Goal: Information Seeking & Learning: Learn about a topic

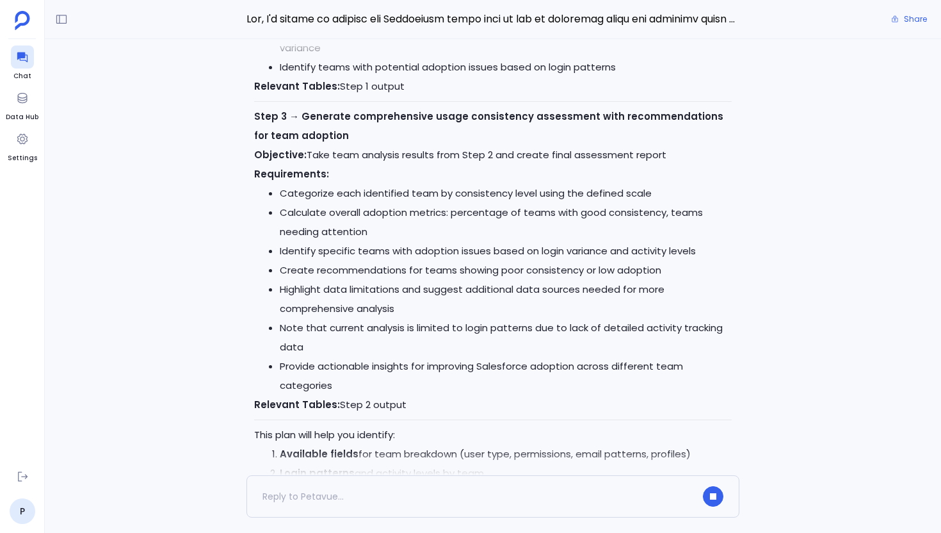
scroll to position [-455, 0]
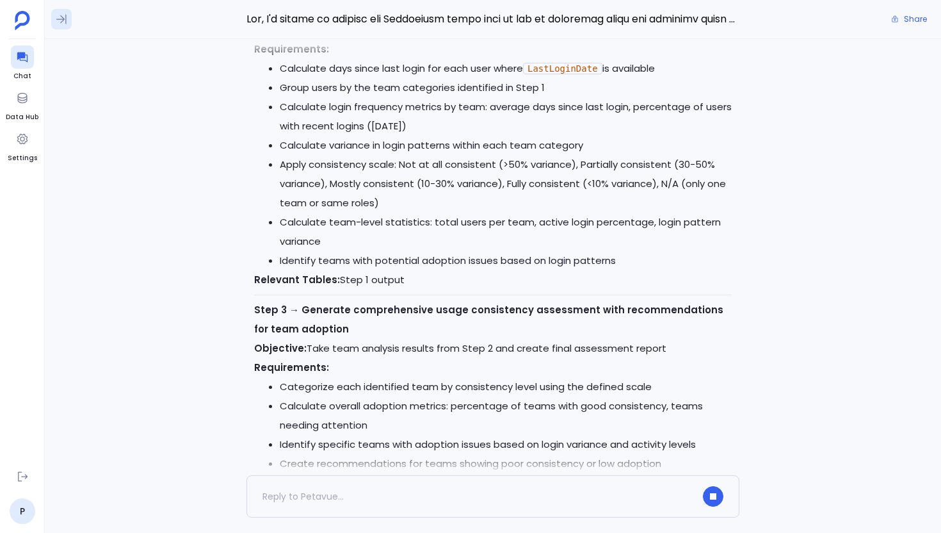
click at [58, 18] on icon at bounding box center [61, 19] width 13 height 13
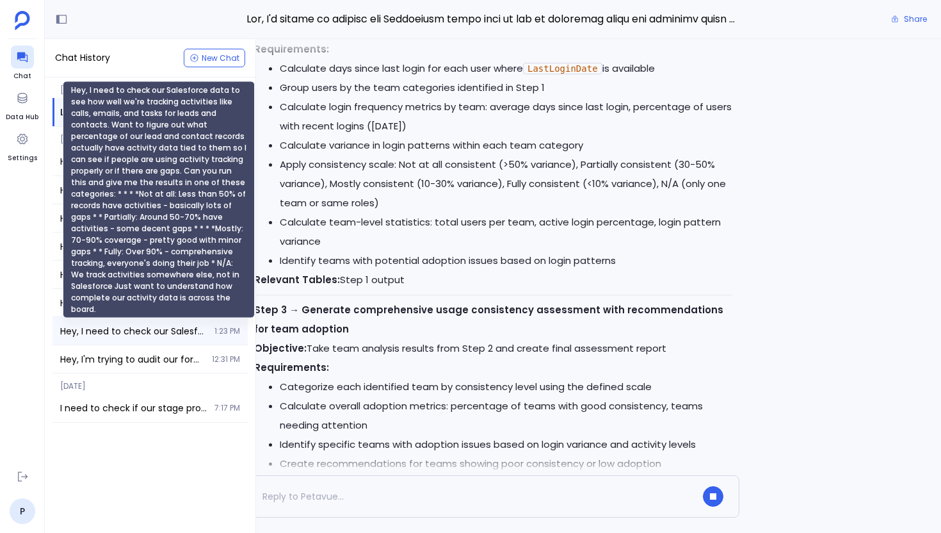
click at [127, 326] on span "Hey, I need to check our Salesforce data to see how well we're tracking activit…" at bounding box center [133, 331] width 147 height 13
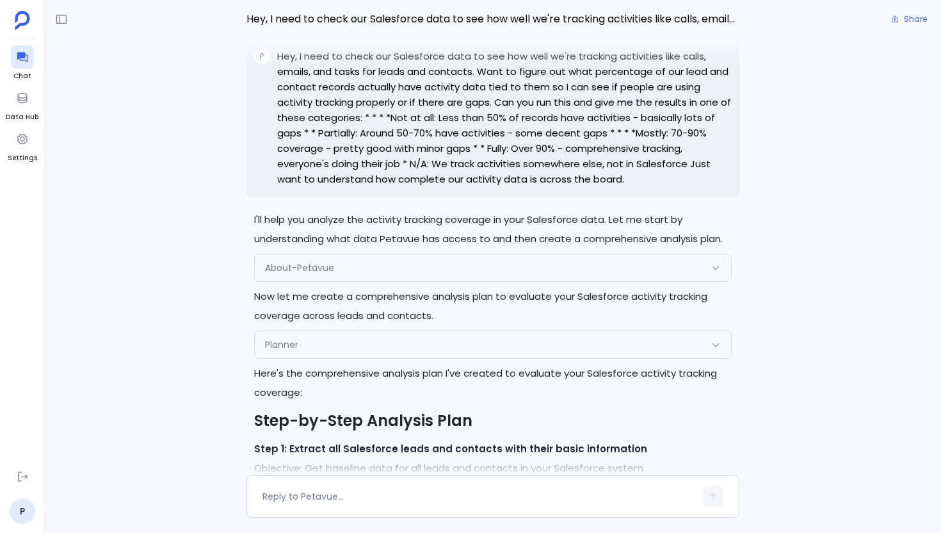
scroll to position [-2453, 0]
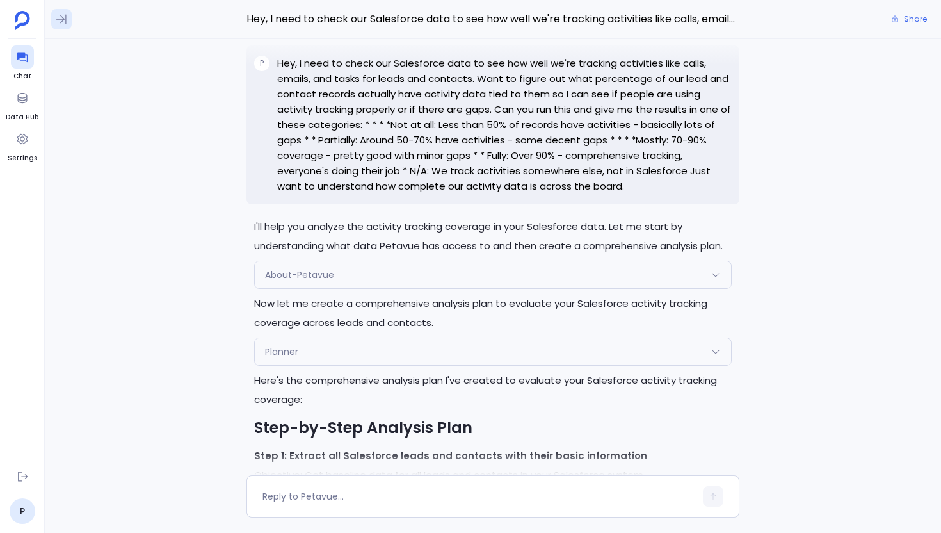
click at [59, 22] on icon at bounding box center [61, 19] width 13 height 13
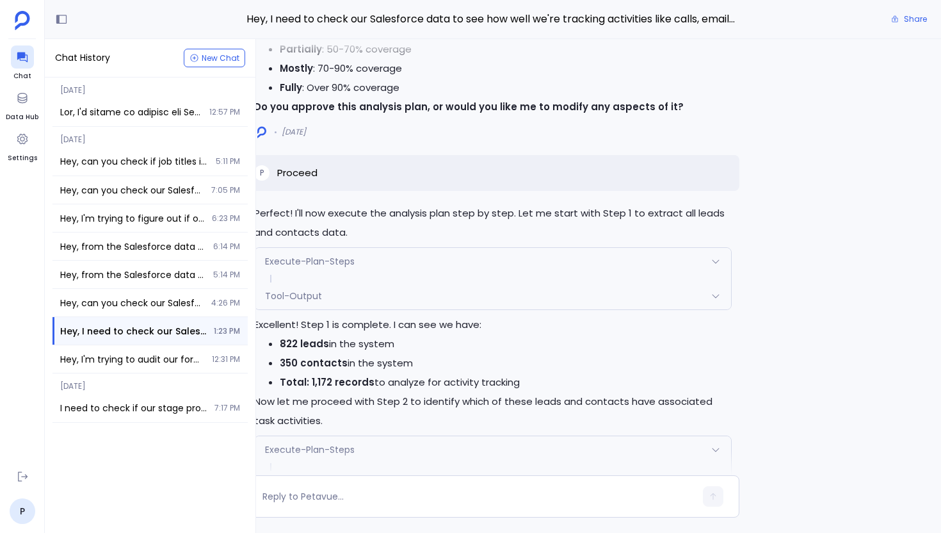
scroll to position [-1000, 0]
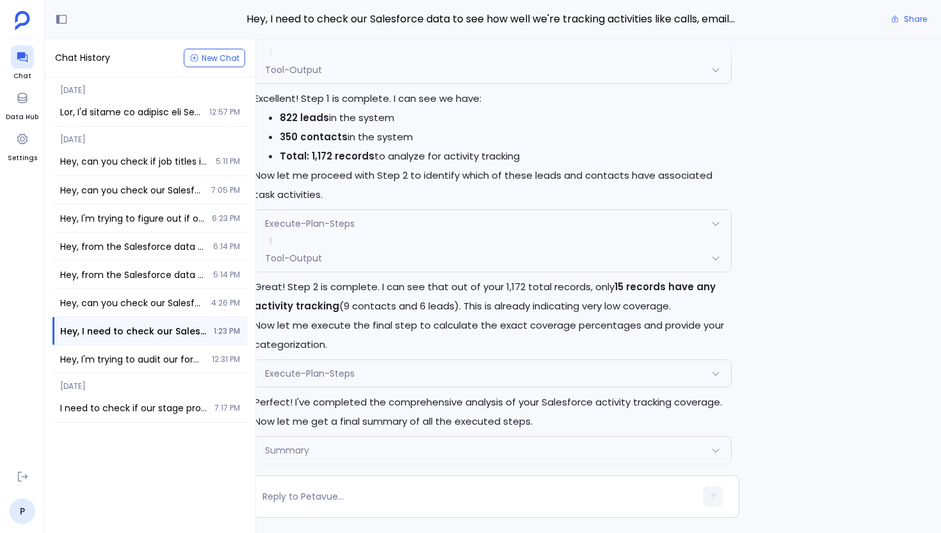
click at [372, 347] on p "Now let me execute the final step to calculate the exact coverage percentages a…" at bounding box center [493, 335] width 478 height 38
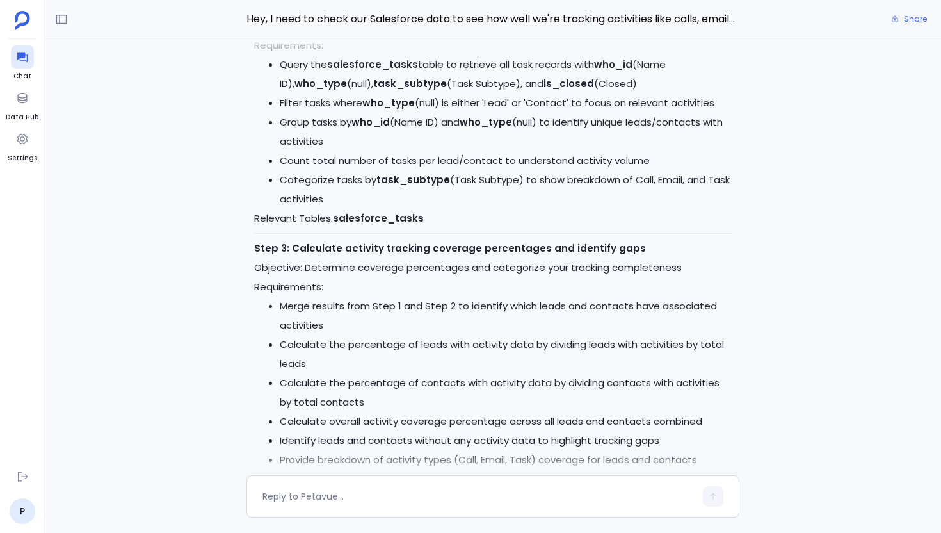
scroll to position [-1802, 0]
click at [56, 21] on icon at bounding box center [61, 19] width 13 height 13
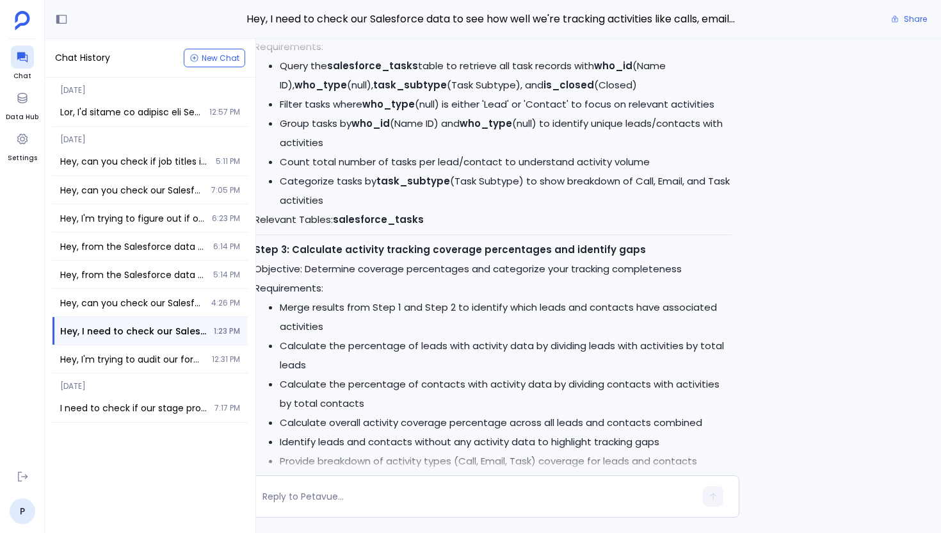
click at [18, 295] on ul "Chat Data Hub Settings" at bounding box center [22, 254] width 33 height 419
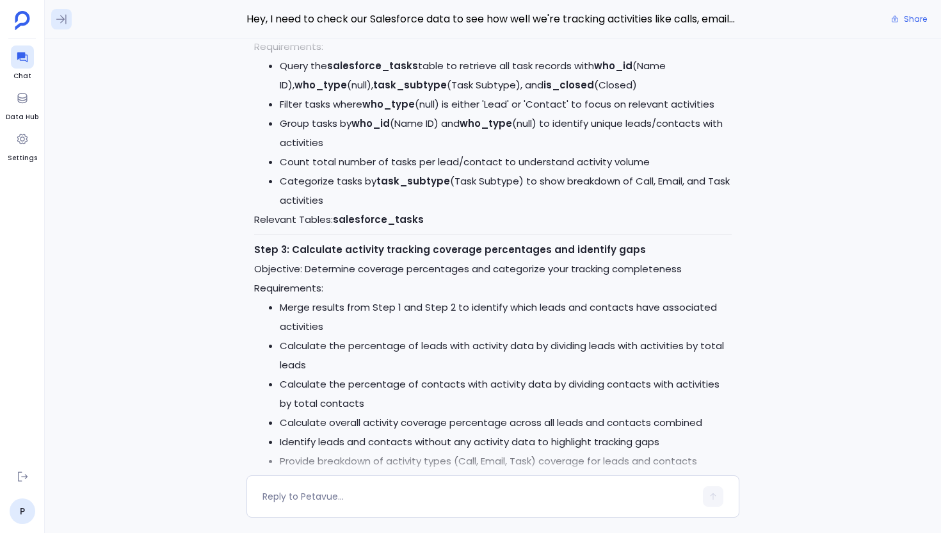
click at [57, 24] on icon at bounding box center [61, 19] width 13 height 13
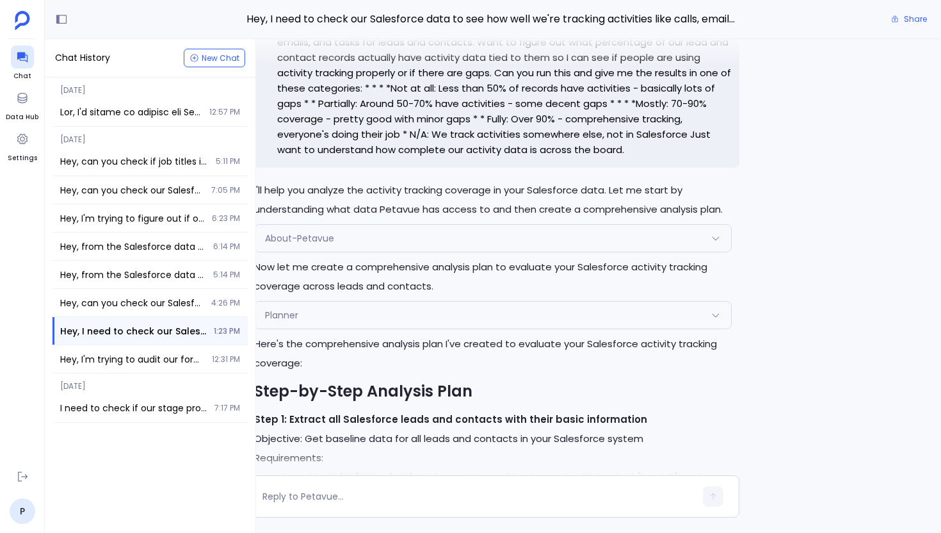
scroll to position [-2453, 0]
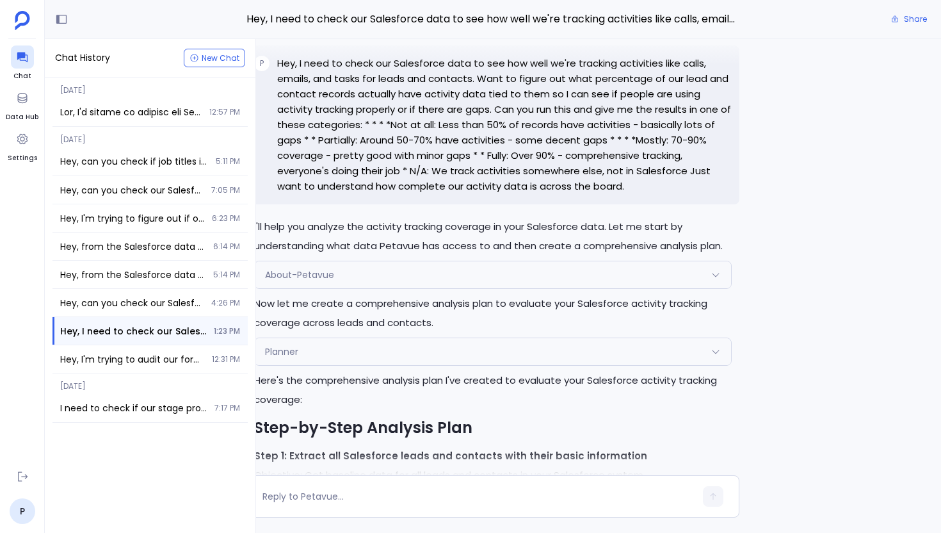
click at [316, 149] on p "Hey, I need to check our Salesforce data to see how well we're tracking activit…" at bounding box center [504, 125] width 455 height 138
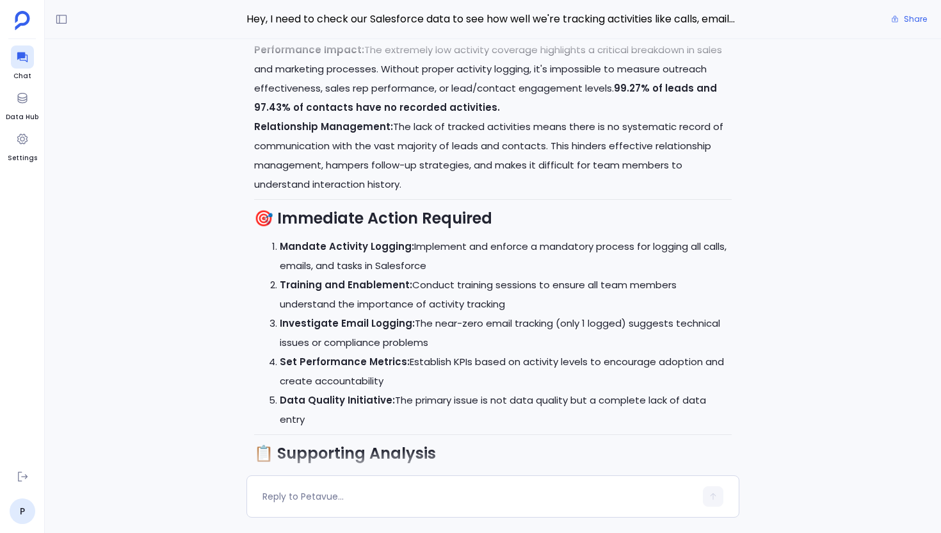
scroll to position [0, 0]
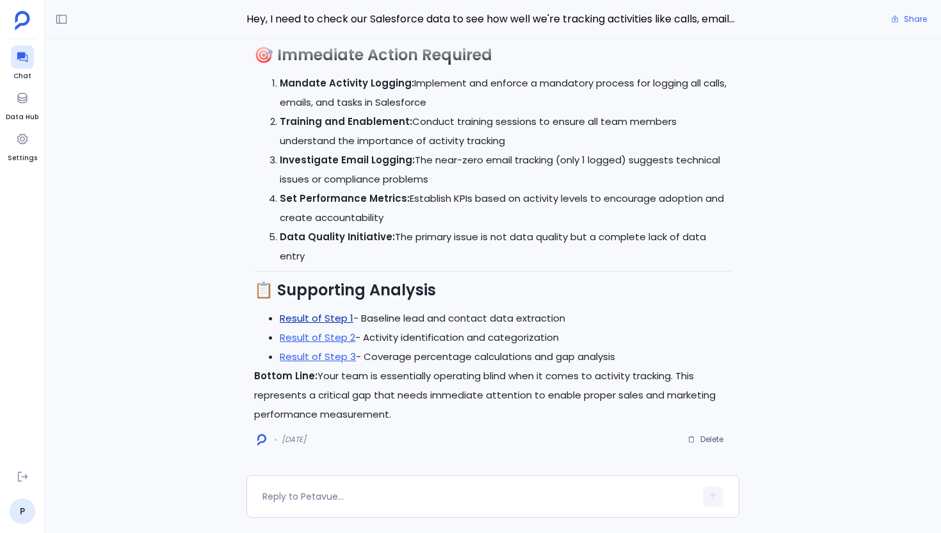
click at [316, 320] on link "Result of Step 1" at bounding box center [317, 317] width 74 height 13
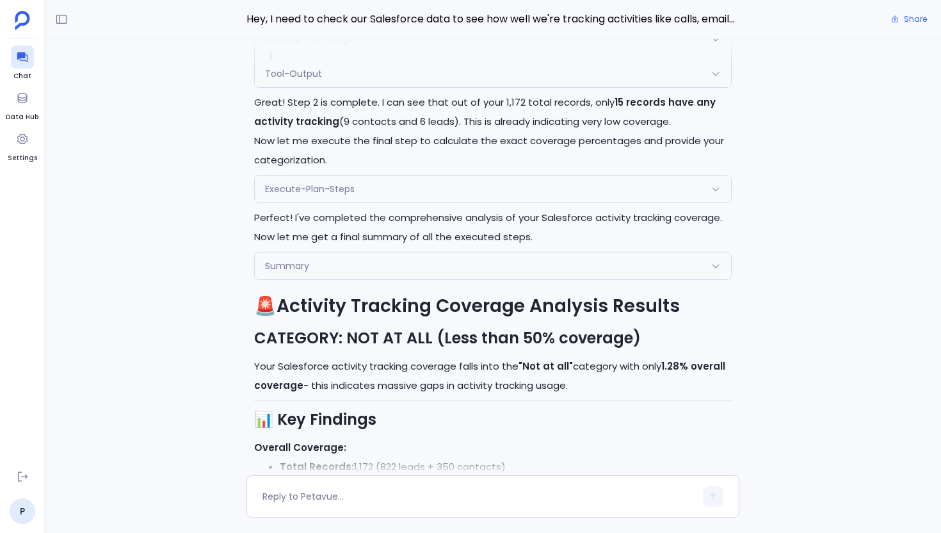
scroll to position [-1119, 0]
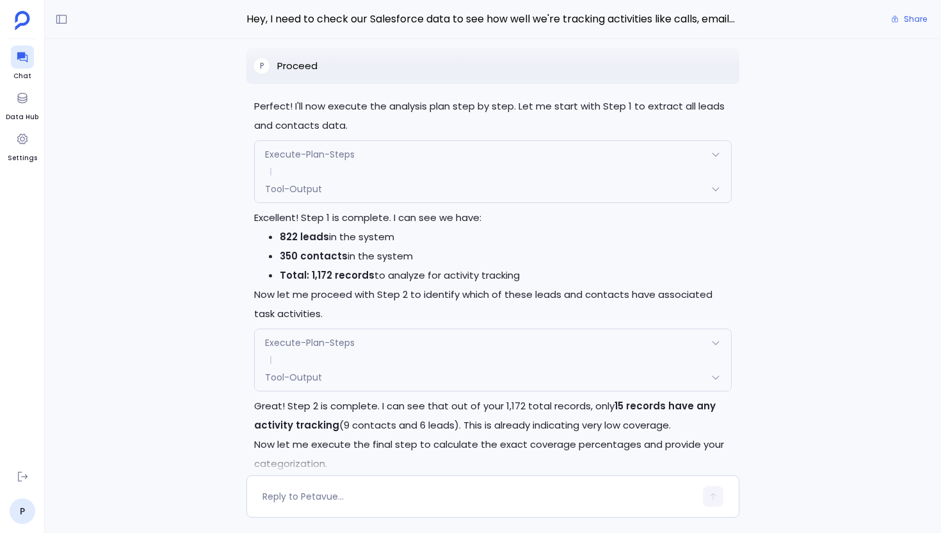
click at [442, 247] on li "822 leads in the system" at bounding box center [506, 236] width 452 height 19
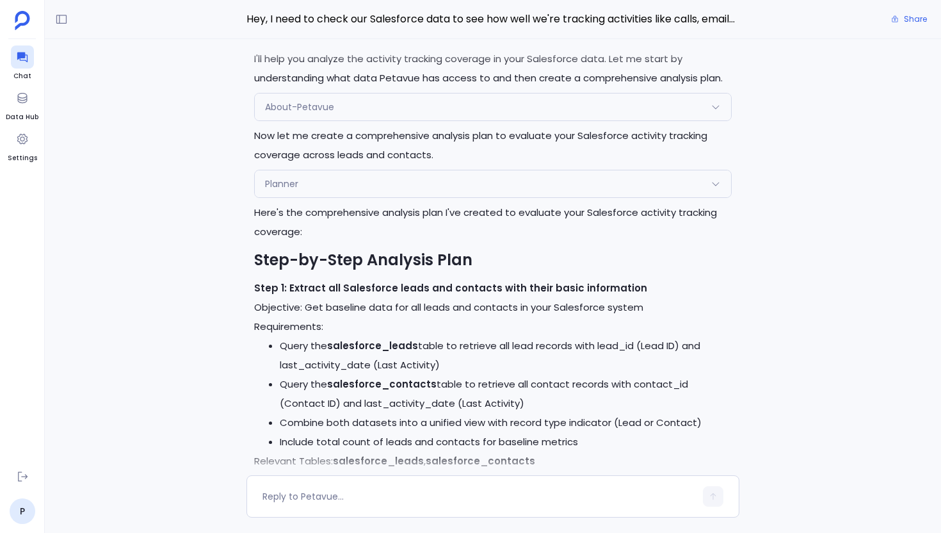
scroll to position [-2453, 0]
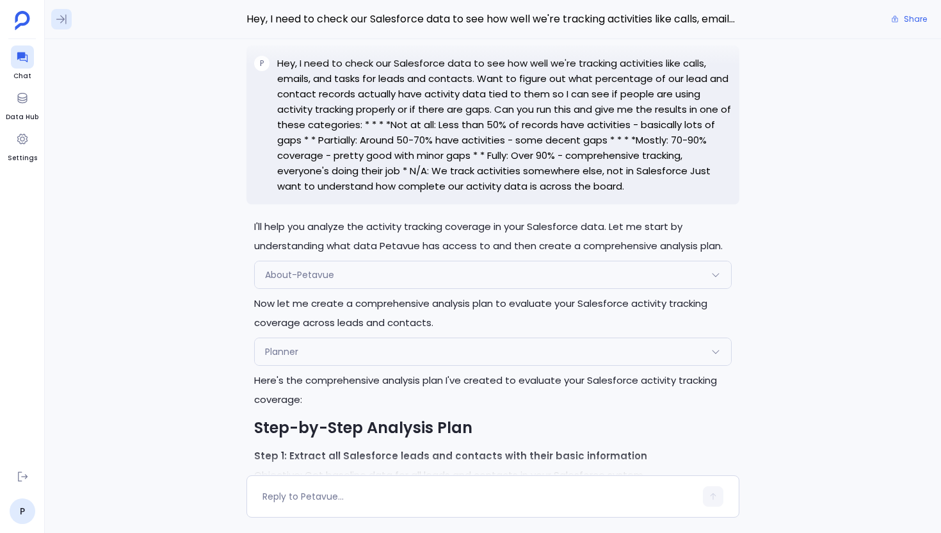
click at [68, 19] on button at bounding box center [61, 19] width 20 height 20
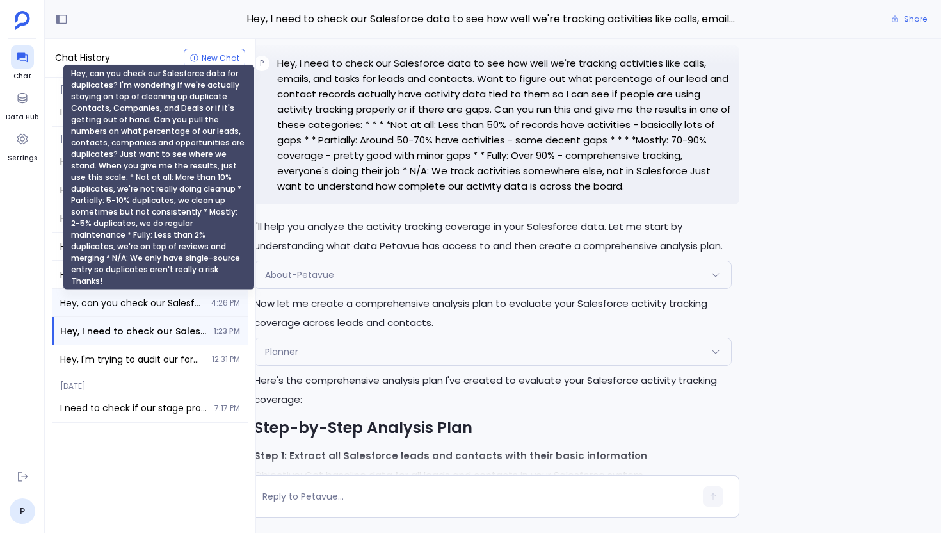
click at [142, 304] on span "Hey, can you check our Salesforce data for duplicates? I'm wondering if we're a…" at bounding box center [131, 302] width 143 height 13
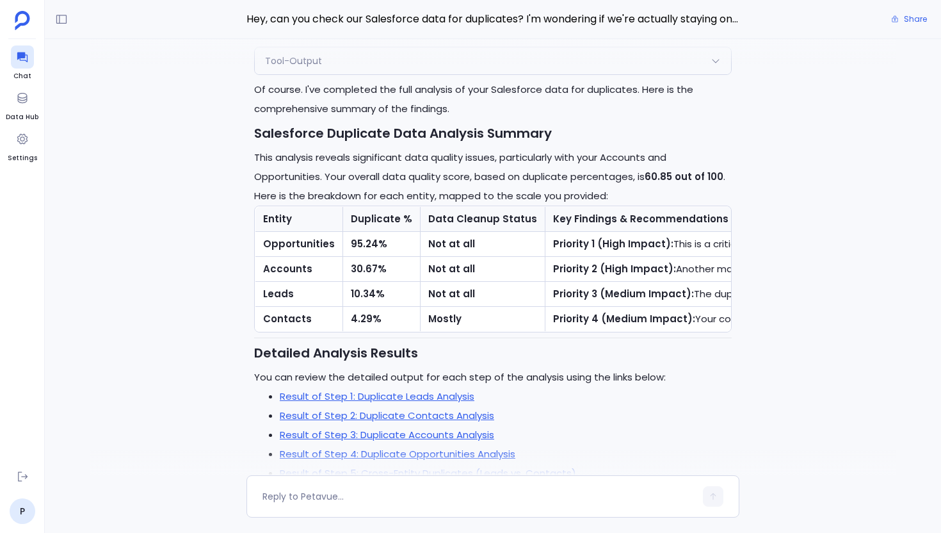
scroll to position [-162, 0]
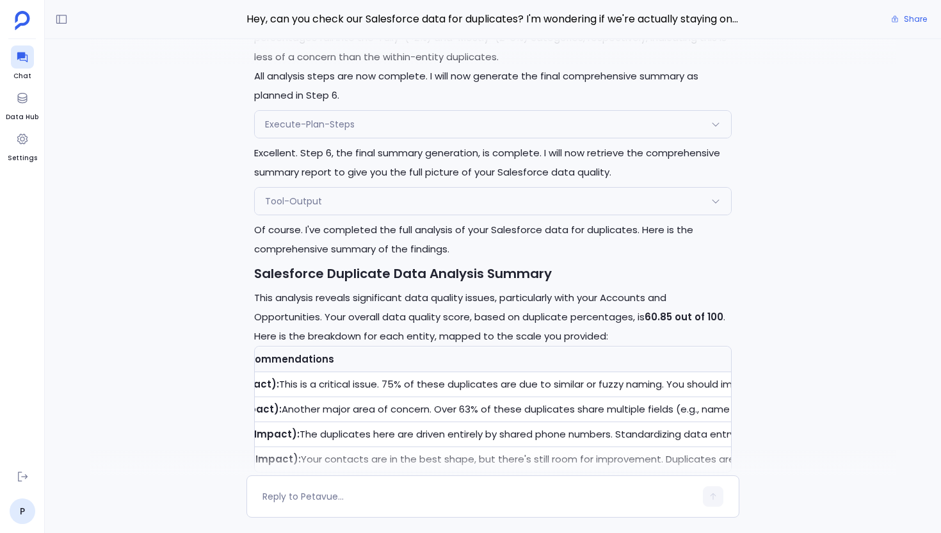
scroll to position [0, 407]
click at [524, 382] on td "Priority 1 (High Impact): This is a critical issue. 75% of these duplicates are…" at bounding box center [911, 384] width 1546 height 25
drag, startPoint x: 515, startPoint y: 380, endPoint x: 624, endPoint y: 381, distance: 108.9
click at [625, 380] on td "Priority 1 (High Impact): This is a critical issue. 75% of these duplicates are…" at bounding box center [911, 384] width 1546 height 25
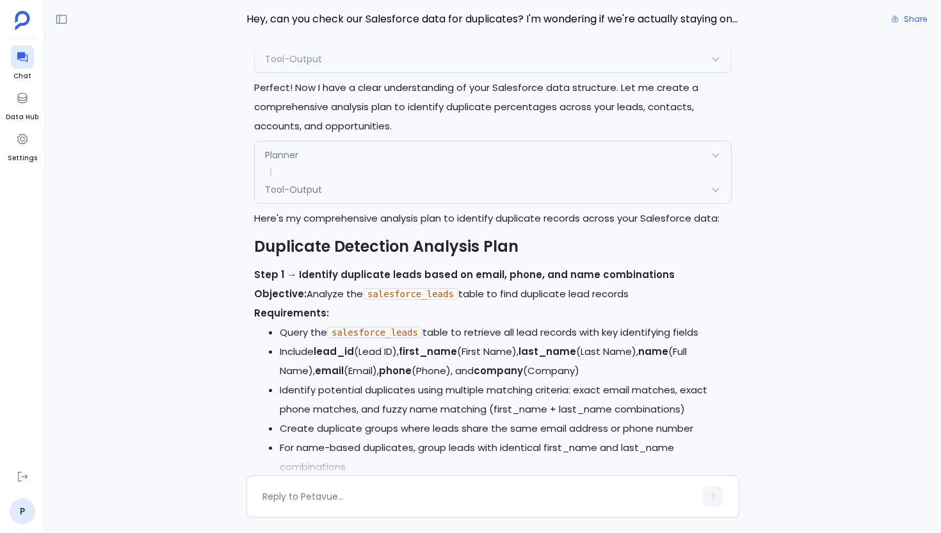
scroll to position [-4087, 0]
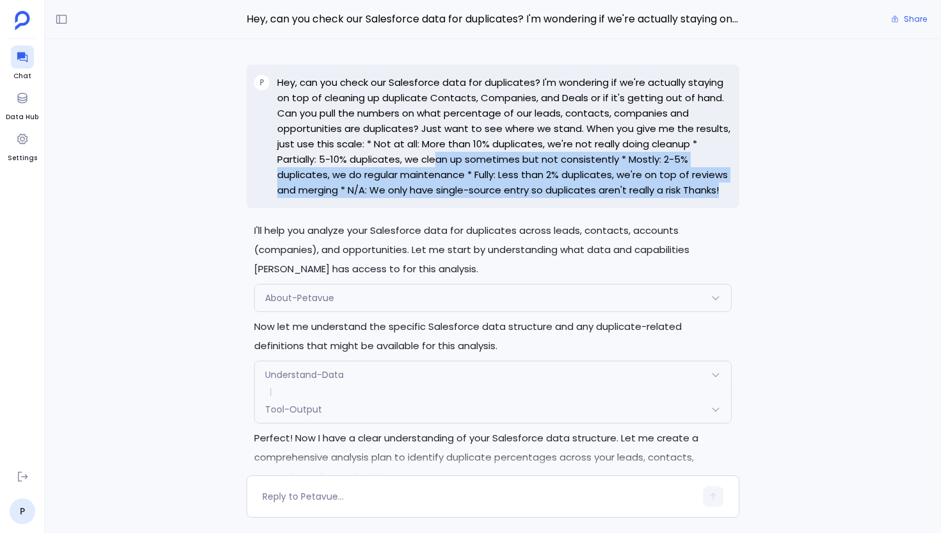
drag, startPoint x: 727, startPoint y: 191, endPoint x: 432, endPoint y: 157, distance: 297.1
click at [432, 157] on p "Hey, can you check our Salesforce data for duplicates? I'm wondering if we're a…" at bounding box center [504, 136] width 455 height 123
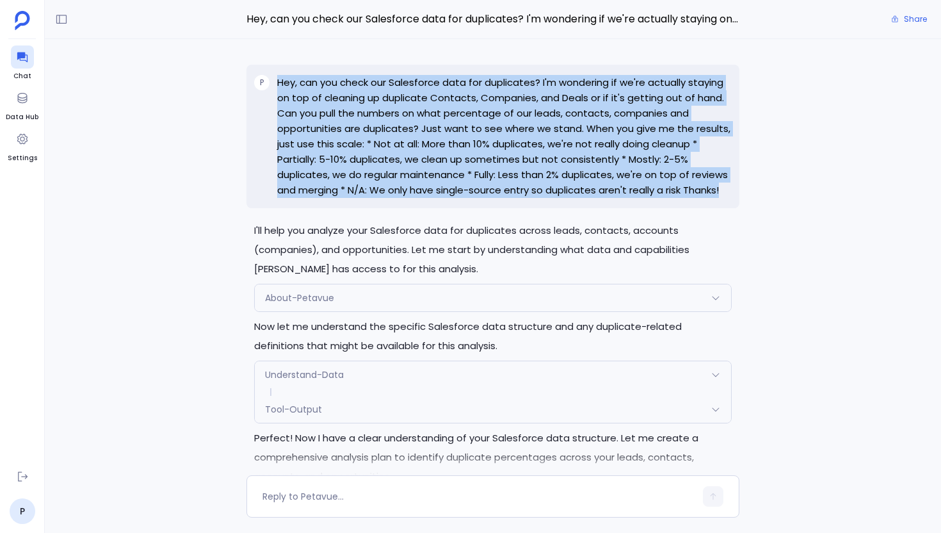
drag, startPoint x: 279, startPoint y: 79, endPoint x: 726, endPoint y: 195, distance: 461.6
click at [726, 195] on p "Hey, can you check our Salesforce data for duplicates? I'm wondering if we're a…" at bounding box center [504, 136] width 455 height 123
copy p "Hey, can you check our Salesforce data for duplicates? I'm wondering if we're a…"
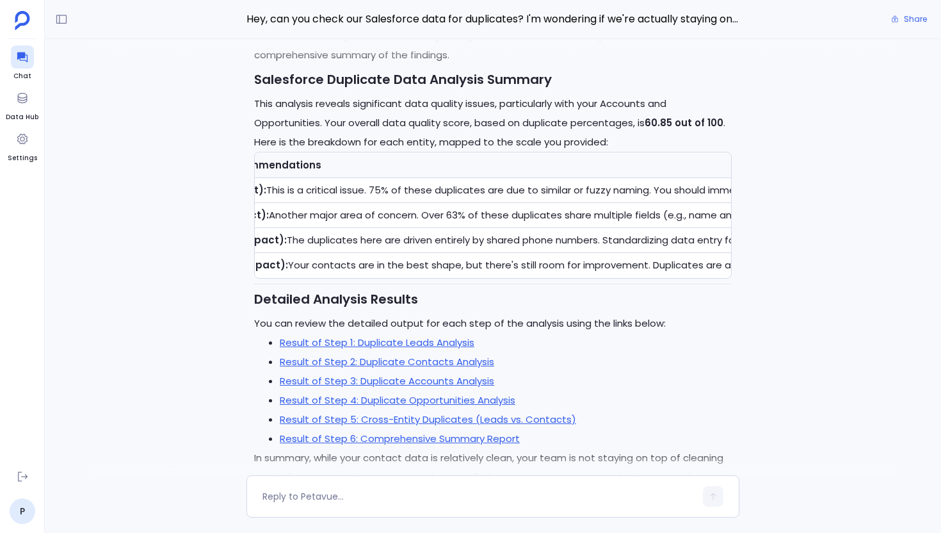
scroll to position [0, 0]
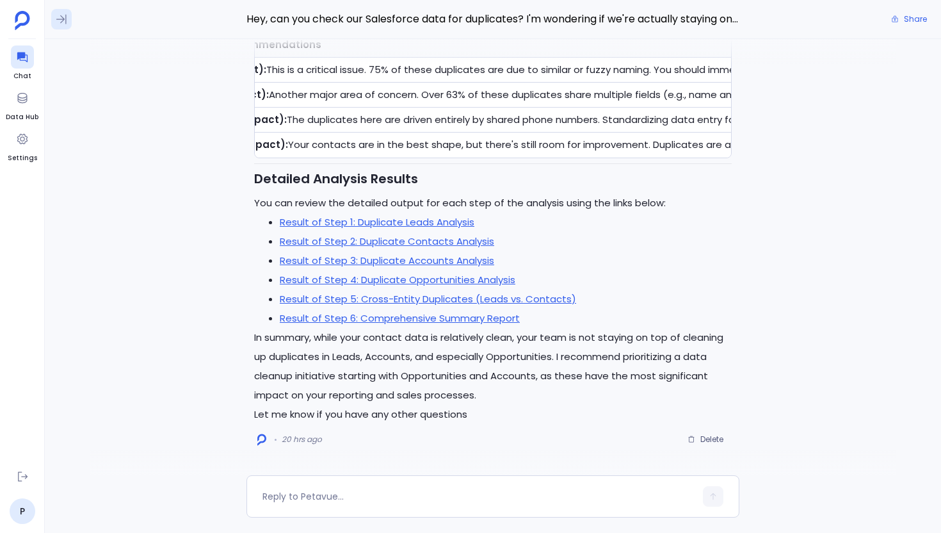
click at [64, 17] on icon at bounding box center [61, 19] width 13 height 13
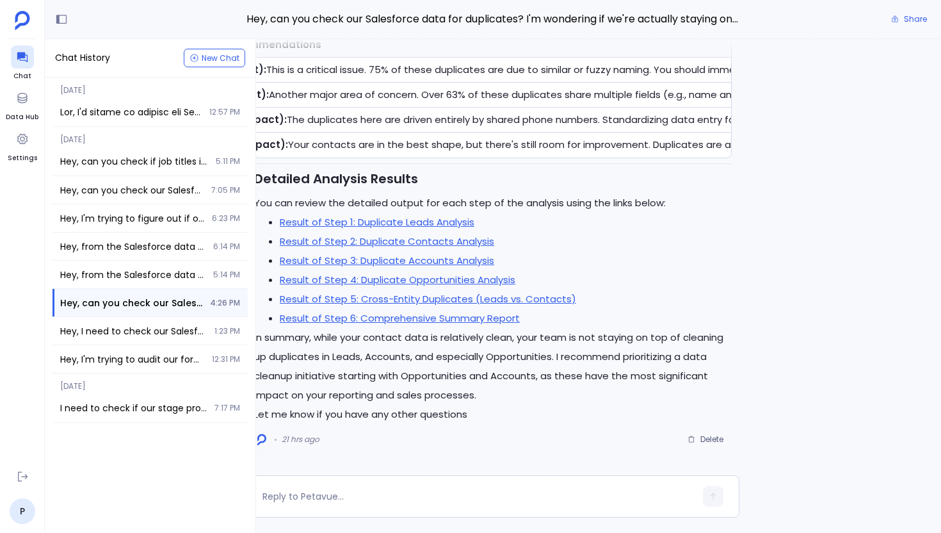
click at [683, 294] on li "Result of Step 5: Cross-Entity Duplicates (Leads vs. Contacts)" at bounding box center [506, 298] width 452 height 19
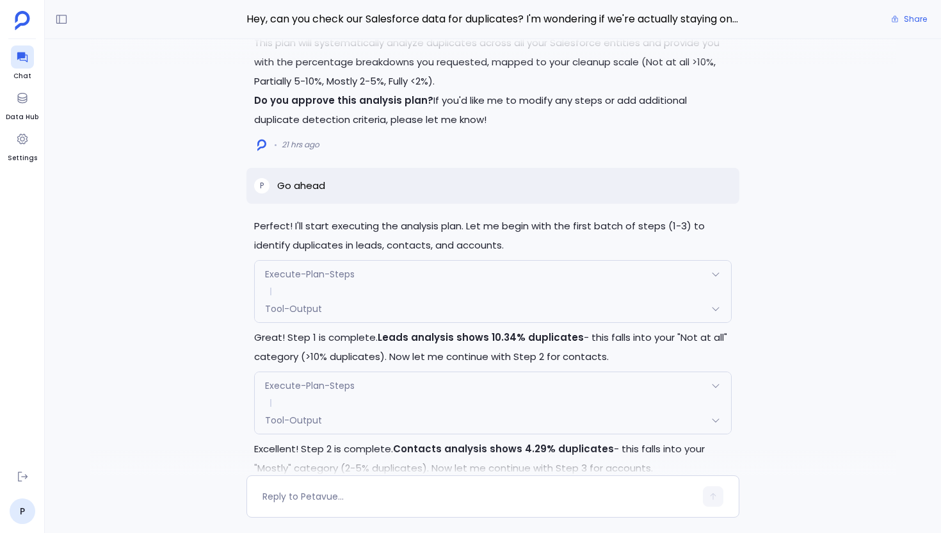
scroll to position [-1596, 0]
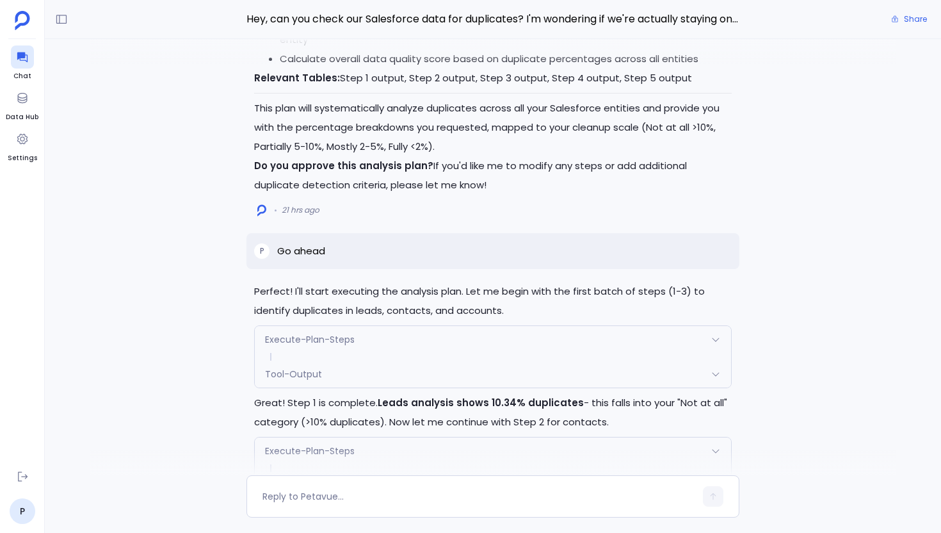
click at [308, 247] on p "Go ahead" at bounding box center [301, 250] width 48 height 15
copy p "Go ahead"
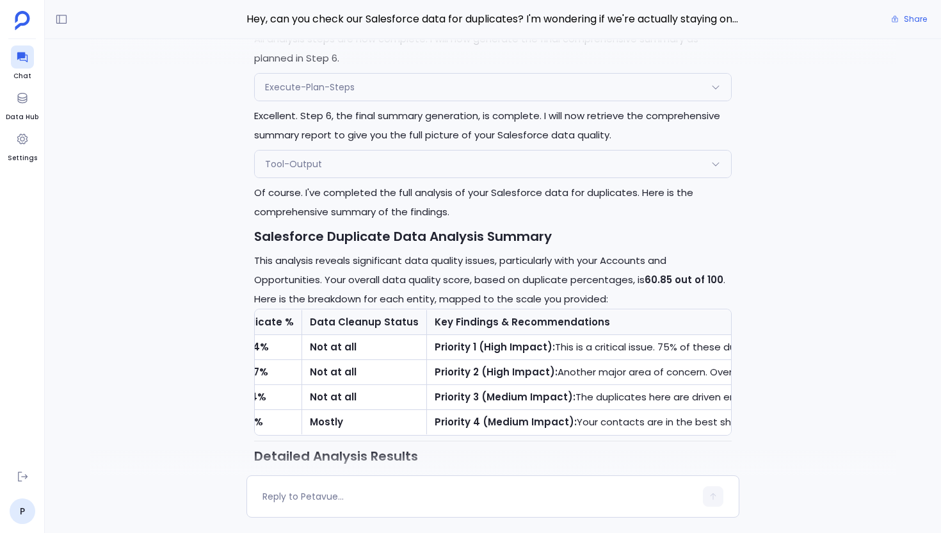
scroll to position [0, 0]
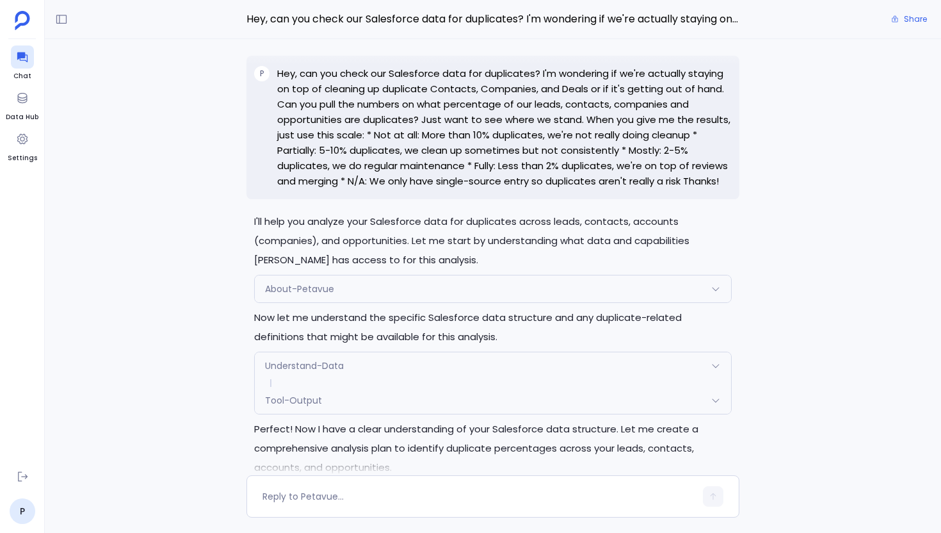
scroll to position [-4087, 0]
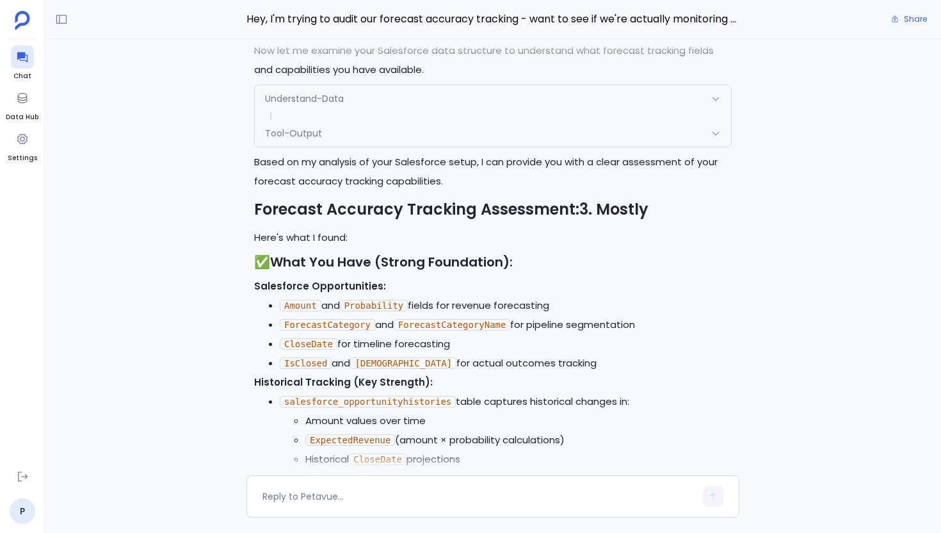
scroll to position [-783, 0]
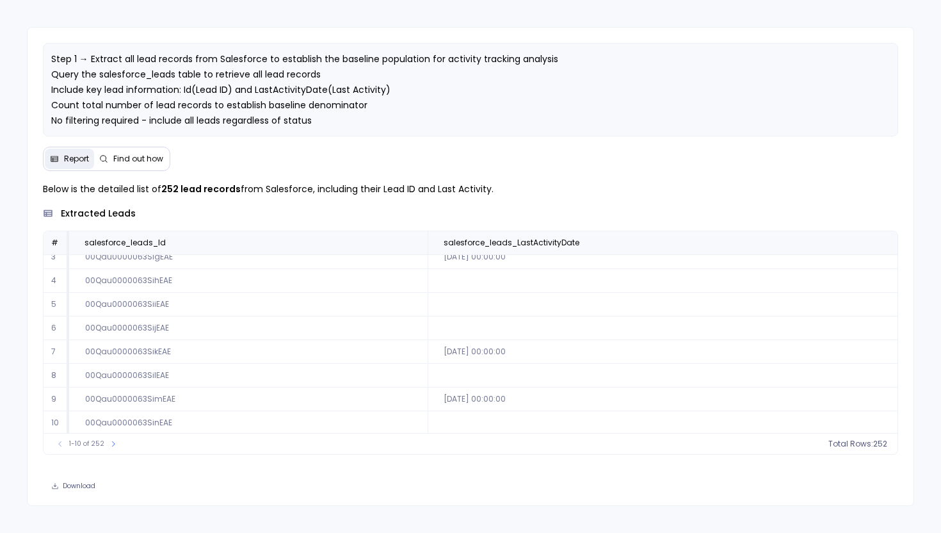
scroll to position [58, 0]
click at [123, 164] on span "Find out how" at bounding box center [138, 159] width 50 height 10
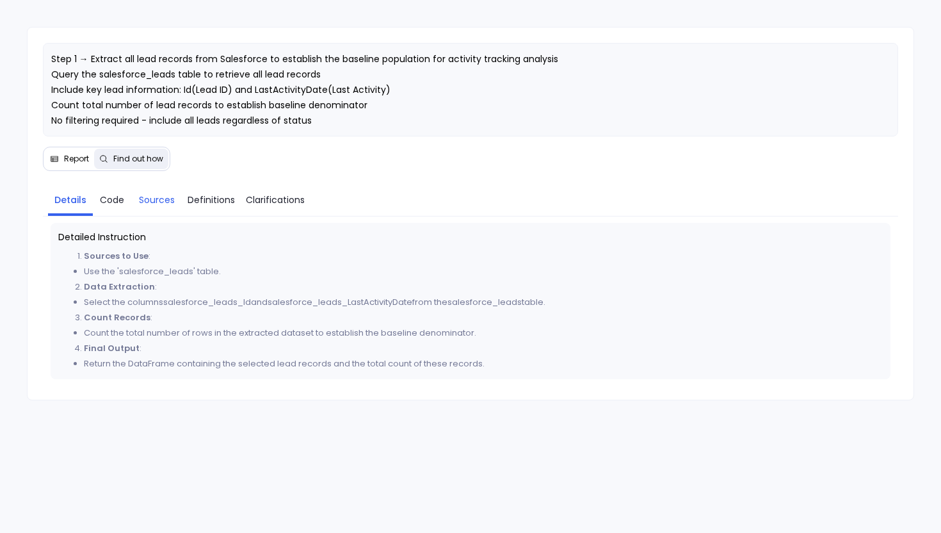
click at [158, 207] on span "Sources" at bounding box center [157, 200] width 36 height 14
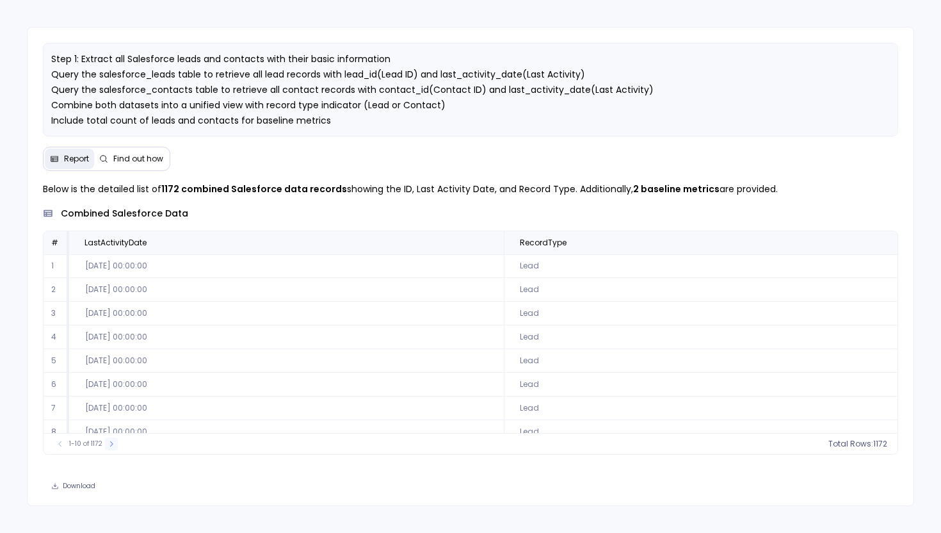
click at [110, 448] on icon at bounding box center [112, 444] width 8 height 8
click at [112, 448] on icon at bounding box center [116, 444] width 8 height 8
click at [110, 450] on button at bounding box center [116, 443] width 13 height 13
click at [111, 450] on button at bounding box center [117, 443] width 13 height 13
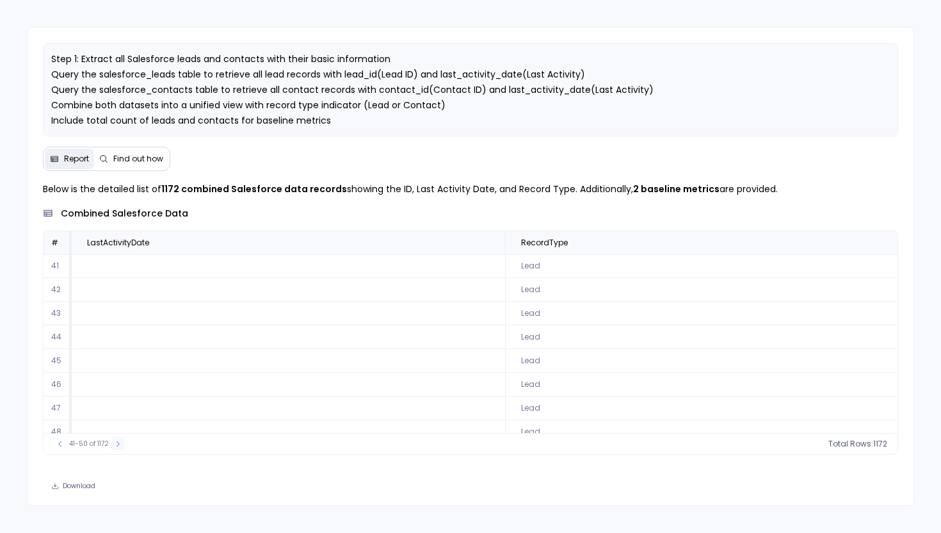
click at [111, 450] on button at bounding box center [117, 443] width 13 height 13
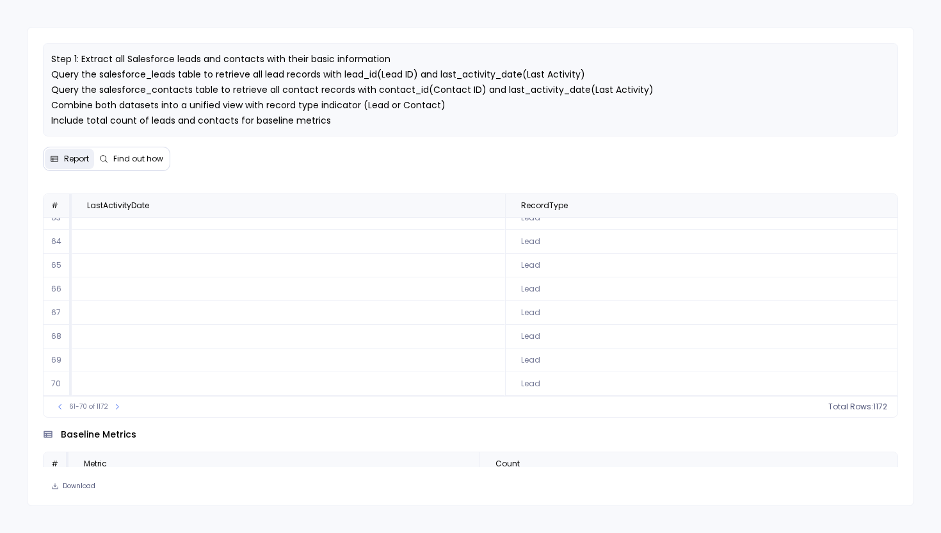
scroll to position [41, 0]
click at [879, 204] on icon at bounding box center [881, 201] width 5 height 3
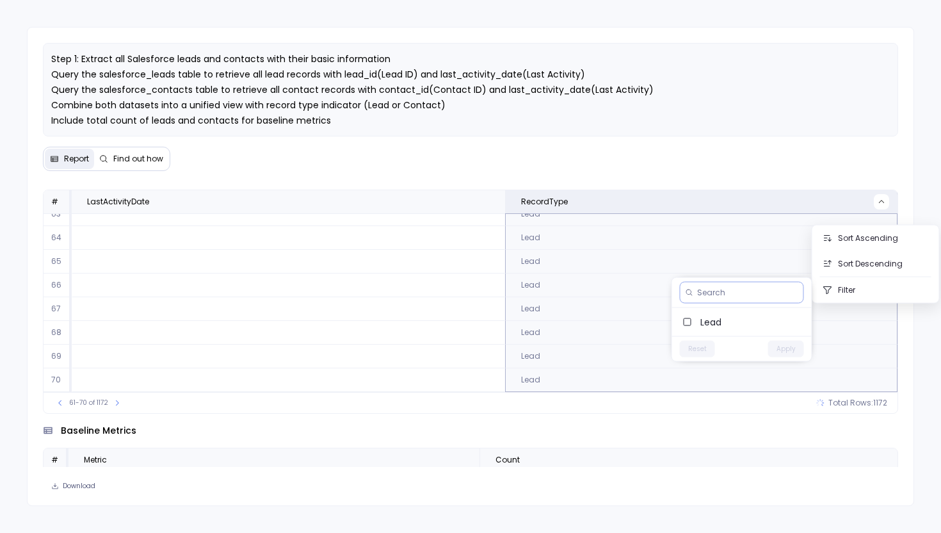
click at [710, 293] on input at bounding box center [747, 293] width 101 height 10
type input "conta"
click at [690, 328] on label "Contact" at bounding box center [742, 322] width 140 height 28
click at [788, 351] on button "Apply" at bounding box center [786, 349] width 36 height 17
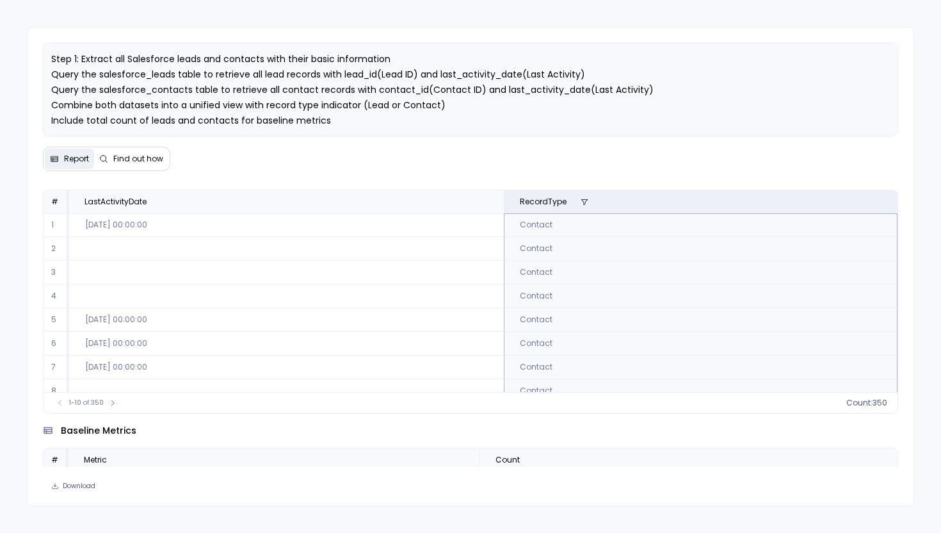
scroll to position [0, 0]
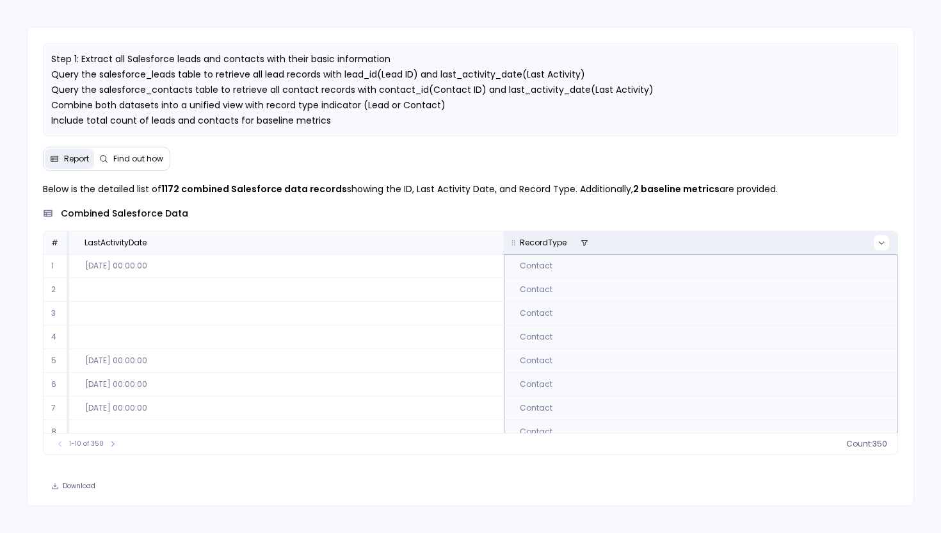
click at [878, 247] on icon at bounding box center [882, 243] width 8 height 8
click at [747, 339] on div at bounding box center [742, 334] width 124 height 22
click at [729, 333] on input at bounding box center [747, 334] width 101 height 10
type input "lead"
click at [710, 400] on button "Reset" at bounding box center [697, 406] width 35 height 17
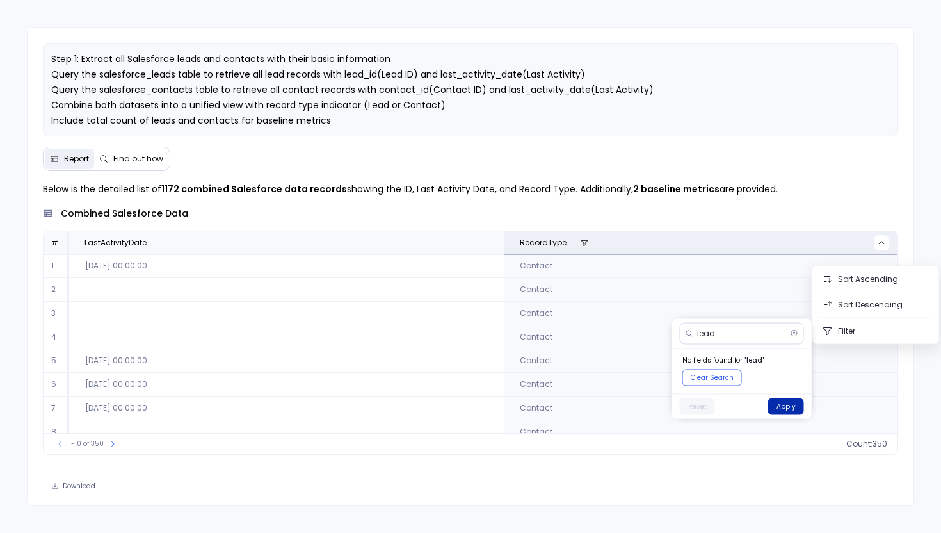
click at [782, 409] on button "Apply" at bounding box center [786, 406] width 36 height 17
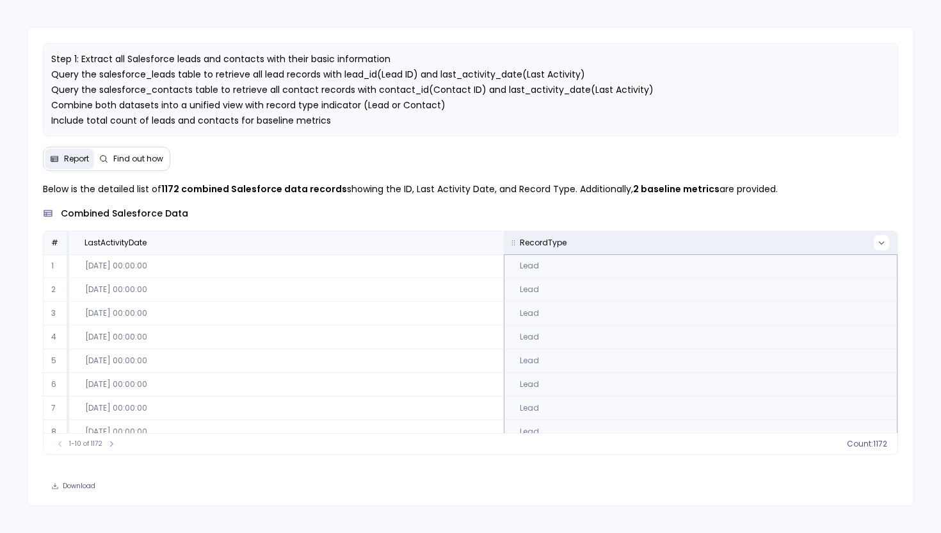
click at [878, 247] on icon at bounding box center [882, 243] width 8 height 8
click at [788, 385] on button "Apply" at bounding box center [786, 390] width 36 height 17
click at [129, 164] on span "Find out how" at bounding box center [138, 159] width 50 height 10
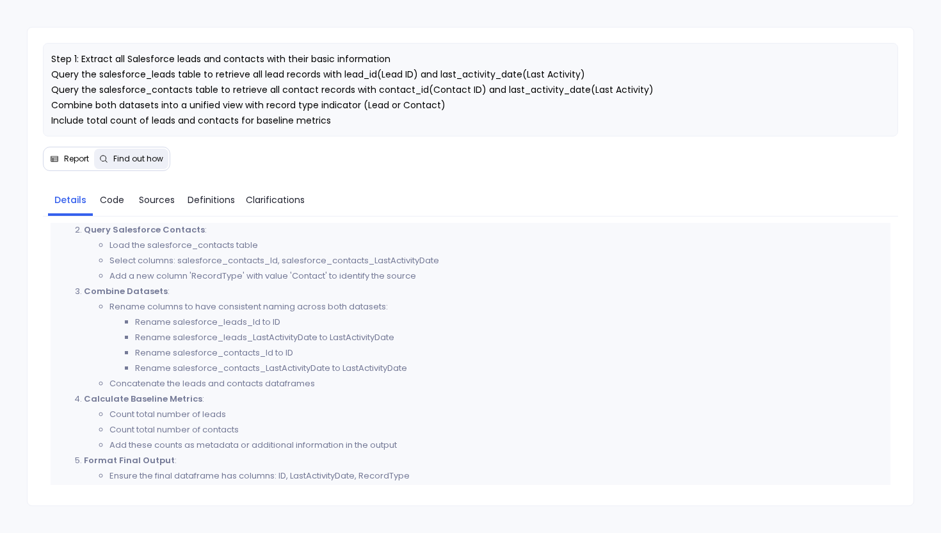
scroll to position [389, 0]
click at [122, 207] on span "Code" at bounding box center [112, 200] width 24 height 14
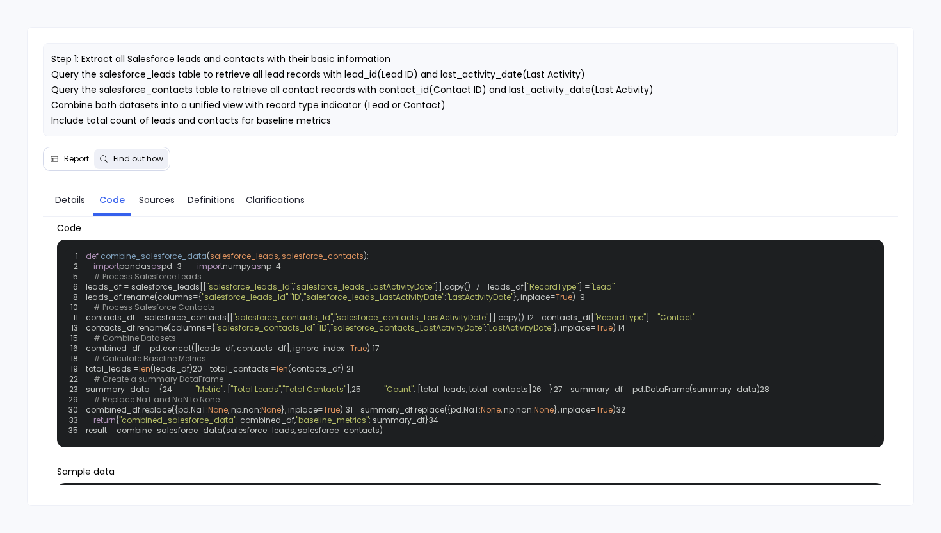
scroll to position [0, 0]
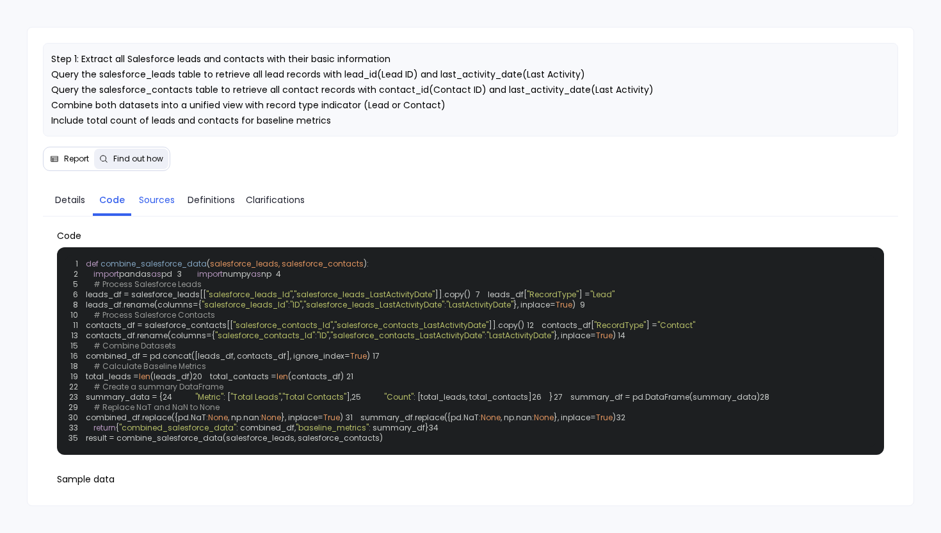
click at [163, 204] on link "Sources" at bounding box center [156, 199] width 51 height 27
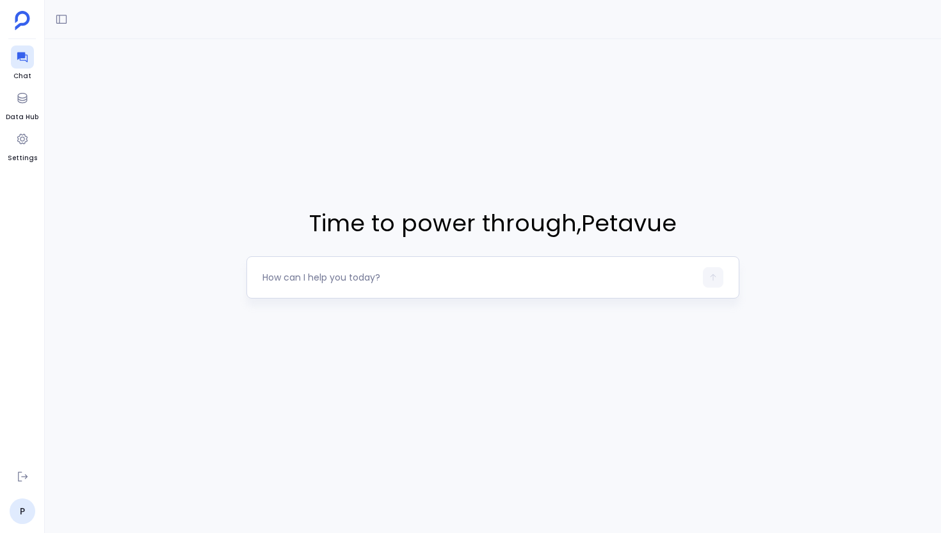
click at [319, 275] on textarea at bounding box center [479, 277] width 433 height 13
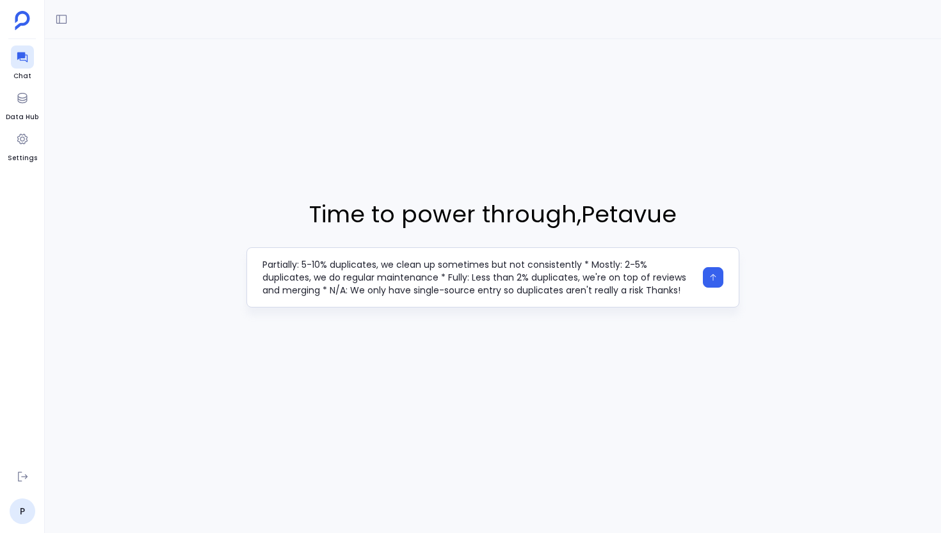
type textarea "Hey, can you check our Salesforce data for duplicates? I'm wondering if we're a…"
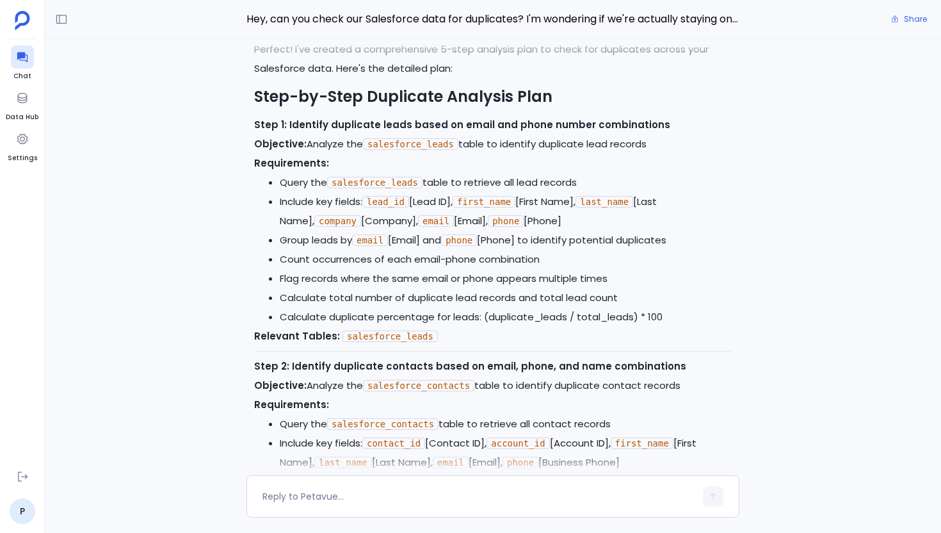
scroll to position [-1325, 0]
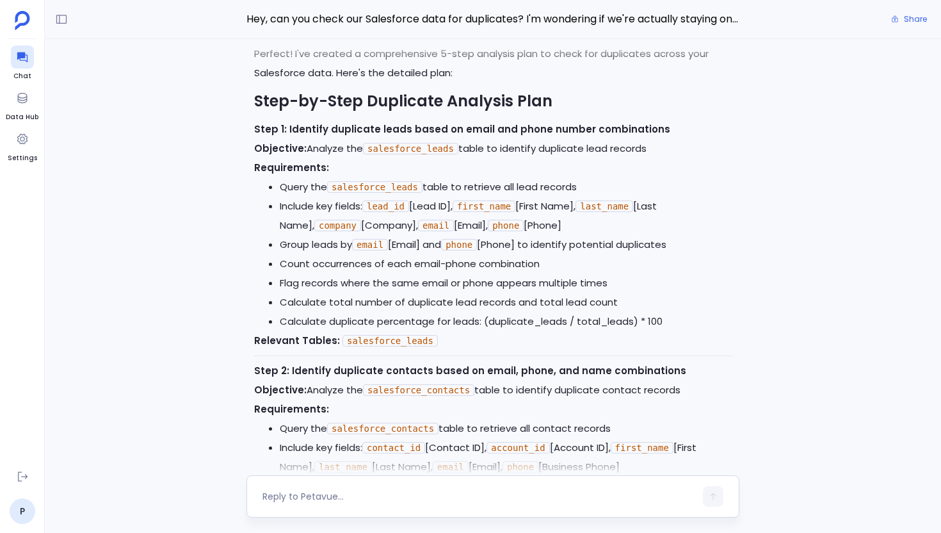
click at [400, 495] on textarea at bounding box center [479, 496] width 433 height 13
type textarea "Go ahead"
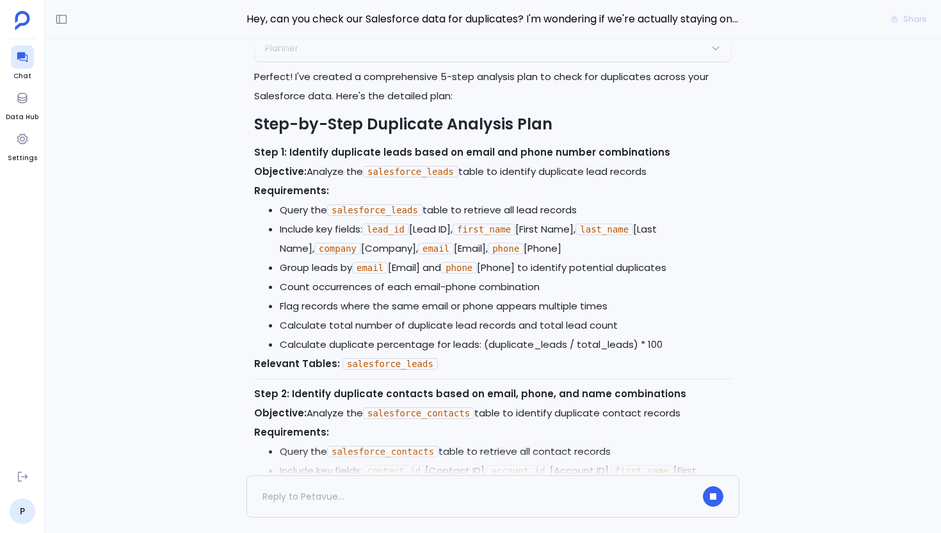
scroll to position [-1644, 0]
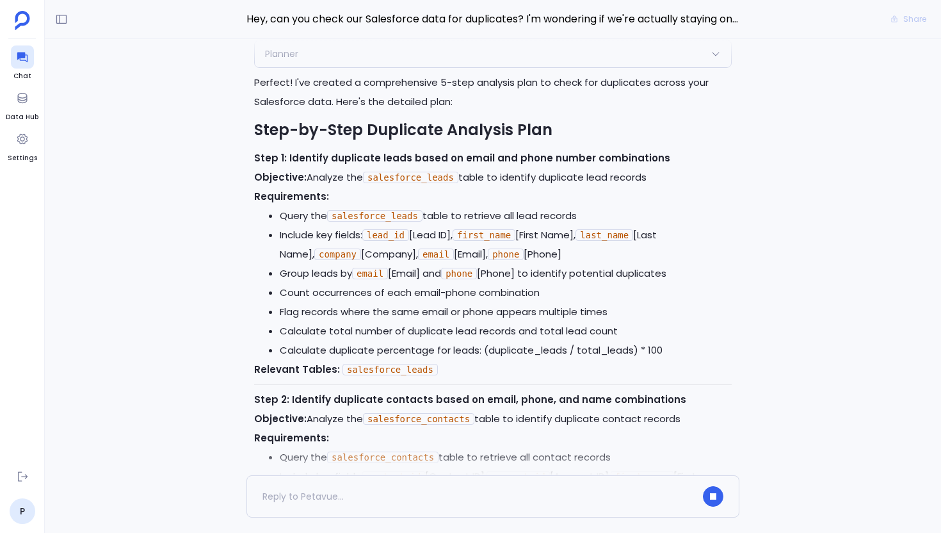
click at [547, 225] on li "Include key fields: lead_id [Lead ID], first_name [First Name], last_name [Last…" at bounding box center [506, 244] width 452 height 38
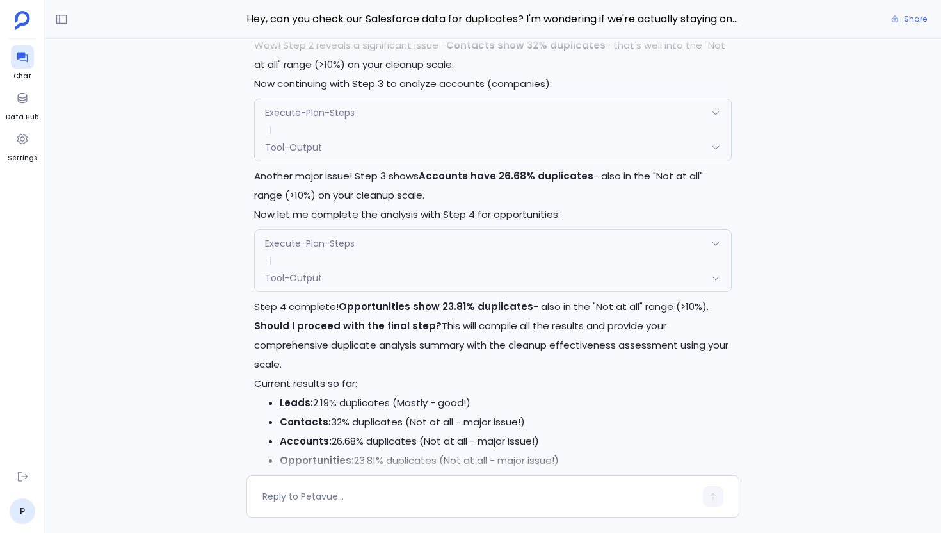
scroll to position [0, 0]
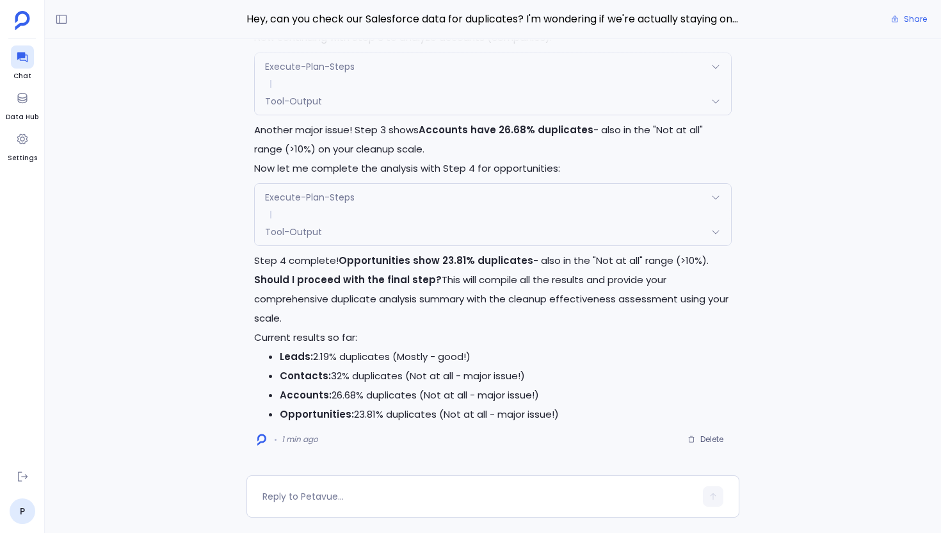
drag, startPoint x: 254, startPoint y: 339, endPoint x: 569, endPoint y: 412, distance: 323.5
click at [568, 412] on div "Step 4 complete! Opportunities show 23.81% duplicates - also in the "Not at all…" at bounding box center [493, 337] width 478 height 173
click at [345, 499] on textarea at bounding box center [479, 496] width 433 height 13
click at [332, 502] on textarea at bounding box center [479, 496] width 433 height 13
click at [300, 498] on textarea "What all tools are available" at bounding box center [479, 496] width 433 height 13
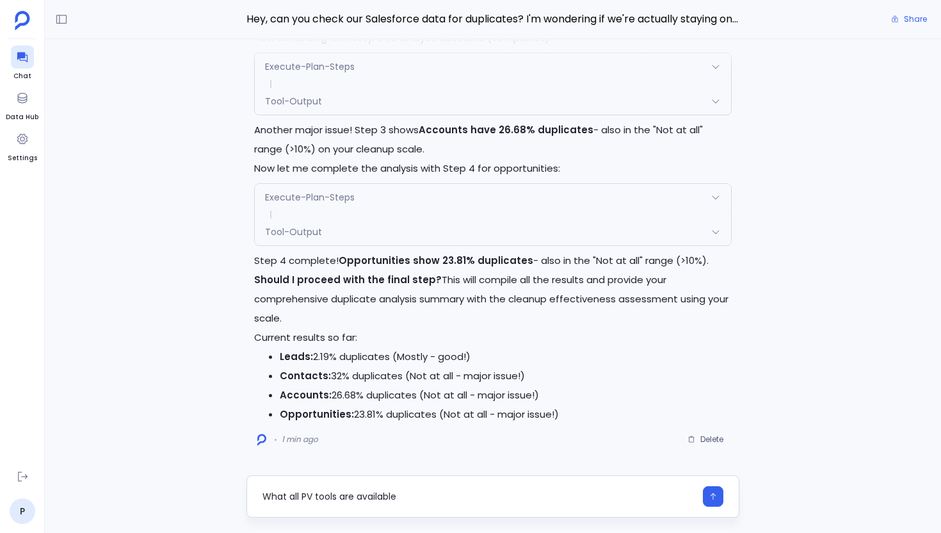
type textarea "What all PV tools are available"
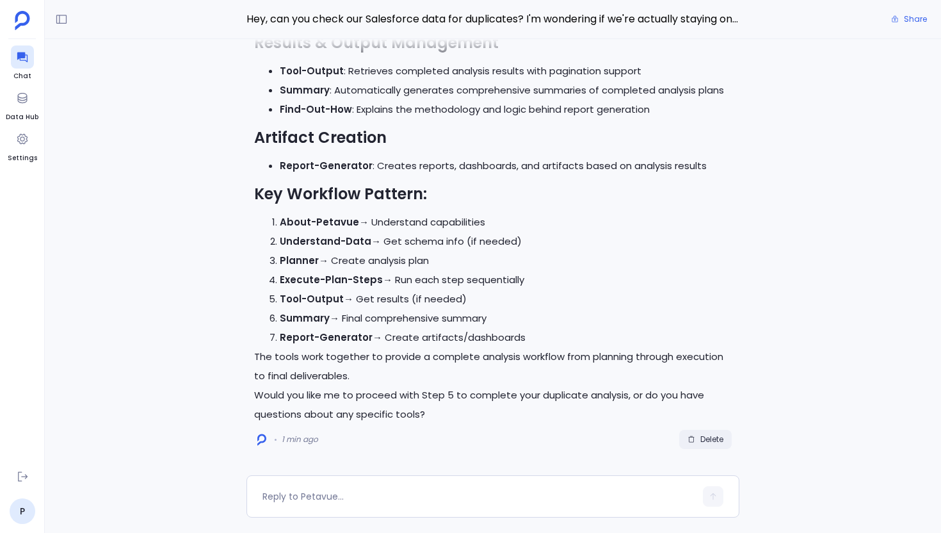
click at [690, 433] on button "Delete" at bounding box center [705, 439] width 53 height 19
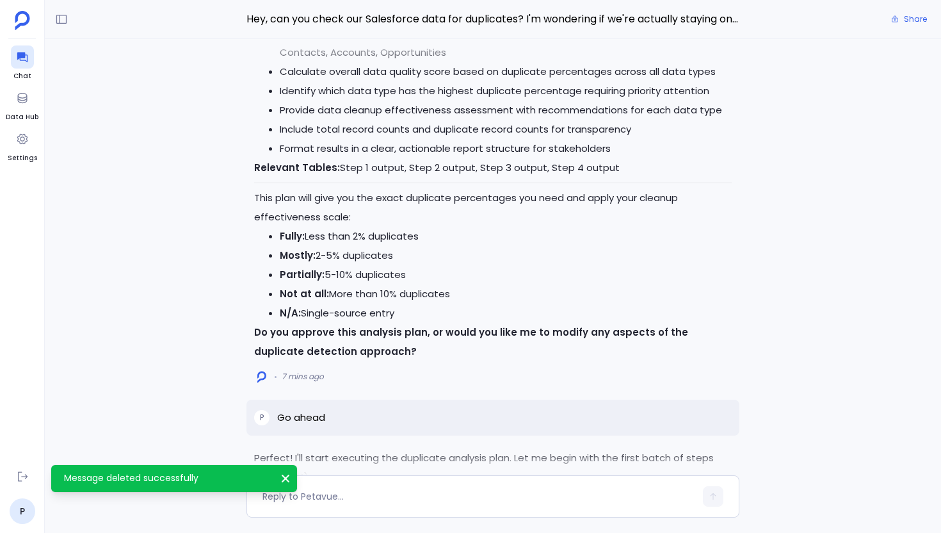
scroll to position [-586, 0]
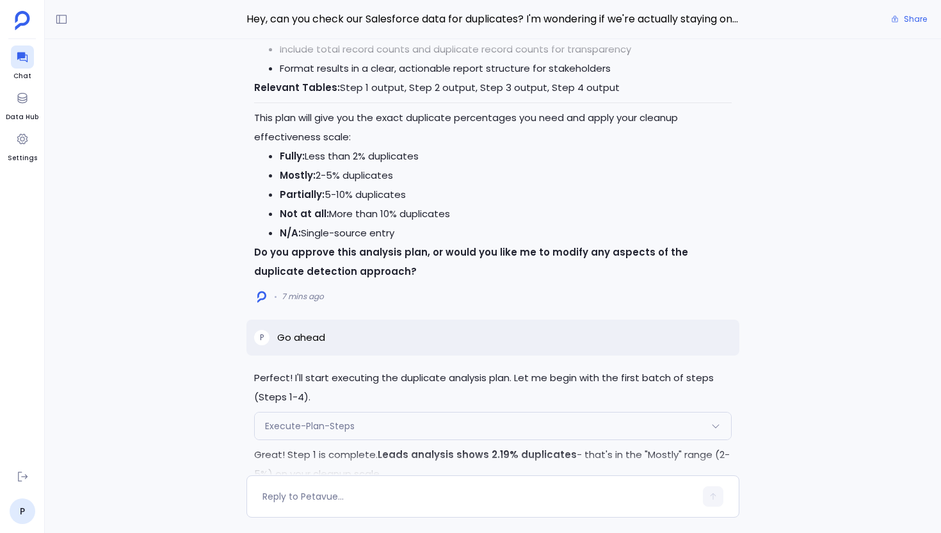
click at [303, 331] on p "Go ahead" at bounding box center [301, 337] width 48 height 15
copy p "Go ahead"
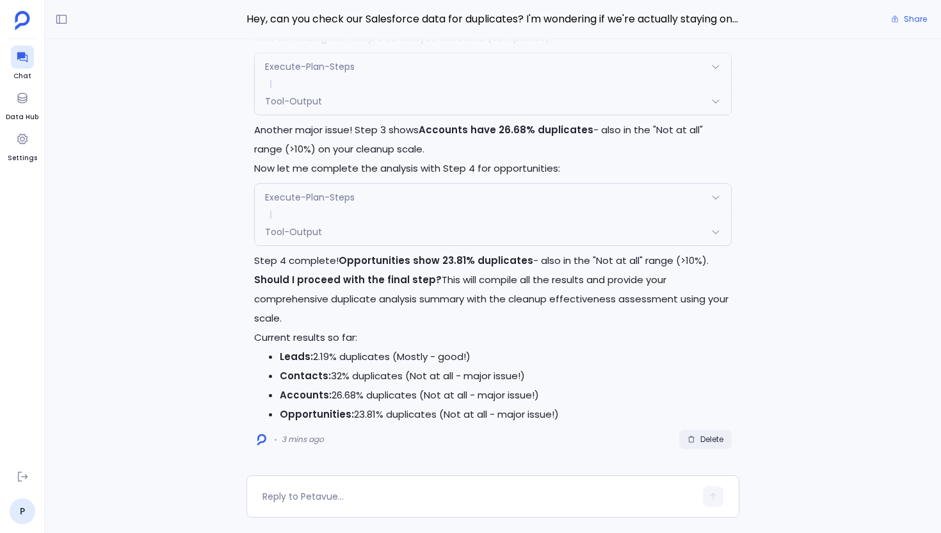
click at [704, 446] on button "Delete" at bounding box center [705, 439] width 53 height 19
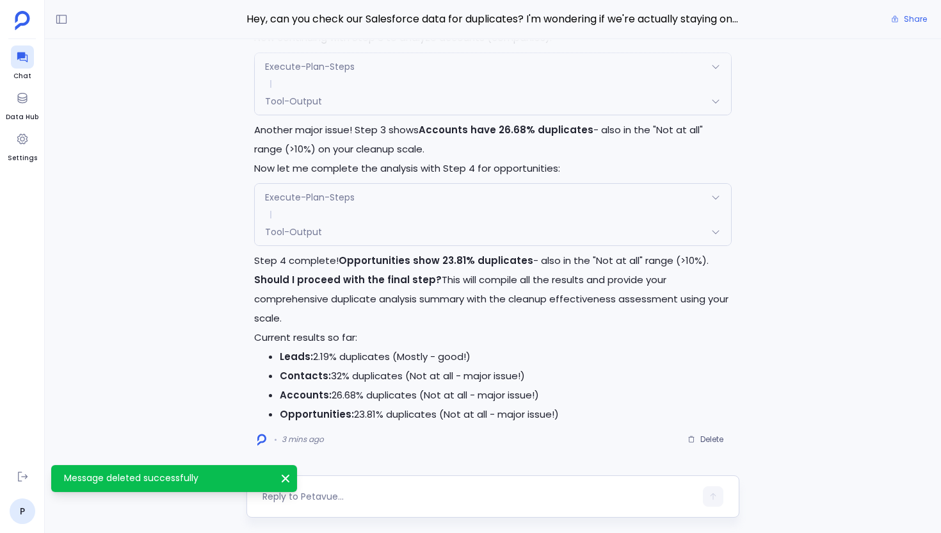
click at [371, 503] on div at bounding box center [479, 496] width 433 height 20
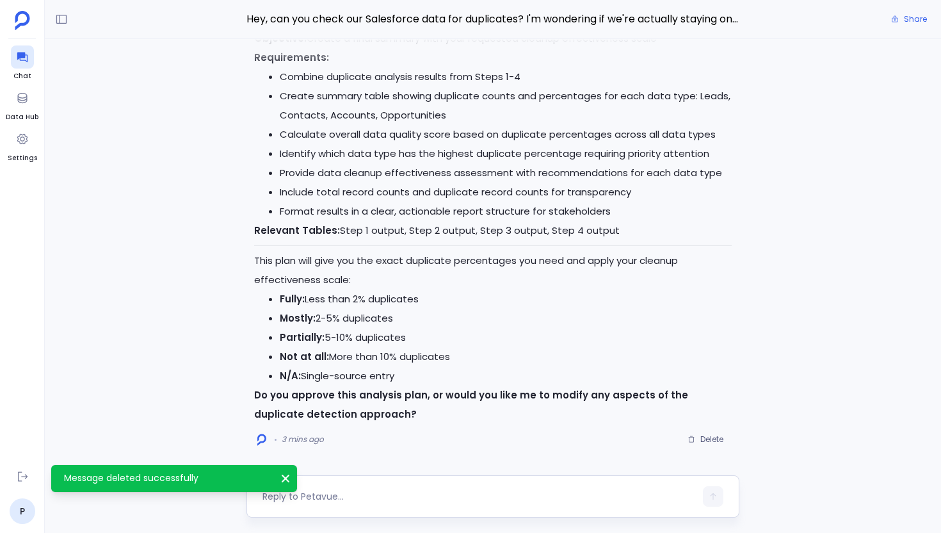
click at [319, 504] on div at bounding box center [479, 496] width 433 height 20
click at [321, 494] on textarea at bounding box center [479, 496] width 433 height 13
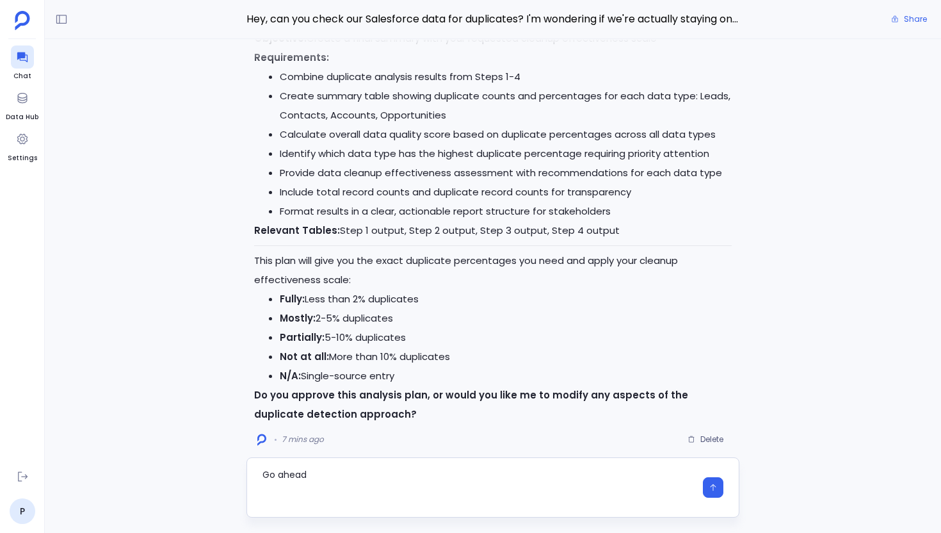
type textarea "Go ahead"
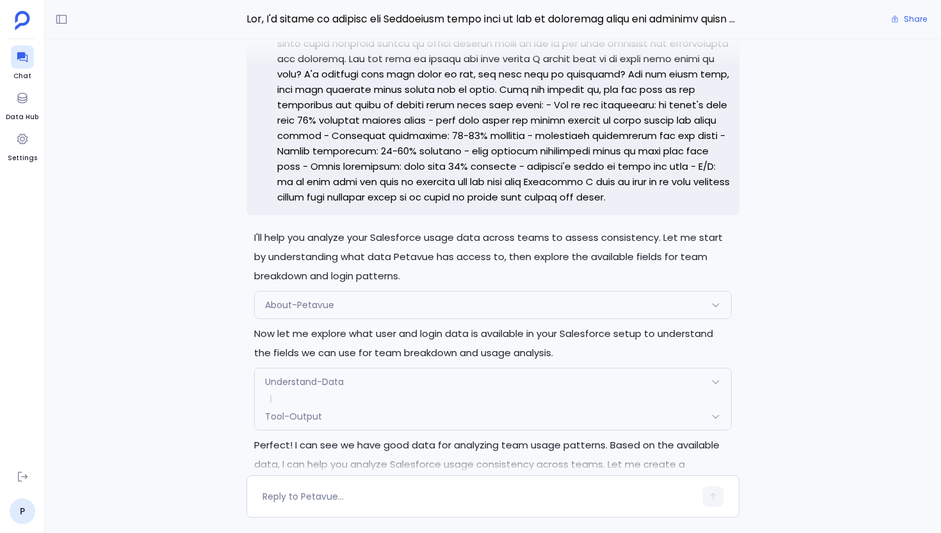
scroll to position [-1495, 0]
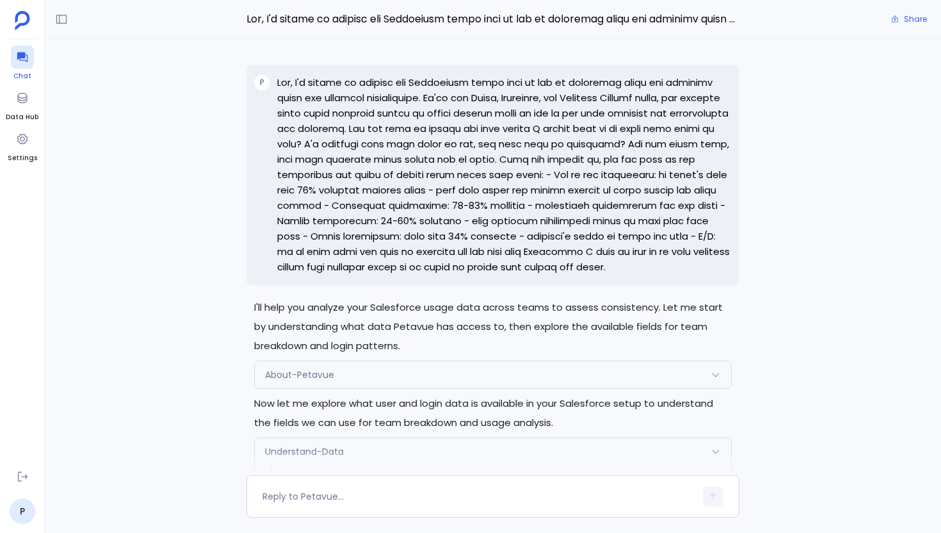
click at [17, 59] on icon at bounding box center [22, 58] width 10 height 10
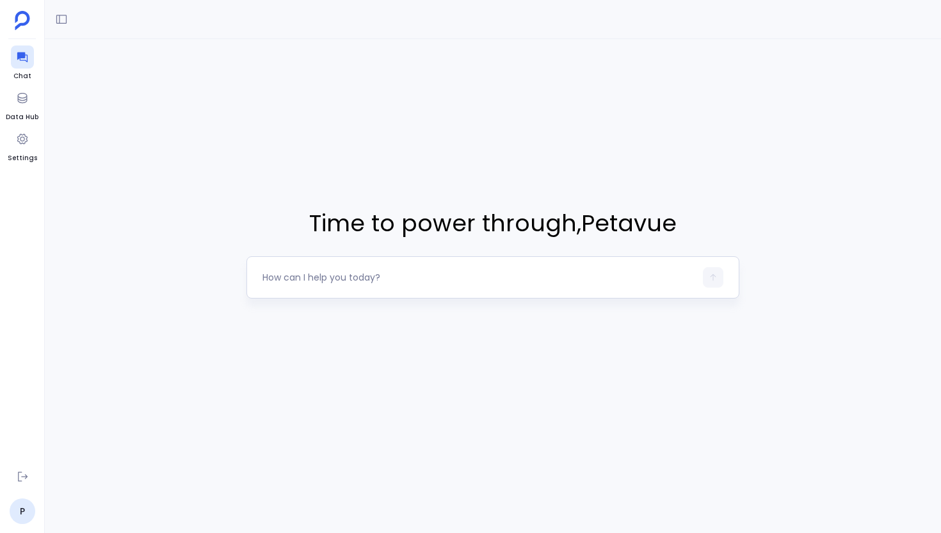
click at [323, 271] on textarea at bounding box center [479, 277] width 433 height 13
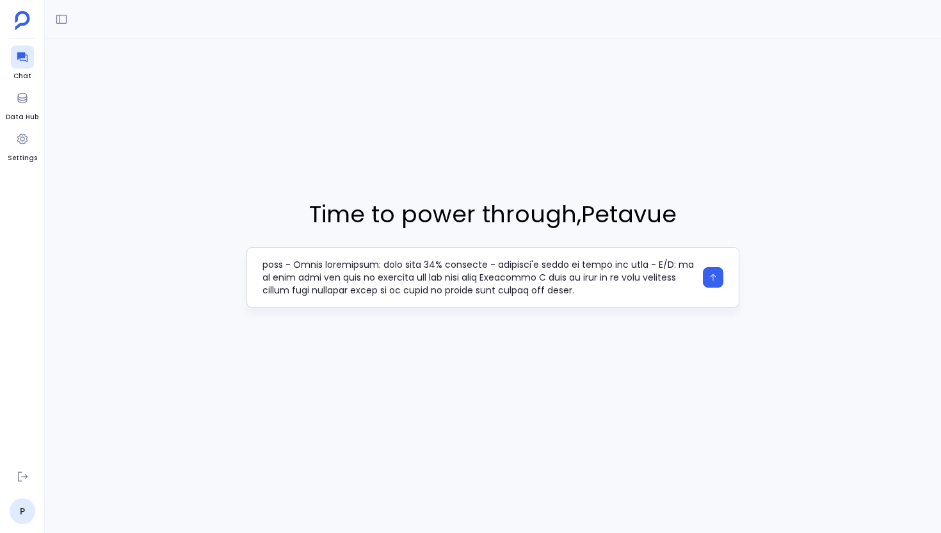
type textarea "Hey, I'm trying to analyze our Salesforce usage data to see if different teams …"
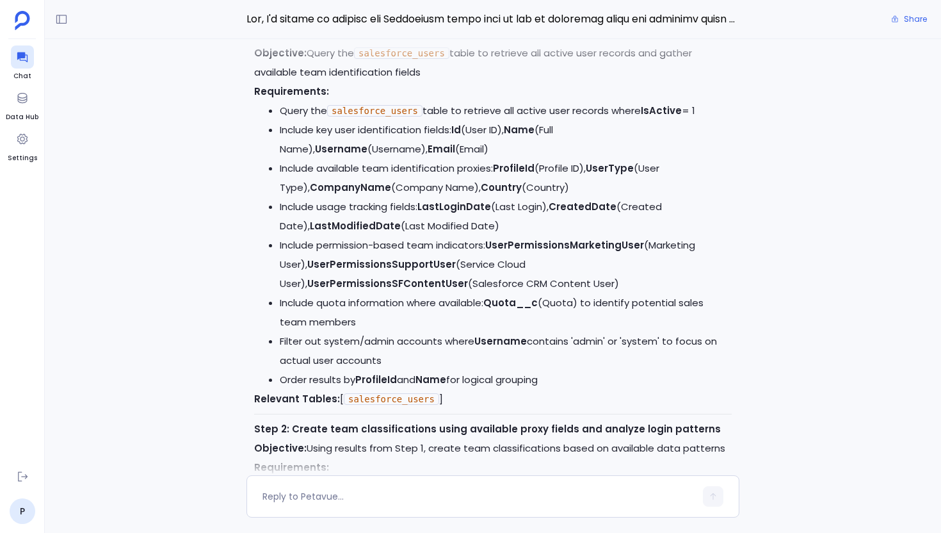
scroll to position [-1005, 0]
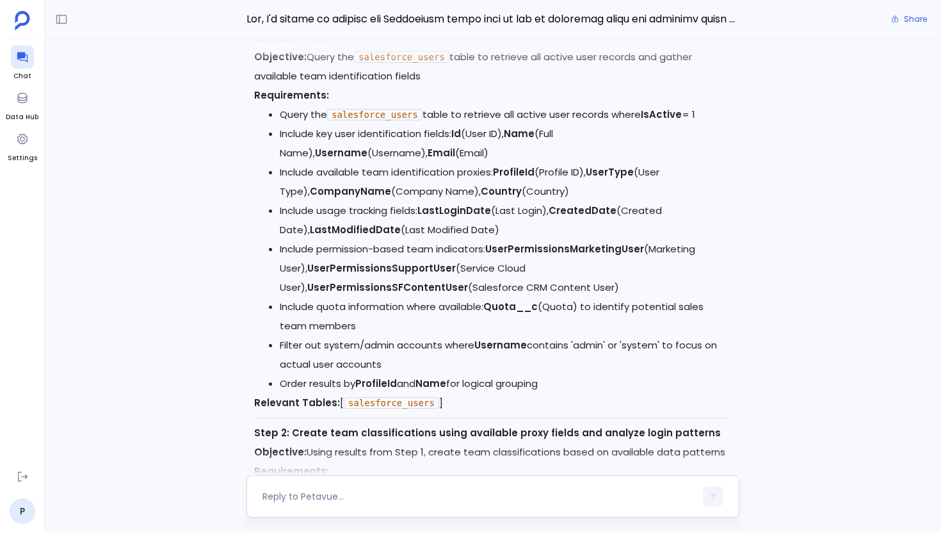
click at [334, 496] on textarea at bounding box center [479, 496] width 433 height 13
type textarea "Go ahead"
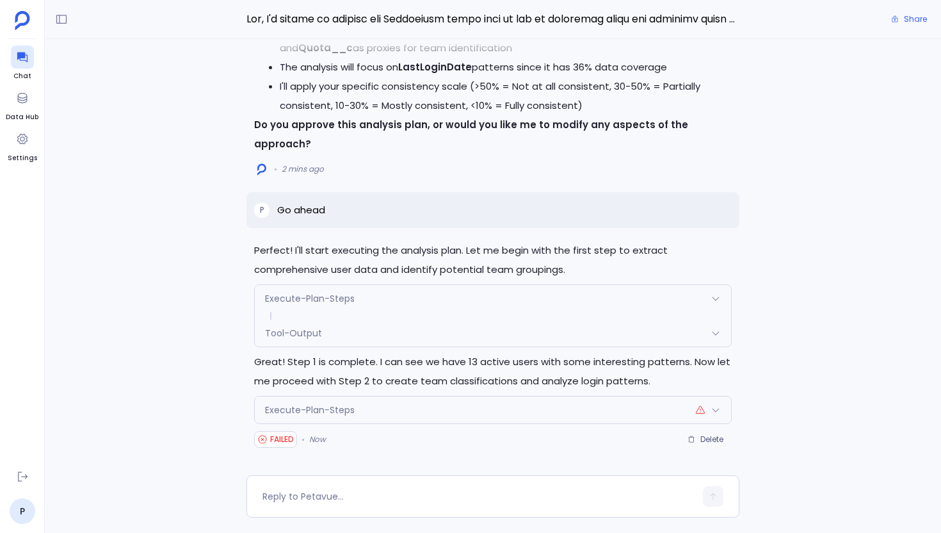
click at [558, 403] on div "Execute-Plan-Steps" at bounding box center [493, 409] width 476 height 27
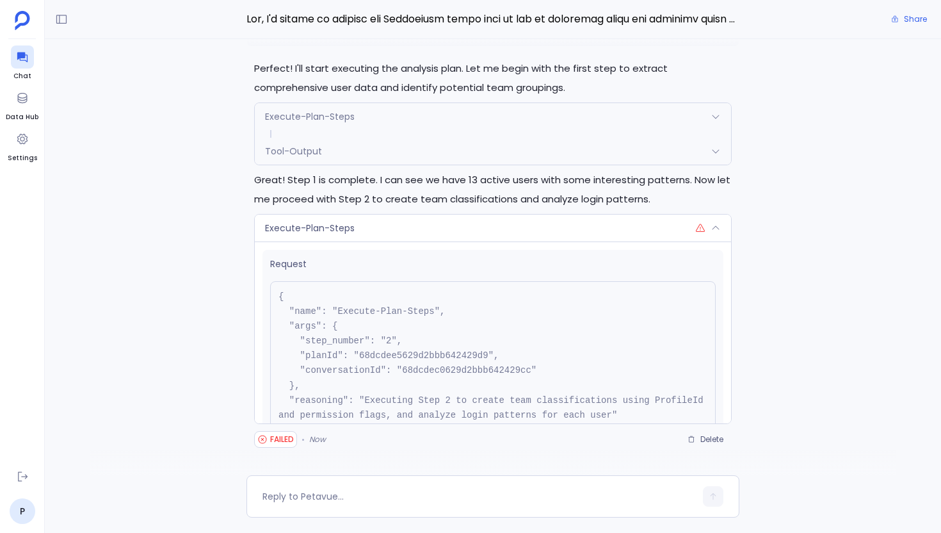
scroll to position [98, 0]
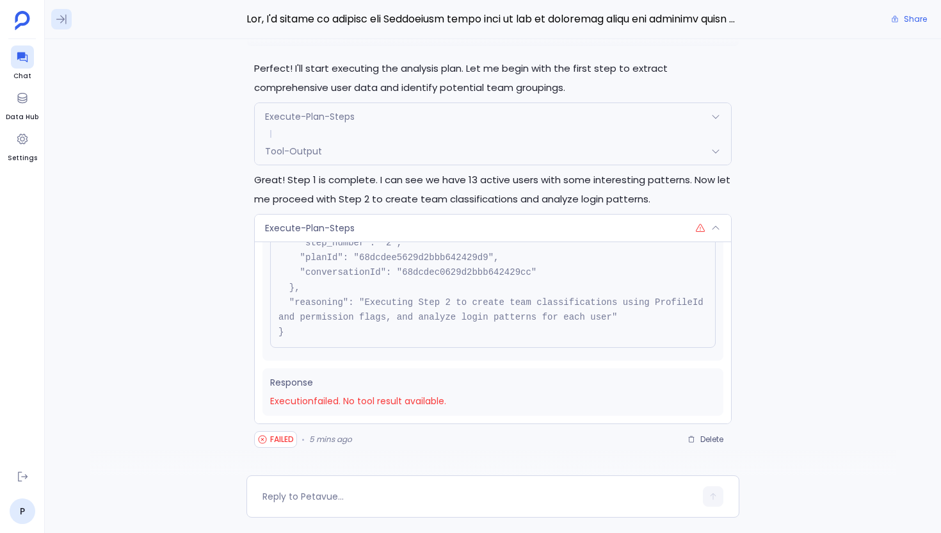
click at [67, 18] on icon at bounding box center [61, 19] width 13 height 13
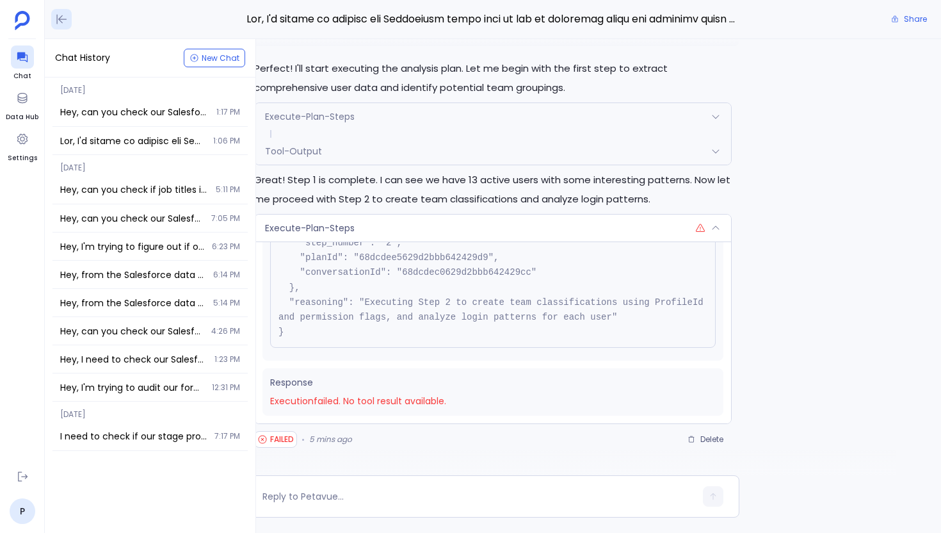
click at [65, 27] on button at bounding box center [61, 19] width 20 height 20
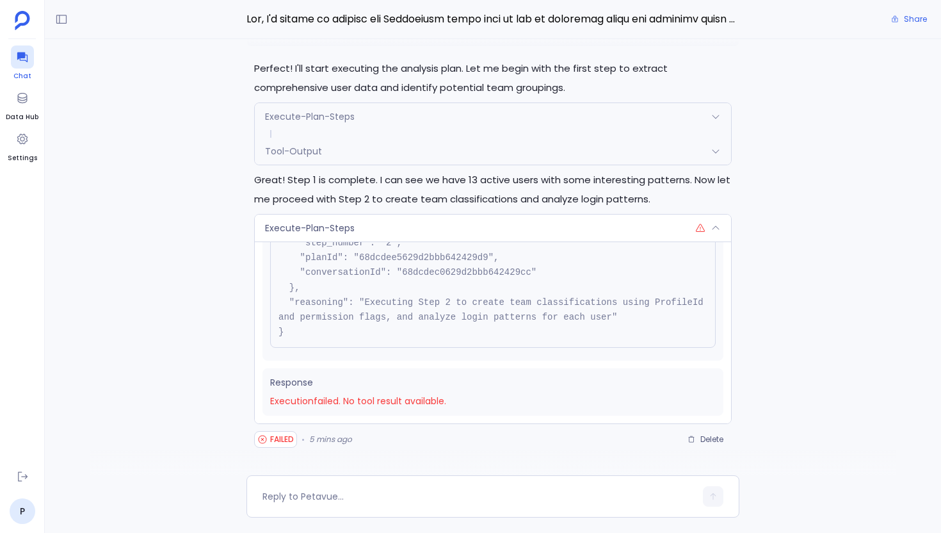
click at [17, 45] on div at bounding box center [22, 56] width 23 height 23
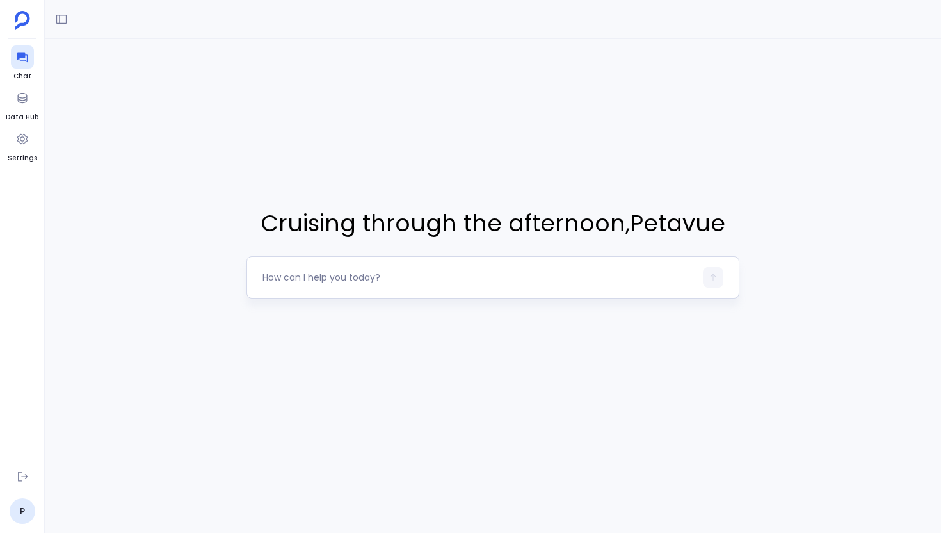
click at [354, 277] on textarea at bounding box center [479, 277] width 433 height 13
type textarea "Hey, from the Salesforce data source, can you give me info about how many field…"
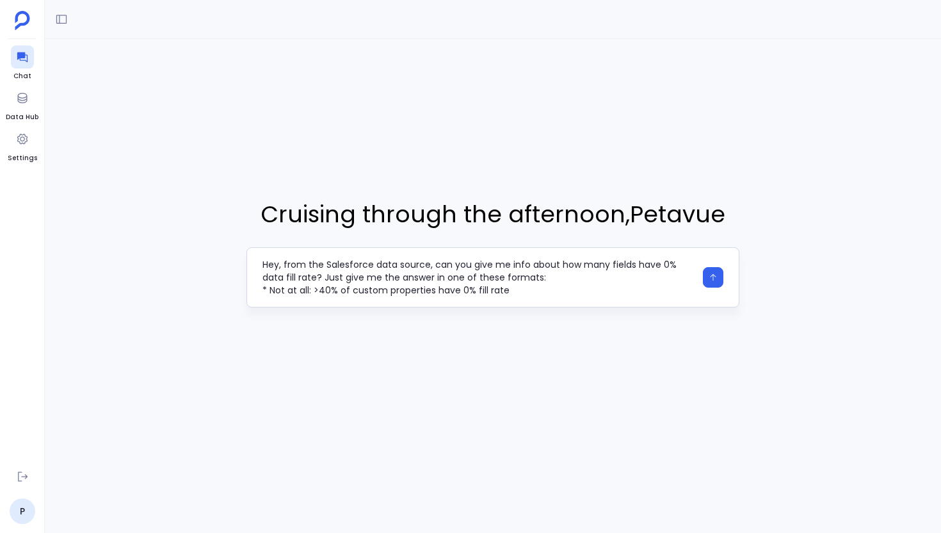
scroll to position [51, 0]
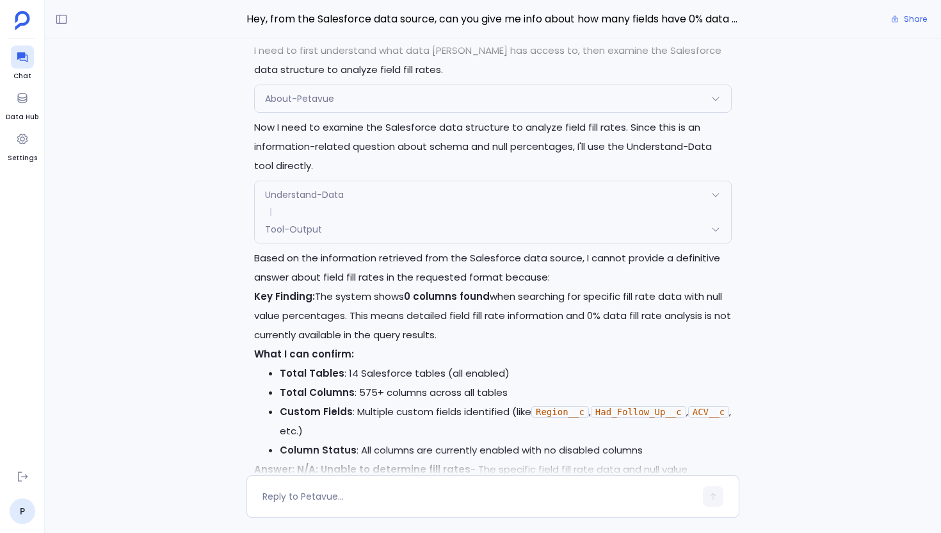
scroll to position [-286, 0]
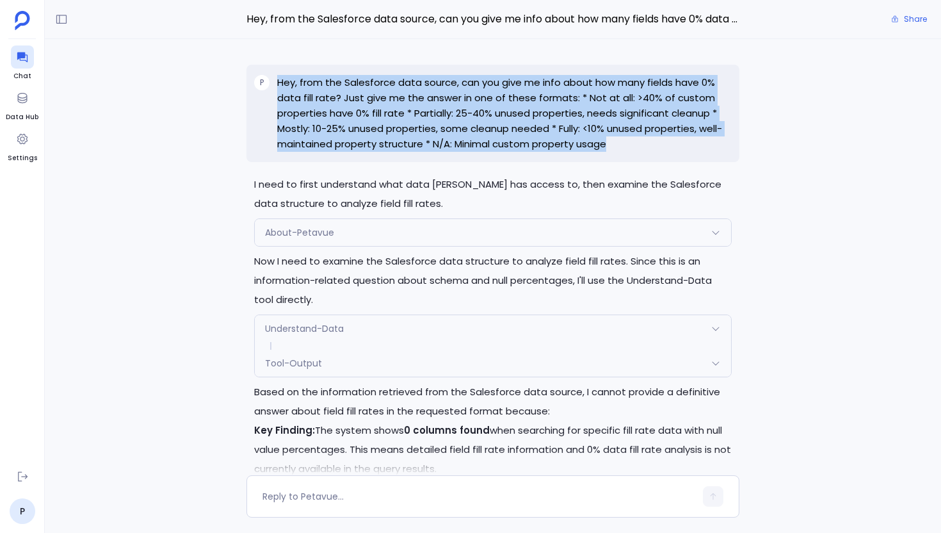
drag, startPoint x: 607, startPoint y: 145, endPoint x: 290, endPoint y: 69, distance: 326.0
click at [290, 69] on div "P Hey, from the Salesforce data source, can you give me info about how many fie…" at bounding box center [493, 113] width 493 height 97
copy p "Hey, from the Salesforce data source, can you give me info about how many field…"
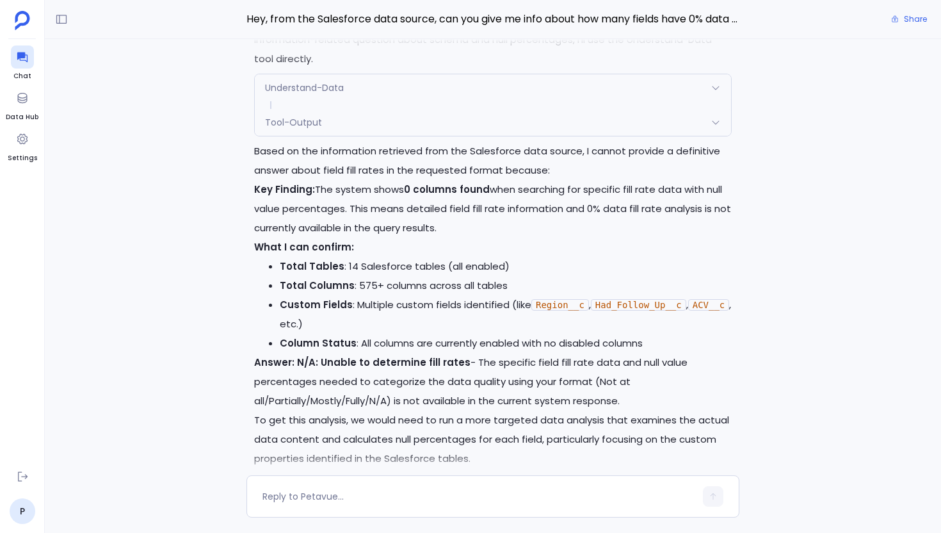
scroll to position [0, 0]
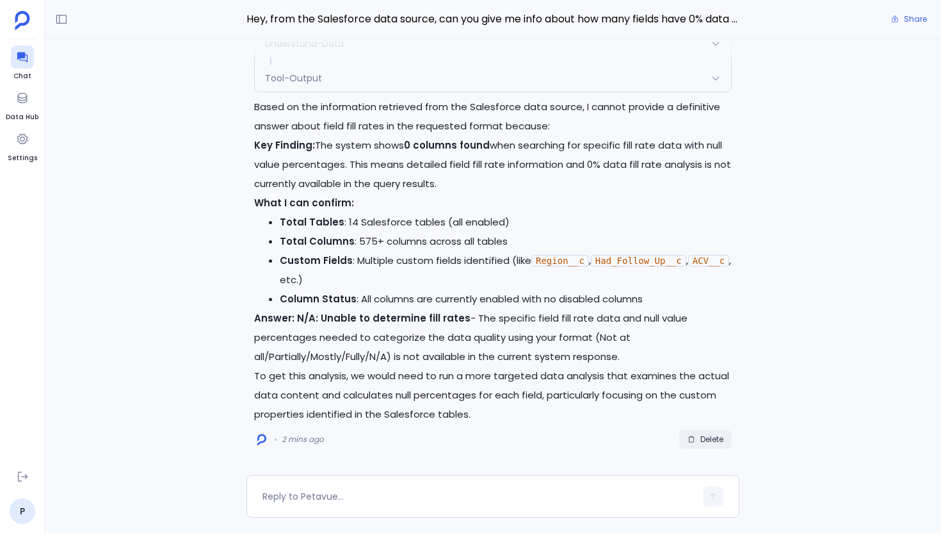
click at [701, 441] on span "Delete" at bounding box center [712, 439] width 23 height 10
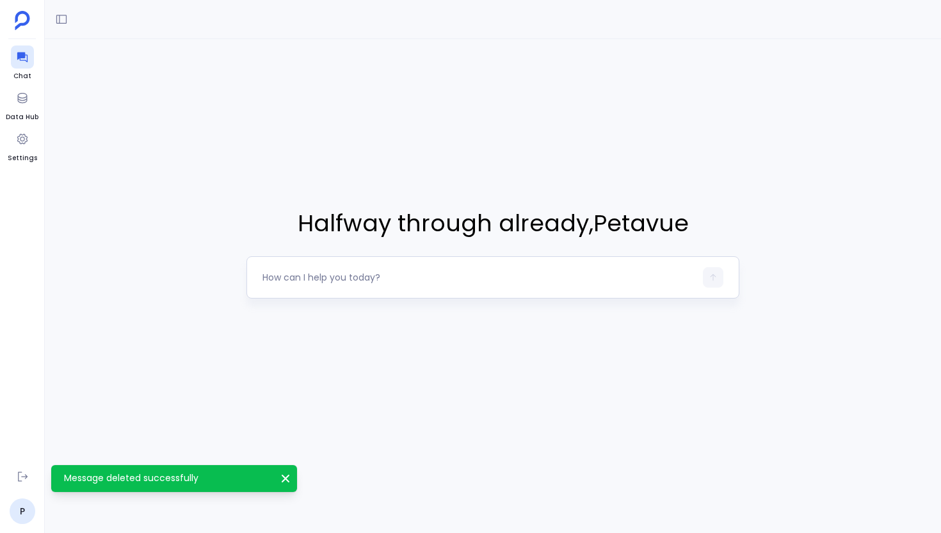
click at [334, 274] on textarea at bounding box center [479, 277] width 433 height 13
type textarea "Hey, from the Salesforce data source, can you give me info about how many field…"
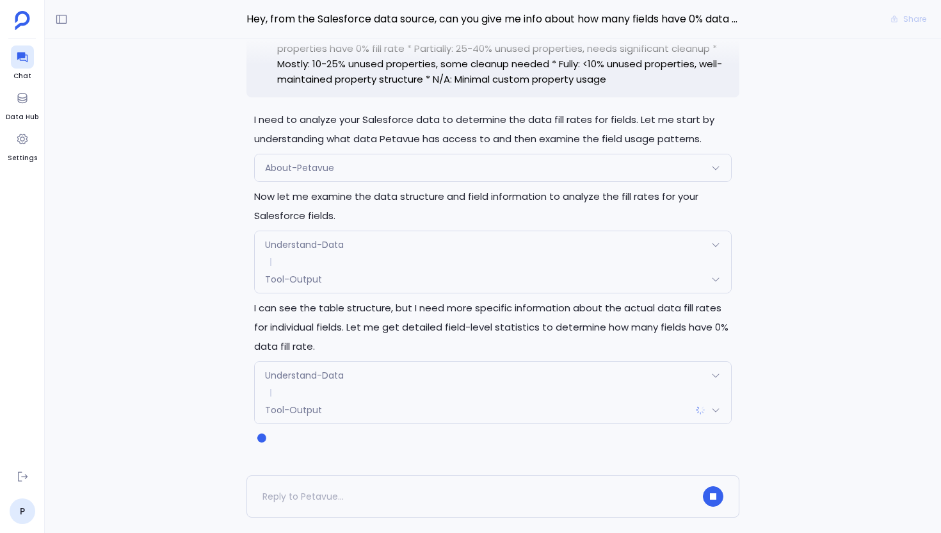
click at [531, 238] on div "Understand-Data" at bounding box center [493, 244] width 476 height 27
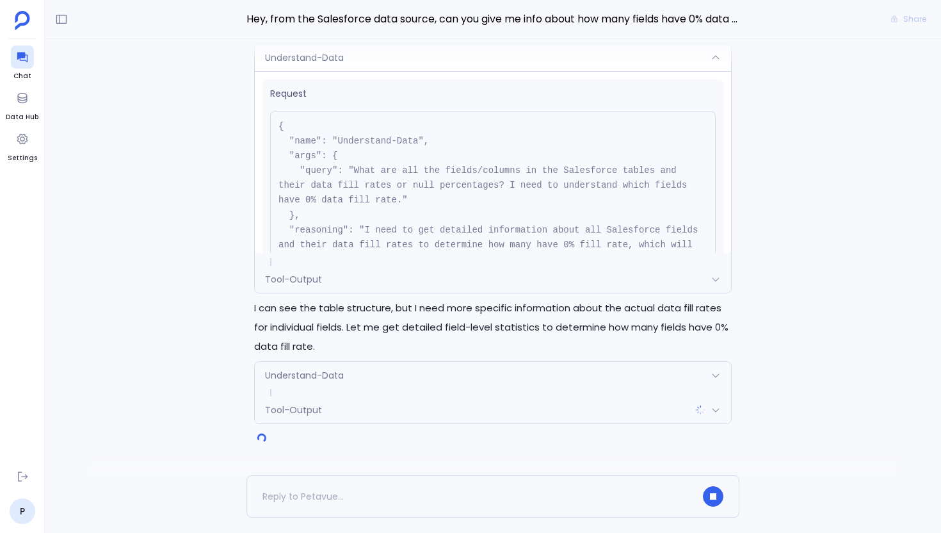
click at [407, 61] on div at bounding box center [493, 52] width 807 height 26
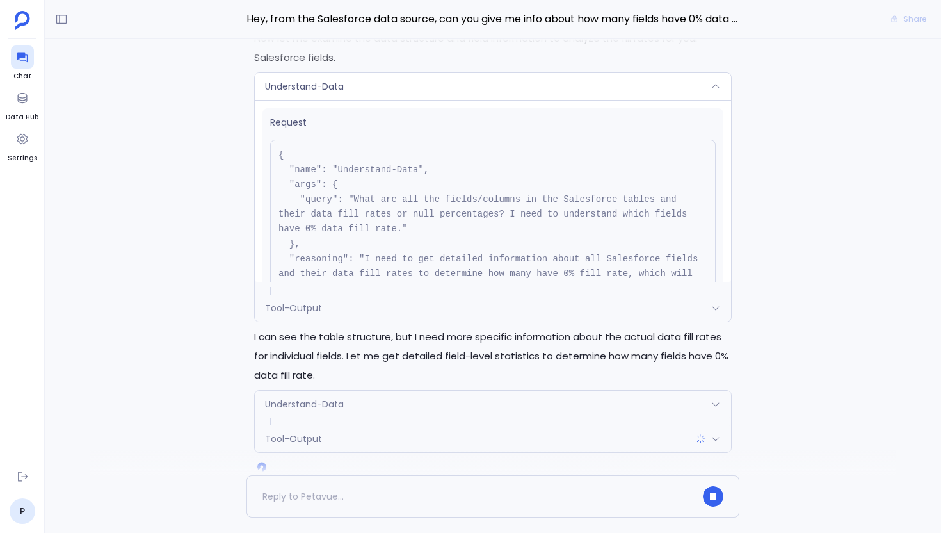
scroll to position [-56, 0]
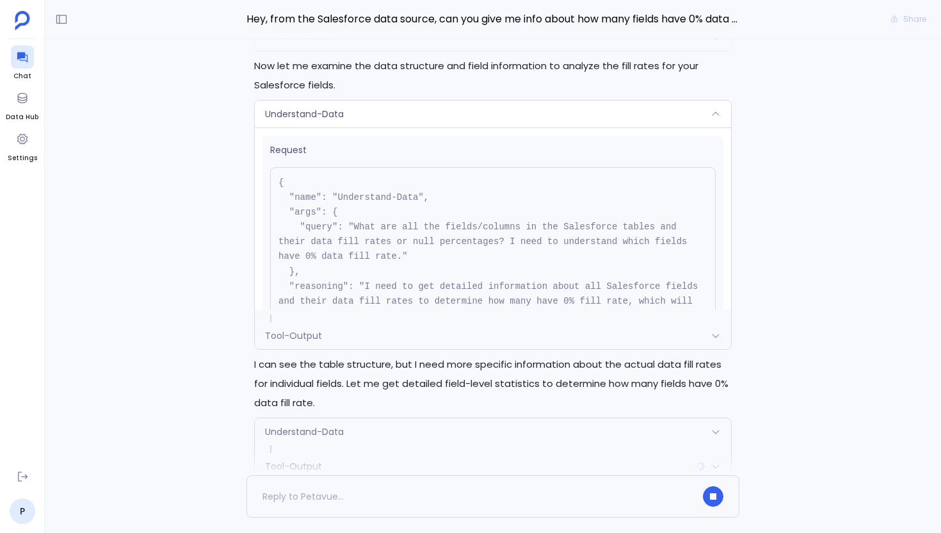
click at [597, 104] on div "Understand-Data" at bounding box center [493, 114] width 476 height 27
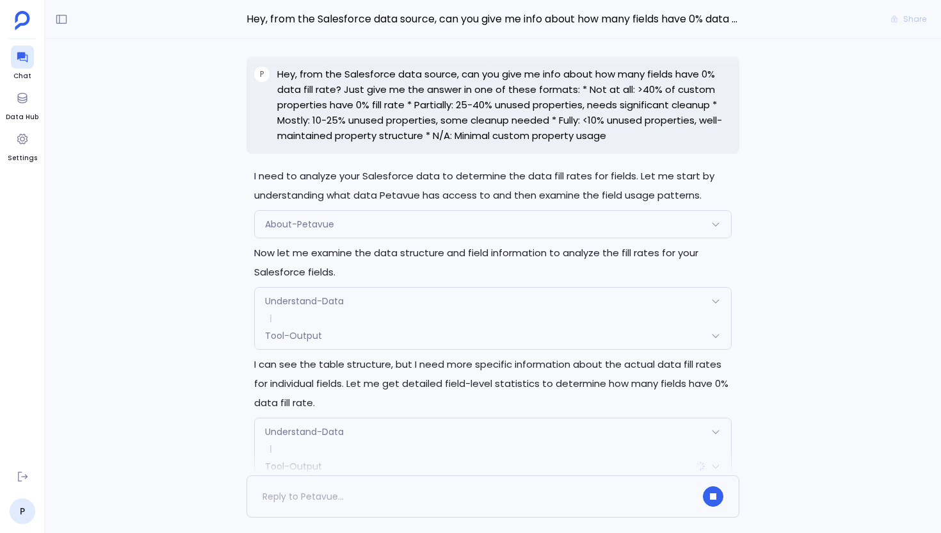
scroll to position [0, 0]
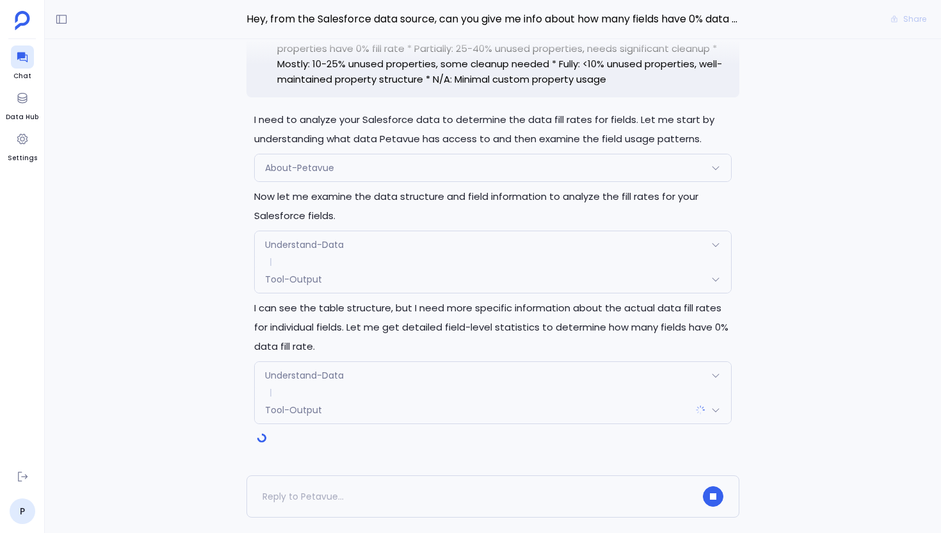
click at [463, 362] on div "Understand-Data" at bounding box center [493, 375] width 476 height 27
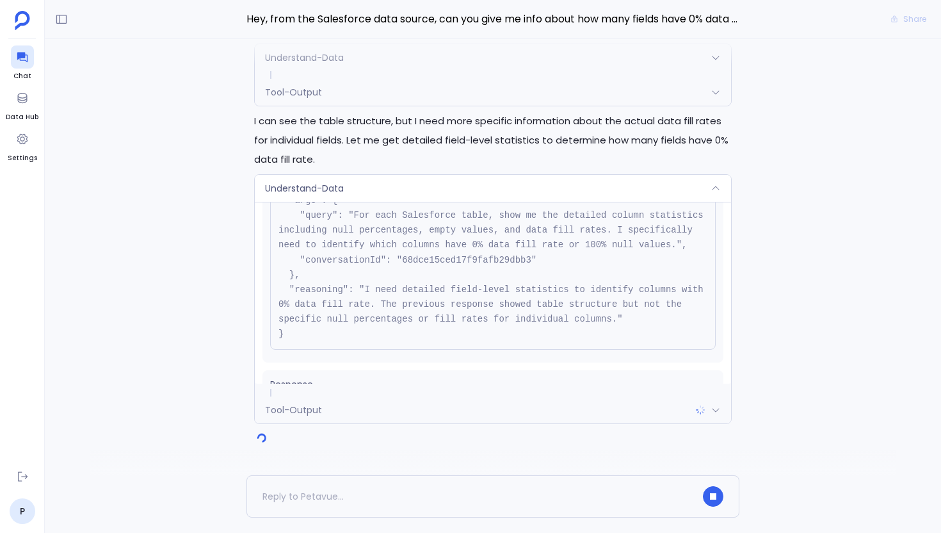
scroll to position [87, 0]
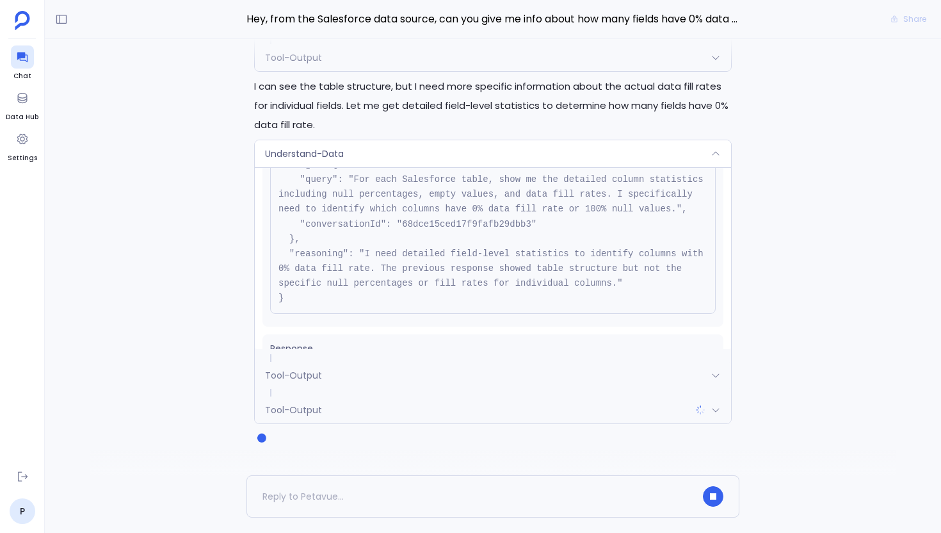
click at [435, 155] on div "Understand-Data" at bounding box center [493, 153] width 476 height 27
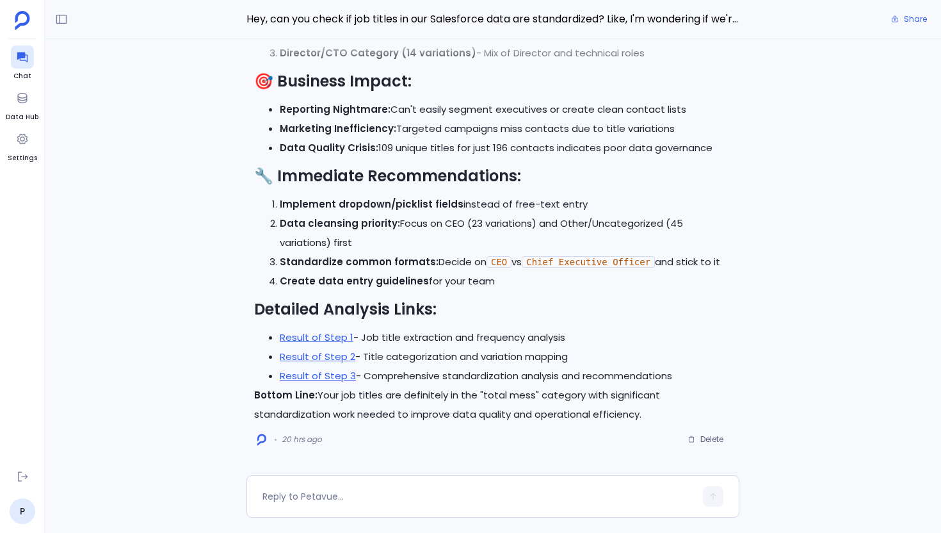
click at [65, 6] on div "Hey, can you check if job titles in our Salesforce data are standardized? Like,…" at bounding box center [493, 19] width 896 height 39
click at [59, 24] on icon at bounding box center [61, 19] width 13 height 13
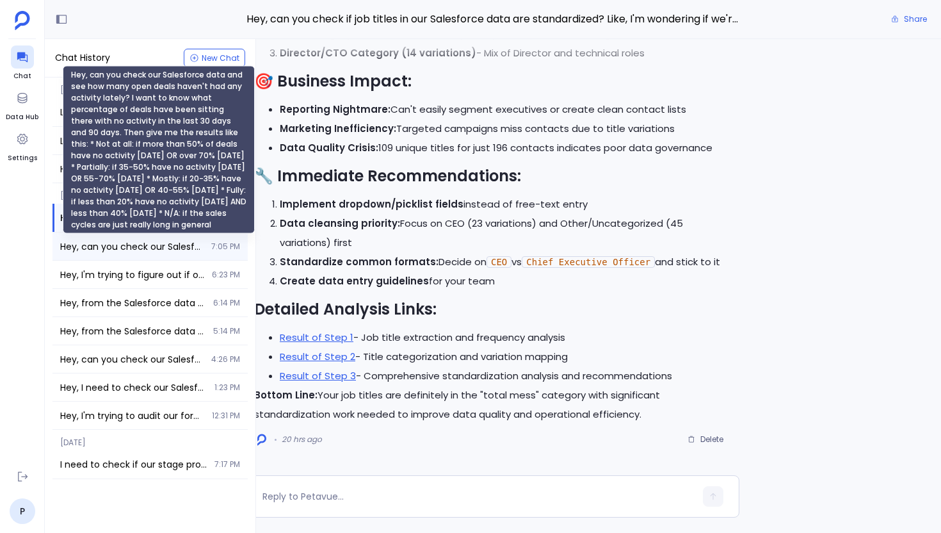
click at [137, 246] on span "Hey, can you check our Salesforce data and see how many open deals haven't had …" at bounding box center [131, 246] width 143 height 13
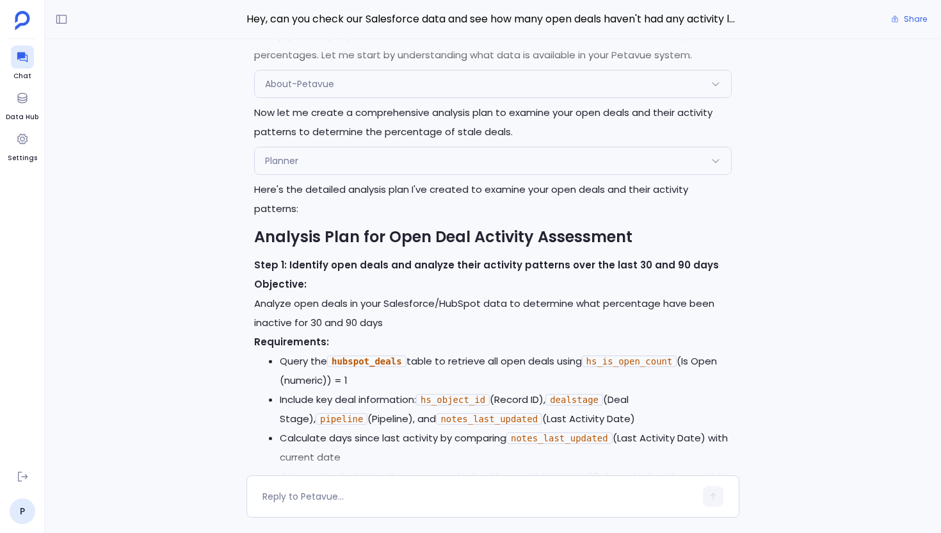
scroll to position [-619, 0]
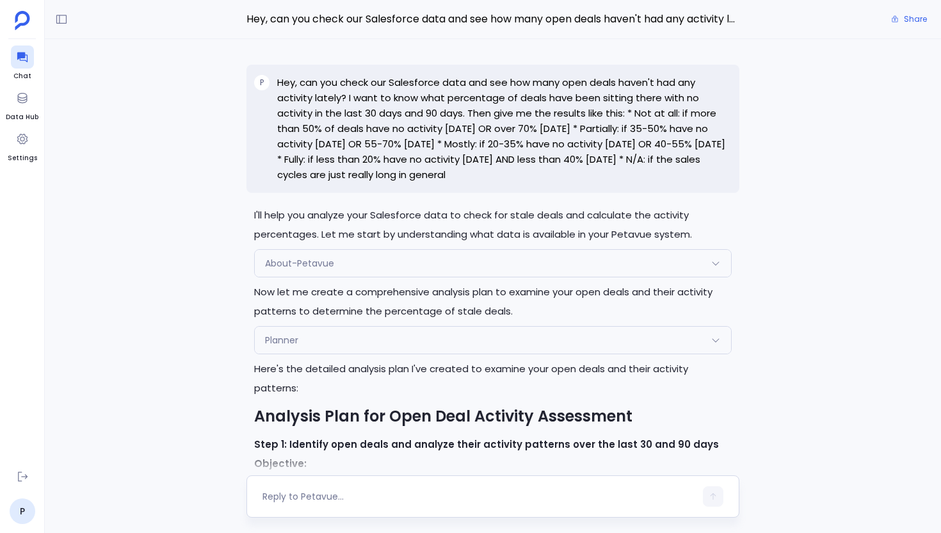
click at [362, 499] on textarea at bounding box center [479, 496] width 433 height 13
type textarea "Yes"
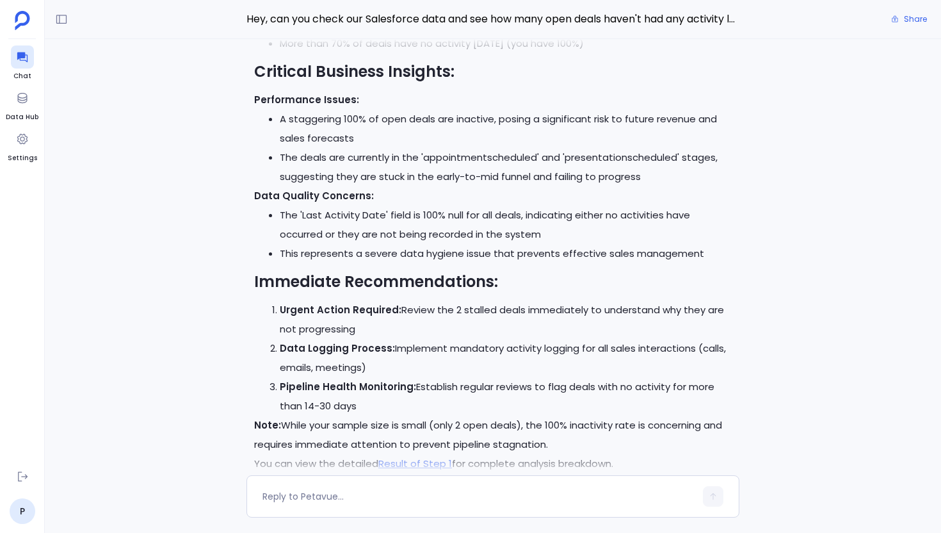
scroll to position [0, 0]
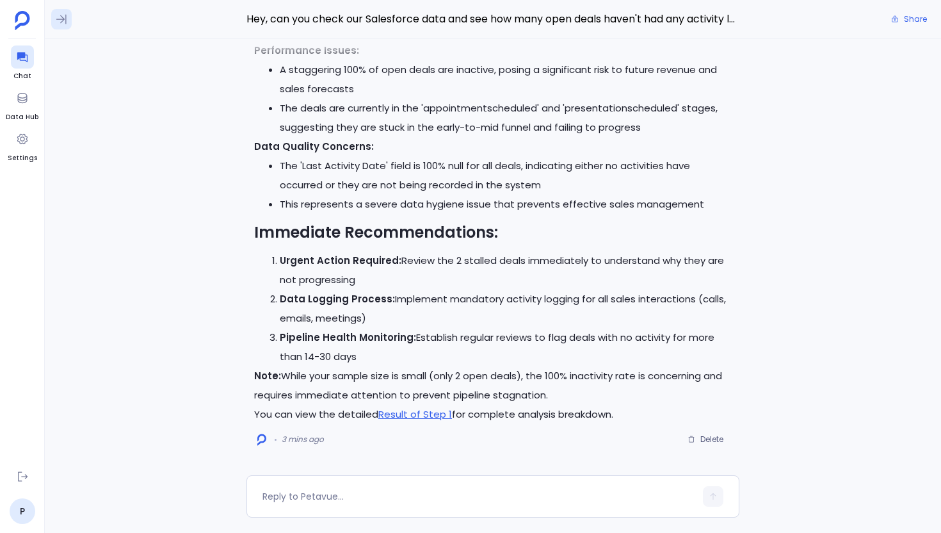
click at [58, 18] on icon at bounding box center [61, 19] width 13 height 13
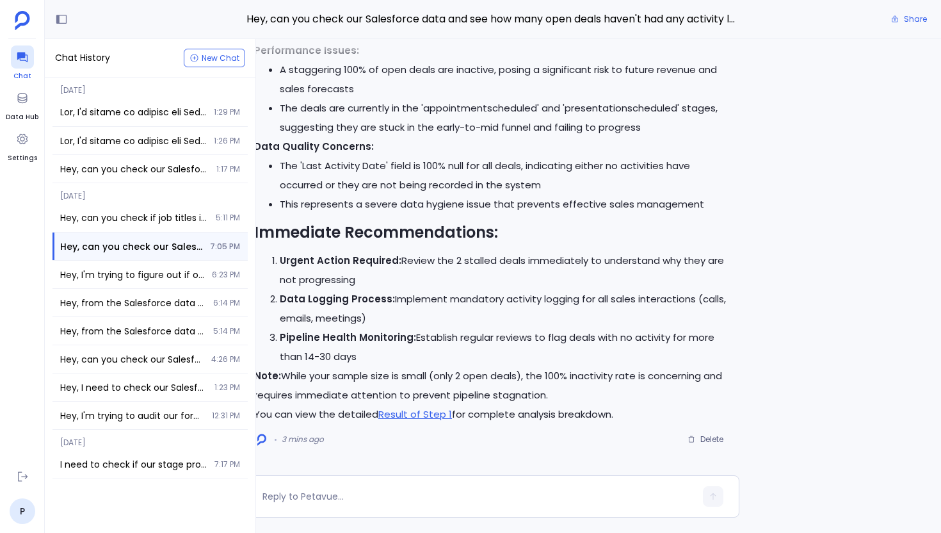
click at [24, 58] on icon at bounding box center [22, 57] width 13 height 13
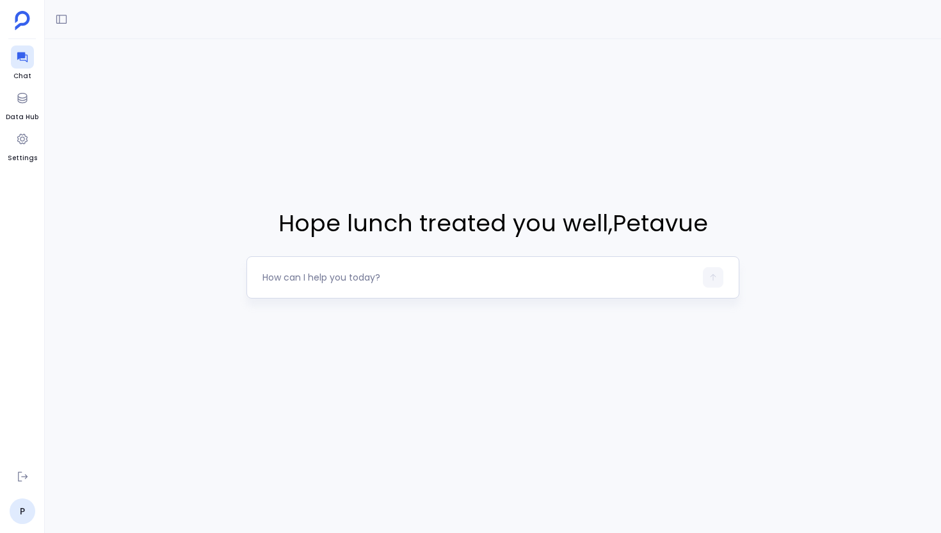
click at [355, 282] on textarea at bounding box center [479, 277] width 433 height 13
type textarea "Hey, I'm trying to figure out if our Salesforce accounts table has any fields t…"
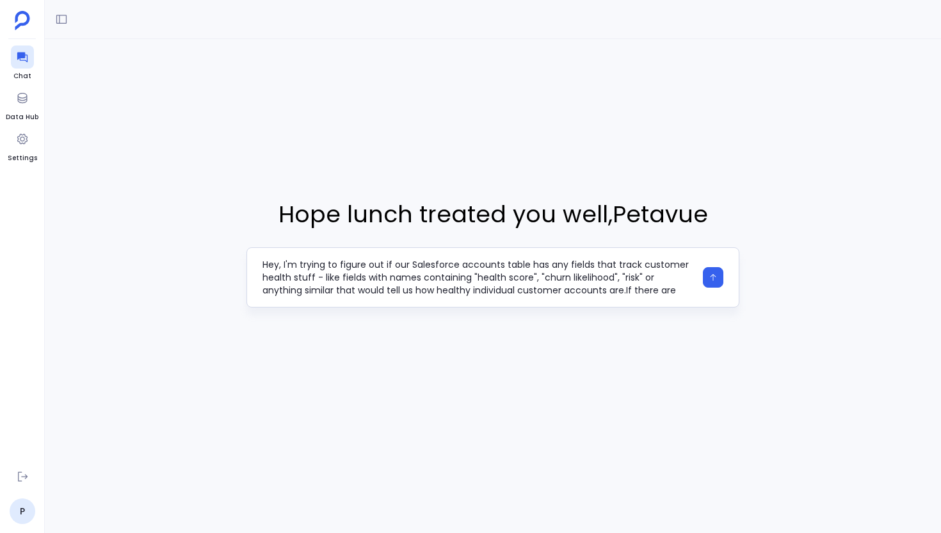
scroll to position [102, 0]
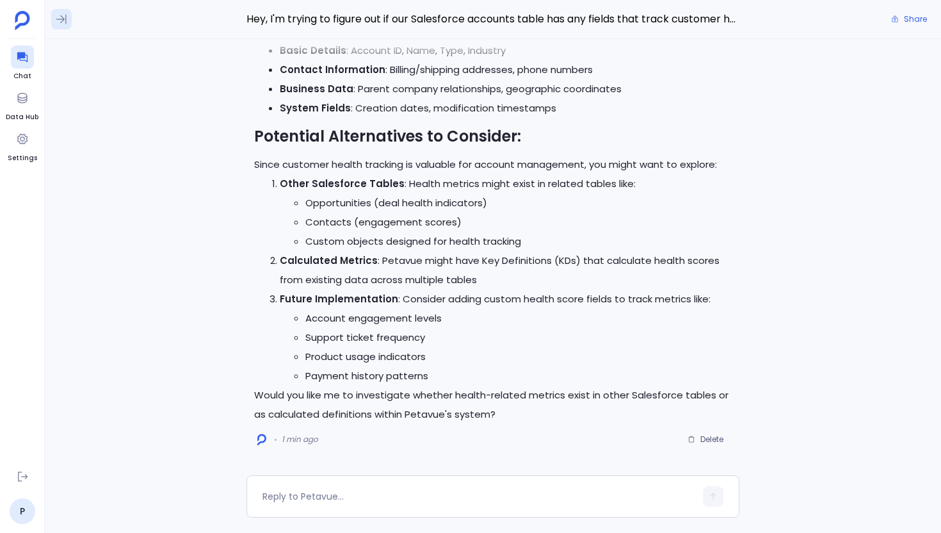
click at [60, 13] on icon at bounding box center [61, 19] width 13 height 13
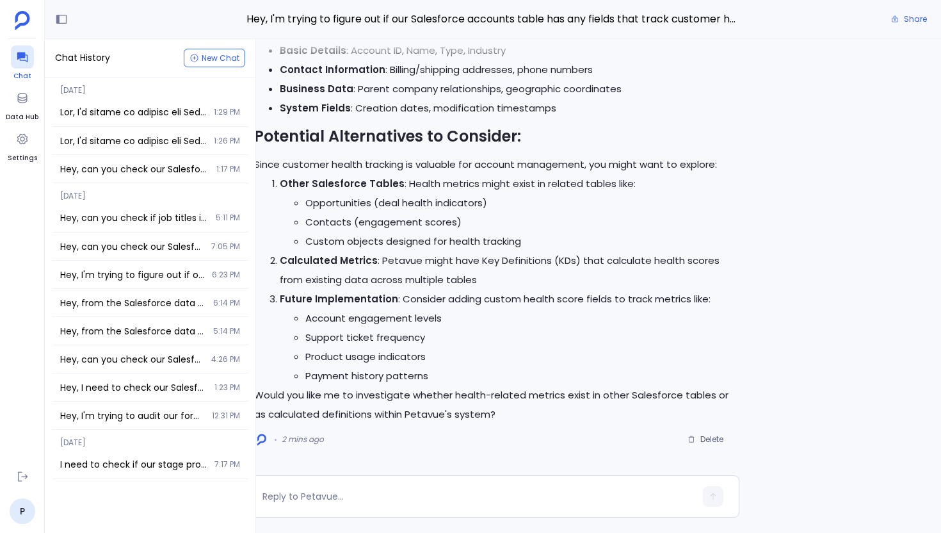
click at [23, 58] on icon at bounding box center [22, 57] width 13 height 13
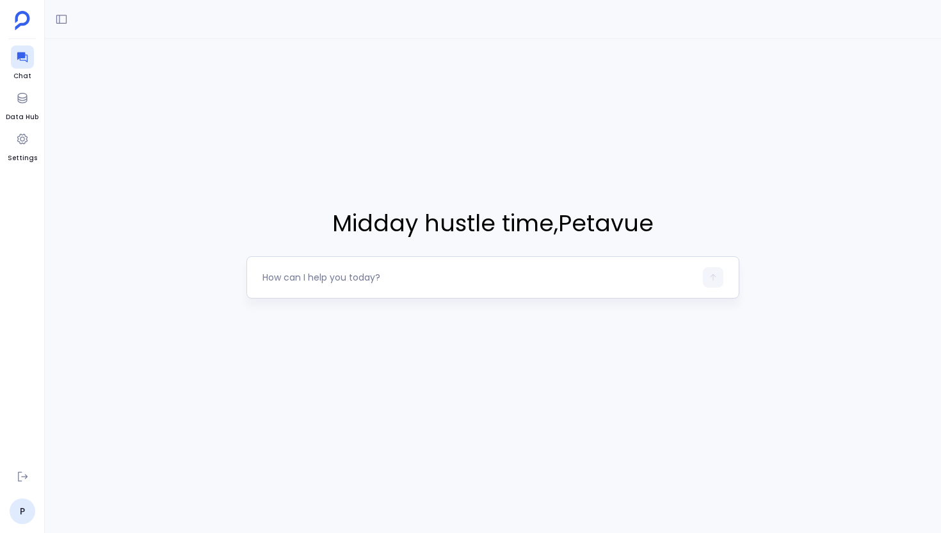
click at [384, 277] on textarea at bounding box center [479, 277] width 433 height 13
type textarea "Hey, what's the data quality like for companies in our Salesforce? Specifically…"
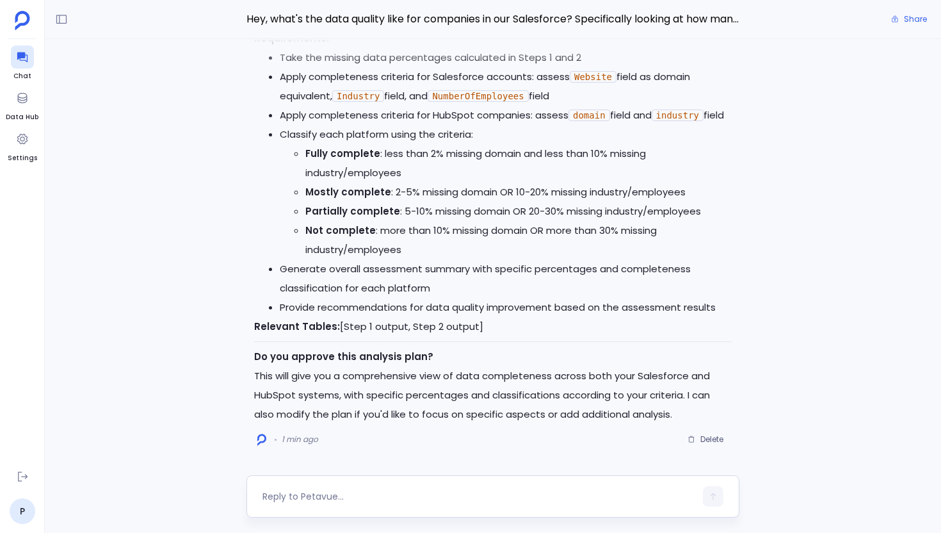
click at [393, 496] on textarea at bounding box center [479, 496] width 433 height 13
type textarea "Go ahead"
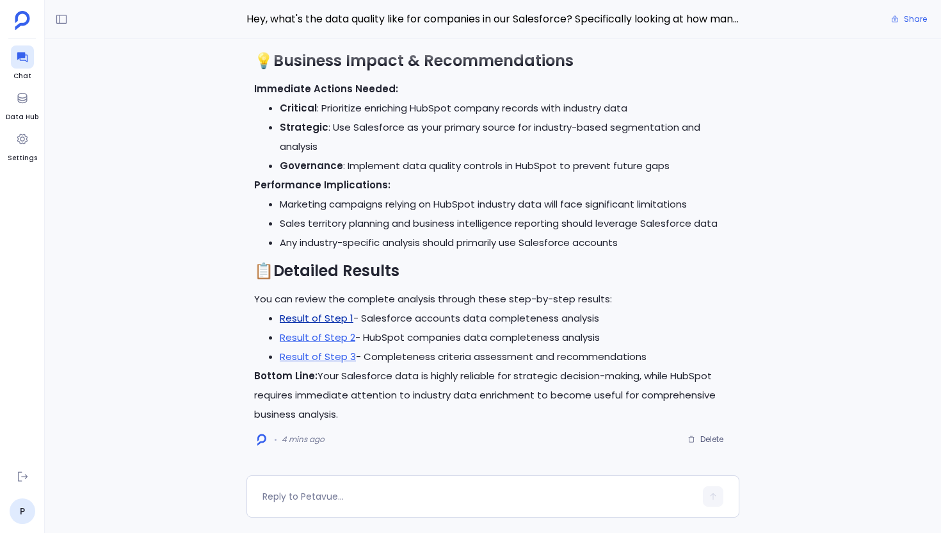
click at [327, 320] on link "Result of Step 1" at bounding box center [317, 317] width 74 height 13
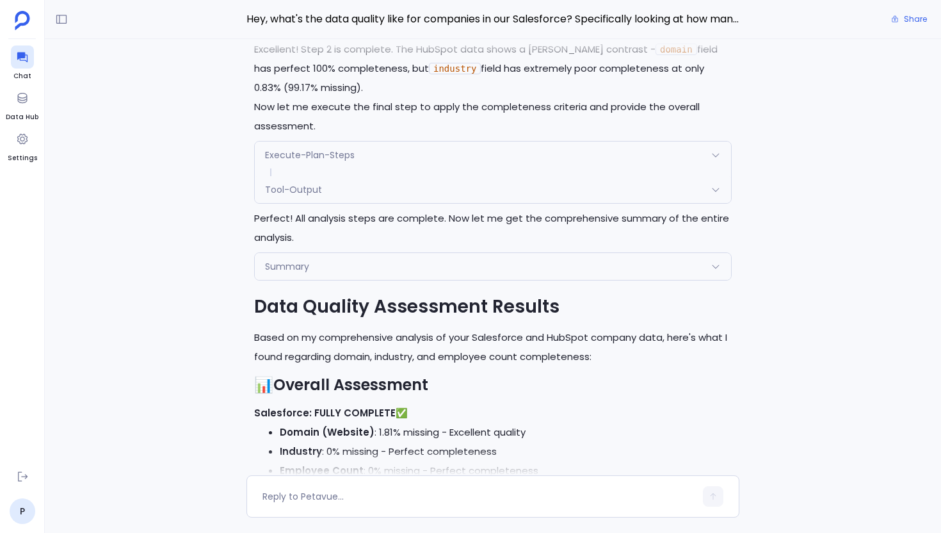
scroll to position [-1066, 0]
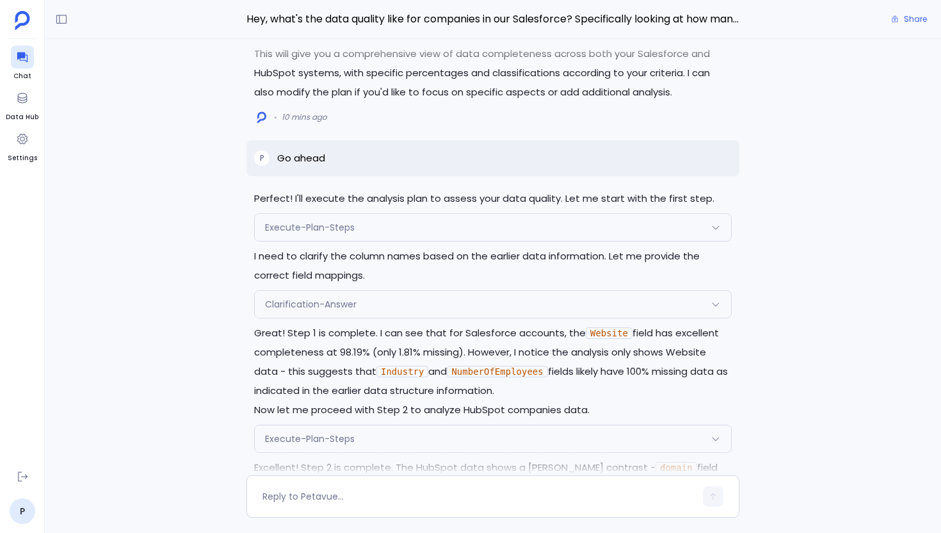
click at [458, 306] on div "Clarification-Answer" at bounding box center [493, 304] width 476 height 27
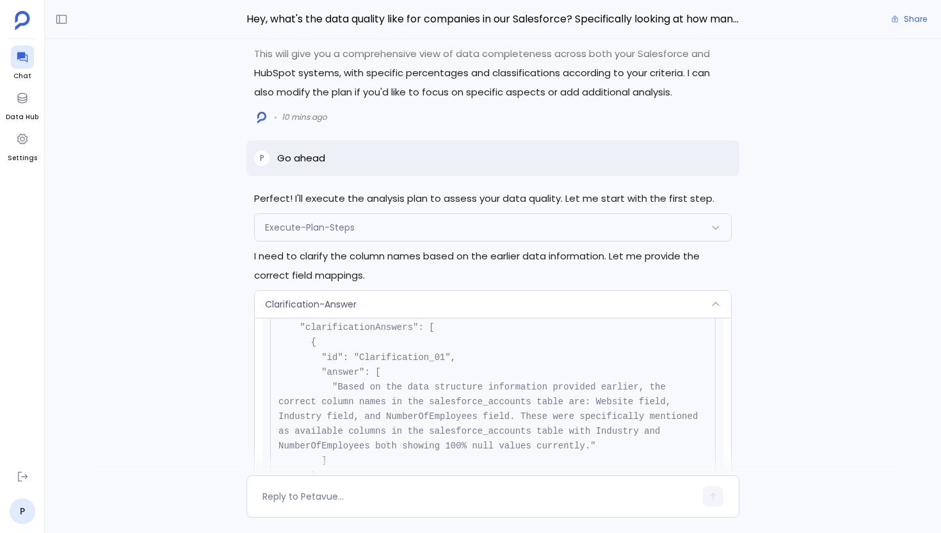
scroll to position [153, 0]
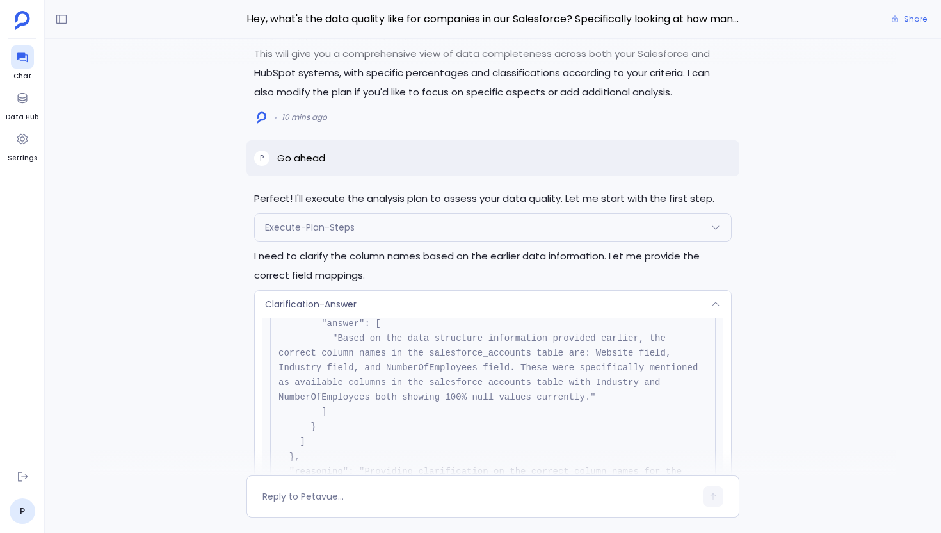
click at [408, 230] on div "Execute-Plan-Steps" at bounding box center [493, 227] width 476 height 27
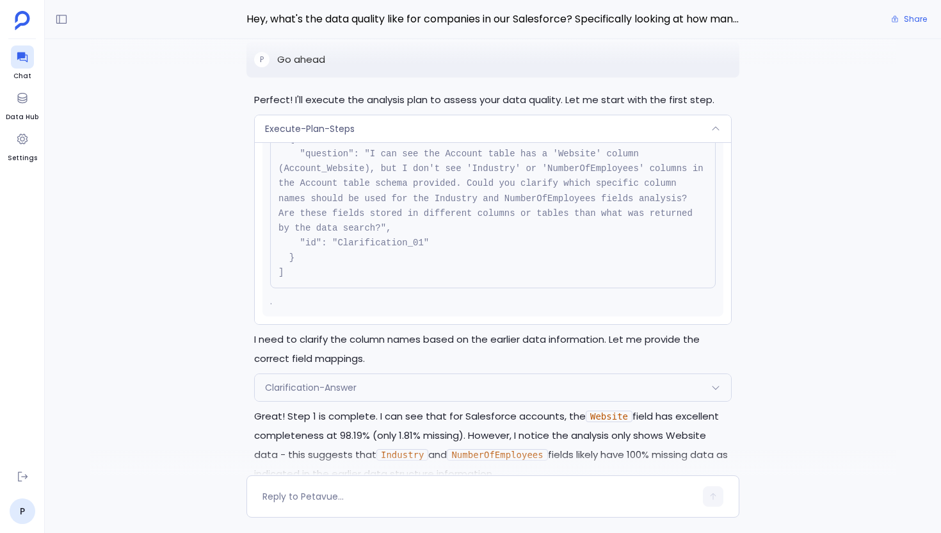
scroll to position [-1135, 0]
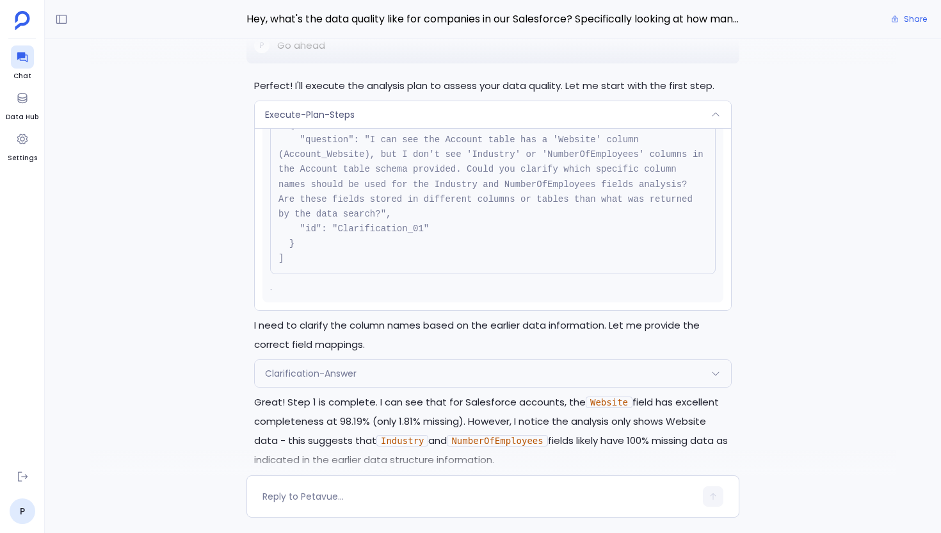
click at [385, 366] on div "Clarification-Answer" at bounding box center [493, 373] width 476 height 27
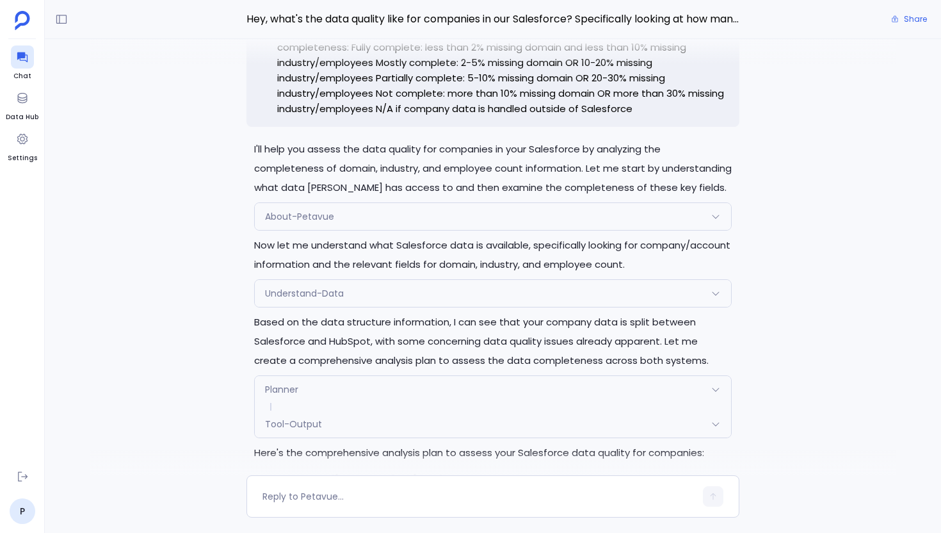
scroll to position [-2654, 0]
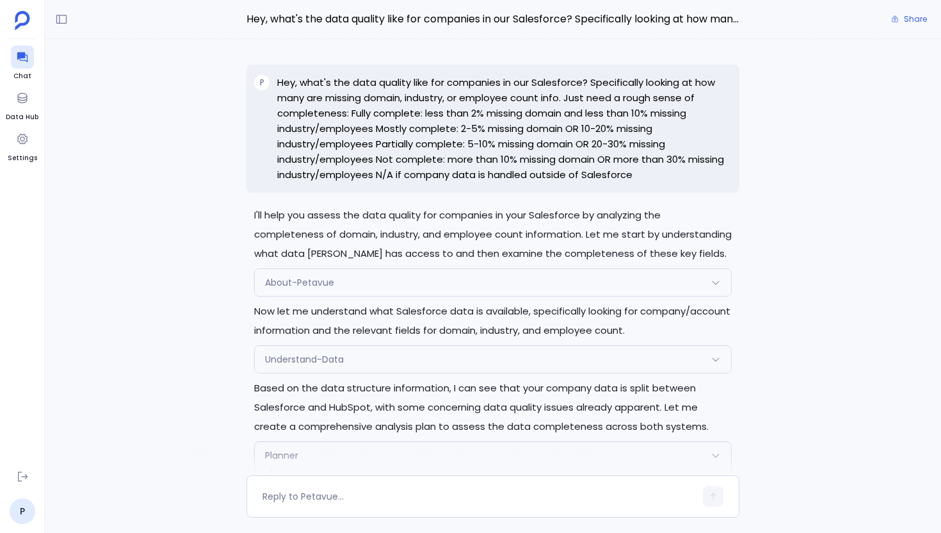
click at [383, 364] on div "Understand-Data" at bounding box center [493, 359] width 476 height 27
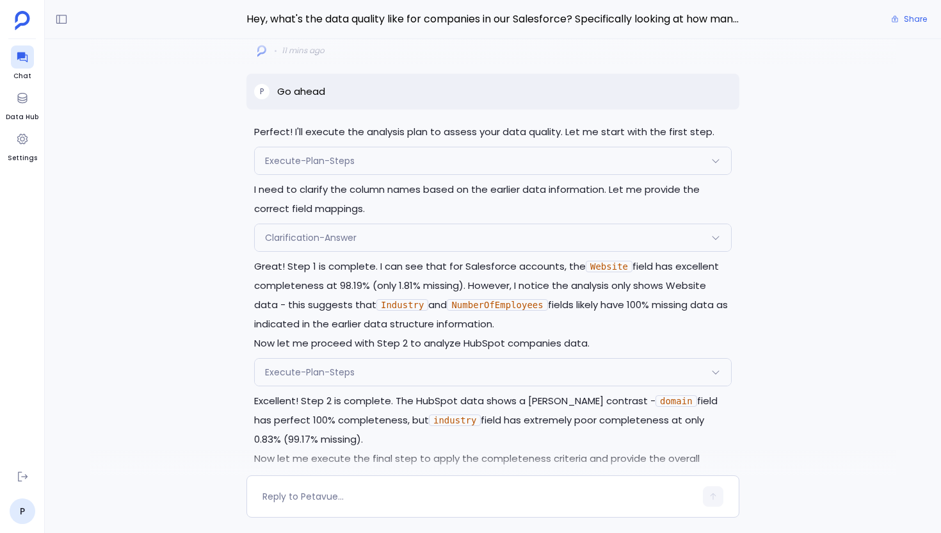
scroll to position [-1026, 0]
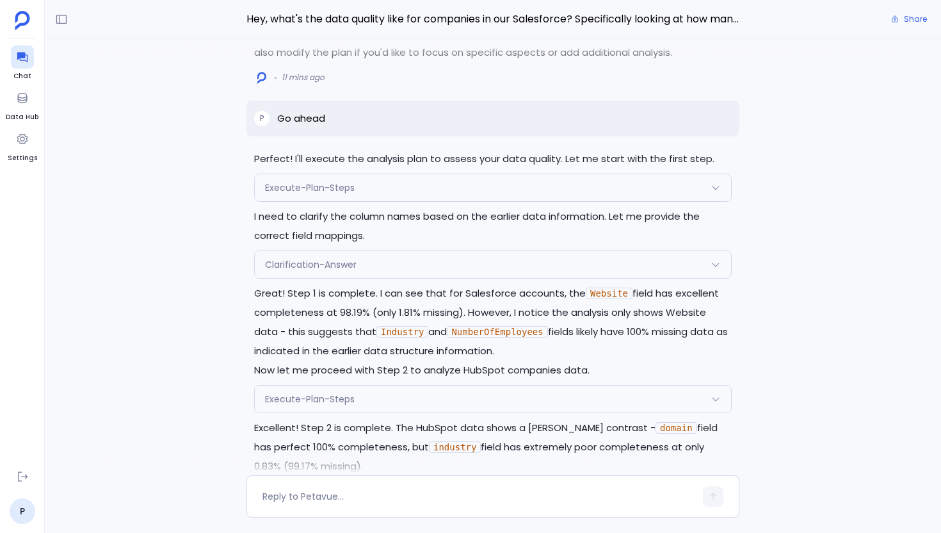
click at [393, 270] on div "Clarification-Answer" at bounding box center [493, 264] width 476 height 27
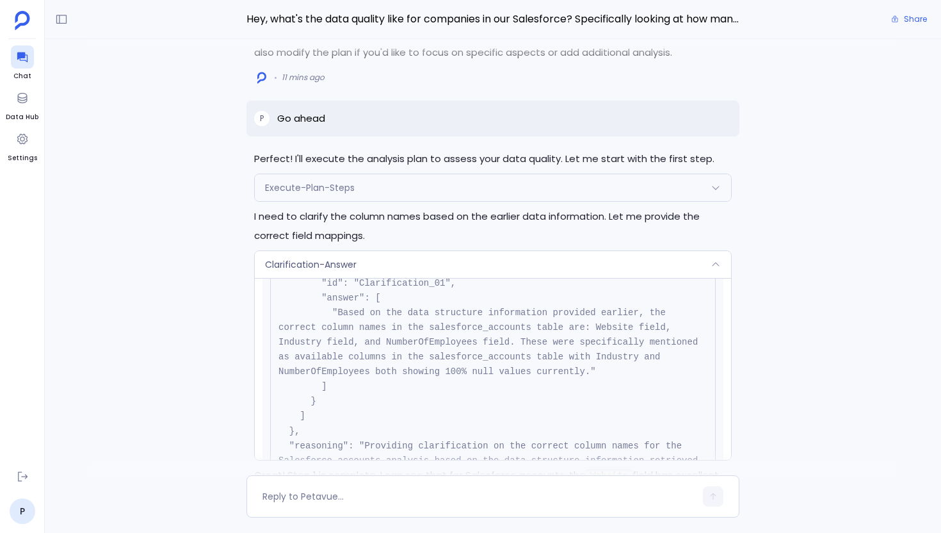
scroll to position [111, 0]
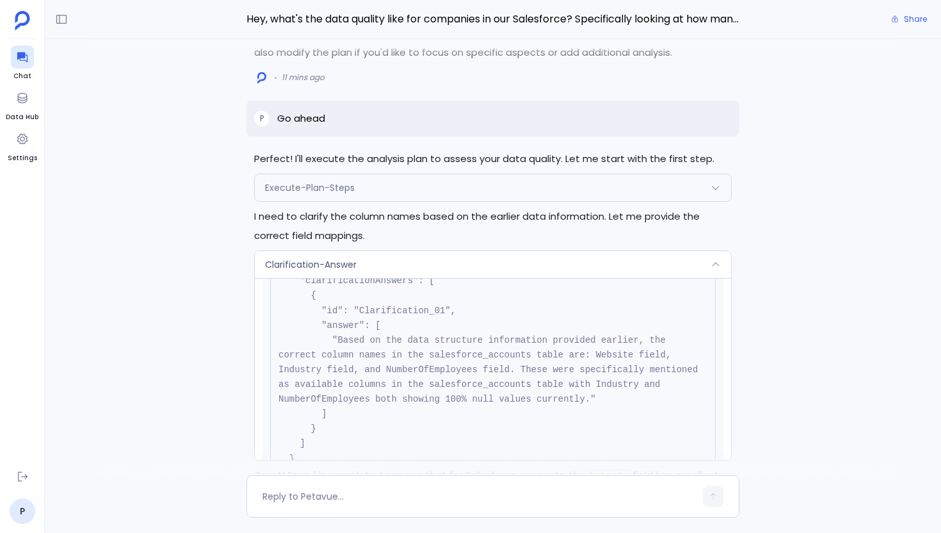
click at [430, 252] on div "Clarification-Answer" at bounding box center [493, 264] width 476 height 27
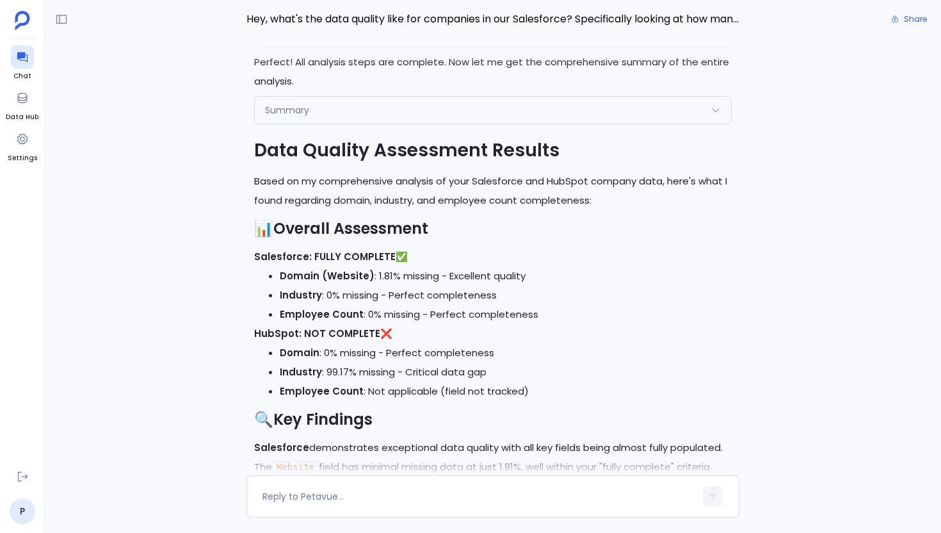
scroll to position [-427, 0]
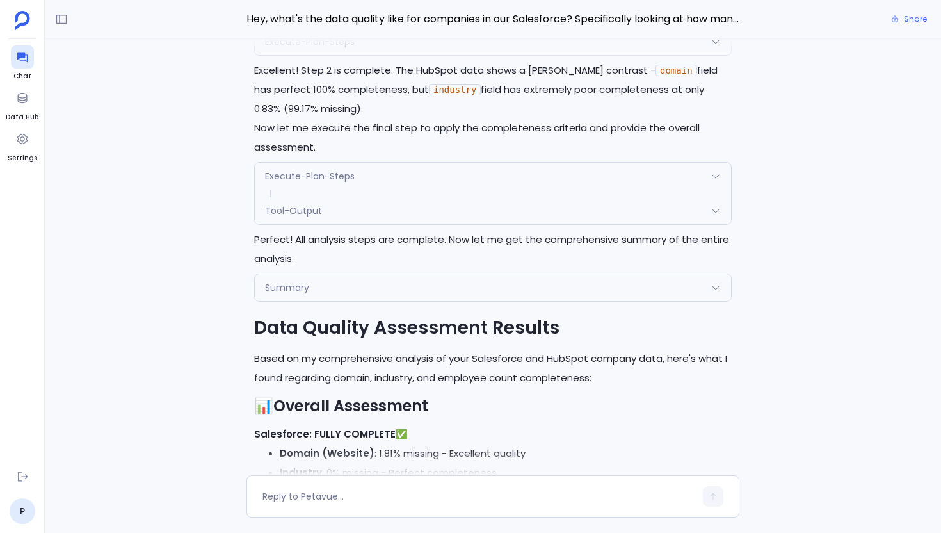
click at [392, 291] on div "Summary" at bounding box center [493, 287] width 476 height 27
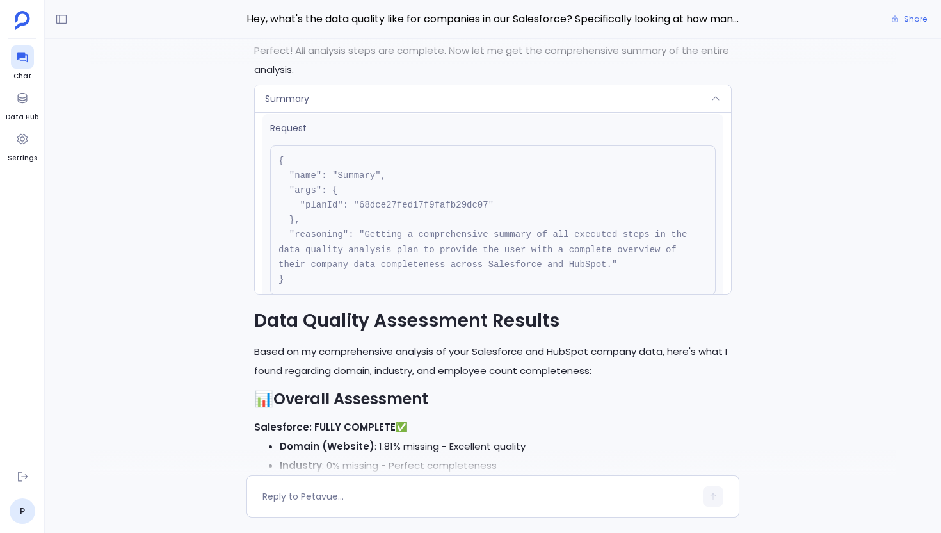
scroll to position [0, 0]
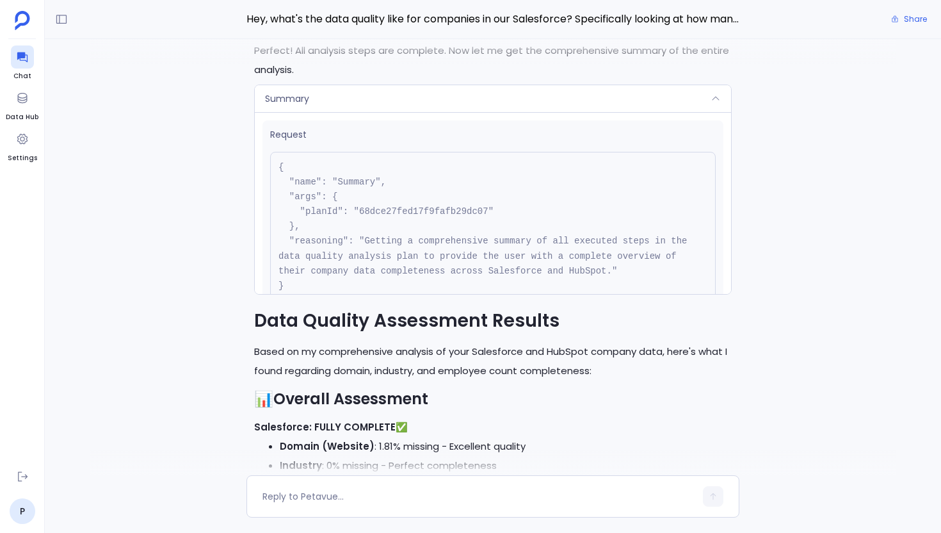
click at [213, 229] on div "Perfect! I'll execute the analysis plan to assess your data quality. Let me sta…" at bounding box center [493, 257] width 896 height 436
click at [417, 104] on div "Summary" at bounding box center [493, 98] width 476 height 27
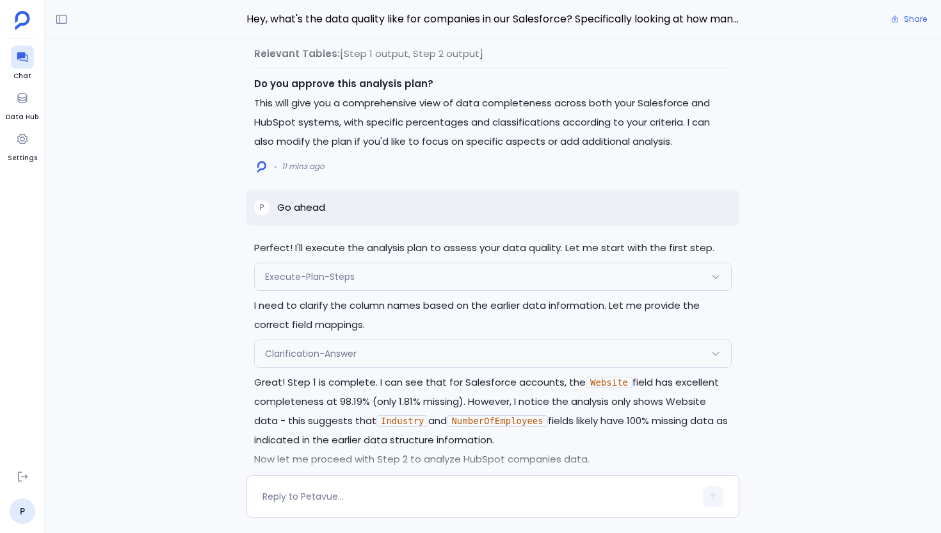
click at [434, 350] on div "Clarification-Answer" at bounding box center [493, 353] width 476 height 27
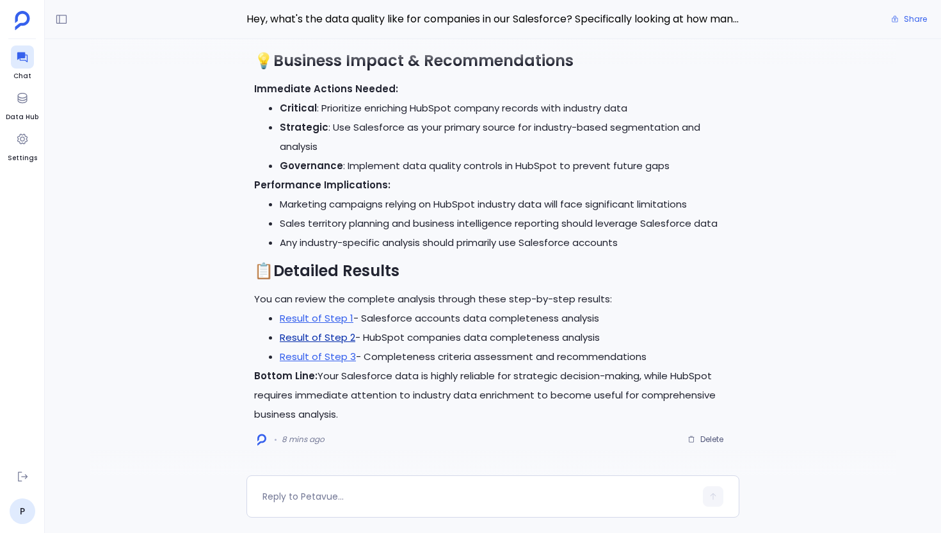
click at [332, 337] on link "Result of Step 2" at bounding box center [318, 336] width 76 height 13
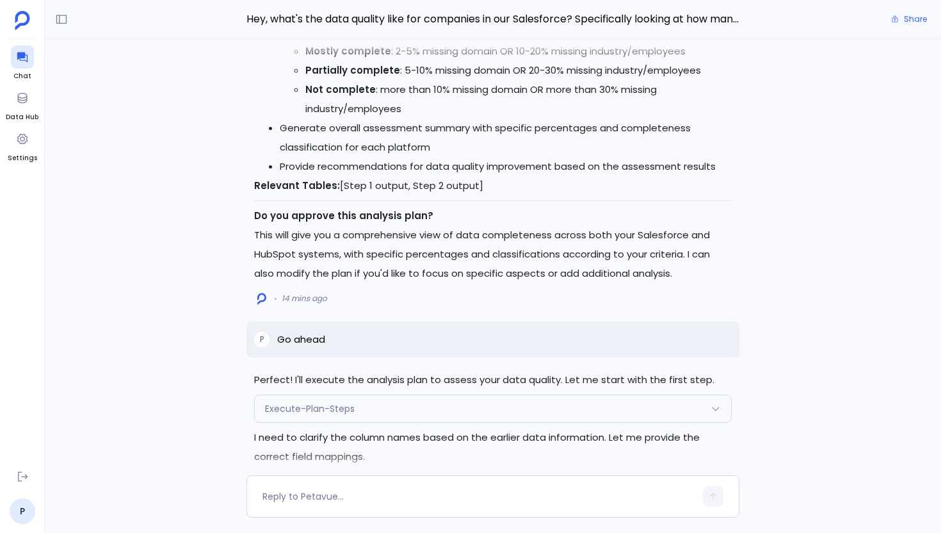
scroll to position [-1469, 0]
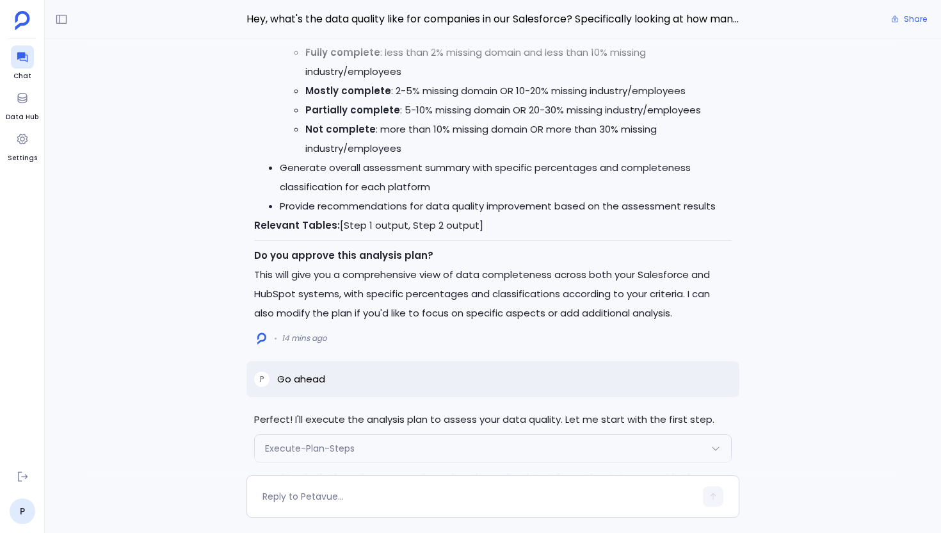
click at [297, 367] on div "P Go ahead" at bounding box center [493, 379] width 493 height 36
click at [311, 373] on p "Go ahead" at bounding box center [301, 378] width 48 height 15
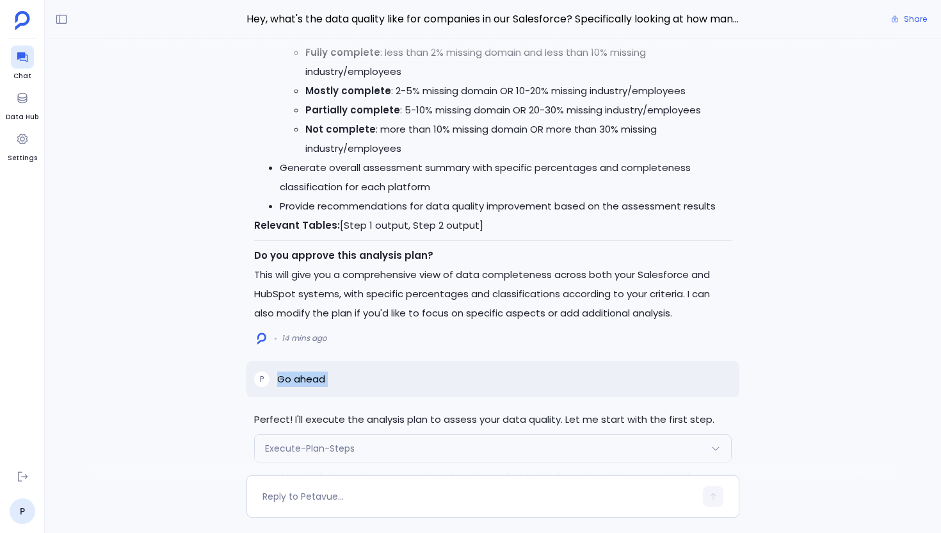
copy p "Go ahead"
click at [432, 369] on div "P Go ahead" at bounding box center [493, 379] width 493 height 36
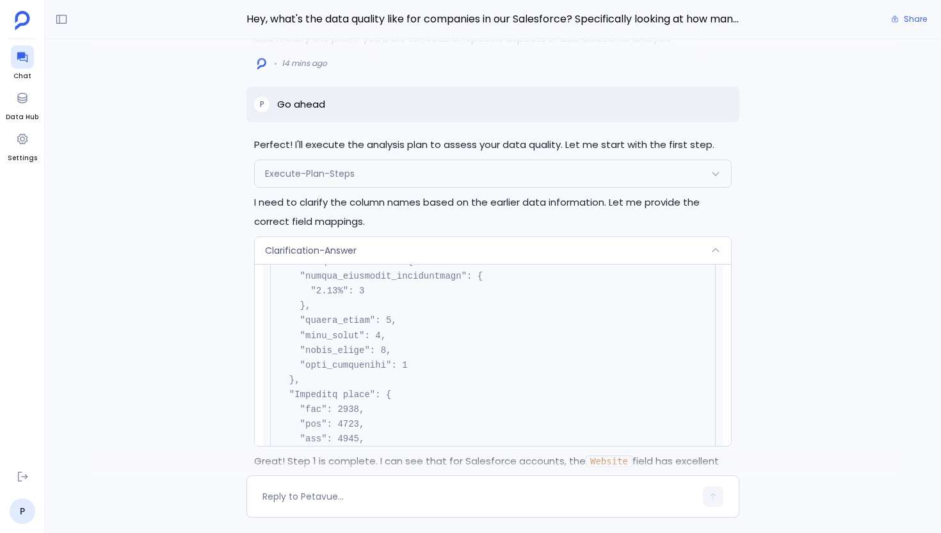
scroll to position [1199, 0]
click at [387, 250] on div "Clarification-Answer" at bounding box center [493, 250] width 476 height 27
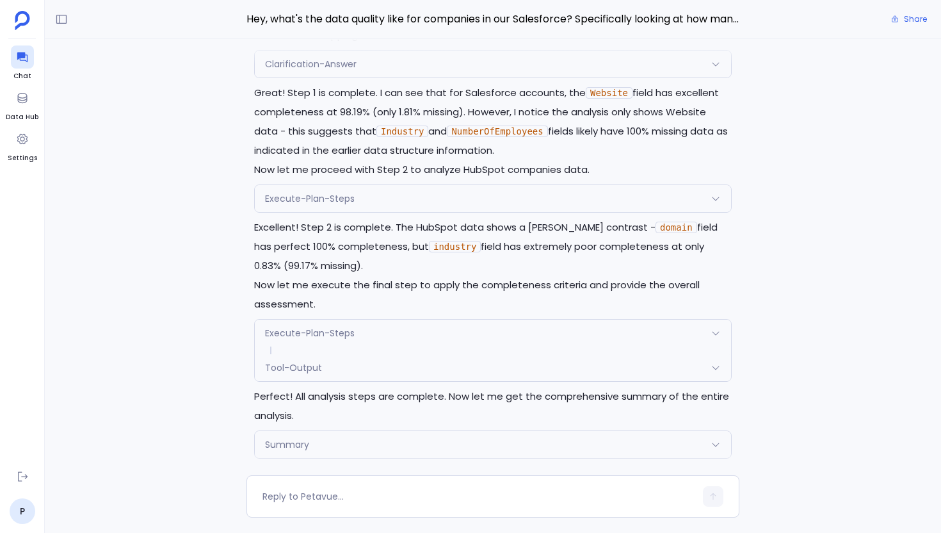
scroll to position [-662, 0]
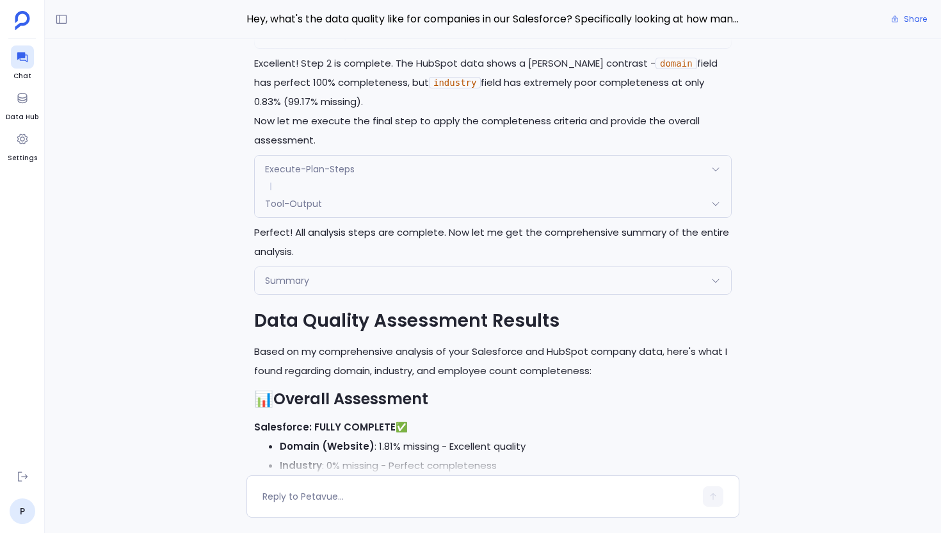
click at [467, 281] on div "Summary" at bounding box center [493, 280] width 476 height 27
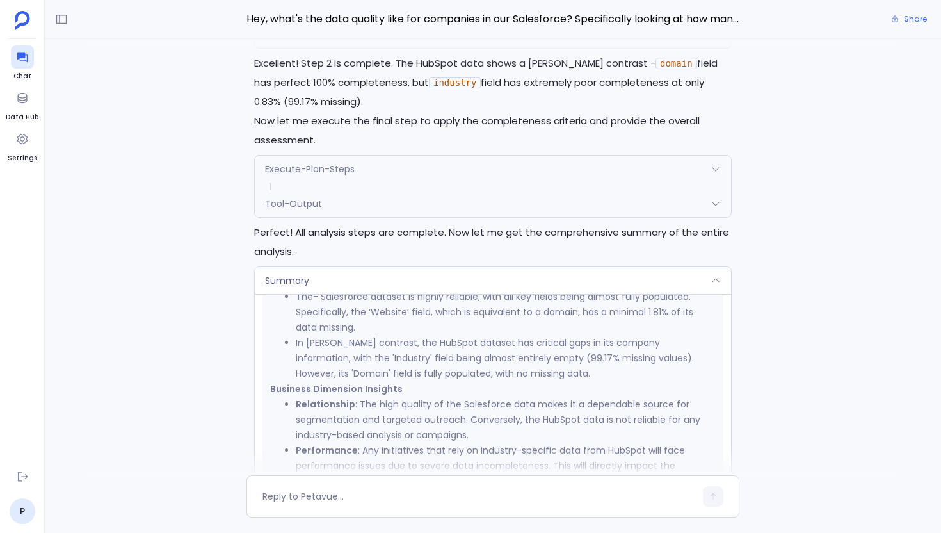
scroll to position [275, 0]
click at [438, 275] on div "Summary" at bounding box center [493, 280] width 476 height 27
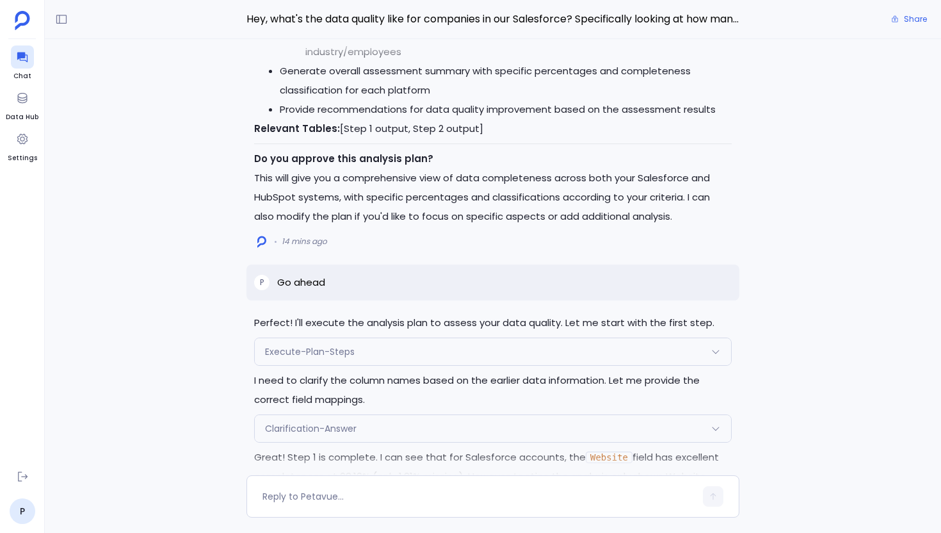
scroll to position [-1197, 0]
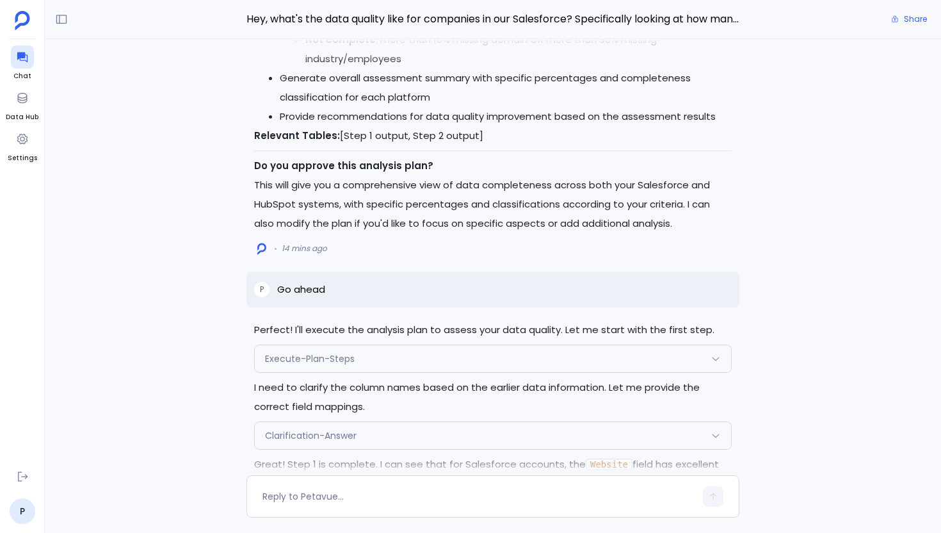
click at [297, 283] on p "Go ahead" at bounding box center [301, 289] width 48 height 15
copy p "Go ahead"
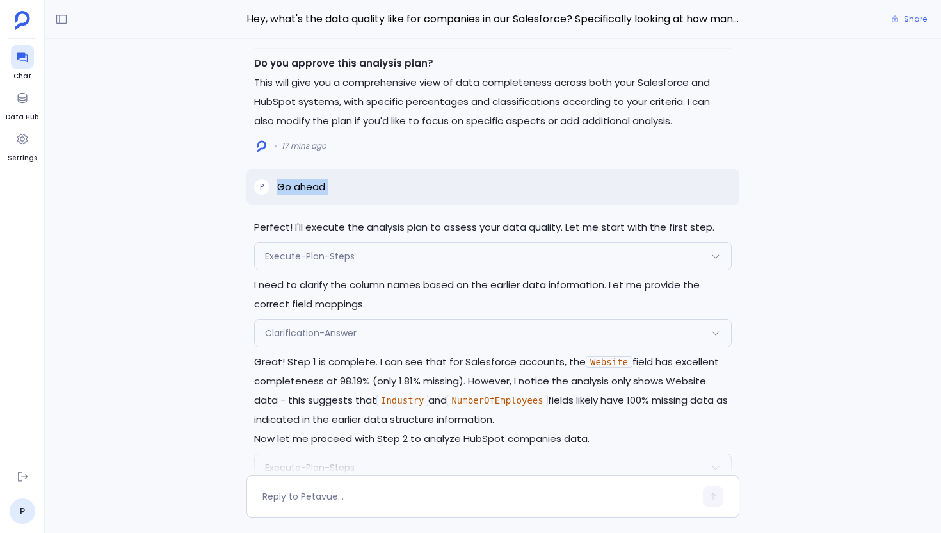
scroll to position [-1065, 0]
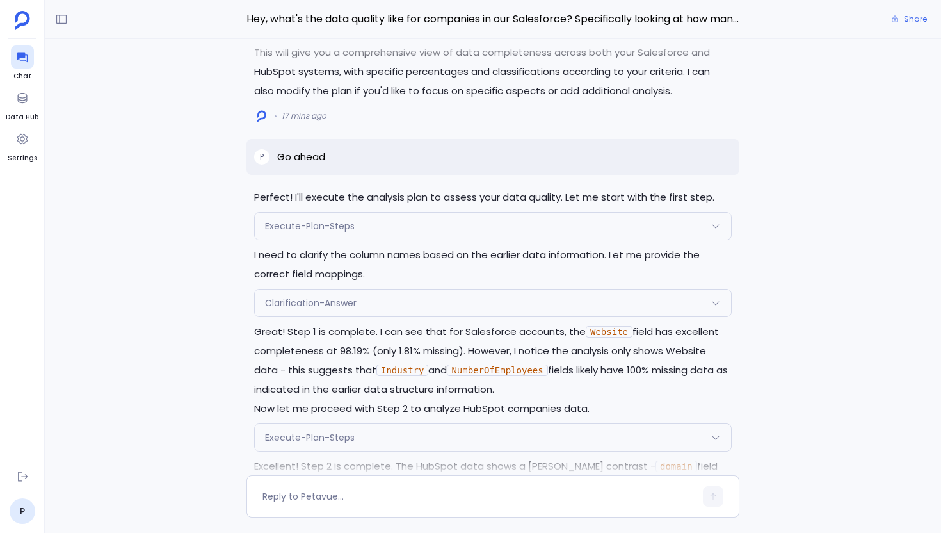
click at [428, 229] on div "Execute-Plan-Steps" at bounding box center [493, 226] width 476 height 27
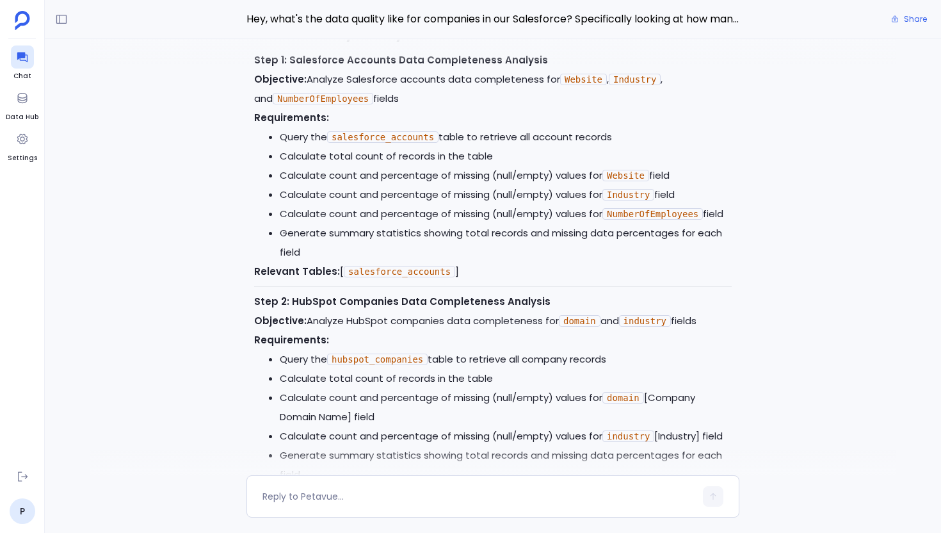
scroll to position [-2020, 0]
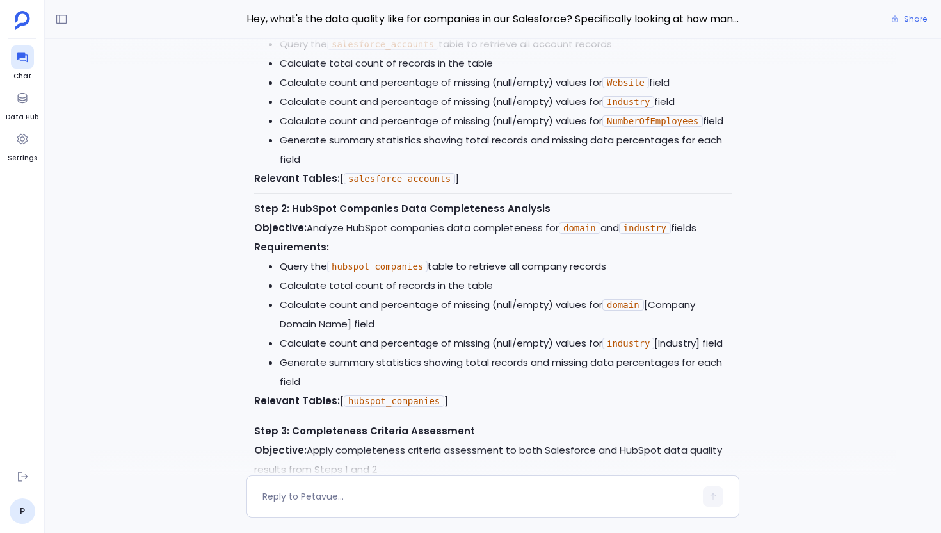
click at [642, 222] on code "industry" at bounding box center [645, 228] width 52 height 12
click at [572, 222] on code "domain" at bounding box center [580, 228] width 42 height 12
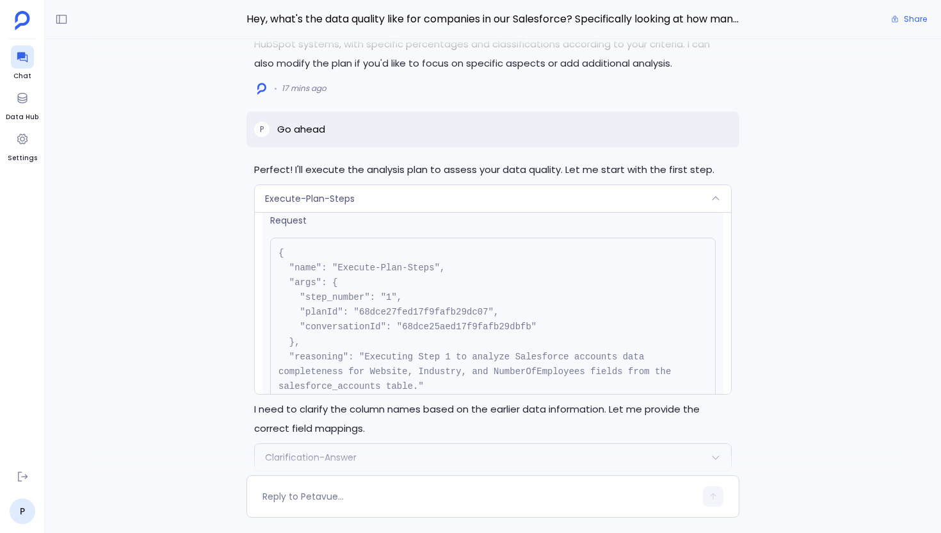
scroll to position [15, 0]
click at [492, 199] on div "Execute-Plan-Steps" at bounding box center [493, 198] width 476 height 27
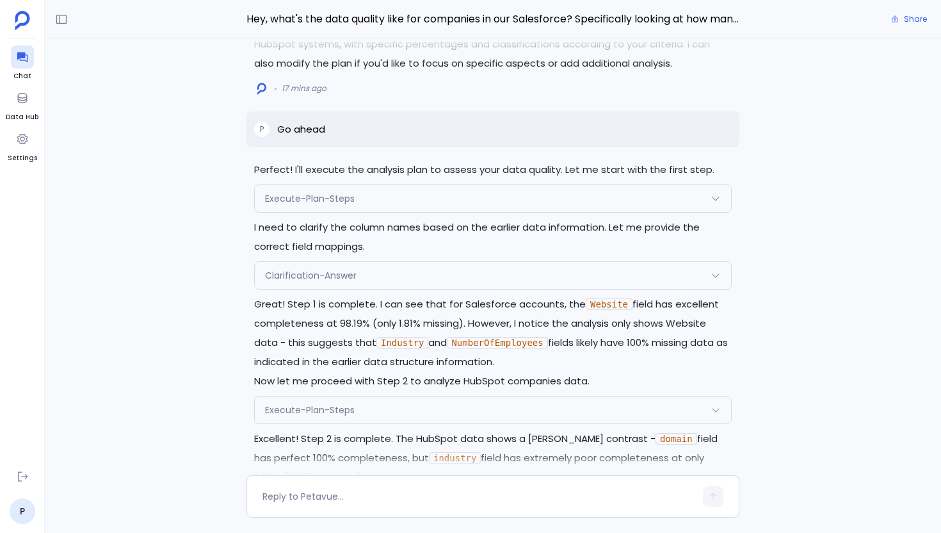
click at [492, 197] on div "Execute-Plan-Steps" at bounding box center [493, 198] width 476 height 27
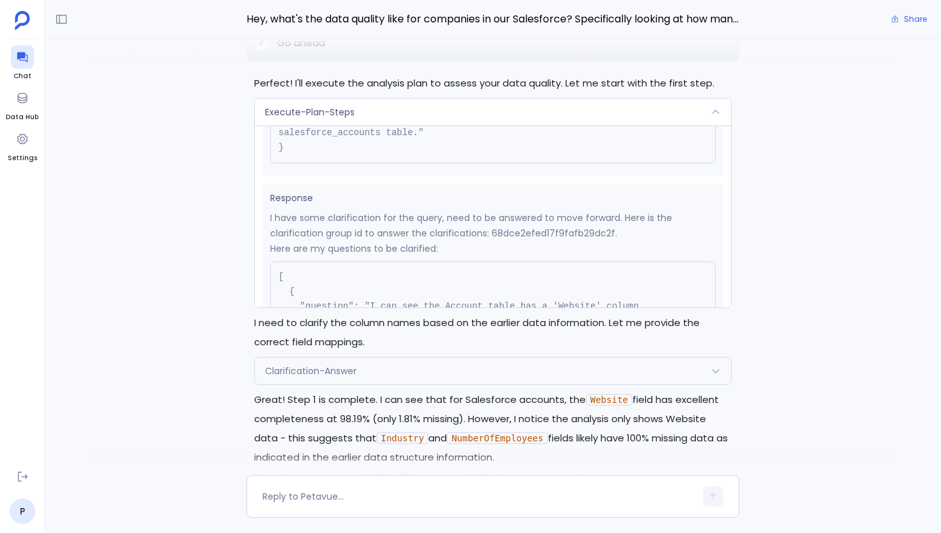
scroll to position [-1116, 0]
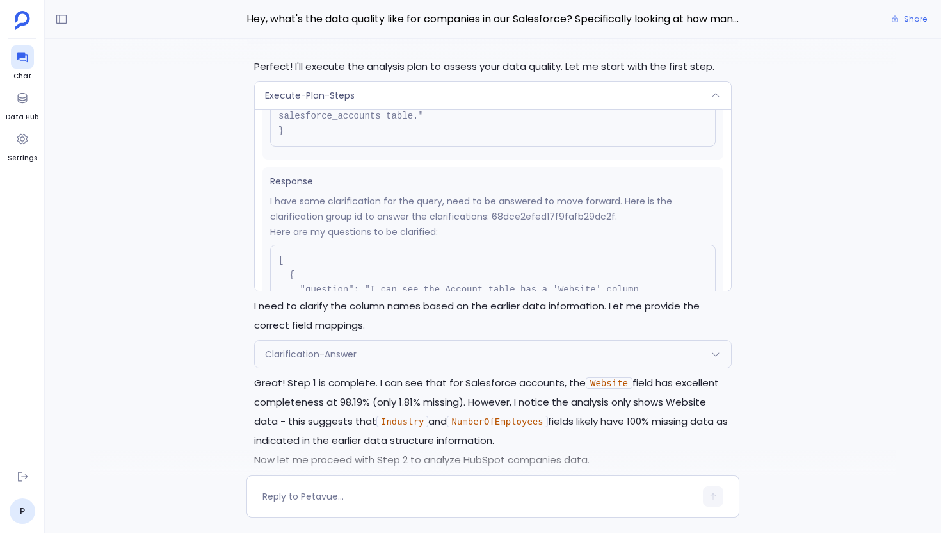
click at [306, 329] on p "I need to clarify the column names based on the earlier data information. Let m…" at bounding box center [493, 315] width 478 height 38
click at [306, 343] on div "Clarification-Answer" at bounding box center [493, 354] width 476 height 27
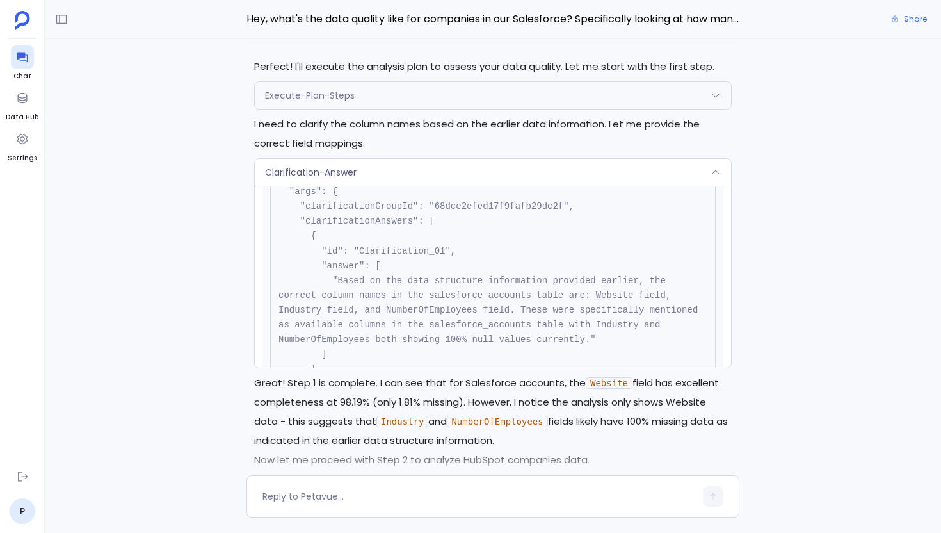
scroll to position [83, 0]
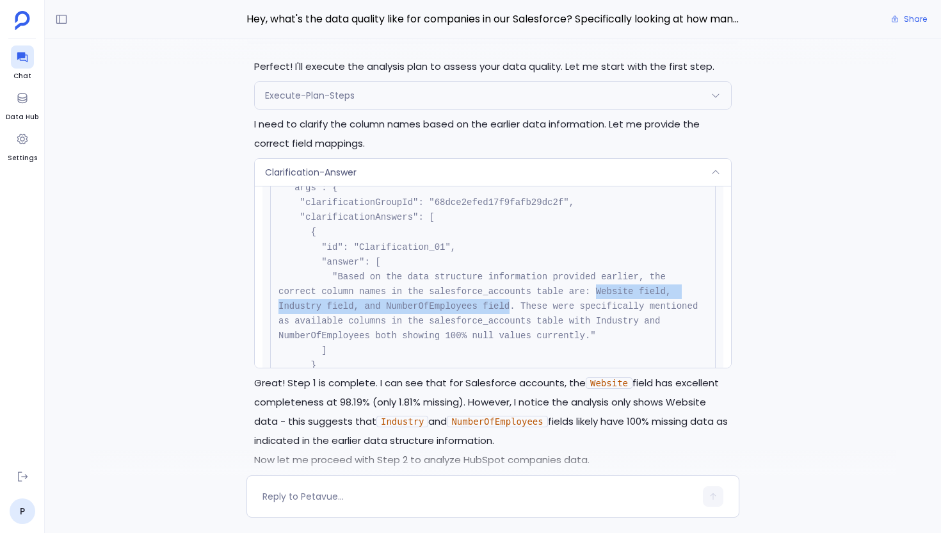
drag, startPoint x: 596, startPoint y: 290, endPoint x: 508, endPoint y: 304, distance: 88.9
click at [508, 304] on pre "{ "name": "Clarification-Answer", "args": { "clarificationGroupId": "68dce2efed…" at bounding box center [493, 306] width 446 height 327
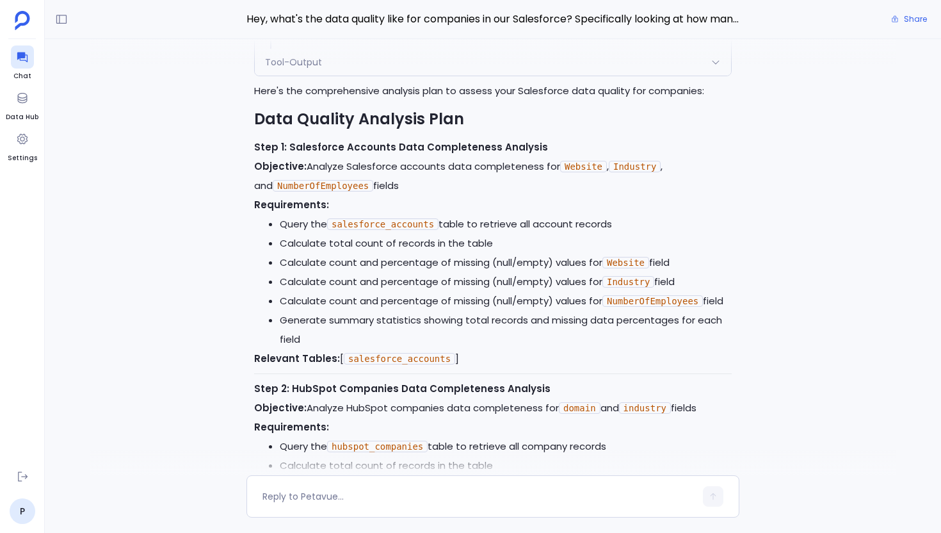
scroll to position [-2203, 0]
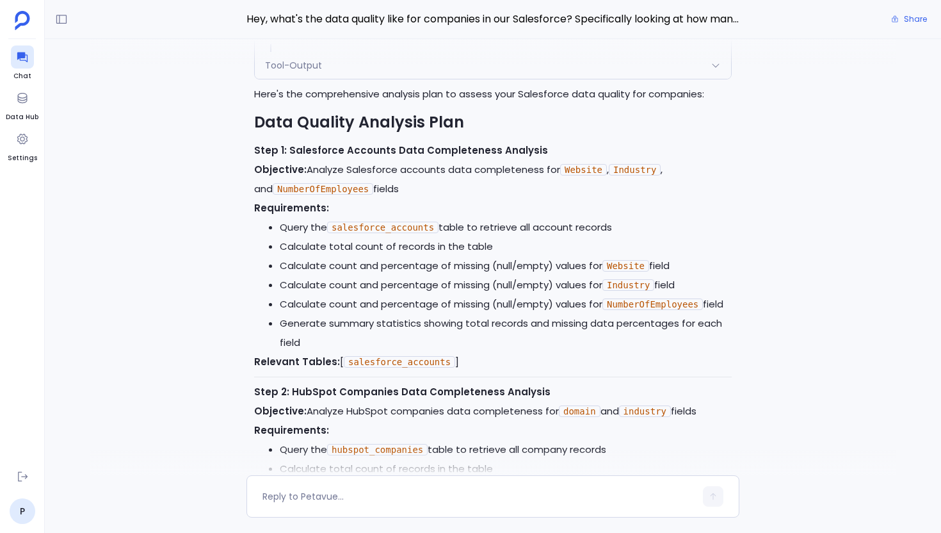
click at [582, 164] on code "Website" at bounding box center [583, 170] width 47 height 12
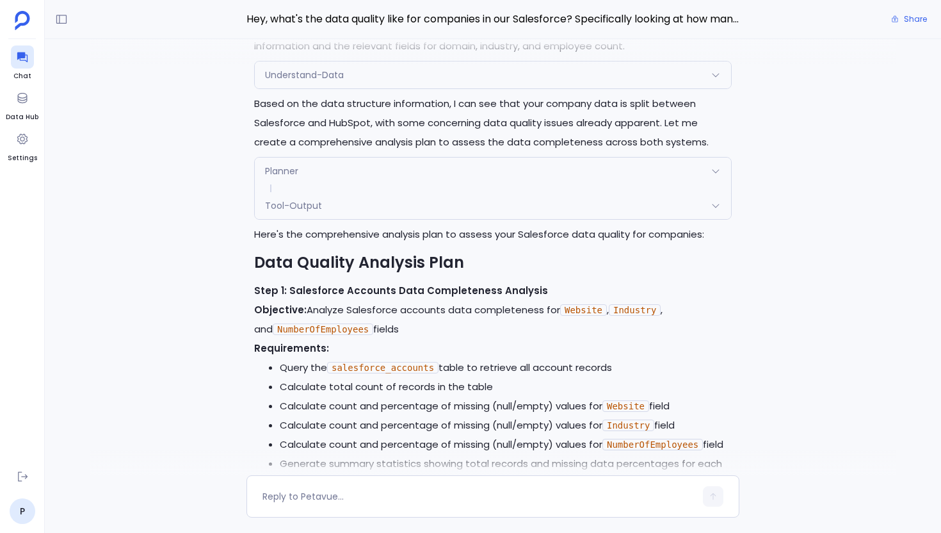
scroll to position [-2352, 0]
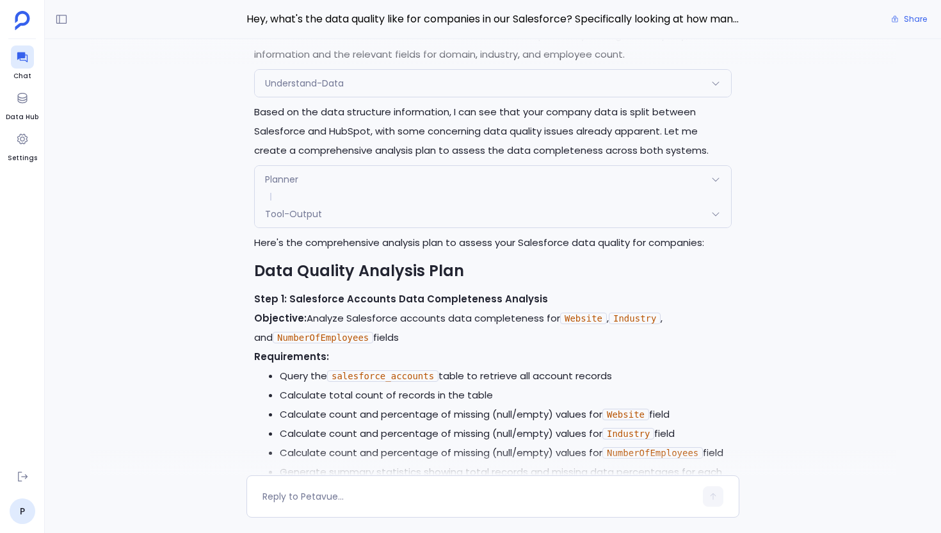
click at [503, 200] on div "Tool-Output" at bounding box center [493, 213] width 476 height 27
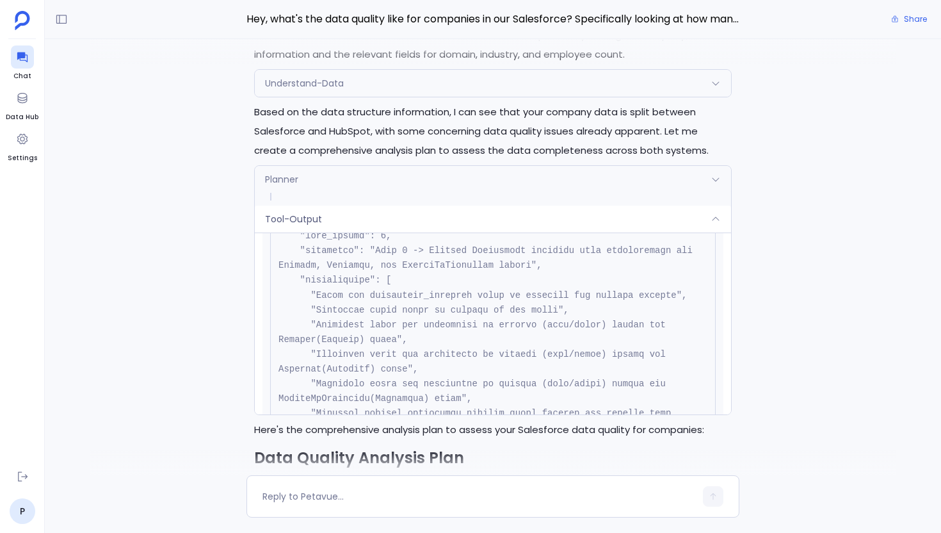
scroll to position [361, 0]
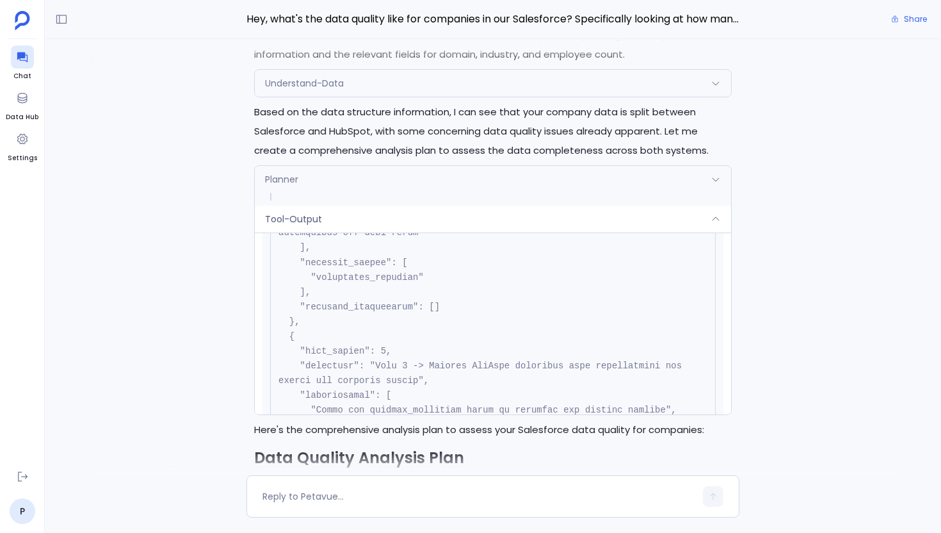
scroll to position [555, 0]
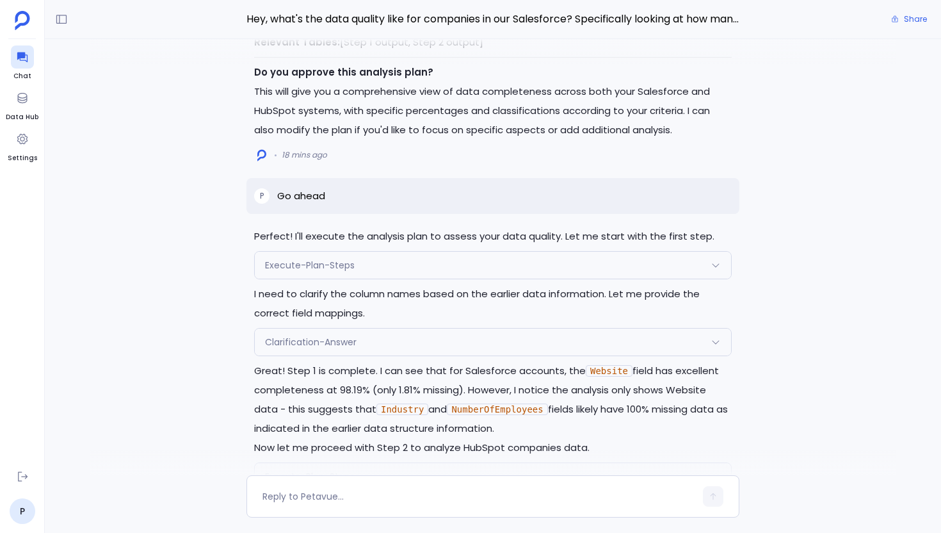
click at [429, 275] on div "Execute-Plan-Steps" at bounding box center [493, 265] width 476 height 27
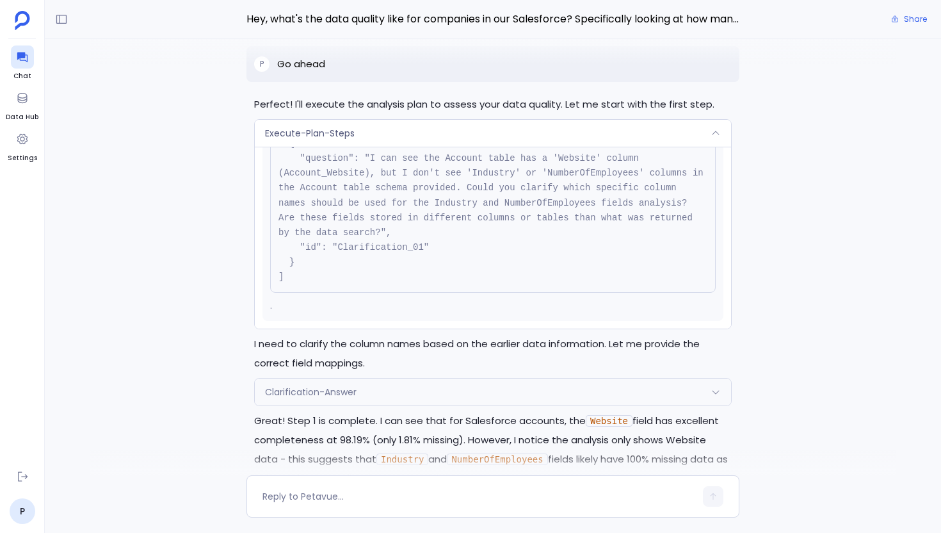
scroll to position [-1153, 0]
click at [599, 377] on div "Clarification-Answer" at bounding box center [493, 390] width 476 height 27
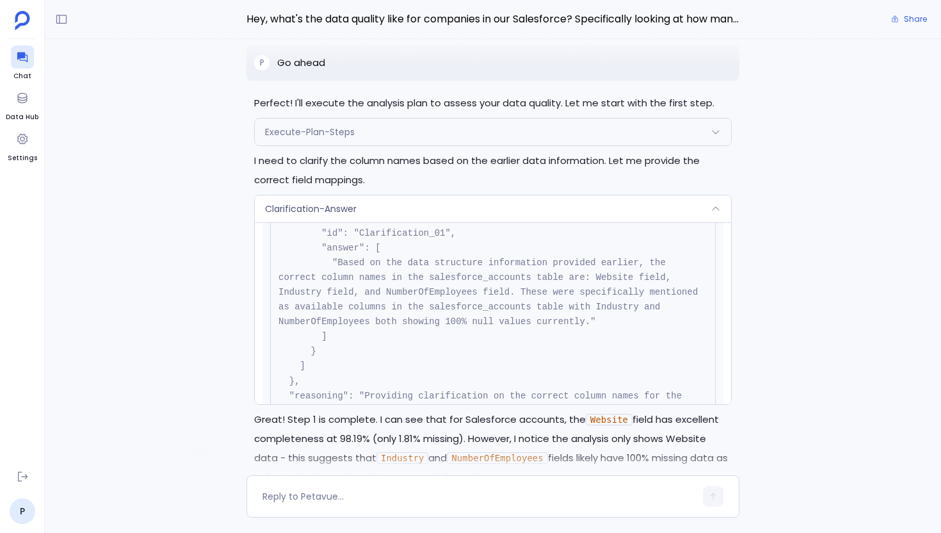
scroll to position [150, 0]
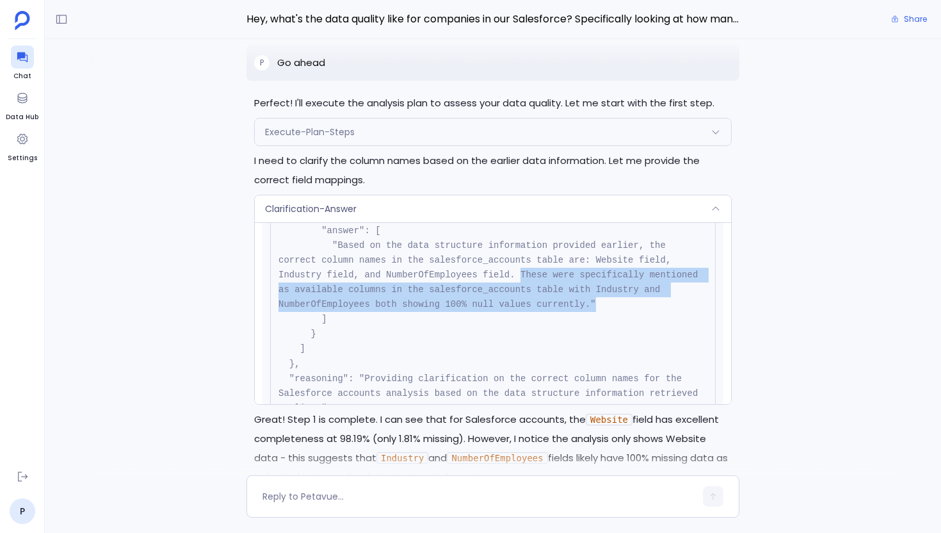
drag, startPoint x: 522, startPoint y: 272, endPoint x: 616, endPoint y: 305, distance: 100.1
click at [616, 305] on pre "{ "name": "Clarification-Answer", "args": { "clarificationGroupId": "68dce2efed…" at bounding box center [493, 274] width 446 height 327
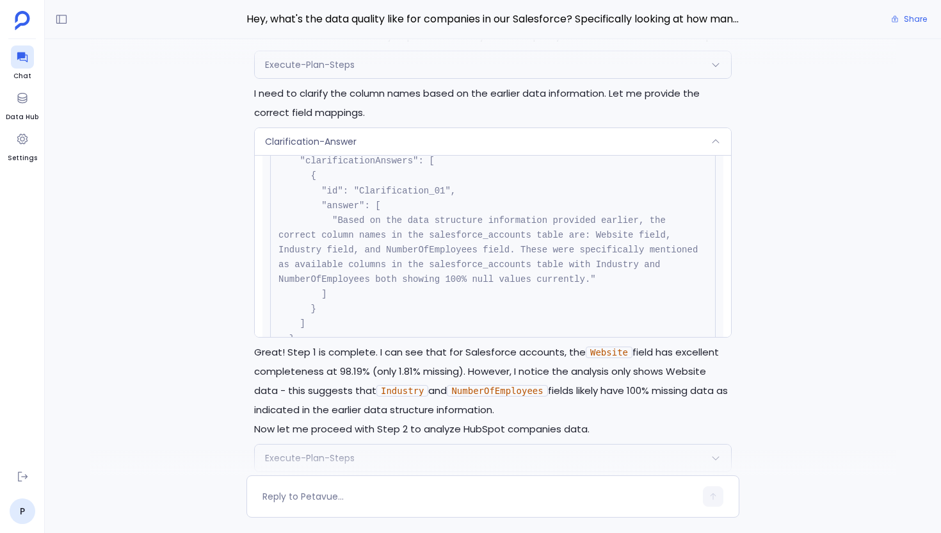
scroll to position [95, 0]
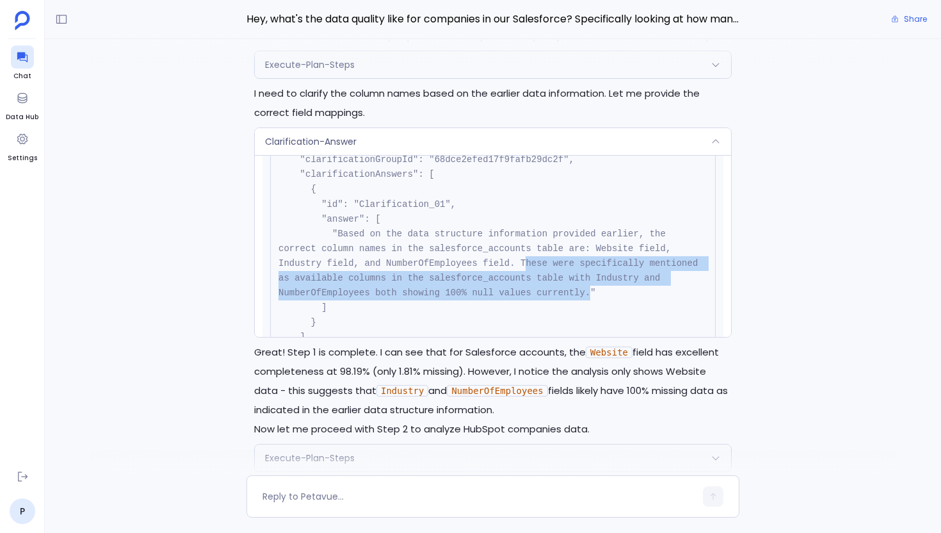
drag, startPoint x: 524, startPoint y: 263, endPoint x: 597, endPoint y: 289, distance: 77.0
click at [596, 287] on pre "{ "name": "Clarification-Answer", "args": { "clarificationGroupId": "68dce2efed…" at bounding box center [493, 263] width 446 height 327
click at [597, 289] on pre "{ "name": "Clarification-Answer", "args": { "clarificationGroupId": "68dce2efed…" at bounding box center [493, 263] width 446 height 327
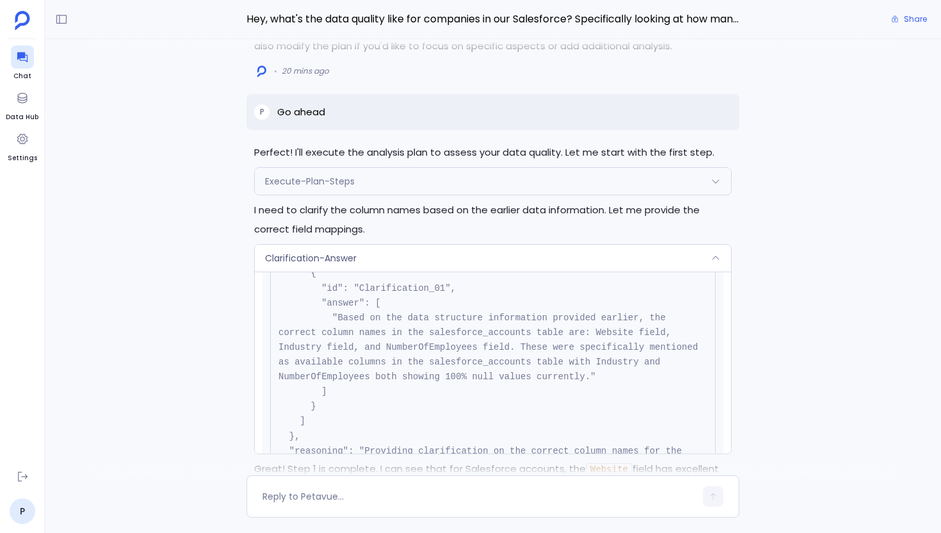
scroll to position [-1206, 0]
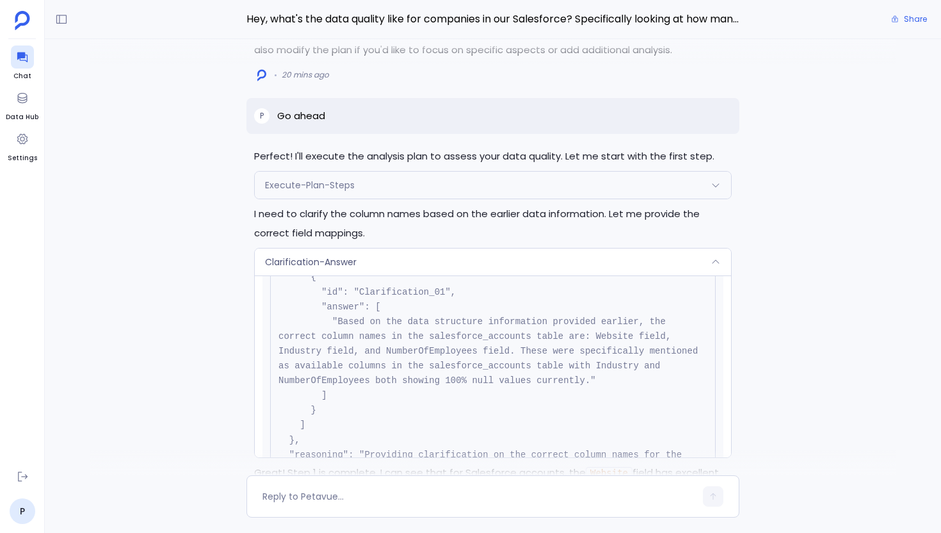
click at [705, 257] on div "Clarification-Answer" at bounding box center [493, 261] width 476 height 27
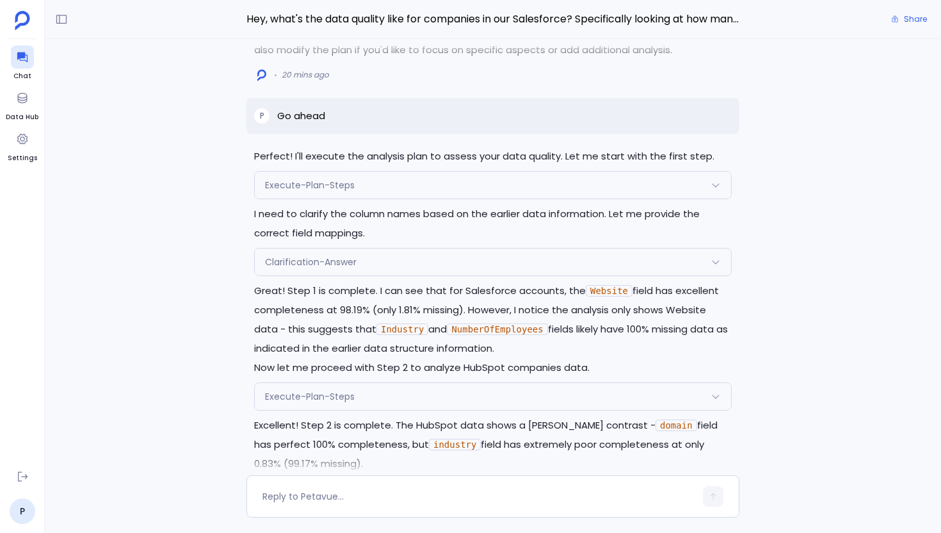
scroll to position [-985, 0]
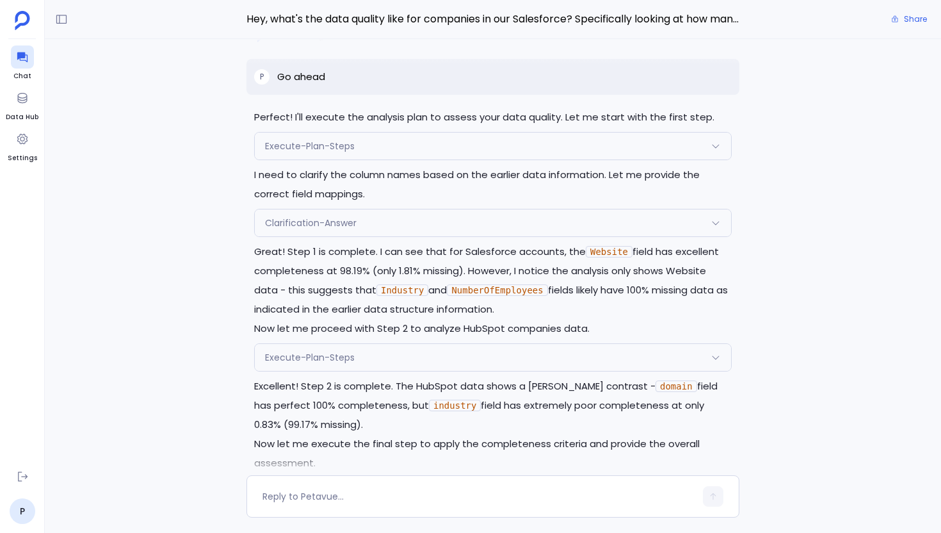
click at [305, 258] on p "Great! Step 1 is complete. I can see that for Salesforce accounts, the Website …" at bounding box center [493, 280] width 478 height 77
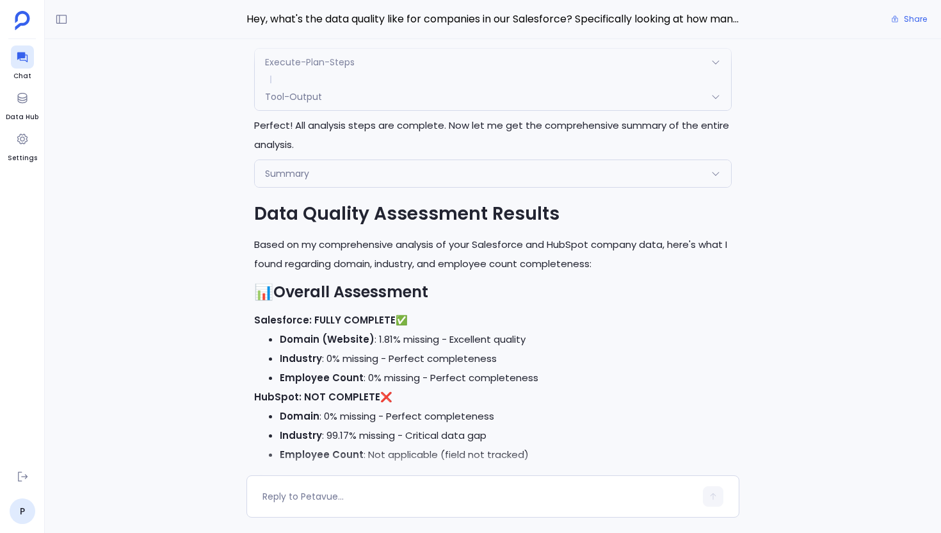
scroll to position [-541, 0]
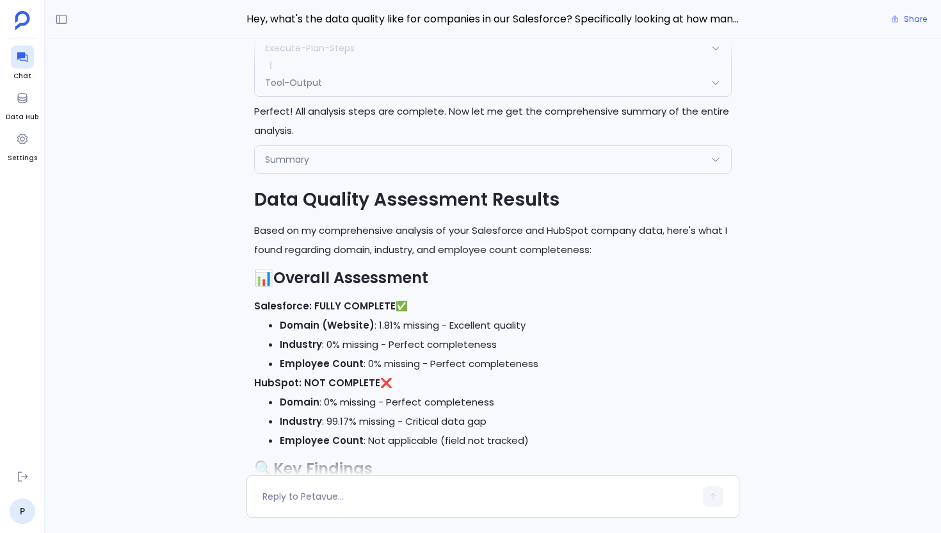
click at [448, 161] on div "Summary" at bounding box center [493, 159] width 476 height 27
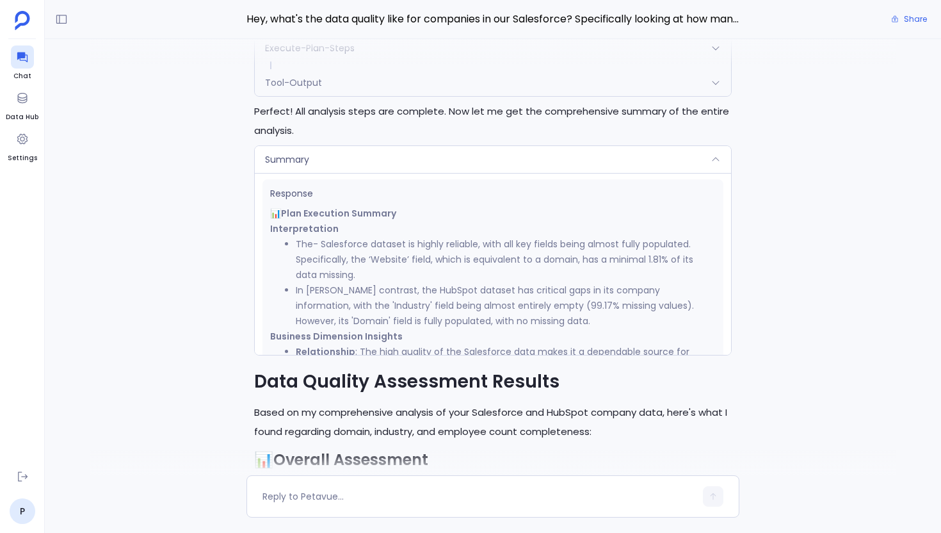
scroll to position [205, 0]
click at [362, 254] on li "The- Salesforce dataset is highly reliable, with all key fields being almost fu…" at bounding box center [506, 258] width 420 height 46
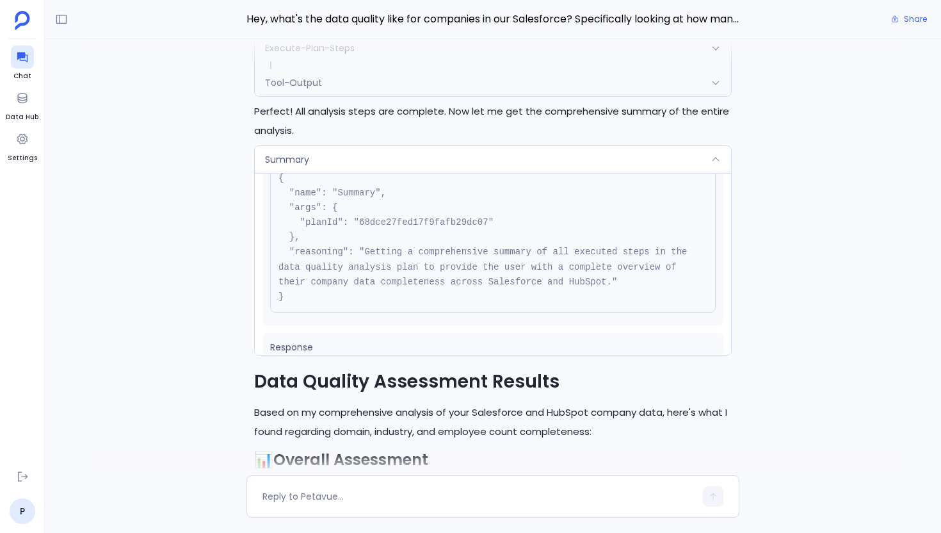
scroll to position [42, 0]
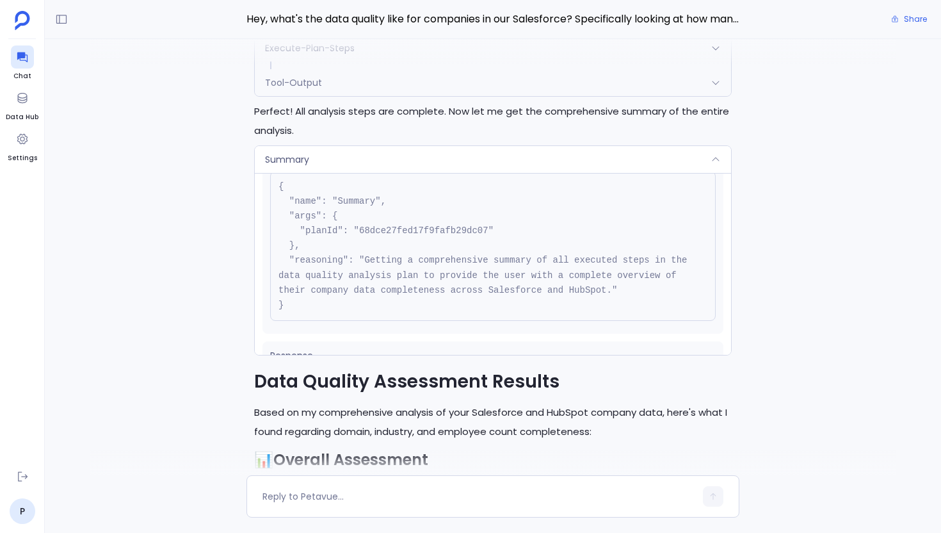
click at [382, 230] on pre "{ "name": "Summary", "args": { "planId": "68dce27fed17f9fafb29dc07" }, "reasoni…" at bounding box center [493, 246] width 446 height 150
copy pre "68dce27fed17f9fafb29dc07"
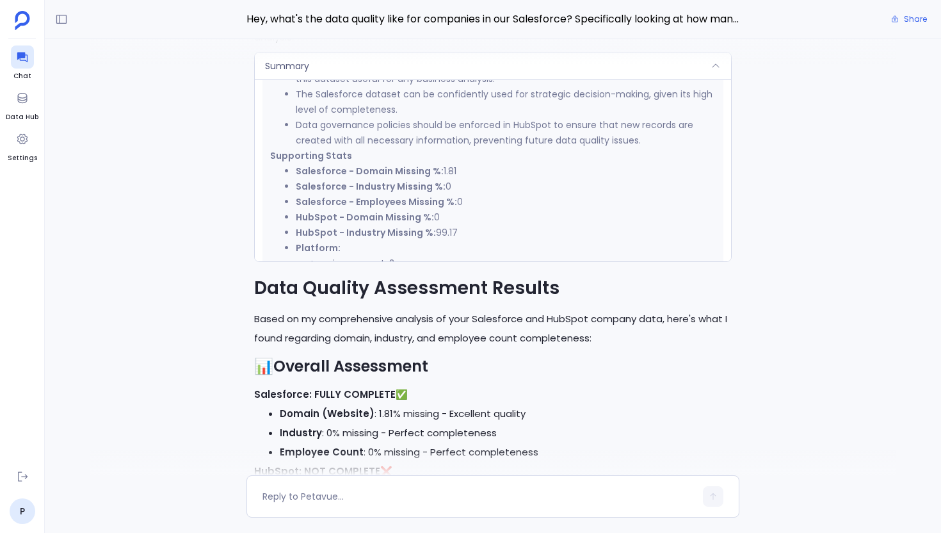
scroll to position [520, 0]
drag, startPoint x: 443, startPoint y: 187, endPoint x: 452, endPoint y: 187, distance: 9.0
click at [452, 187] on li "Salesforce - Industry Missing %: 0" at bounding box center [506, 187] width 420 height 15
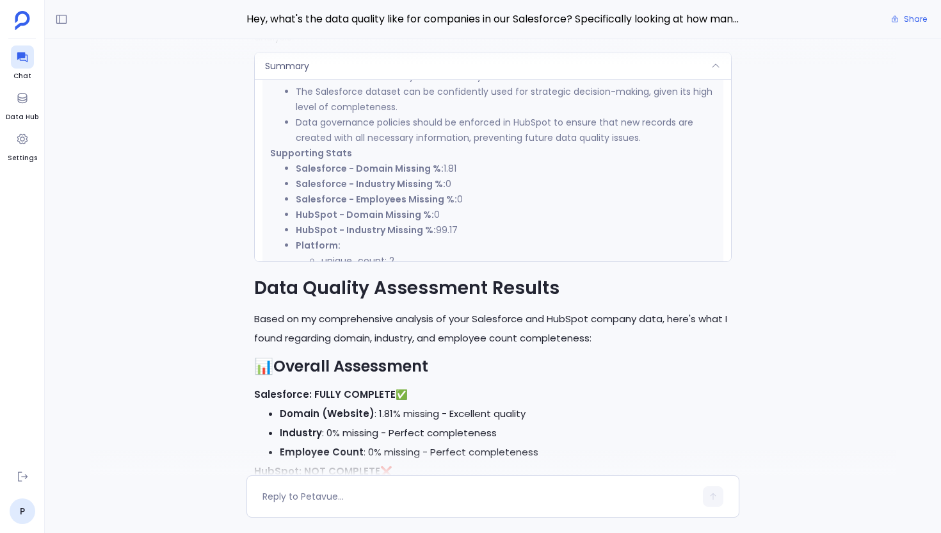
drag, startPoint x: 451, startPoint y: 195, endPoint x: 460, endPoint y: 195, distance: 9.0
click at [460, 195] on li "Salesforce - Employees Missing %: 0" at bounding box center [506, 198] width 420 height 15
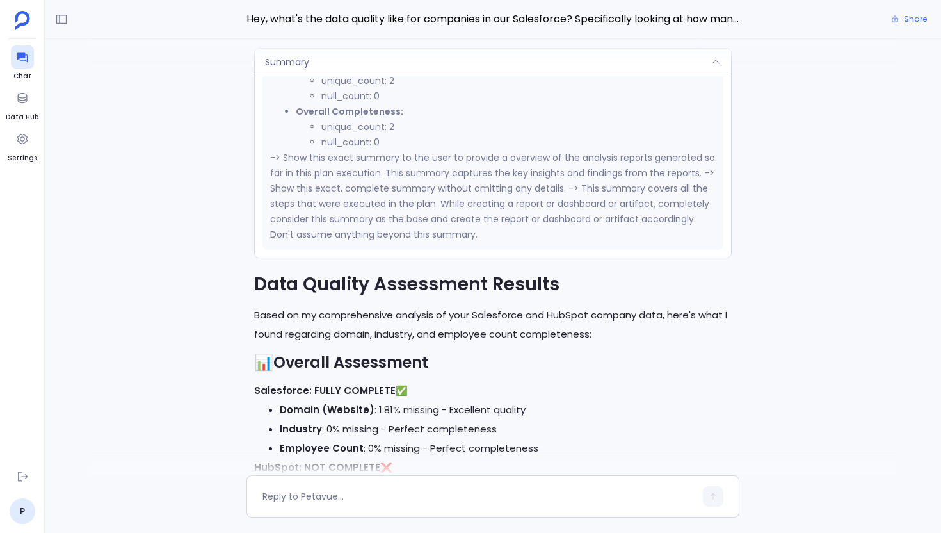
scroll to position [-629, 0]
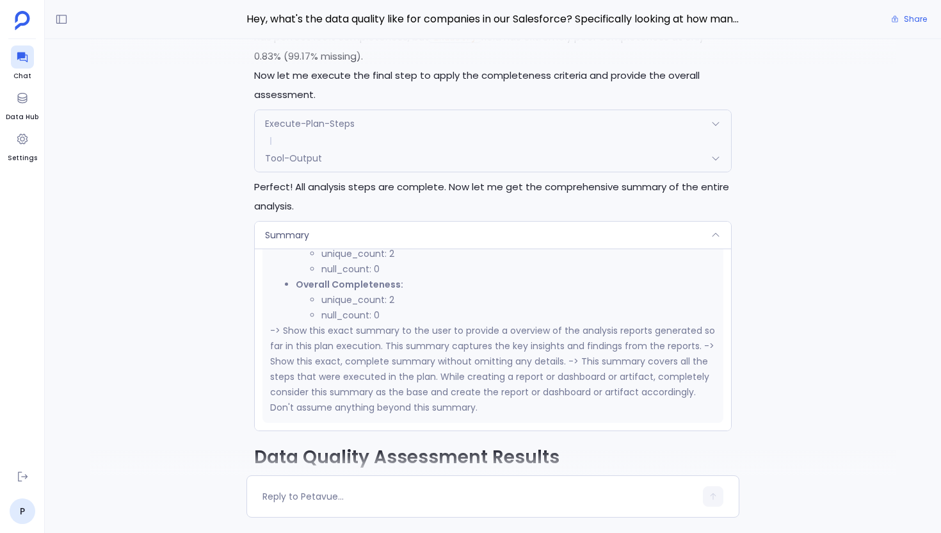
click at [372, 245] on div "Summary" at bounding box center [493, 235] width 476 height 27
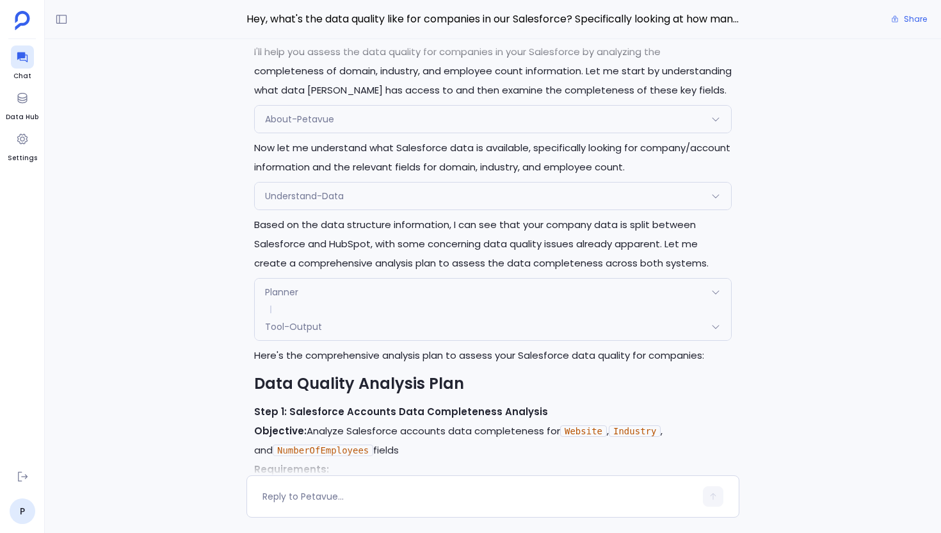
scroll to position [-2472, 0]
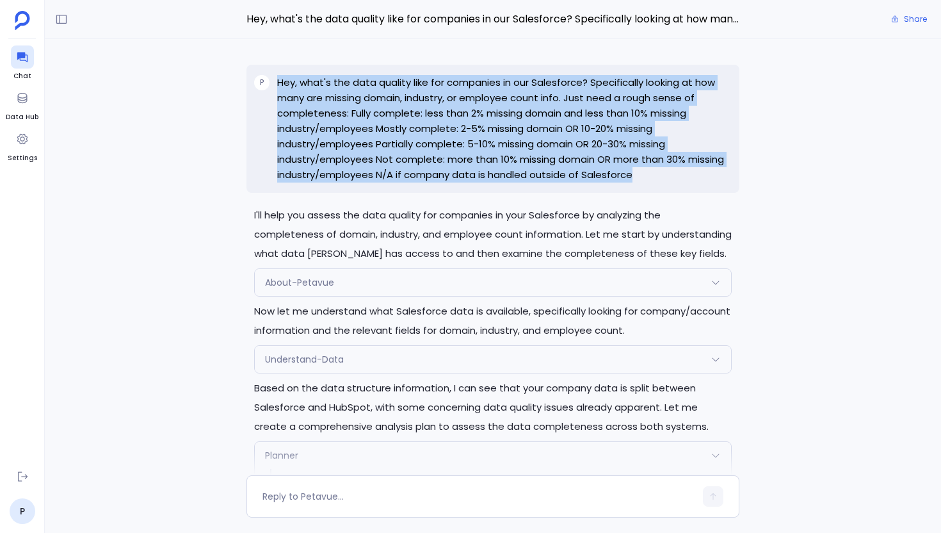
drag, startPoint x: 645, startPoint y: 183, endPoint x: 263, endPoint y: 85, distance: 394.6
click at [263, 85] on div "P Hey, what's the data quality like for companies in our Salesforce? Specifical…" at bounding box center [493, 129] width 493 height 128
copy div "Hey, what's the data quality like for companies in our Salesforce? Specifically…"
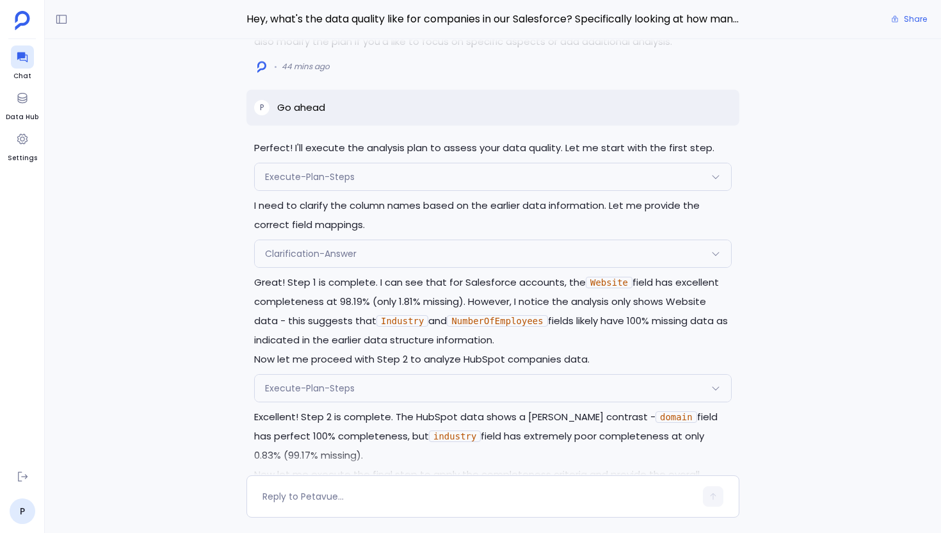
scroll to position [-980, 0]
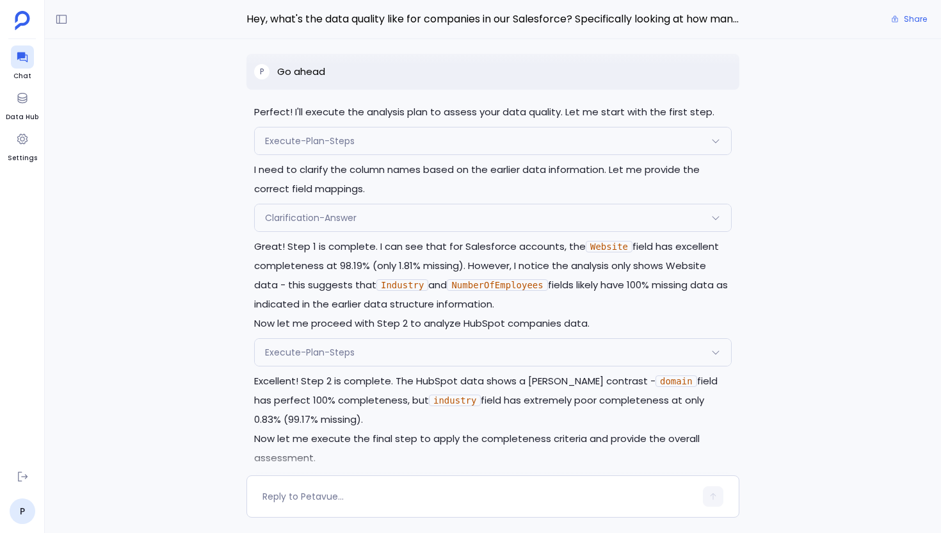
click at [458, 140] on div "Execute-Plan-Steps" at bounding box center [493, 140] width 476 height 27
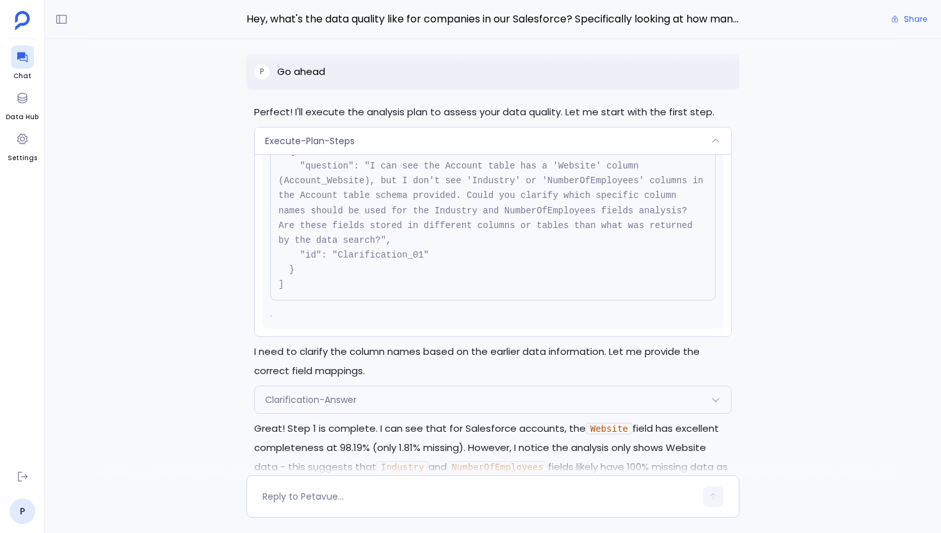
scroll to position [-1165, 0]
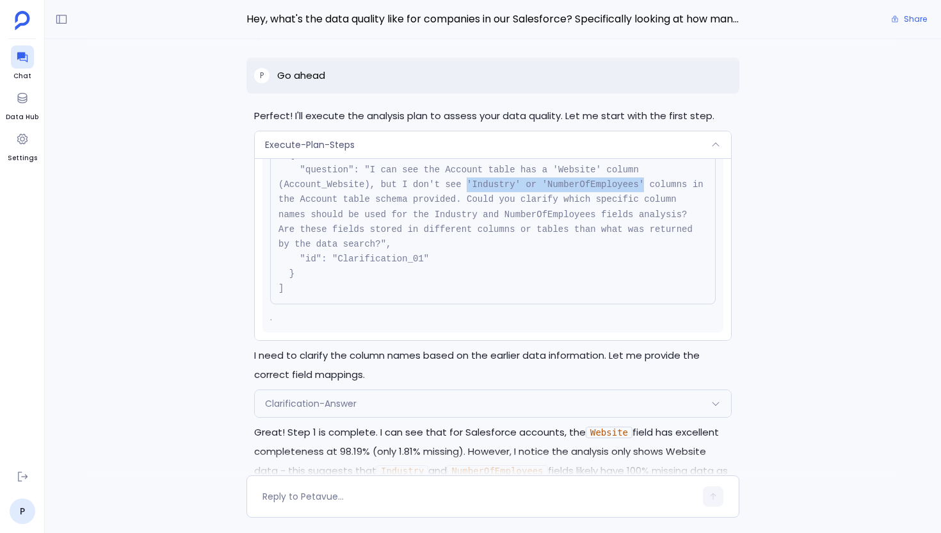
drag, startPoint x: 466, startPoint y: 179, endPoint x: 645, endPoint y: 179, distance: 179.3
click at [645, 179] on code "[ { "question": "I can see the Account table has a 'Website' column (Account_We…" at bounding box center [494, 214] width 430 height 158
click at [389, 402] on div "Clarification-Answer" at bounding box center [493, 403] width 476 height 27
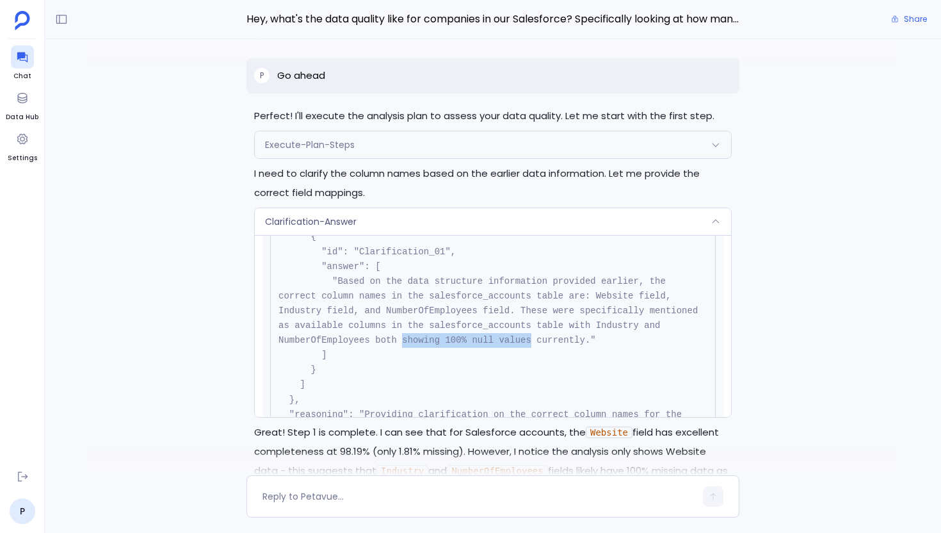
drag, startPoint x: 403, startPoint y: 337, endPoint x: 533, endPoint y: 335, distance: 129.4
click at [533, 335] on pre "{ "name": "Clarification-Answer", "args": { "clarificationGroupId": "68dce2efed…" at bounding box center [493, 310] width 446 height 327
click at [617, 362] on pre "{ "name": "Clarification-Answer", "args": { "clarificationGroupId": "68dce2efed…" at bounding box center [493, 310] width 446 height 327
click at [498, 218] on div "Clarification-Answer" at bounding box center [493, 221] width 476 height 27
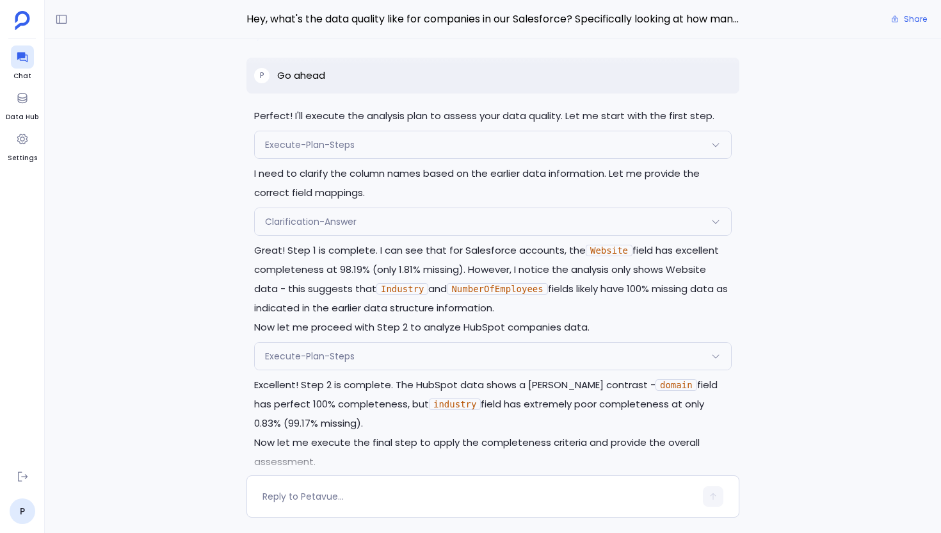
click at [432, 214] on div "Clarification-Answer" at bounding box center [493, 221] width 476 height 27
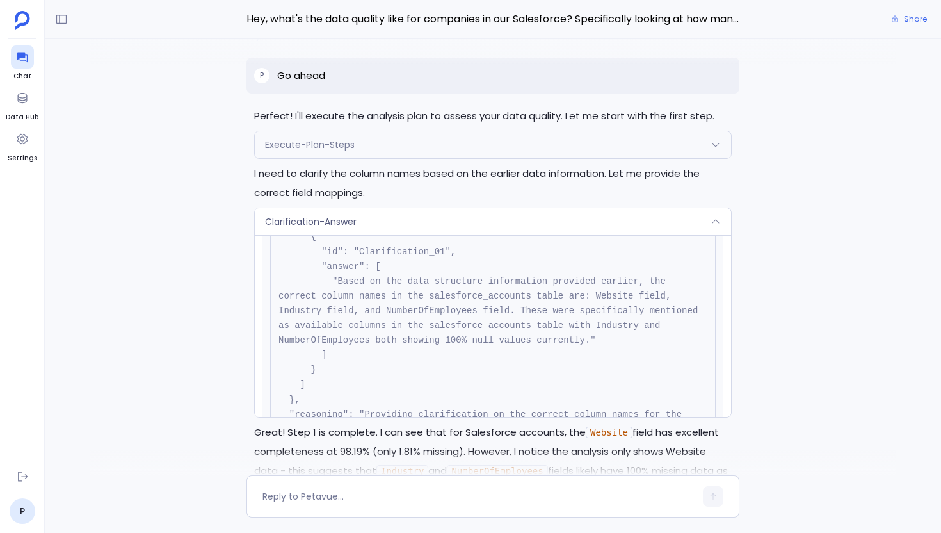
click at [423, 216] on div "Clarification-Answer" at bounding box center [493, 221] width 476 height 27
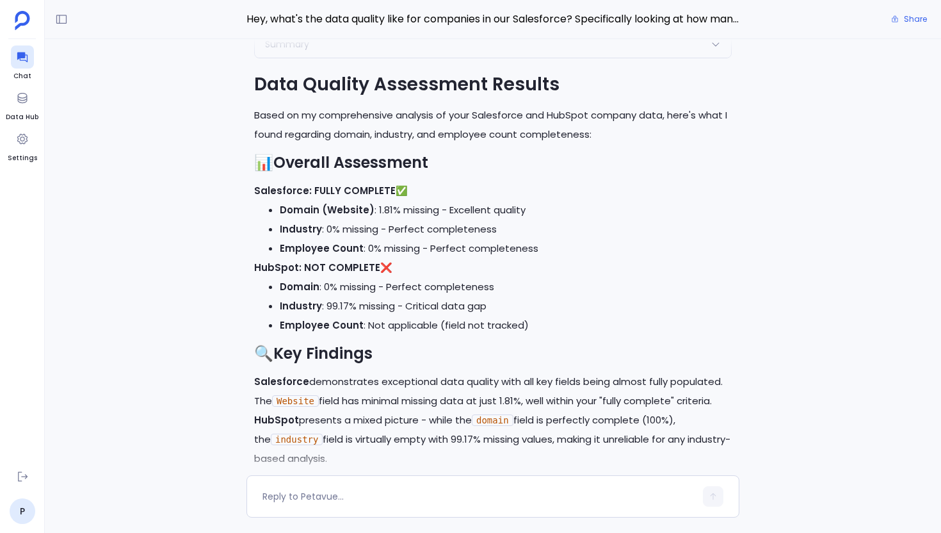
scroll to position [-450, 0]
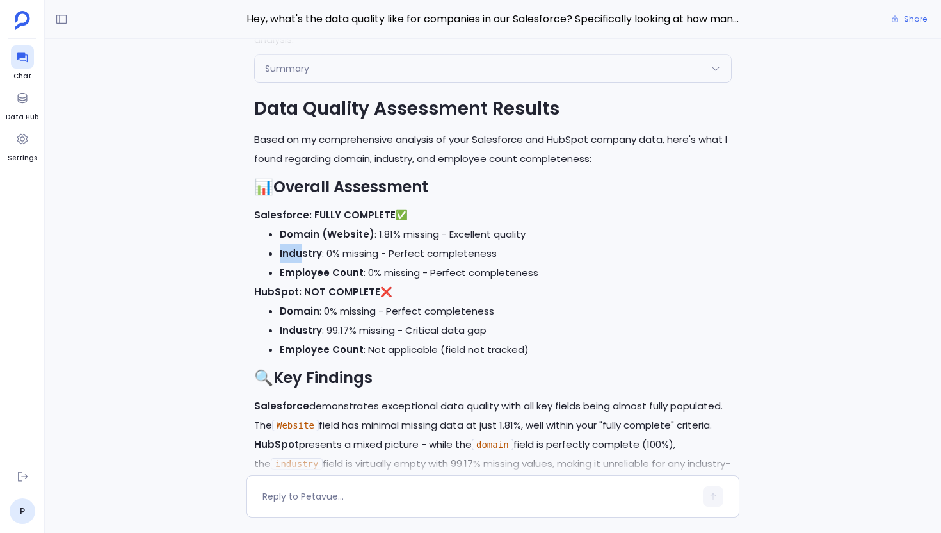
drag, startPoint x: 279, startPoint y: 251, endPoint x: 349, endPoint y: 251, distance: 70.4
click at [304, 251] on ul "Domain (Website) : 1.81% missing - Excellent quality Industry : 0% missing - Pe…" at bounding box center [493, 254] width 478 height 58
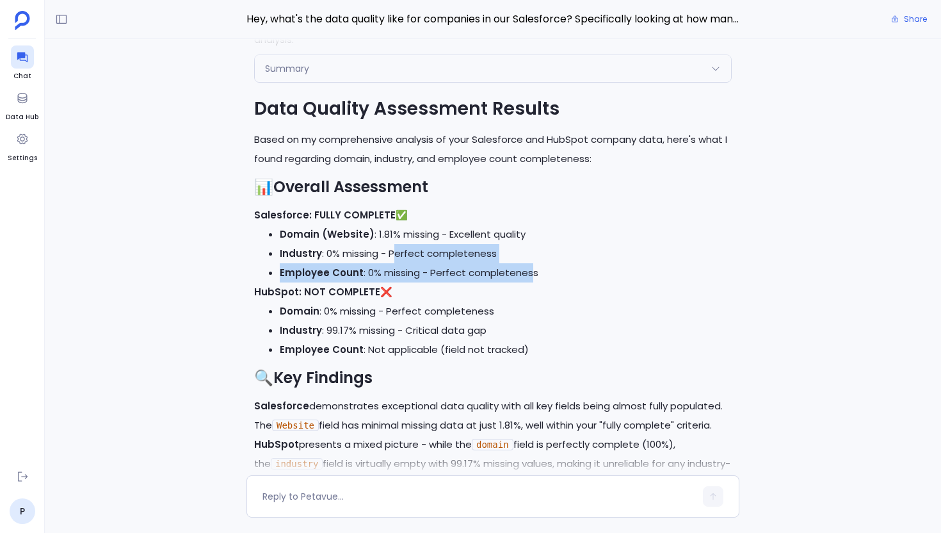
drag, startPoint x: 393, startPoint y: 254, endPoint x: 529, endPoint y: 273, distance: 137.7
click at [529, 273] on ul "Domain (Website) : 1.81% missing - Excellent quality Industry : 0% missing - Pe…" at bounding box center [493, 254] width 478 height 58
click at [586, 276] on li "Employee Count : 0% missing - Perfect completeness" at bounding box center [506, 272] width 452 height 19
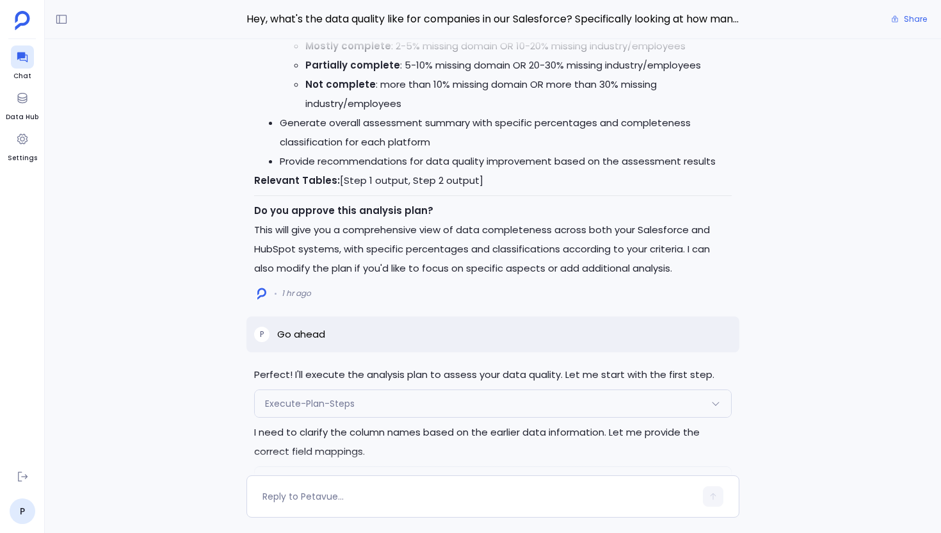
scroll to position [-1151, 0]
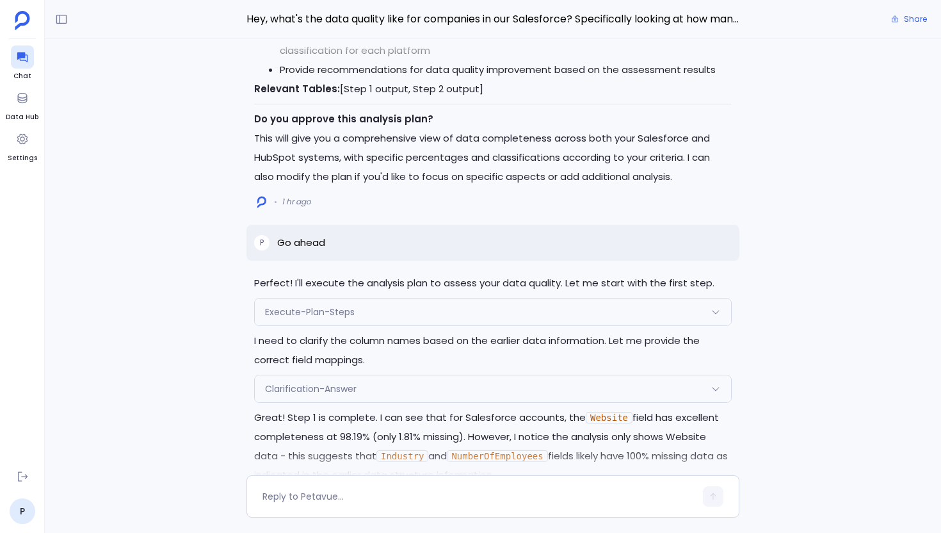
click at [450, 318] on div "Execute-Plan-Steps" at bounding box center [493, 311] width 476 height 27
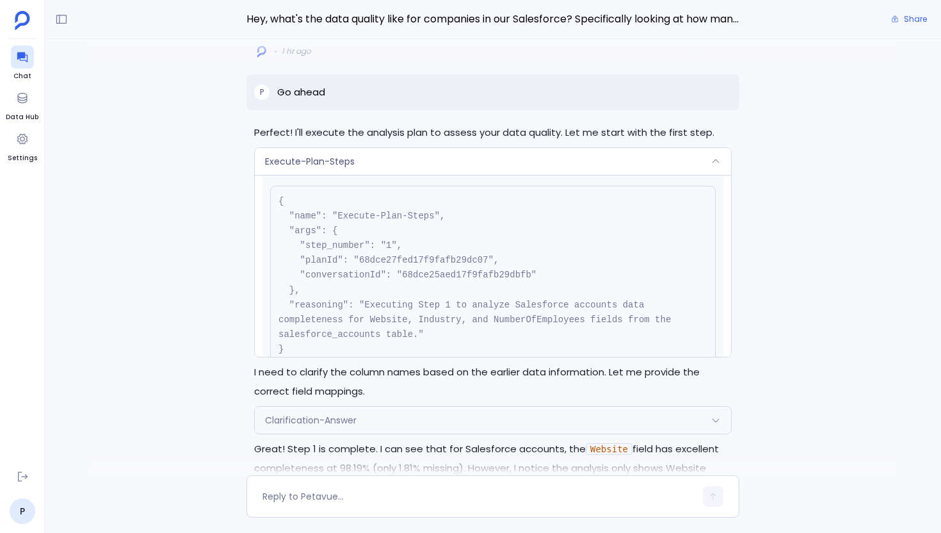
scroll to position [31, 0]
click at [468, 270] on pre "{ "name": "Execute-Plan-Steps", "args": { "step_number": "1", "planId": "68dce2…" at bounding box center [493, 273] width 446 height 179
click at [457, 168] on div "Execute-Plan-Steps" at bounding box center [493, 161] width 476 height 27
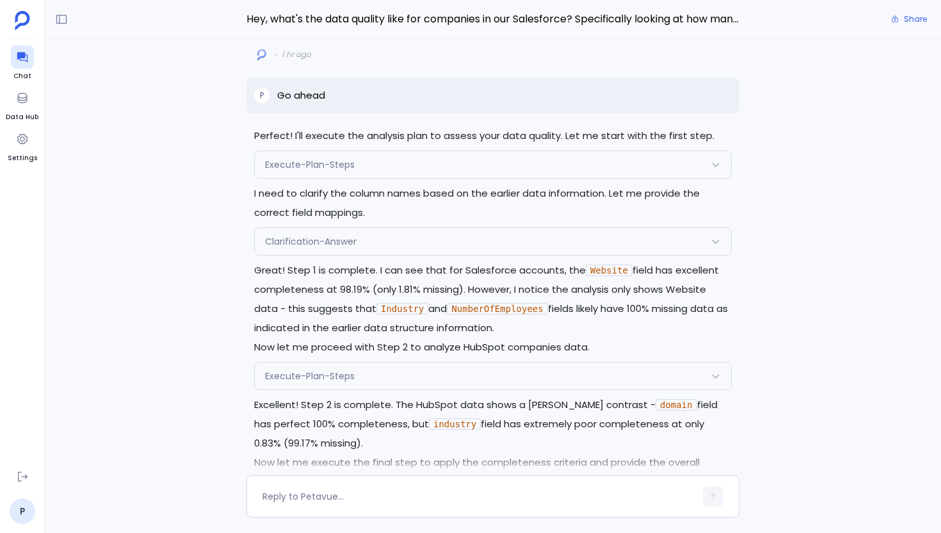
scroll to position [-1000, 0]
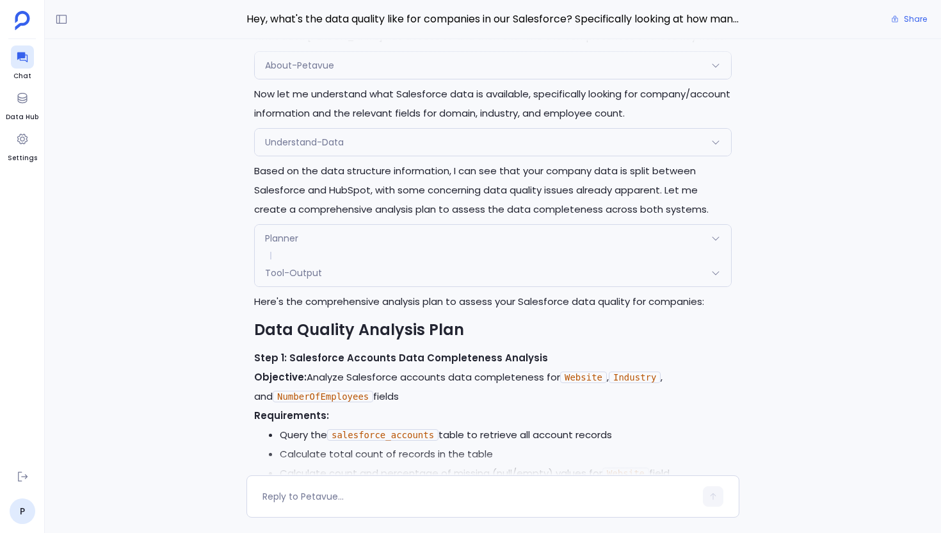
click at [345, 225] on div "Planner" at bounding box center [493, 238] width 476 height 27
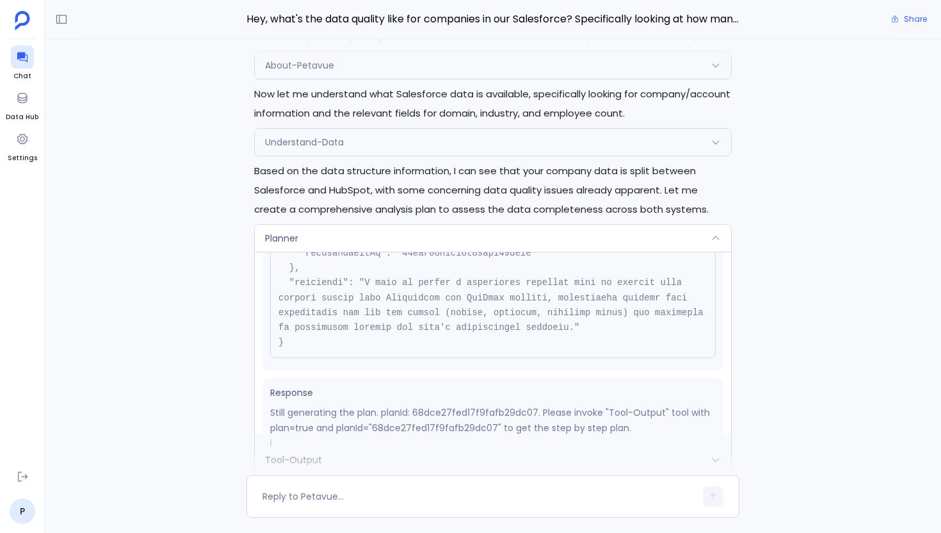
scroll to position [278, 0]
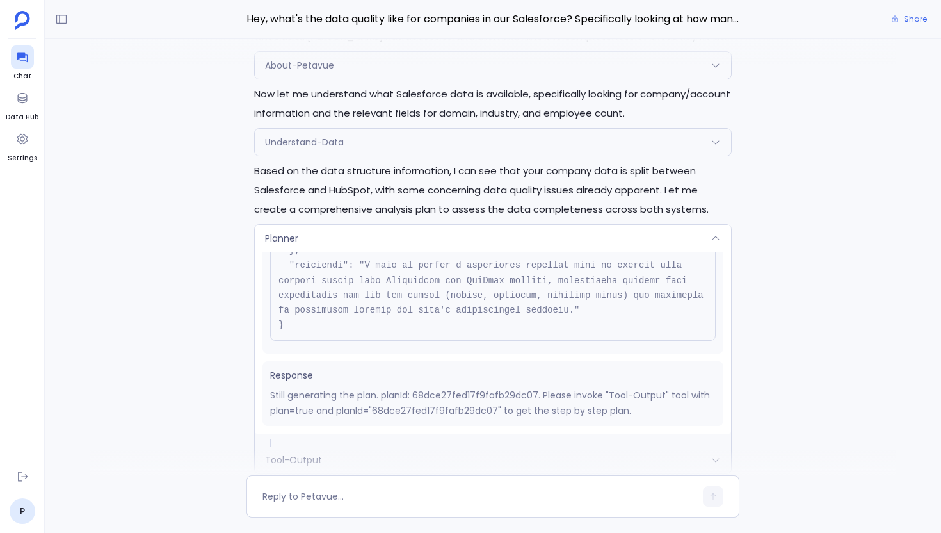
click at [416, 387] on p "Still generating the plan. planId: 68dce27fed17f9fafb29dc07. Please invoke "Too…" at bounding box center [493, 402] width 446 height 31
copy p "68dce27fed17f9fafb29dc07"
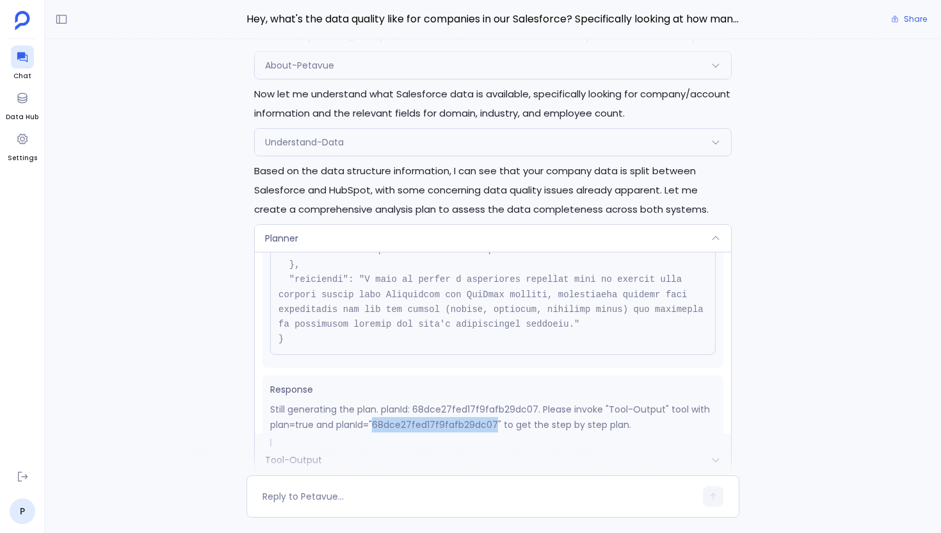
scroll to position [114, 0]
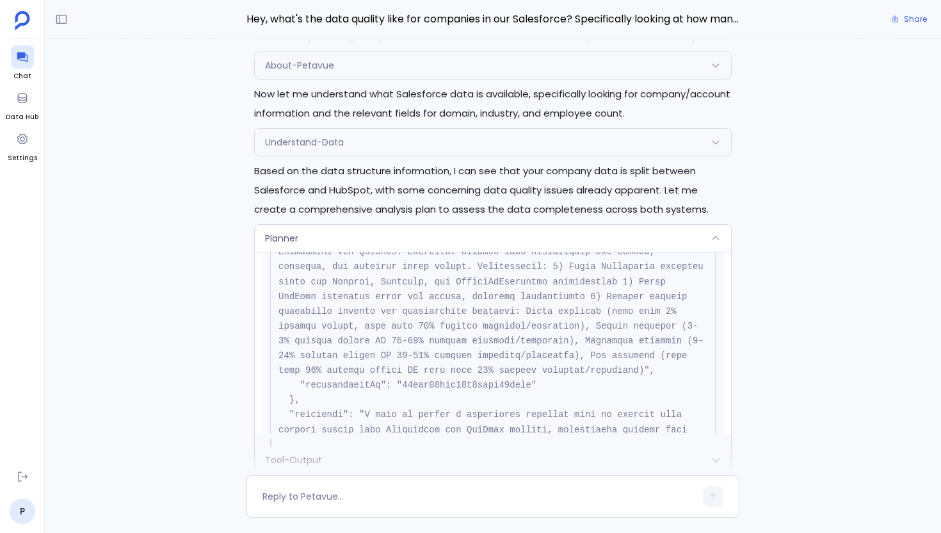
click at [556, 225] on div "Planner" at bounding box center [493, 238] width 476 height 27
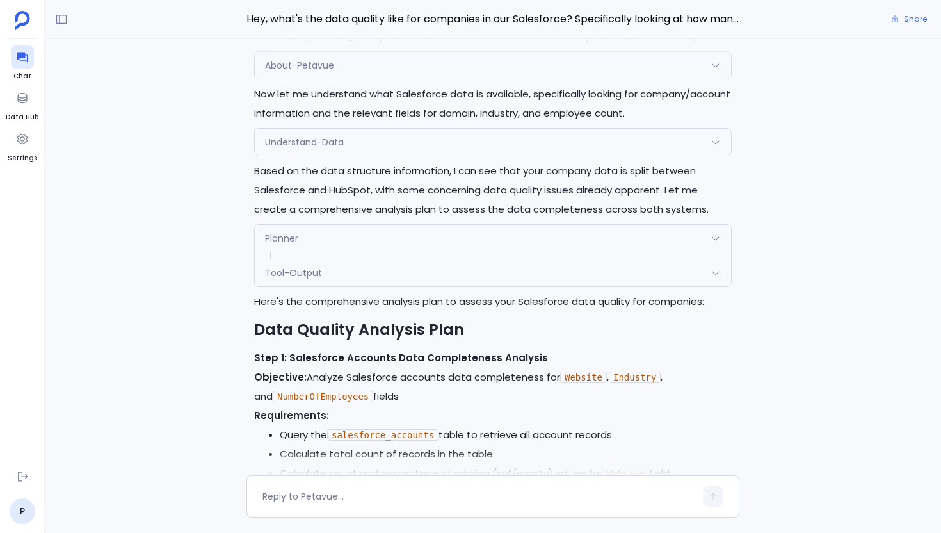
click at [517, 129] on div "Understand-Data" at bounding box center [493, 142] width 476 height 27
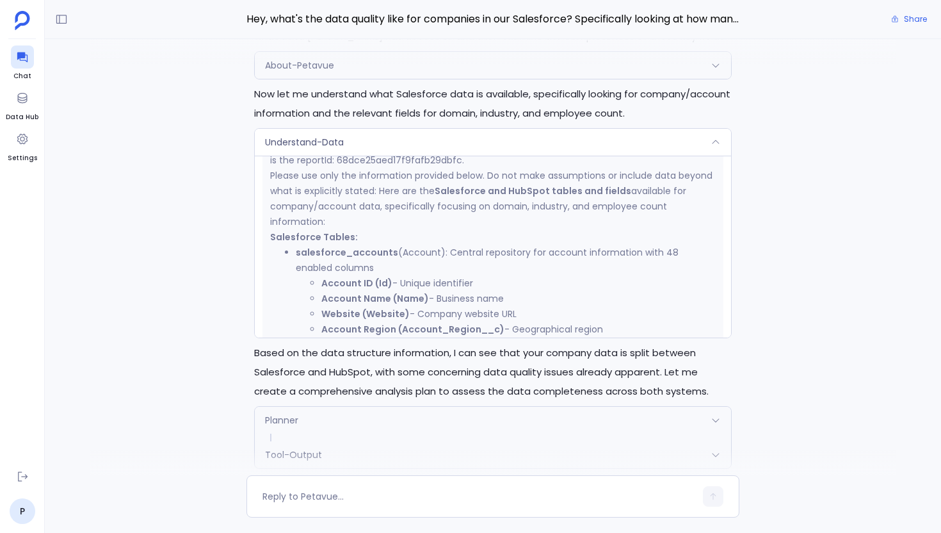
scroll to position [297, 0]
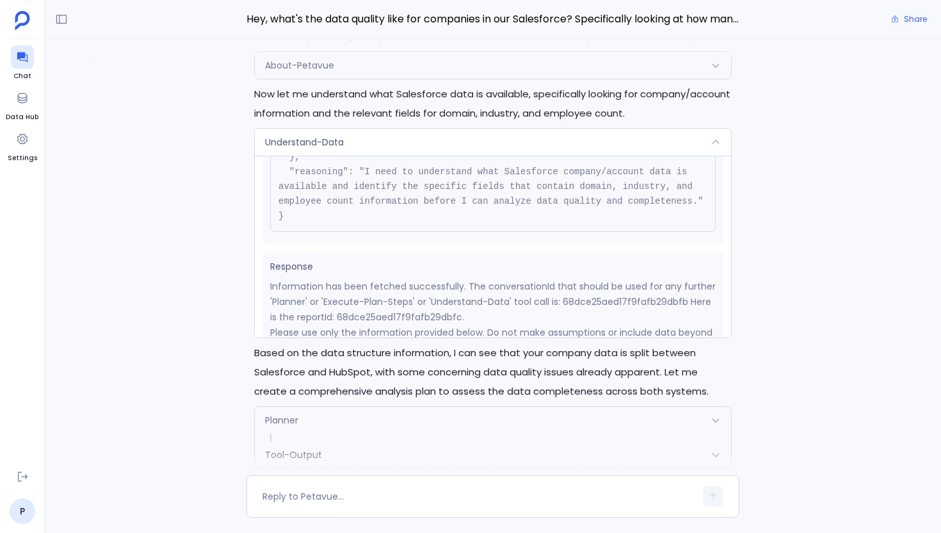
click at [412, 204] on pre "{ "name": "Understand-Data", "args": { "query": "What Salesforce tables and fie…" at bounding box center [493, 142] width 446 height 179
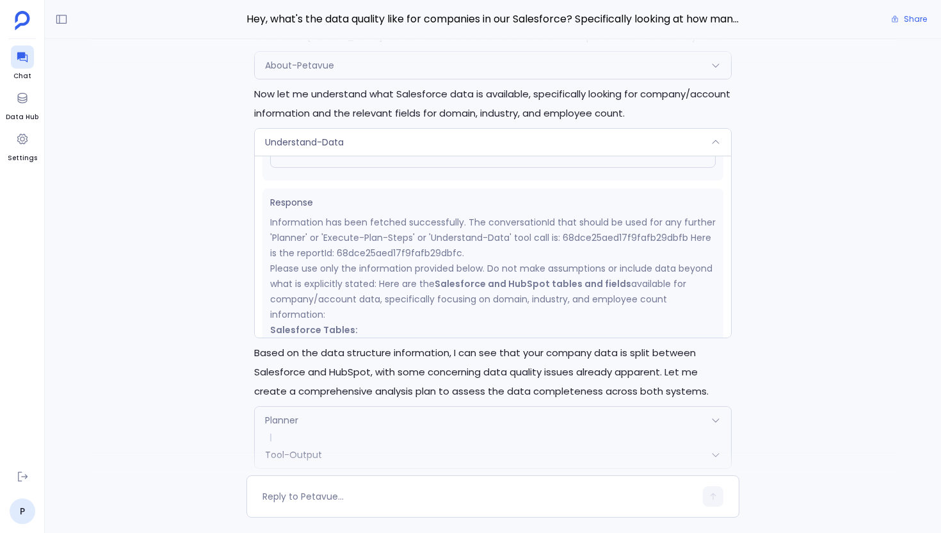
scroll to position [207, 0]
click at [418, 239] on p "Information has been fetched successfully. The conversationId that should be us…" at bounding box center [493, 237] width 446 height 46
copy p "68dce25aed17f9fafb29dbfc"
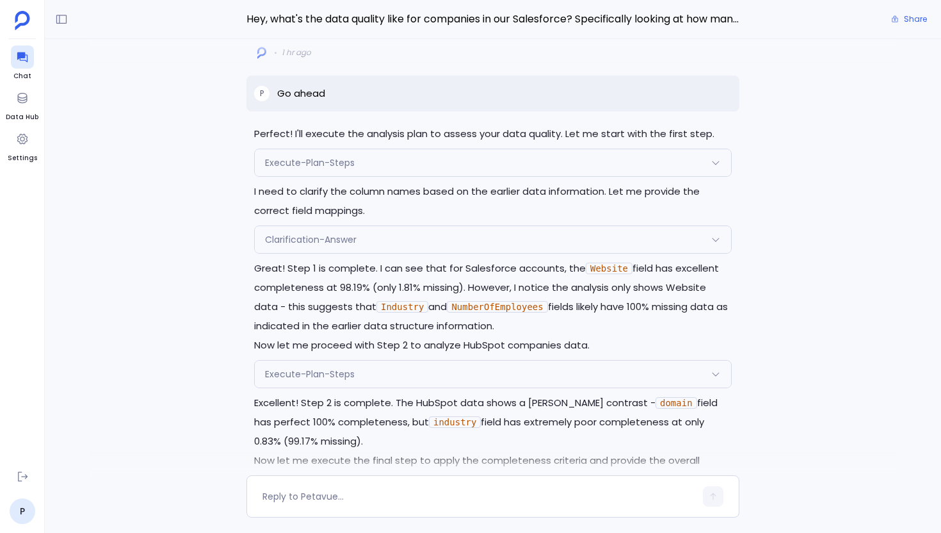
click at [402, 150] on div "Execute-Plan-Steps" at bounding box center [493, 162] width 476 height 27
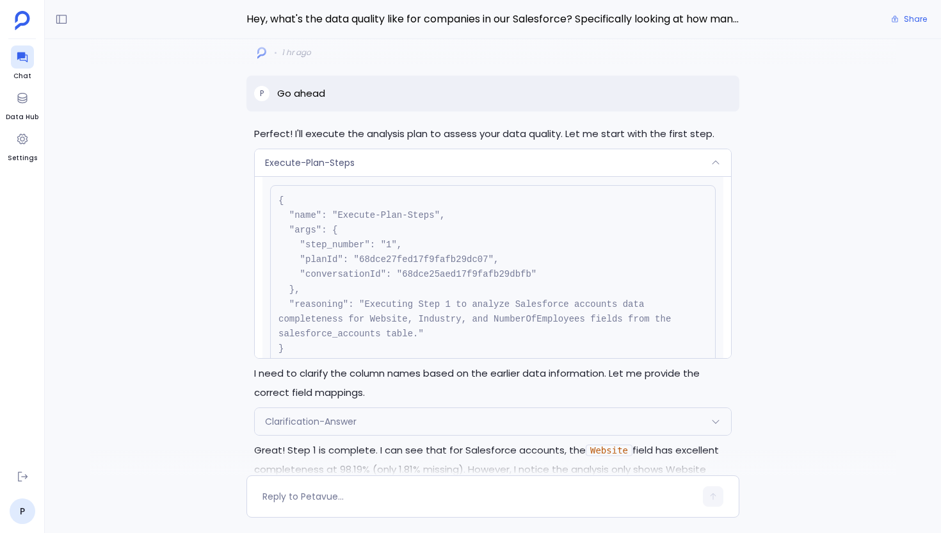
scroll to position [166, 0]
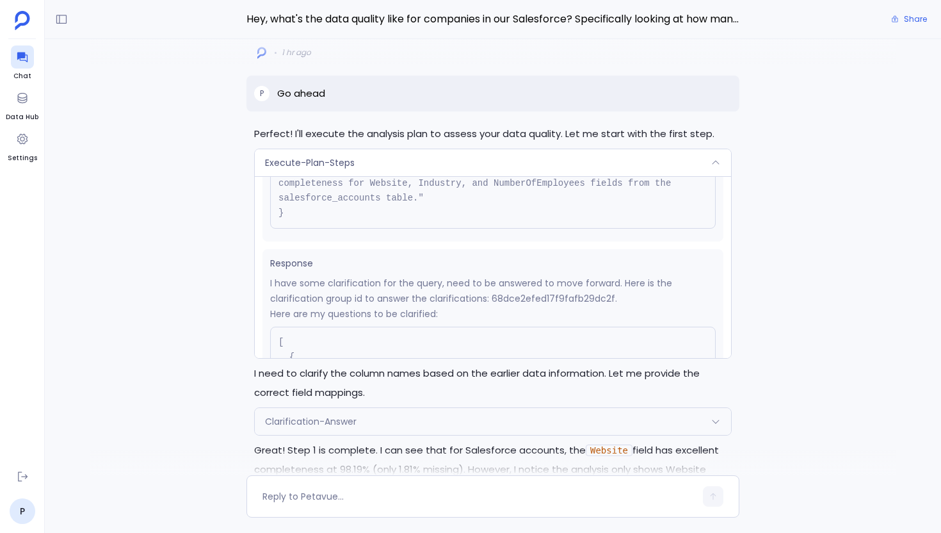
click at [357, 415] on span "Clarification-Answer" at bounding box center [311, 421] width 92 height 13
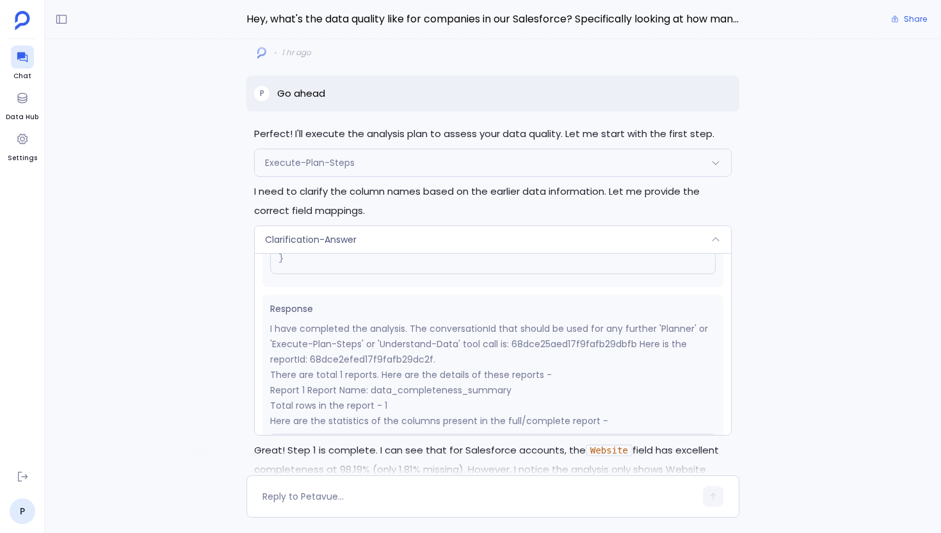
scroll to position [323, 0]
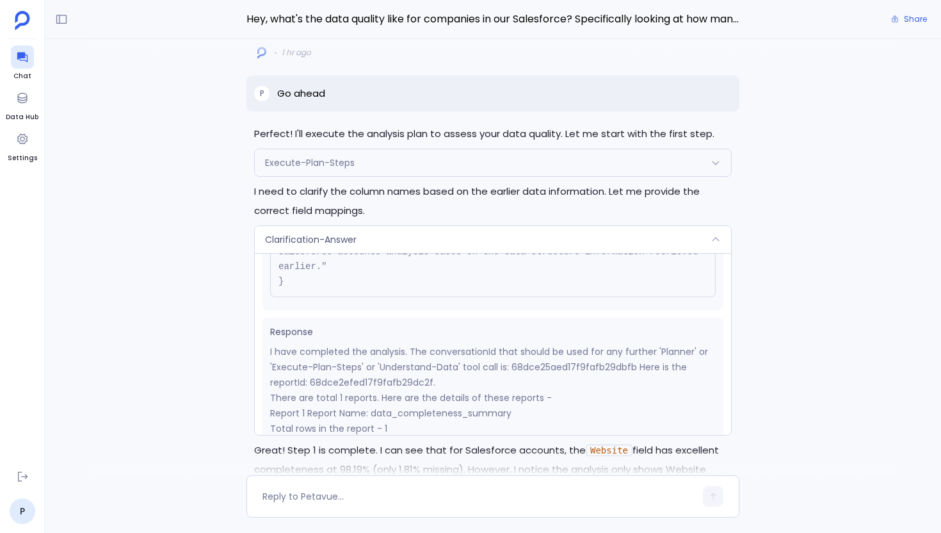
click at [394, 379] on p "I have completed the analysis. The conversationId that should be used for any f…" at bounding box center [493, 367] width 446 height 46
copy p "68dce2efed17f9fafb29dc2f"
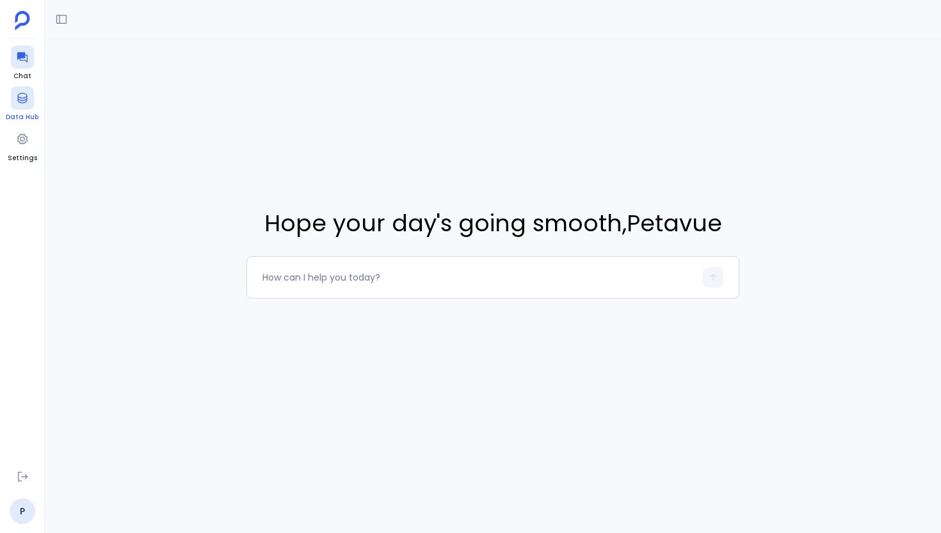
click at [12, 99] on div at bounding box center [22, 97] width 23 height 23
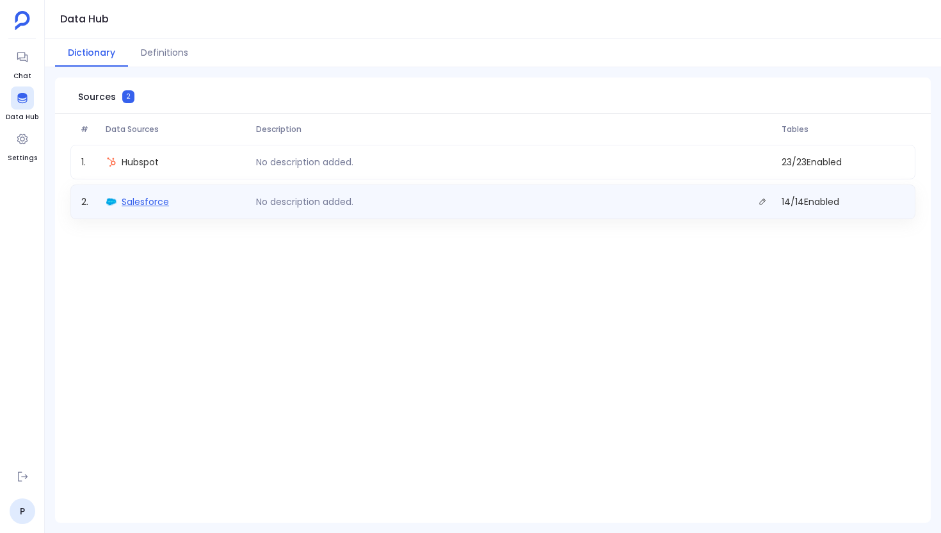
click at [150, 202] on span "Salesforce" at bounding box center [145, 201] width 47 height 13
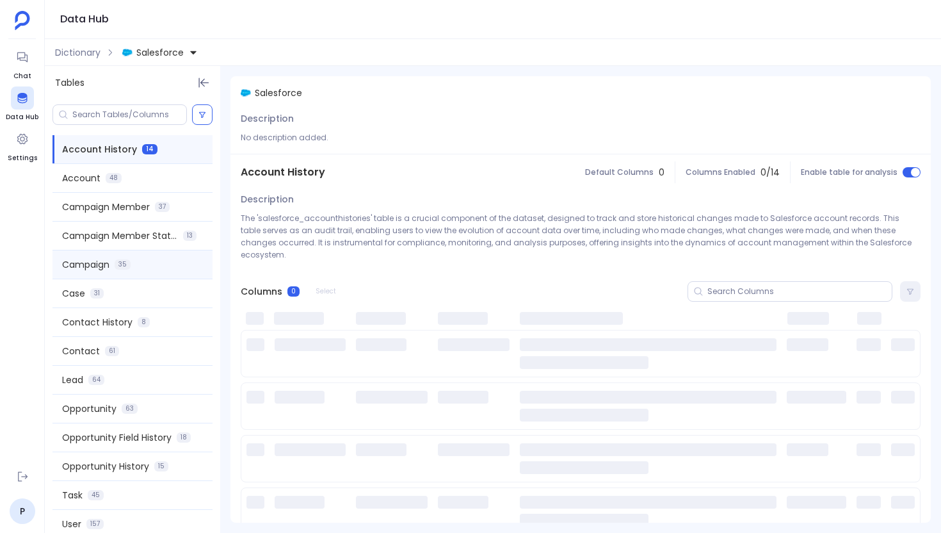
scroll to position [11, 0]
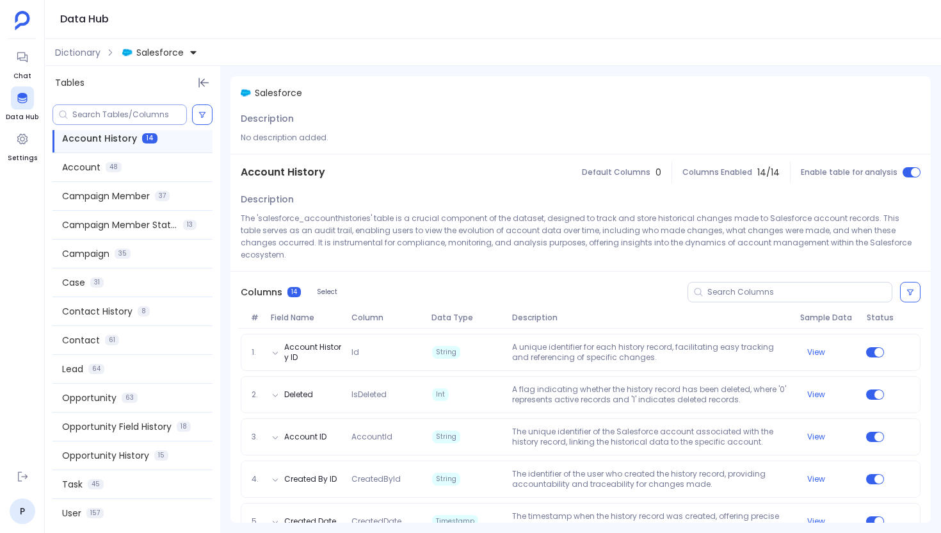
click at [124, 115] on input at bounding box center [129, 115] width 114 height 10
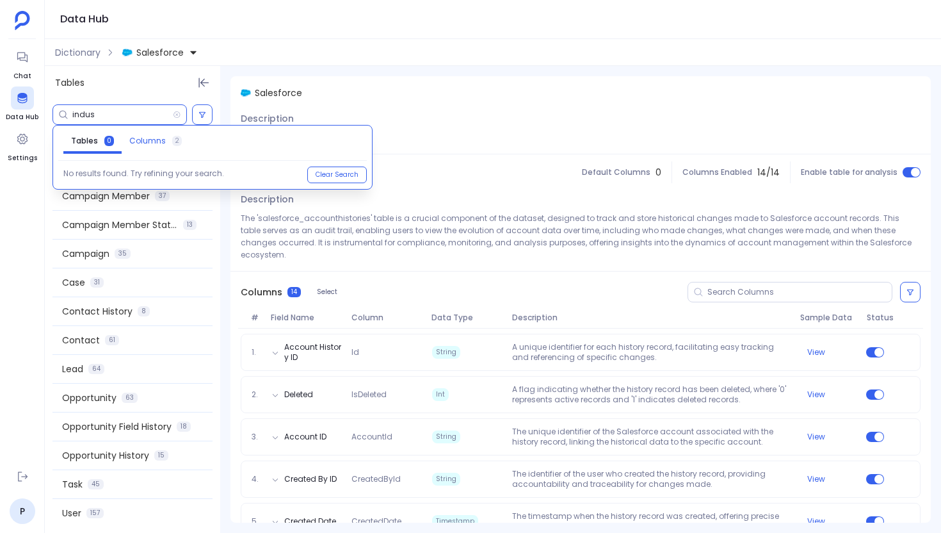
click at [138, 140] on span "Columns" at bounding box center [147, 141] width 37 height 10
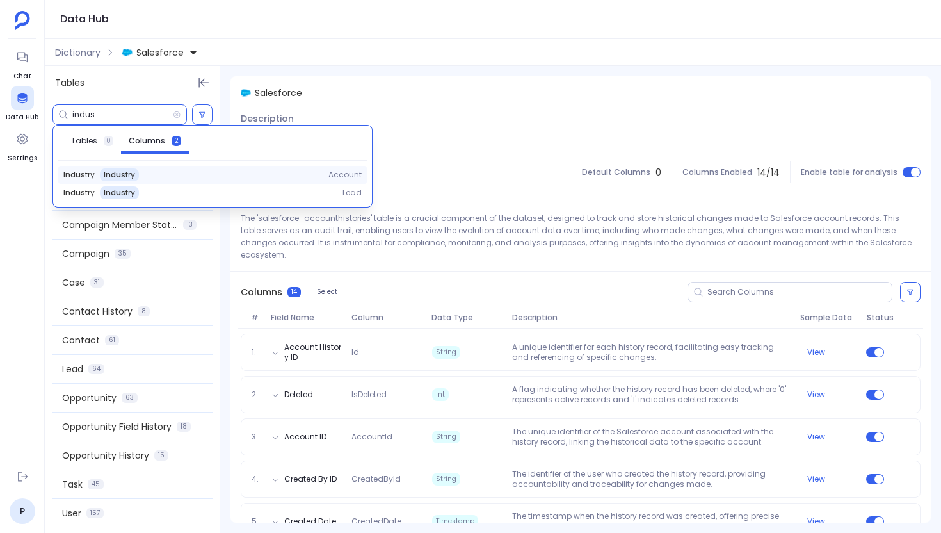
click at [104, 175] on span "Indus try" at bounding box center [119, 175] width 31 height 10
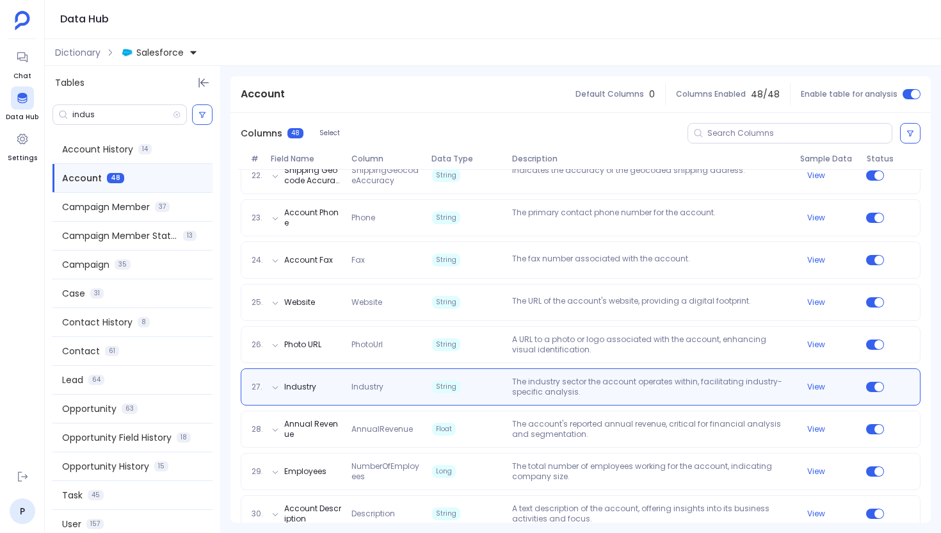
scroll to position [1151, 0]
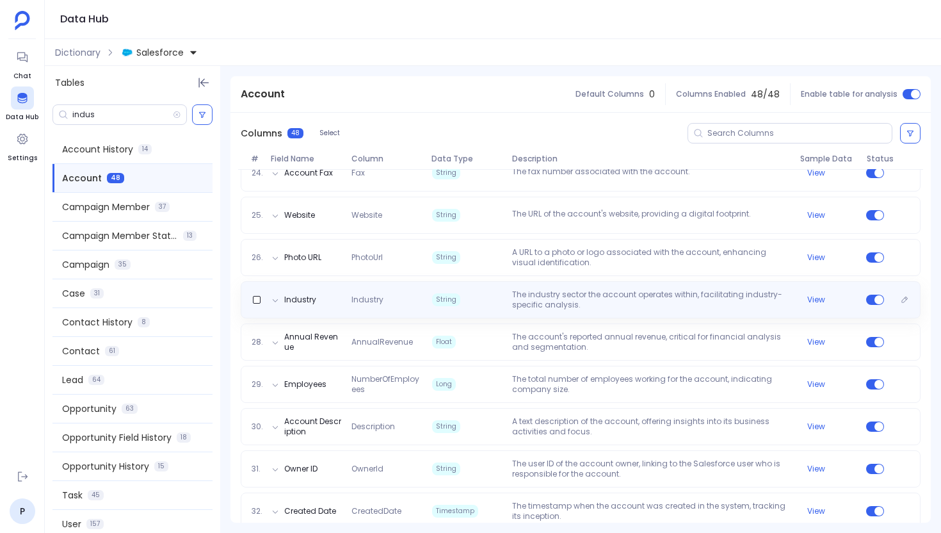
click at [429, 292] on span "String" at bounding box center [467, 299] width 80 height 20
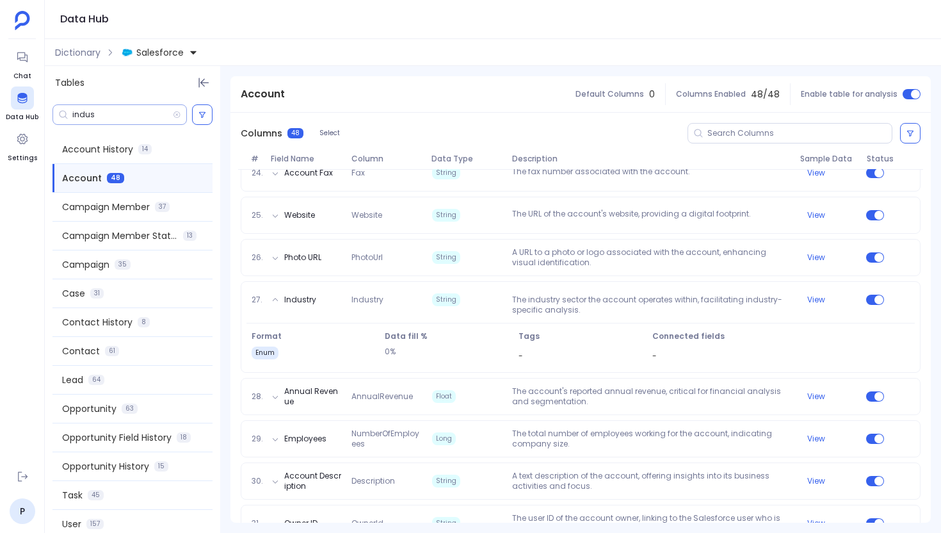
click at [126, 110] on input "indus" at bounding box center [122, 115] width 101 height 10
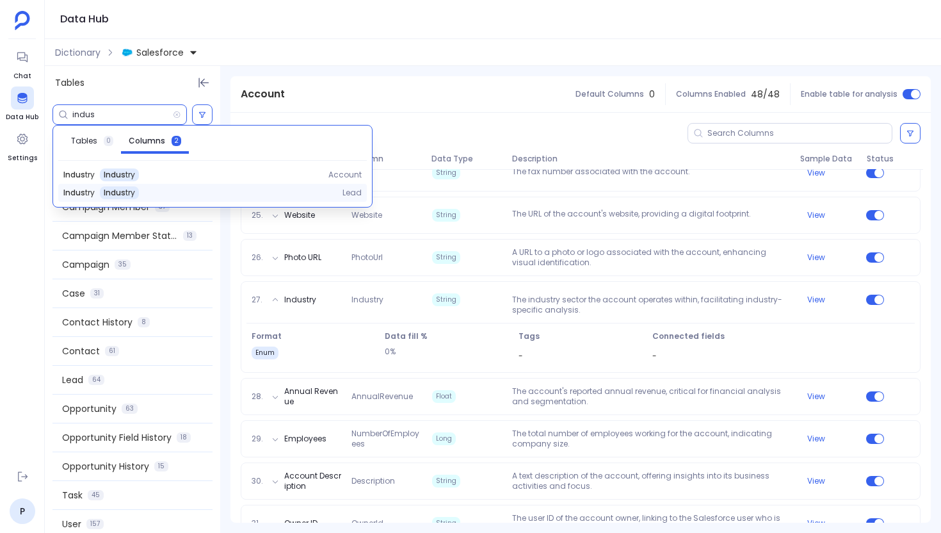
click at [113, 193] on span "Indus try" at bounding box center [119, 193] width 31 height 10
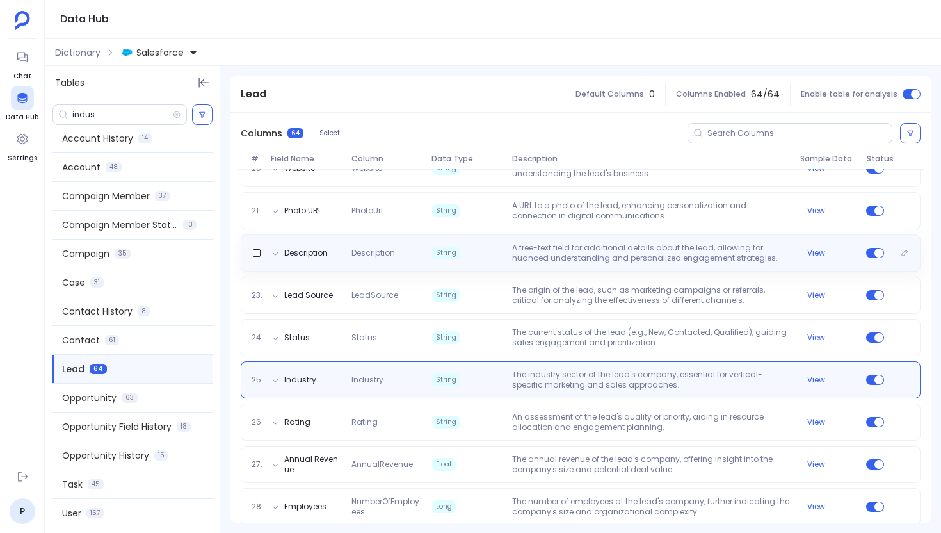
scroll to position [1053, 0]
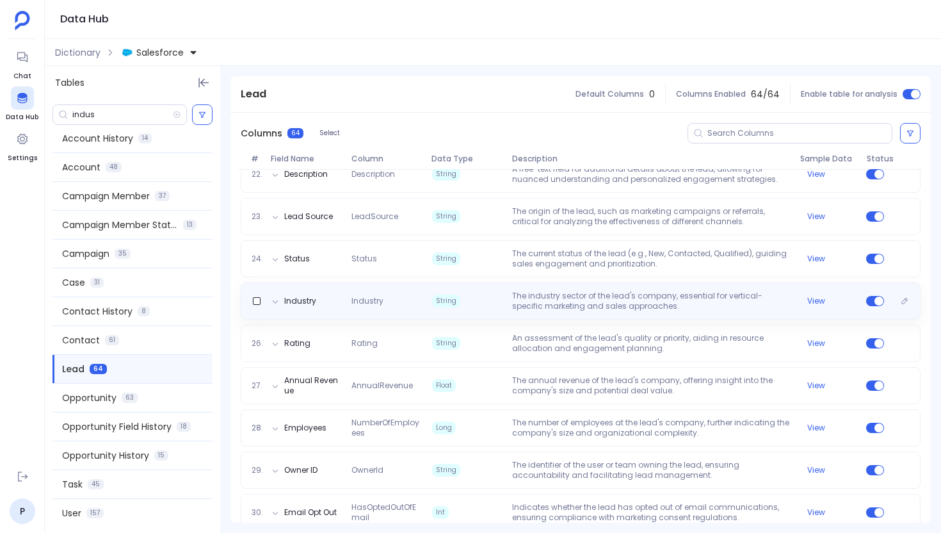
click at [375, 303] on span "Industry" at bounding box center [386, 301] width 80 height 10
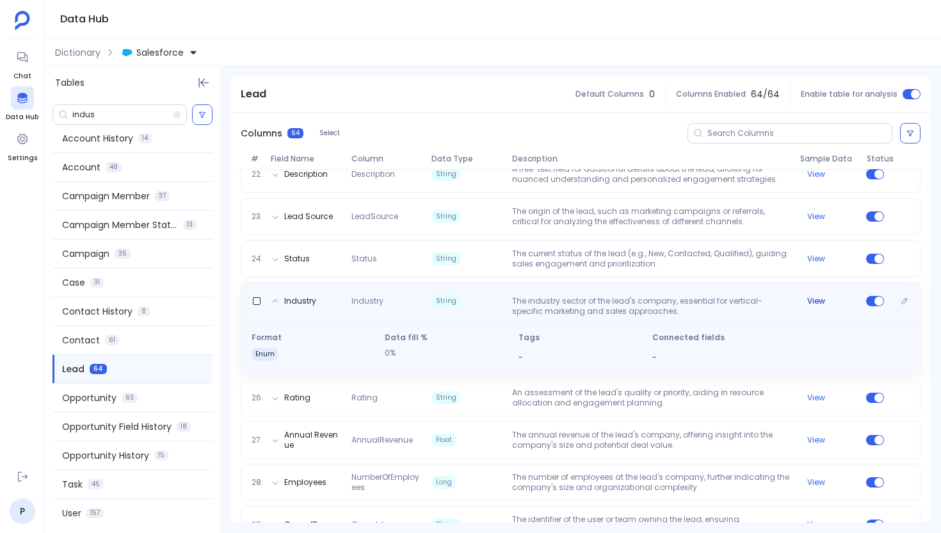
click at [811, 302] on button "View" at bounding box center [816, 301] width 18 height 10
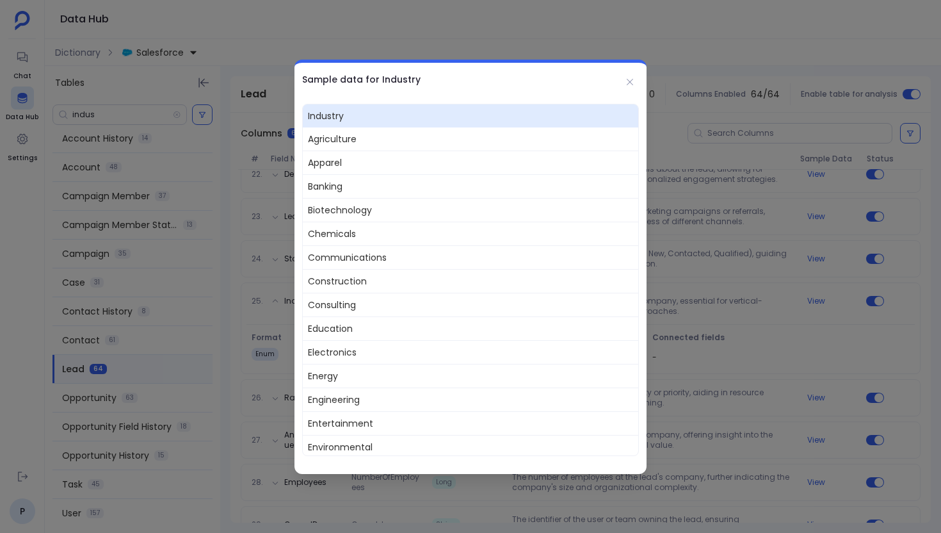
scroll to position [430, 0]
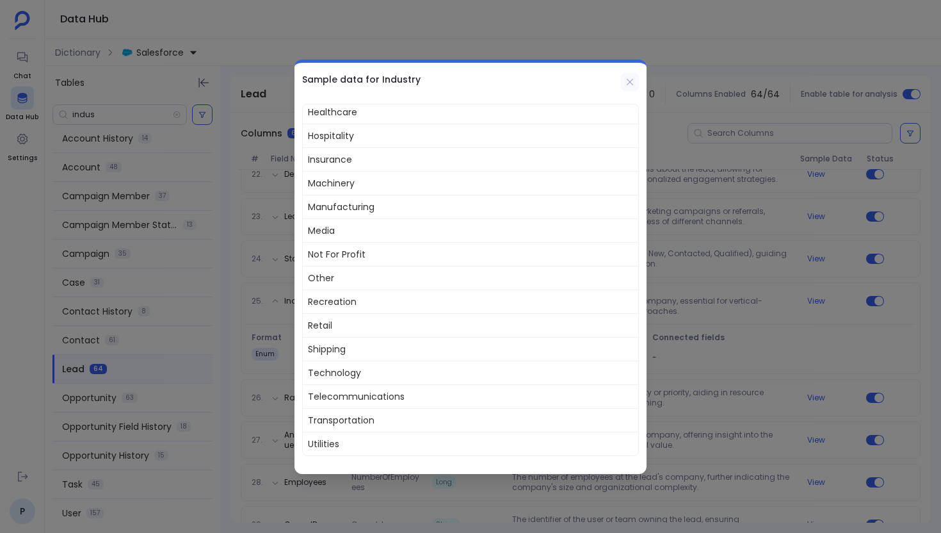
click at [630, 88] on button at bounding box center [630, 82] width 18 height 18
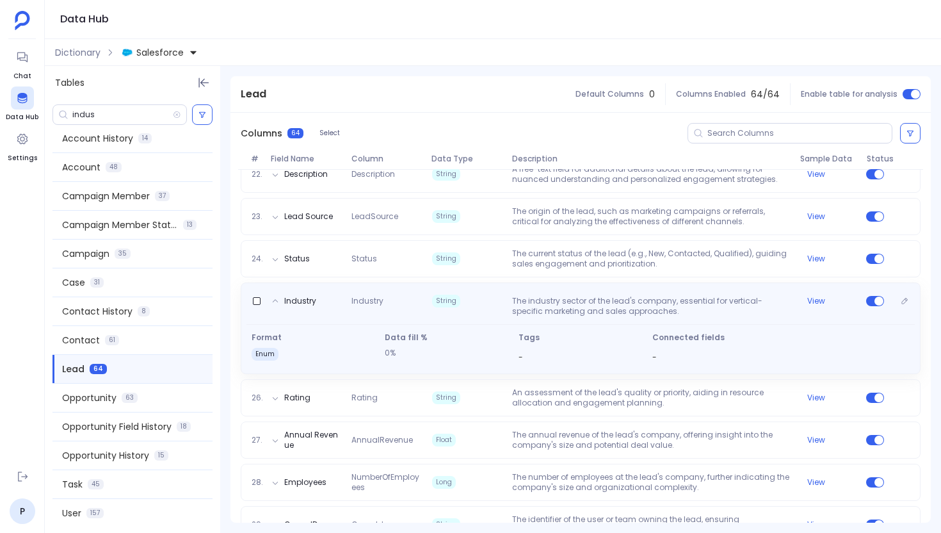
click at [490, 308] on div "Industry Industry String The industry sector of the lead's company, essential f…" at bounding box center [581, 304] width 669 height 26
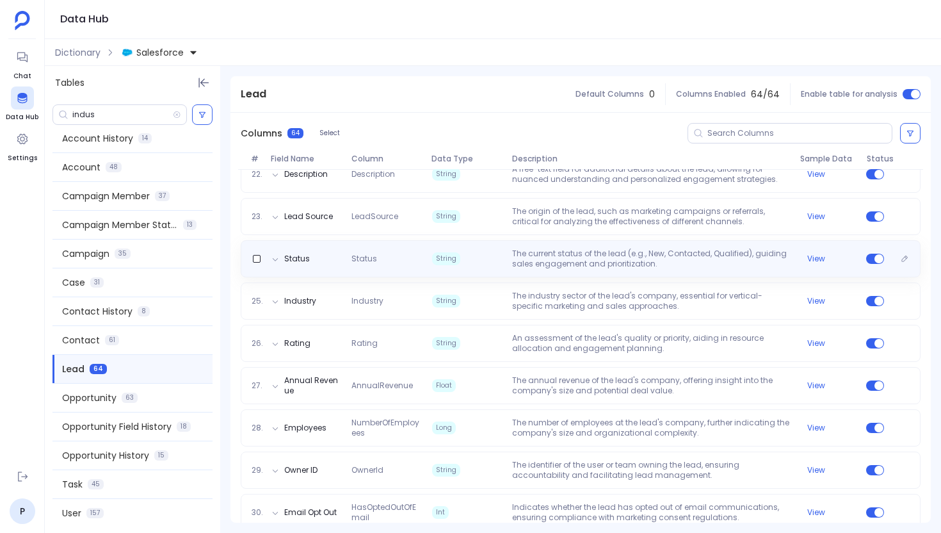
click at [478, 270] on div "Status Status String The current status of the lead (e.g., New, Contacted, Qual…" at bounding box center [581, 258] width 680 height 37
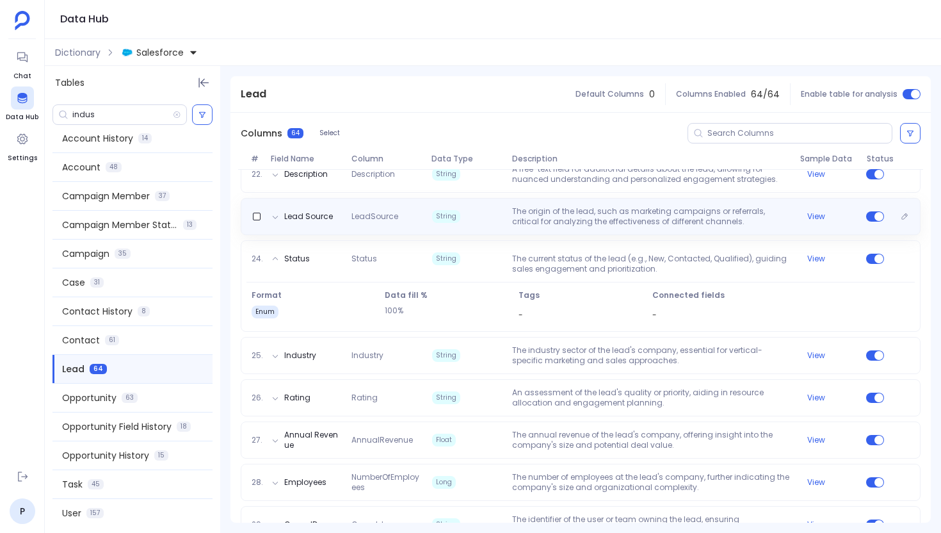
click at [460, 221] on span "String" at bounding box center [467, 216] width 80 height 20
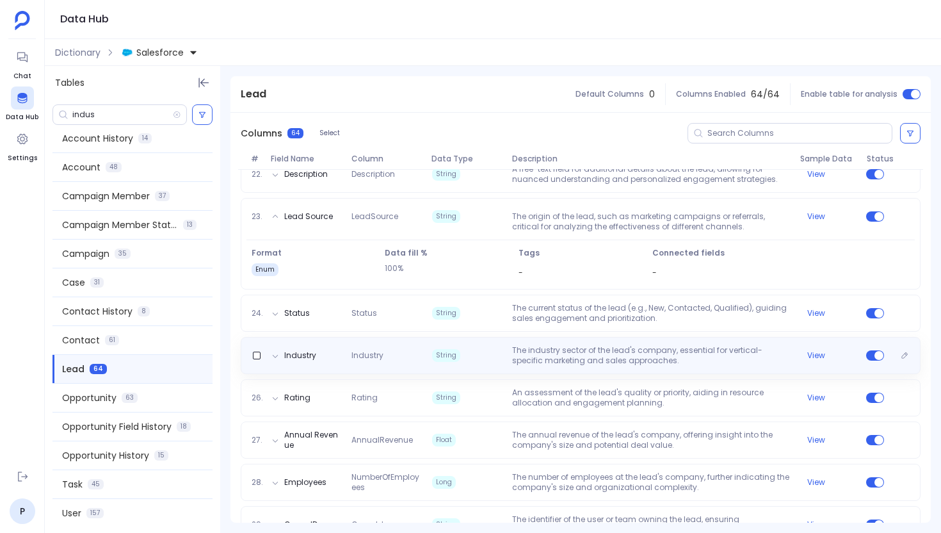
click at [466, 357] on span "String" at bounding box center [467, 355] width 80 height 20
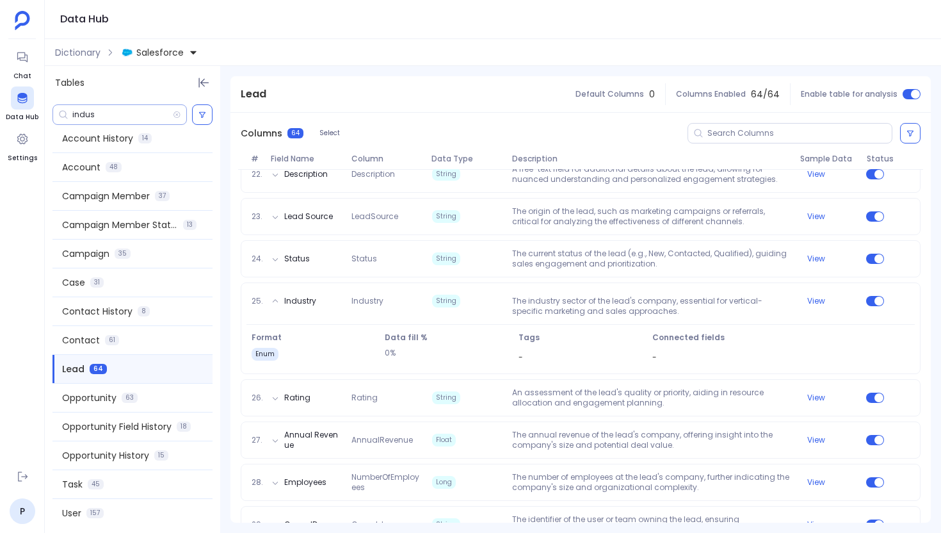
click at [104, 111] on input "indus" at bounding box center [122, 115] width 101 height 10
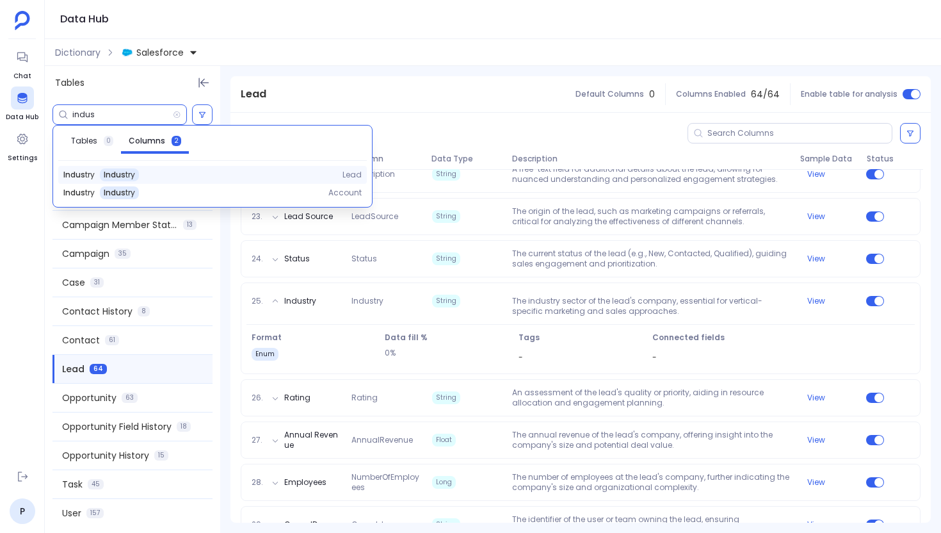
click at [119, 171] on span "Indus try" at bounding box center [119, 175] width 31 height 10
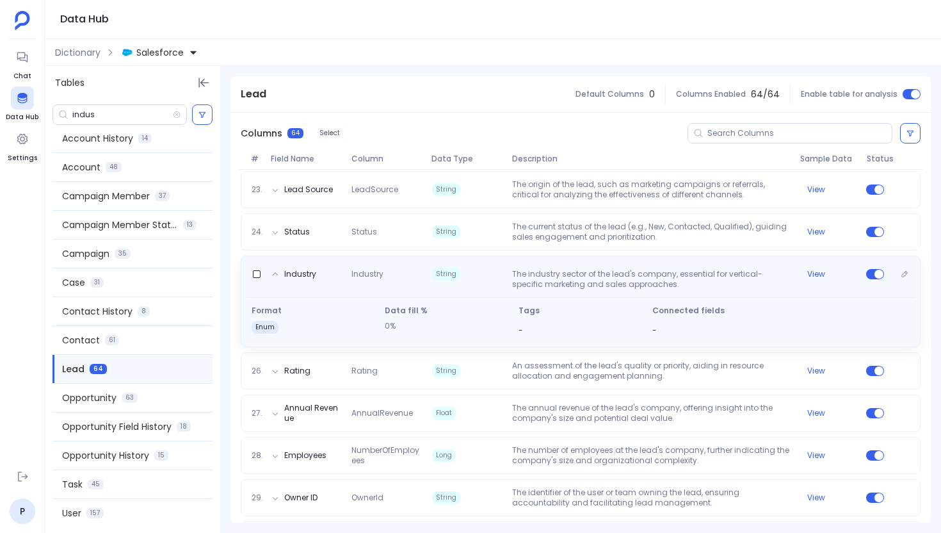
scroll to position [1082, 0]
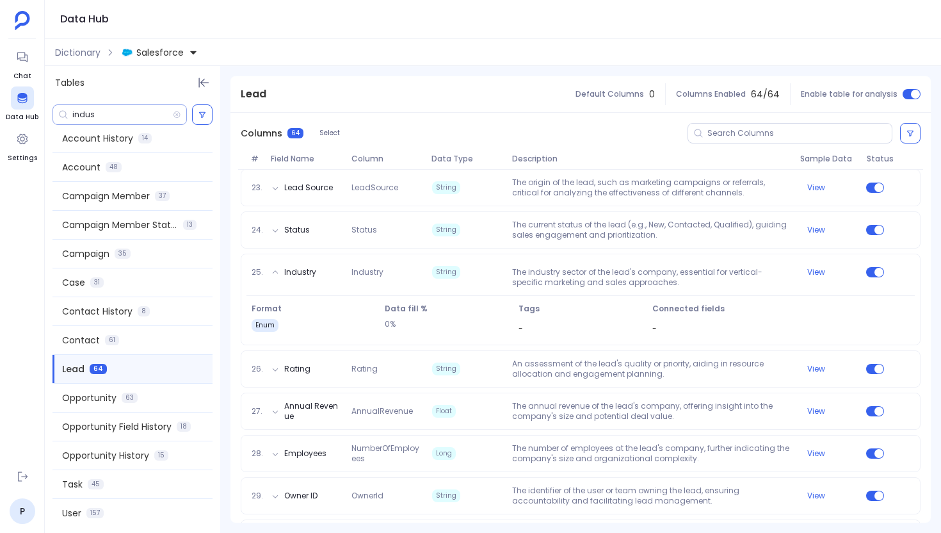
click at [109, 114] on input "indus" at bounding box center [122, 115] width 101 height 10
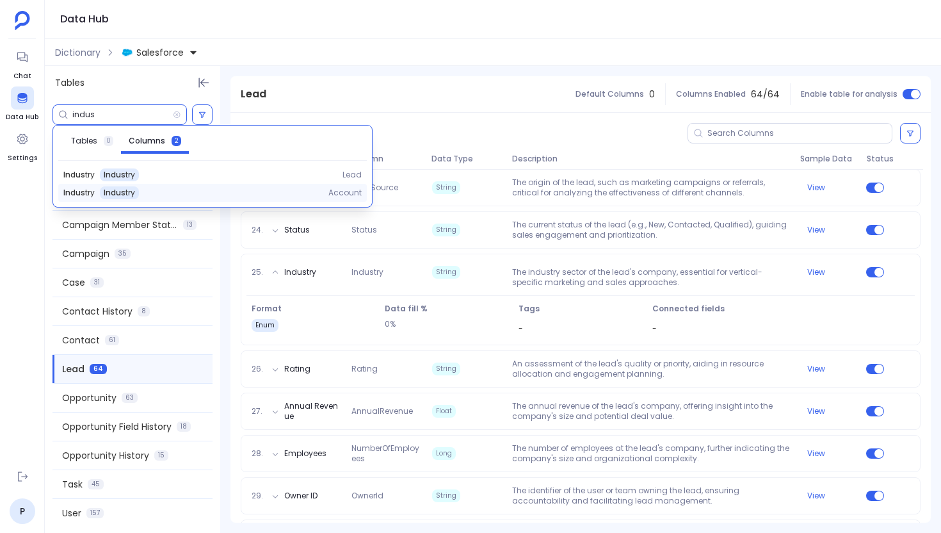
click at [111, 191] on span "Indus try" at bounding box center [119, 193] width 31 height 10
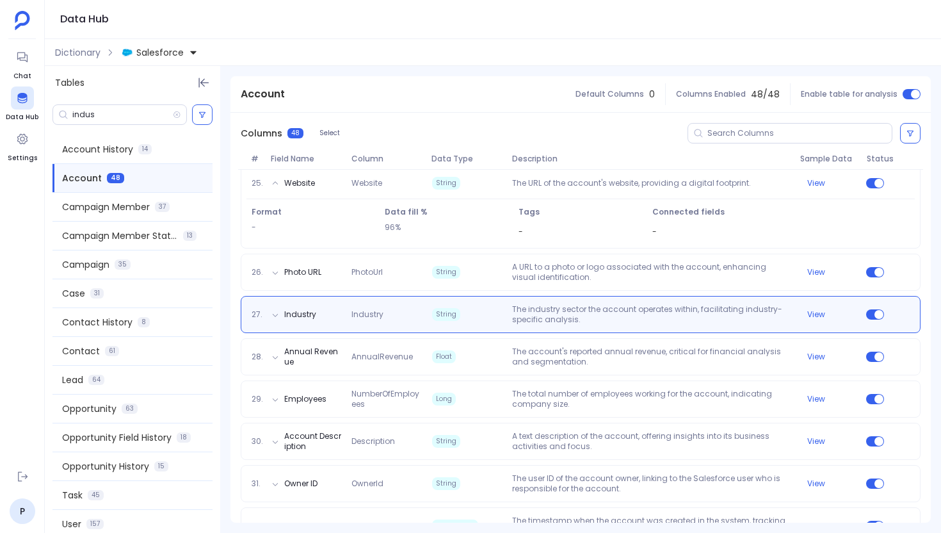
scroll to position [1198, 0]
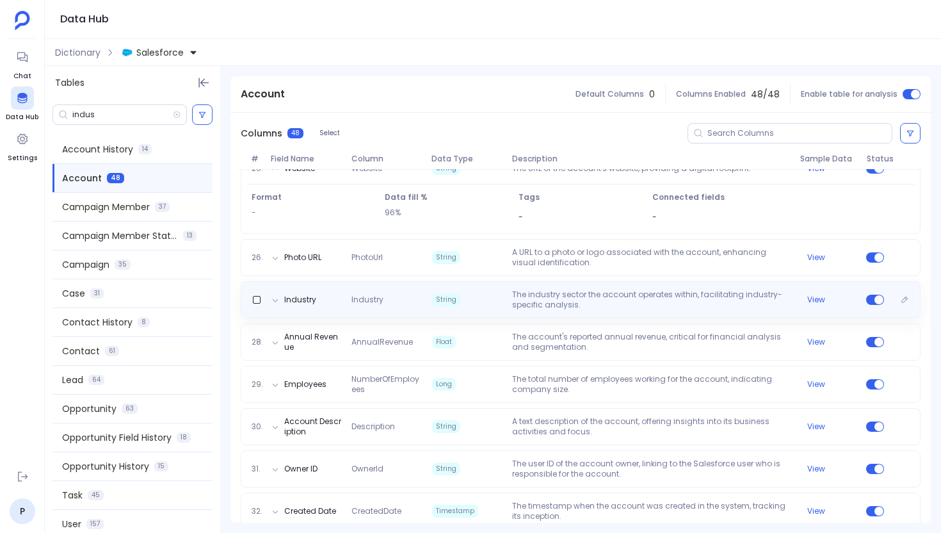
click at [490, 295] on span "String" at bounding box center [467, 299] width 80 height 20
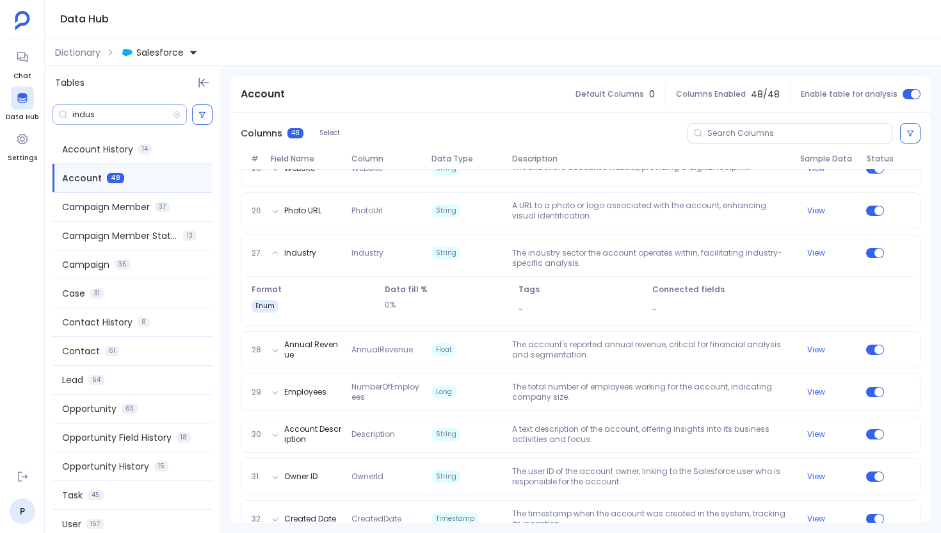
click at [83, 111] on input "indus" at bounding box center [122, 115] width 101 height 10
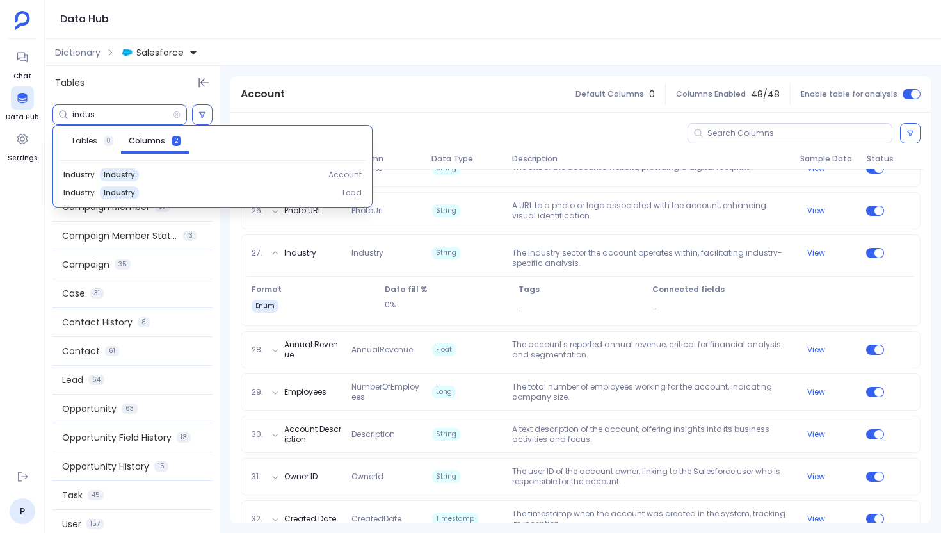
click at [83, 111] on input "indus" at bounding box center [122, 115] width 101 height 10
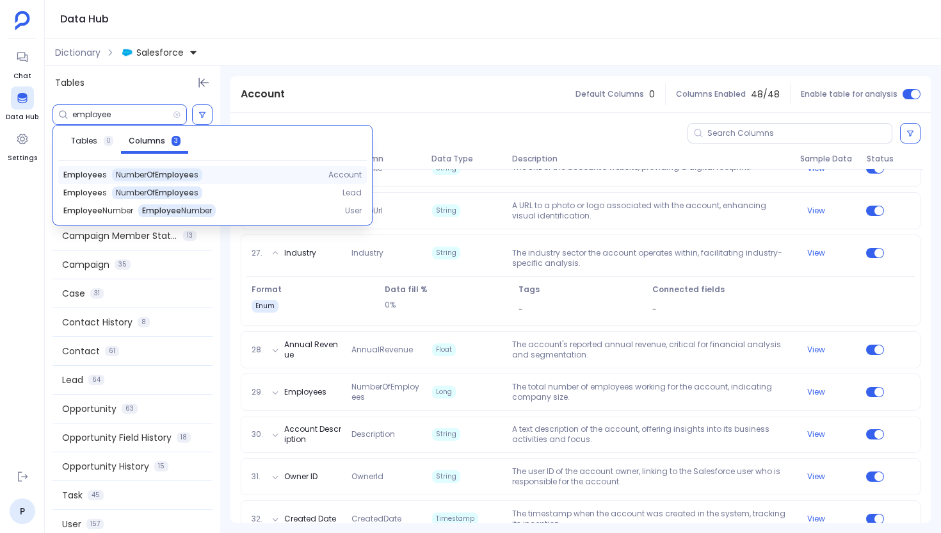
type input "employee"
click at [166, 176] on span "NumberOf Employee s" at bounding box center [157, 175] width 83 height 10
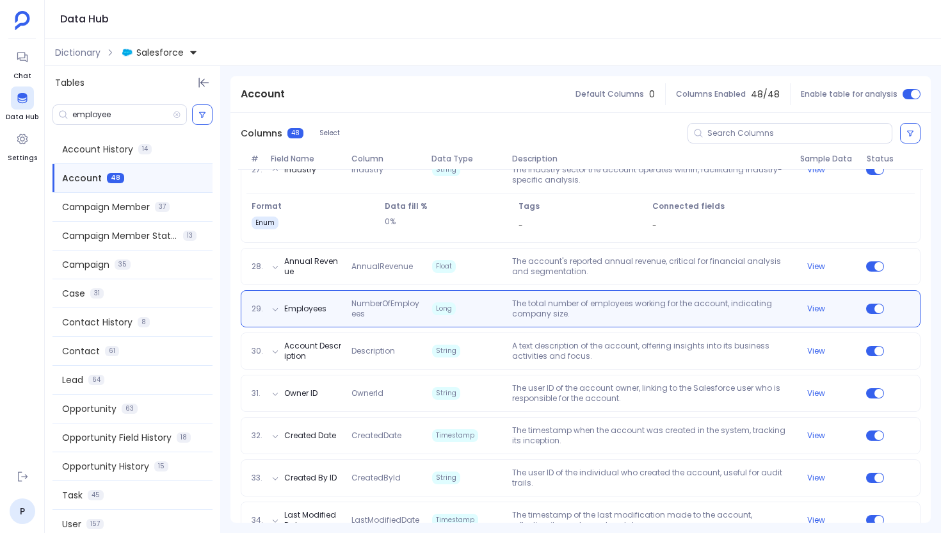
scroll to position [1290, 0]
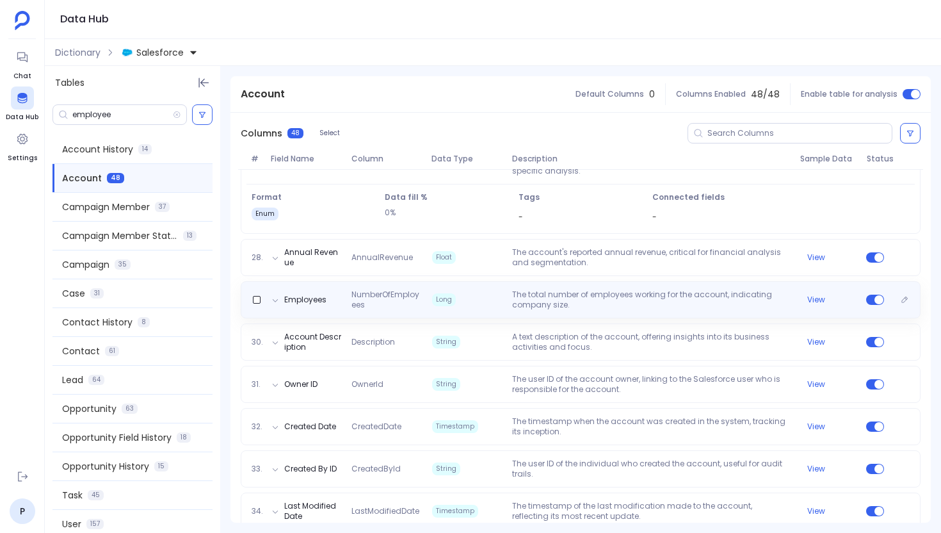
click at [473, 298] on span "Long" at bounding box center [467, 299] width 80 height 20
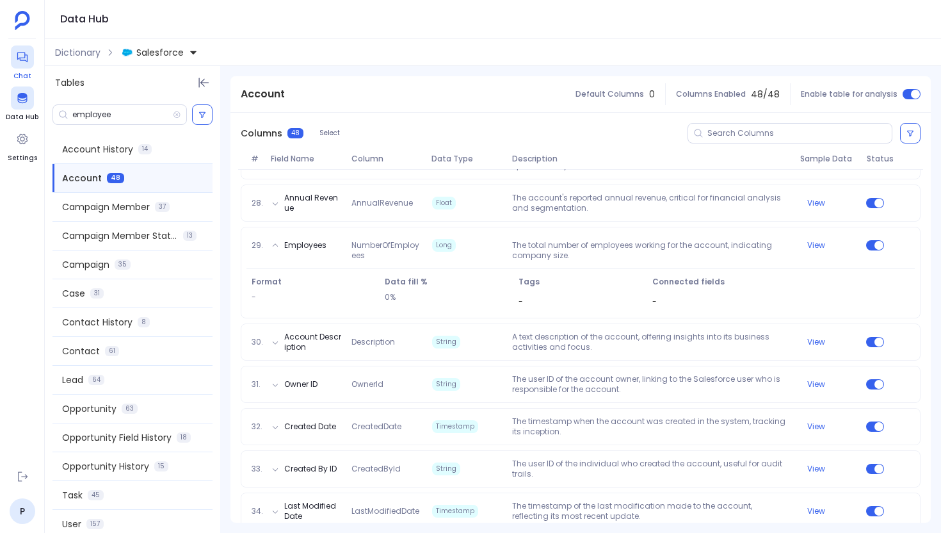
click at [17, 51] on icon at bounding box center [22, 57] width 13 height 13
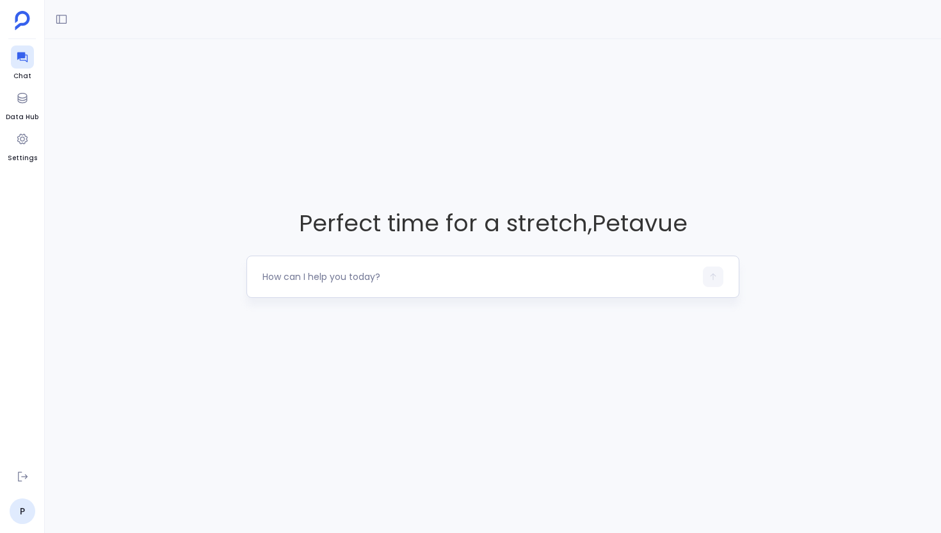
click at [396, 275] on textarea at bounding box center [479, 276] width 433 height 13
type textarea "Hey, what's the data quality like for companies in our Salesforce? Specifically…"
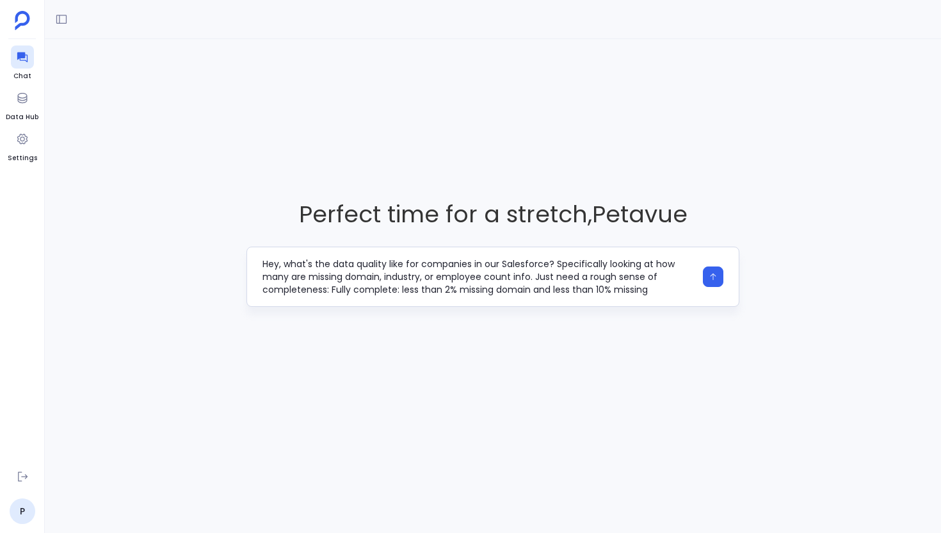
scroll to position [64, 0]
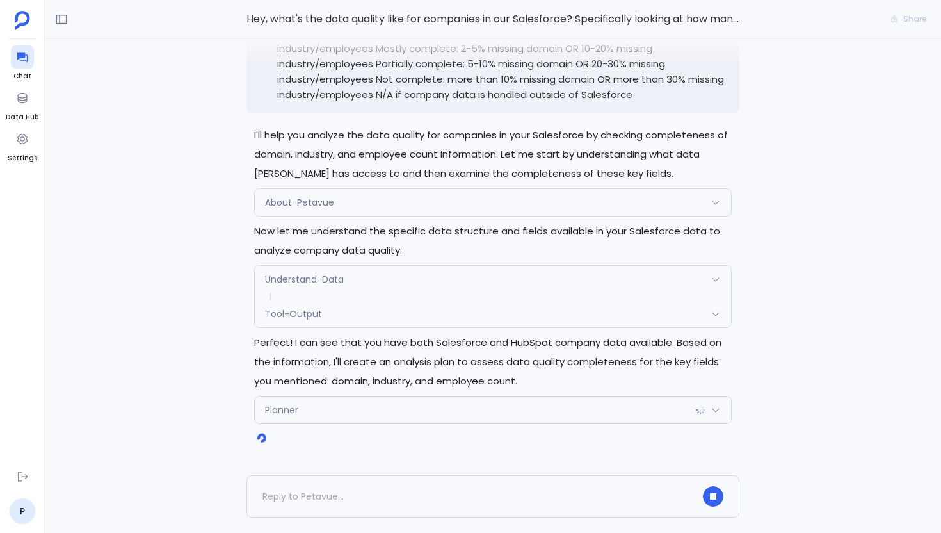
click at [394, 312] on div "Tool-Output" at bounding box center [493, 313] width 476 height 27
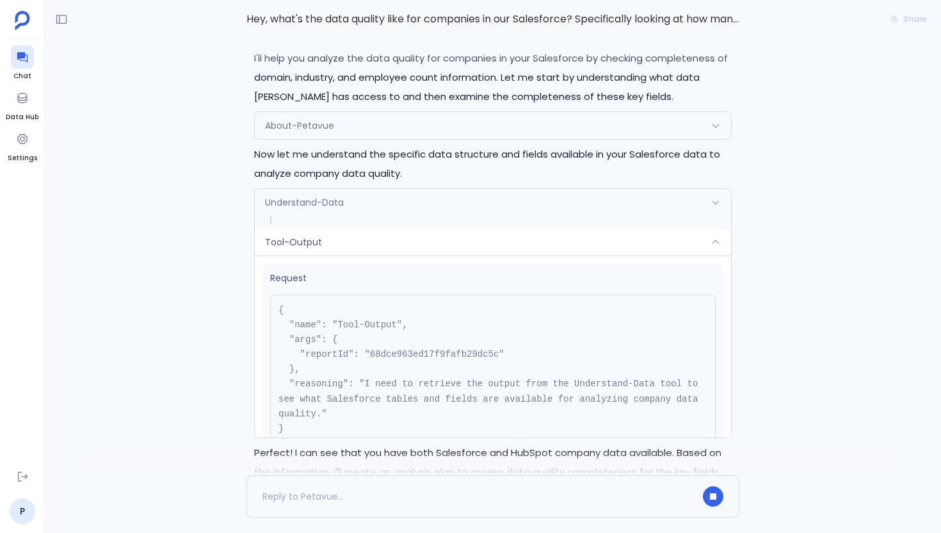
click at [438, 196] on div "Understand-Data" at bounding box center [493, 202] width 476 height 27
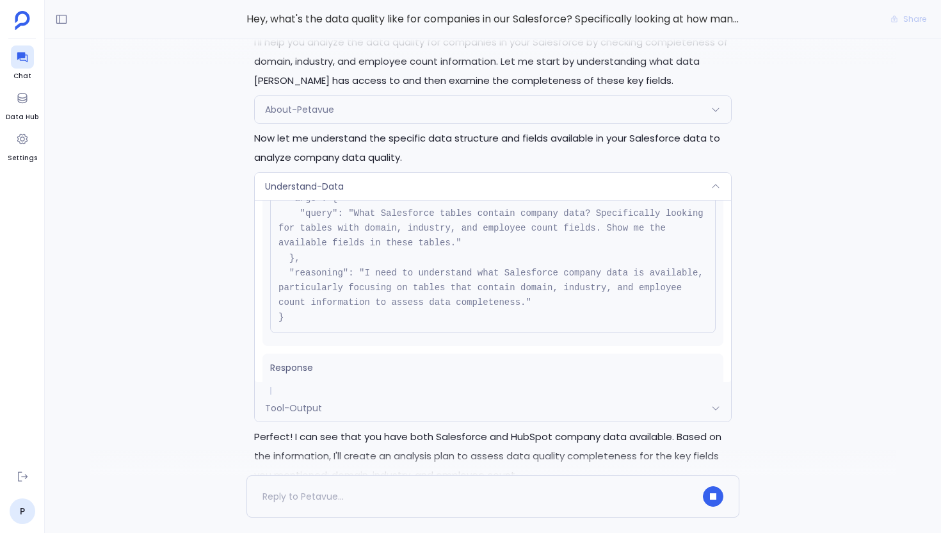
scroll to position [129, 0]
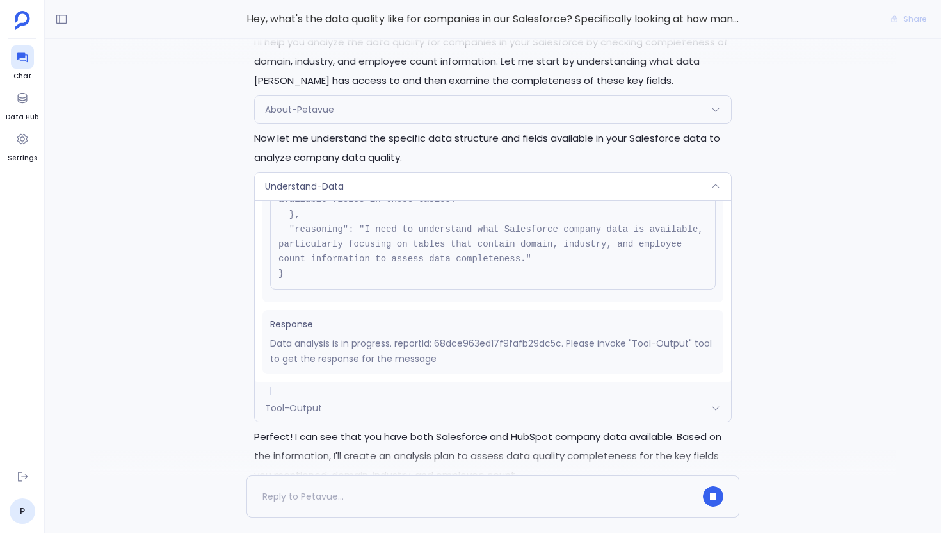
click at [486, 199] on div "Understand-Data" at bounding box center [493, 186] width 476 height 27
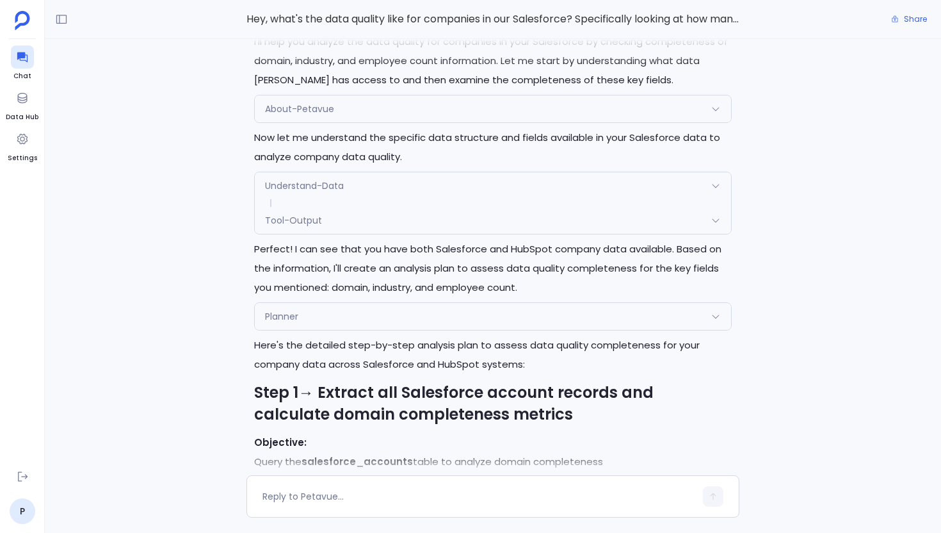
scroll to position [-1612, 0]
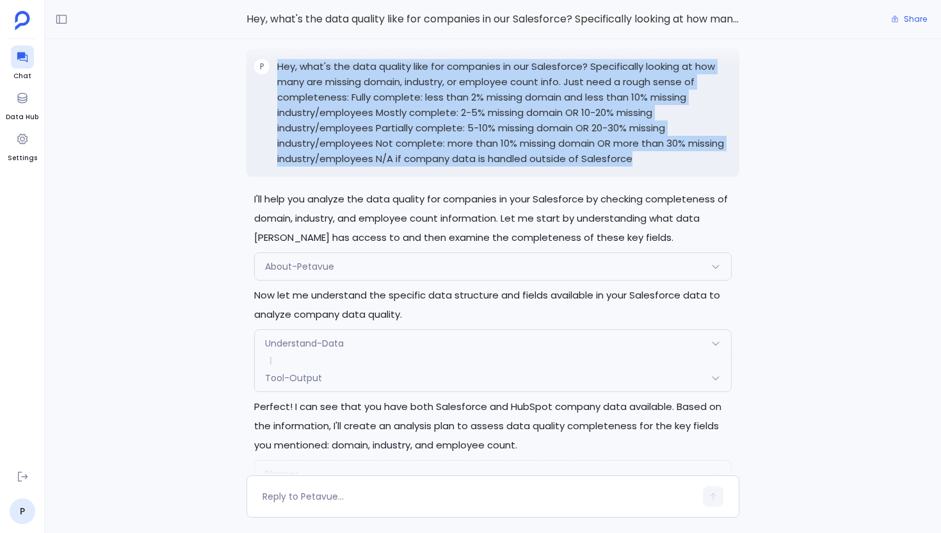
drag, startPoint x: 635, startPoint y: 173, endPoint x: 276, endPoint y: 81, distance: 370.1
click at [276, 81] on div "P Hey, what's the data quality like for companies in our Salesforce? Specifical…" at bounding box center [493, 113] width 493 height 128
copy p "Hey, what's the data quality like for companies in our Salesforce? Specifically…"
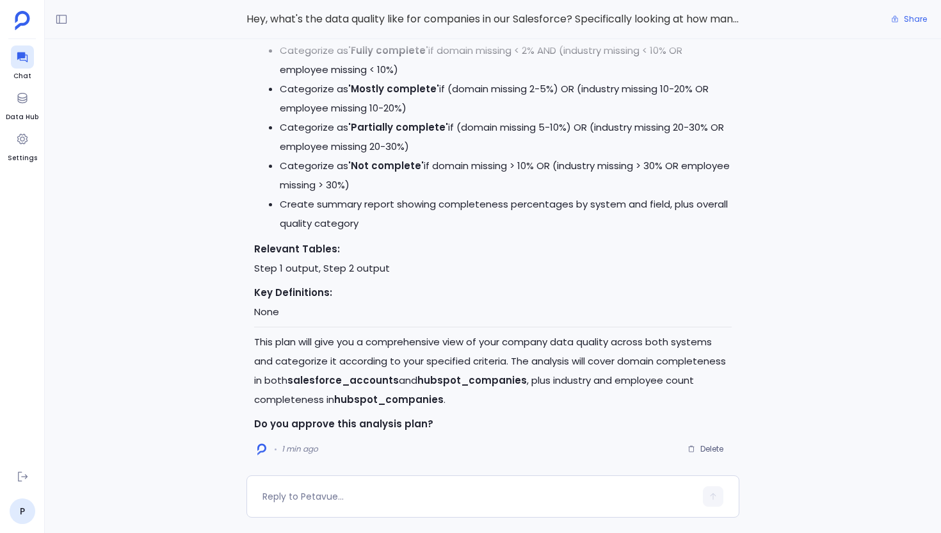
scroll to position [-2, 0]
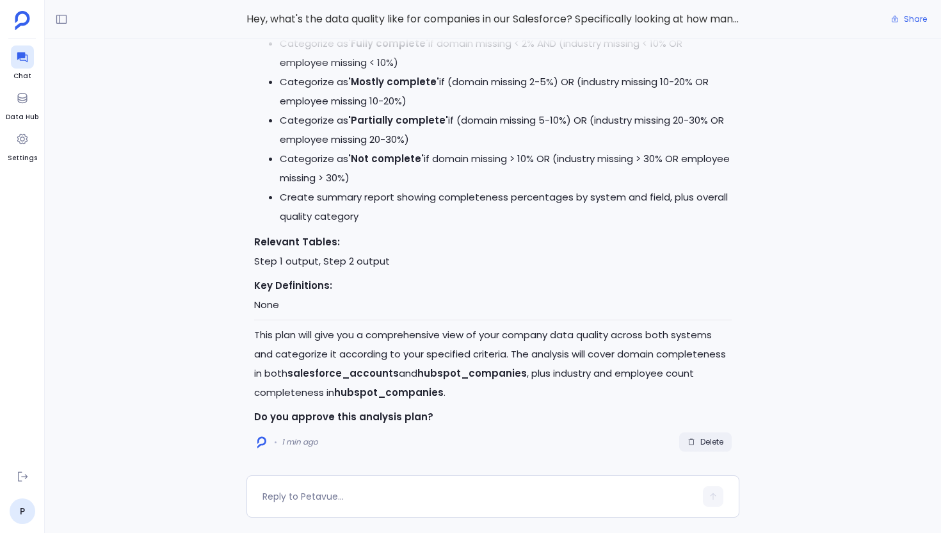
click at [711, 439] on span "Delete" at bounding box center [712, 442] width 23 height 10
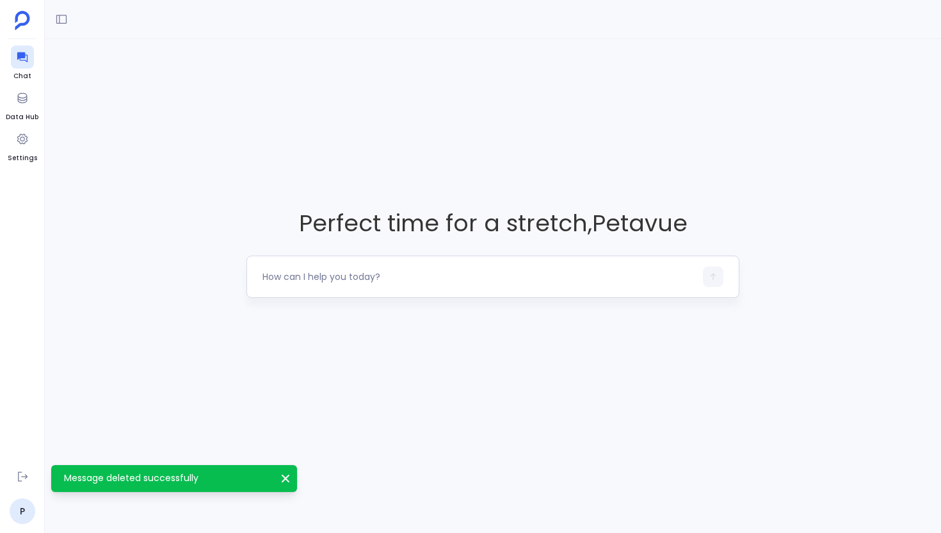
click at [308, 276] on textarea at bounding box center [479, 276] width 433 height 13
type textarea "Hey, what's the data quality like for companies in our Salesforce? Specifically…"
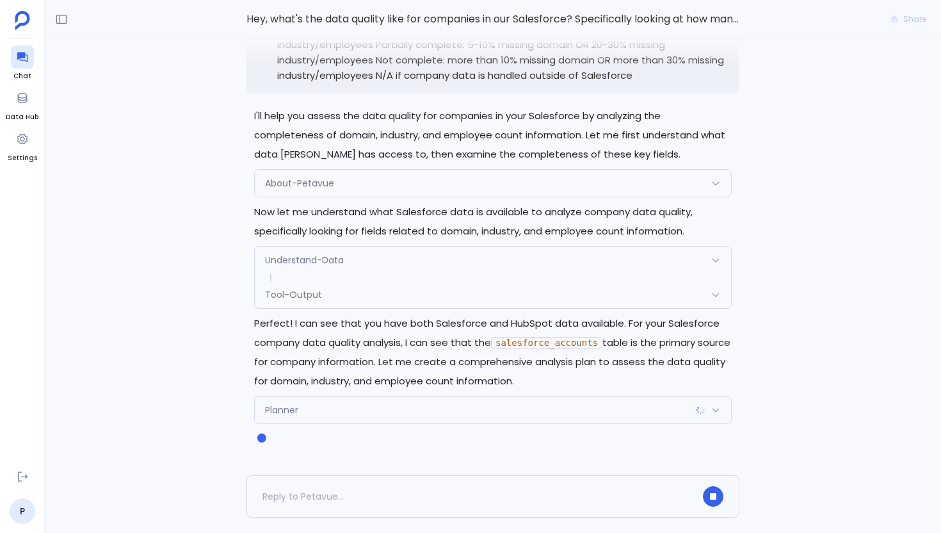
click at [439, 304] on div "Tool-Output" at bounding box center [493, 294] width 476 height 27
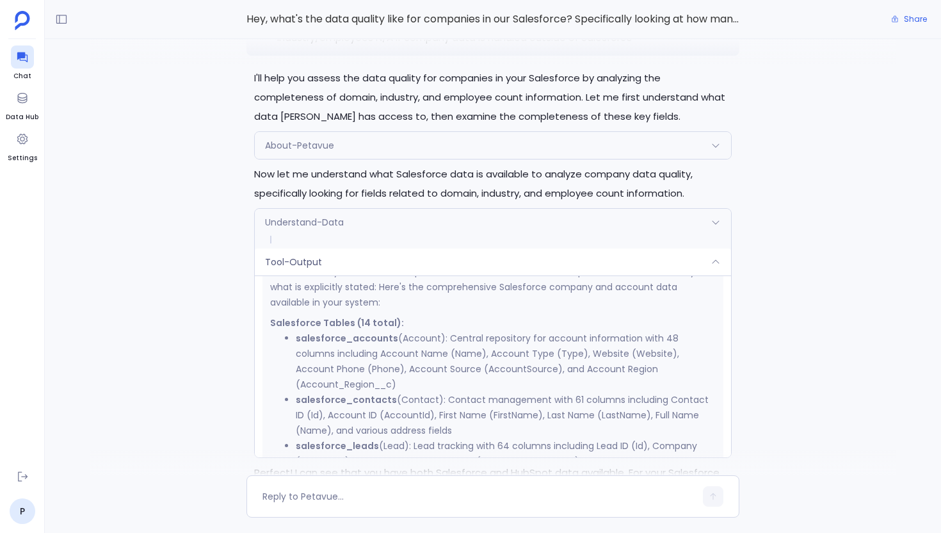
scroll to position [-1605, 0]
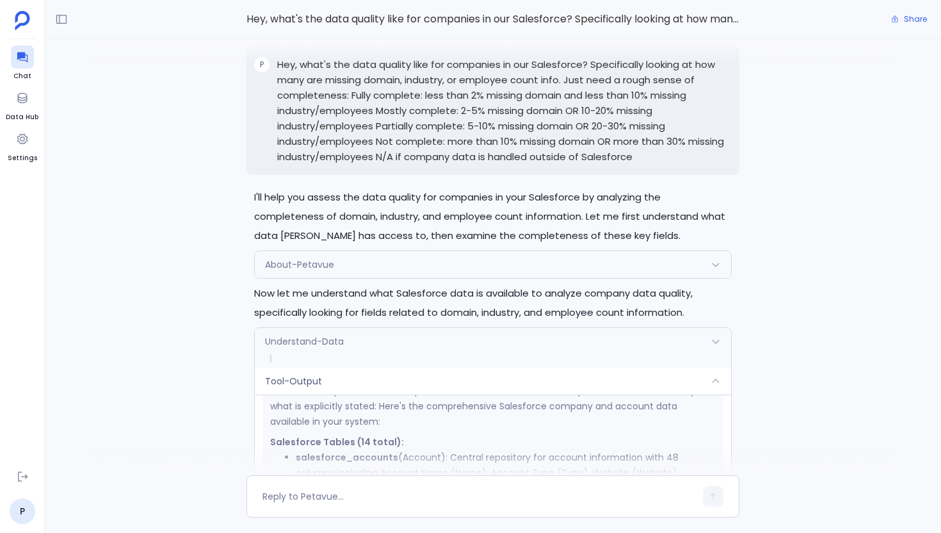
click at [473, 394] on div "Tool-Output" at bounding box center [493, 381] width 476 height 27
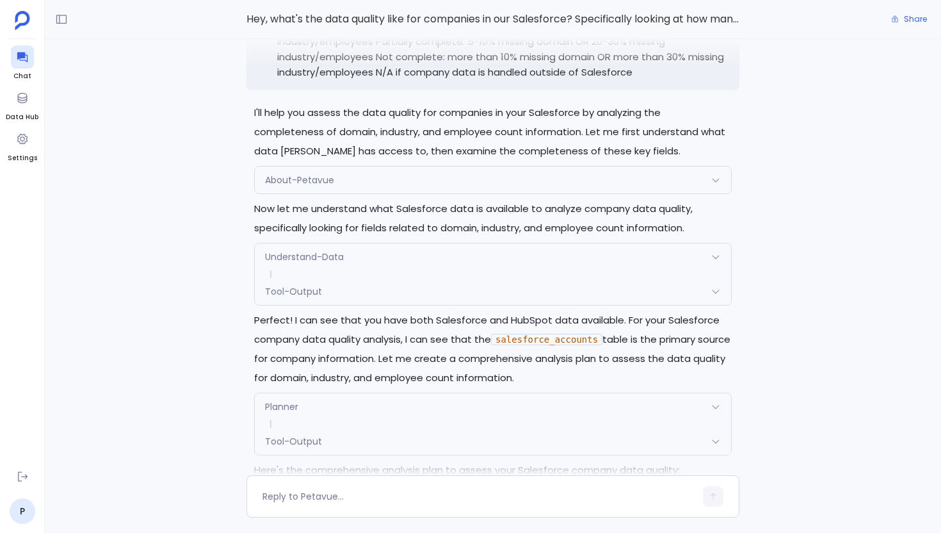
scroll to position [-1278, 0]
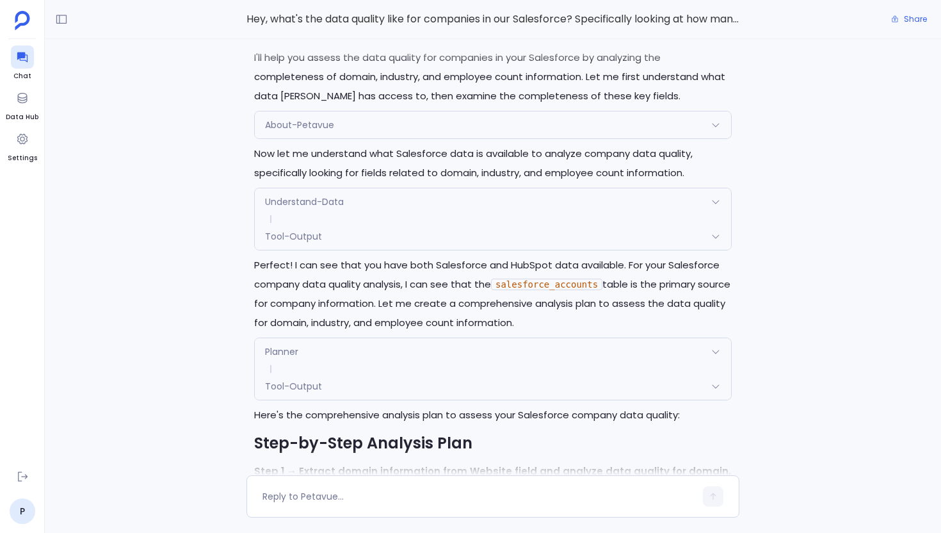
click at [396, 215] on div "Understand-Data" at bounding box center [493, 201] width 476 height 27
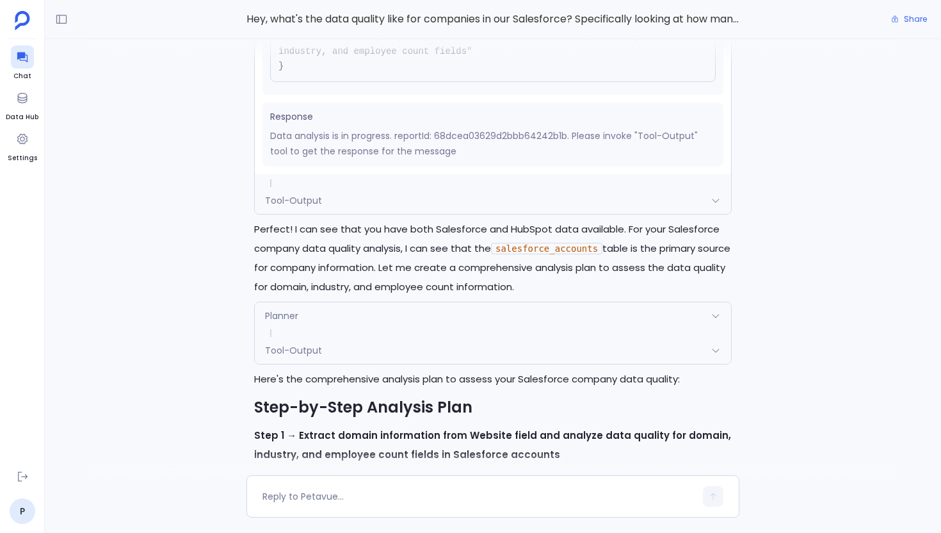
scroll to position [-1238, 0]
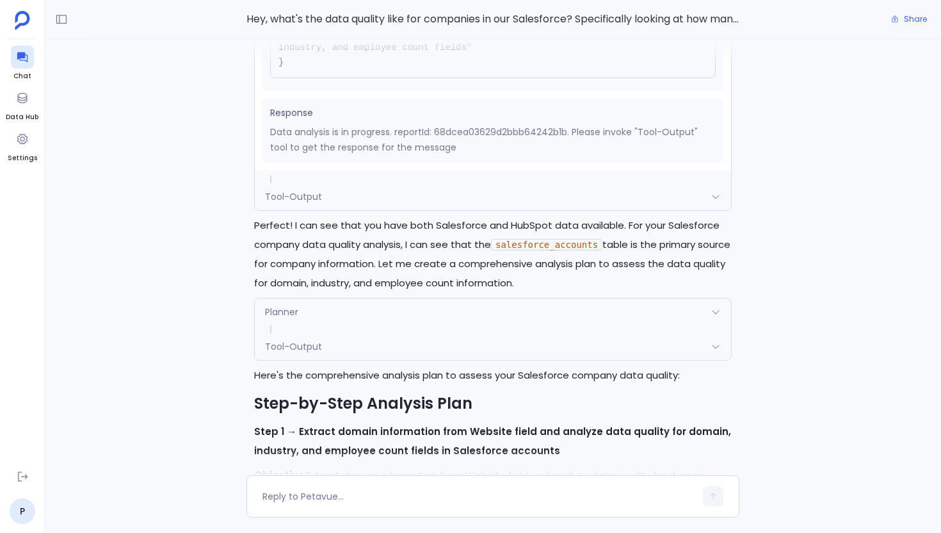
click at [412, 206] on div "Tool-Output" at bounding box center [493, 196] width 476 height 27
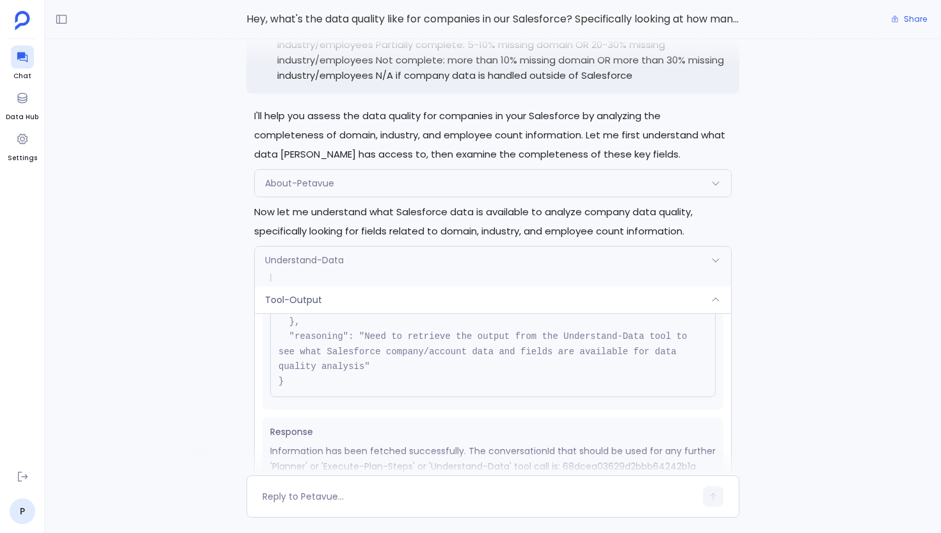
scroll to position [149, 0]
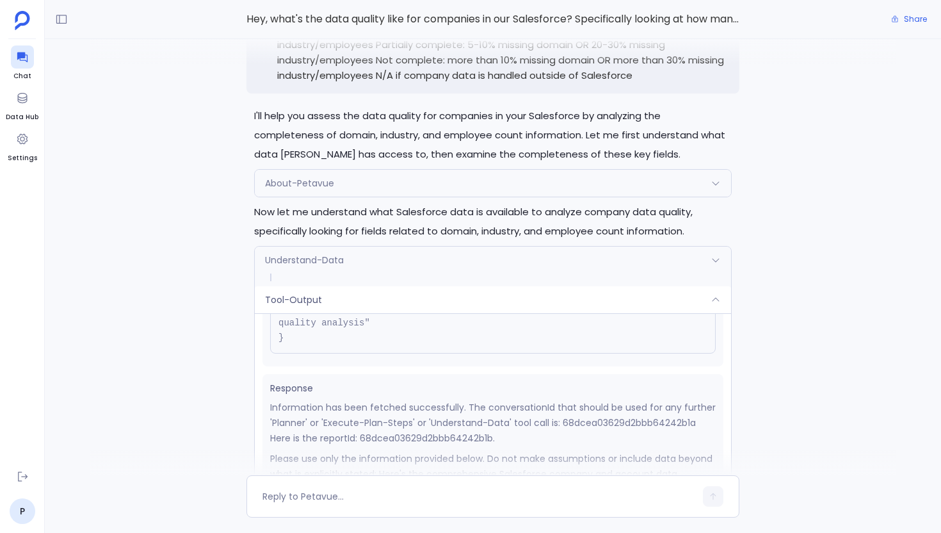
click at [338, 266] on span "Understand-Data" at bounding box center [304, 260] width 79 height 13
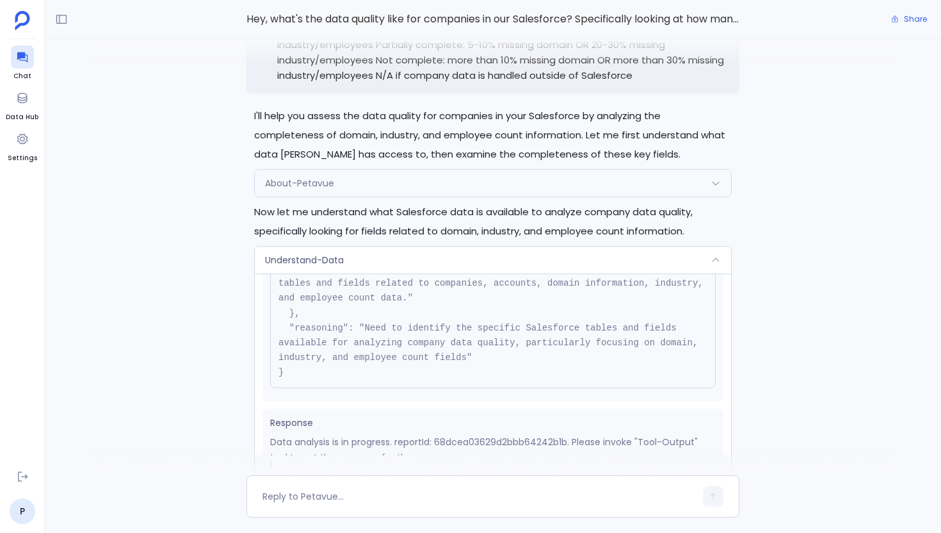
scroll to position [129, 0]
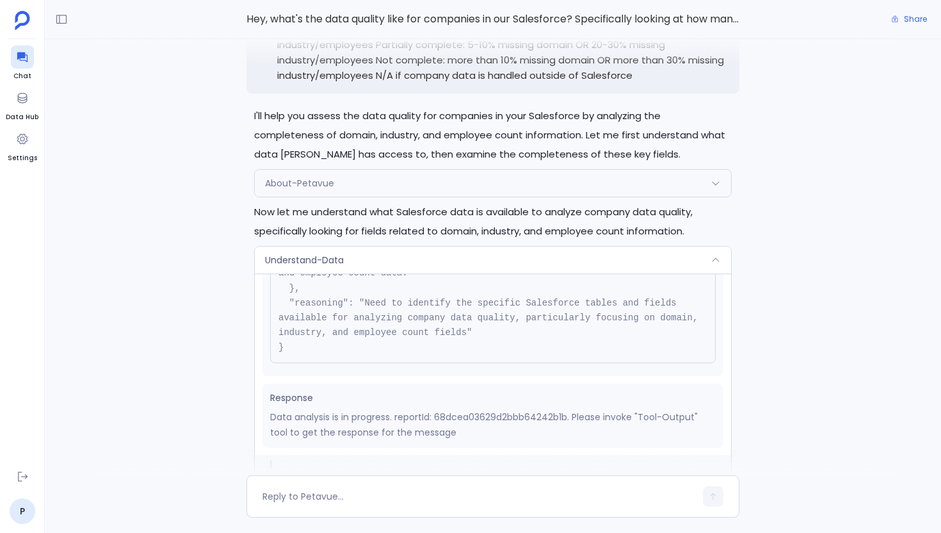
click at [489, 436] on p "Data analysis is in progress. reportId: 68dcea03629d2bbb64242b1b. Please invoke…" at bounding box center [493, 424] width 446 height 31
copy p "68dcea03629d2bbb64242b1b"
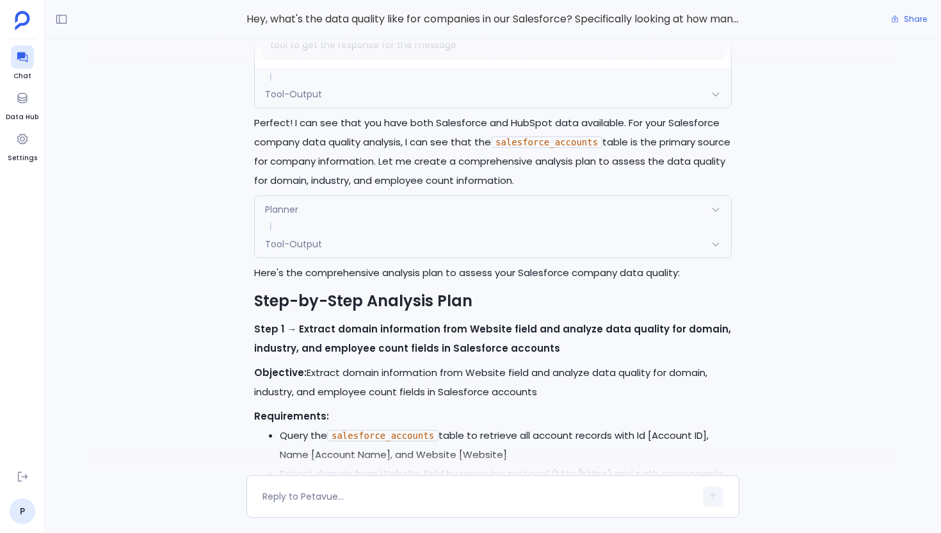
scroll to position [-1119, 0]
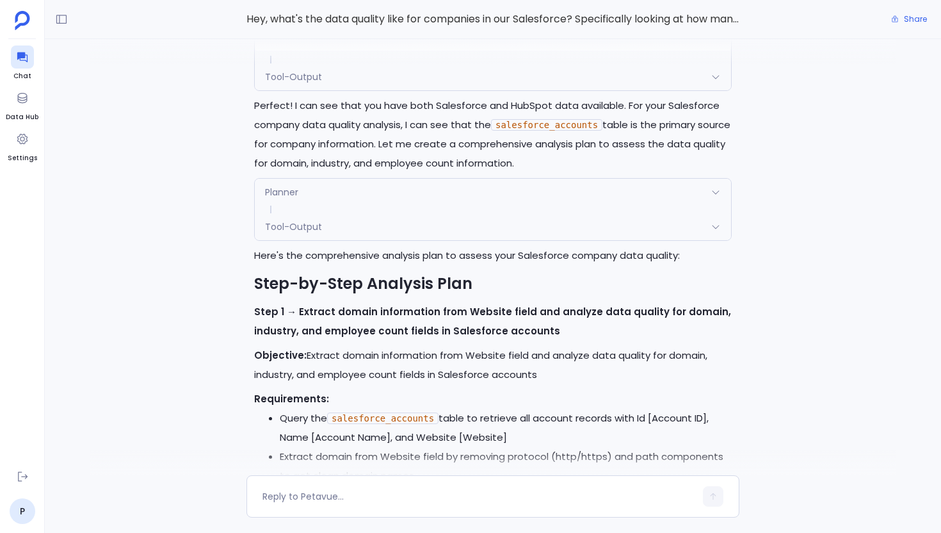
click at [366, 206] on div "Planner" at bounding box center [493, 192] width 476 height 27
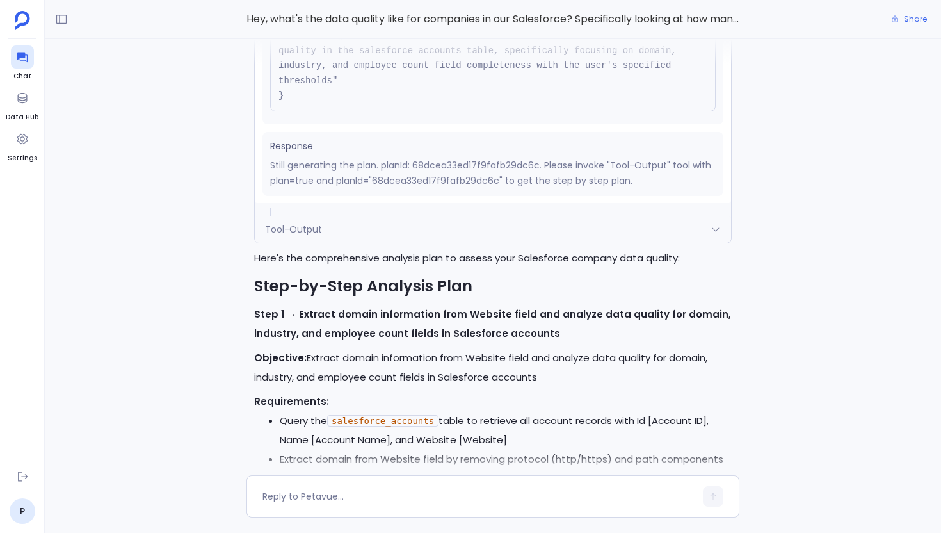
scroll to position [-1124, 0]
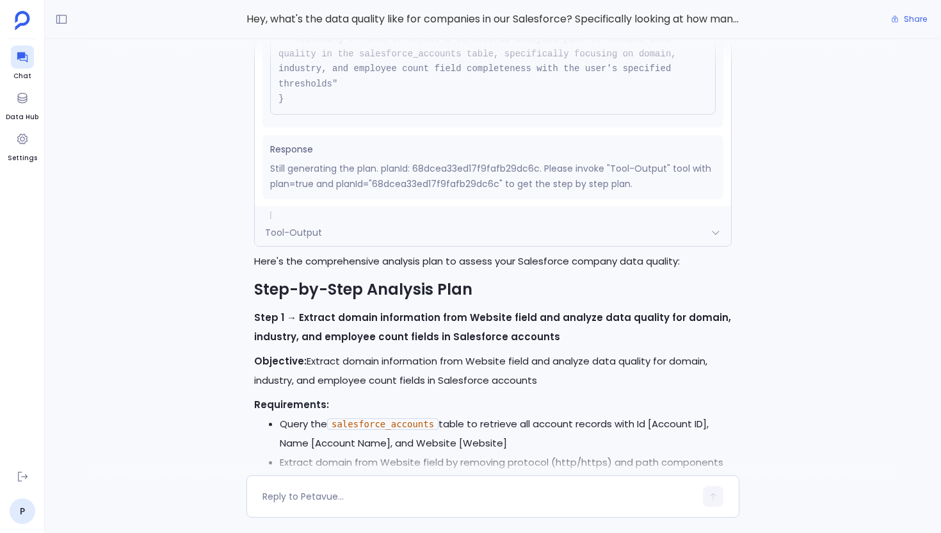
click at [409, 191] on p "Still generating the plan. planId: 68dcea33ed17f9fafb29dc6c. Please invoke "Too…" at bounding box center [493, 176] width 446 height 31
copy p "68dcea33ed17f9fafb29dc6c"
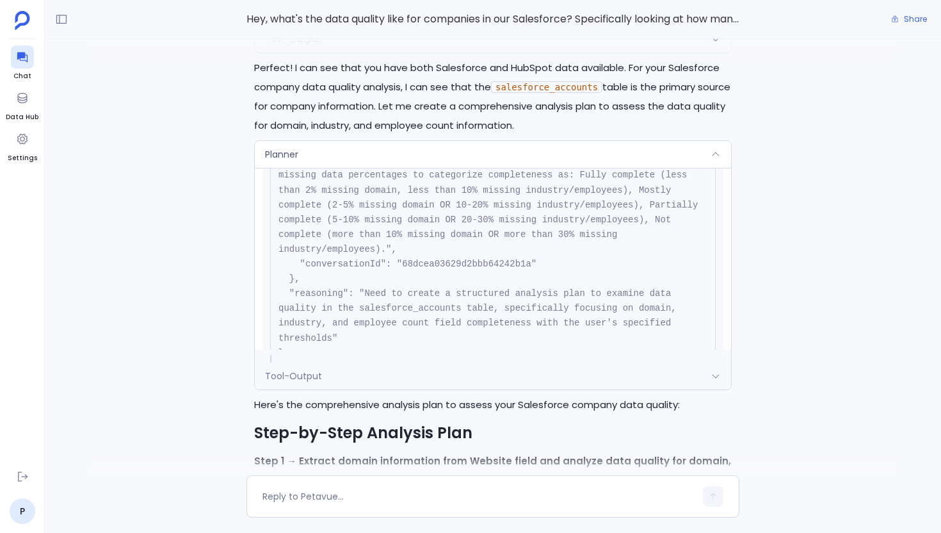
scroll to position [69, 0]
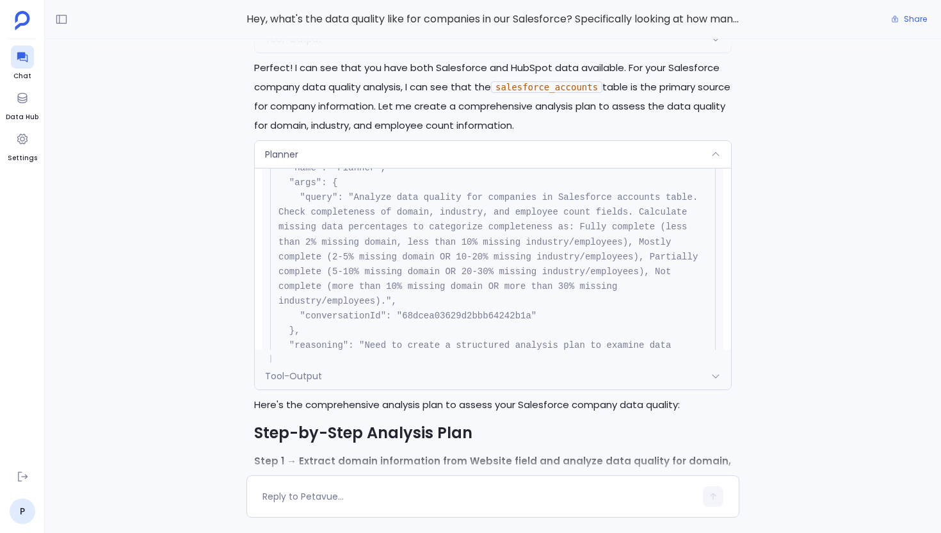
click at [408, 168] on div "Planner" at bounding box center [493, 154] width 476 height 27
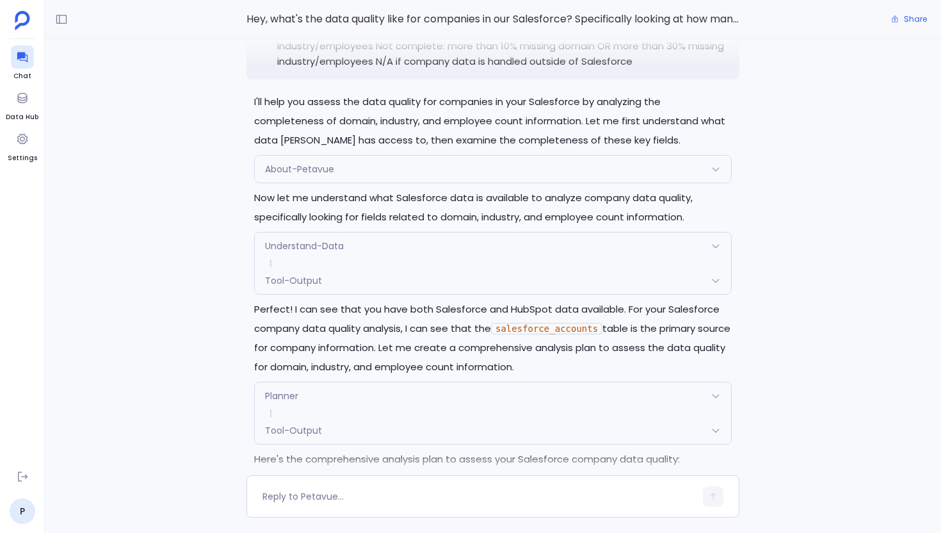
click at [394, 259] on div "Understand-Data" at bounding box center [493, 245] width 476 height 27
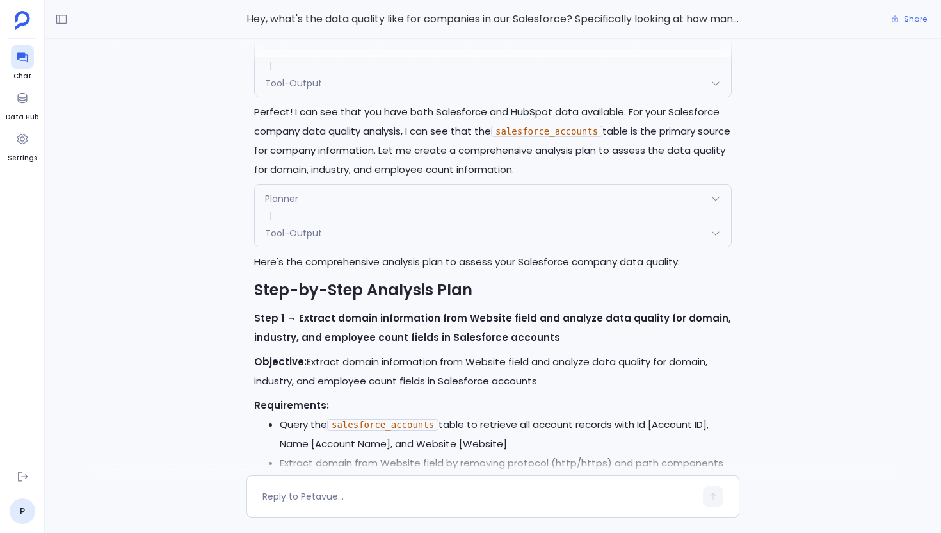
scroll to position [-1126, 0]
click at [453, 97] on div "Tool-Output" at bounding box center [493, 83] width 476 height 27
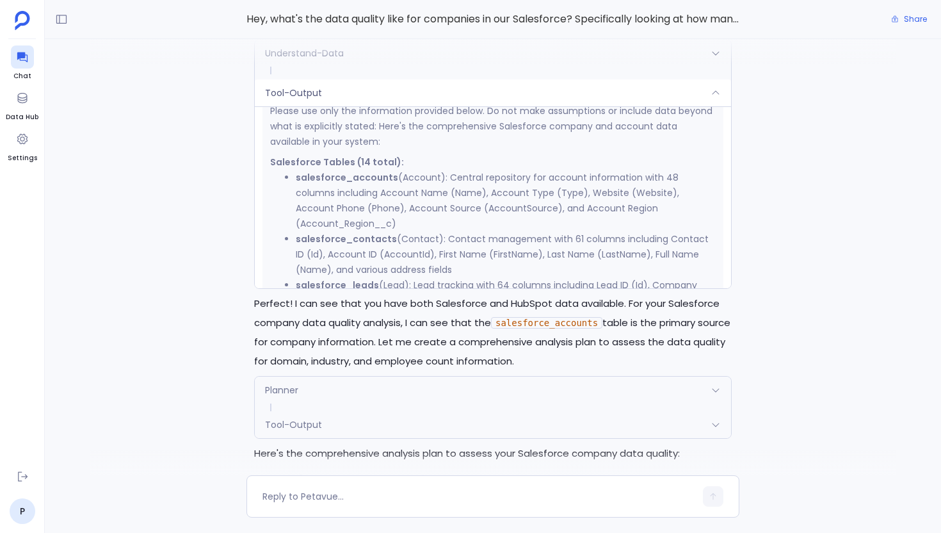
scroll to position [289, 0]
click at [469, 106] on div "Tool-Output" at bounding box center [493, 92] width 476 height 27
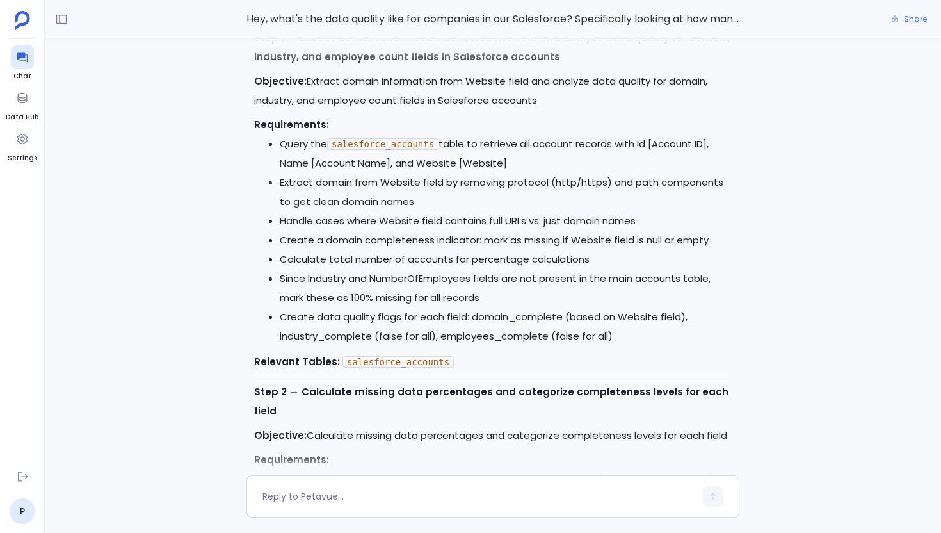
scroll to position [-850, 0]
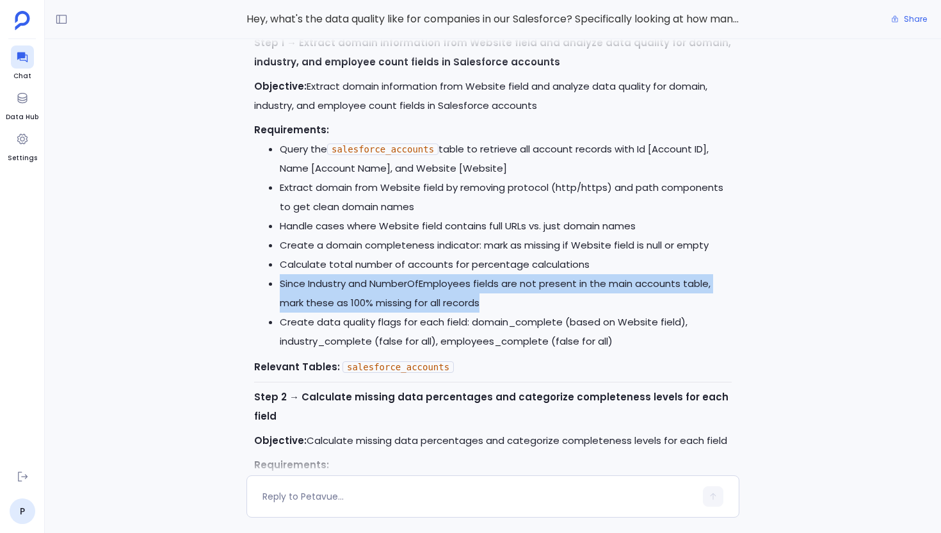
drag, startPoint x: 282, startPoint y: 301, endPoint x: 492, endPoint y: 325, distance: 212.1
click at [492, 312] on li "Since Industry and NumberOfEmployees fields are not present in the main account…" at bounding box center [506, 293] width 452 height 38
click at [502, 312] on li "Since Industry and NumberOfEmployees fields are not present in the main account…" at bounding box center [506, 293] width 452 height 38
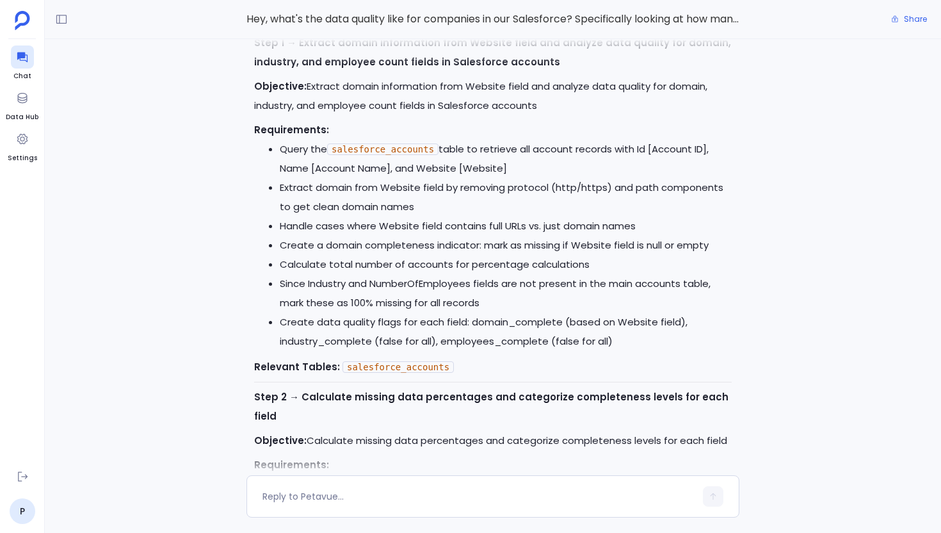
click at [418, 155] on code "salesforce_accounts" at bounding box center [382, 149] width 111 height 12
copy code "salesforce_accounts"
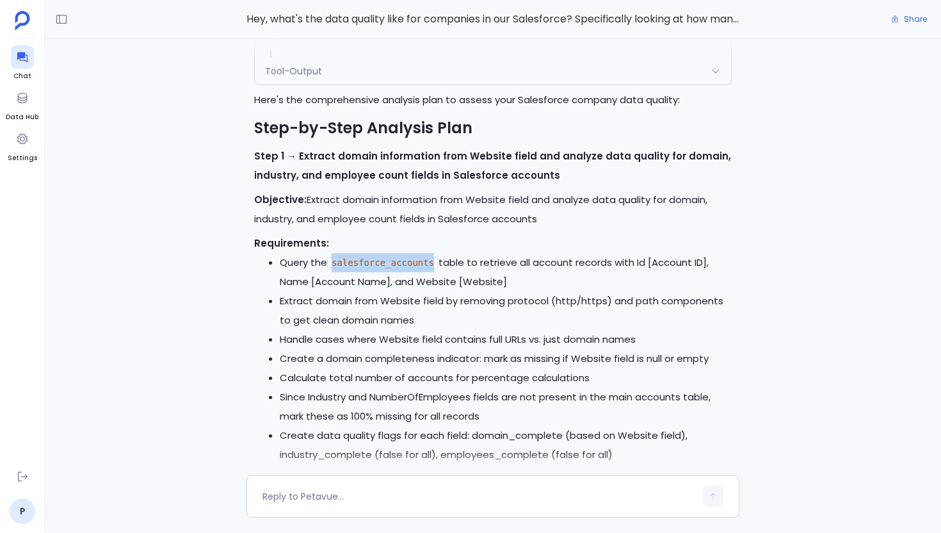
scroll to position [-971, 0]
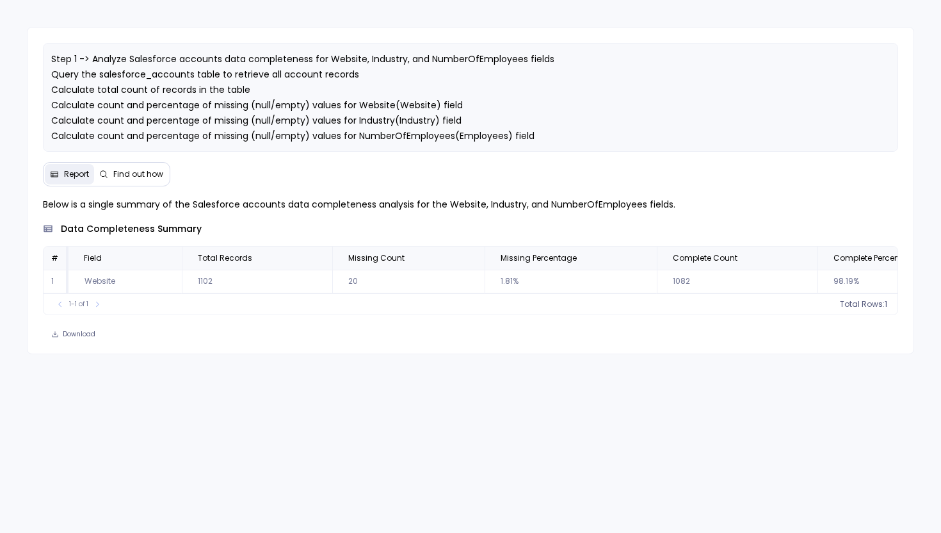
click at [129, 177] on span "Find out how" at bounding box center [138, 174] width 50 height 10
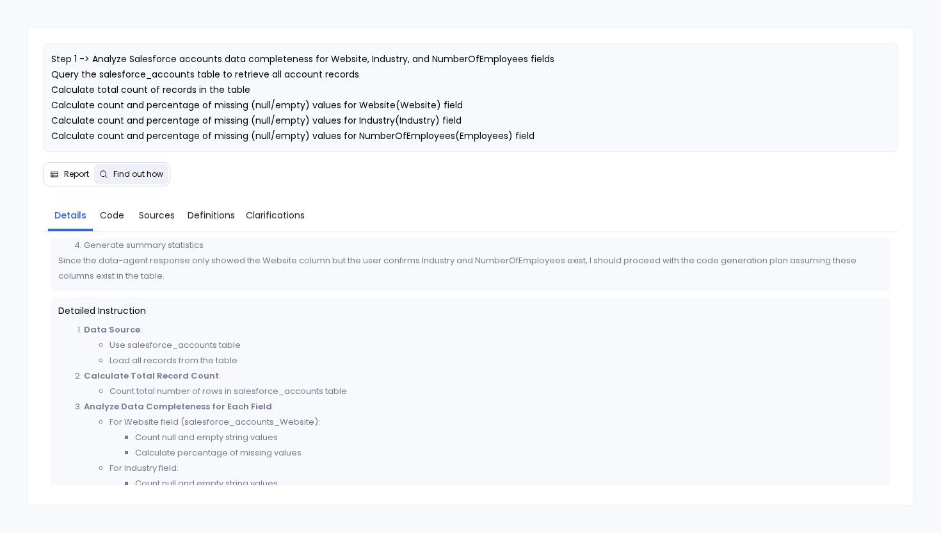
scroll to position [179, 0]
click at [152, 217] on span "Sources" at bounding box center [157, 215] width 36 height 14
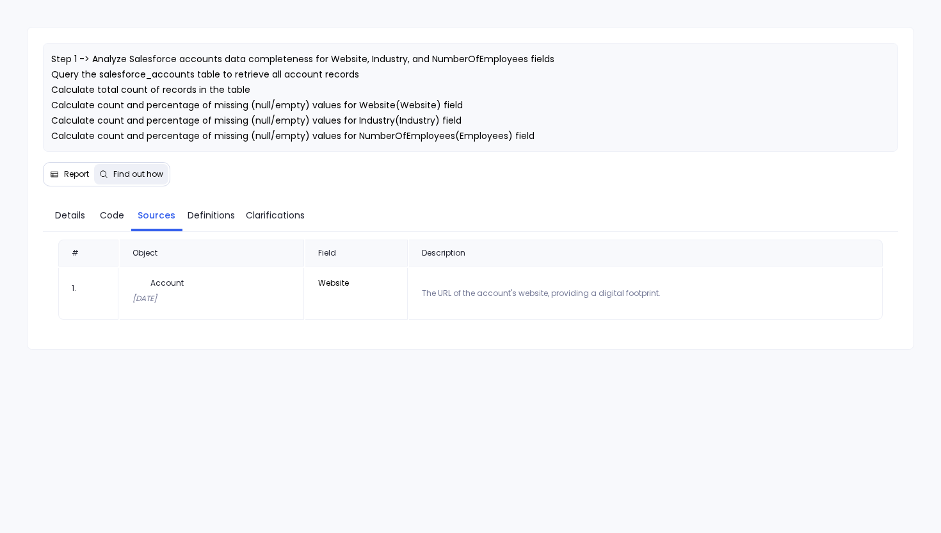
scroll to position [0, 0]
click at [75, 218] on span "Details" at bounding box center [70, 215] width 30 height 14
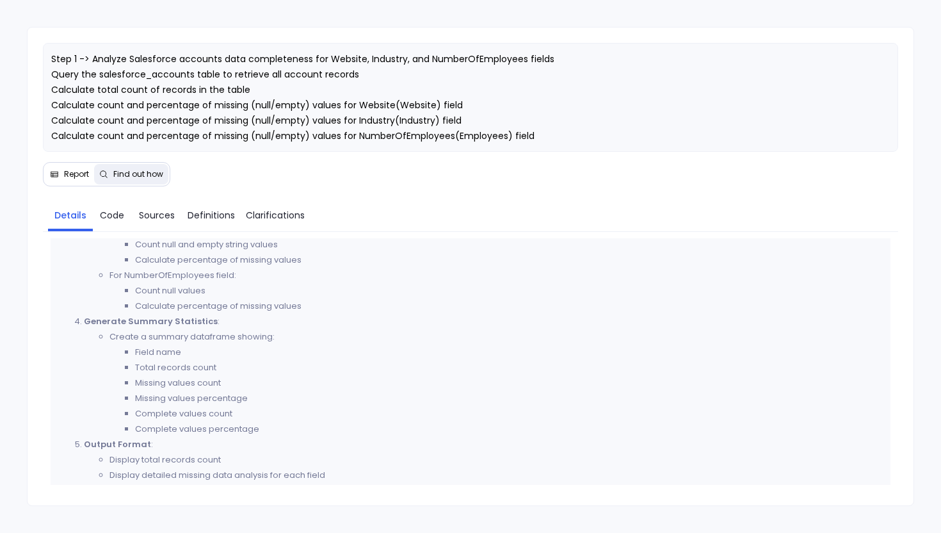
scroll to position [439, 0]
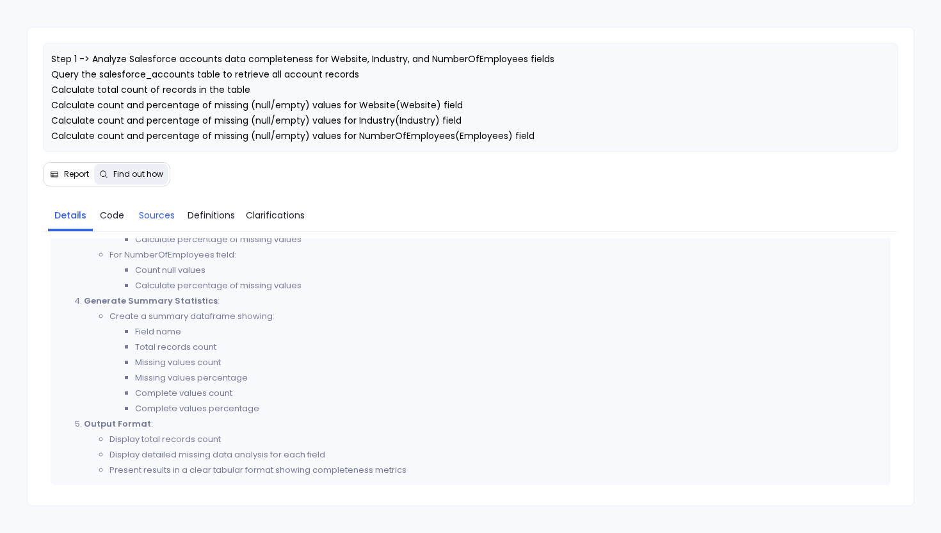
click at [145, 217] on span "Sources" at bounding box center [157, 215] width 36 height 14
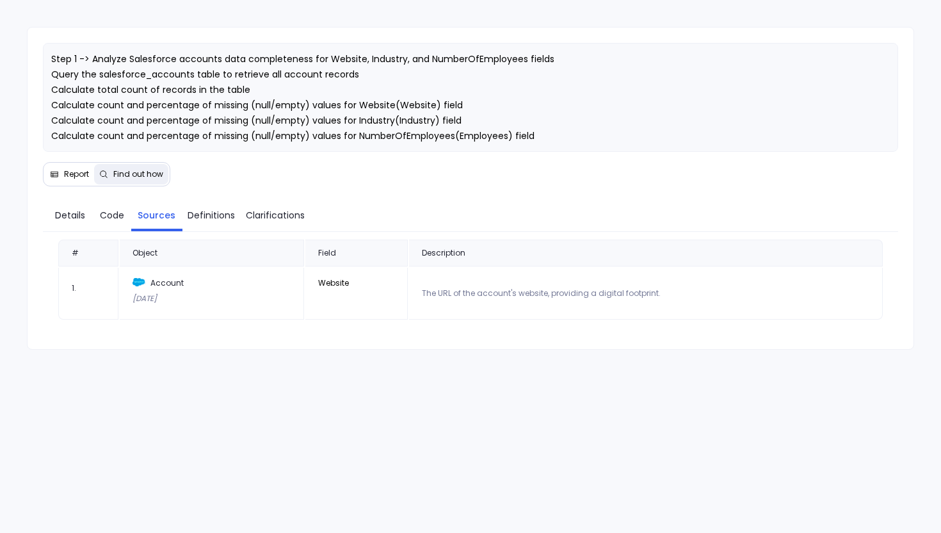
scroll to position [0, 0]
click at [66, 172] on span "Report" at bounding box center [76, 174] width 25 height 10
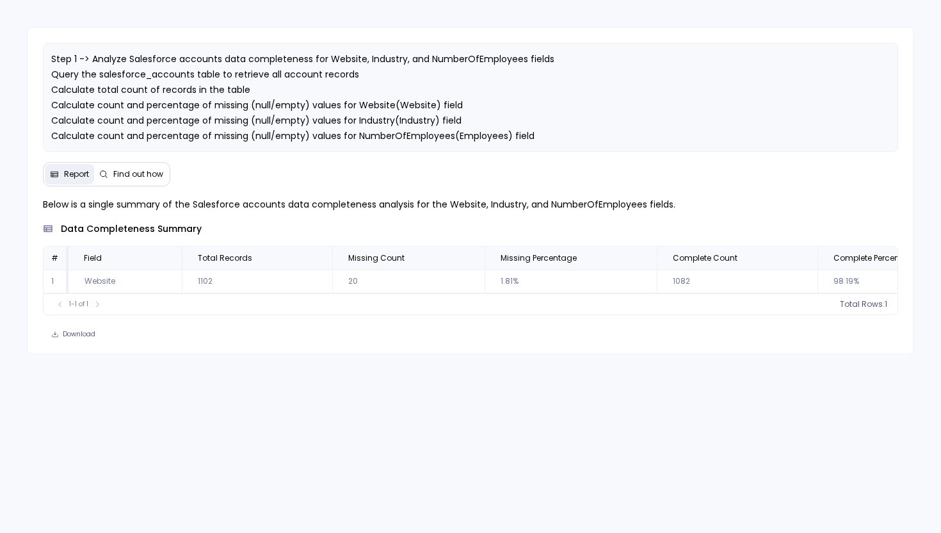
click at [123, 177] on span "Find out how" at bounding box center [138, 174] width 50 height 10
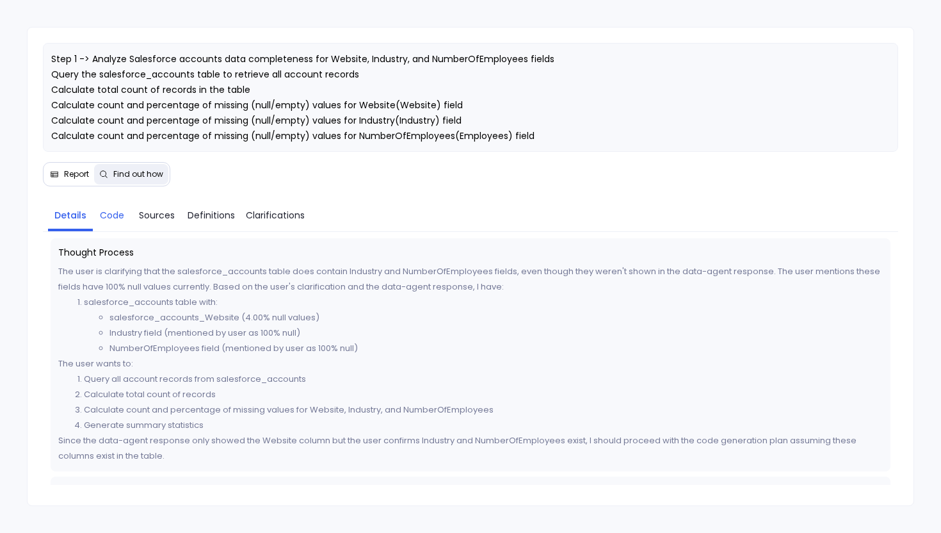
click at [108, 218] on span "Code" at bounding box center [112, 215] width 24 height 14
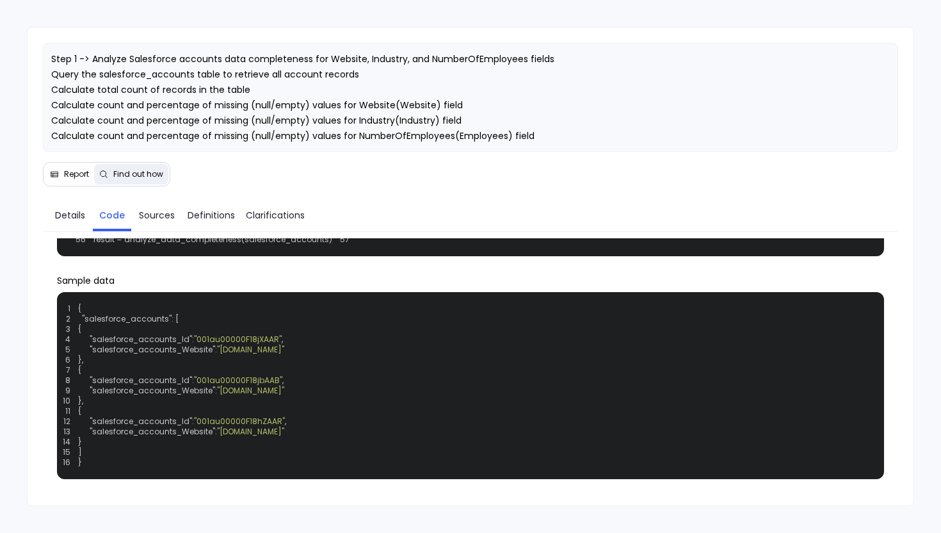
scroll to position [432, 0]
click at [81, 166] on button "Report" at bounding box center [69, 174] width 49 height 20
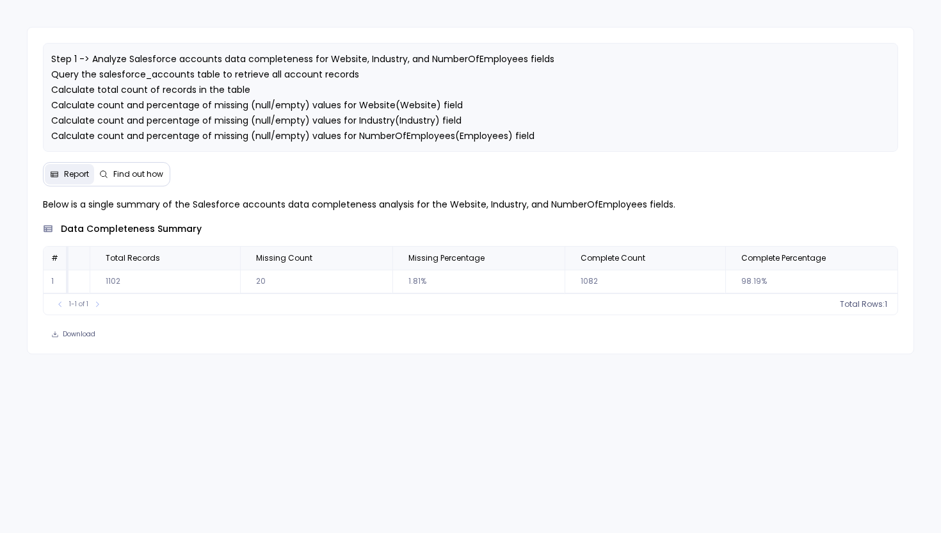
scroll to position [0, 0]
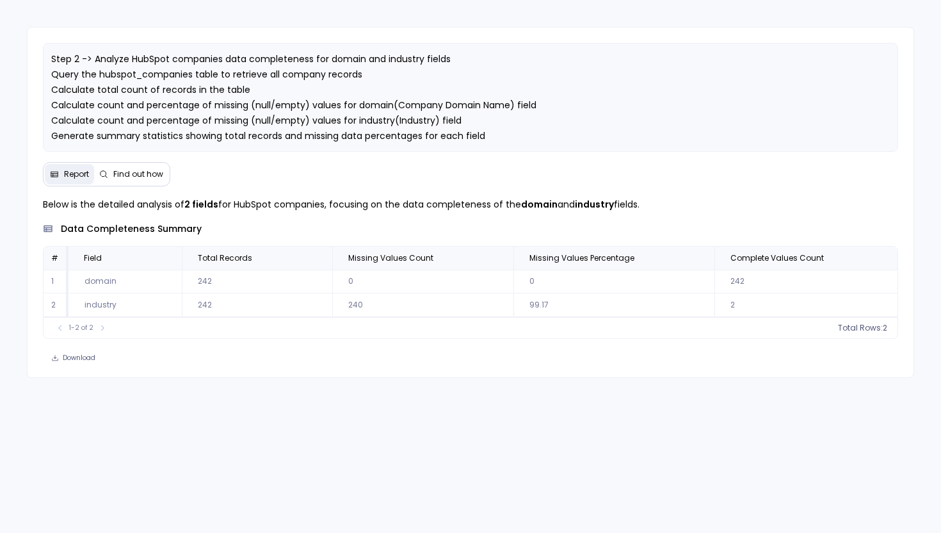
scroll to position [0, 204]
click at [135, 174] on span "Find out how" at bounding box center [138, 174] width 50 height 10
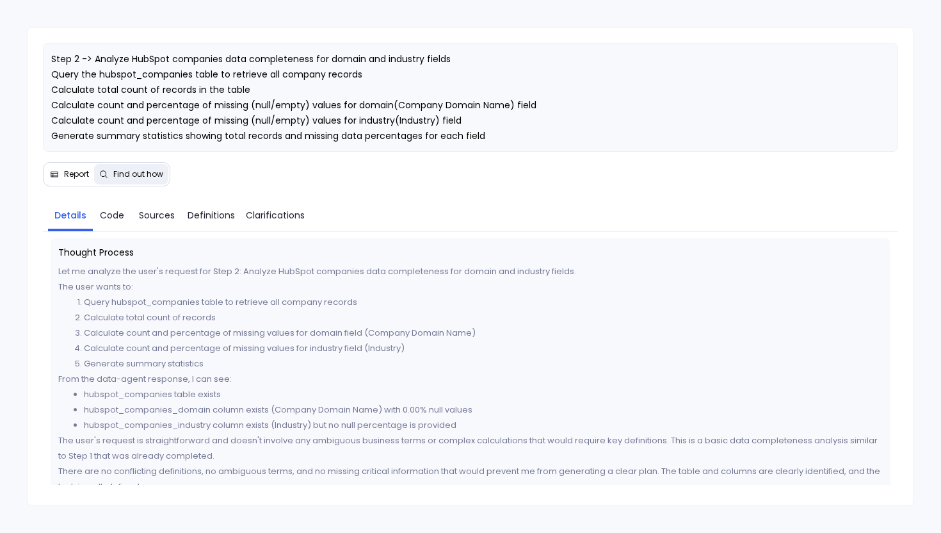
click at [67, 177] on span "Report" at bounding box center [76, 174] width 25 height 10
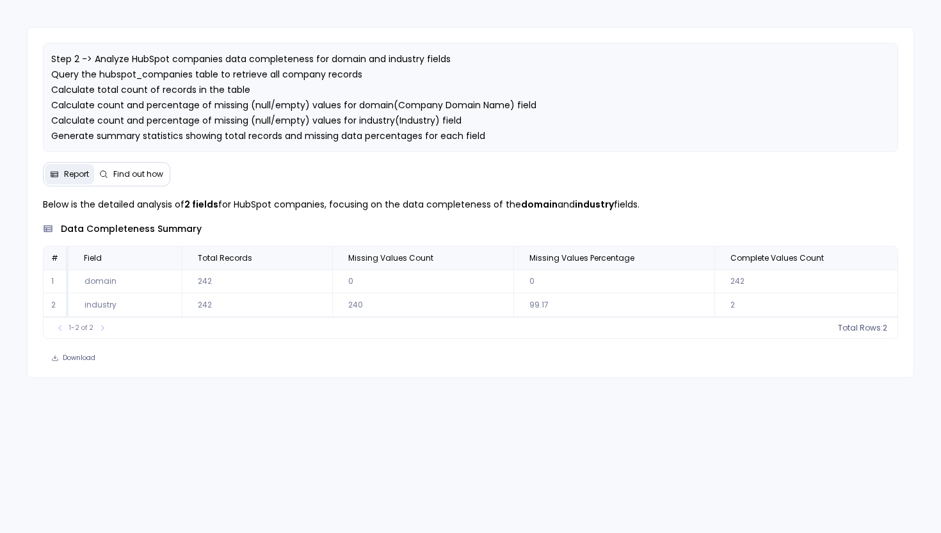
click at [115, 179] on button "Find out how" at bounding box center [131, 174] width 74 height 20
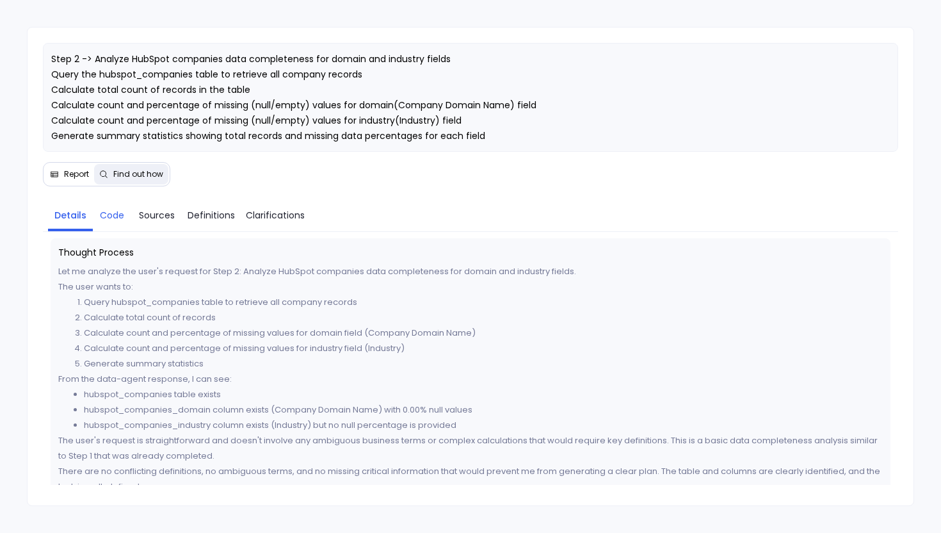
click at [110, 221] on span "Code" at bounding box center [112, 215] width 24 height 14
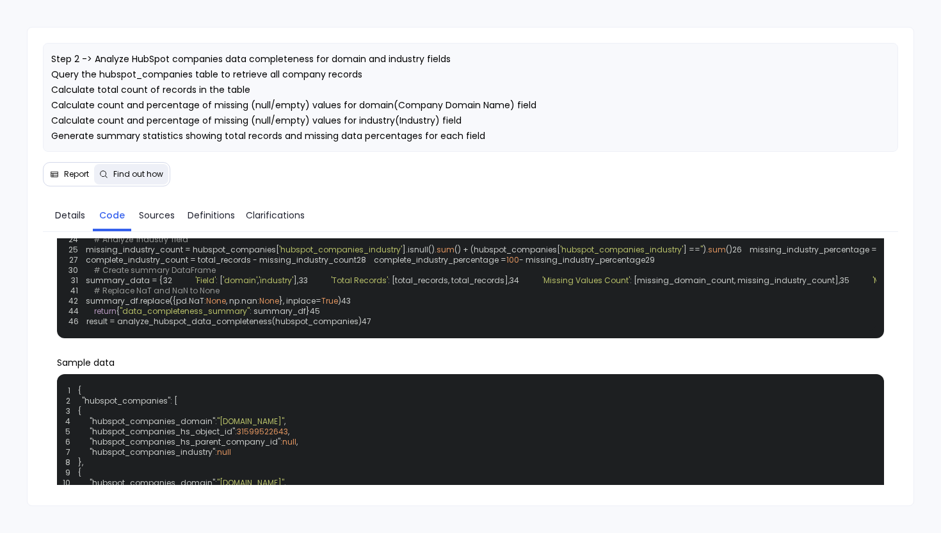
scroll to position [152, 0]
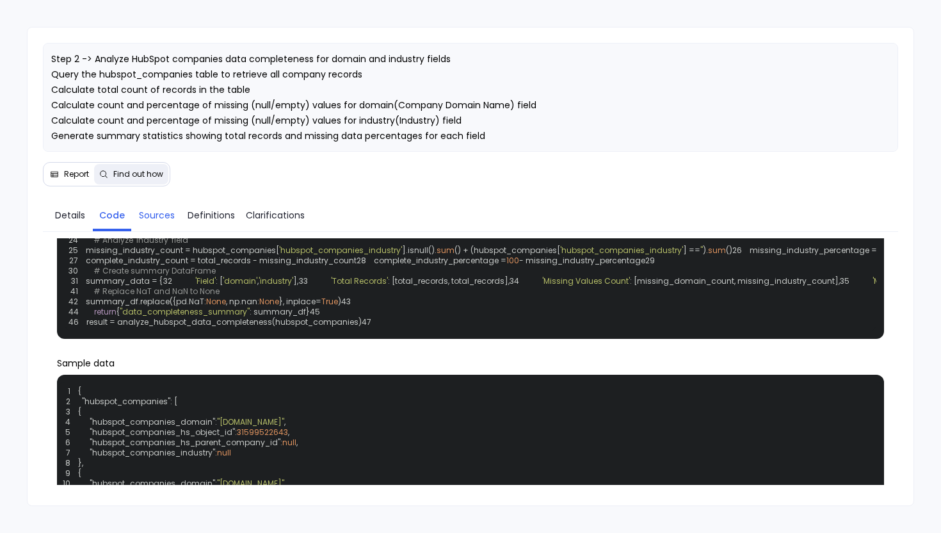
click at [150, 213] on span "Sources" at bounding box center [157, 215] width 36 height 14
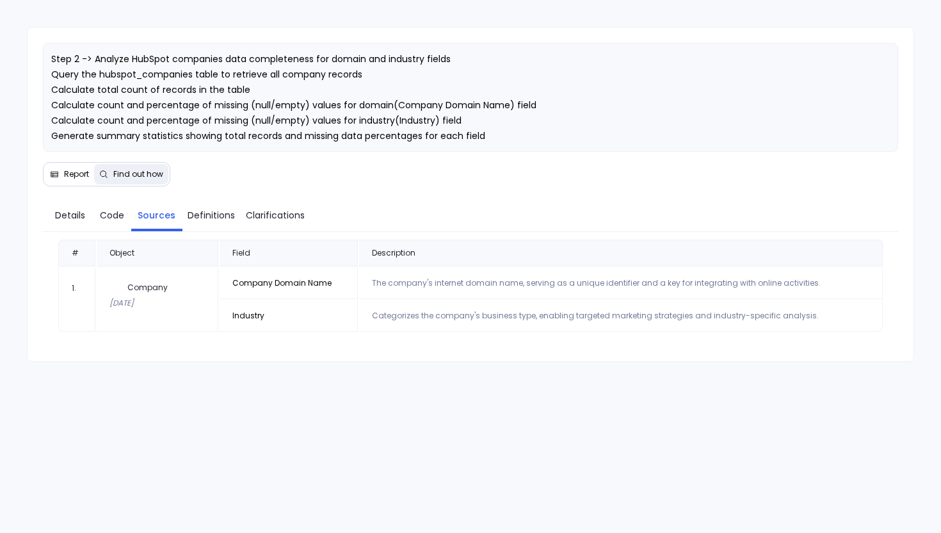
scroll to position [0, 0]
click at [113, 224] on link "Code" at bounding box center [112, 215] width 38 height 27
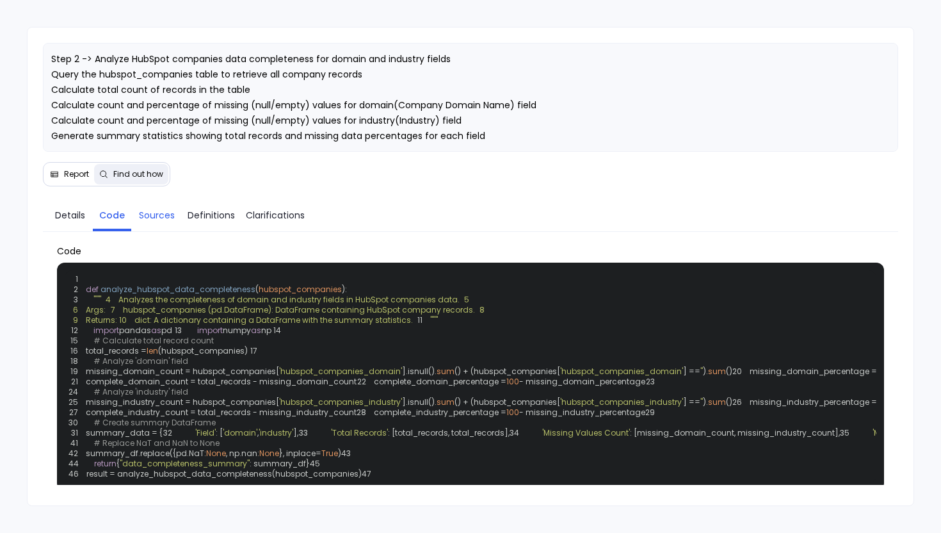
click at [156, 223] on link "Sources" at bounding box center [156, 215] width 51 height 27
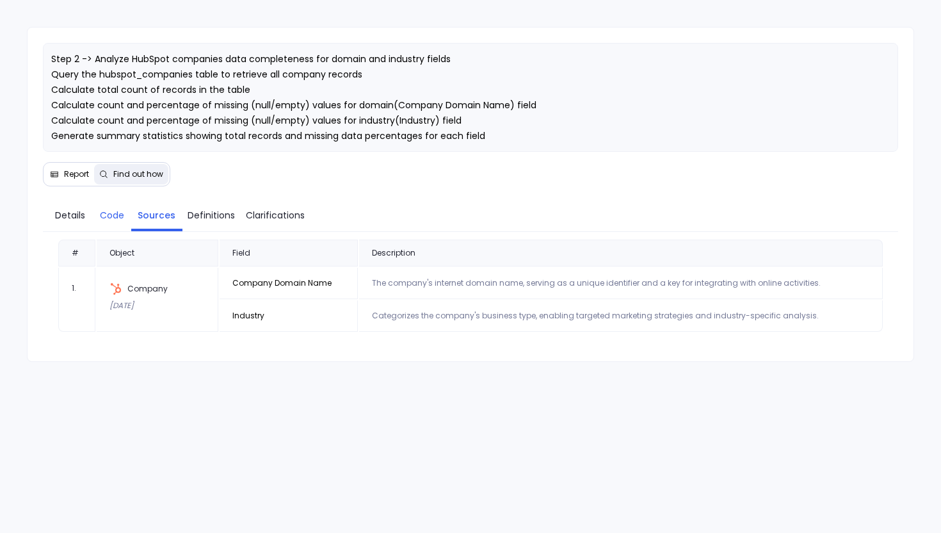
click at [103, 218] on span "Code" at bounding box center [112, 215] width 24 height 14
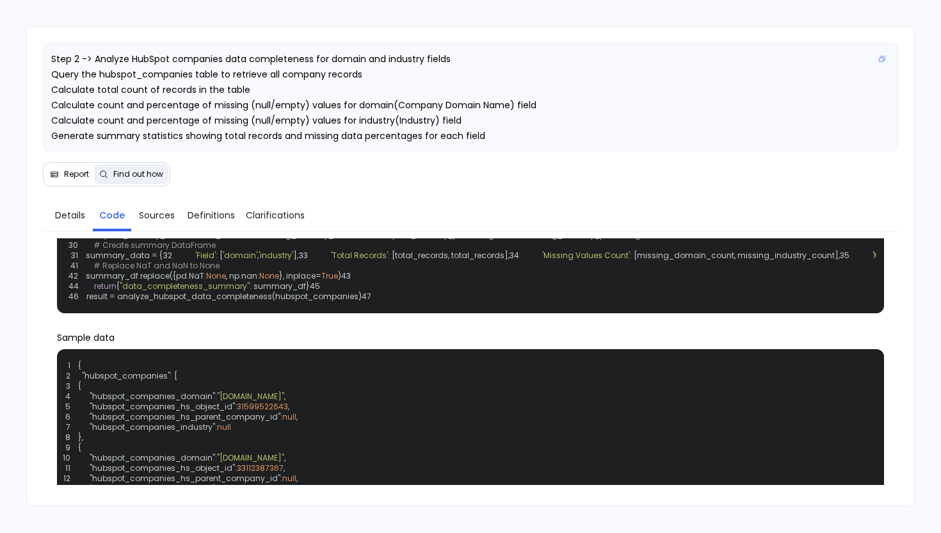
scroll to position [174, 0]
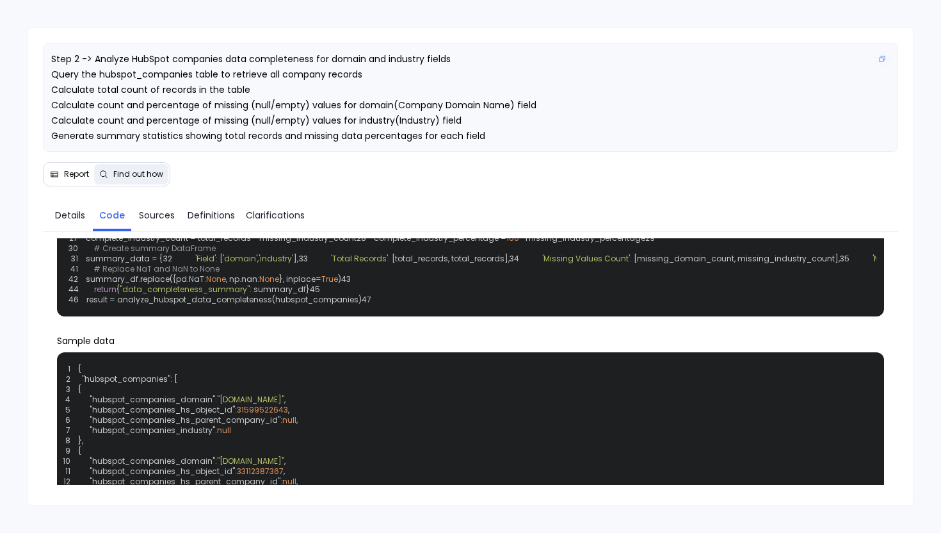
click at [586, 142] on p "Step 2 -> Analyze HubSpot companies data completeness for domain and industry f…" at bounding box center [471, 97] width 840 height 92
click at [68, 213] on span "Details" at bounding box center [70, 215] width 30 height 14
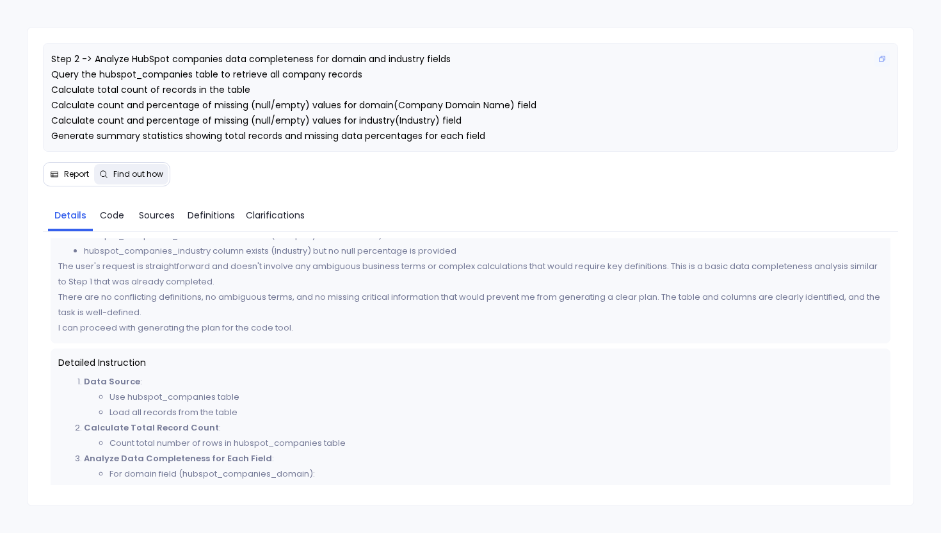
click at [382, 86] on span "Step 2 -> Analyze HubSpot companies data completeness for domain and industry f…" at bounding box center [293, 98] width 485 height 90
click at [382, 99] on span "Step 2 -> Analyze HubSpot companies data completeness for domain and industry f…" at bounding box center [293, 98] width 485 height 90
click at [90, 184] on div "Report Find out how" at bounding box center [106, 174] width 127 height 24
click at [87, 177] on span "Report" at bounding box center [76, 174] width 25 height 10
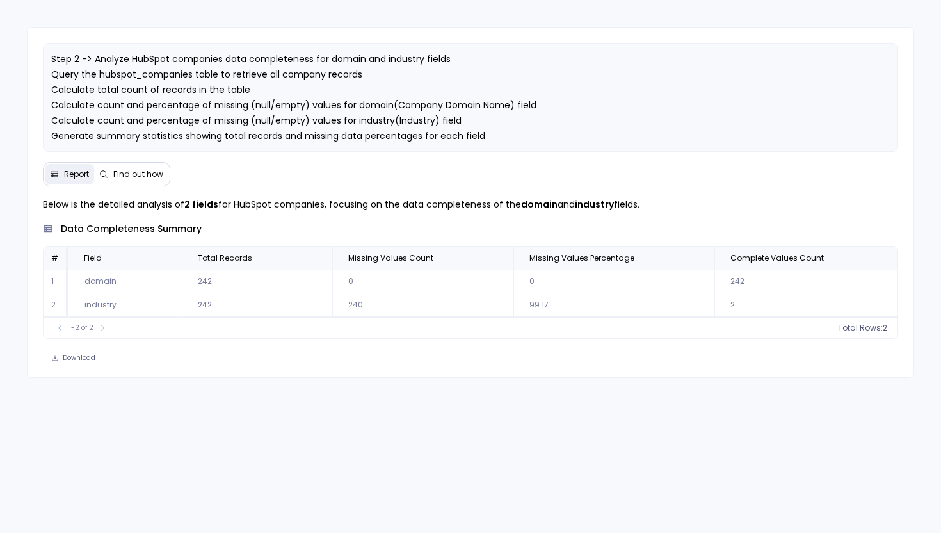
click at [127, 177] on span "Find out how" at bounding box center [138, 174] width 50 height 10
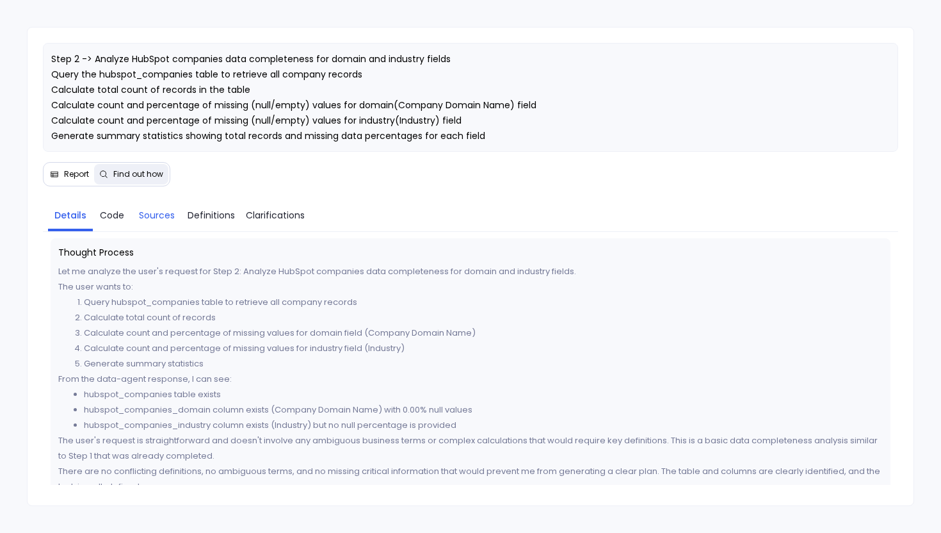
click at [170, 215] on span "Sources" at bounding box center [157, 215] width 36 height 14
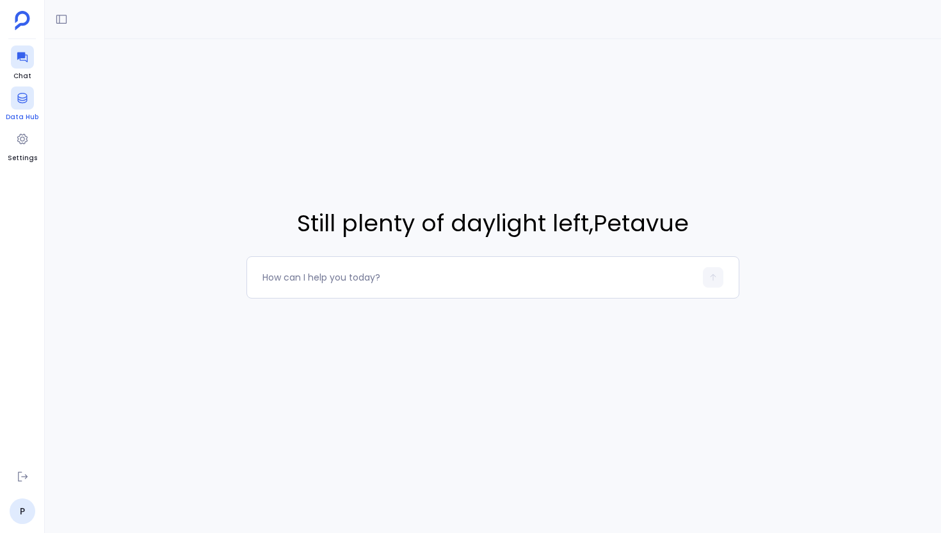
click at [20, 101] on icon at bounding box center [22, 98] width 13 height 13
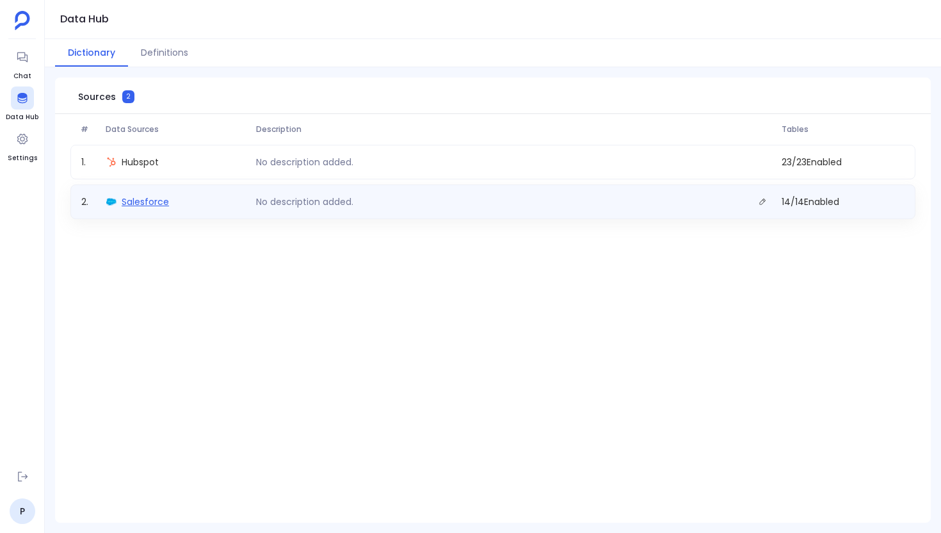
click at [145, 201] on span "Salesforce" at bounding box center [145, 201] width 47 height 13
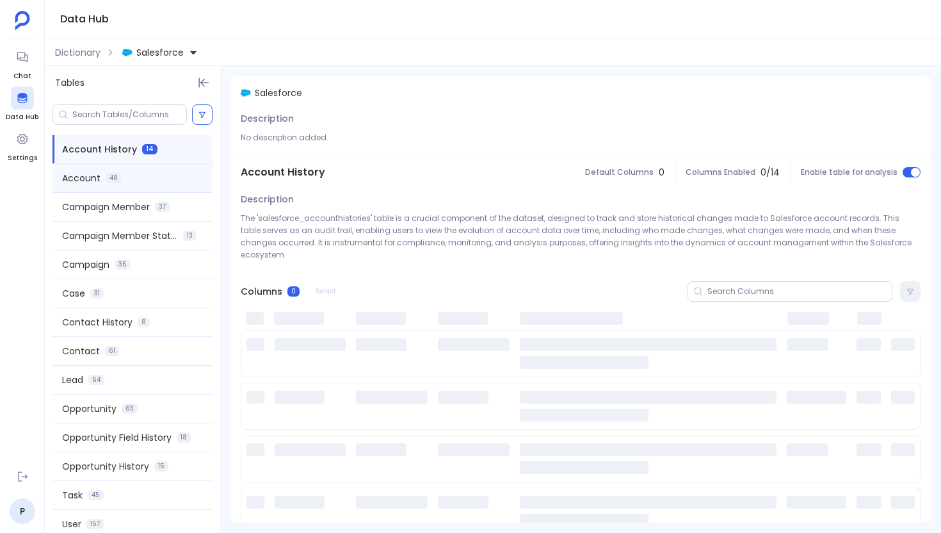
click at [99, 182] on span "Account" at bounding box center [81, 178] width 38 height 13
click at [97, 117] on input at bounding box center [129, 115] width 114 height 10
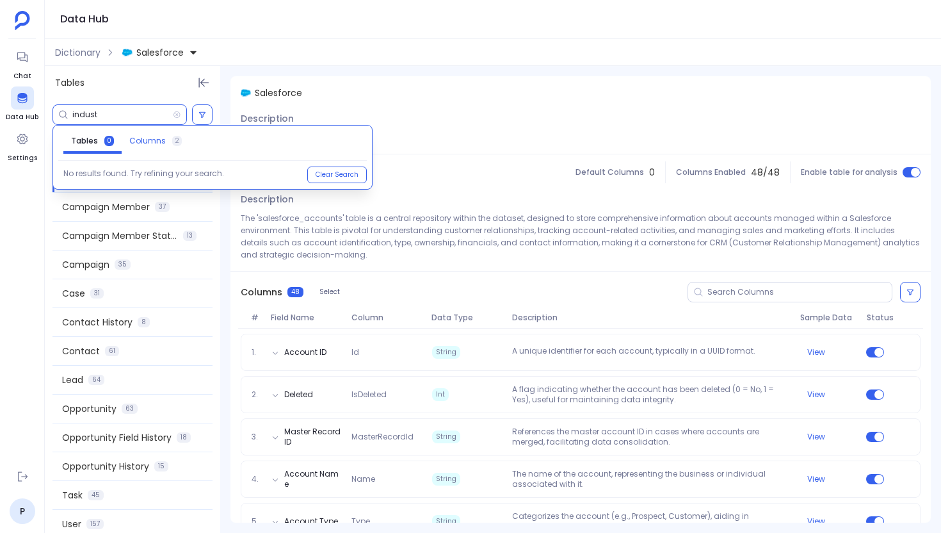
type input "indust"
click at [148, 142] on span "Columns" at bounding box center [147, 141] width 37 height 10
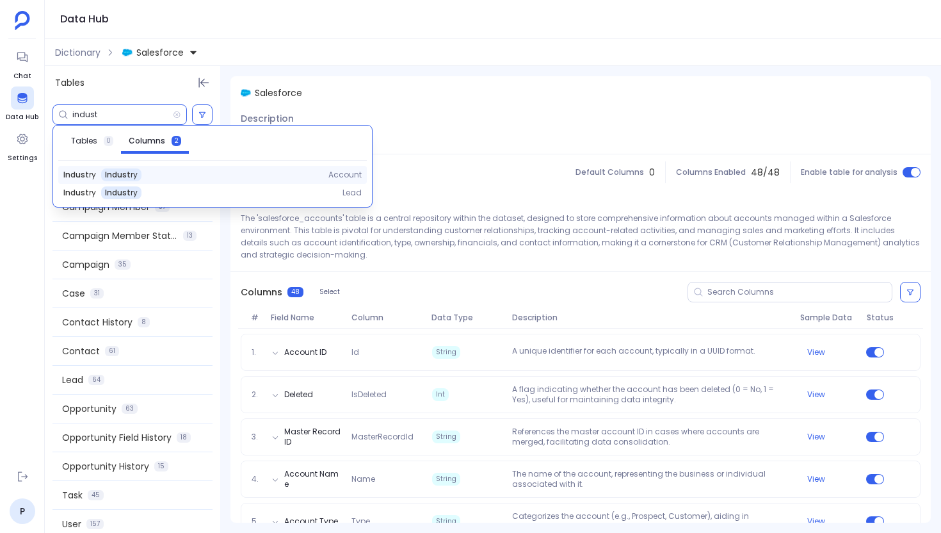
click at [125, 177] on span "Indust ry" at bounding box center [121, 175] width 33 height 10
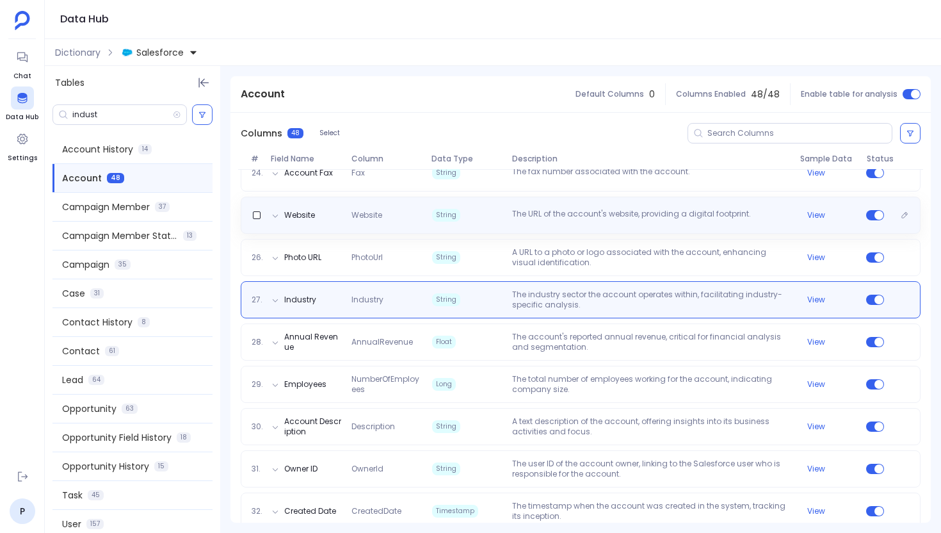
scroll to position [1151, 0]
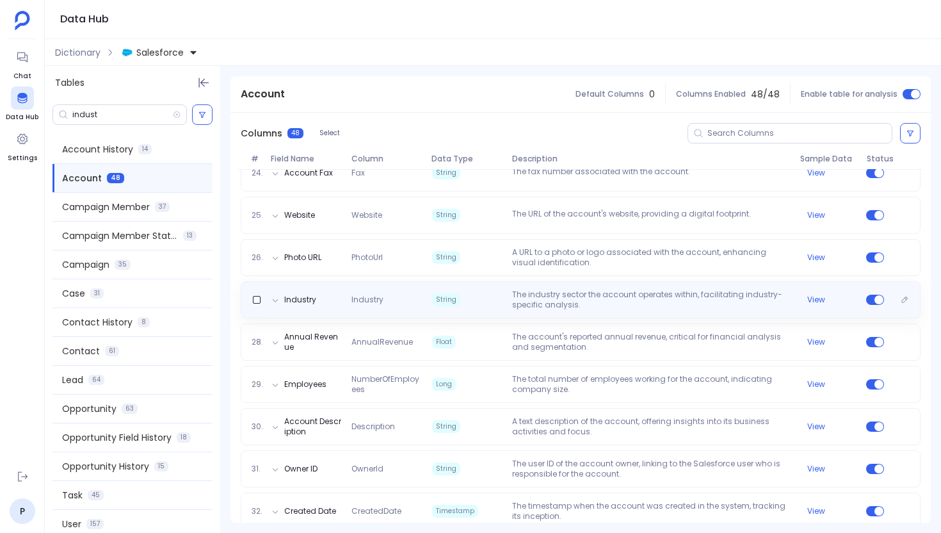
click at [388, 285] on div "Industry Industry String The industry sector the account operates within, facil…" at bounding box center [581, 299] width 680 height 37
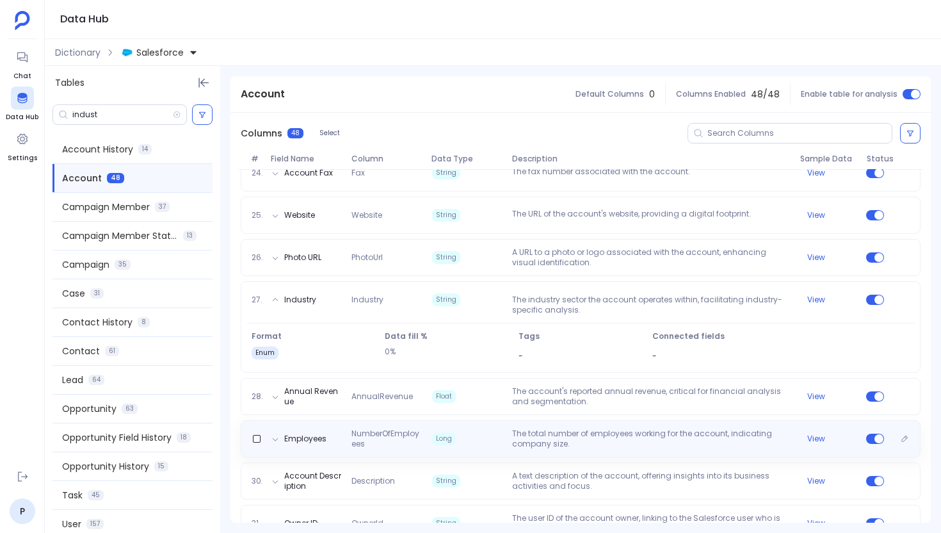
click at [386, 446] on span "NumberOfEmployees" at bounding box center [386, 438] width 80 height 20
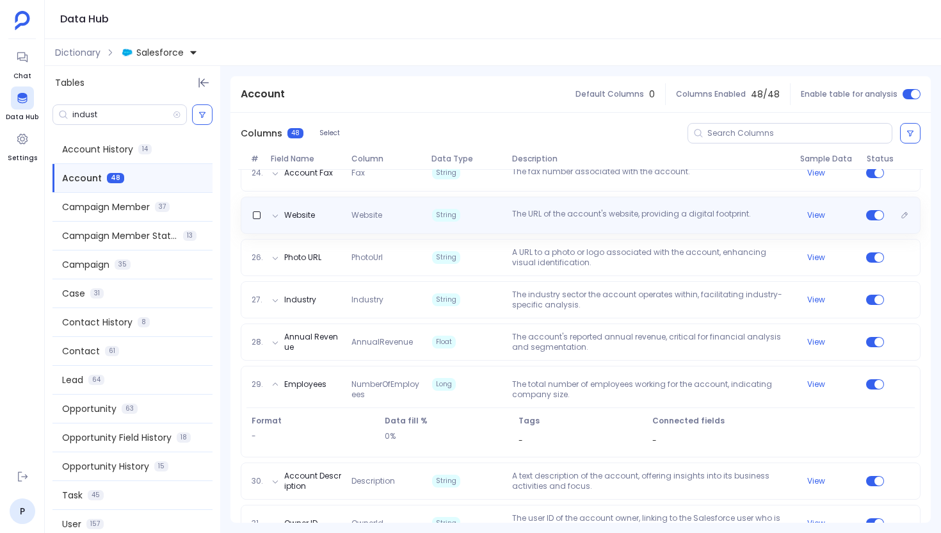
click at [403, 218] on span "Website" at bounding box center [386, 215] width 80 height 10
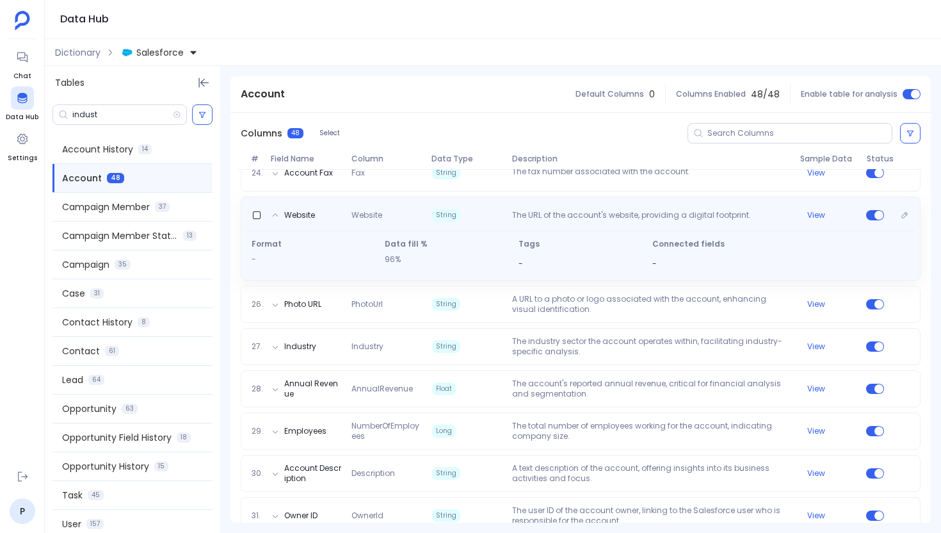
click at [455, 206] on div "Website Website String The URL of the account's website, providing a digital fo…" at bounding box center [581, 214] width 669 height 18
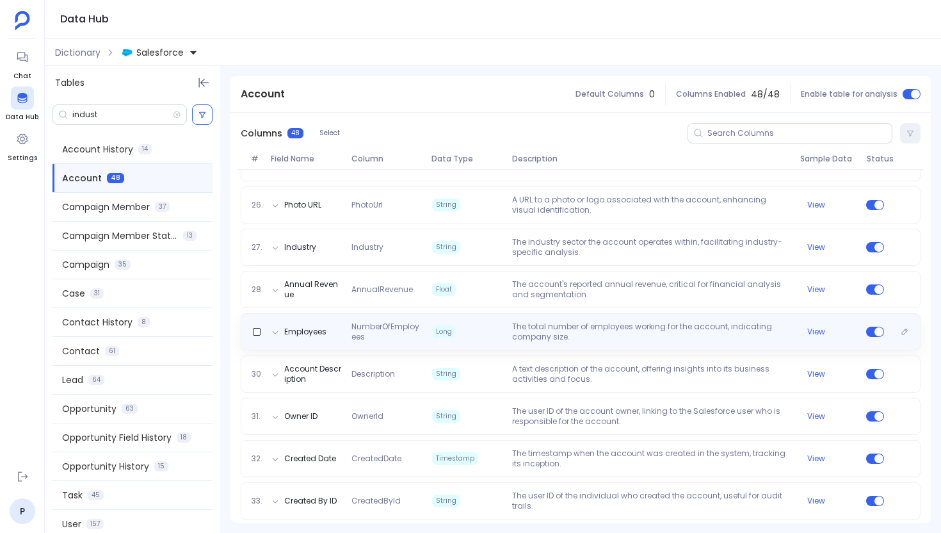
scroll to position [1197, 0]
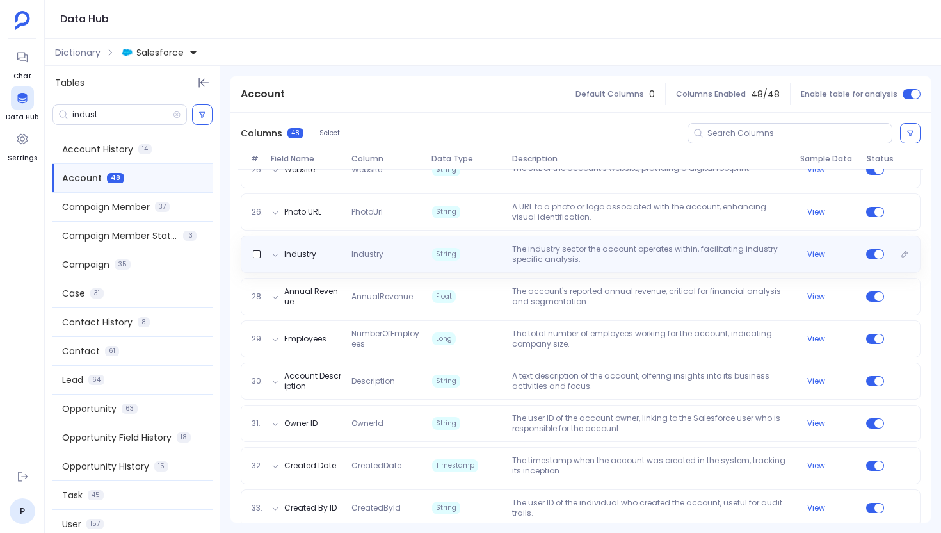
click at [471, 264] on div "Industry Industry String The industry sector the account operates within, facil…" at bounding box center [581, 254] width 680 height 37
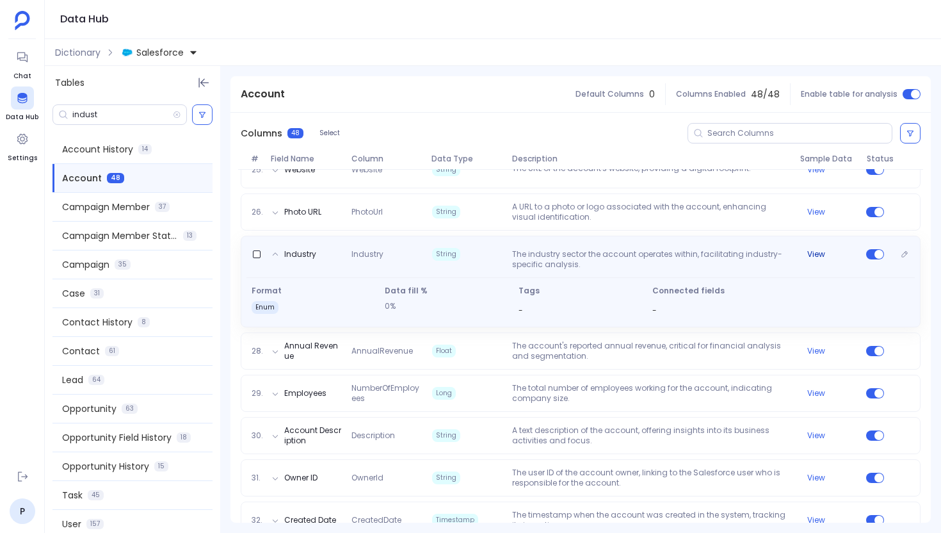
click at [816, 255] on button "View" at bounding box center [816, 254] width 18 height 10
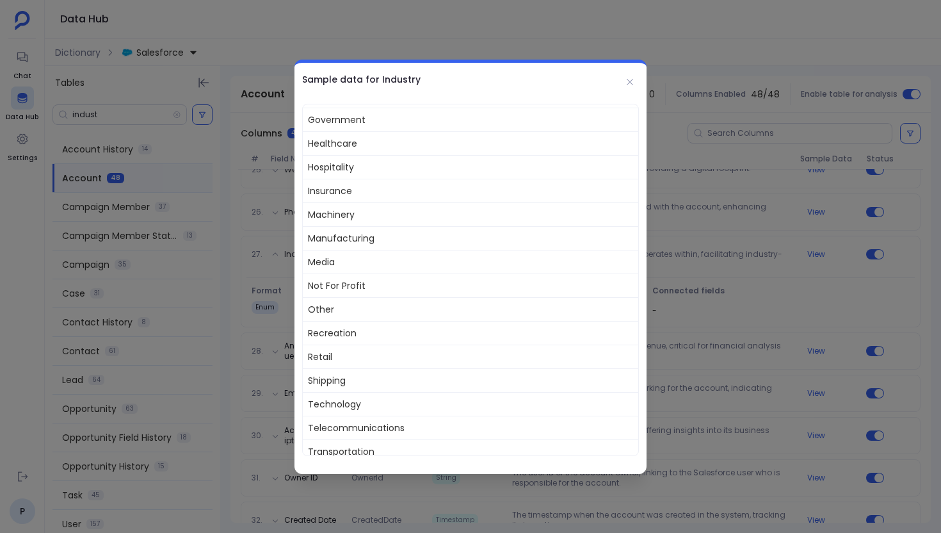
scroll to position [402, 0]
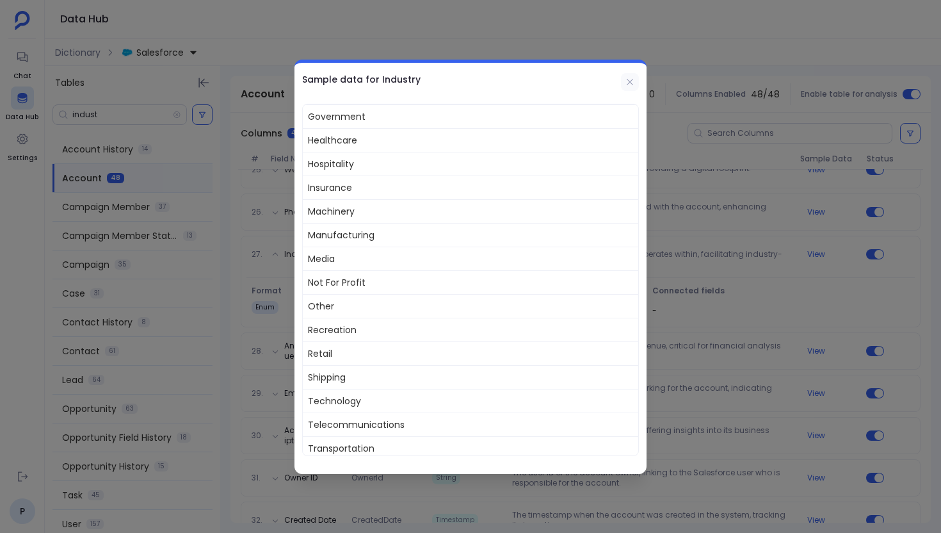
click at [636, 86] on button at bounding box center [630, 82] width 18 height 18
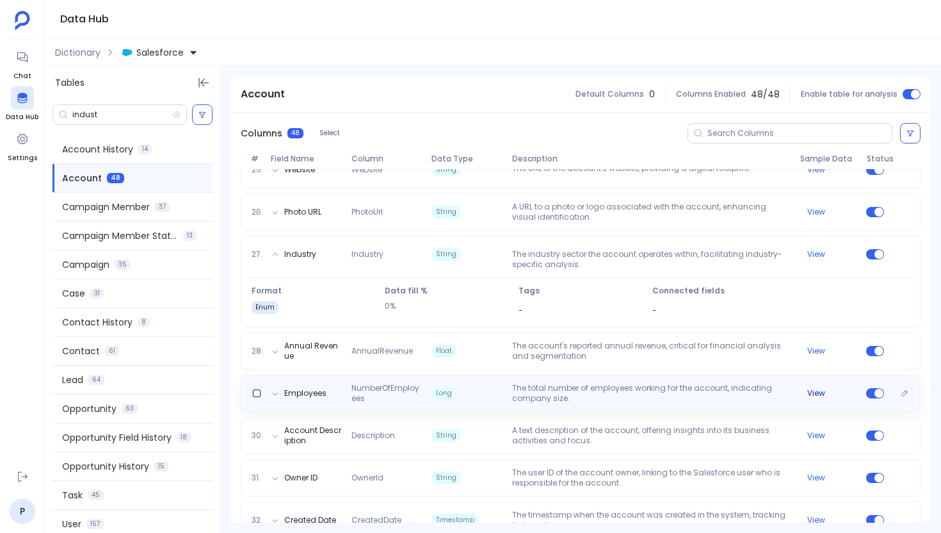
click at [819, 397] on button "View" at bounding box center [816, 393] width 18 height 10
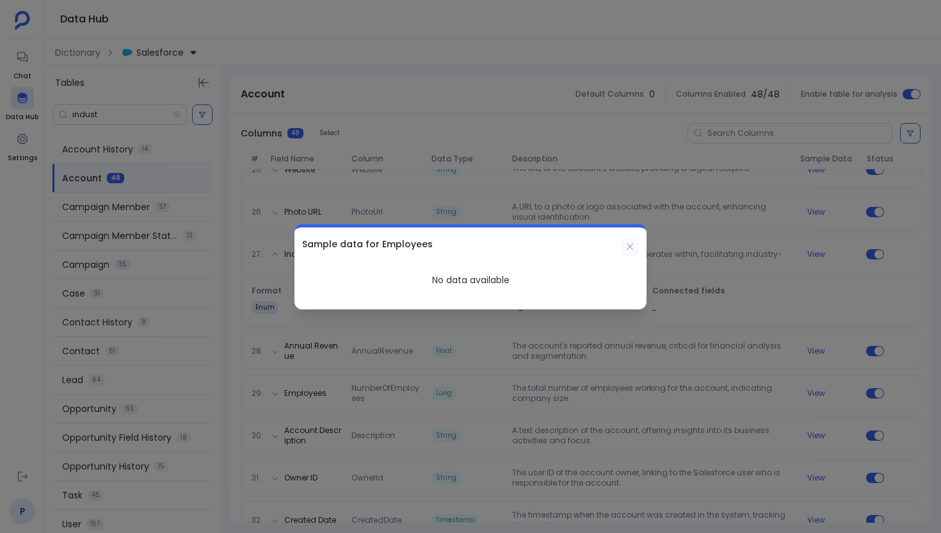
click at [633, 247] on icon at bounding box center [630, 246] width 10 height 10
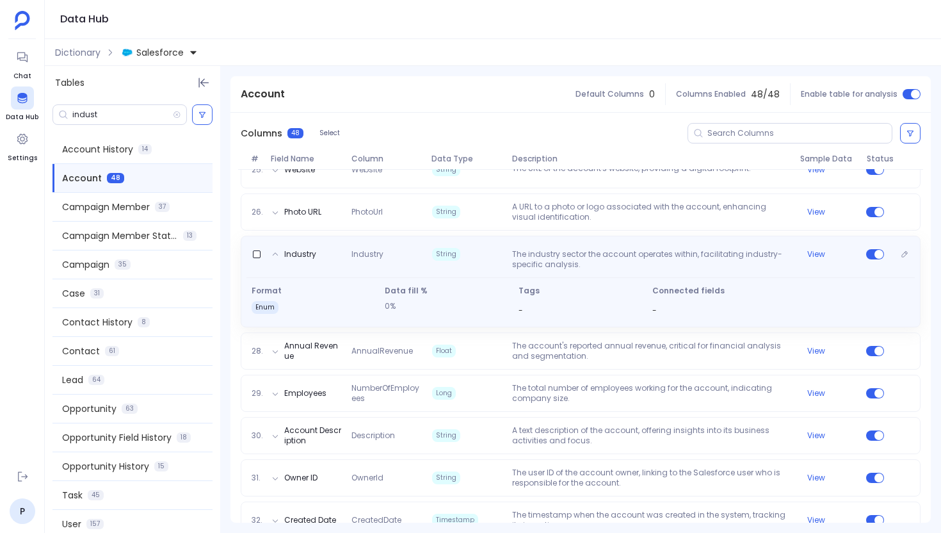
click at [522, 250] on p "The industry sector the account operates within, facilitating industry-specific…" at bounding box center [651, 259] width 288 height 20
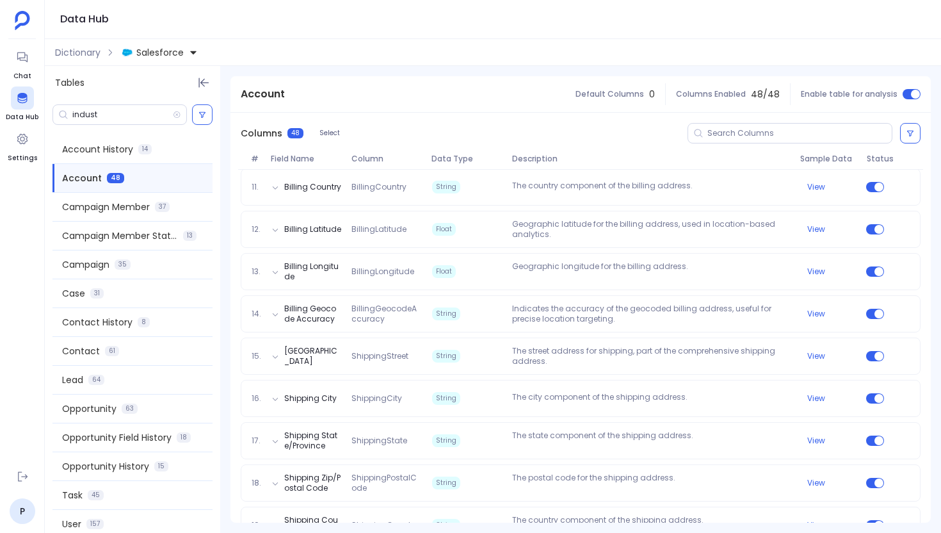
scroll to position [576, 0]
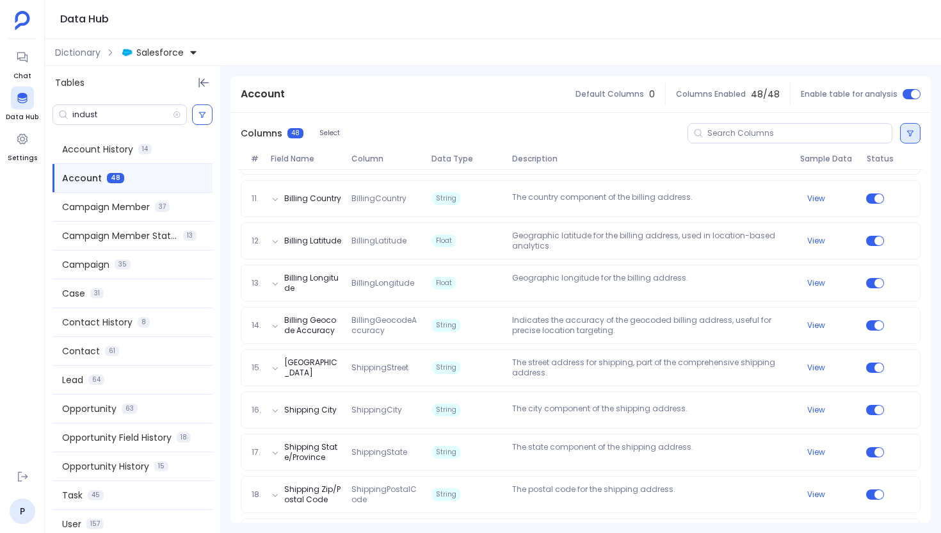
click at [912, 129] on button at bounding box center [910, 133] width 20 height 20
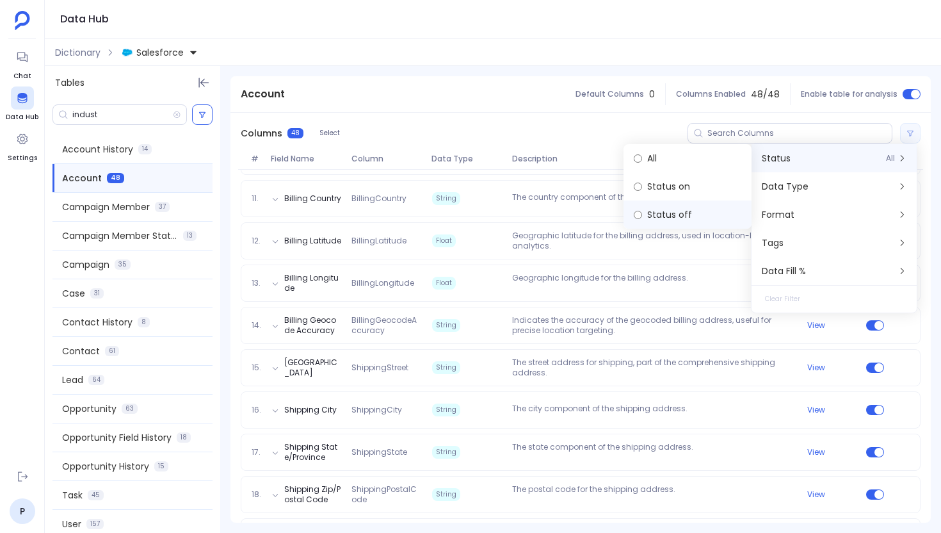
click at [677, 213] on label "Status off" at bounding box center [688, 214] width 128 height 28
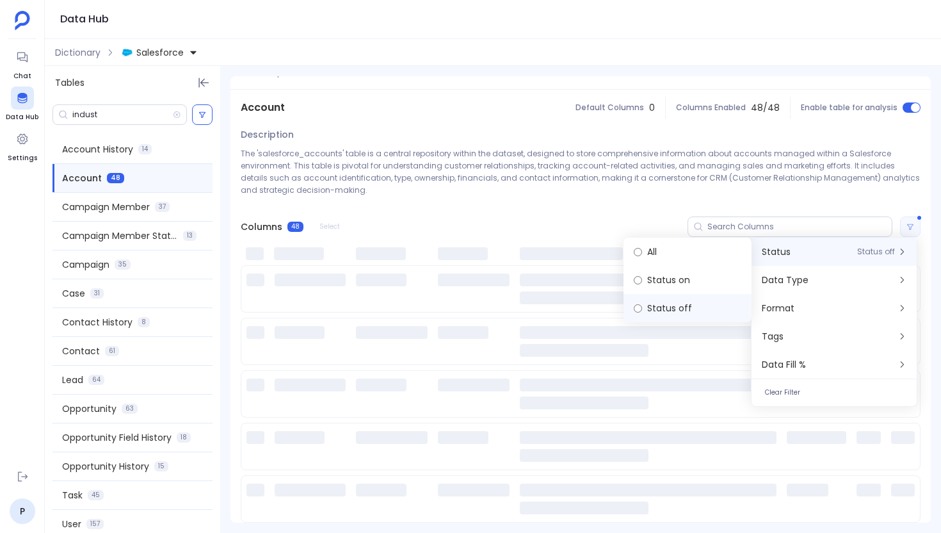
scroll to position [0, 0]
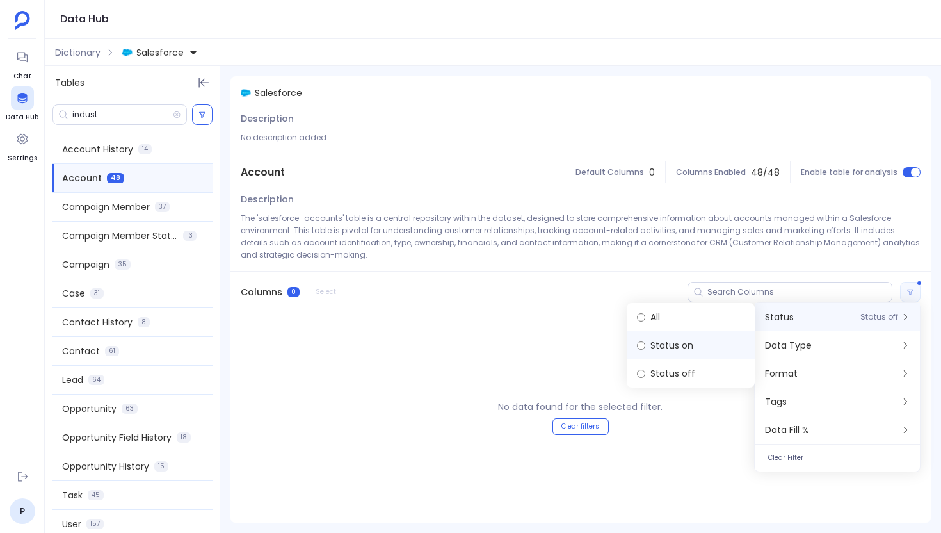
click at [665, 343] on label "Status on" at bounding box center [691, 345] width 128 height 28
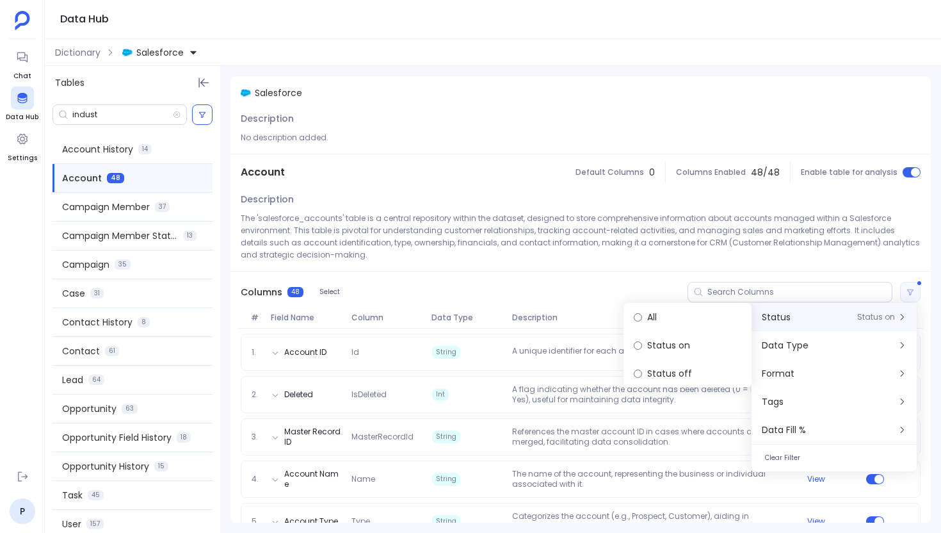
click at [458, 286] on div "Columns 48 Select" at bounding box center [581, 292] width 701 height 41
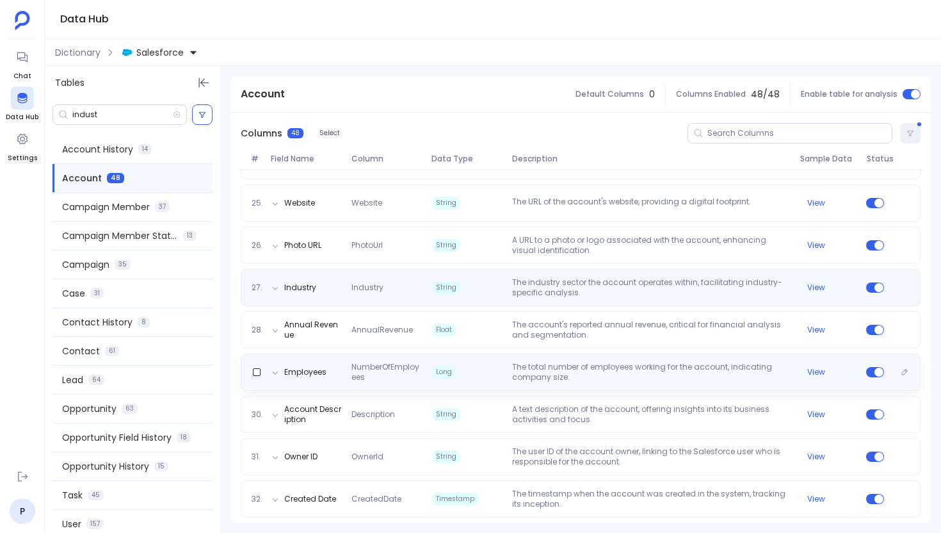
scroll to position [1162, 0]
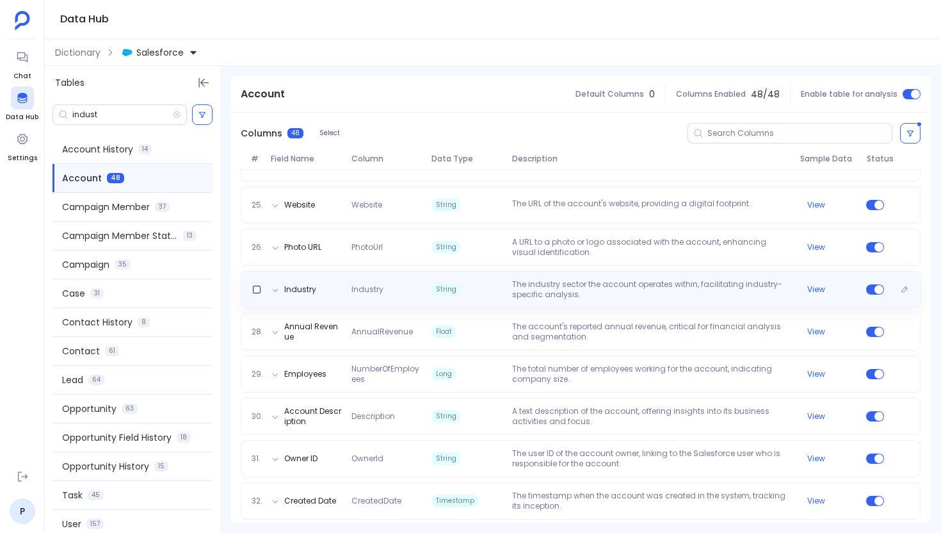
click at [363, 286] on span "Industry" at bounding box center [386, 289] width 80 height 10
copy span "Industry"
click at [398, 303] on div "Industry Industry String The industry sector the account operates within, facil…" at bounding box center [581, 289] width 680 height 37
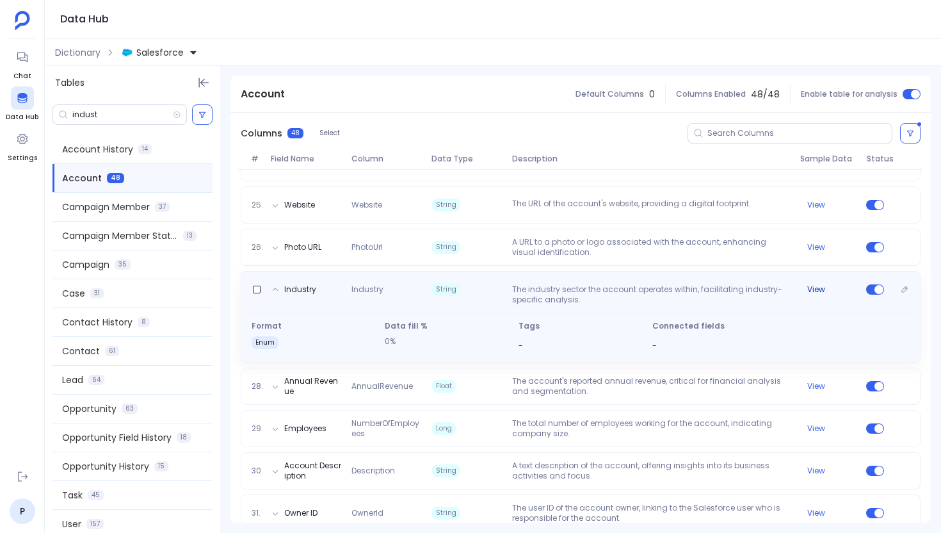
click at [812, 288] on button "View" at bounding box center [816, 289] width 18 height 10
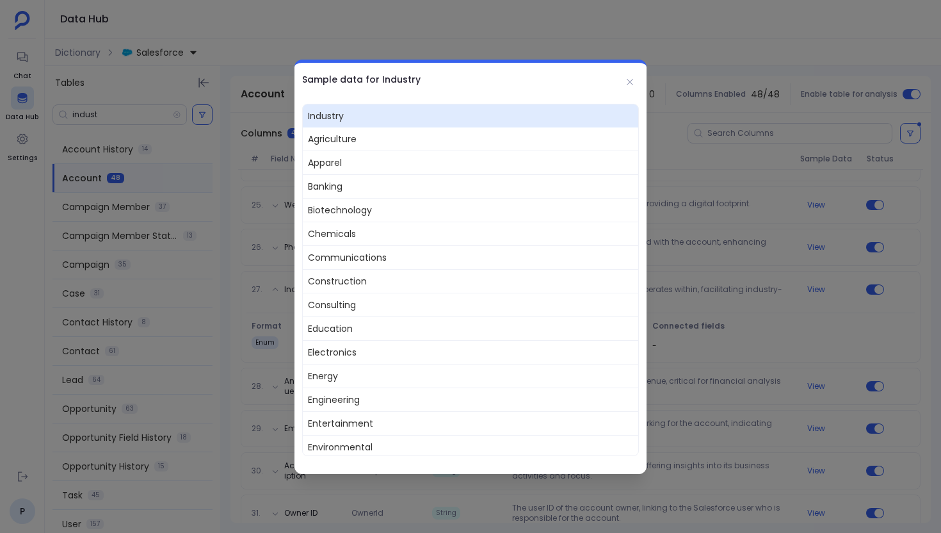
click at [621, 77] on div "Sample data for Industry" at bounding box center [471, 79] width 352 height 33
click at [633, 78] on icon at bounding box center [630, 82] width 10 height 10
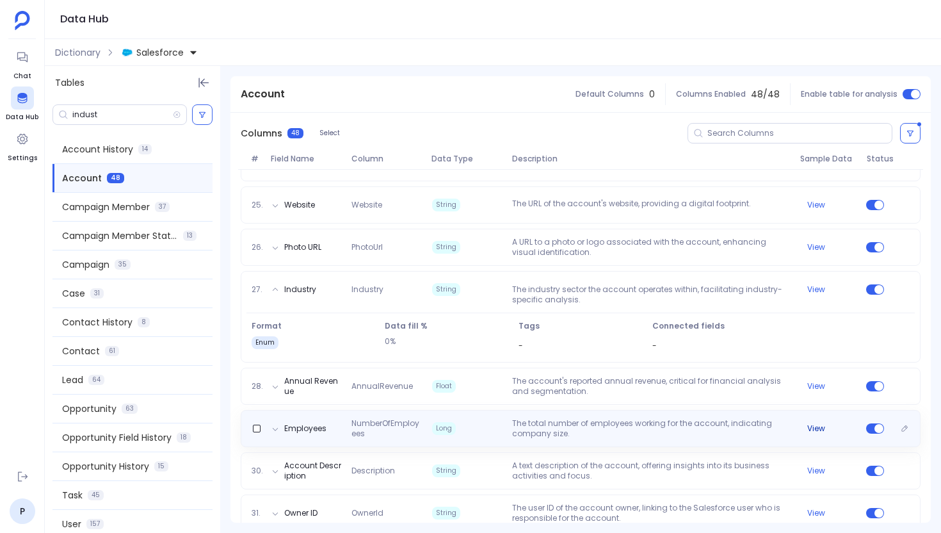
click at [809, 428] on button "View" at bounding box center [816, 428] width 18 height 10
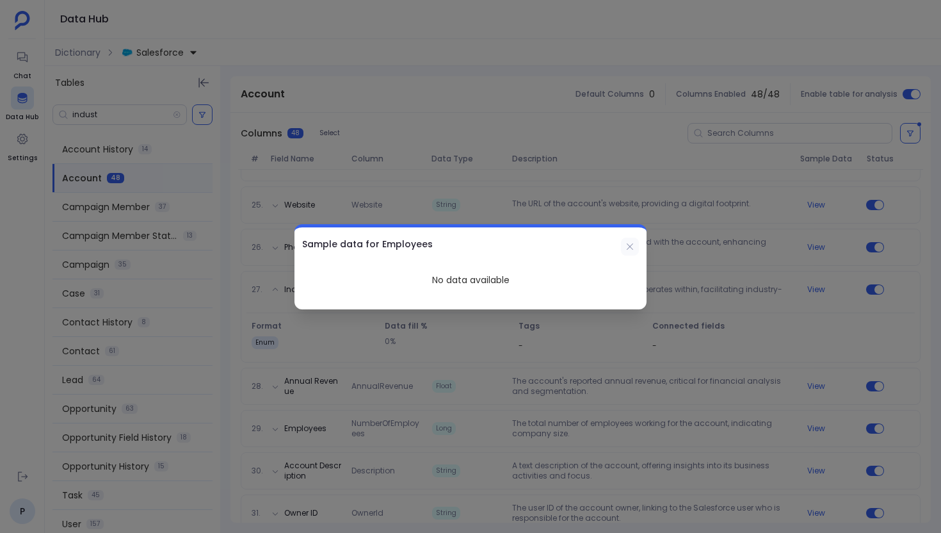
click at [635, 247] on icon at bounding box center [630, 246] width 10 height 10
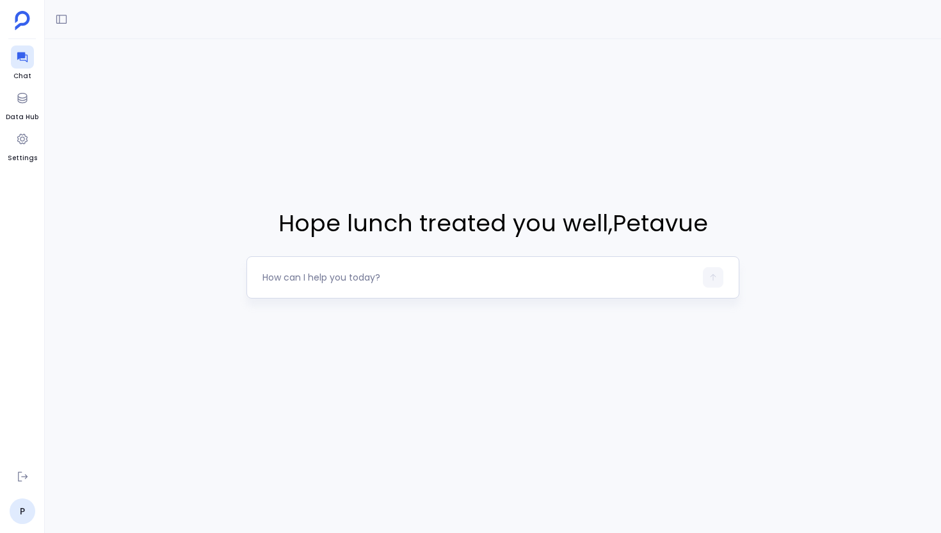
click at [418, 275] on textarea at bounding box center [479, 277] width 433 height 13
type textarea "Hey, can you check our Salesforce deals data? I need to see if we're missing ke…"
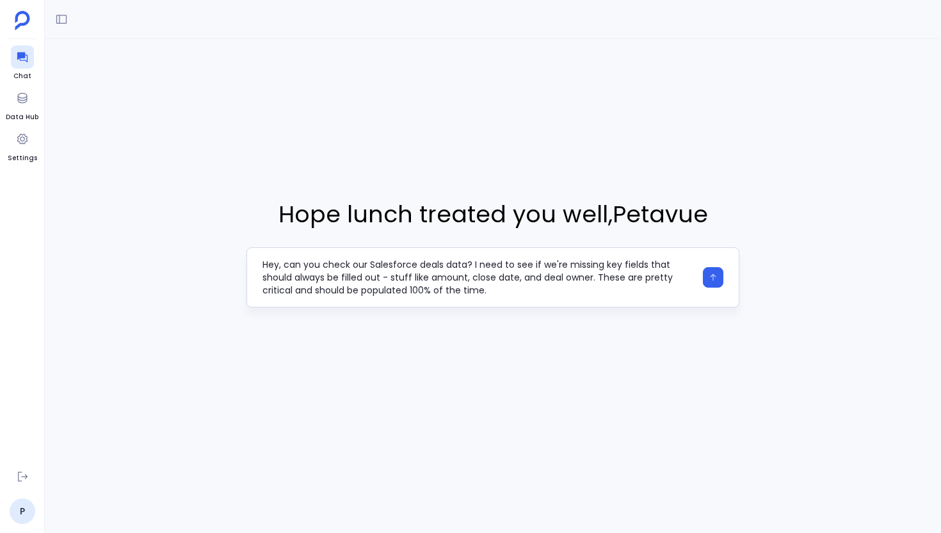
scroll to position [90, 0]
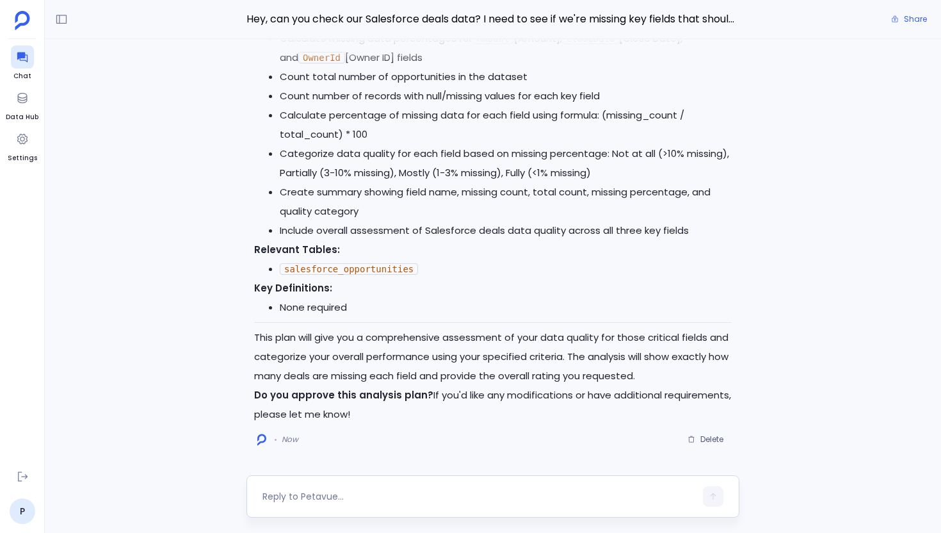
click at [388, 487] on div at bounding box center [479, 496] width 433 height 20
click at [331, 492] on textarea at bounding box center [479, 496] width 433 height 13
type textarea "Go ahead"
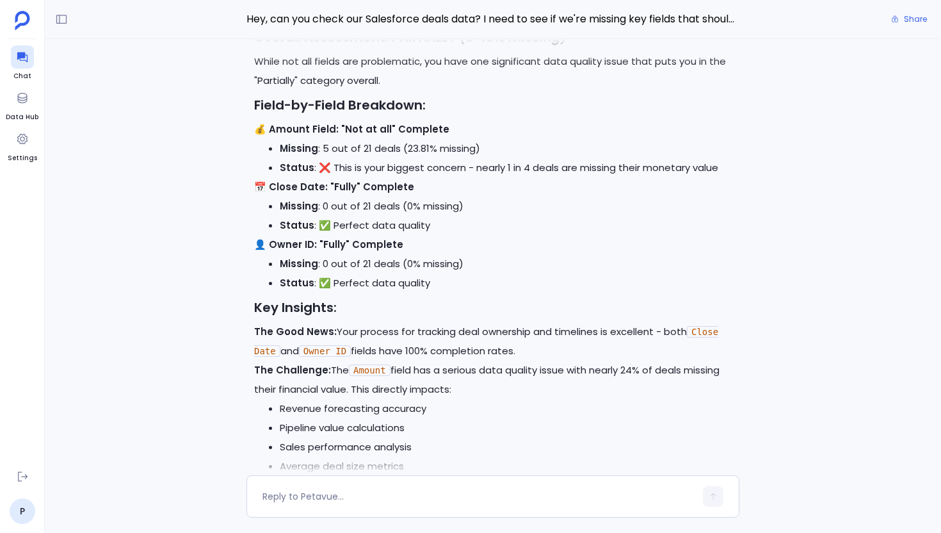
scroll to position [-258, 0]
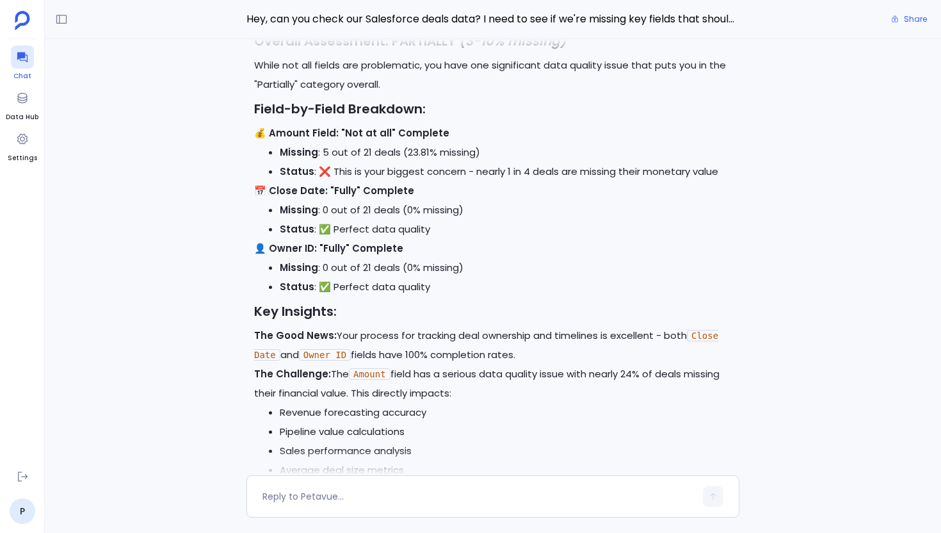
click at [22, 60] on icon at bounding box center [22, 58] width 10 height 10
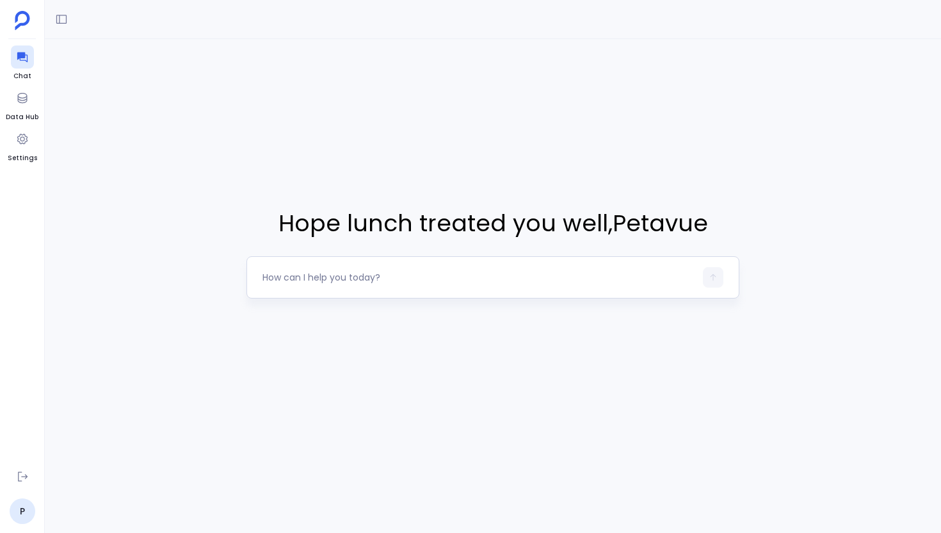
click at [310, 269] on div at bounding box center [479, 277] width 433 height 20
click at [304, 276] on textarea at bounding box center [479, 277] width 433 height 13
type textarea "Hey, can you check how often close dates get changed last minute in Salesforce?…"
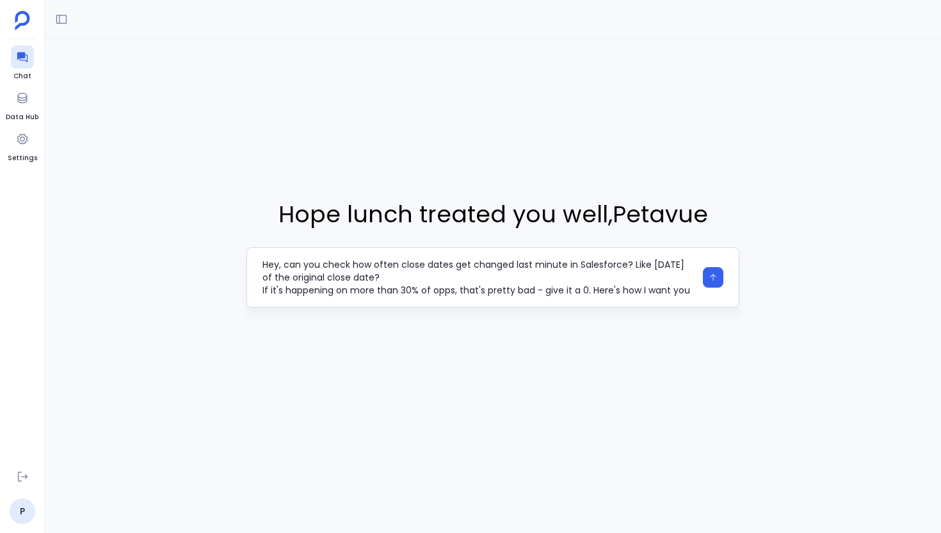
scroll to position [77, 0]
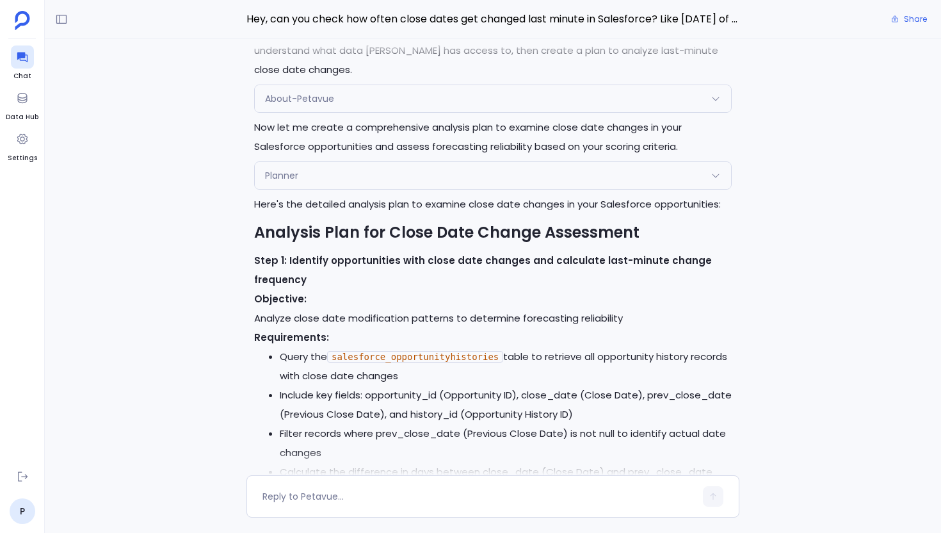
scroll to position [-583, 0]
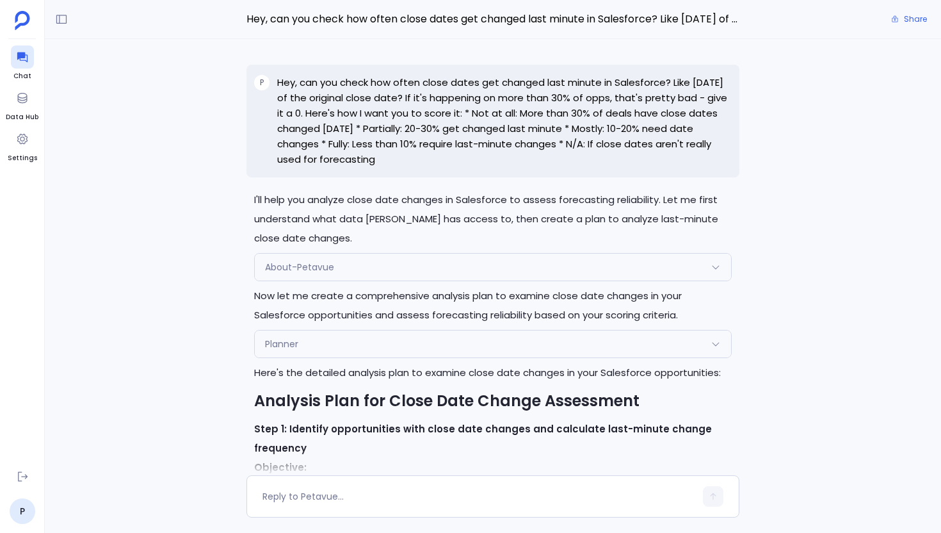
drag, startPoint x: 414, startPoint y: 165, endPoint x: 276, endPoint y: 85, distance: 159.5
click at [276, 85] on div "P Hey, can you check how often close dates get changed last minute in Salesforc…" at bounding box center [493, 121] width 493 height 113
copy p "Hey, can you check how often close dates get changed last minute in Salesforce?…"
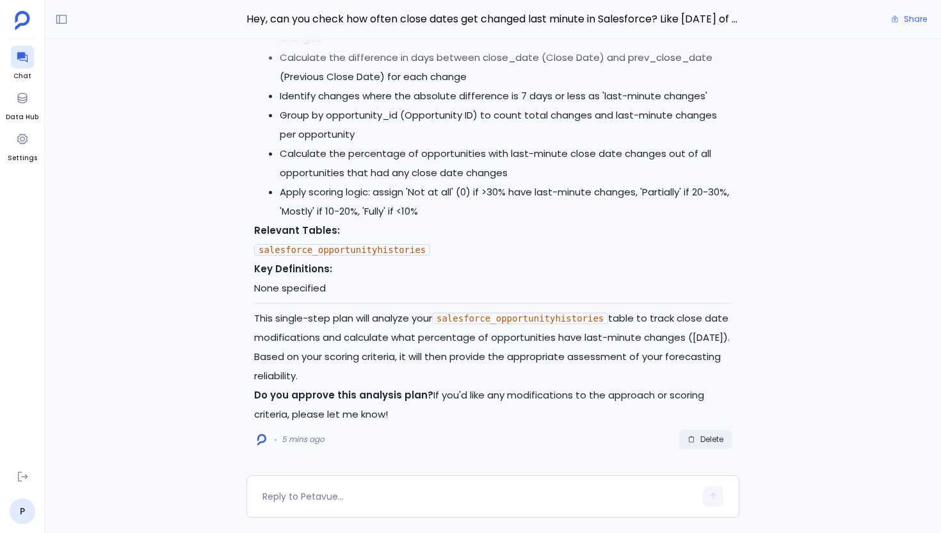
click at [715, 441] on span "Delete" at bounding box center [712, 439] width 23 height 10
click at [405, 496] on textarea at bounding box center [479, 496] width 433 height 13
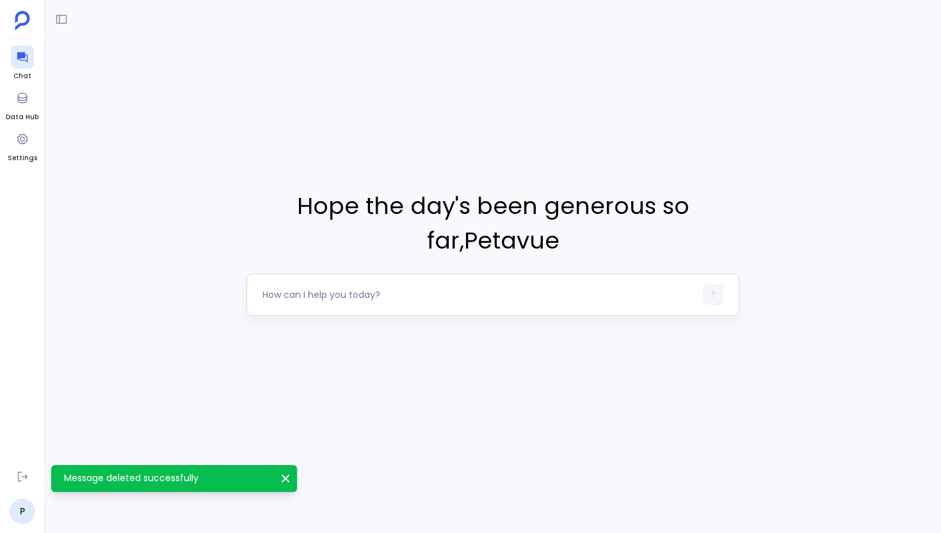
click at [325, 307] on div at bounding box center [493, 294] width 493 height 42
click at [312, 294] on textarea at bounding box center [479, 294] width 433 height 13
type textarea "Hey, can you check how often close dates get changed last minute in Salesforce?…"
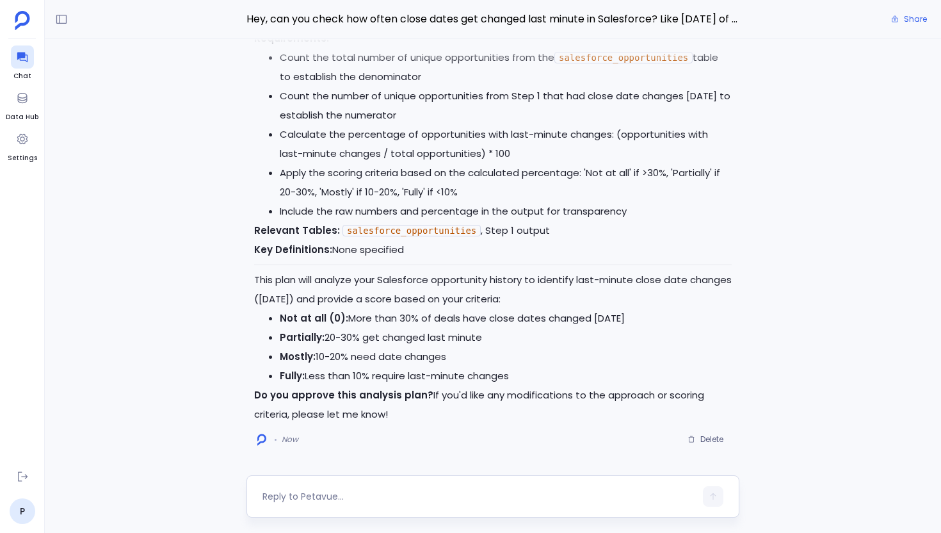
click at [354, 494] on textarea at bounding box center [479, 496] width 433 height 13
click at [287, 495] on textarea "Go ehad" at bounding box center [479, 496] width 433 height 13
type textarea "Go ahead"
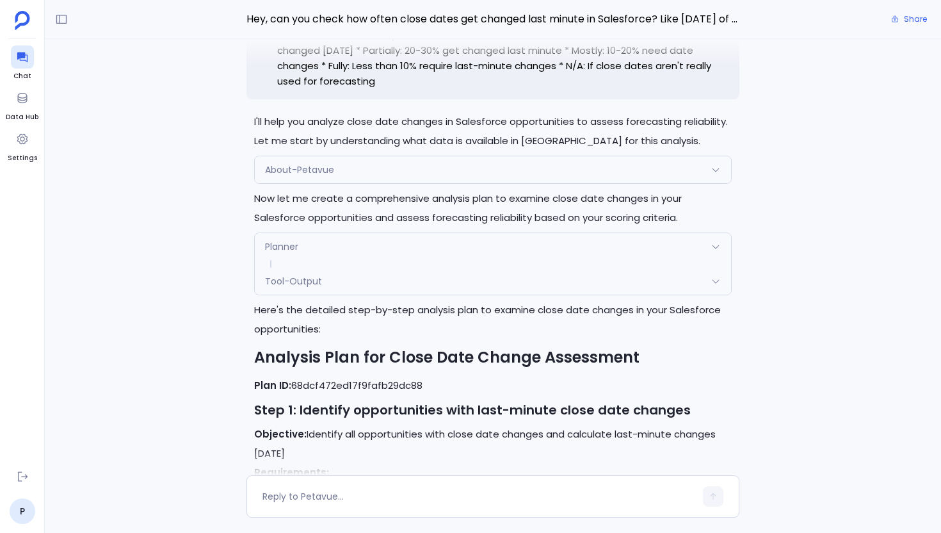
scroll to position [-2052, 0]
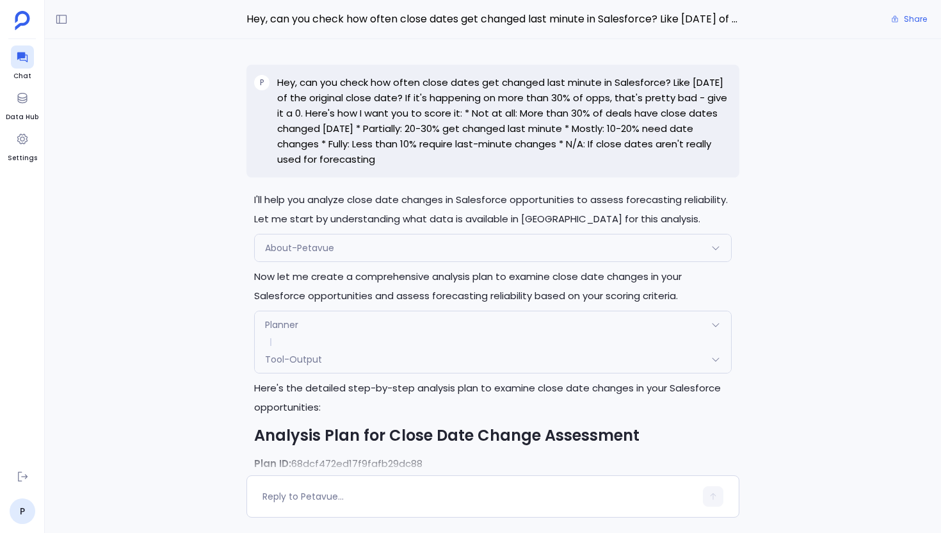
drag, startPoint x: 412, startPoint y: 158, endPoint x: 266, endPoint y: 77, distance: 166.8
click at [266, 77] on div "P Hey, can you check how often close dates get changed last minute in Salesforc…" at bounding box center [493, 121] width 493 height 113
click at [355, 124] on p "Hey, can you check how often close dates get changed last minute in Salesforce?…" at bounding box center [504, 121] width 455 height 92
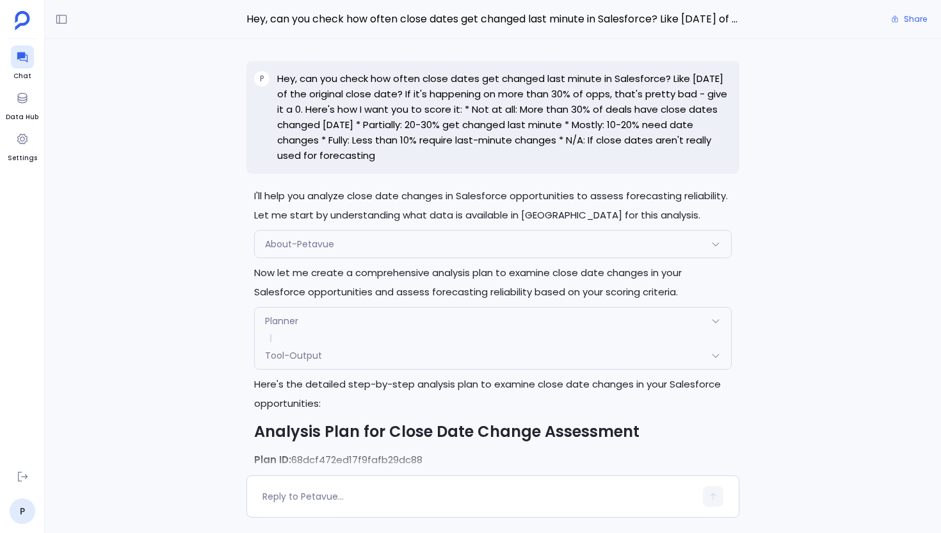
drag, startPoint x: 408, startPoint y: 154, endPoint x: 275, endPoint y: 78, distance: 153.5
click at [273, 78] on div "P Hey, can you check how often close dates get changed last minute in Salesforc…" at bounding box center [493, 117] width 493 height 113
copy p "Hey, can you check how often close dates get changed last minute in Salesforce?…"
click at [48, 20] on div "Hey, can you check how often close dates get changed last minute in Salesforce?…" at bounding box center [493, 19] width 896 height 39
click at [72, 20] on div "Hey, can you check how often close dates get changed last minute in Salesforce?…" at bounding box center [493, 19] width 896 height 39
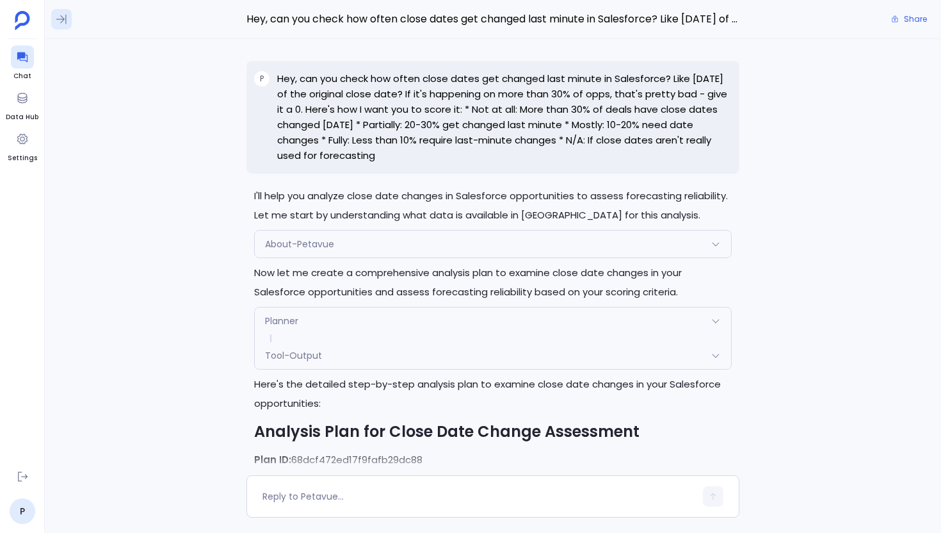
click at [56, 19] on icon at bounding box center [61, 19] width 13 height 13
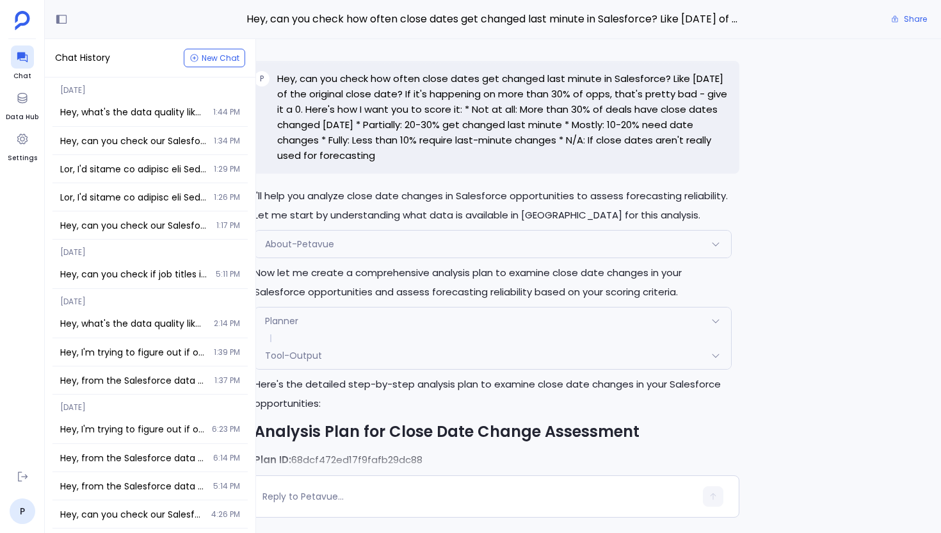
click at [393, 111] on p "Hey, can you check how often close dates get changed last minute in Salesforce?…" at bounding box center [504, 117] width 455 height 92
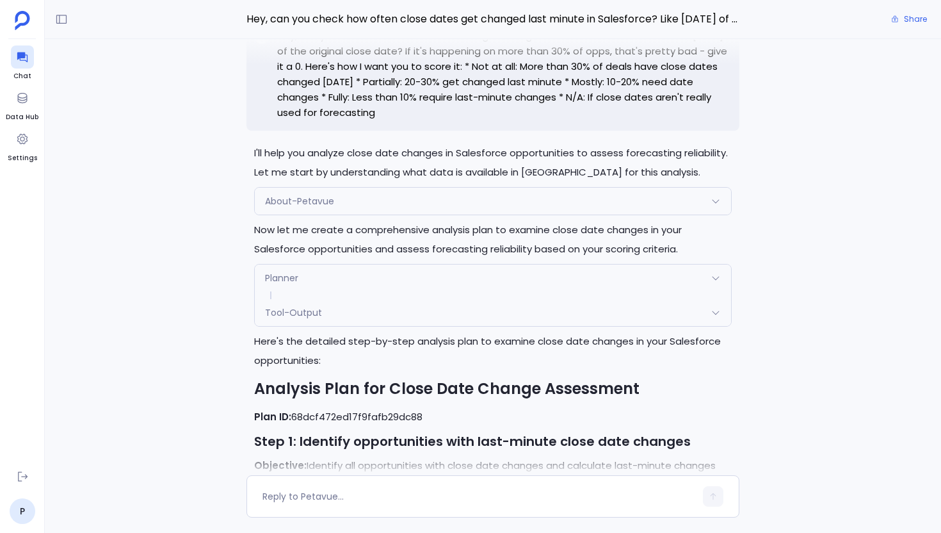
scroll to position [-2052, 0]
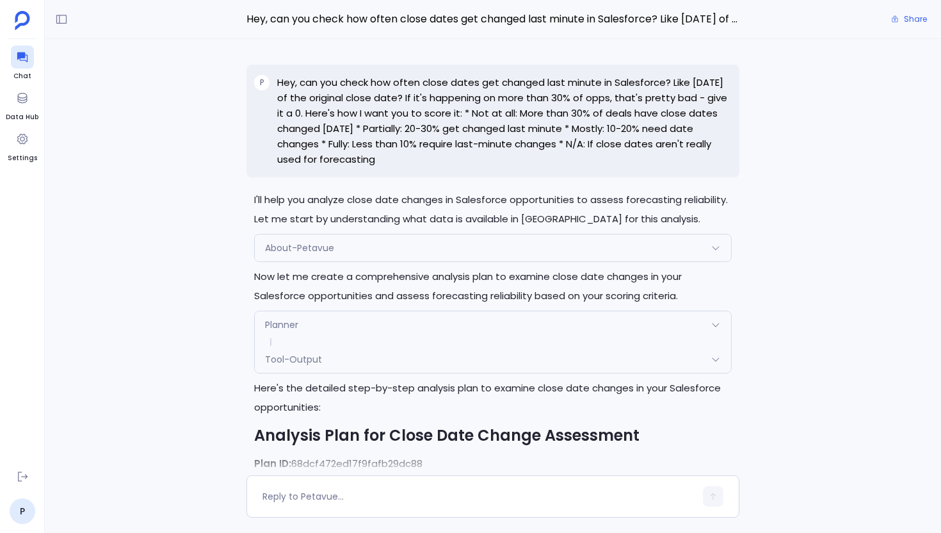
drag, startPoint x: 410, startPoint y: 165, endPoint x: 279, endPoint y: 83, distance: 155.3
click at [279, 83] on p "Hey, can you check how often close dates get changed last minute in Salesforce?…" at bounding box center [504, 121] width 455 height 92
copy p "Hey, can you check how often close dates get changed last minute in Salesforce?…"
click at [51, 14] on button at bounding box center [61, 19] width 20 height 20
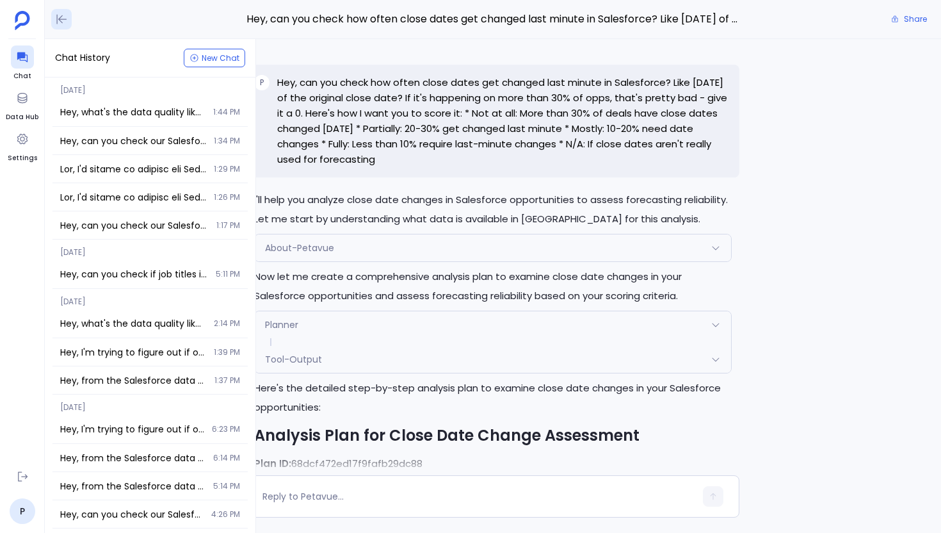
click at [60, 18] on icon at bounding box center [62, 20] width 10 height 10
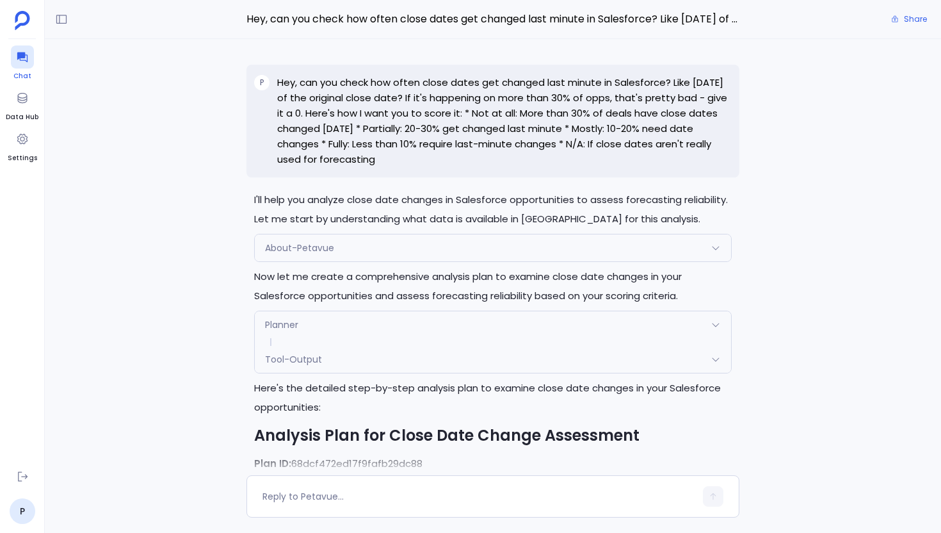
click at [26, 54] on icon at bounding box center [22, 58] width 10 height 10
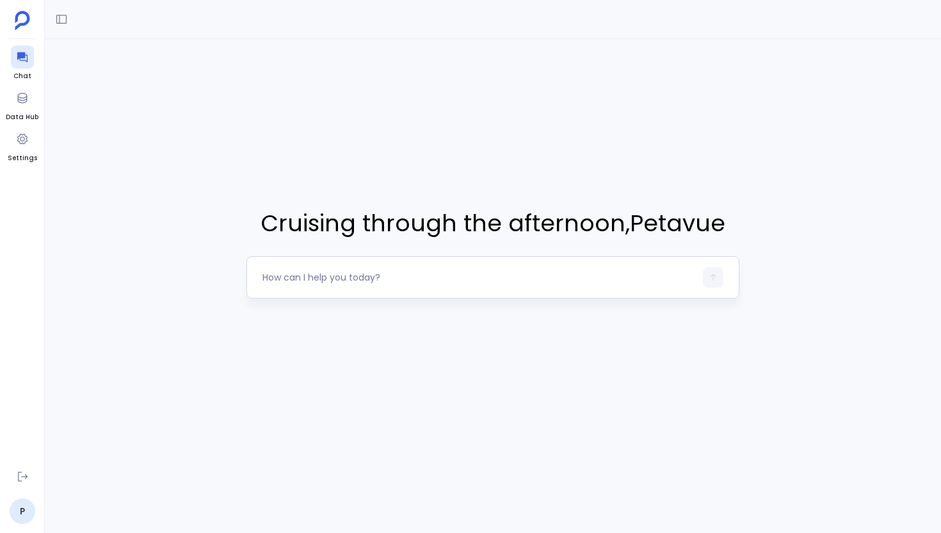
click at [322, 277] on textarea at bounding box center [479, 277] width 433 height 13
type textarea "Hey, can you check how often close dates get changed last minute in Salesforce?…"
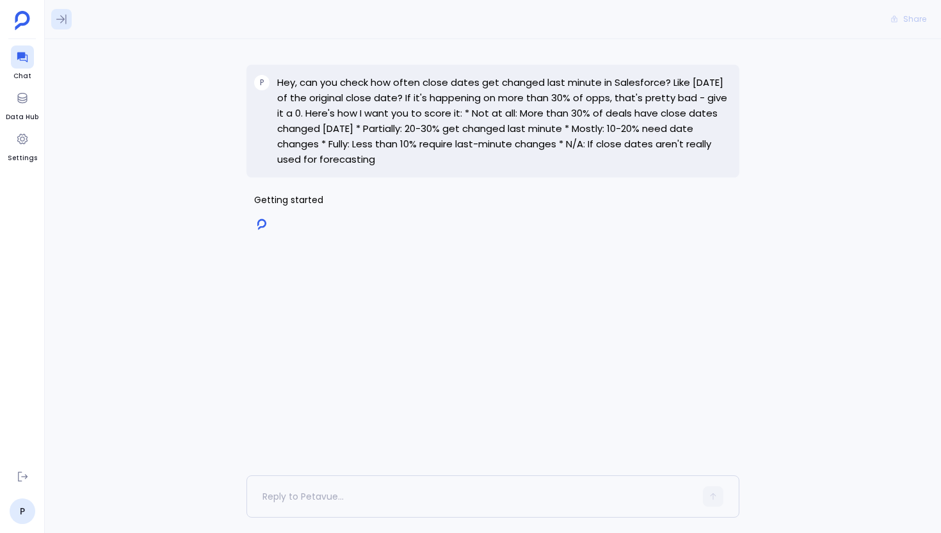
click at [57, 9] on button at bounding box center [61, 19] width 20 height 20
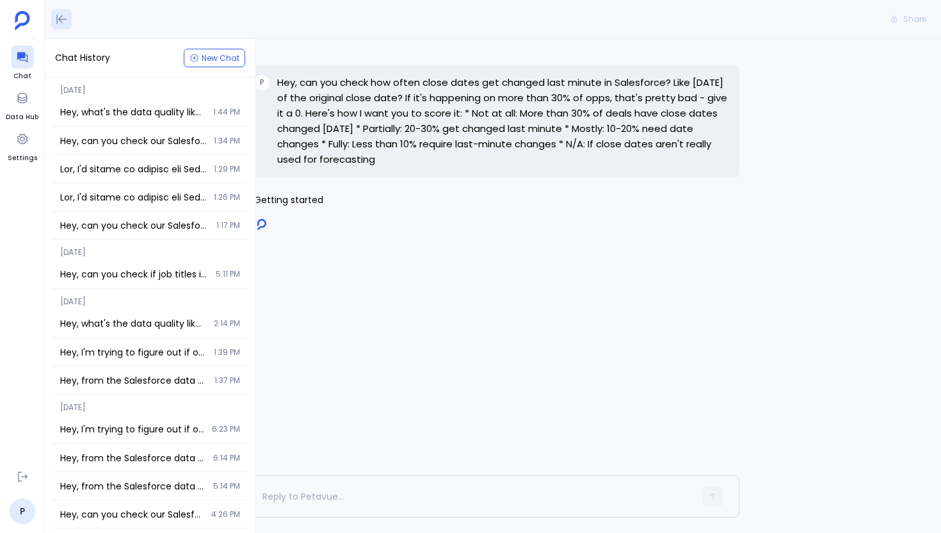
click at [55, 15] on icon at bounding box center [61, 19] width 13 height 13
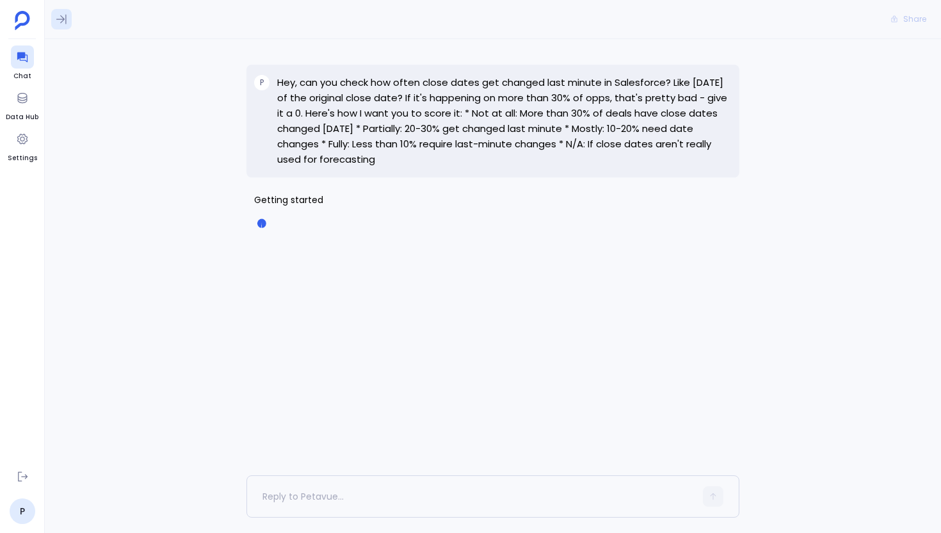
click at [65, 25] on icon at bounding box center [61, 19] width 13 height 13
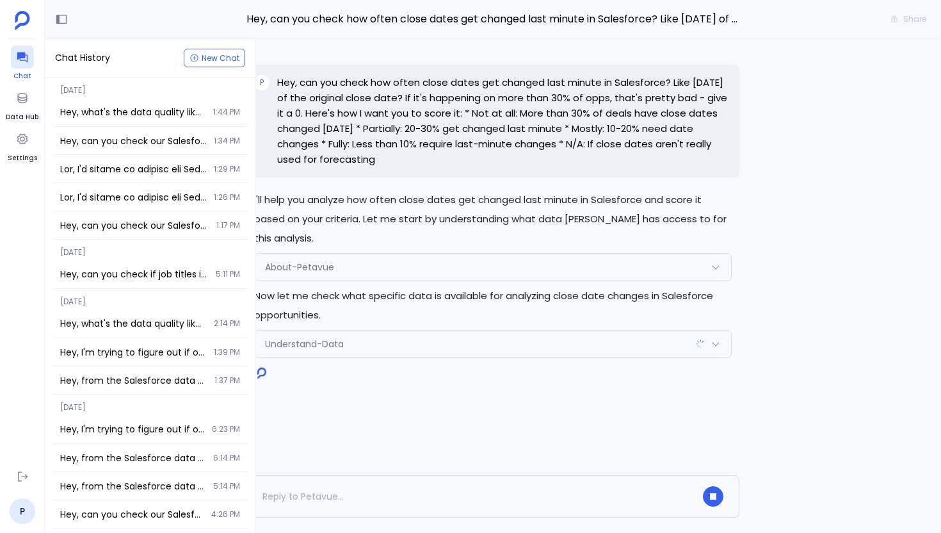
click at [31, 64] on div at bounding box center [22, 56] width 23 height 23
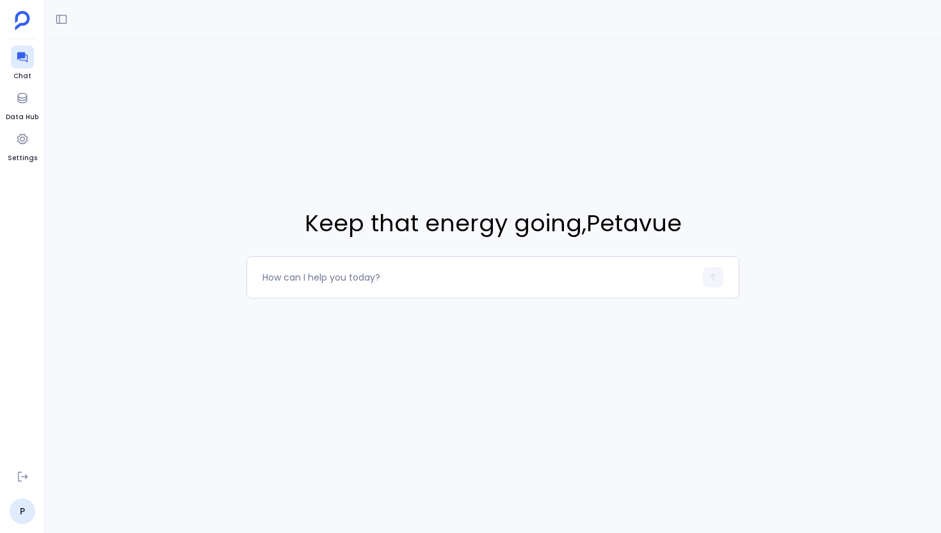
click at [47, 28] on div at bounding box center [493, 19] width 896 height 39
click at [61, 22] on icon at bounding box center [61, 20] width 10 height 10
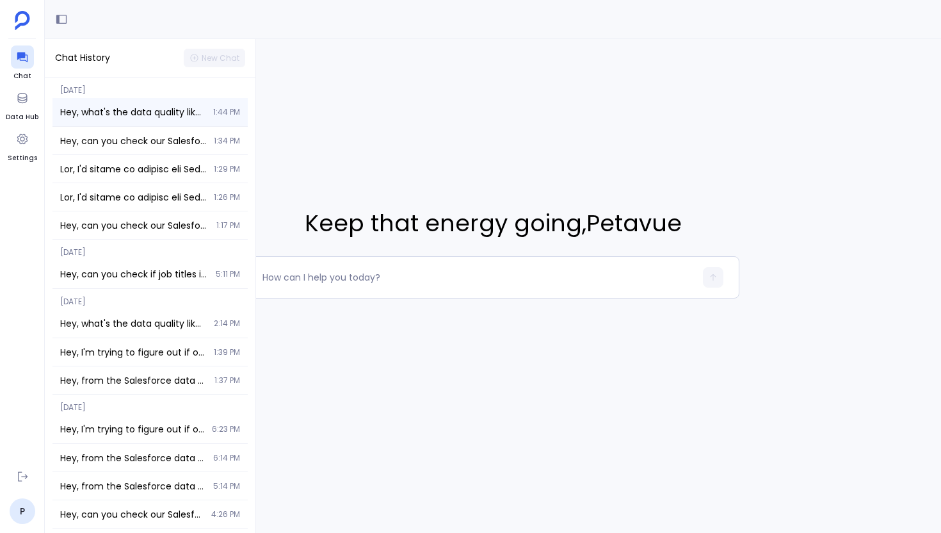
click at [110, 110] on span "Hey, what's the data quality like for companies in our Salesforce? Specifically…" at bounding box center [132, 112] width 145 height 13
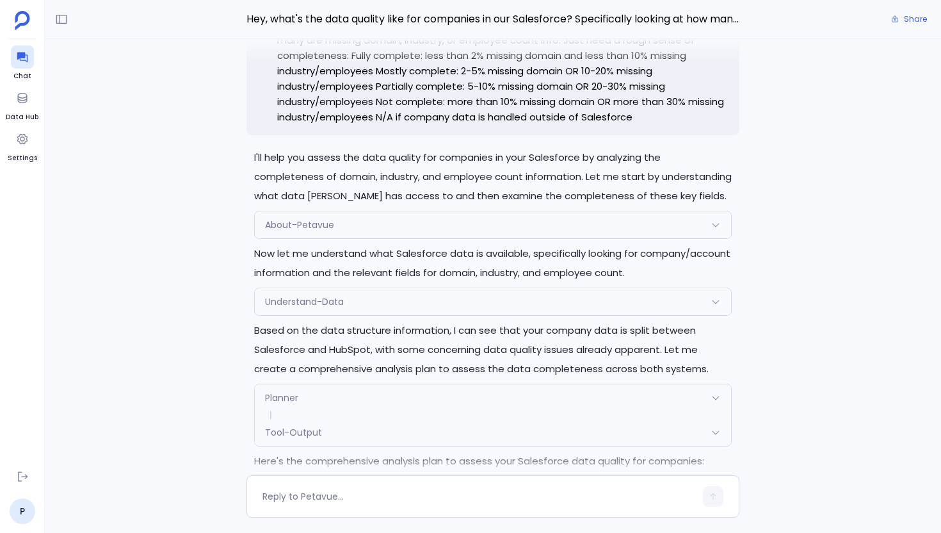
scroll to position [-2472, 0]
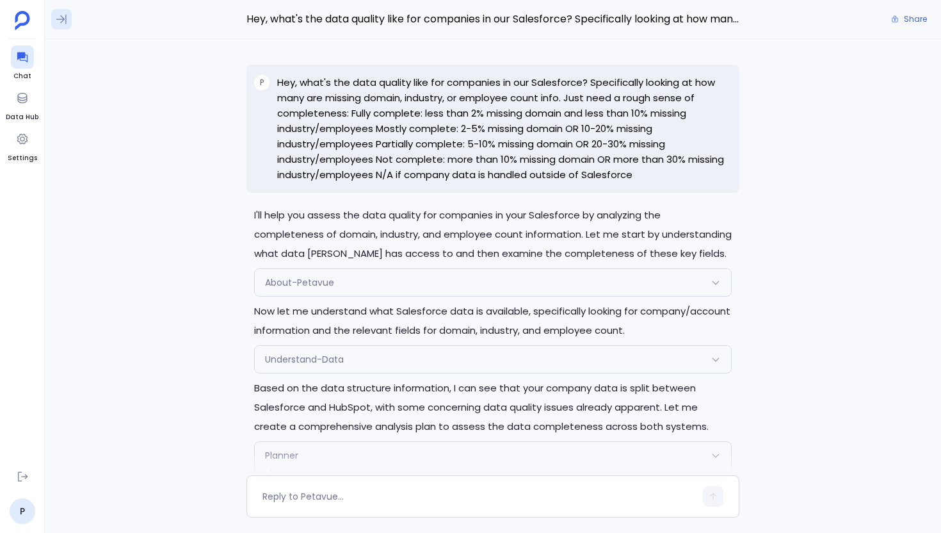
click at [61, 20] on icon at bounding box center [61, 19] width 13 height 13
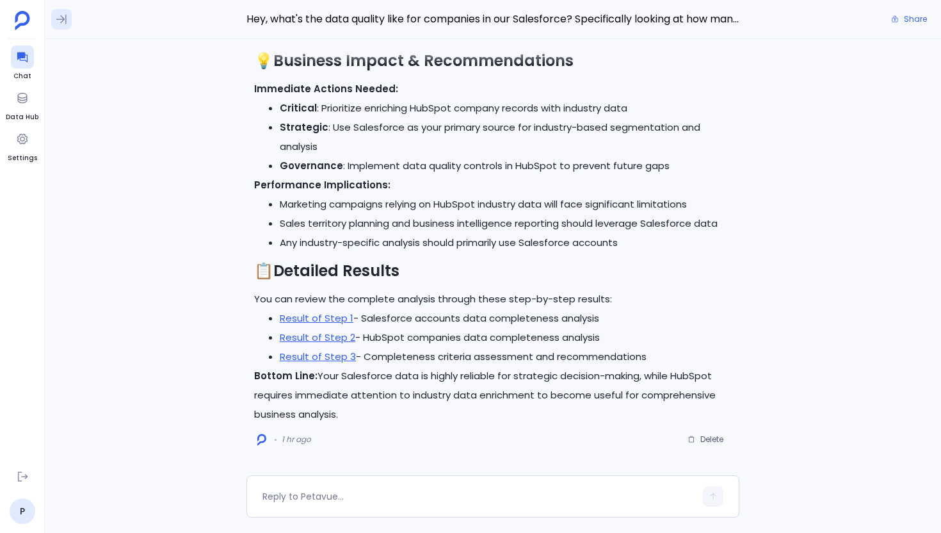
click at [58, 24] on icon at bounding box center [61, 19] width 13 height 13
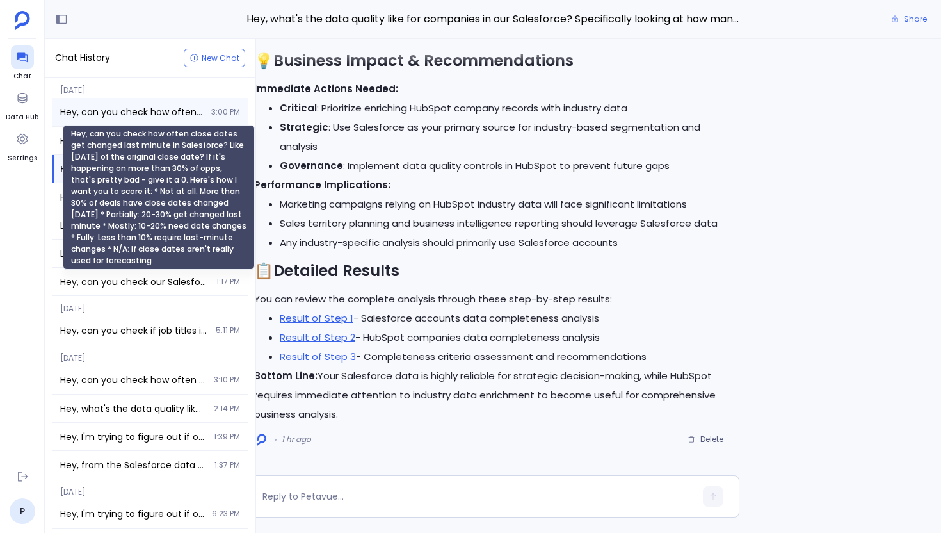
click at [109, 114] on span "Hey, can you check how often close dates get changed last minute in Salesforce?…" at bounding box center [131, 112] width 143 height 13
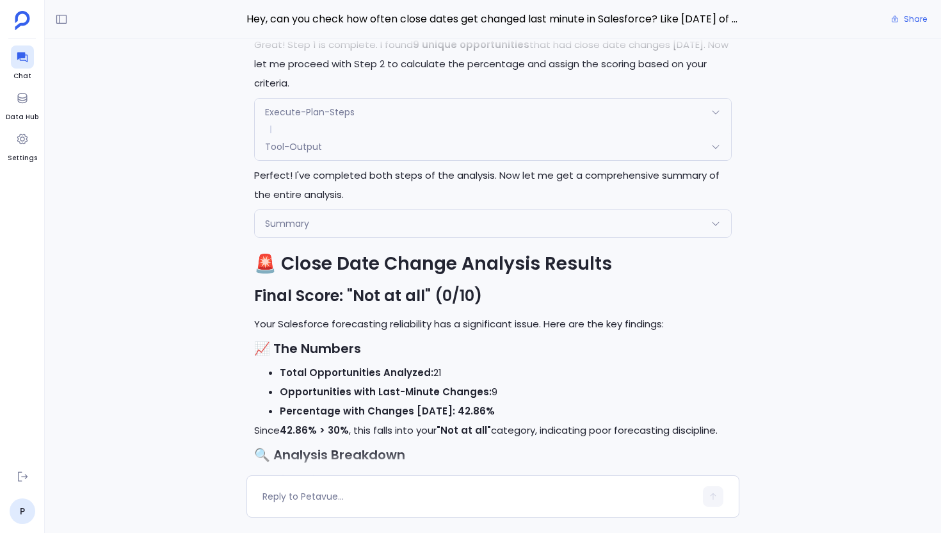
scroll to position [-637, 0]
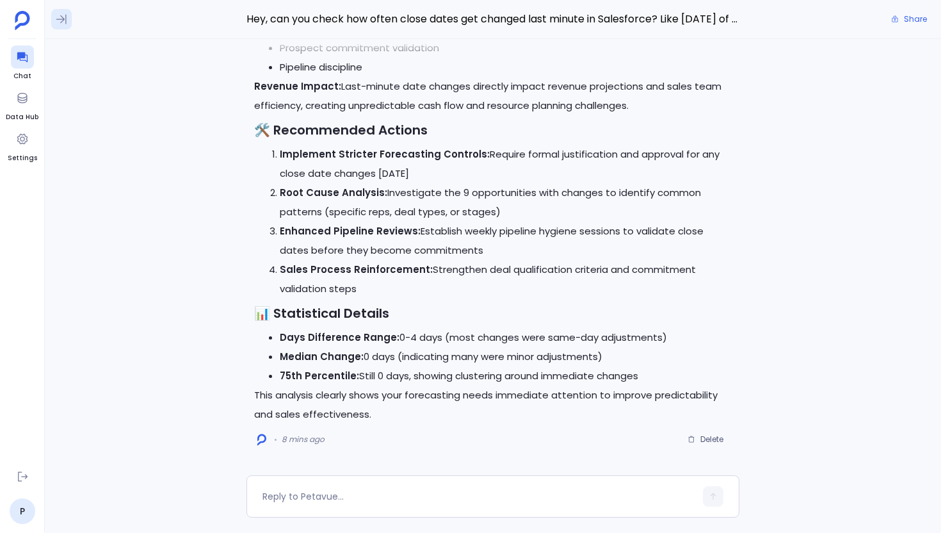
click at [65, 17] on icon at bounding box center [61, 19] width 13 height 13
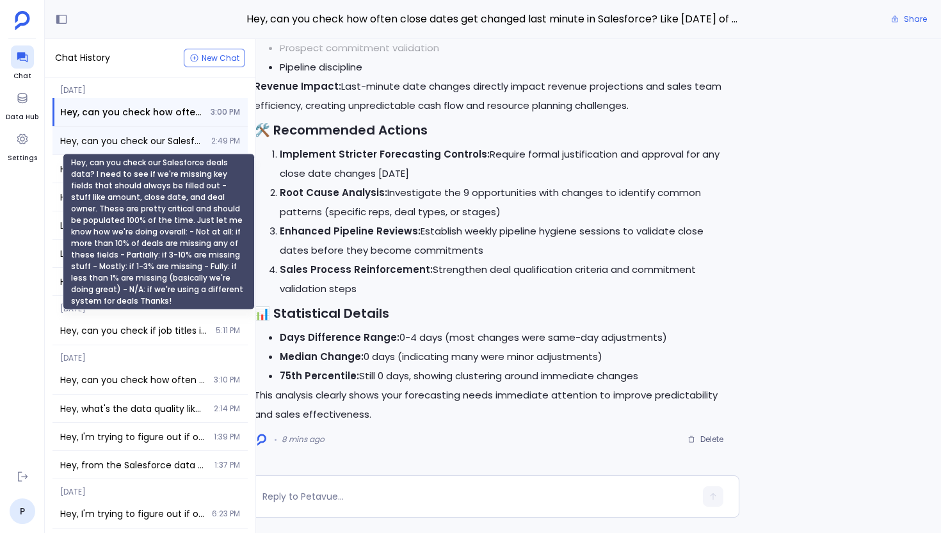
click at [159, 142] on span "Hey, can you check our Salesforce deals data? I need to see if we're missing ke…" at bounding box center [131, 140] width 143 height 13
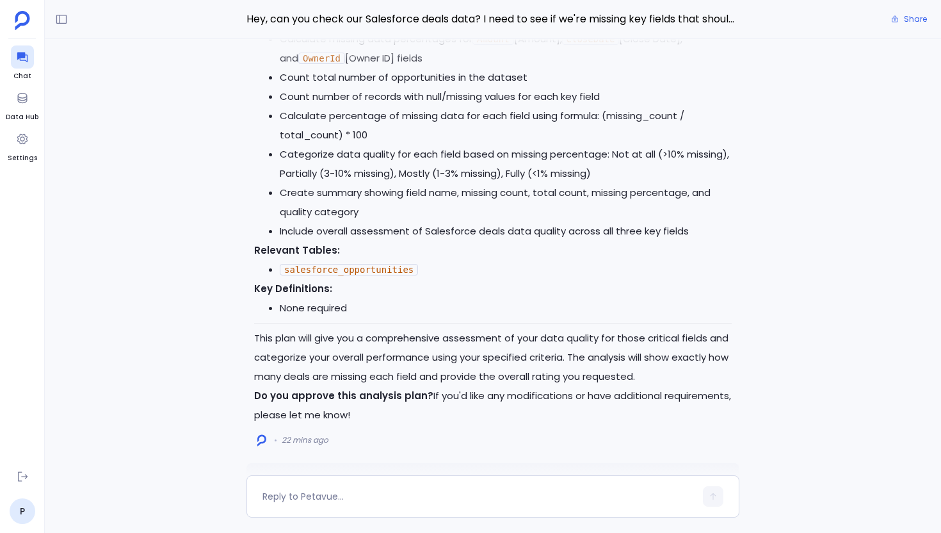
scroll to position [-1627, 0]
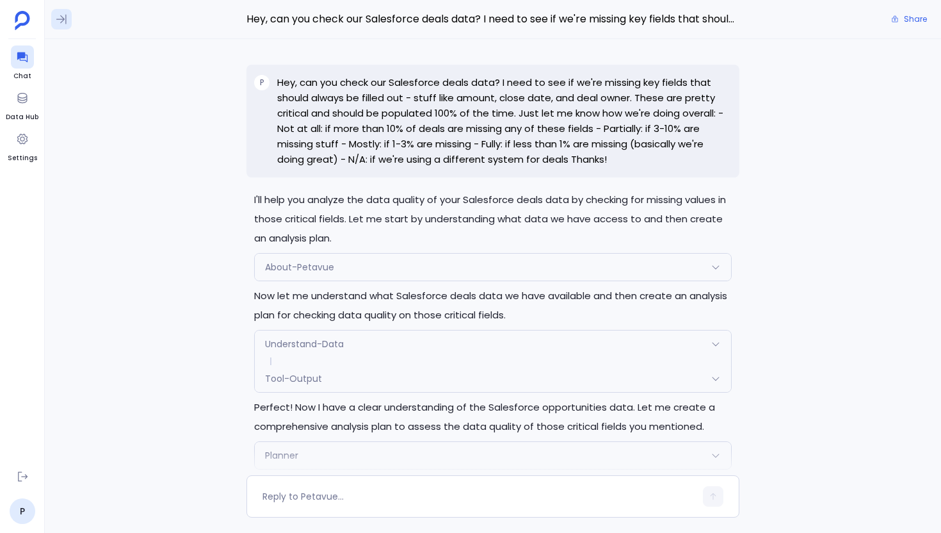
click at [53, 24] on button at bounding box center [61, 19] width 20 height 20
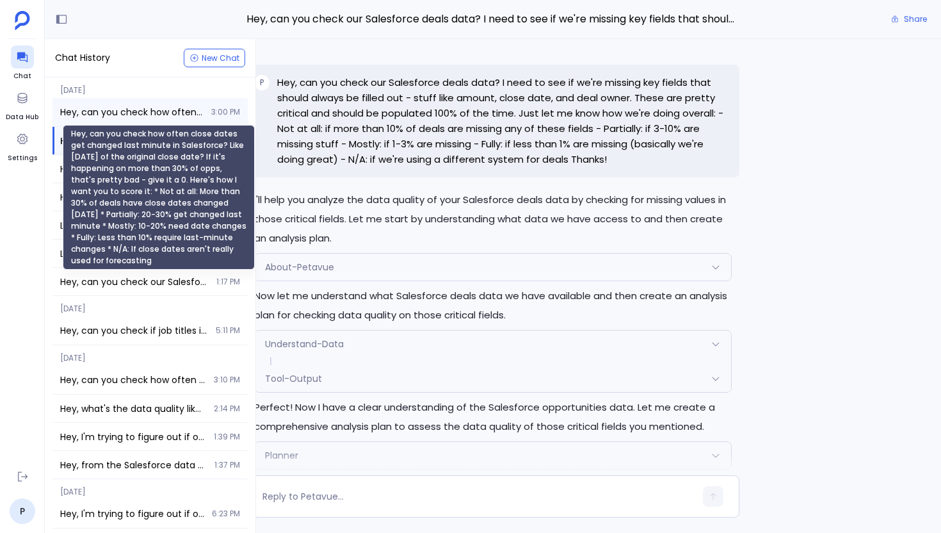
click at [117, 113] on span "Hey, can you check how often close dates get changed last minute in Salesforce?…" at bounding box center [131, 112] width 143 height 13
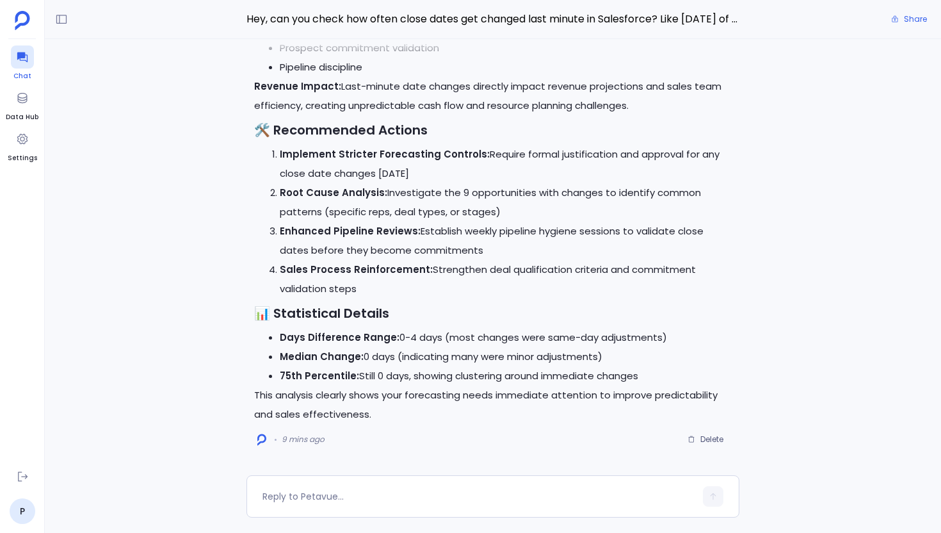
click at [23, 54] on icon at bounding box center [22, 58] width 10 height 10
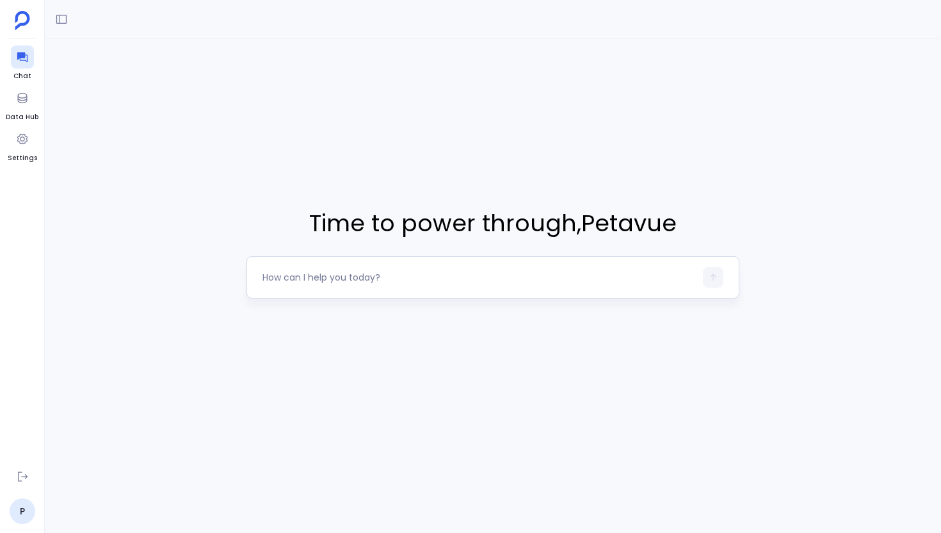
click at [381, 278] on textarea at bounding box center [479, 277] width 433 height 13
type textarea "Hey, can you check how often close dates get changed last minute in Salesforce?…"
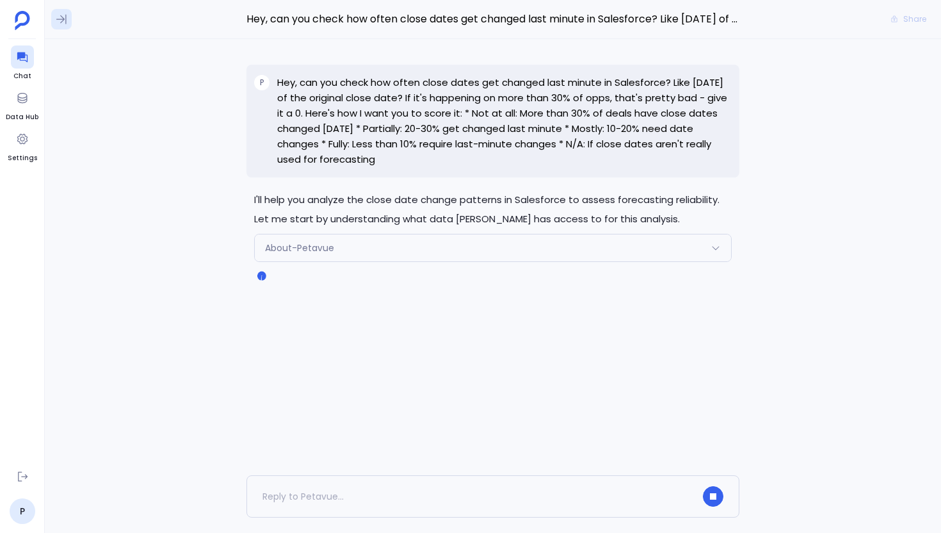
click at [68, 14] on button at bounding box center [61, 19] width 20 height 20
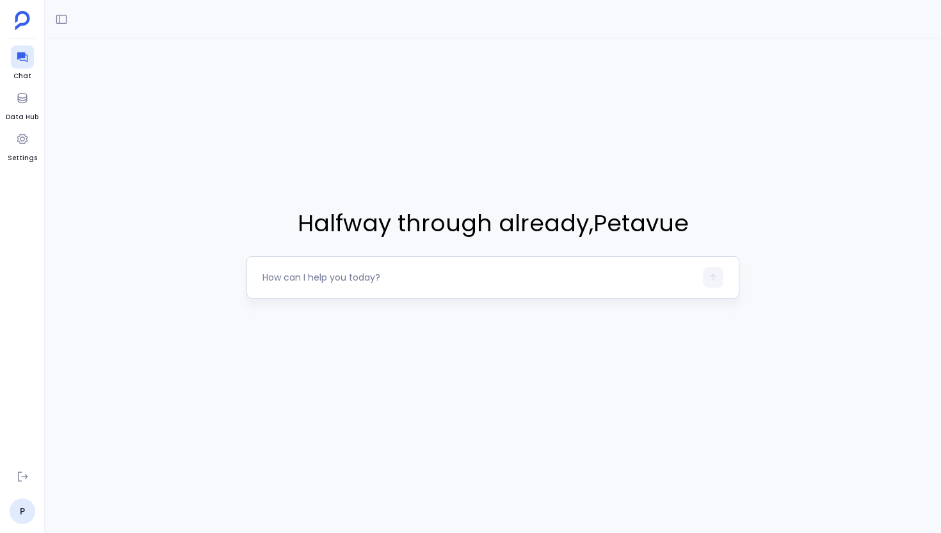
click at [371, 272] on textarea at bounding box center [479, 277] width 433 height 13
type textarea "Hey, I'm trying to understand how deal amounts typically change in Salesforce t…"
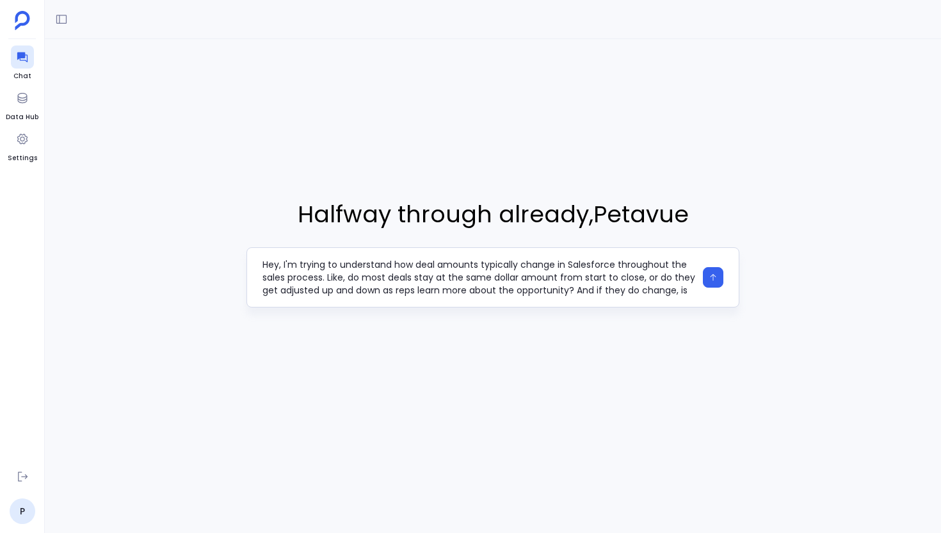
scroll to position [102, 0]
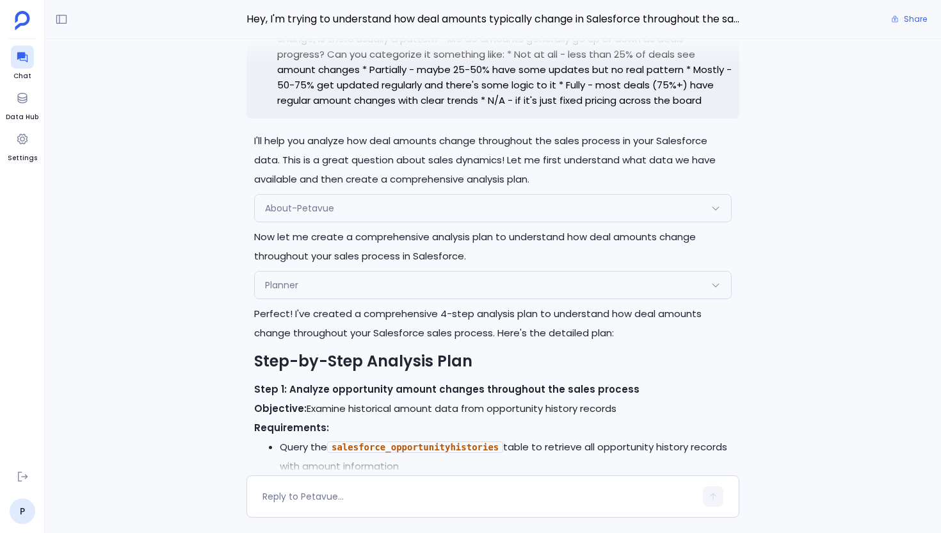
scroll to position [-1377, 0]
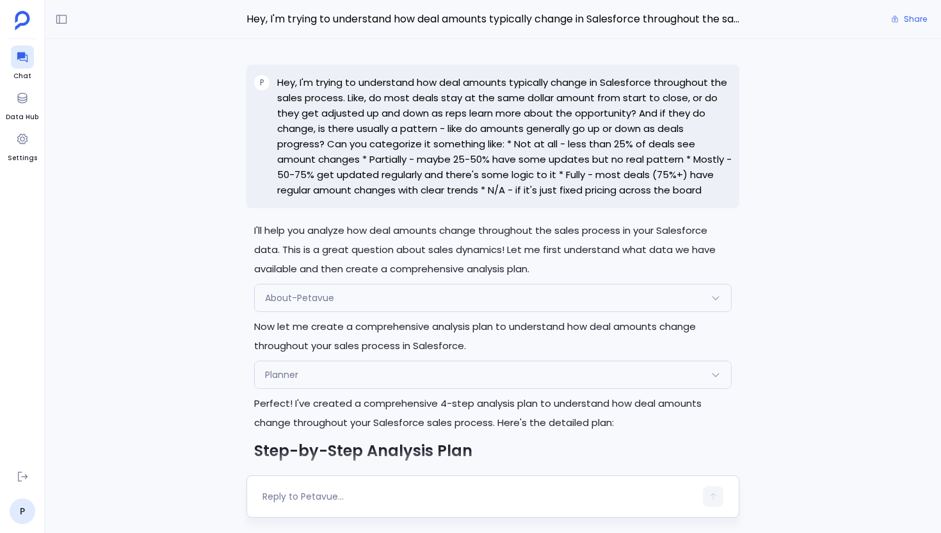
click at [330, 493] on textarea at bounding box center [479, 496] width 433 height 13
click at [266, 475] on textarea "go ahead" at bounding box center [479, 487] width 433 height 38
type textarea "Go ahead"
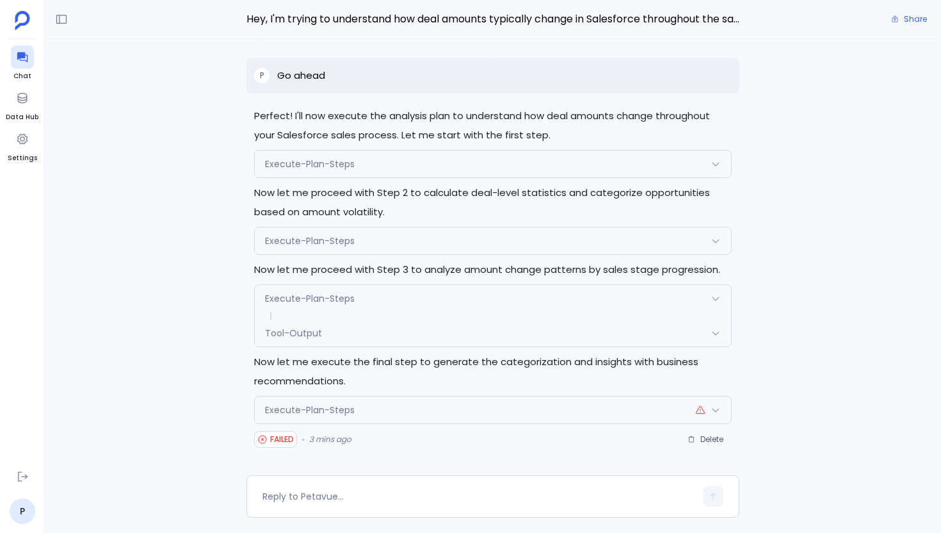
click at [457, 416] on div "Execute-Plan-Steps" at bounding box center [493, 409] width 476 height 27
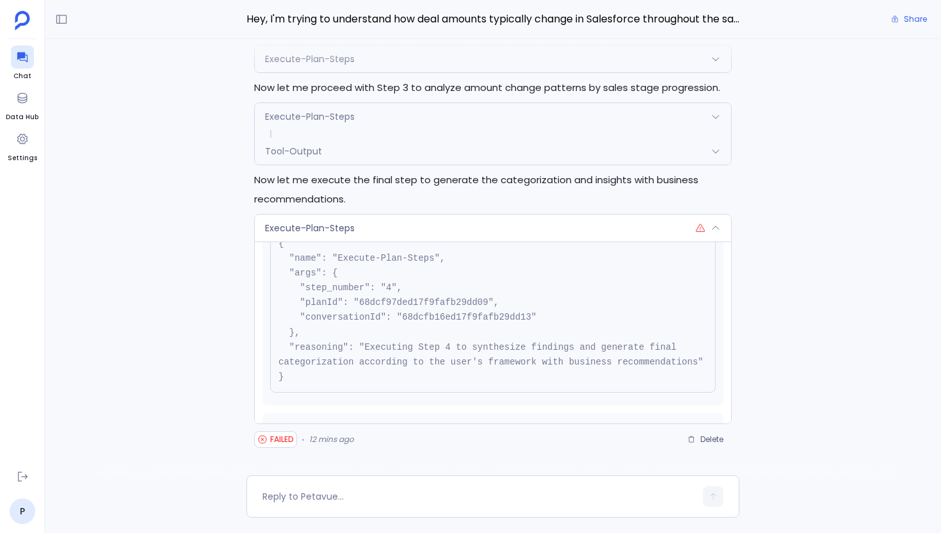
click at [483, 228] on div "Execute-Plan-Steps" at bounding box center [493, 228] width 476 height 27
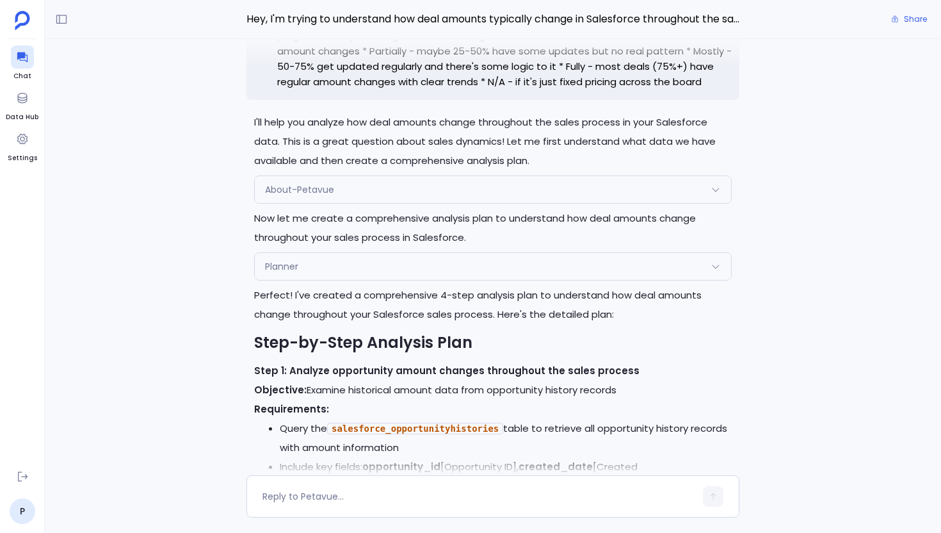
scroll to position [-1781, 0]
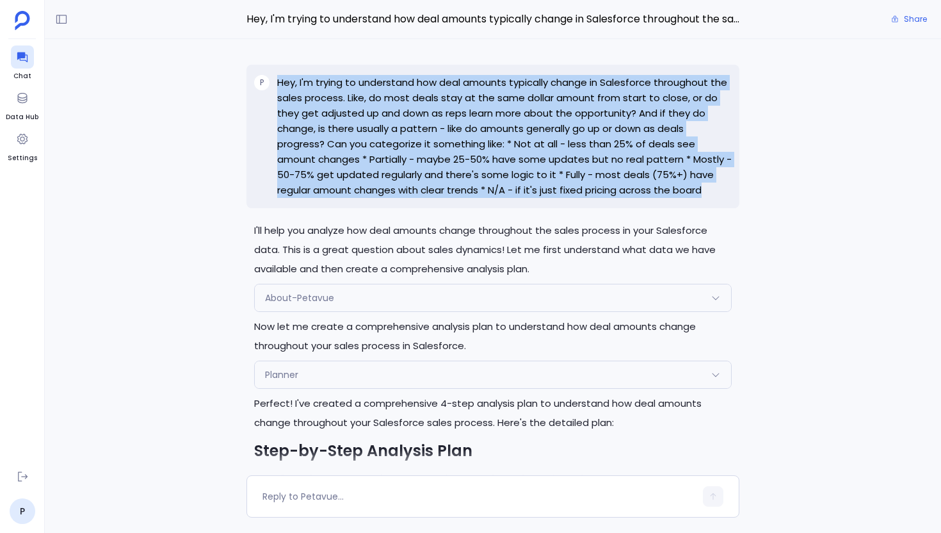
drag, startPoint x: 705, startPoint y: 190, endPoint x: 264, endPoint y: 88, distance: 452.9
click at [264, 88] on div "P Hey, I'm trying to understand how deal amounts typically change in Salesforce…" at bounding box center [493, 136] width 493 height 143
copy div "Hey, I'm trying to understand how deal amounts typically change in Salesforce t…"
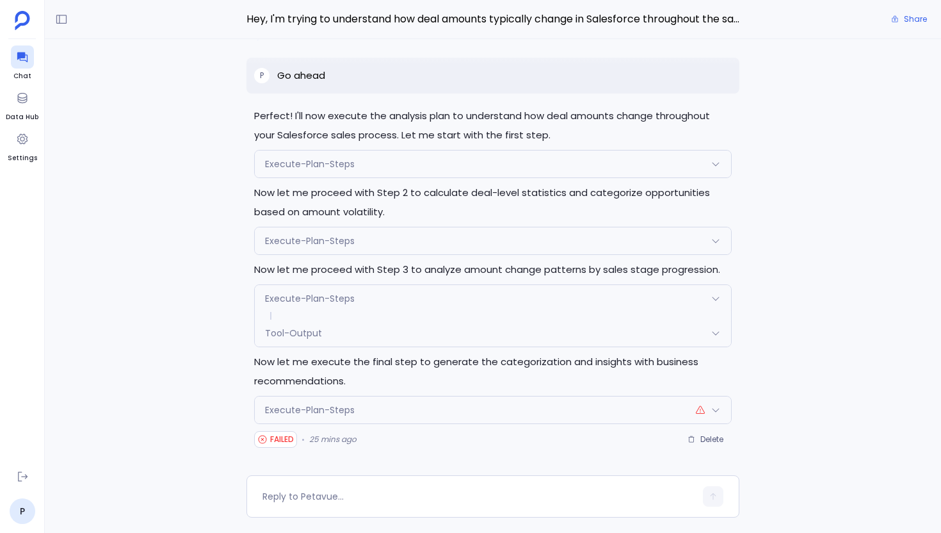
scroll to position [-15, 0]
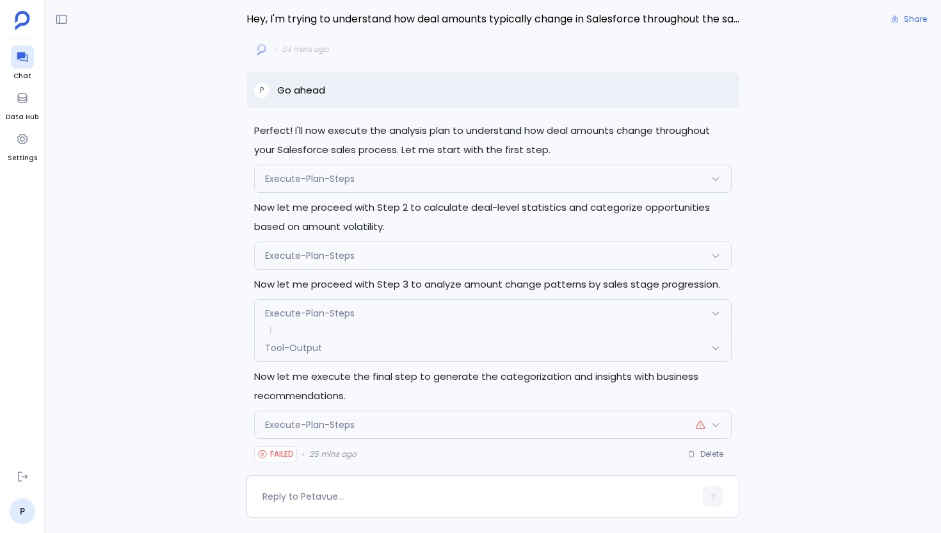
click at [300, 86] on p "Go ahead" at bounding box center [301, 90] width 48 height 15
copy p "Go ahead"
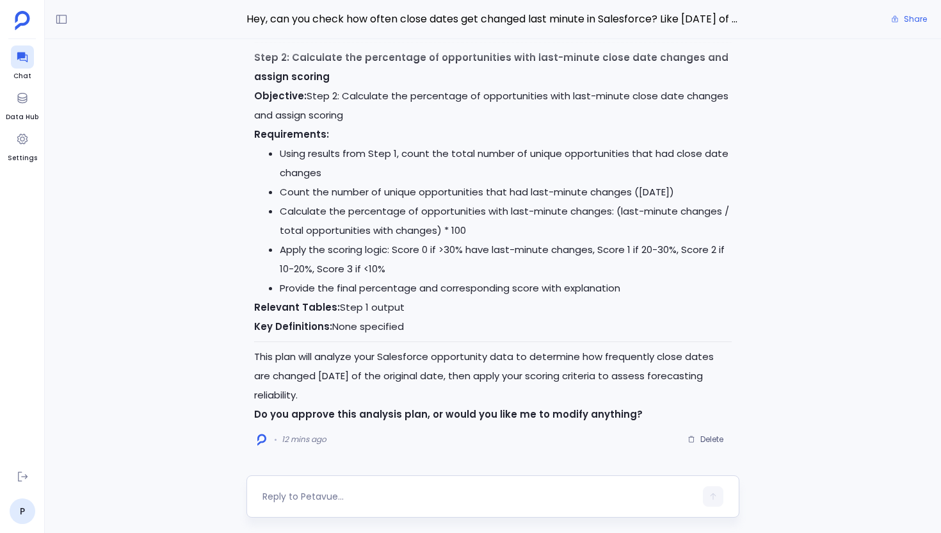
click at [373, 490] on textarea at bounding box center [479, 496] width 433 height 13
type textarea "Go ahead"
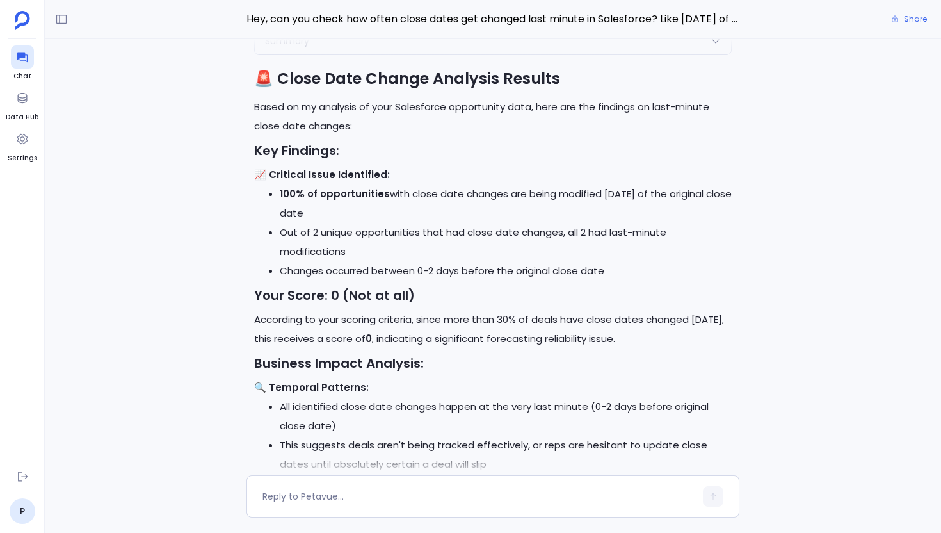
scroll to position [-437, 0]
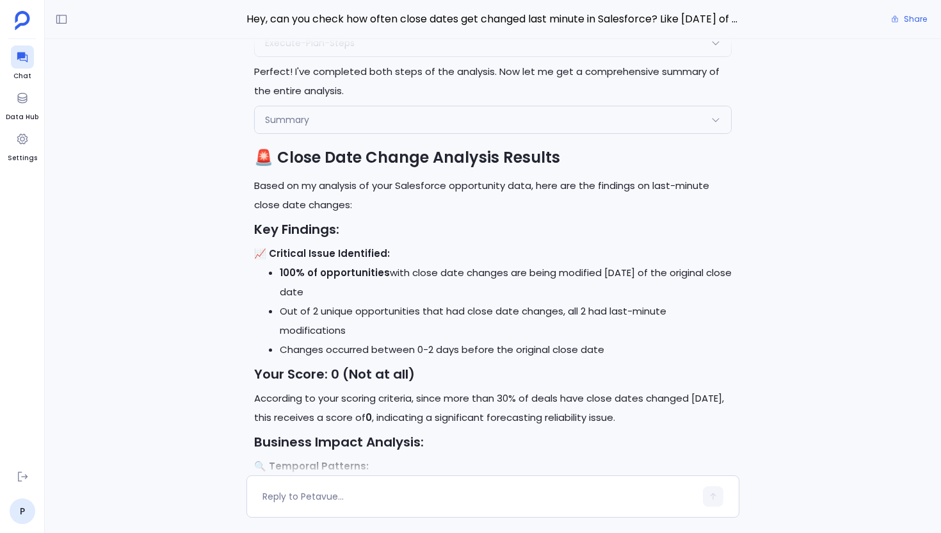
click at [598, 272] on li "100% of opportunities with close date changes are being modified [DATE] of the …" at bounding box center [506, 282] width 452 height 38
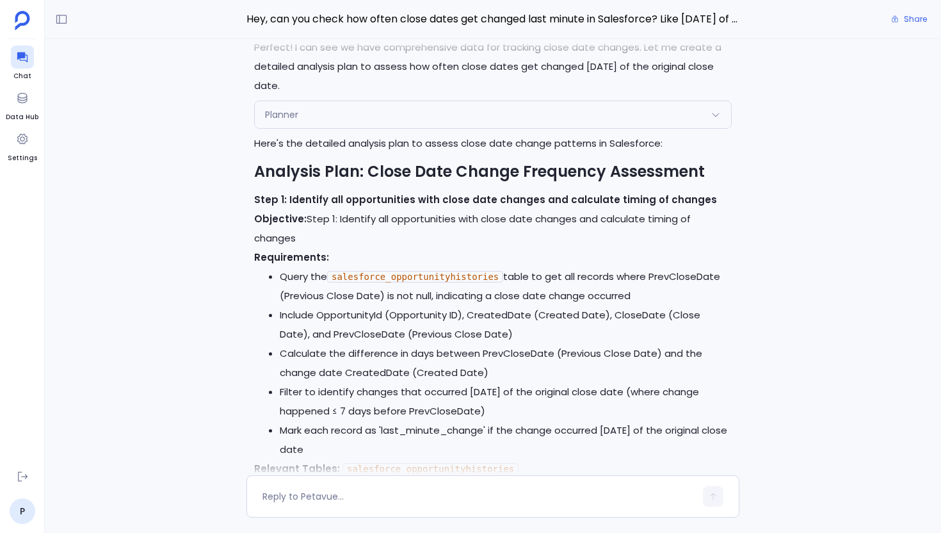
scroll to position [-1861, 0]
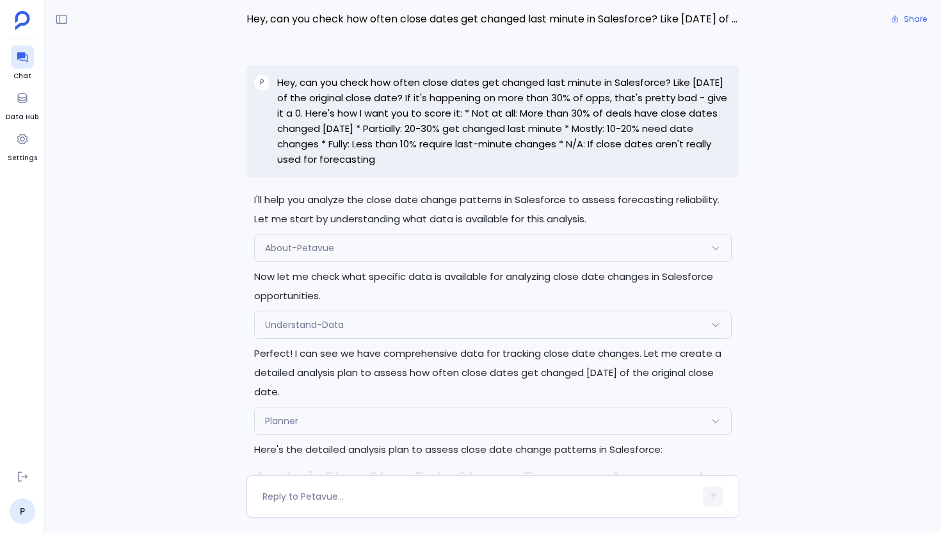
drag, startPoint x: 403, startPoint y: 161, endPoint x: 274, endPoint y: 85, distance: 149.8
click at [274, 85] on div "P Hey, can you check how often close dates get changed last minute in Salesforc…" at bounding box center [493, 121] width 493 height 113
copy p "Hey, can you check how often close dates get changed last minute in Salesforce?…"
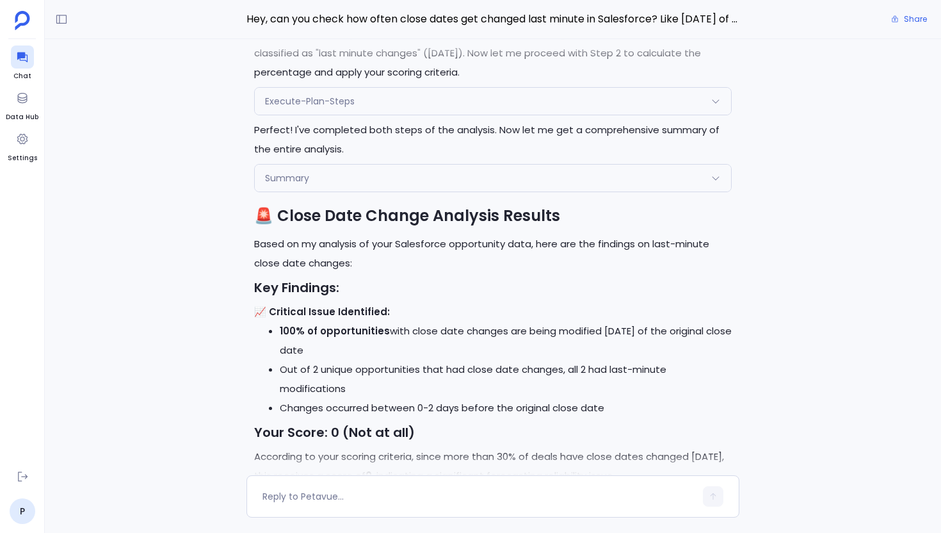
scroll to position [0, 0]
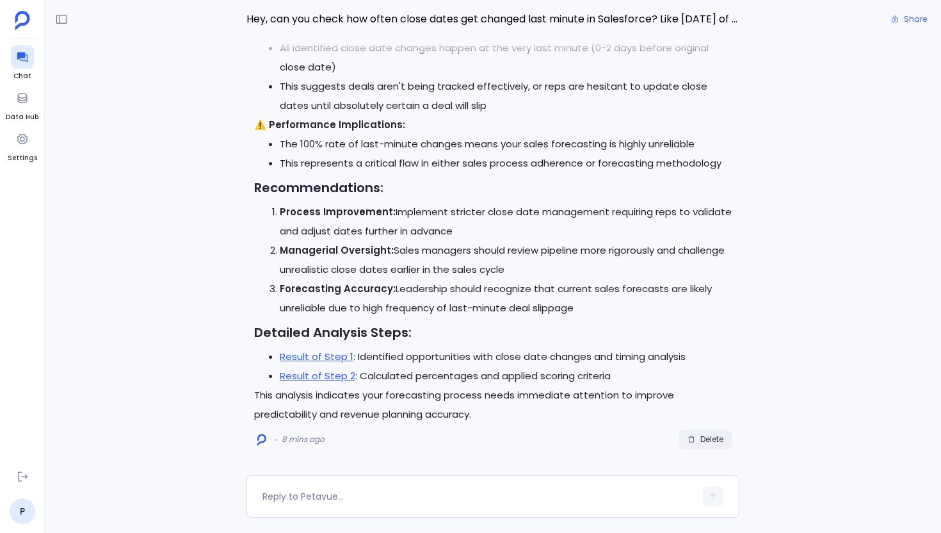
click at [710, 430] on button "Delete" at bounding box center [705, 439] width 53 height 19
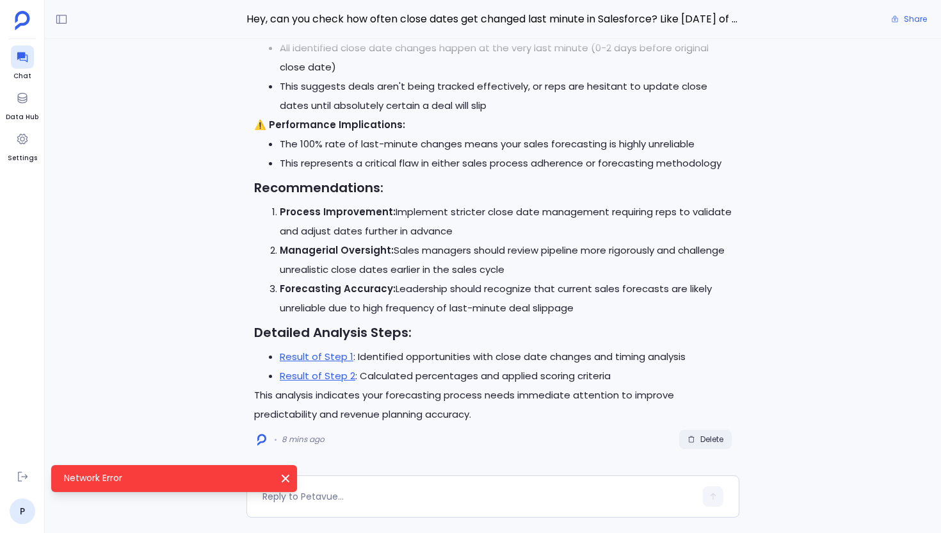
click at [711, 439] on span "Delete" at bounding box center [712, 439] width 23 height 10
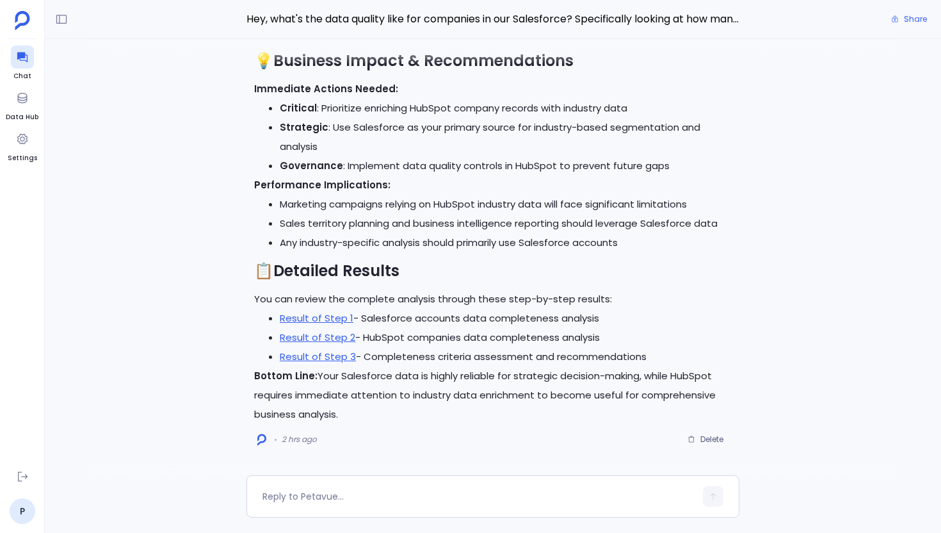
scroll to position [555, 0]
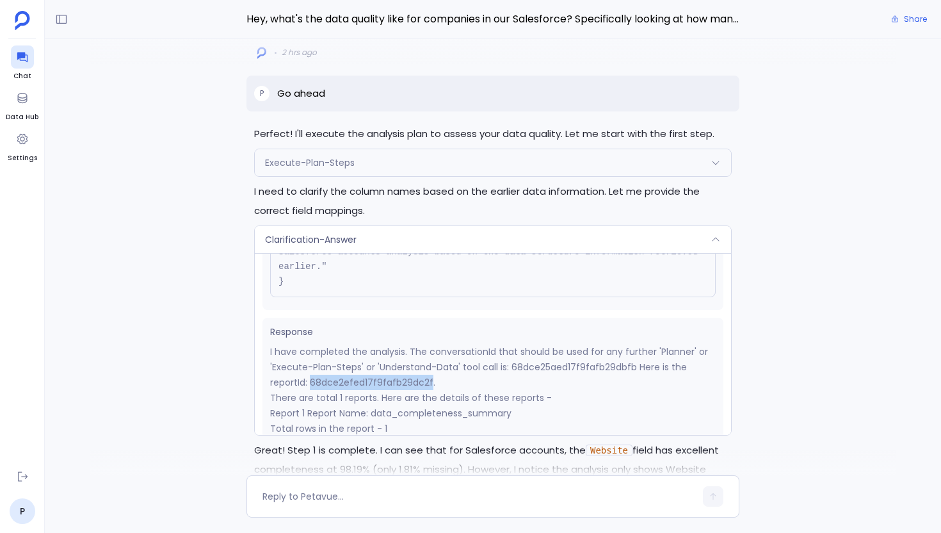
click at [377, 227] on div "Clarification-Answer" at bounding box center [493, 239] width 476 height 27
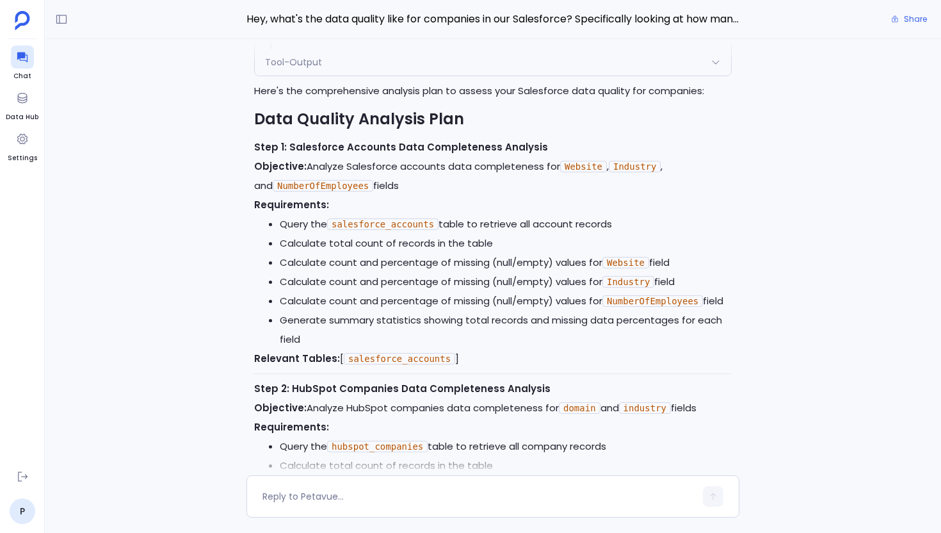
scroll to position [-1932, 0]
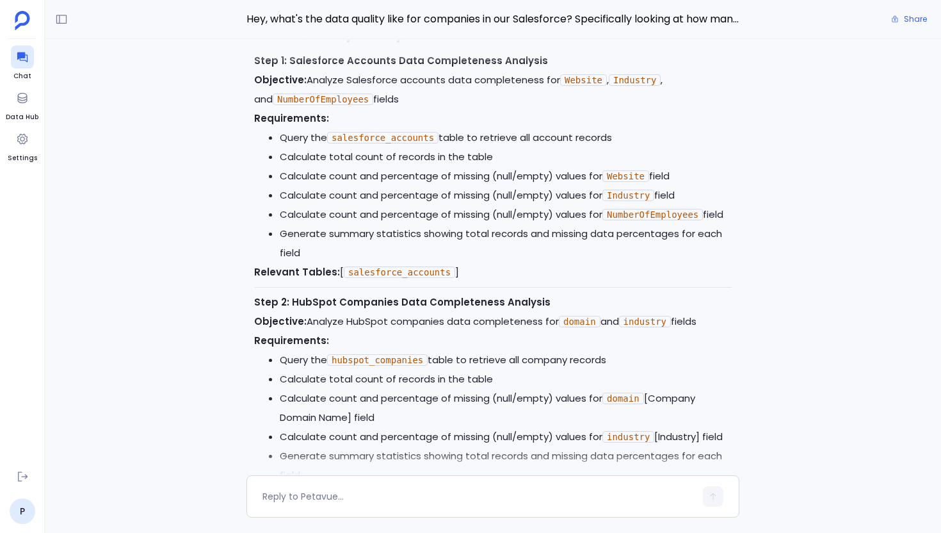
click at [433, 267] on div "Here's the comprehensive analysis plan to assess your Salesforce data quality f…" at bounding box center [493, 481] width 478 height 973
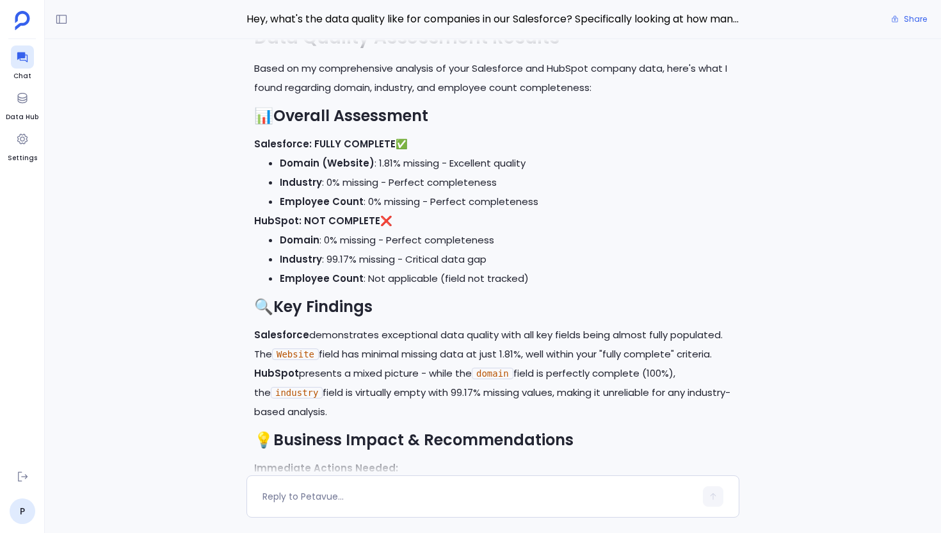
scroll to position [-435, 0]
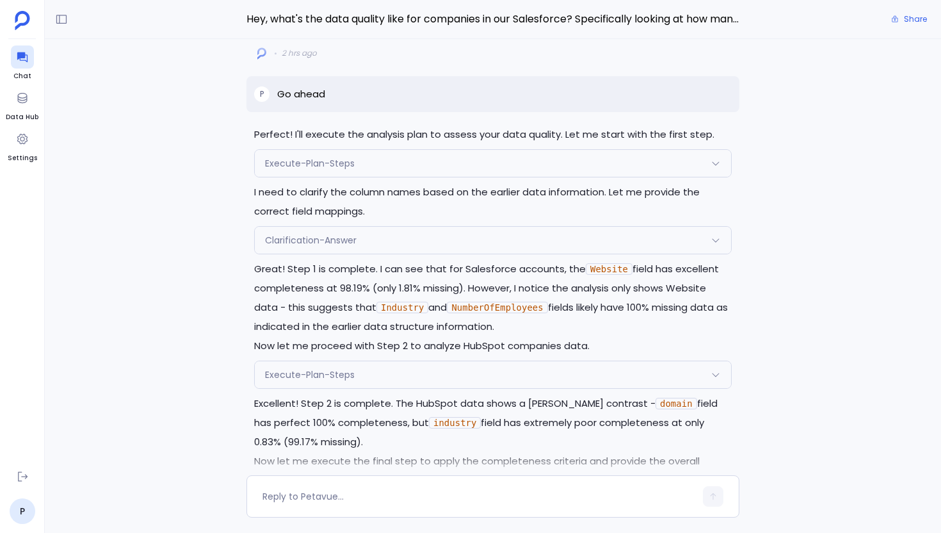
click at [377, 165] on div "Execute-Plan-Steps" at bounding box center [493, 163] width 476 height 27
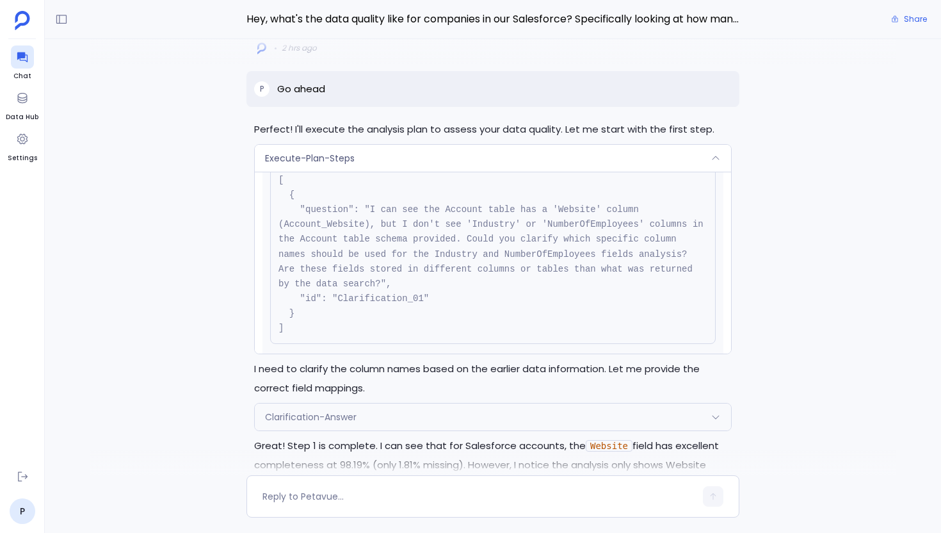
scroll to position [310, 0]
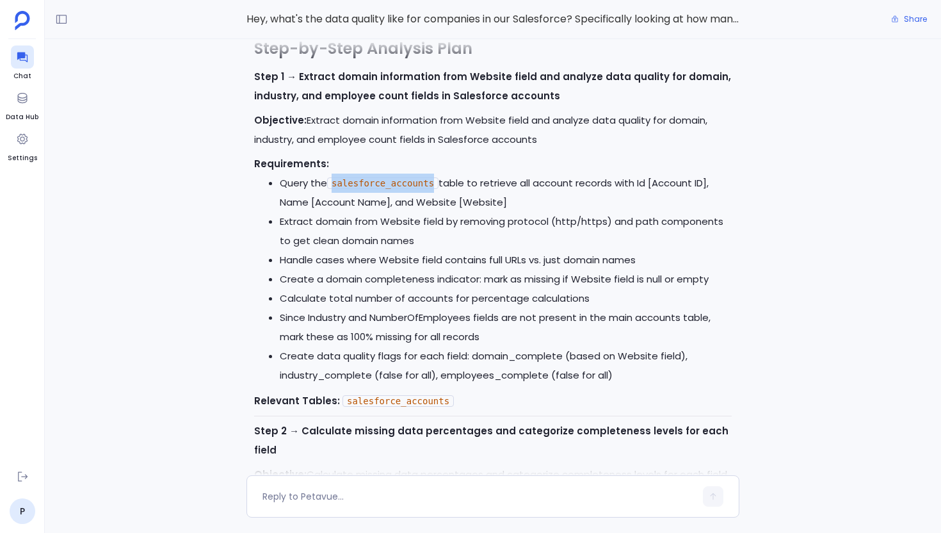
scroll to position [-880, 0]
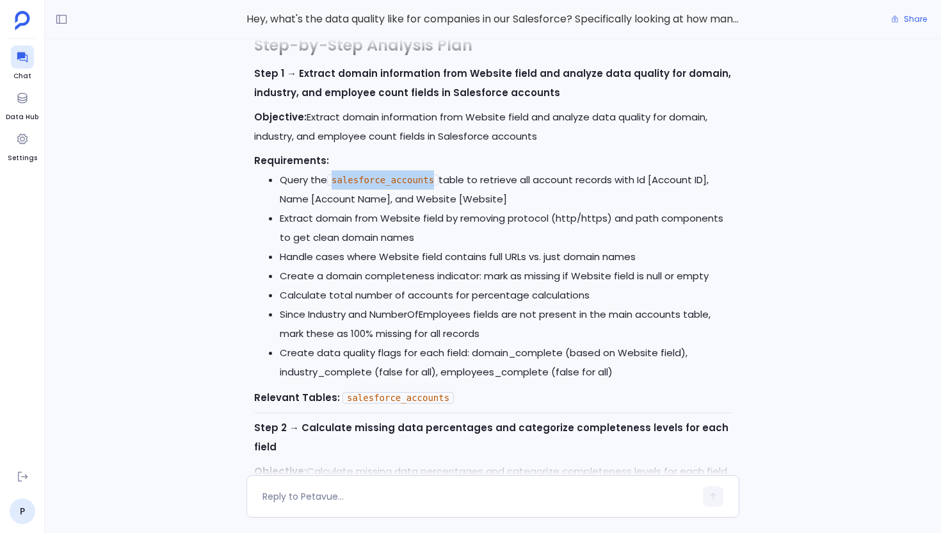
click at [777, 259] on div "I'll help you assess the data quality for companies in your Salesforce by analy…" at bounding box center [493, 257] width 896 height 436
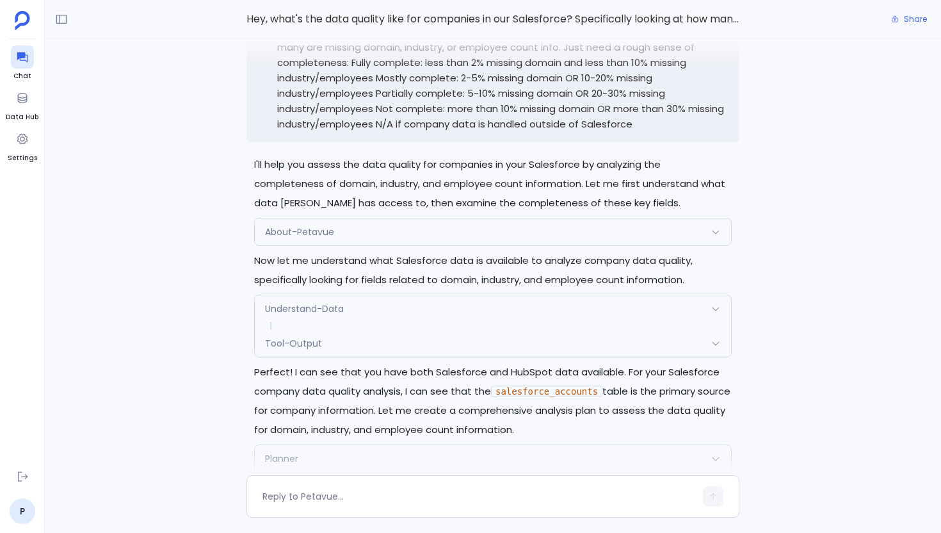
scroll to position [-1418, 0]
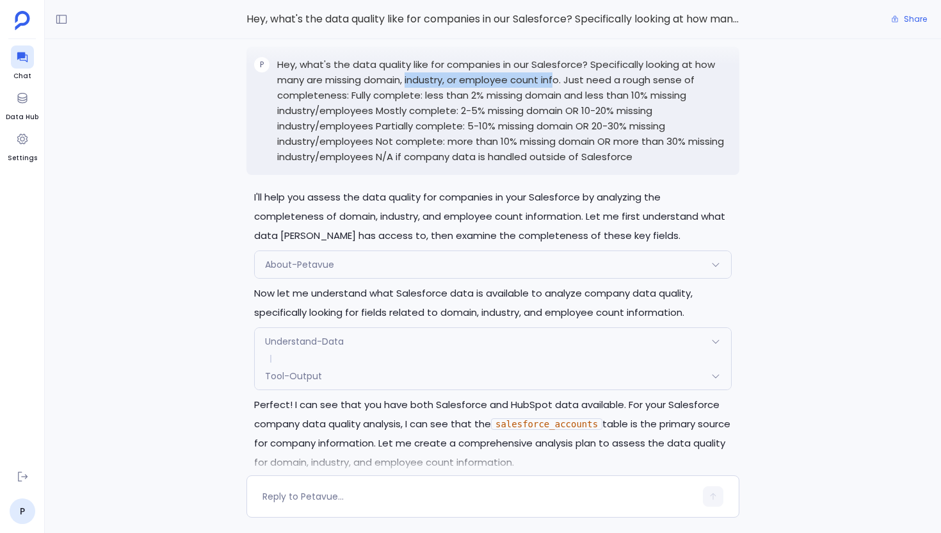
drag, startPoint x: 408, startPoint y: 99, endPoint x: 558, endPoint y: 97, distance: 150.5
click at [559, 97] on p "Hey, what's the data quality like for companies in our Salesforce? Specifically…" at bounding box center [504, 111] width 455 height 108
click at [558, 97] on p "Hey, what's the data quality like for companies in our Salesforce? Specifically…" at bounding box center [504, 111] width 455 height 108
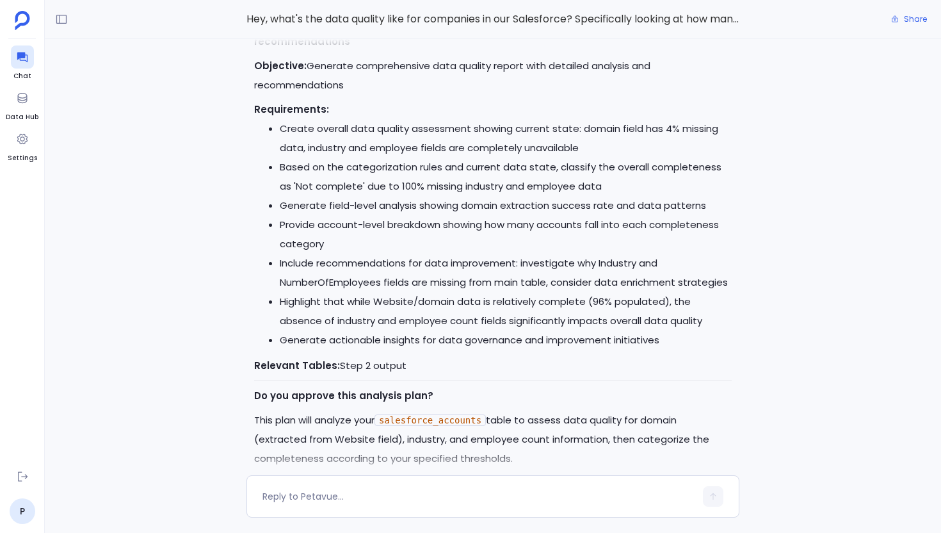
scroll to position [0, 0]
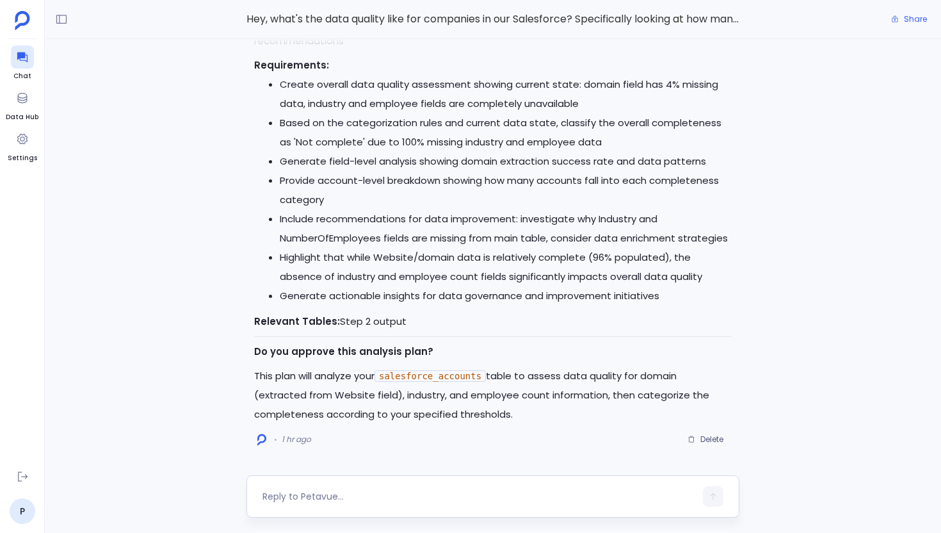
click at [325, 502] on textarea at bounding box center [479, 496] width 433 height 13
type textarea "Go ahead"
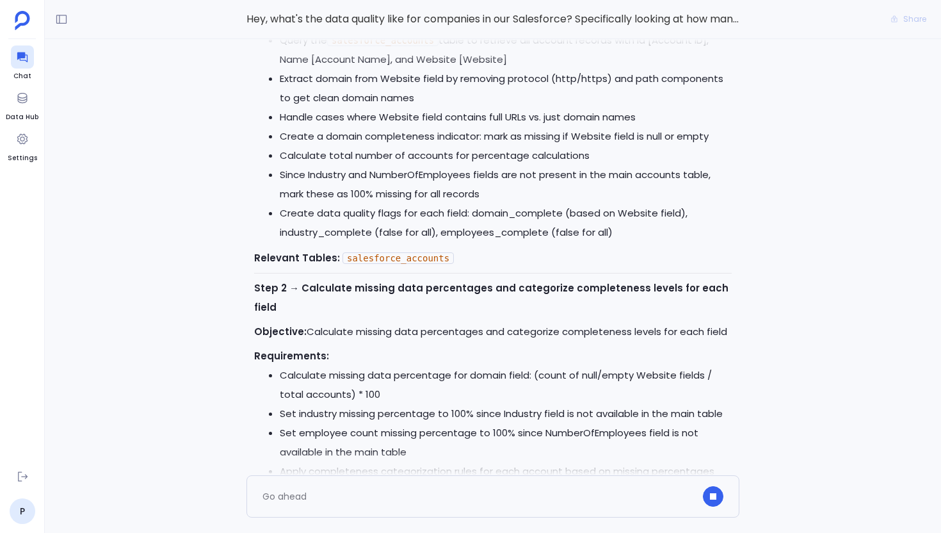
scroll to position [-936, 0]
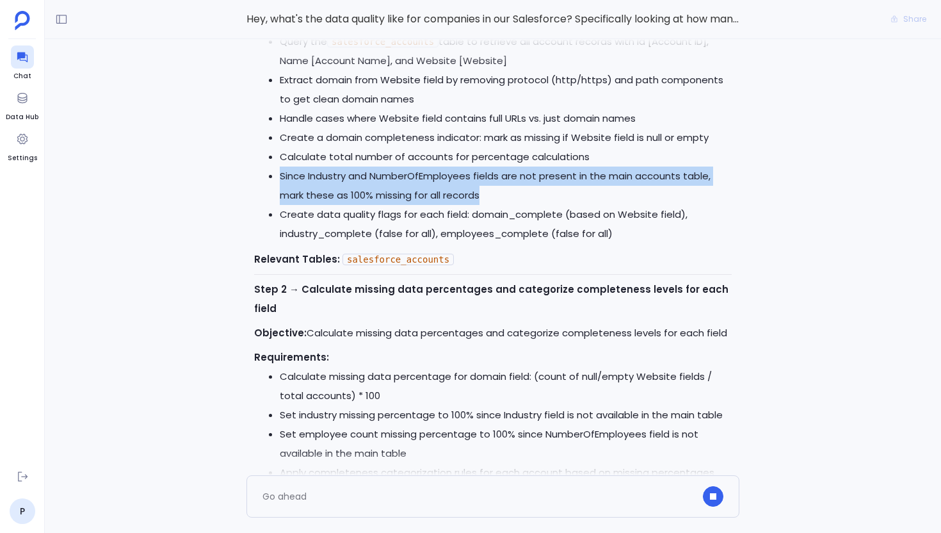
drag, startPoint x: 280, startPoint y: 192, endPoint x: 484, endPoint y: 215, distance: 204.9
click at [484, 205] on li "Since Industry and NumberOfEmployees fields are not present in the main account…" at bounding box center [506, 185] width 452 height 38
click at [547, 243] on li "Create data quality flags for each field: domain_complete (based on Website fie…" at bounding box center [506, 224] width 452 height 38
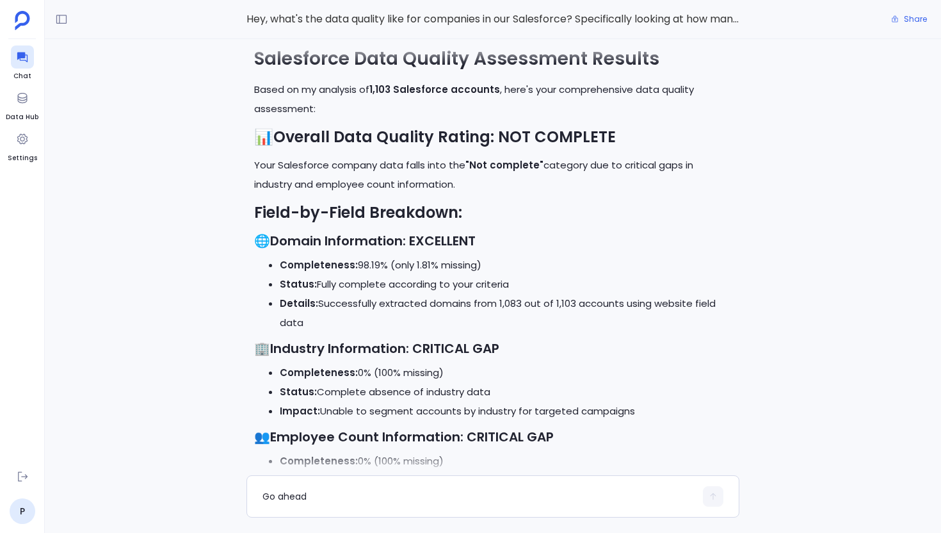
scroll to position [-567, 0]
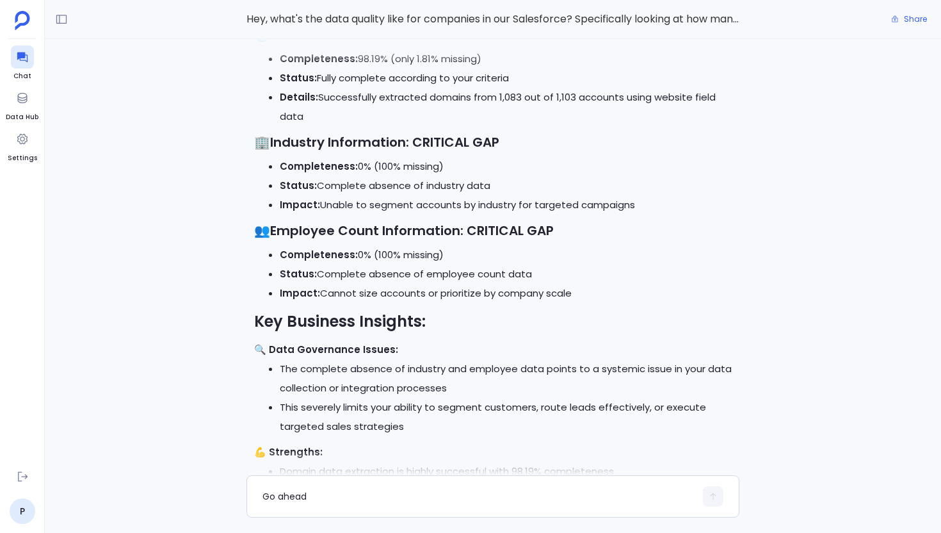
click at [483, 265] on li "Status: Complete absence of employee count data" at bounding box center [506, 273] width 452 height 19
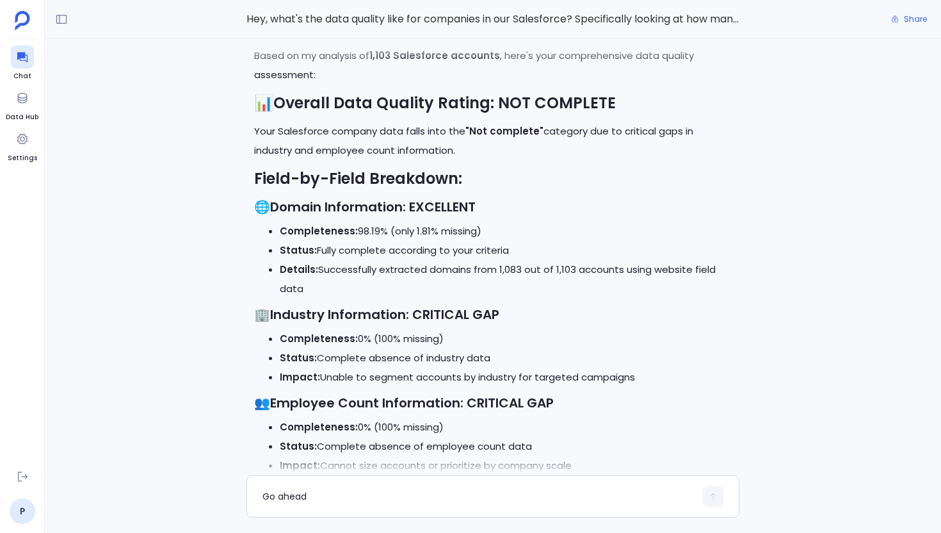
scroll to position [-740, 0]
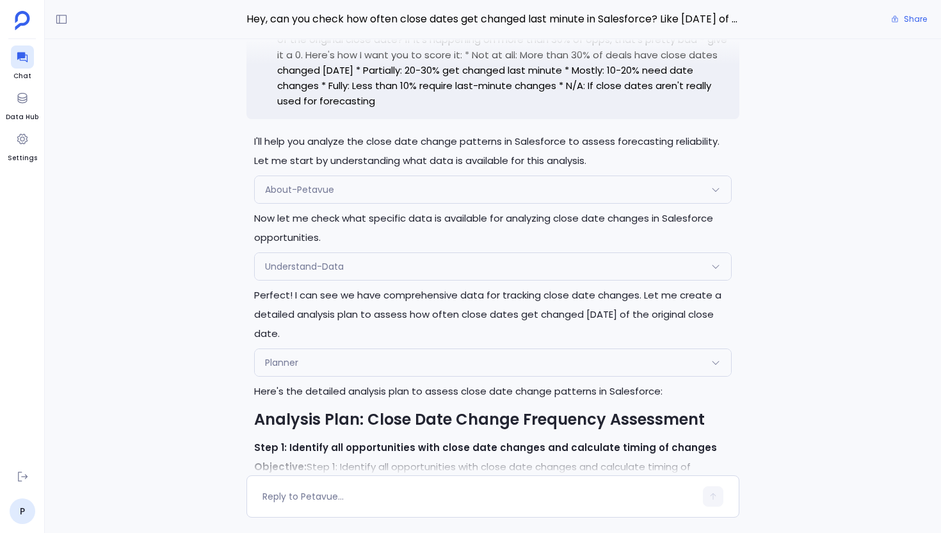
scroll to position [-1861, 0]
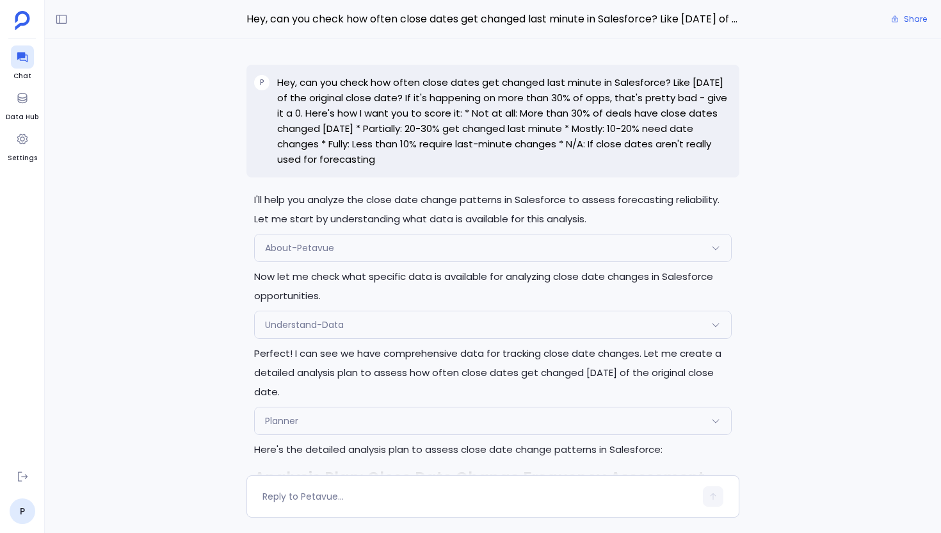
drag, startPoint x: 402, startPoint y: 156, endPoint x: 277, endPoint y: 82, distance: 145.3
click at [277, 82] on div "P Hey, can you check how often close dates get changed last minute in Salesforc…" at bounding box center [493, 121] width 493 height 113
copy p "Hey, can you check how often close dates get changed last minute in Salesforce?…"
click at [453, 171] on div "P Hey, can you check how often close dates get changed last minute in Salesforc…" at bounding box center [493, 121] width 493 height 113
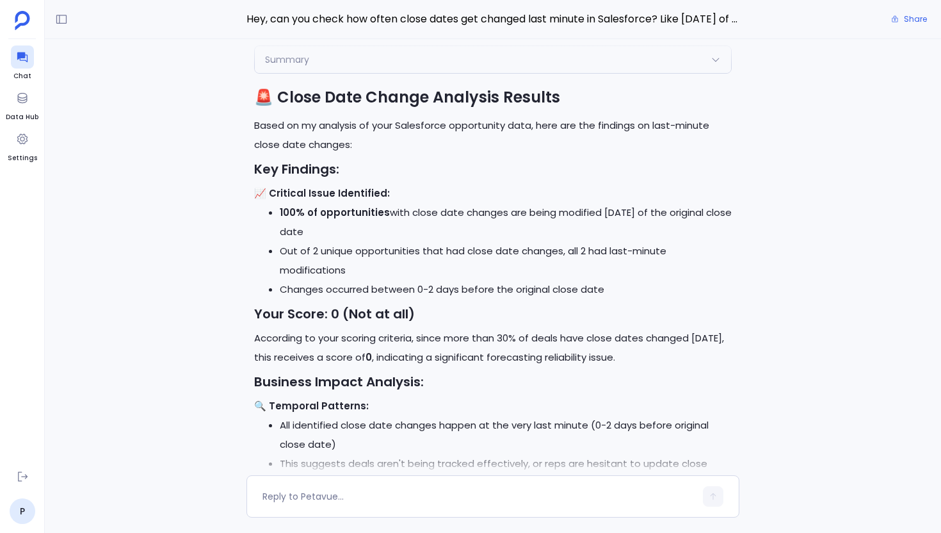
scroll to position [-219, 0]
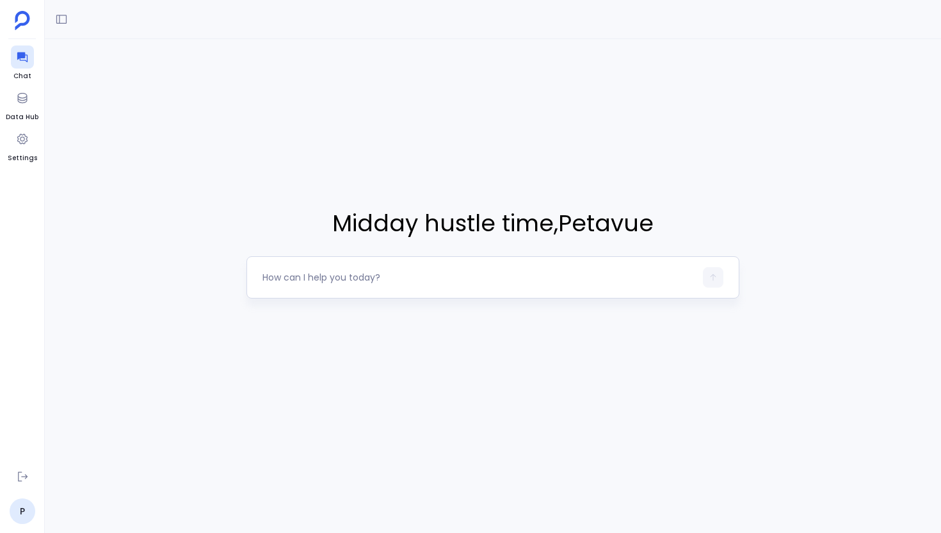
click at [453, 271] on textarea at bounding box center [479, 277] width 433 height 13
type textarea "Hey, can you check how often close dates get changed last minute in Salesforce?…"
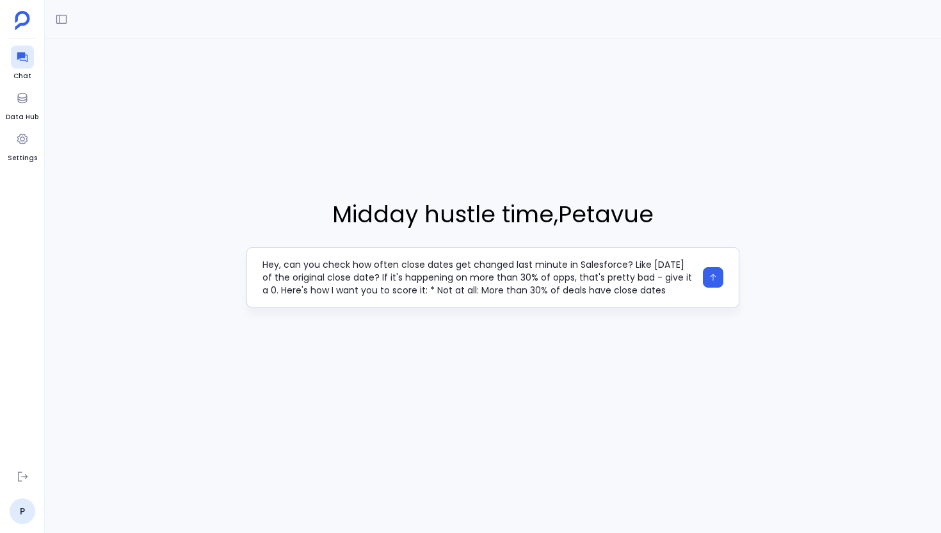
scroll to position [38, 0]
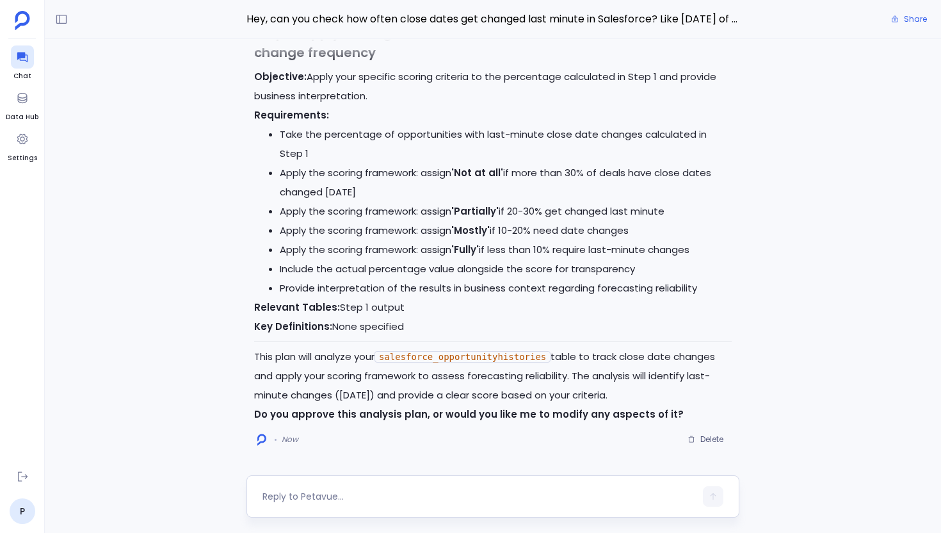
click at [383, 499] on textarea at bounding box center [479, 496] width 433 height 13
click at [282, 496] on textarea "Pulls close date changes from both opportunityfieldhistories" at bounding box center [479, 496] width 433 height 13
click at [270, 495] on textarea "Pull close date changes from both opportunityfieldhistories" at bounding box center [479, 496] width 433 height 13
click at [570, 500] on textarea "Consider close date changes from both opportunityfieldhistories" at bounding box center [479, 496] width 433 height 13
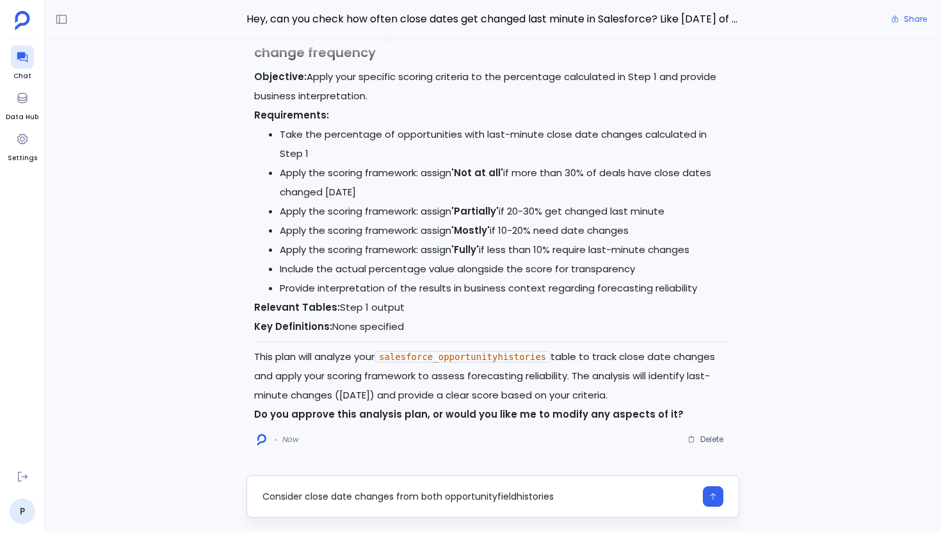
click at [433, 492] on textarea "Consider close date changes from both opportunityfieldhistories" at bounding box center [479, 496] width 433 height 13
click at [581, 499] on textarea "Consider close date changes from opportunityfieldhistories" at bounding box center [479, 496] width 433 height 13
click at [287, 494] on textarea "Consider close date changes from opportunityfieldhistories as well" at bounding box center [479, 496] width 433 height 13
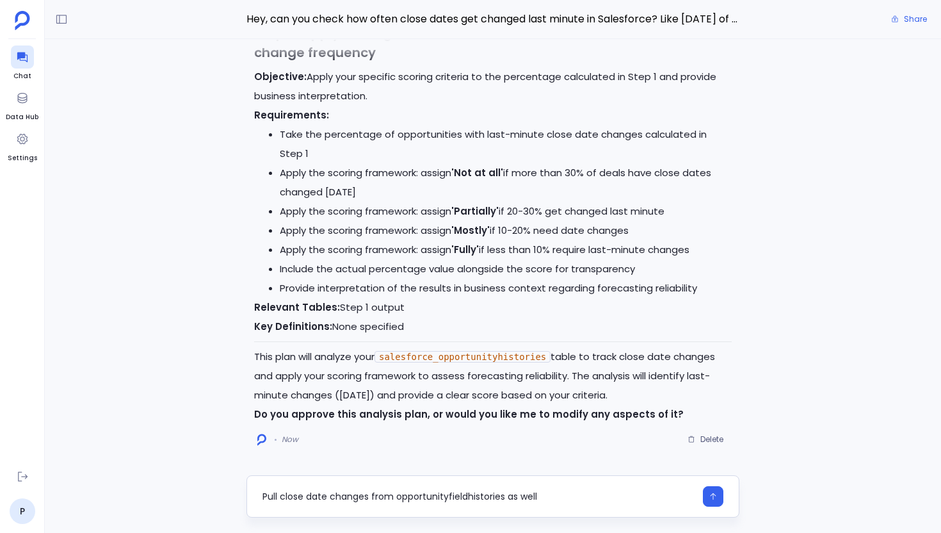
click at [265, 496] on textarea "Pull close date changes from opportunityfieldhistories as well" at bounding box center [479, 496] width 433 height 13
type textarea "Consider close date changes from opportunityfieldhistories as well"
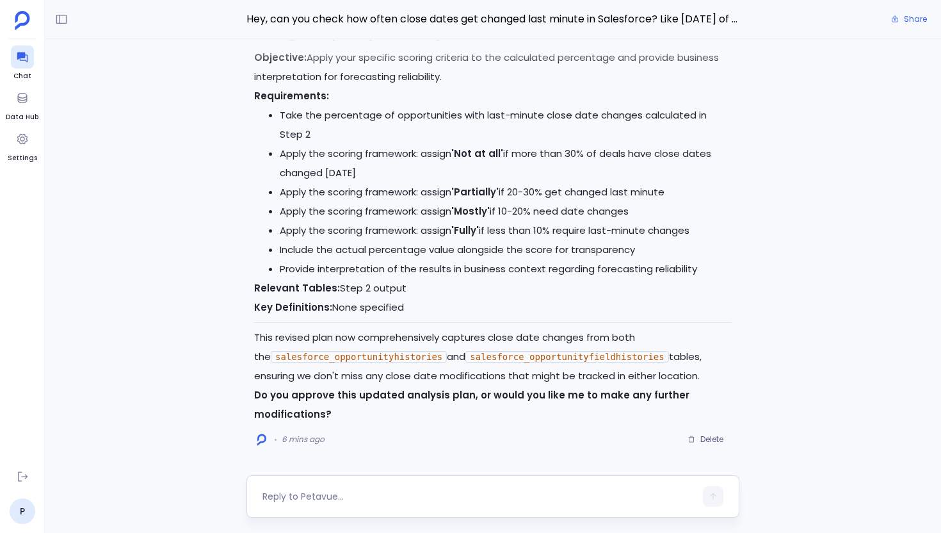
click at [389, 496] on textarea at bounding box center [479, 496] width 433 height 13
type textarea "Go ahead"
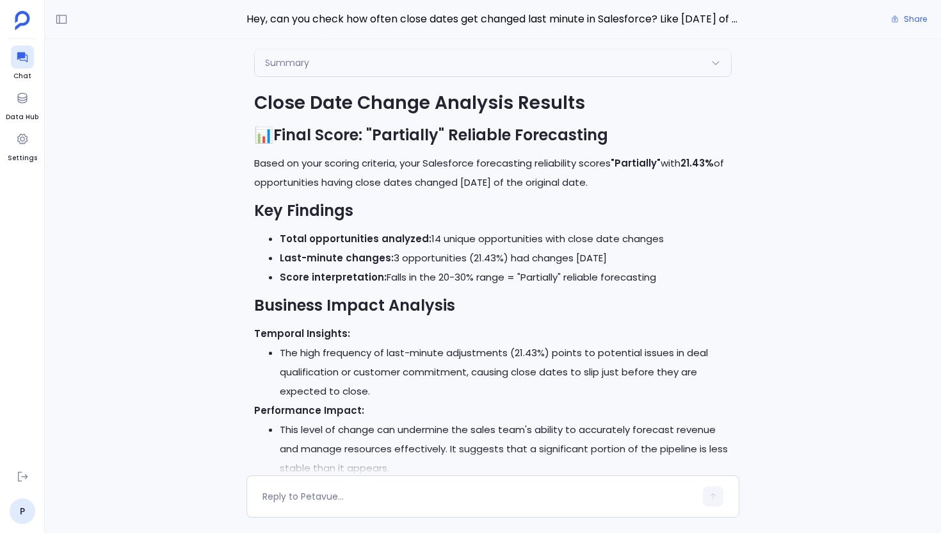
scroll to position [-536, 0]
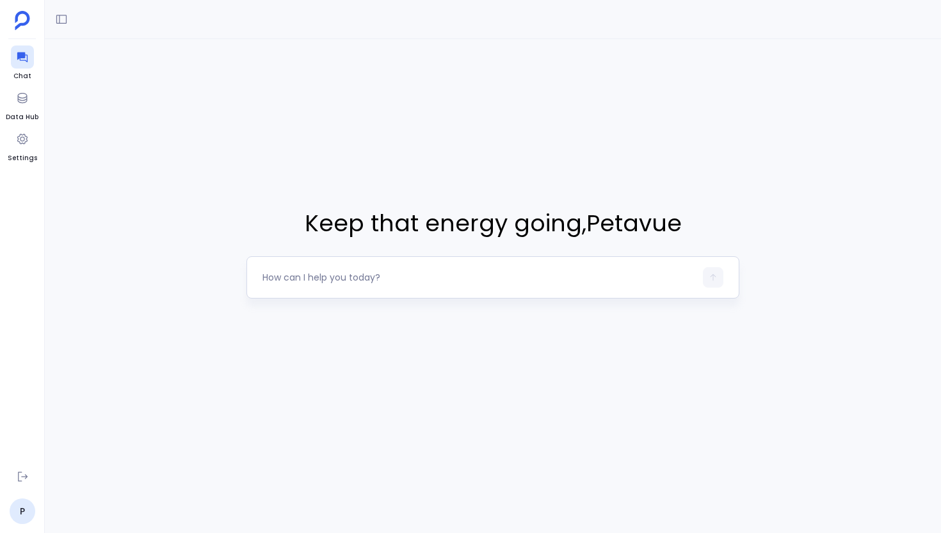
click at [409, 282] on textarea at bounding box center [479, 277] width 433 height 13
type textarea "Hey, I'm trying to understand how deal amounts typically change in Salesforce t…"
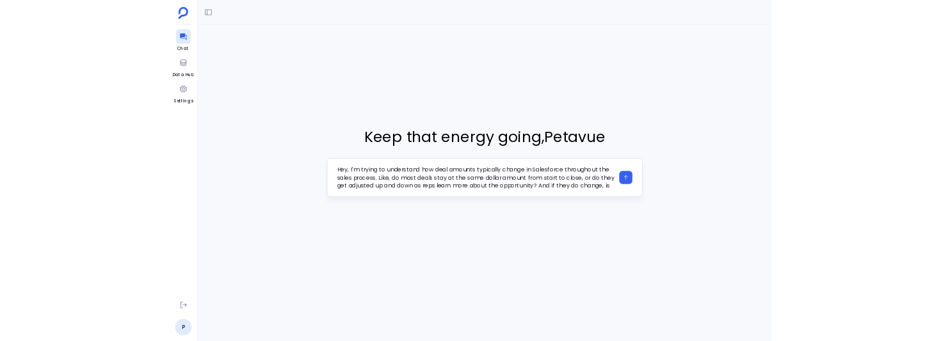
scroll to position [77, 0]
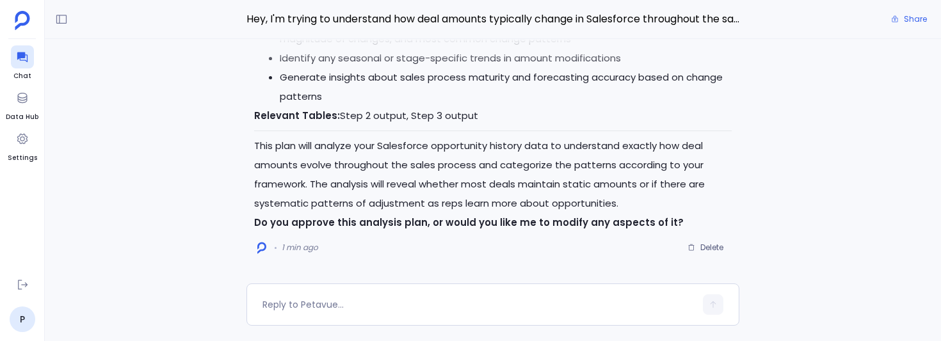
click at [348, 341] on div "Hey, I'm trying to understand how deal amounts typically change in Salesforce t…" at bounding box center [493, 170] width 896 height 341
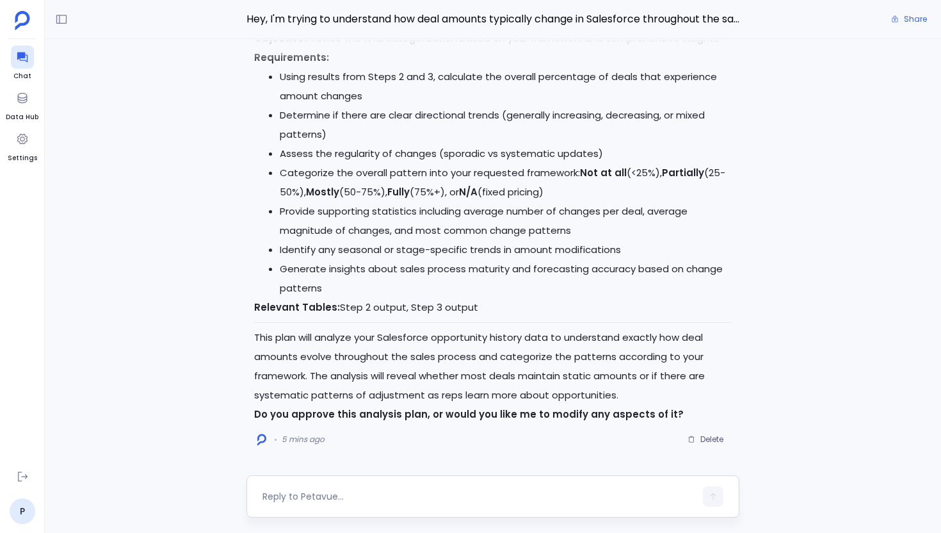
click at [423, 341] on textarea at bounding box center [479, 496] width 433 height 13
type textarea "Go ahead"
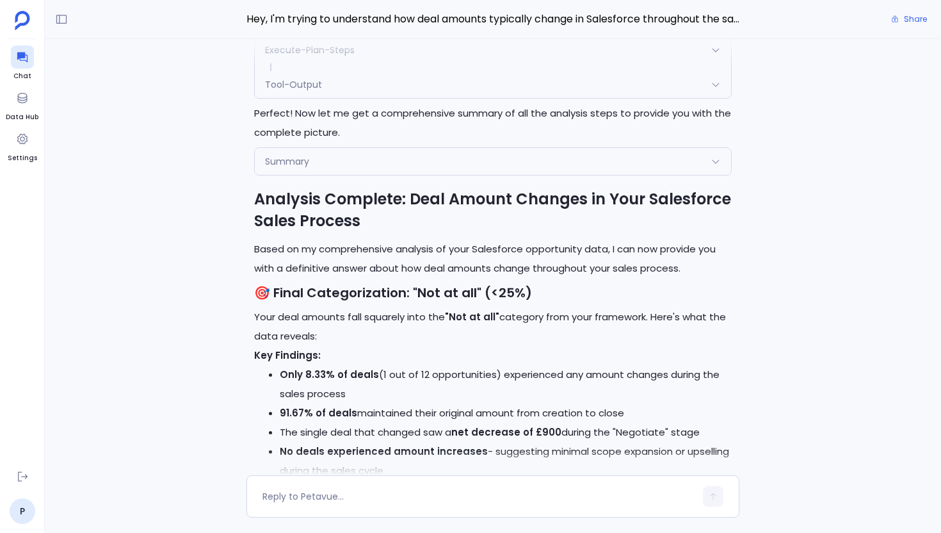
scroll to position [-905, 0]
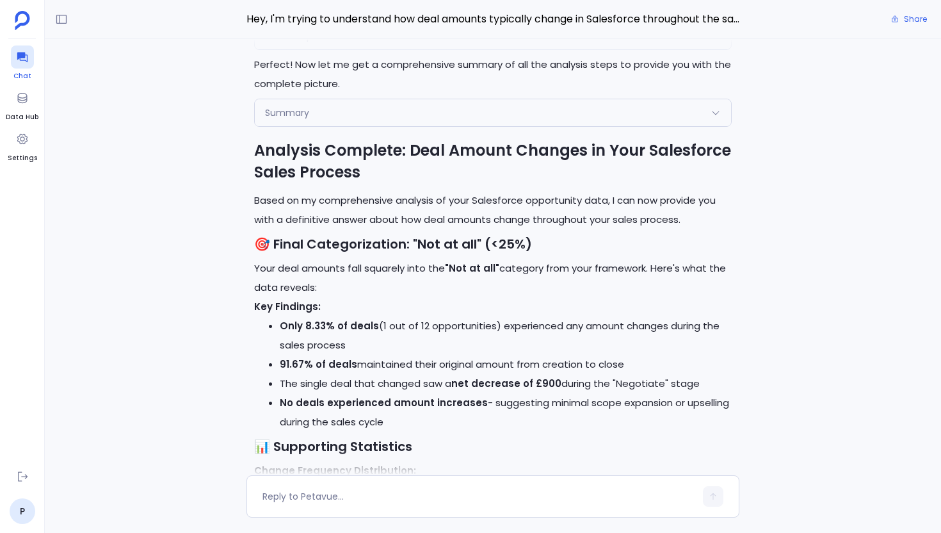
click at [17, 68] on div at bounding box center [22, 56] width 23 height 23
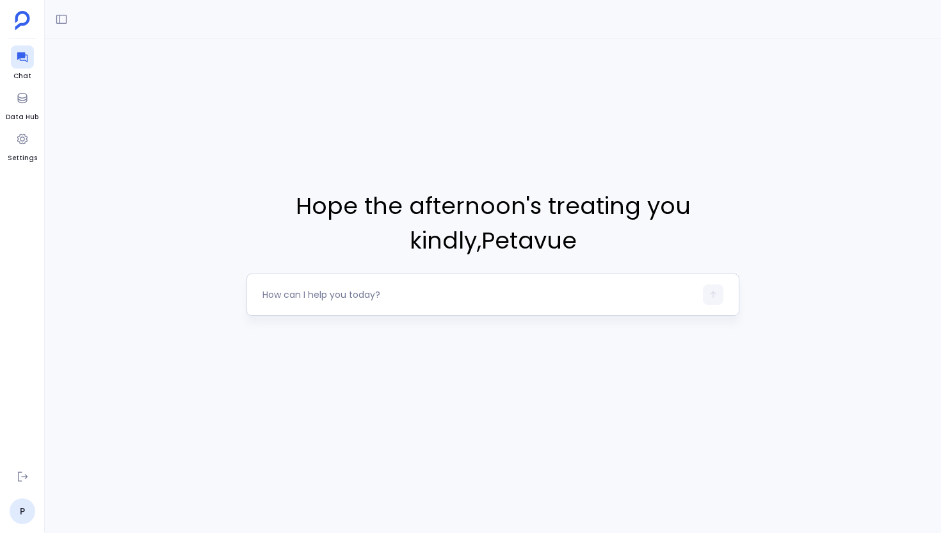
click at [401, 294] on textarea at bounding box center [479, 294] width 433 height 13
type textarea "Hey, from the Salesforce data source, can you give me info about how many field…"
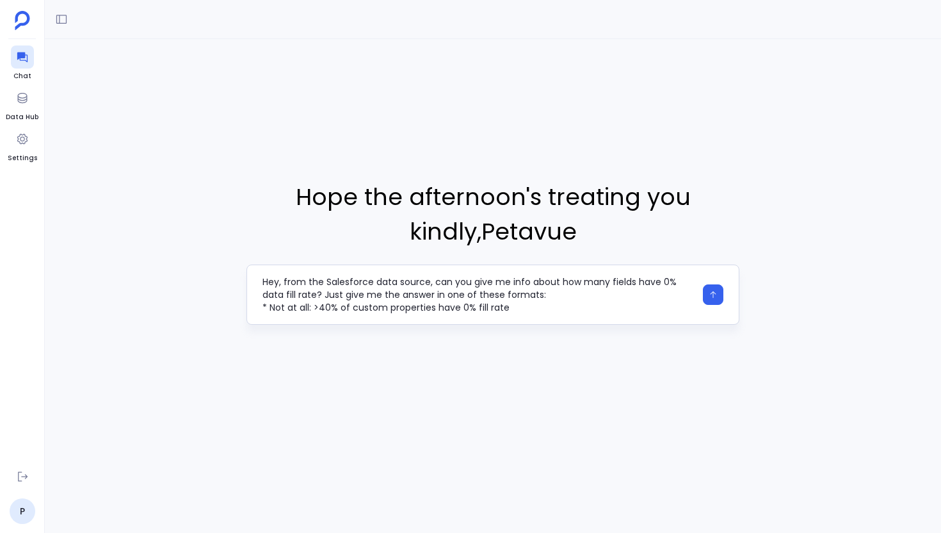
scroll to position [51, 0]
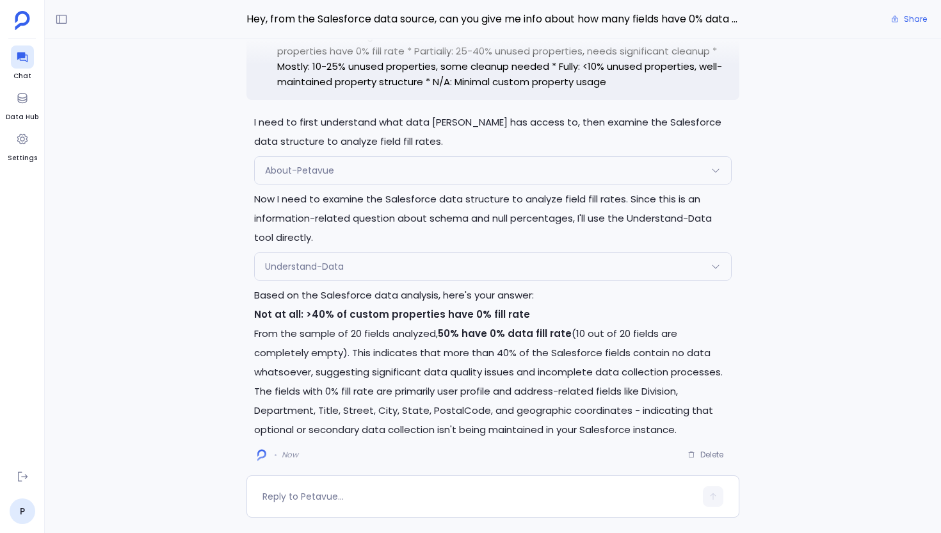
scroll to position [-77, 0]
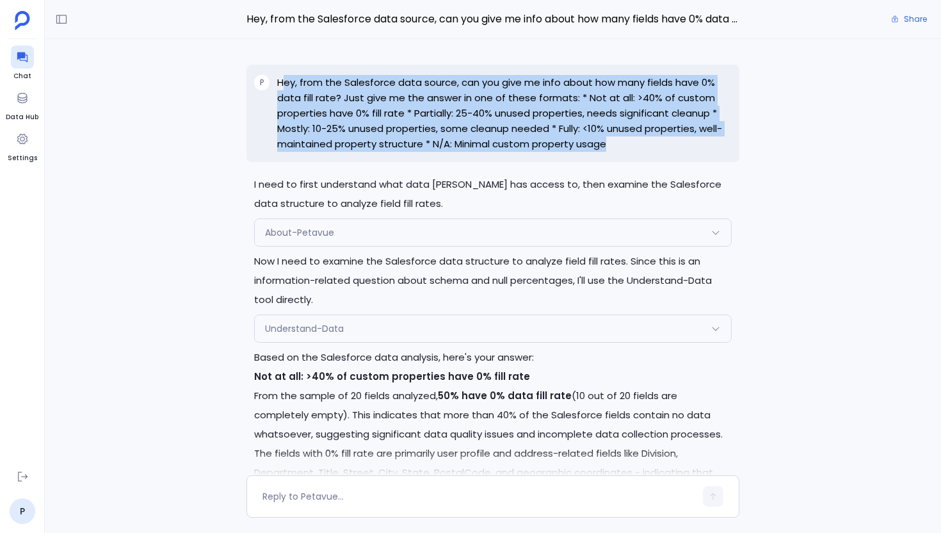
drag, startPoint x: 610, startPoint y: 139, endPoint x: 280, endPoint y: 79, distance: 335.1
click at [280, 79] on p "Hey, from the Salesforce data source, can you give me info about how many field…" at bounding box center [504, 113] width 455 height 77
drag, startPoint x: 276, startPoint y: 79, endPoint x: 612, endPoint y: 146, distance: 342.8
click at [612, 146] on div "P Hey, from the Salesforce data source, can you give me info about how many fie…" at bounding box center [493, 113] width 493 height 97
copy p "Hey, from the Salesforce data source, can you give me info about how many field…"
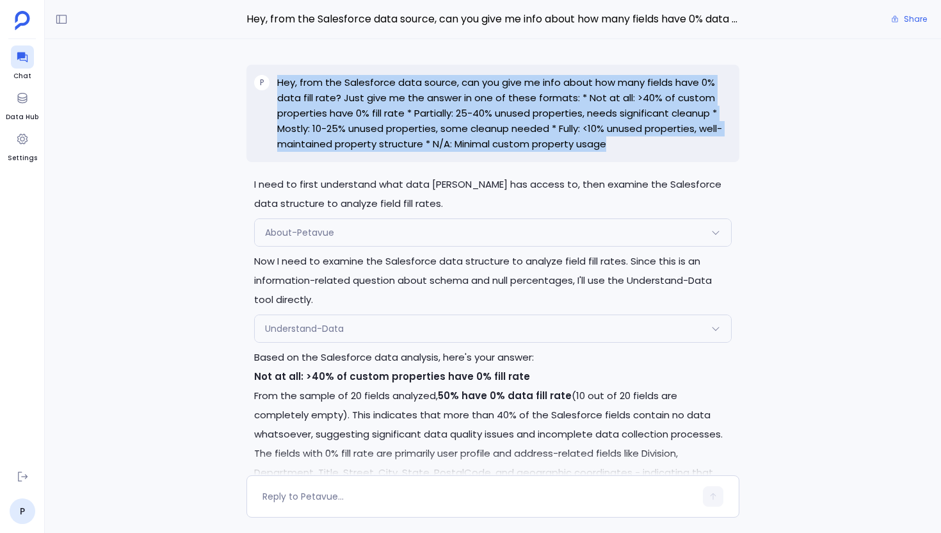
scroll to position [0, 0]
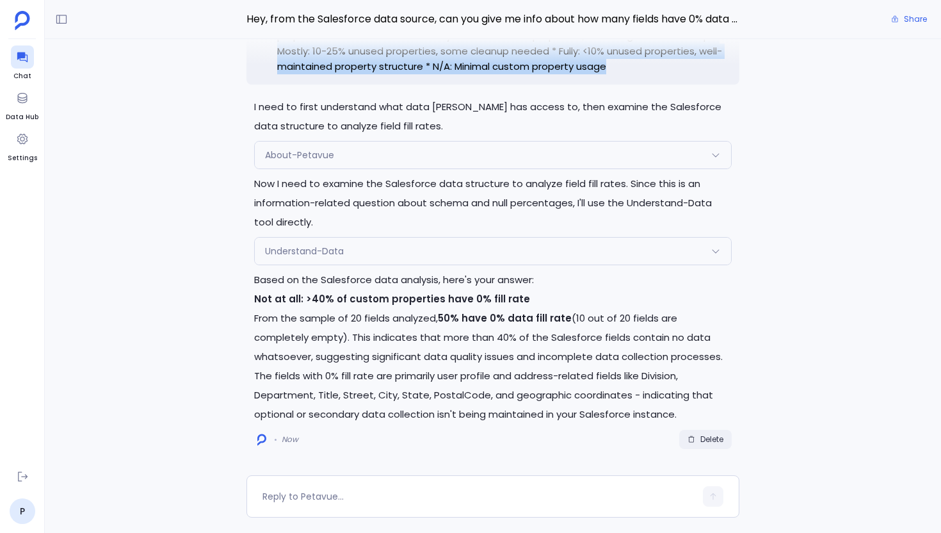
click at [713, 341] on span "Delete" at bounding box center [712, 439] width 23 height 10
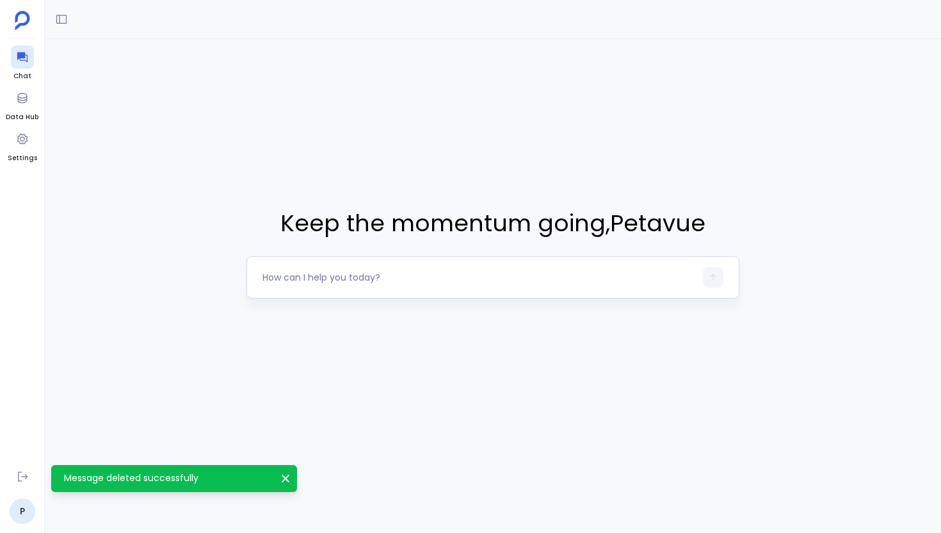
click at [304, 277] on textarea at bounding box center [479, 277] width 433 height 13
type textarea "Hey, from the Salesforce data source, can you give me info about how many field…"
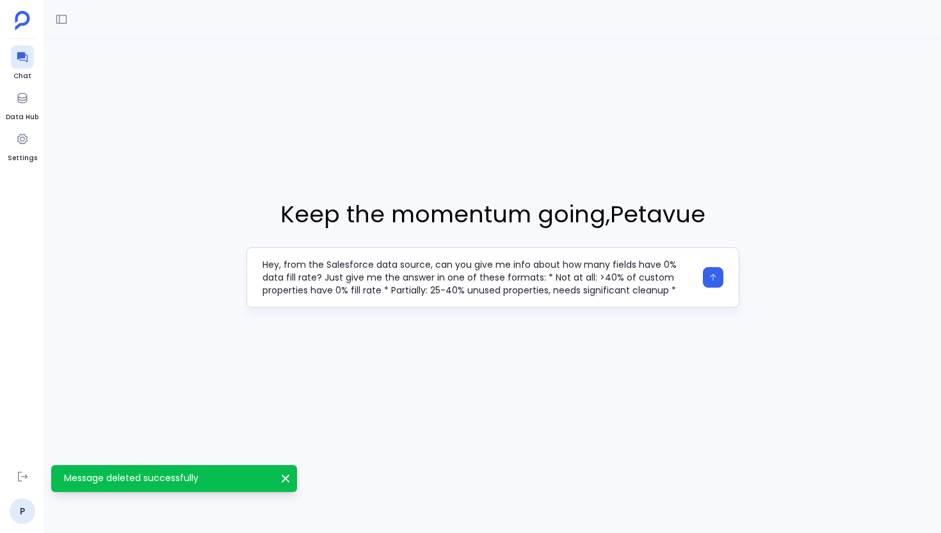
scroll to position [26, 0]
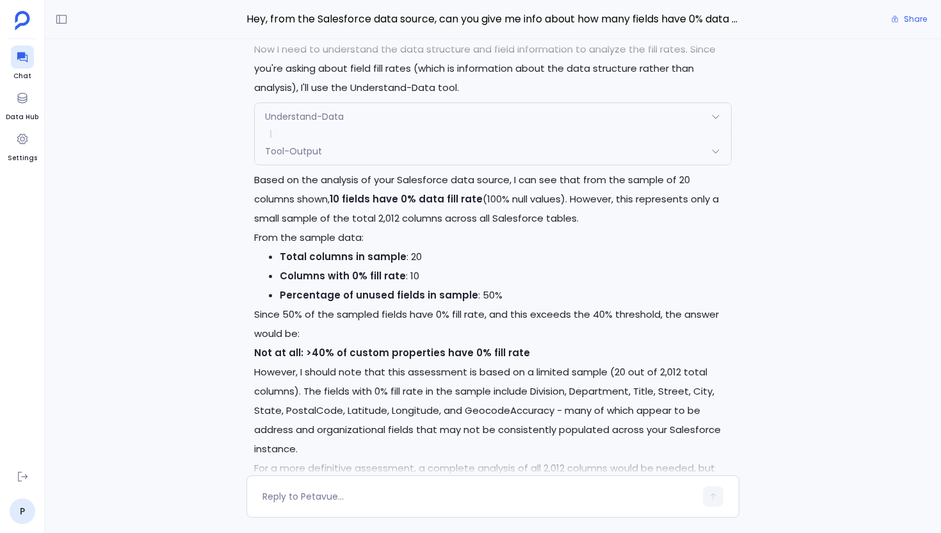
scroll to position [-137, 0]
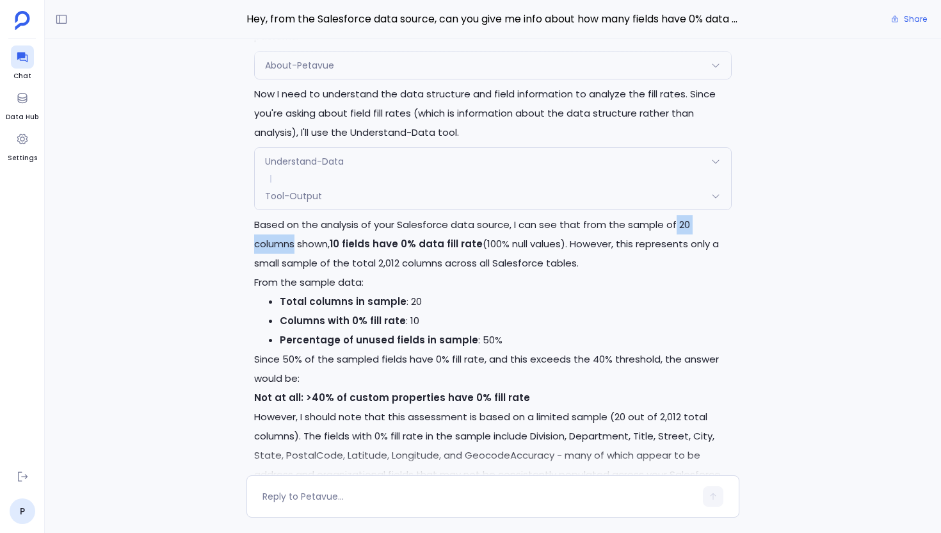
drag, startPoint x: 672, startPoint y: 225, endPoint x: 735, endPoint y: 227, distance: 63.4
click at [735, 227] on div "I need to analyze the Salesforce data source to determine how many fields have …" at bounding box center [493, 287] width 493 height 598
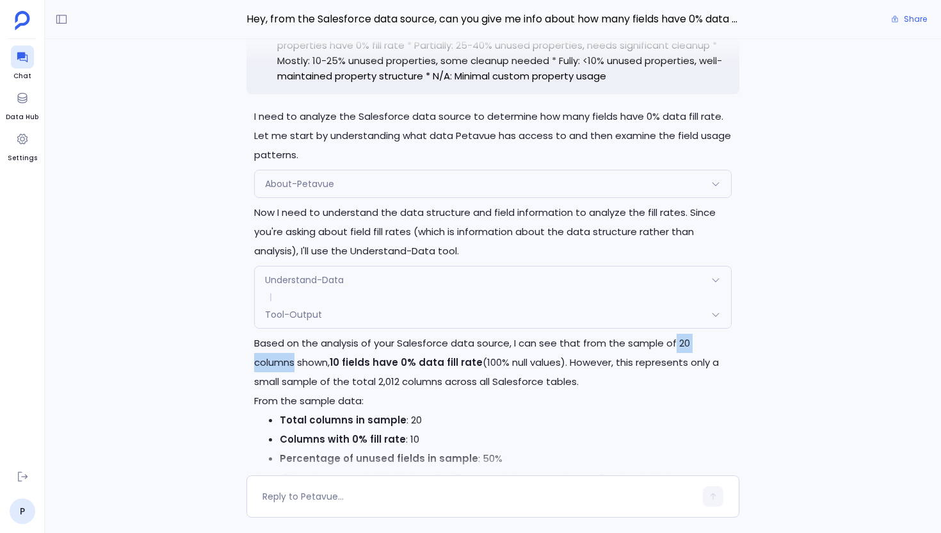
scroll to position [-323, 0]
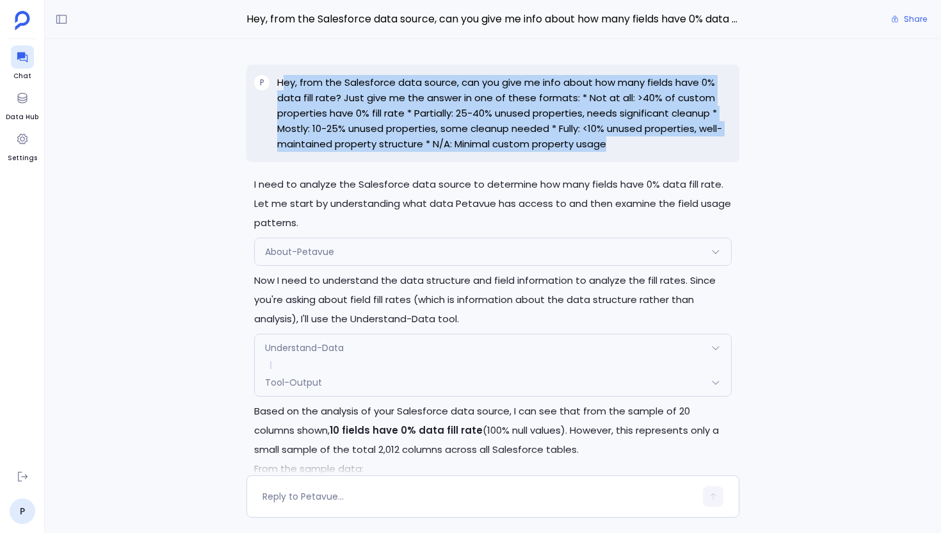
drag, startPoint x: 626, startPoint y: 145, endPoint x: 281, endPoint y: 77, distance: 351.3
click at [281, 77] on p "Hey, from the Salesforce data source, can you give me info about how many field…" at bounding box center [504, 113] width 455 height 77
drag, startPoint x: 278, startPoint y: 79, endPoint x: 632, endPoint y: 145, distance: 360.2
click at [632, 145] on p "Hey, from the Salesforce data source, can you give me info about how many field…" at bounding box center [504, 113] width 455 height 77
copy p "Hey, from the Salesforce data source, can you give me info about how many field…"
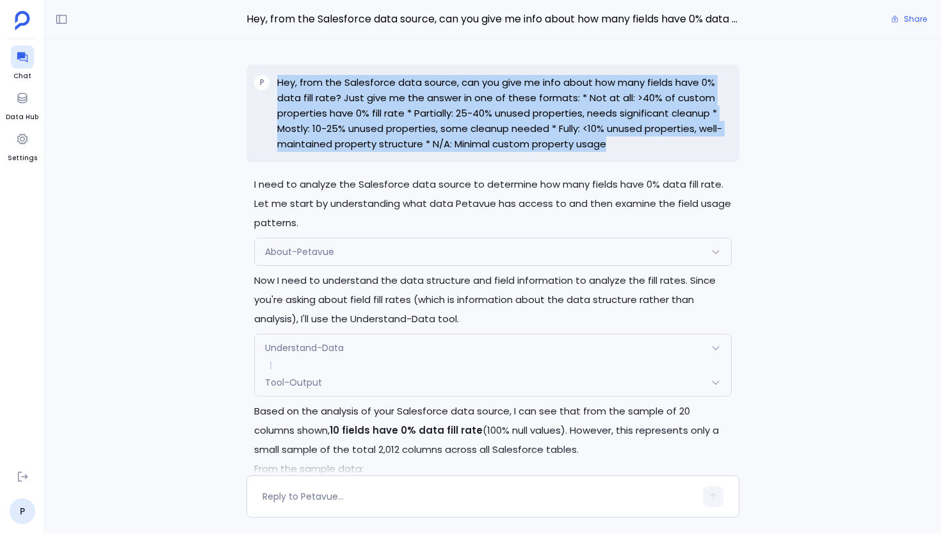
scroll to position [0, 0]
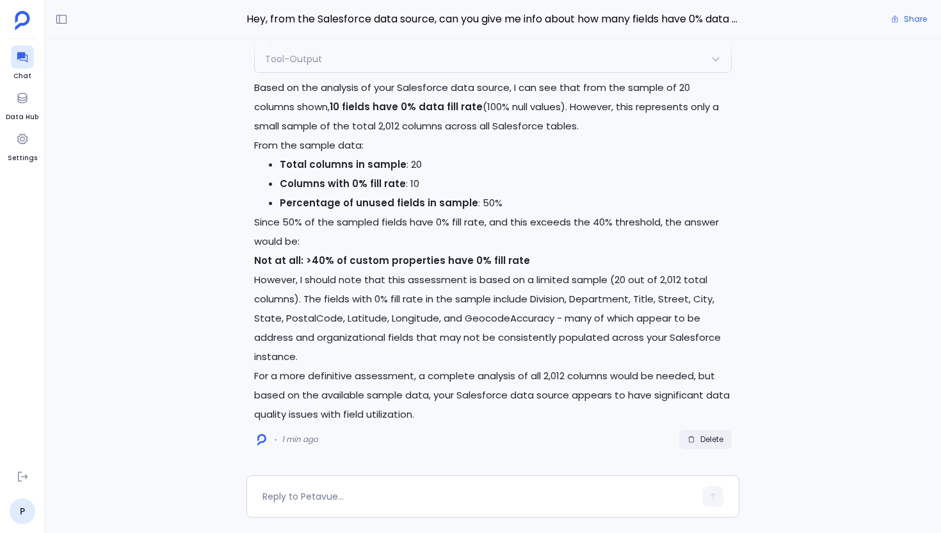
click at [707, 341] on span "Delete" at bounding box center [712, 439] width 23 height 10
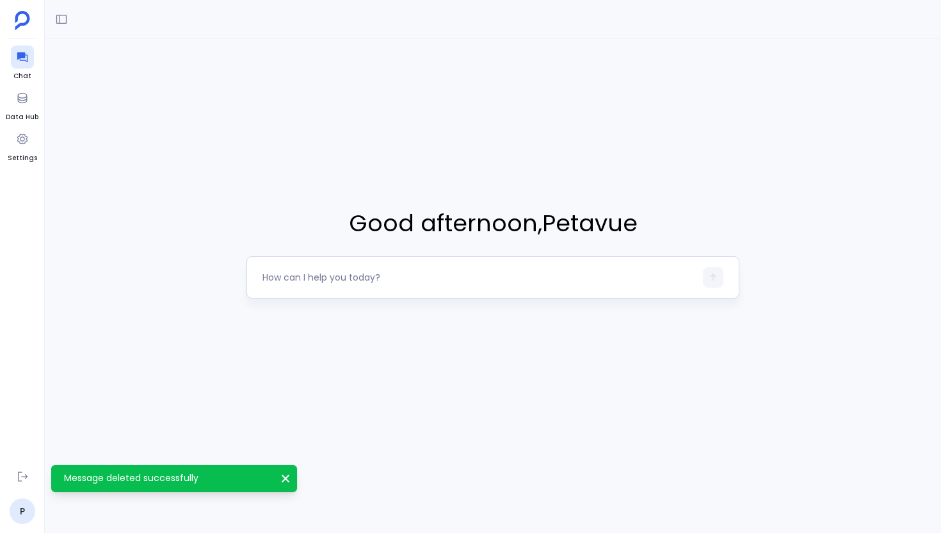
click at [335, 266] on div at bounding box center [493, 277] width 493 height 42
click at [334, 273] on textarea at bounding box center [479, 277] width 433 height 13
type textarea "Hey, from the Salesforce data source, can you give me info about how many field…"
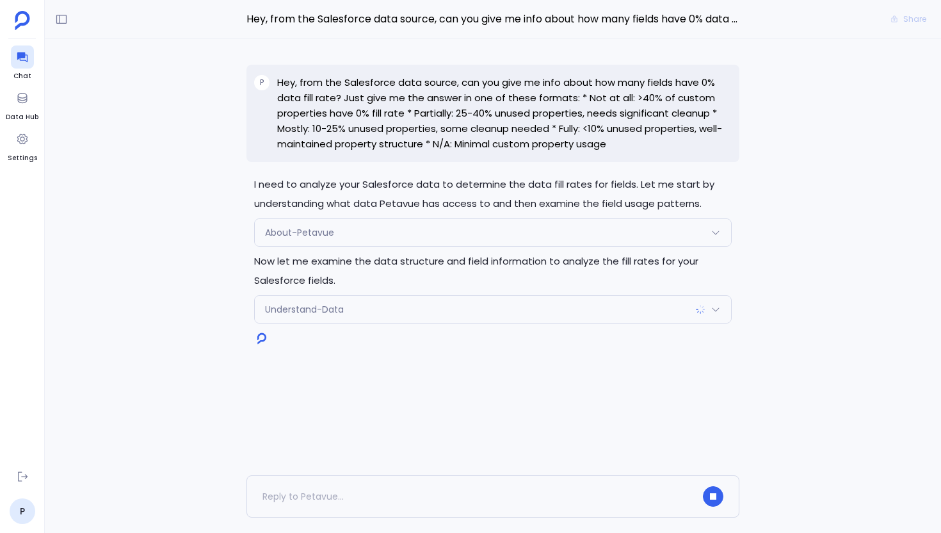
click at [757, 341] on div at bounding box center [493, 496] width 896 height 42
click at [726, 341] on div "I need to analyze your Salesforce data to determine the data fill rates for fie…" at bounding box center [493, 257] width 896 height 436
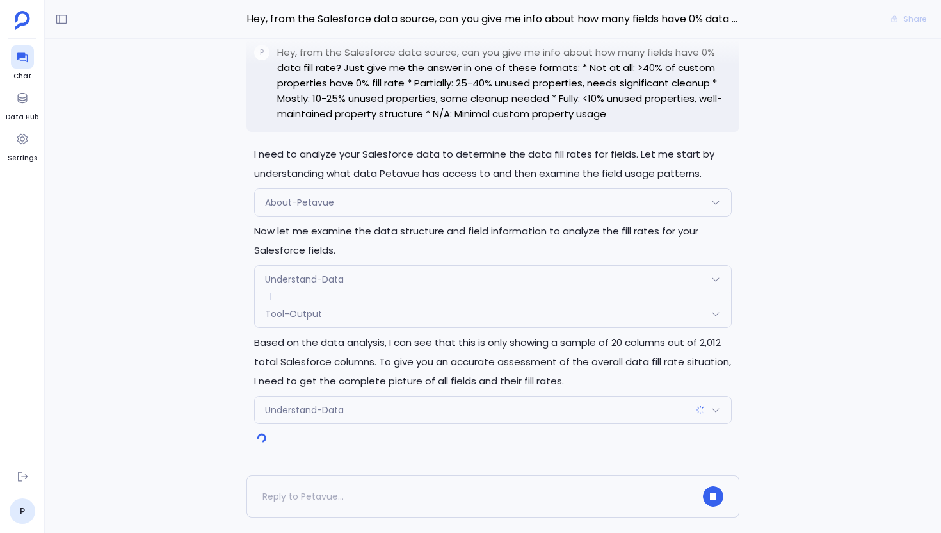
click at [642, 341] on div "Understand-Data" at bounding box center [493, 409] width 476 height 27
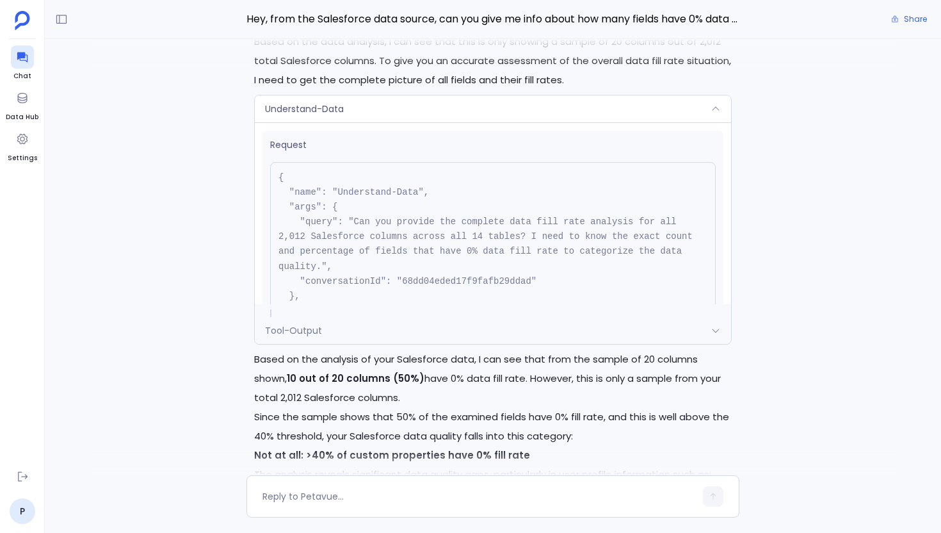
scroll to position [-200, 0]
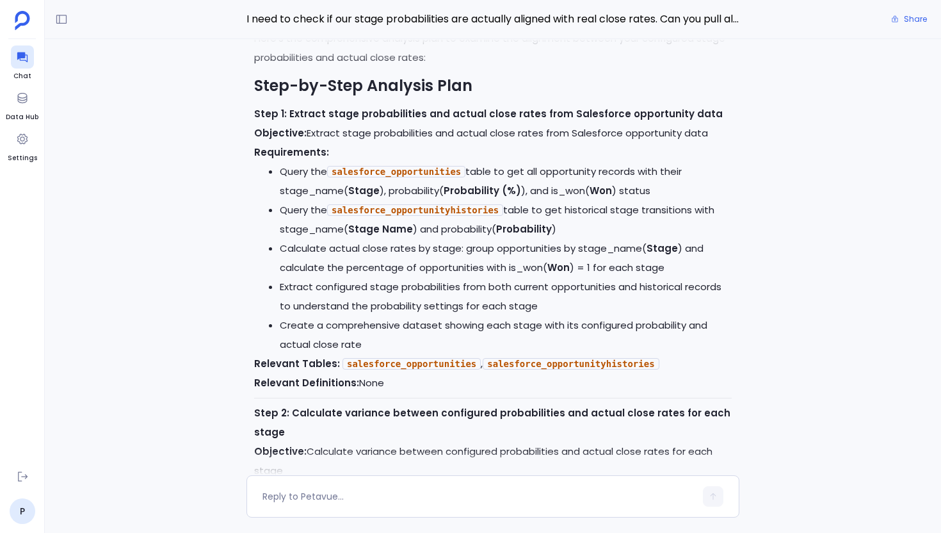
scroll to position [-4534, 0]
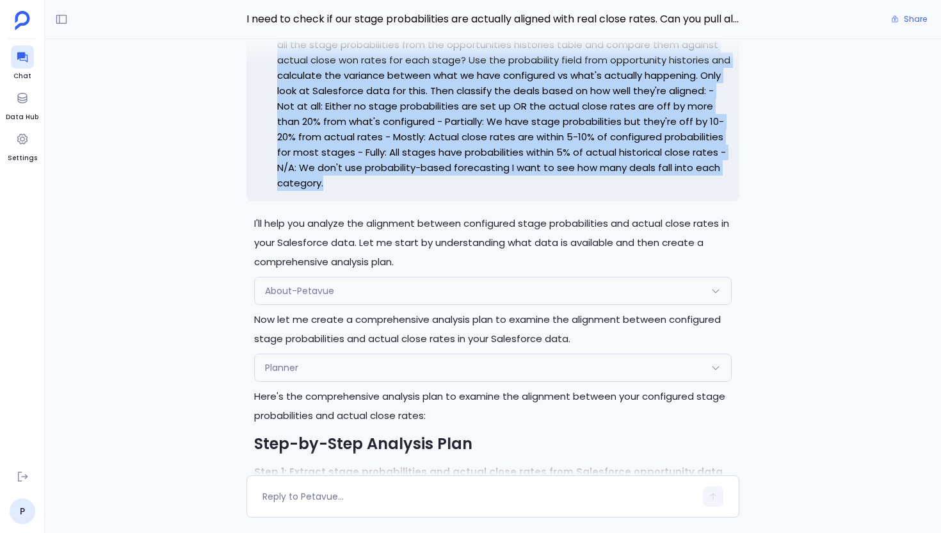
drag, startPoint x: 332, startPoint y: 241, endPoint x: 275, endPoint y: 81, distance: 169.7
click at [275, 81] on div "P I need to check if our stage probabilities are actually aligned with real clo…" at bounding box center [493, 107] width 493 height 190
copy p "I need to check if our stage probabilities are actually aligned with real close…"
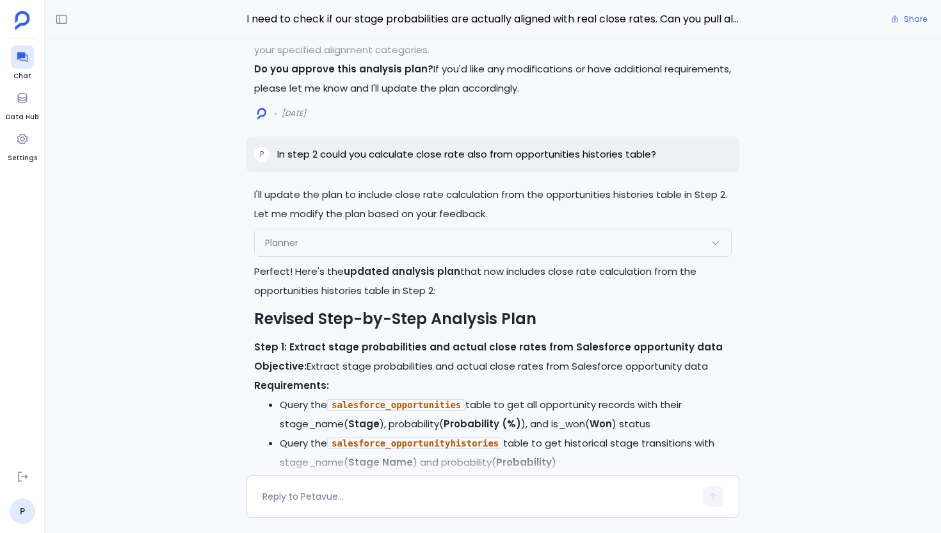
scroll to position [-3271, 0]
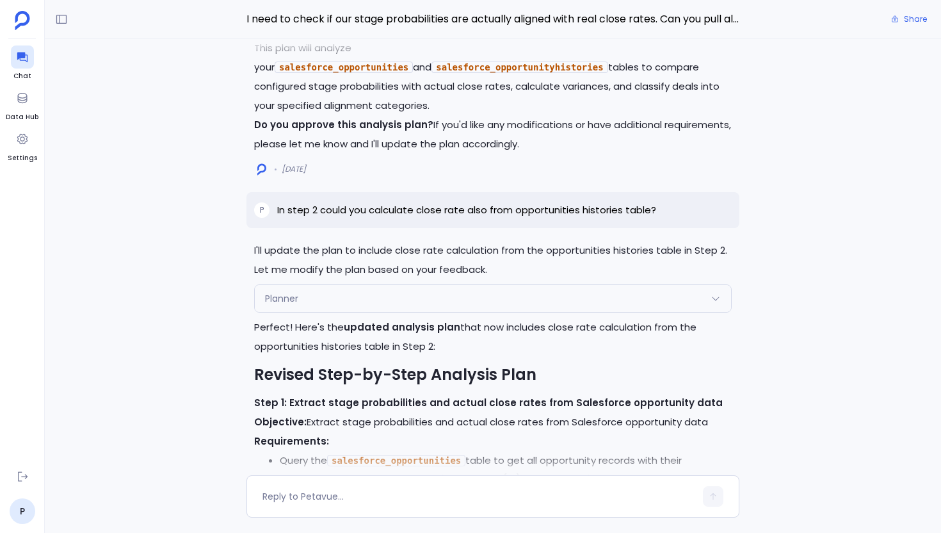
click at [441, 218] on p "In step 2 could you calculate close rate also from opportunities histories tabl…" at bounding box center [466, 209] width 379 height 15
click at [446, 218] on p "In step 2 could you calculate close rate also from opportunities histories tabl…" at bounding box center [466, 209] width 379 height 15
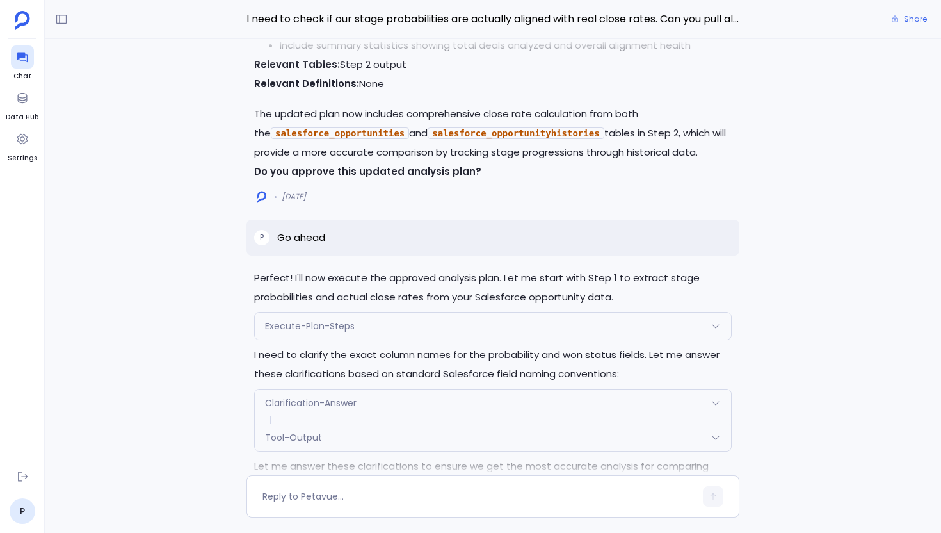
scroll to position [-1901, 0]
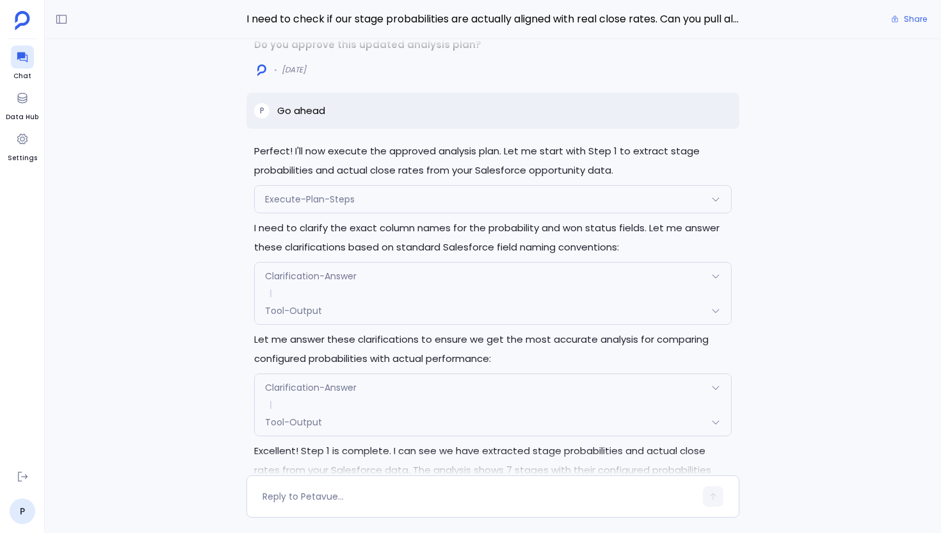
click at [312, 107] on p "Go ahead" at bounding box center [301, 110] width 48 height 15
copy p "Go ahead"
click at [911, 18] on span "Share" at bounding box center [915, 19] width 23 height 10
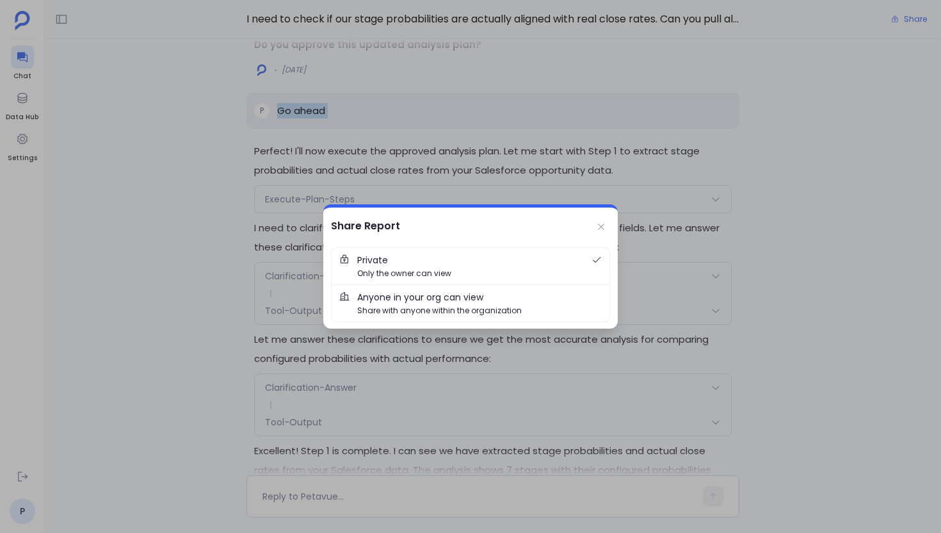
click at [433, 305] on span "Share with anyone within the organization" at bounding box center [439, 310] width 165 height 12
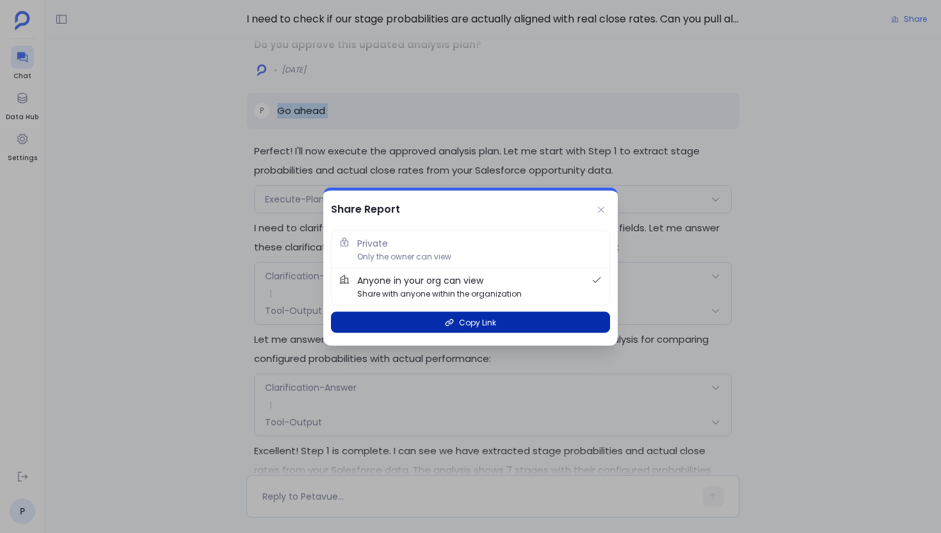
click at [451, 318] on icon "button" at bounding box center [449, 322] width 9 height 9
click at [481, 323] on span "Copy Link" at bounding box center [477, 322] width 37 height 12
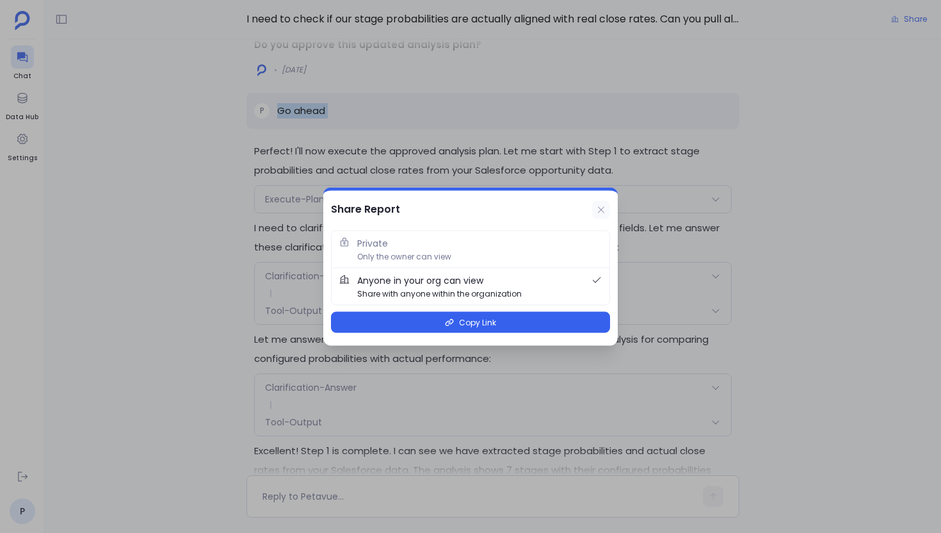
click at [601, 209] on icon at bounding box center [601, 209] width 6 height 6
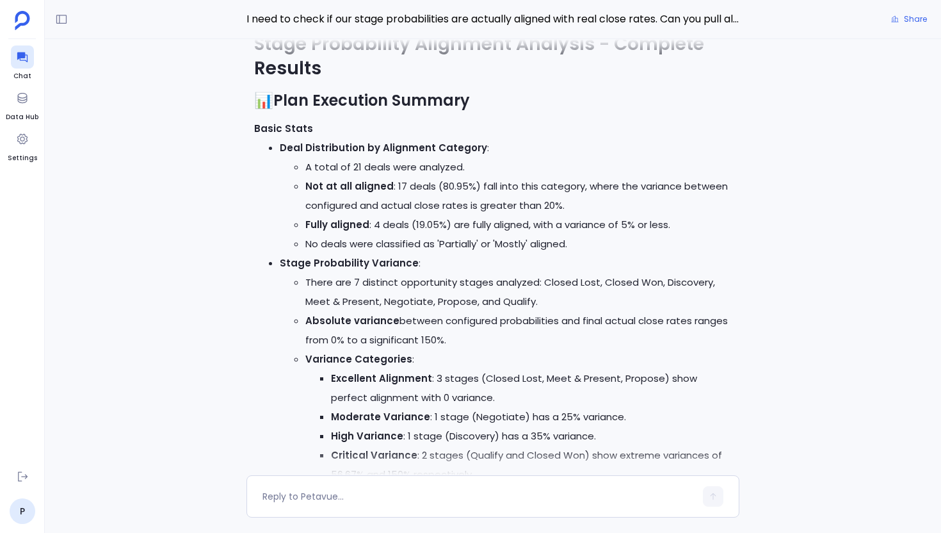
scroll to position [-1062, 0]
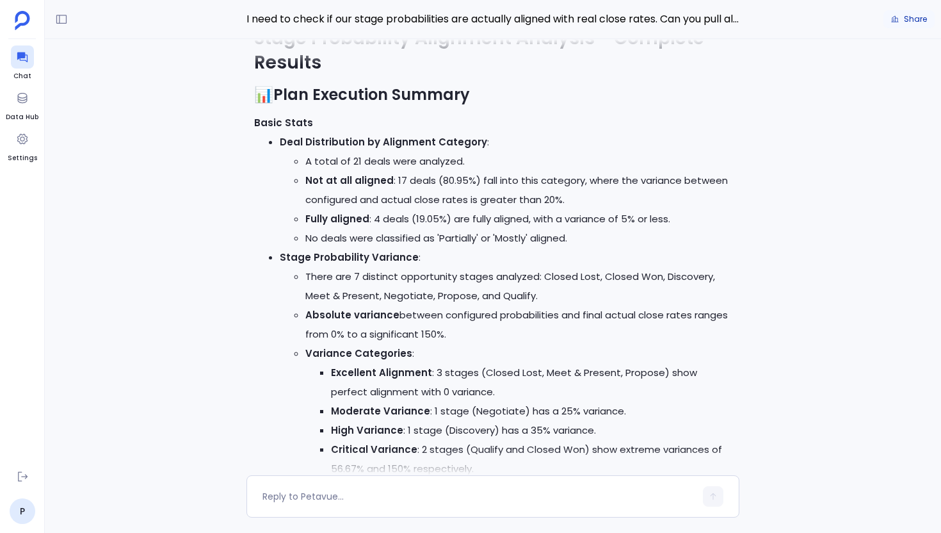
click at [910, 19] on span "Share" at bounding box center [915, 19] width 23 height 10
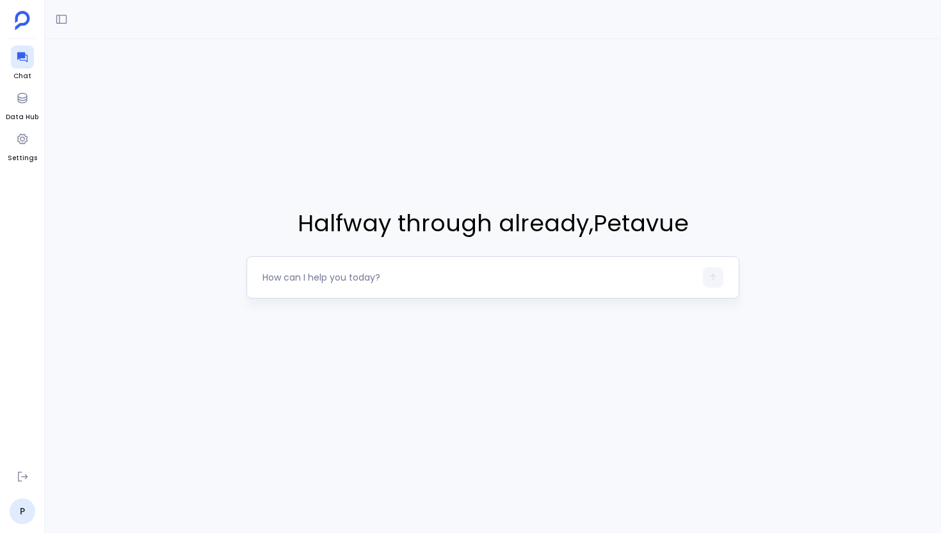
click at [424, 276] on textarea at bounding box center [479, 277] width 433 height 13
type textarea "I need to check if our stage probabilities are actually aligned with real close…"
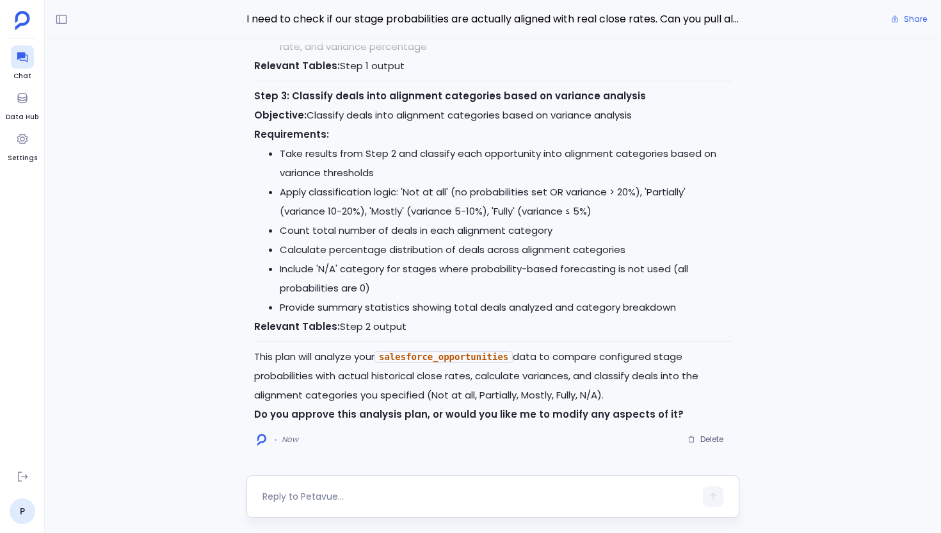
click at [380, 504] on div at bounding box center [479, 496] width 433 height 20
click at [375, 489] on div at bounding box center [479, 496] width 433 height 20
click at [326, 494] on textarea at bounding box center [479, 496] width 433 height 13
type textarea "In step 2 could you calculate close rate also from opportunities histories tabl…"
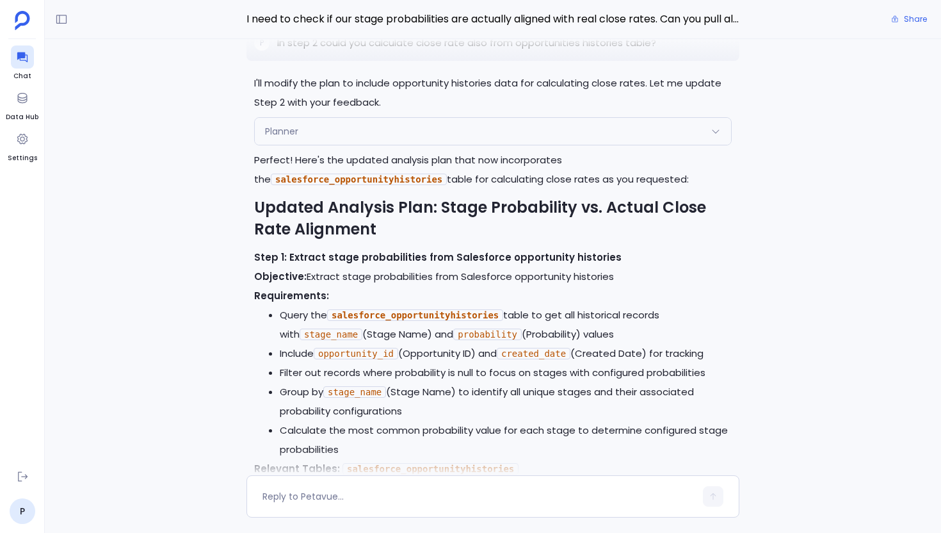
scroll to position [-1064, 0]
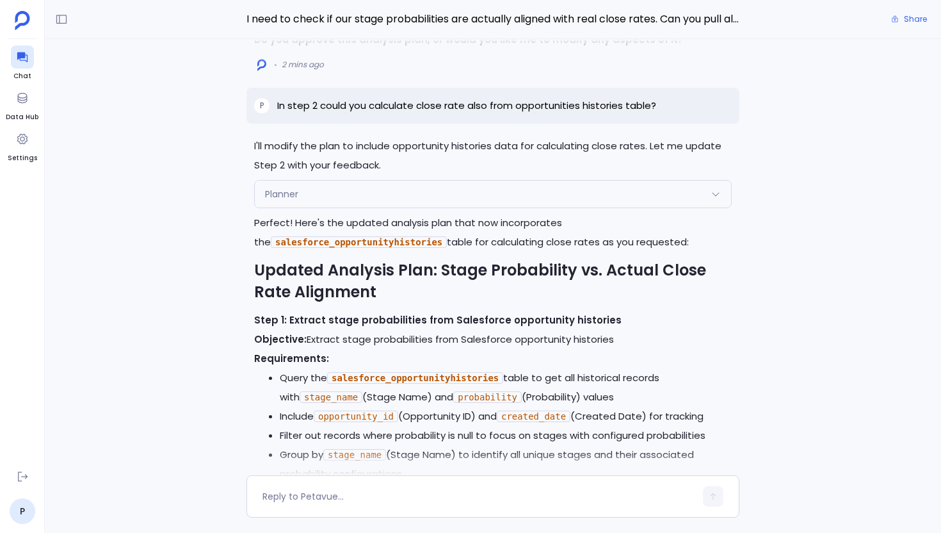
click at [549, 113] on p "In step 2 could you calculate close rate also from opportunities histories tabl…" at bounding box center [466, 105] width 379 height 15
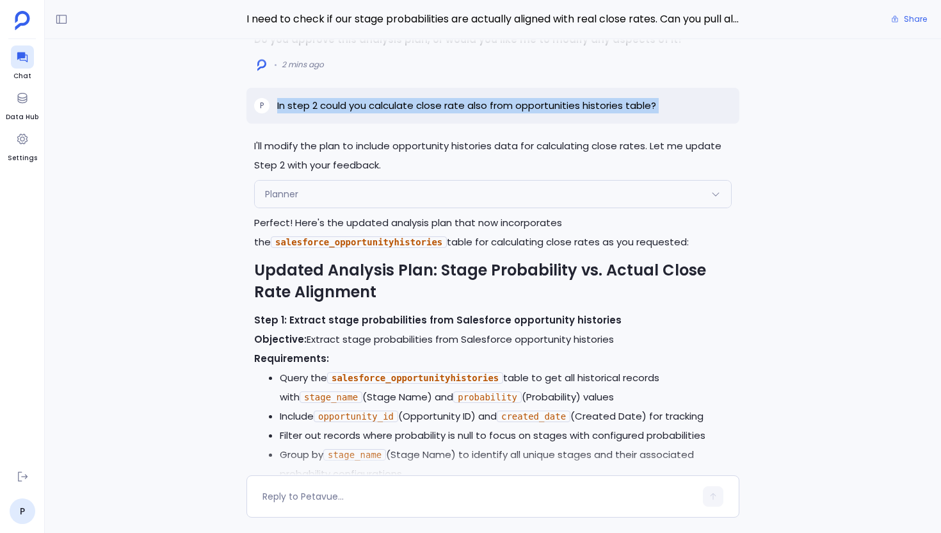
copy p "In step 2 could you calculate close rate also from opportunities histories tabl…"
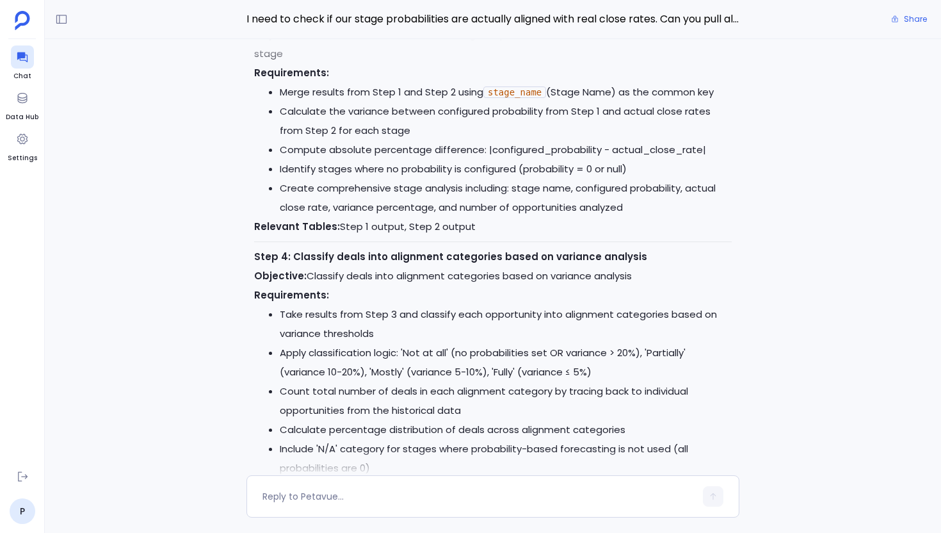
scroll to position [0, 0]
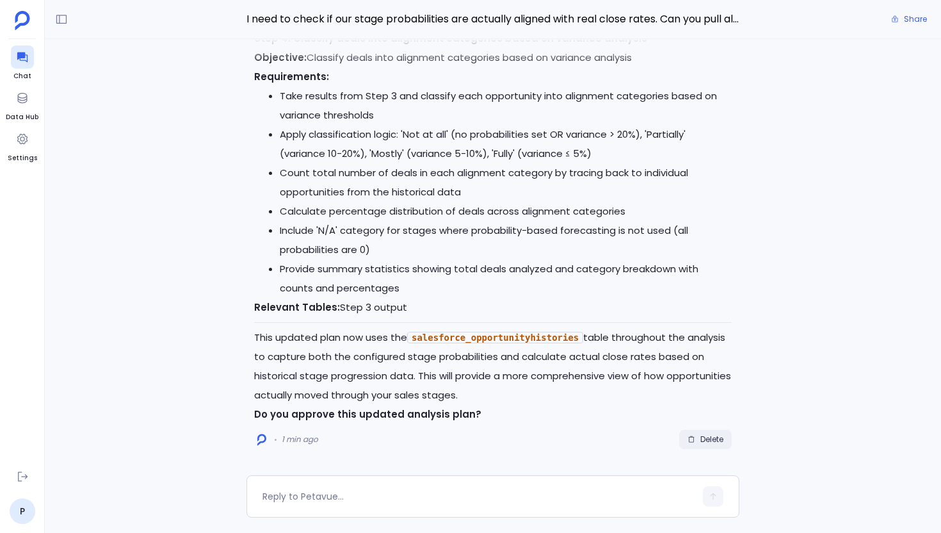
click at [707, 431] on button "Delete" at bounding box center [705, 439] width 53 height 19
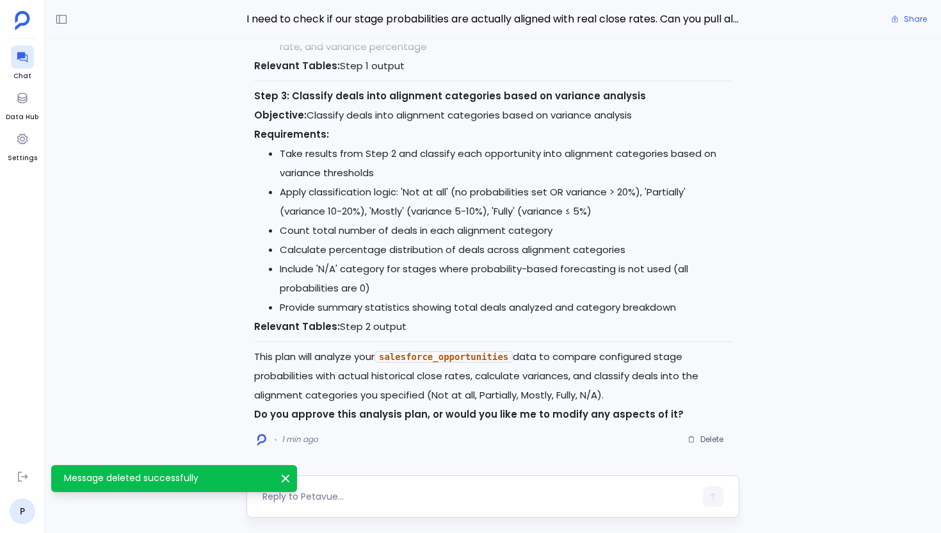
click at [366, 499] on textarea at bounding box center [479, 496] width 433 height 13
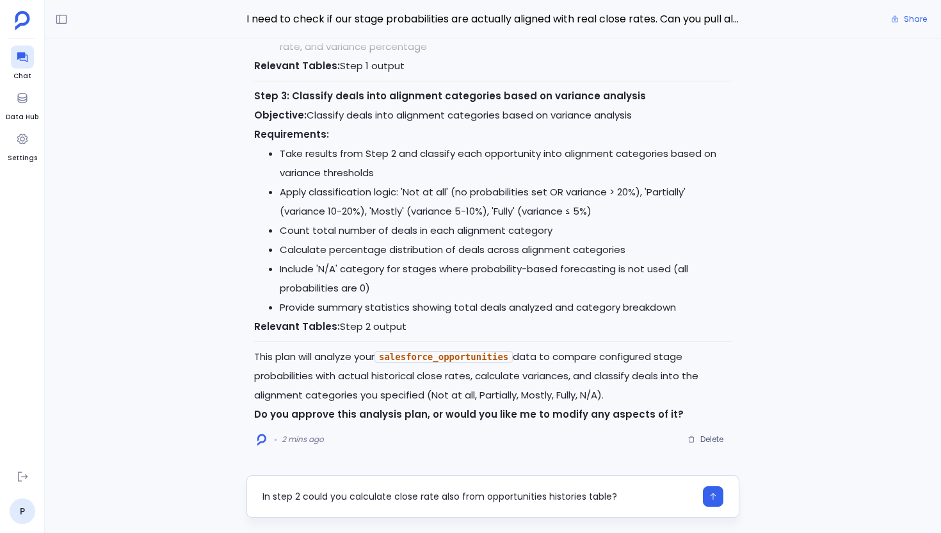
click at [449, 494] on textarea "In step 2 could you calculate close rate also from opportunities histories tabl…" at bounding box center [479, 496] width 433 height 13
type textarea "In step 2 could you calculate close rate also from opportunities histories tabl…"
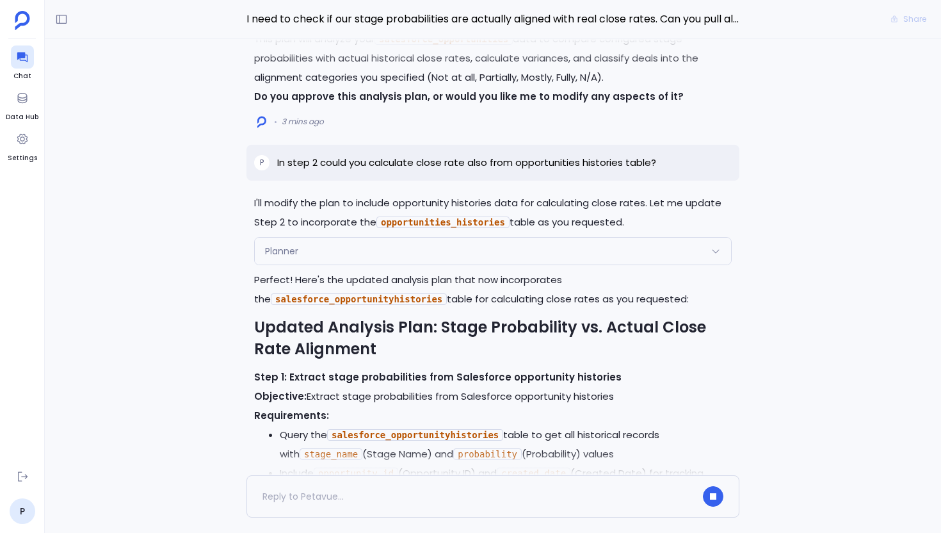
click at [423, 245] on div "Planner" at bounding box center [493, 251] width 476 height 27
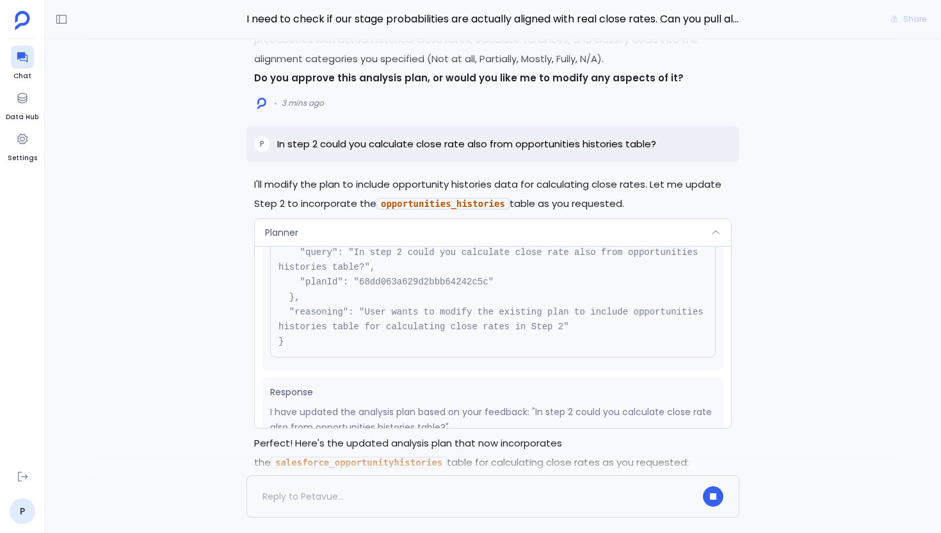
scroll to position [106, 0]
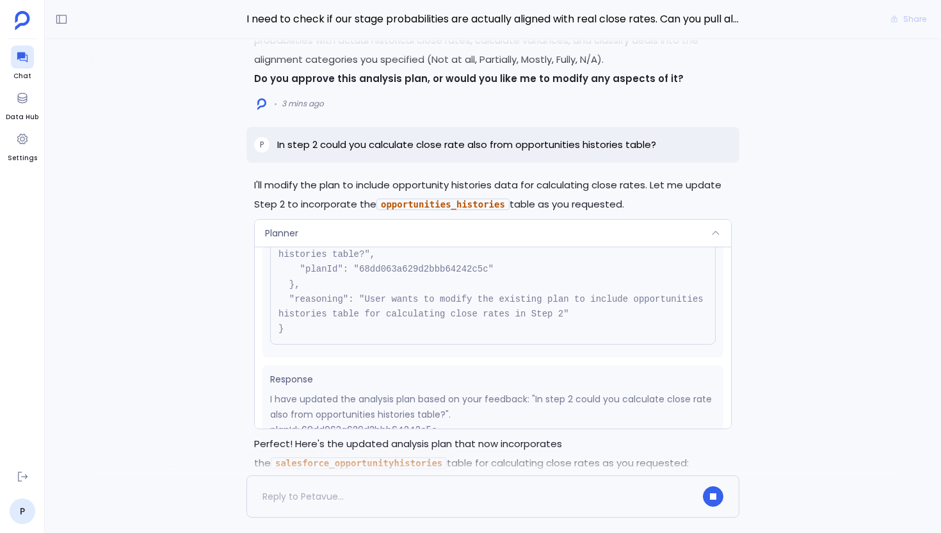
click at [432, 237] on div "Planner" at bounding box center [493, 233] width 476 height 27
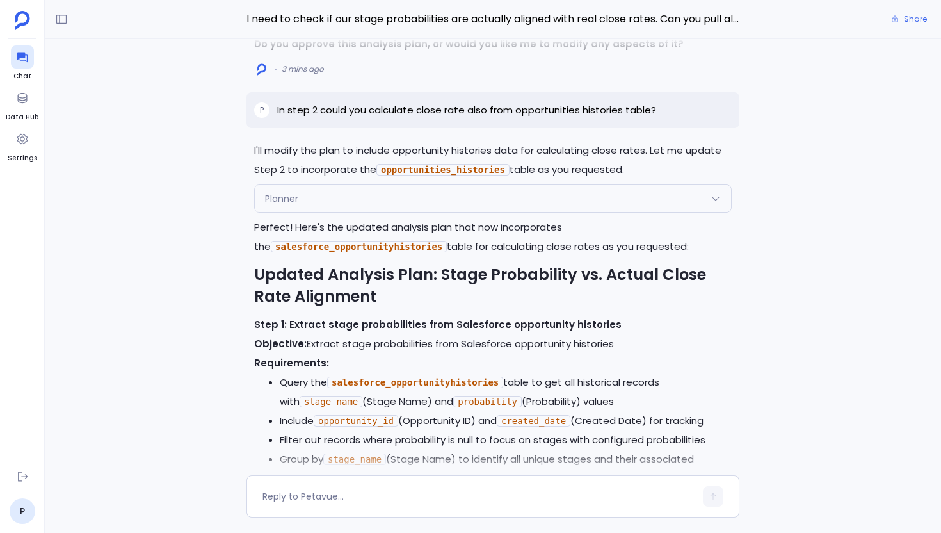
scroll to position [-1162, 0]
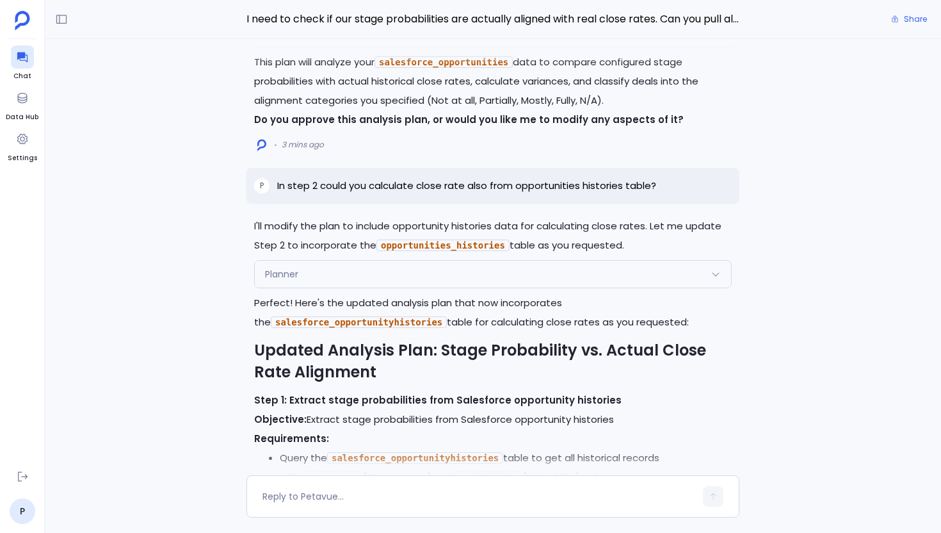
click at [409, 193] on p "In step 2 could you calculate close rate also from opportunities histories tabl…" at bounding box center [466, 185] width 379 height 15
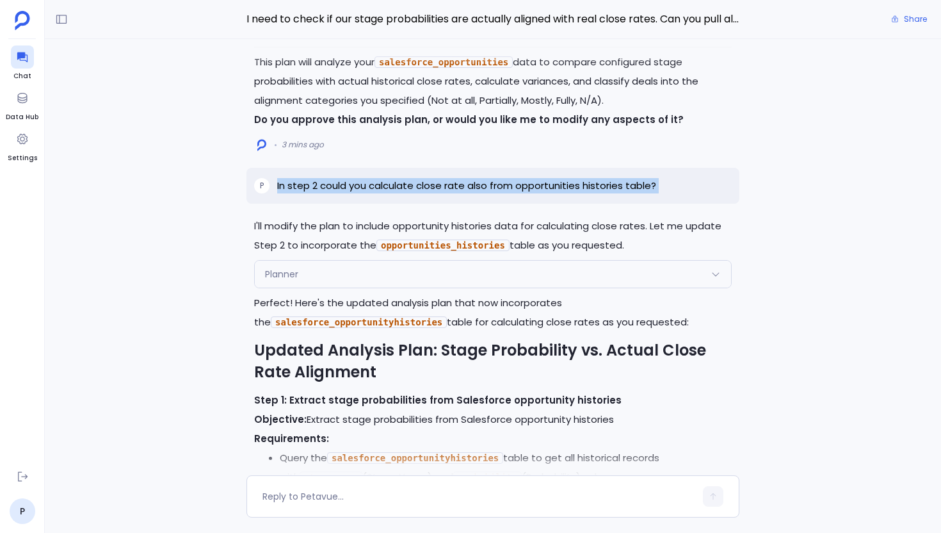
copy p "In step 2 could you calculate close rate also from opportunities histories tabl…"
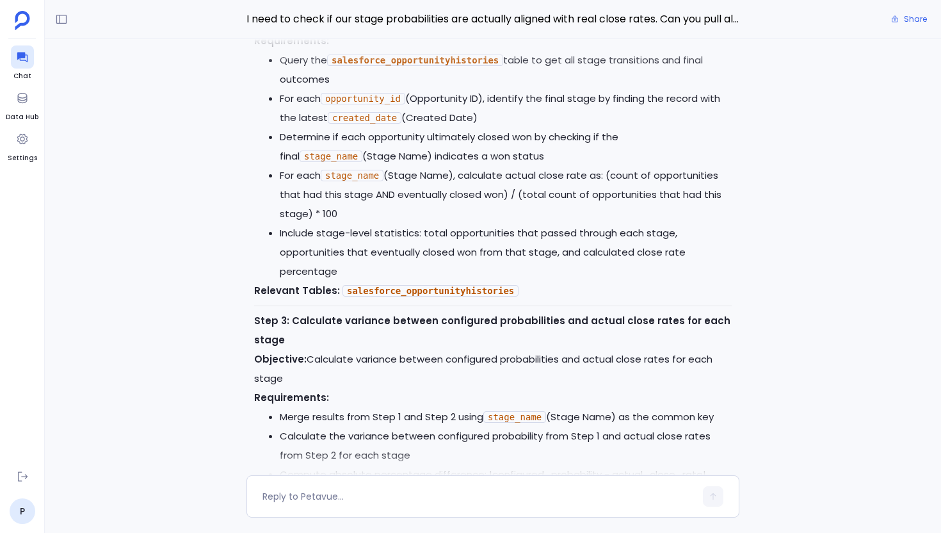
scroll to position [0, 0]
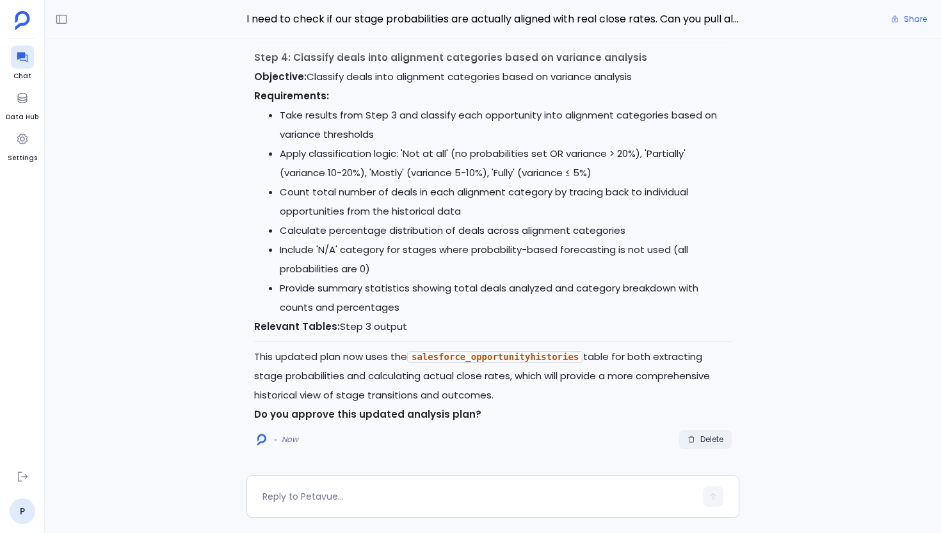
click at [708, 436] on span "Delete" at bounding box center [712, 439] width 23 height 10
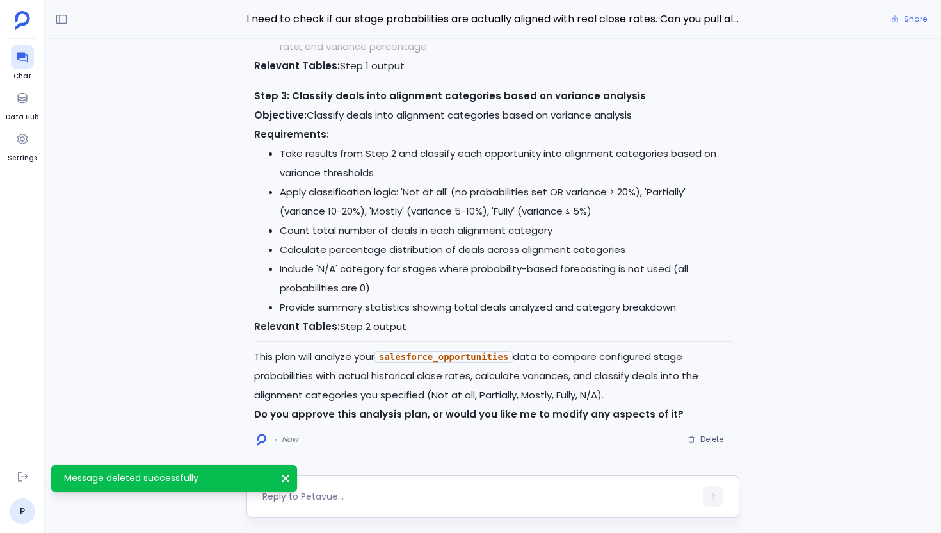
click at [373, 496] on textarea at bounding box center [479, 496] width 433 height 13
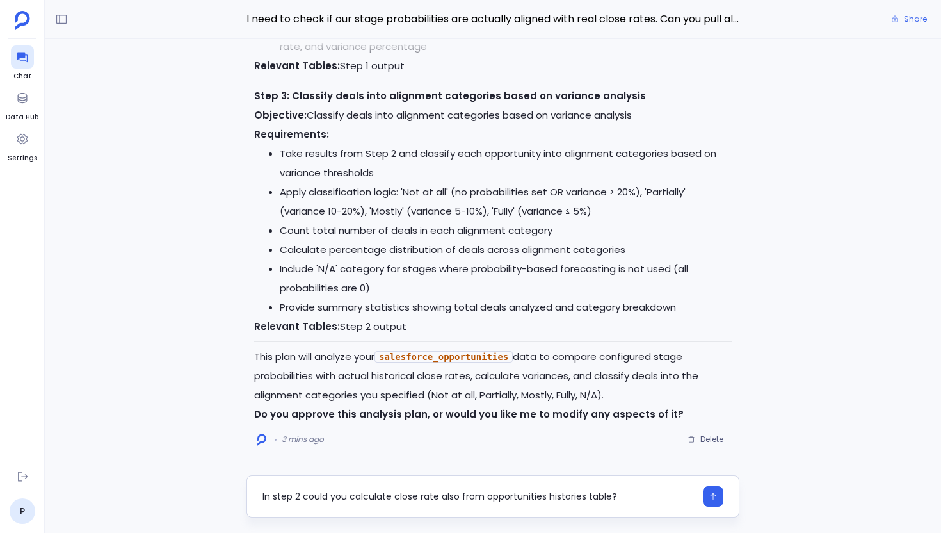
click at [450, 496] on textarea "In step 2 could you calculate close rate also from opportunities histories tabl…" at bounding box center [479, 496] width 433 height 13
click at [587, 497] on textarea "In step 2 could you calculate close rate from opportunities histories table?" at bounding box center [479, 496] width 433 height 13
type textarea "In step 2 could you calculate close rate from opportunities histories table as …"
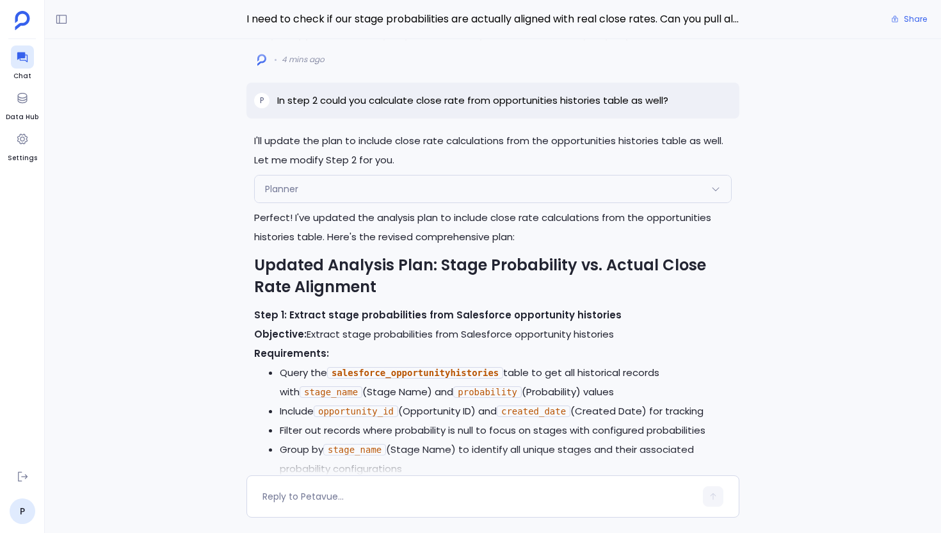
scroll to position [-1089, 0]
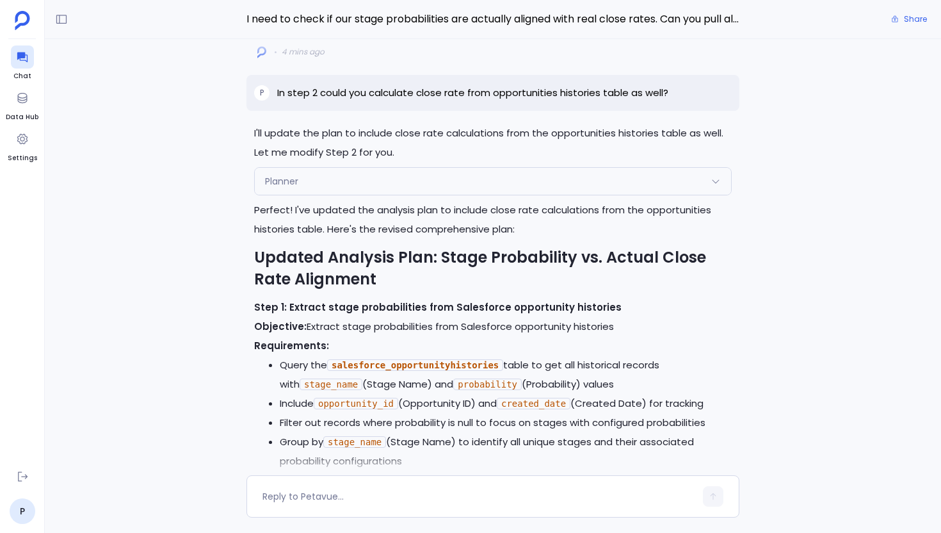
click at [376, 195] on div "Planner" at bounding box center [493, 181] width 476 height 27
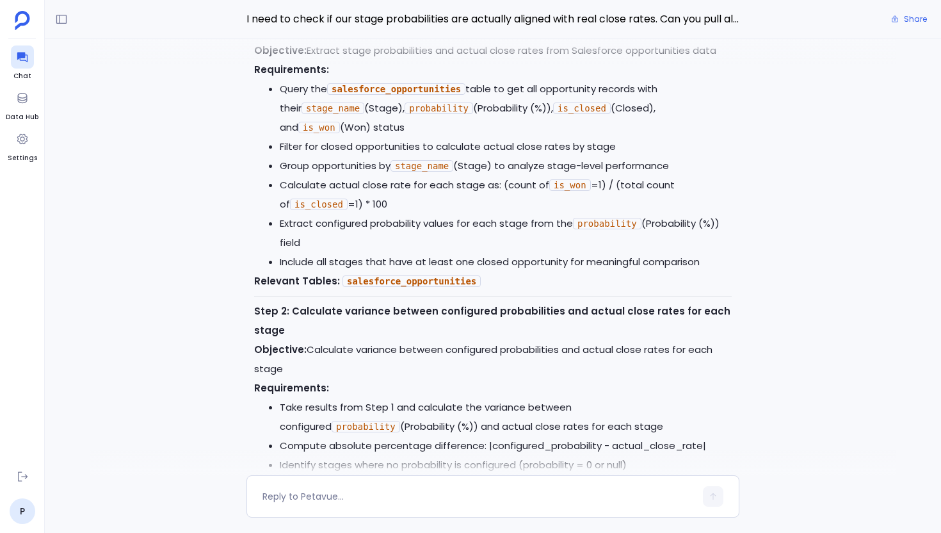
scroll to position [-2638, 0]
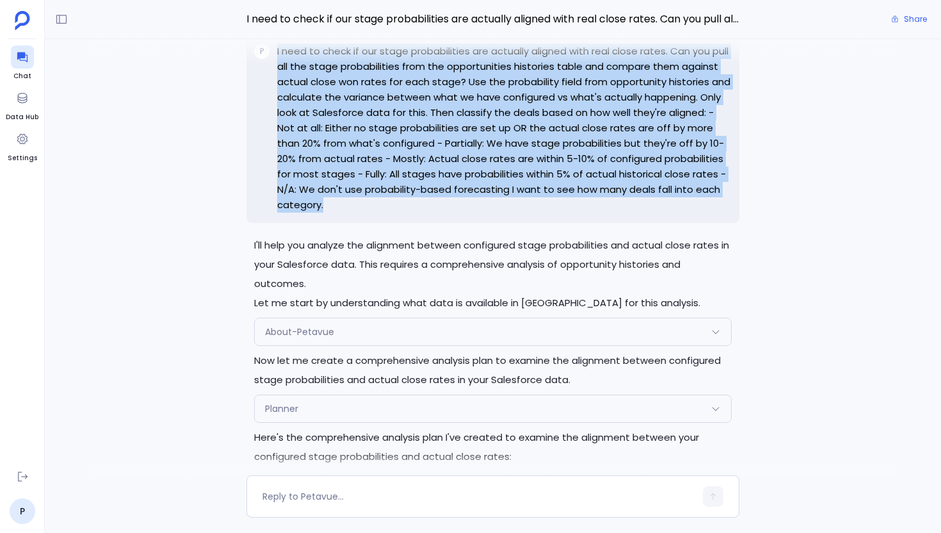
drag, startPoint x: 334, startPoint y: 238, endPoint x: 273, endPoint y: 79, distance: 170.3
click at [273, 79] on div "P I need to check if our stage probabilities are actually aligned with real clo…" at bounding box center [493, 128] width 493 height 190
copy div "I need to check if our stage probabilities are actually aligned with real close…"
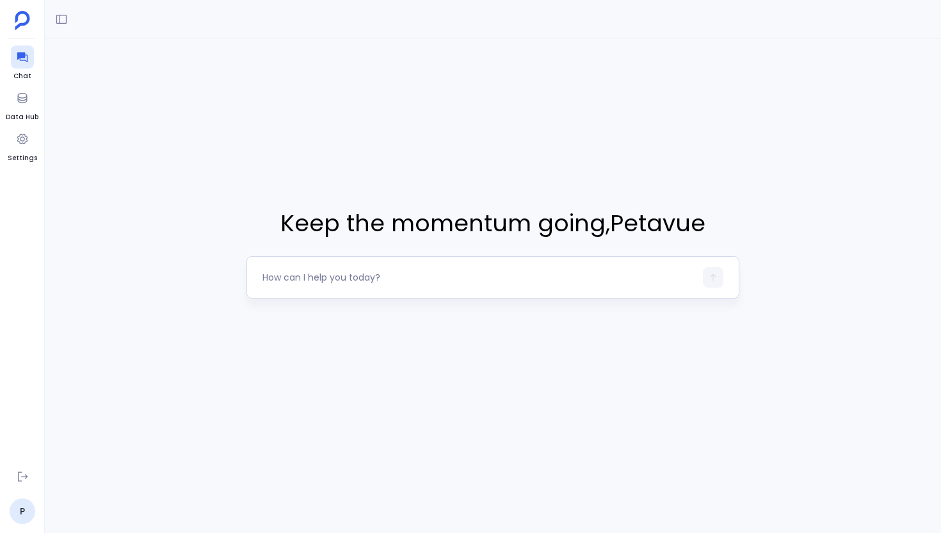
click at [464, 282] on textarea at bounding box center [479, 277] width 433 height 13
type textarea "I need to check if our stage probabilities are actually aligned with real close…"
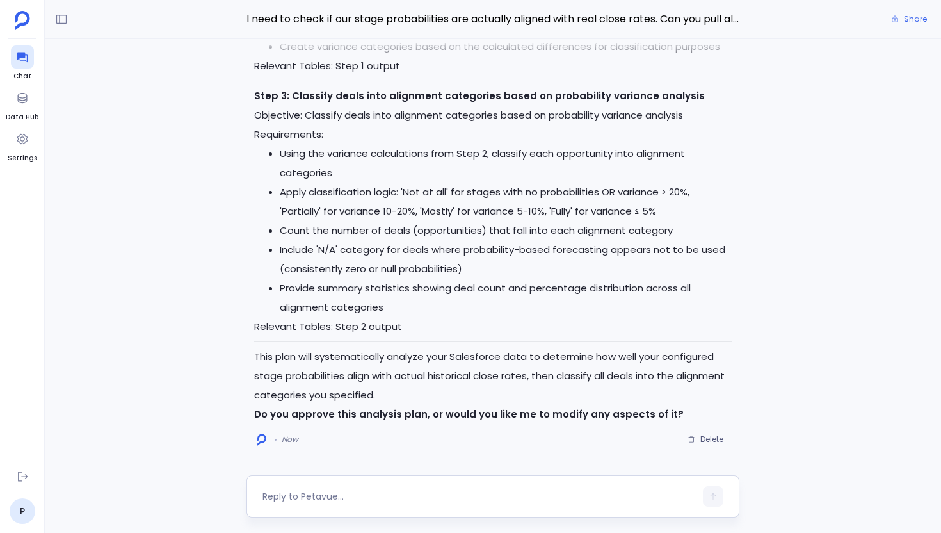
click at [356, 492] on textarea at bounding box center [479, 496] width 433 height 13
type textarea "Go ahead"
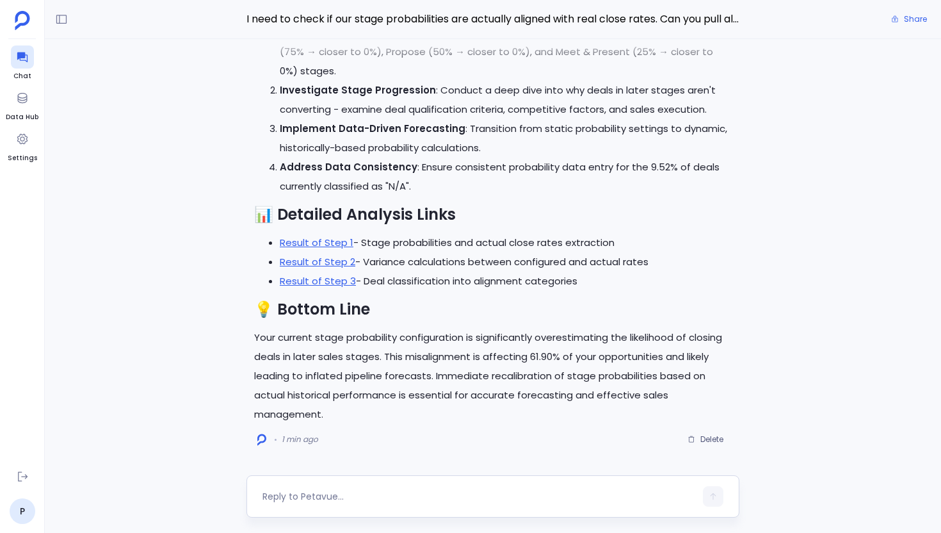
click at [323, 492] on textarea at bounding box center [479, 496] width 433 height 13
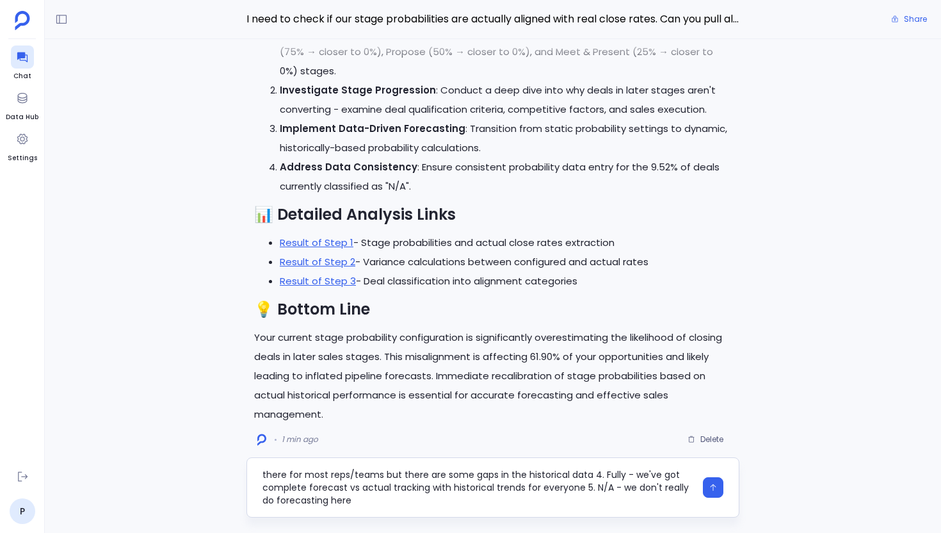
type textarea "Hey, I'm trying to audit our forecast accuracy tracking - want to see if we're …"
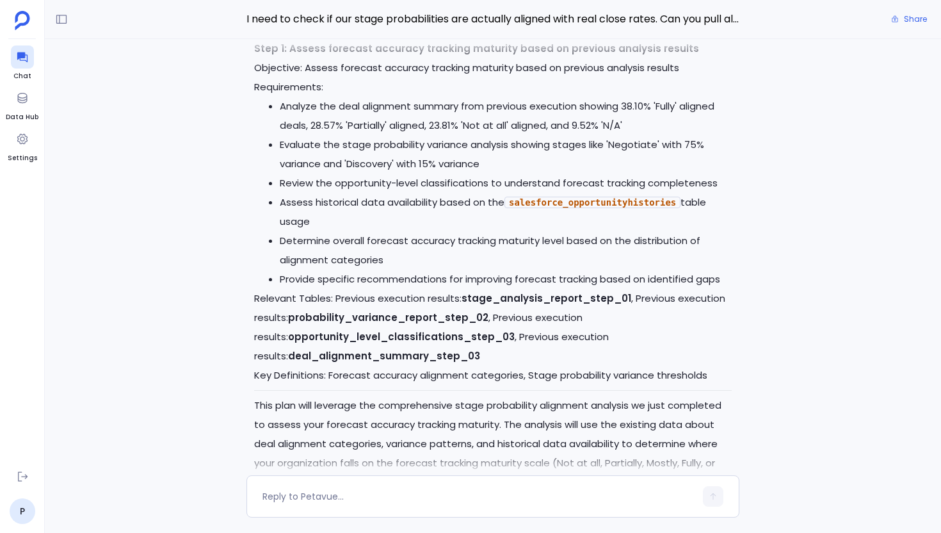
scroll to position [0, 0]
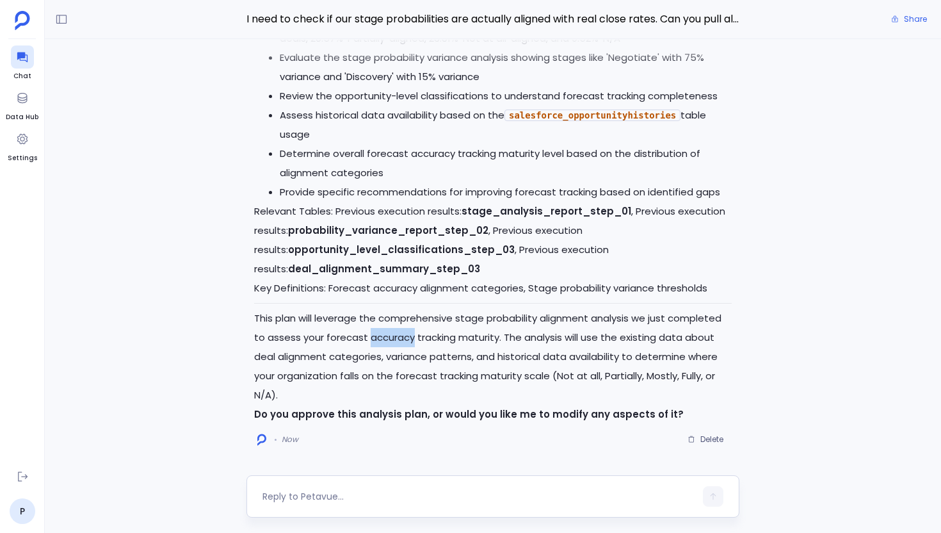
click at [298, 496] on textarea at bounding box center [479, 496] width 433 height 13
type textarea "Go Ahead"
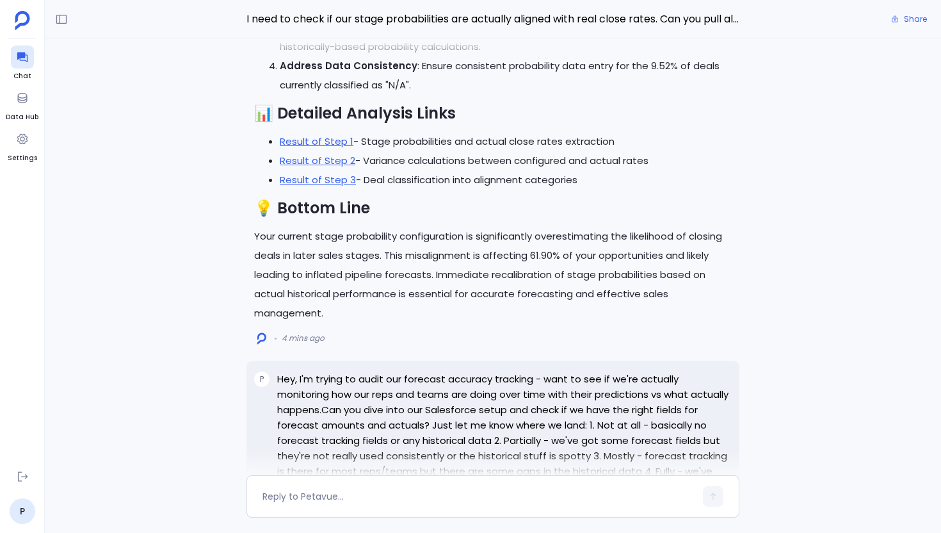
scroll to position [-2198, 0]
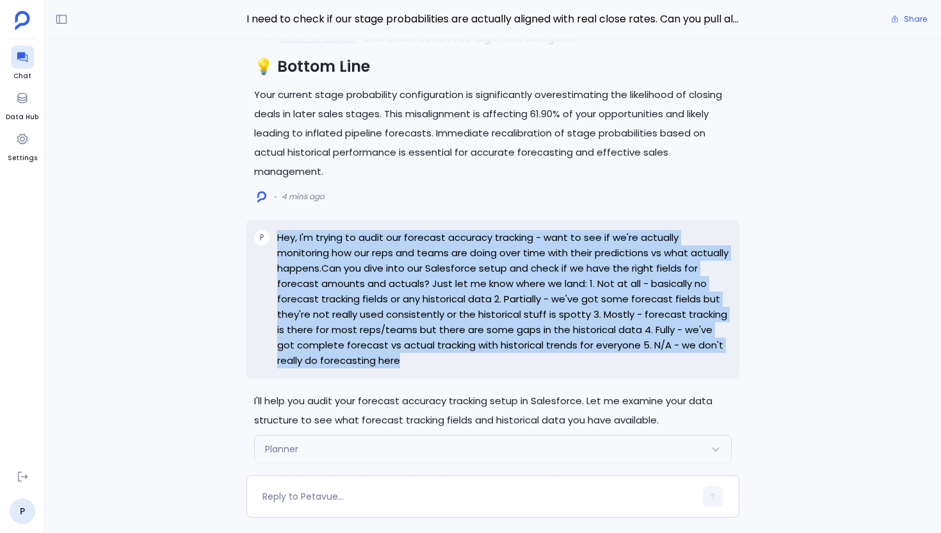
drag, startPoint x: 377, startPoint y: 368, endPoint x: 277, endPoint y: 243, distance: 160.8
click at [277, 242] on div "P Hey, I'm trying to audit our forecast accuracy tracking - want to see if we'r…" at bounding box center [493, 299] width 493 height 159
copy p "Hey, I'm trying to audit our forecast accuracy tracking - want to see if we're …"
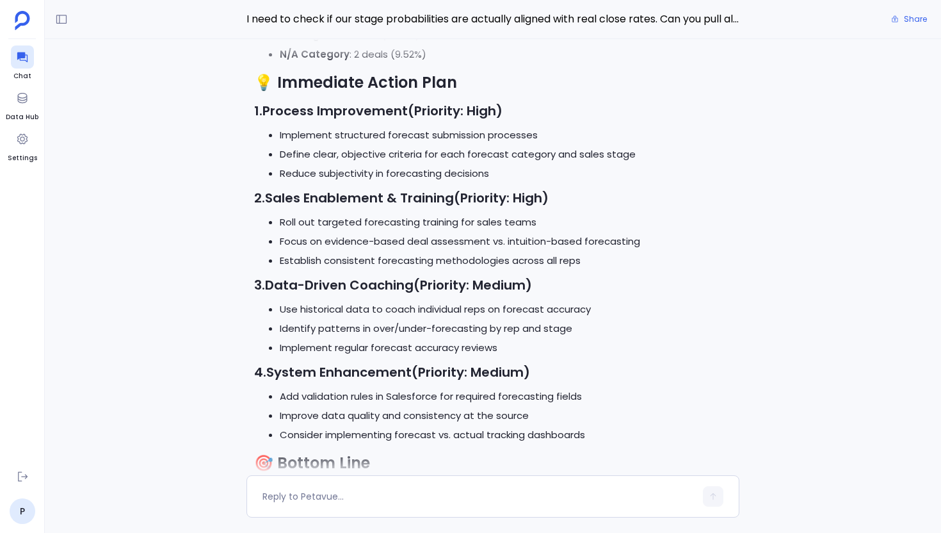
scroll to position [0, 0]
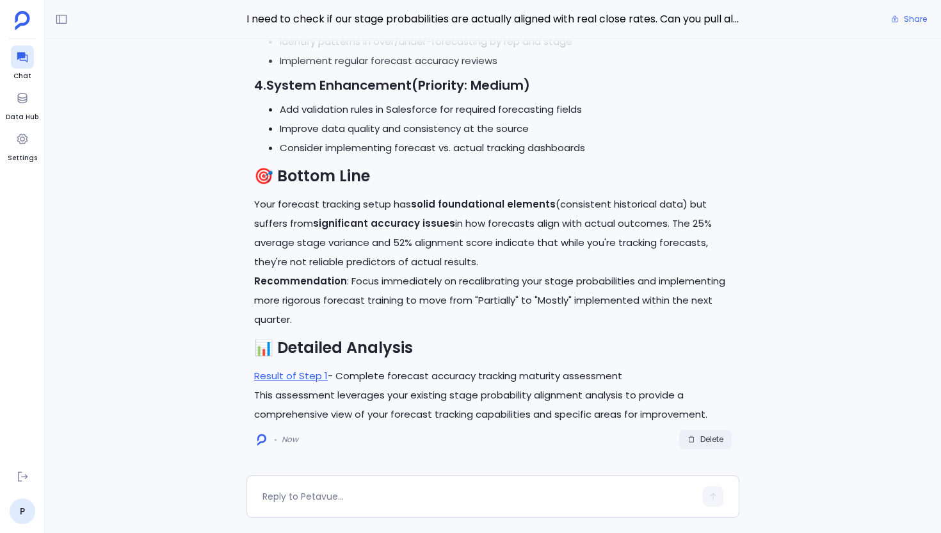
click at [707, 437] on span "Delete" at bounding box center [712, 439] width 23 height 10
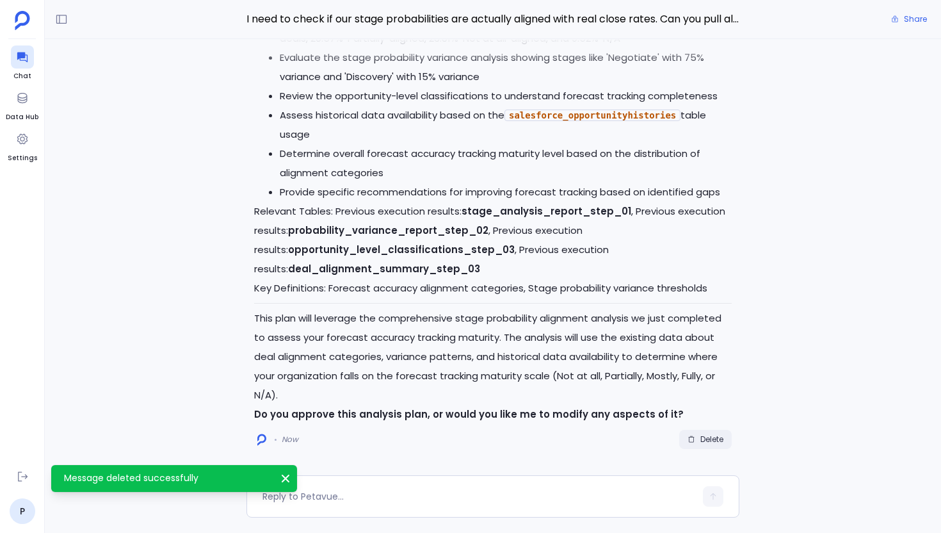
click at [701, 442] on span "Delete" at bounding box center [712, 439] width 23 height 10
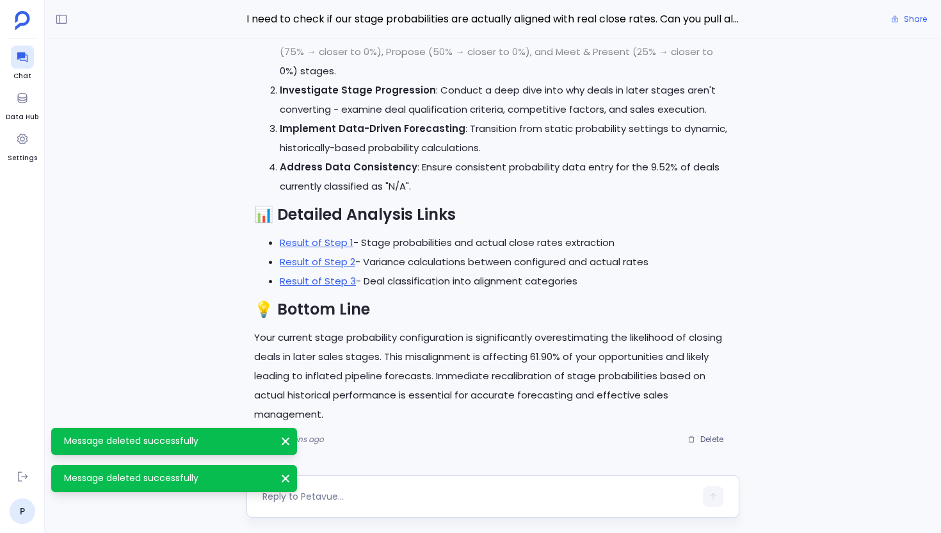
click at [358, 499] on textarea at bounding box center [479, 496] width 433 height 13
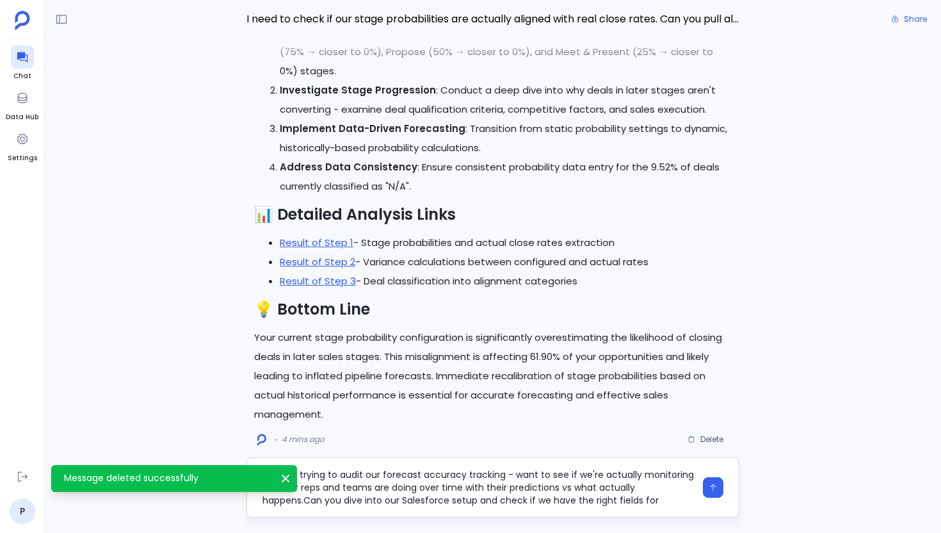
scroll to position [77, 0]
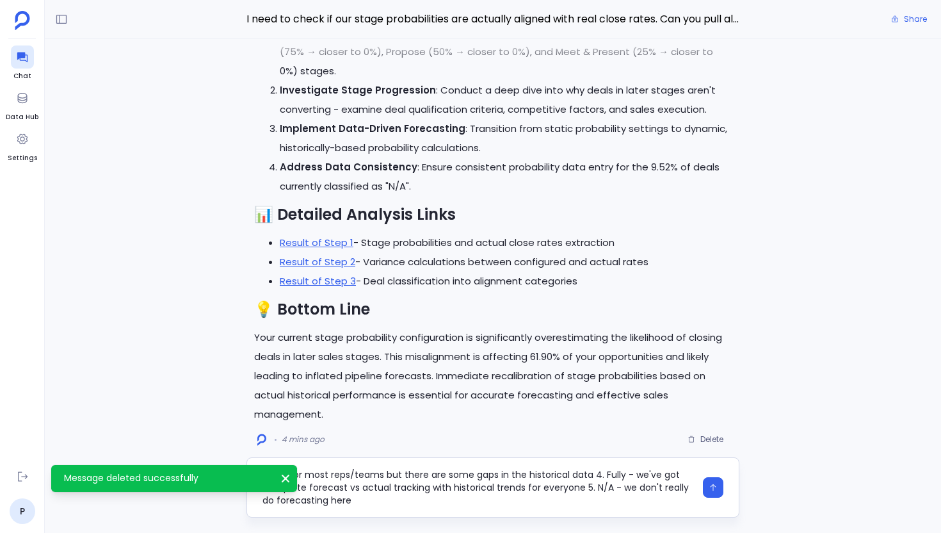
type textarea "Hey, I'm trying to audit our forecast accuracy tracking - want to see if we're …"
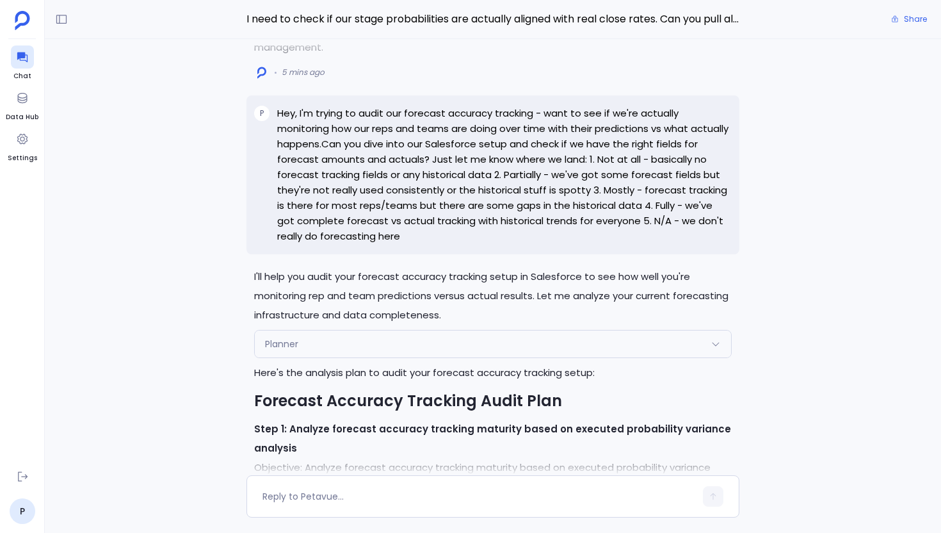
scroll to position [-655, 0]
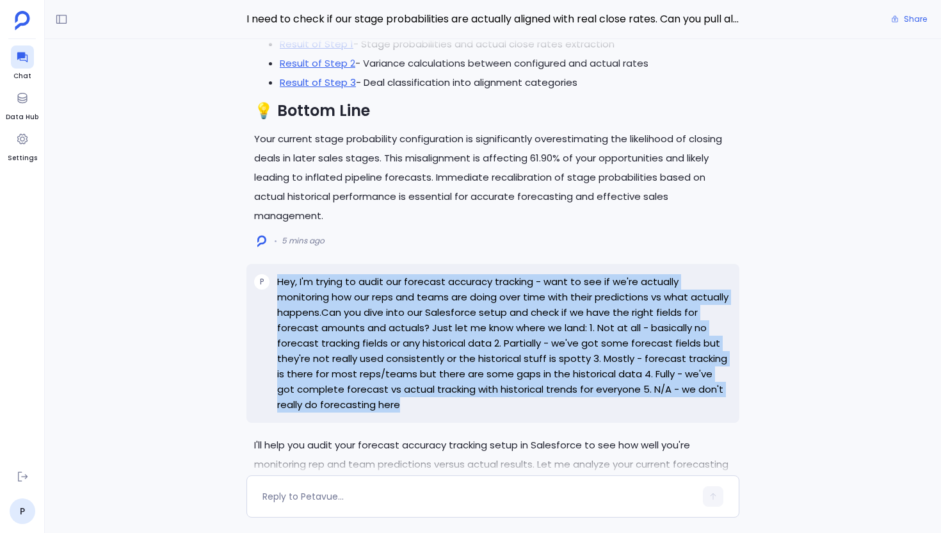
drag, startPoint x: 383, startPoint y: 404, endPoint x: 280, endPoint y: 282, distance: 160.0
click at [280, 282] on p "Hey, I'm trying to audit our forecast accuracy tracking - want to see if we're …" at bounding box center [504, 343] width 455 height 138
copy p "Hey, I'm trying to audit our forecast accuracy tracking - want to see if we're …"
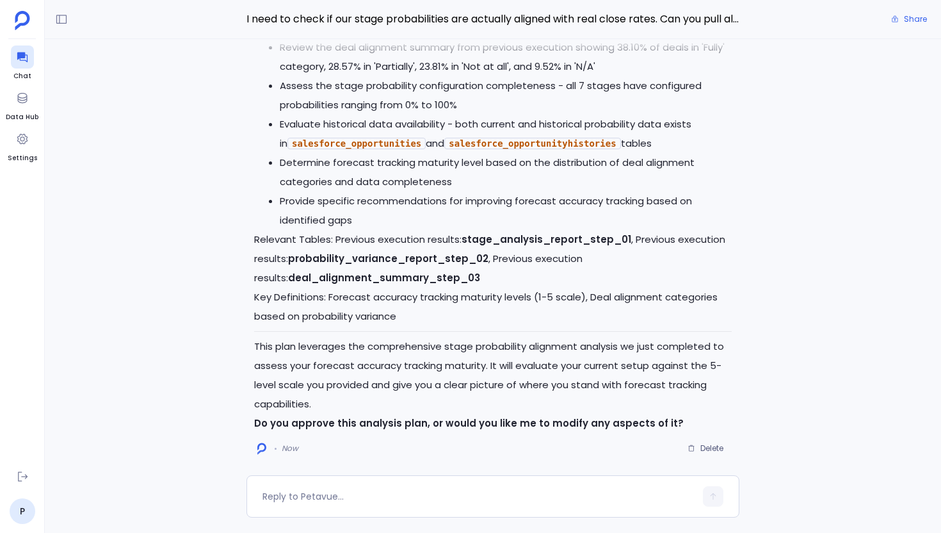
scroll to position [0, 0]
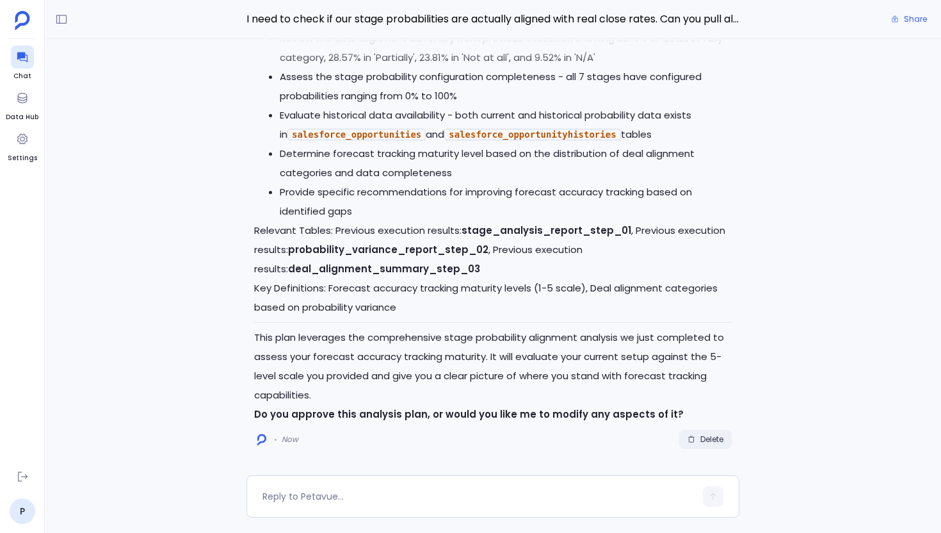
click at [714, 443] on span "Delete" at bounding box center [712, 439] width 23 height 10
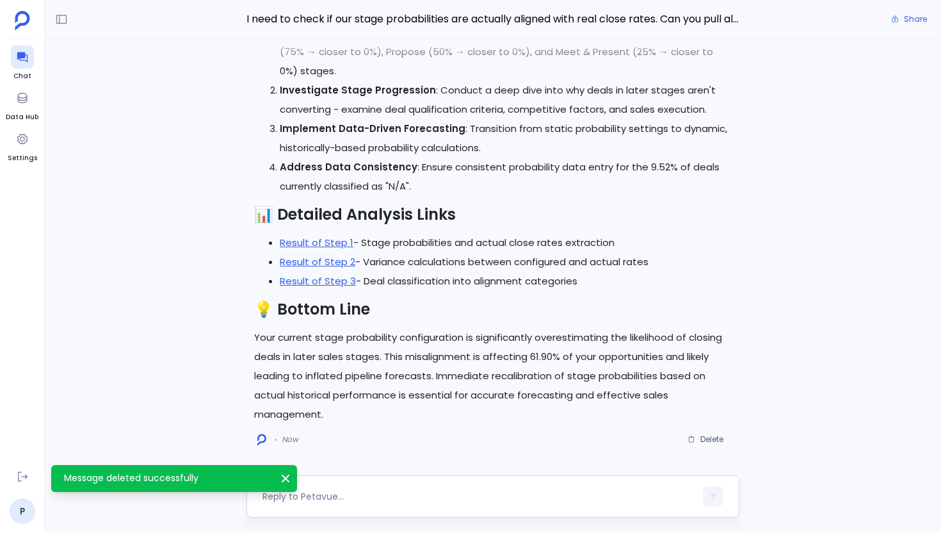
click at [351, 494] on textarea at bounding box center [479, 496] width 433 height 13
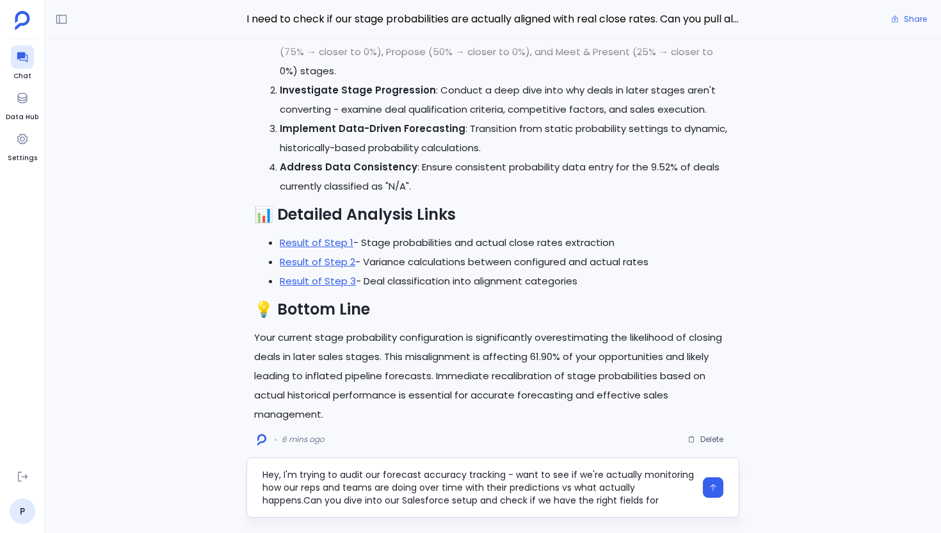
click at [305, 501] on textarea "Hey, I'm trying to audit our forecast accuracy tracking - want to see if we're …" at bounding box center [479, 487] width 433 height 38
type textarea "Hey, I'm trying to audit our forecast accuracy tracking - want to see if we're …"
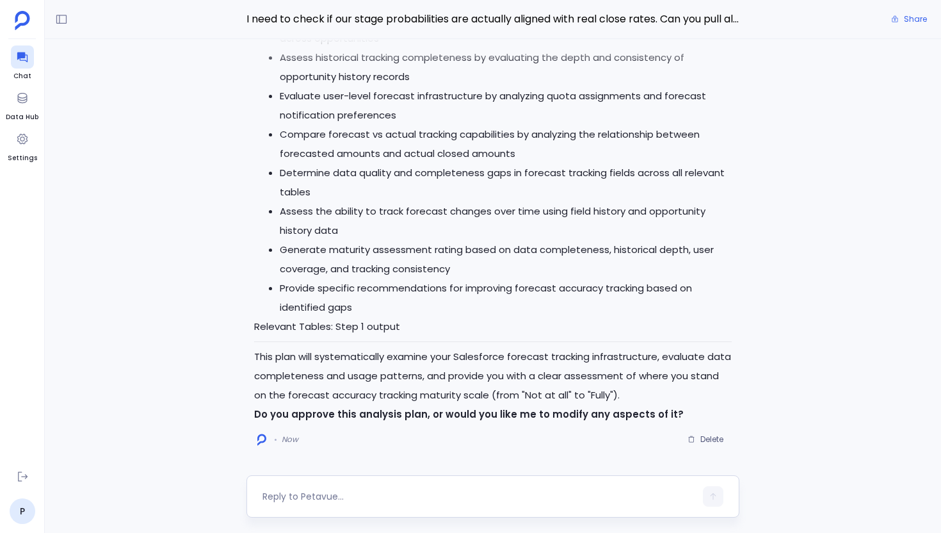
click at [266, 488] on div at bounding box center [479, 496] width 433 height 20
click at [270, 491] on textarea at bounding box center [479, 496] width 433 height 13
type textarea "H"
type textarea "Go ahead"
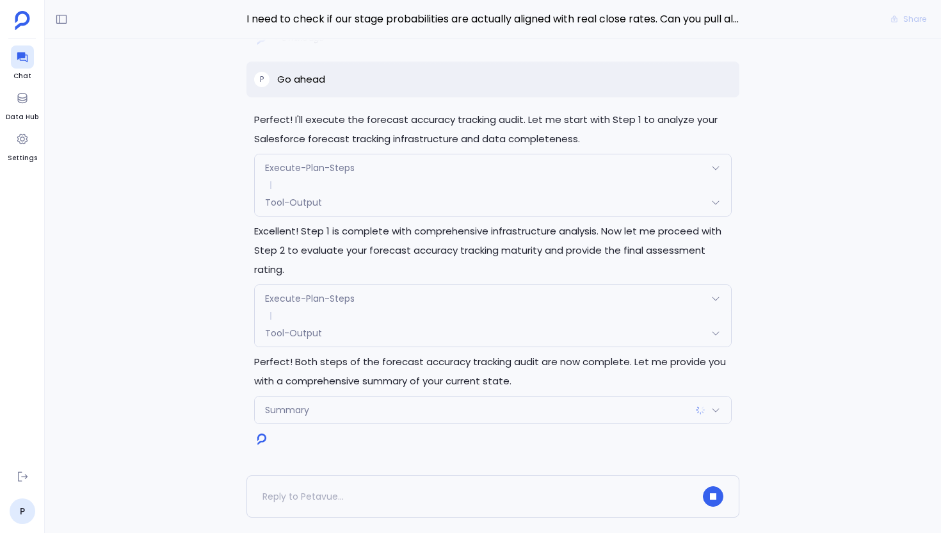
click at [419, 383] on p "Perfect! Both steps of the forecast accuracy tracking audit are now complete. L…" at bounding box center [493, 371] width 478 height 38
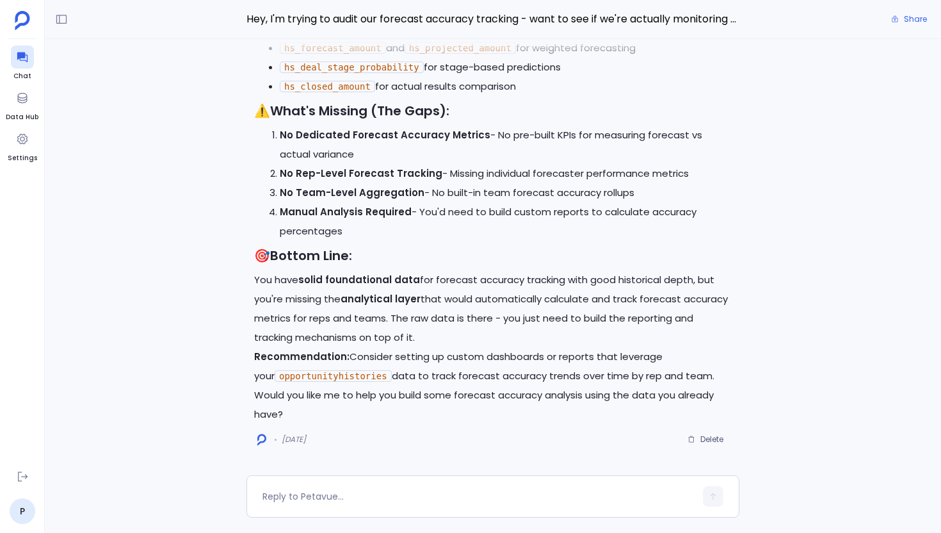
scroll to position [-783, 0]
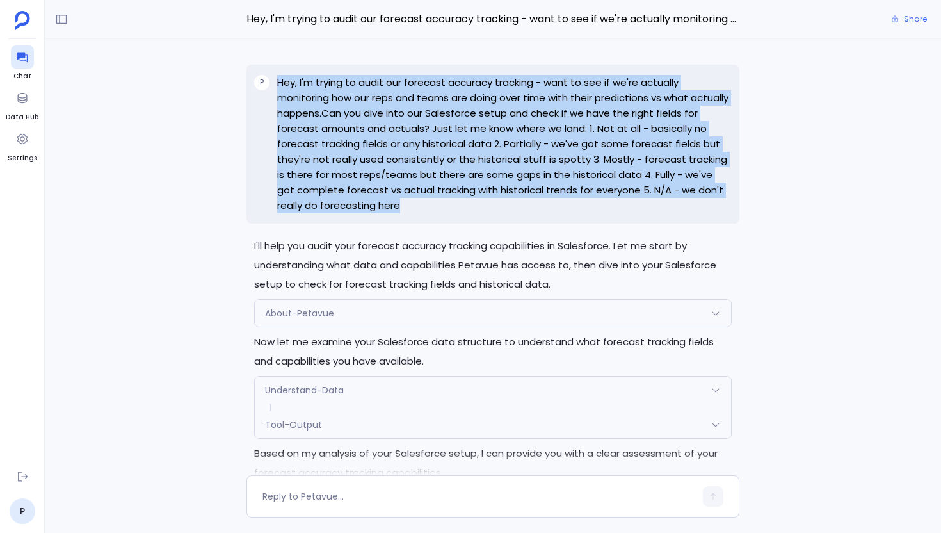
drag, startPoint x: 378, startPoint y: 208, endPoint x: 277, endPoint y: 82, distance: 161.7
click at [276, 81] on div "P Hey, I'm trying to audit our forecast accuracy tracking - want to see if we'r…" at bounding box center [493, 144] width 493 height 159
copy p "Hey, I'm trying to audit our forecast accuracy tracking - want to see if we're …"
click at [207, 182] on div "I'll help you audit your forecast accuracy tracking capabilities in Salesforce.…" at bounding box center [493, 257] width 896 height 436
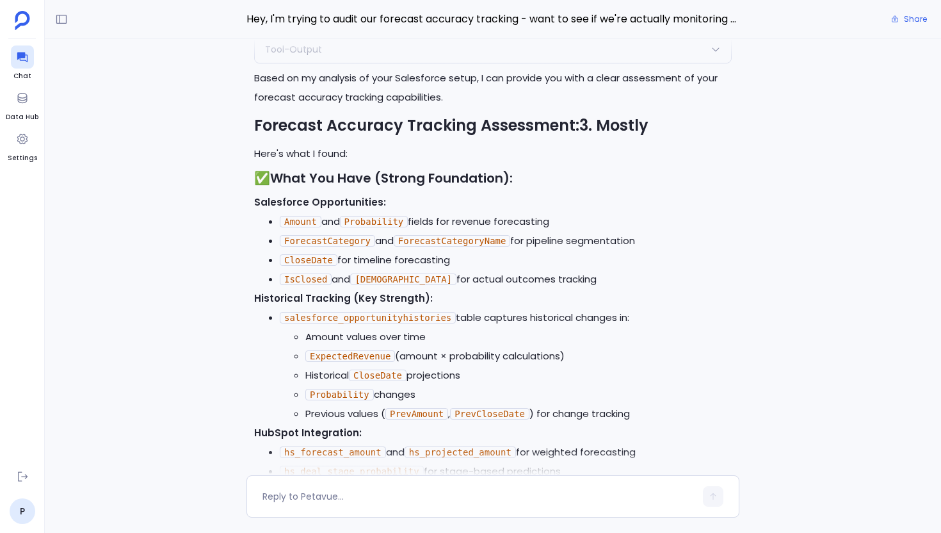
scroll to position [-366, 0]
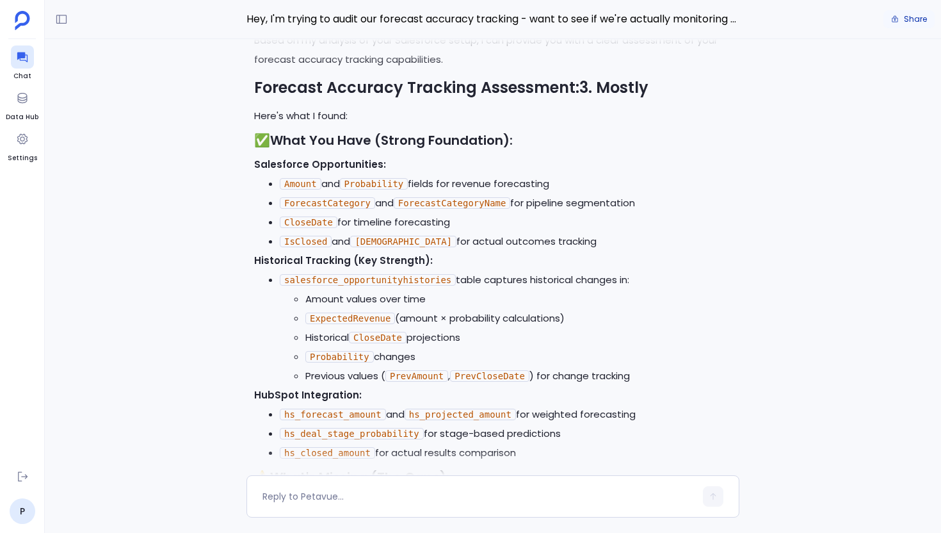
click at [911, 20] on span "Share" at bounding box center [915, 19] width 23 height 10
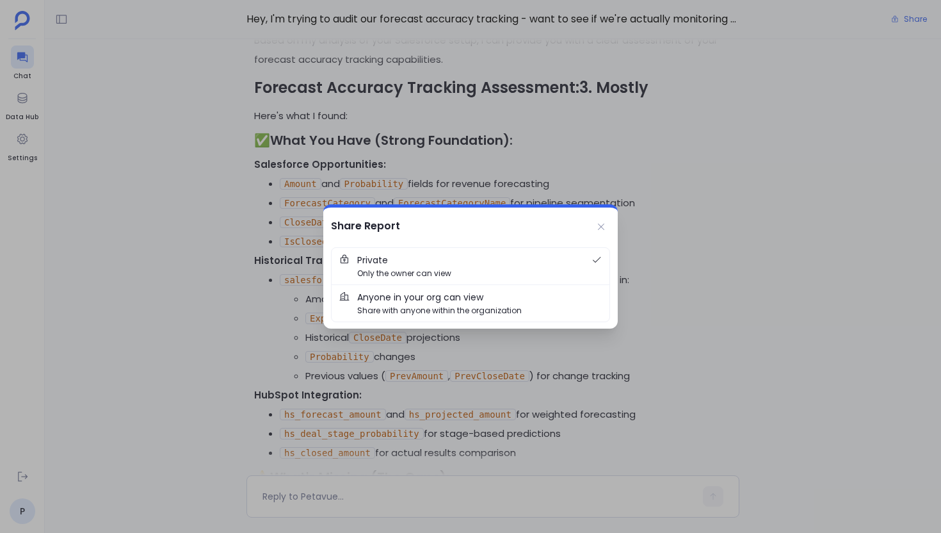
click at [437, 310] on span "Share with anyone within the organization" at bounding box center [439, 310] width 165 height 12
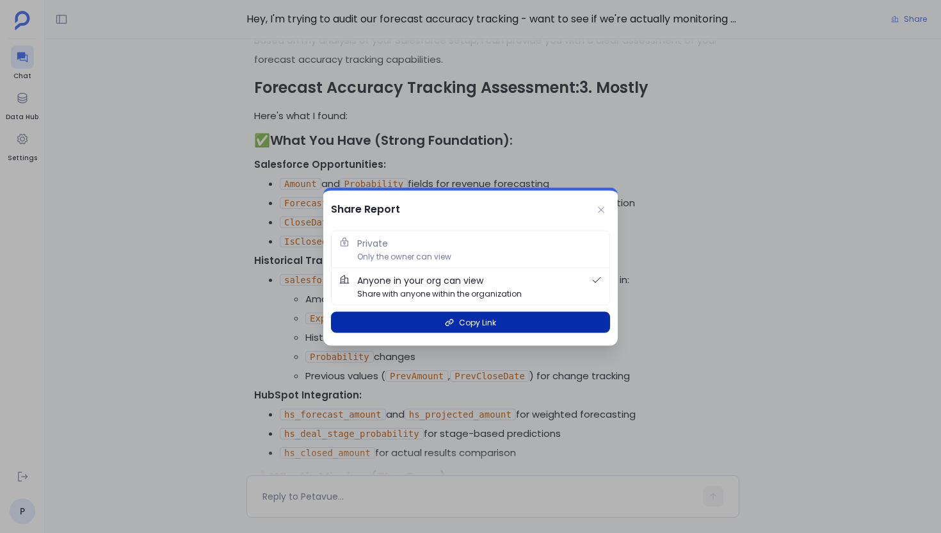
click at [450, 320] on icon "button" at bounding box center [450, 322] width 8 height 7
click at [486, 322] on span "Copy Link" at bounding box center [477, 322] width 37 height 12
click at [475, 320] on span "Copy Link" at bounding box center [477, 322] width 37 height 12
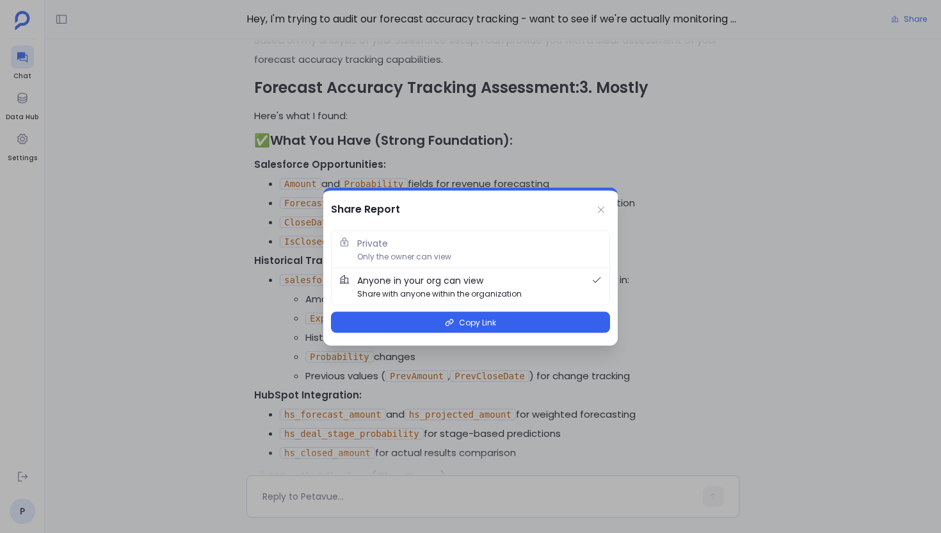
click at [254, 149] on div at bounding box center [470, 266] width 941 height 533
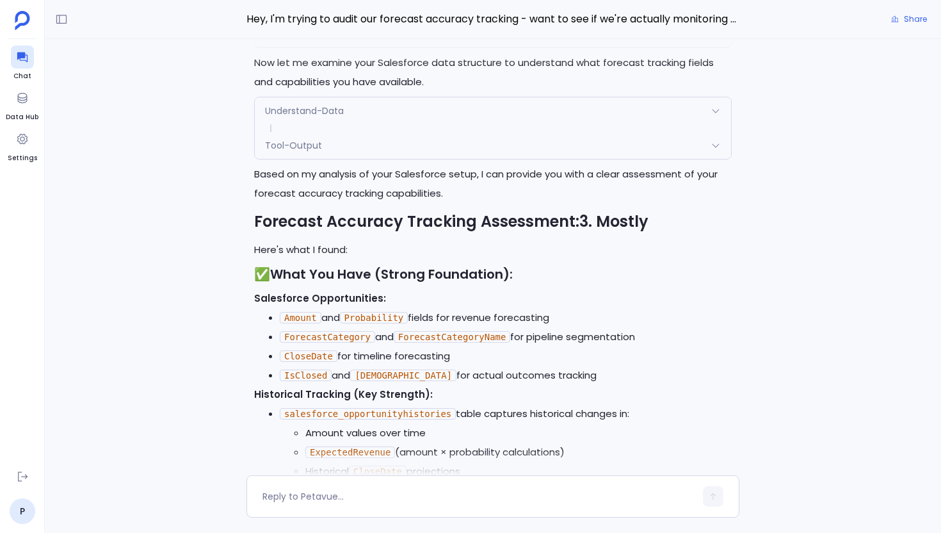
scroll to position [-783, 0]
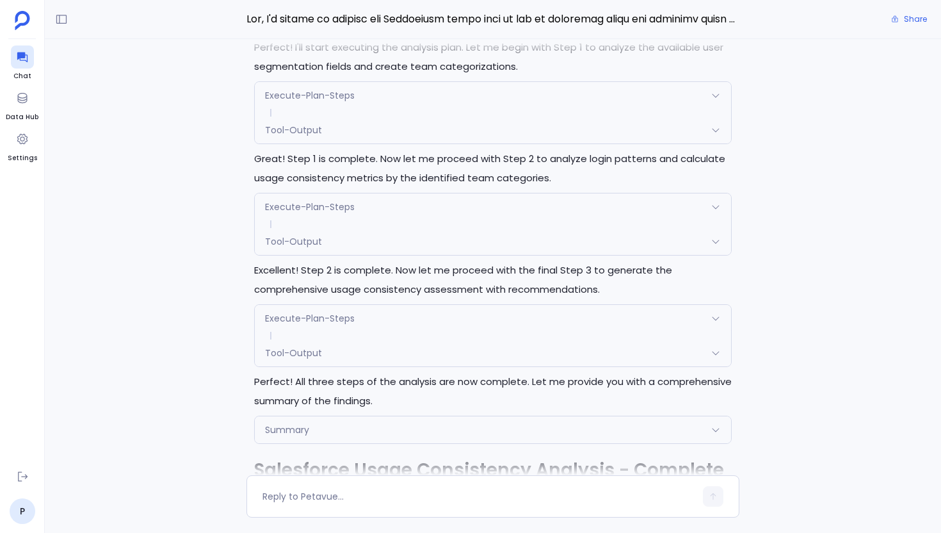
scroll to position [-1439, 0]
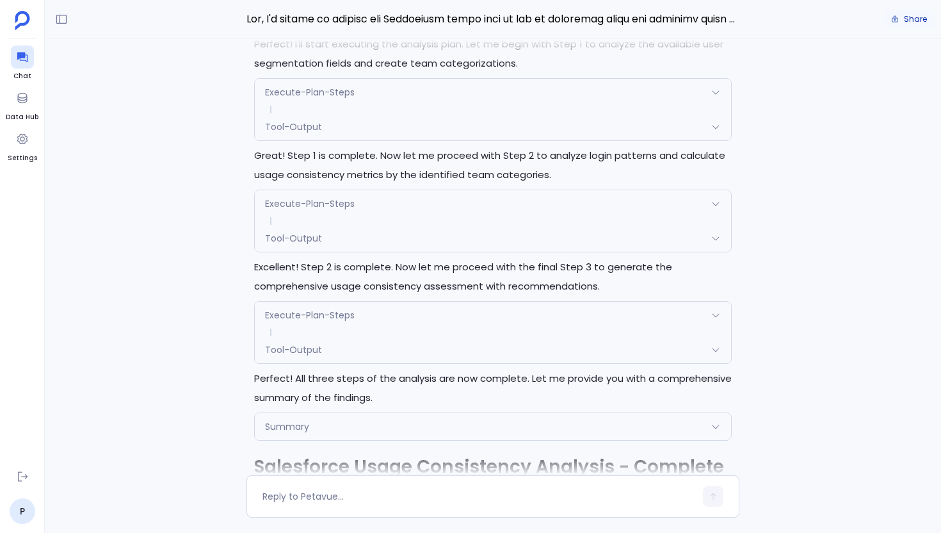
click at [903, 17] on button "Share" at bounding box center [909, 19] width 51 height 18
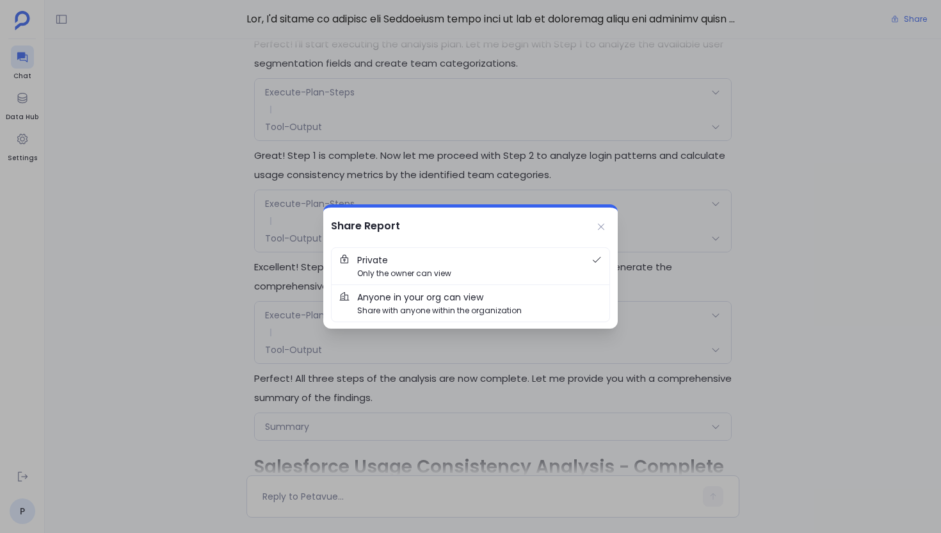
click at [504, 314] on span "Share with anyone within the organization" at bounding box center [439, 310] width 165 height 12
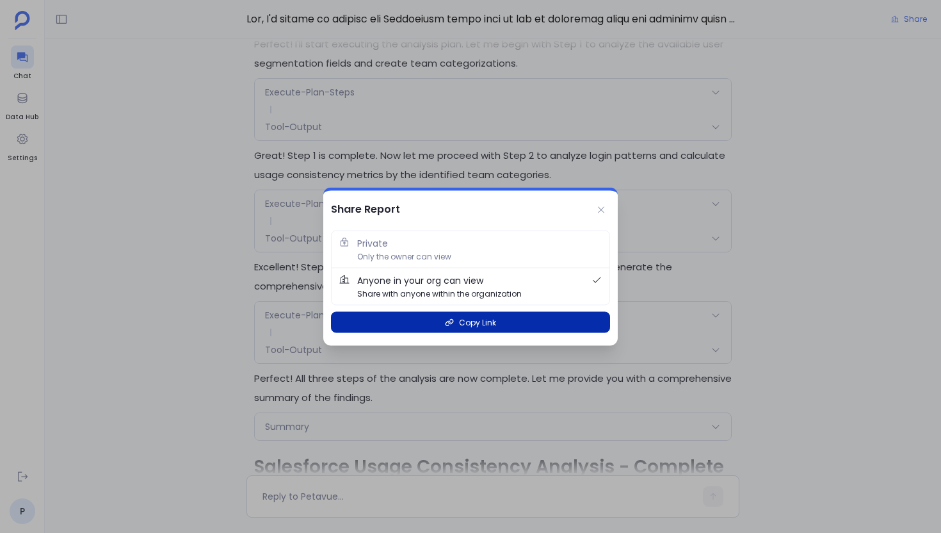
click at [485, 329] on button "Copy Link" at bounding box center [470, 322] width 279 height 21
click at [474, 320] on span "Copy Link" at bounding box center [477, 322] width 37 height 12
click at [533, 320] on button "Copy Link" at bounding box center [470, 322] width 279 height 21
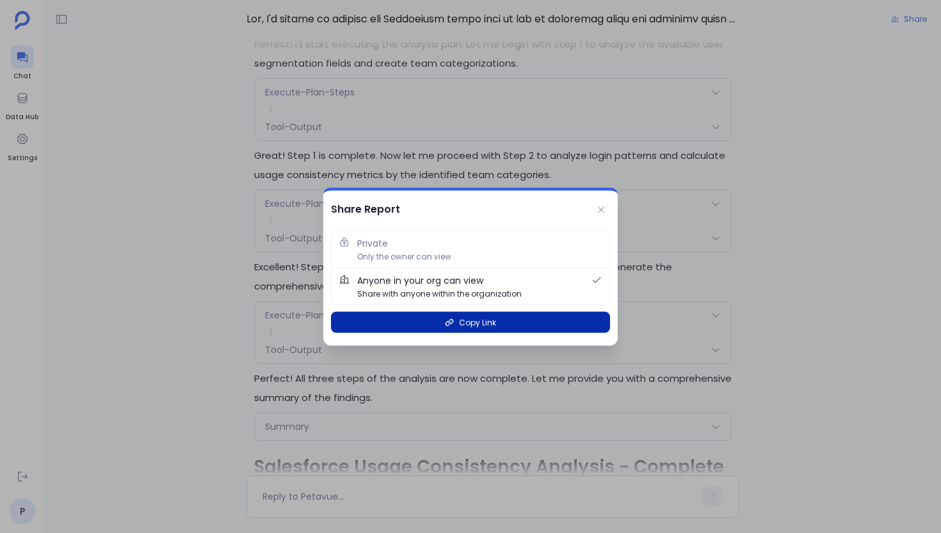
click at [533, 320] on button "Copy Link" at bounding box center [470, 322] width 279 height 21
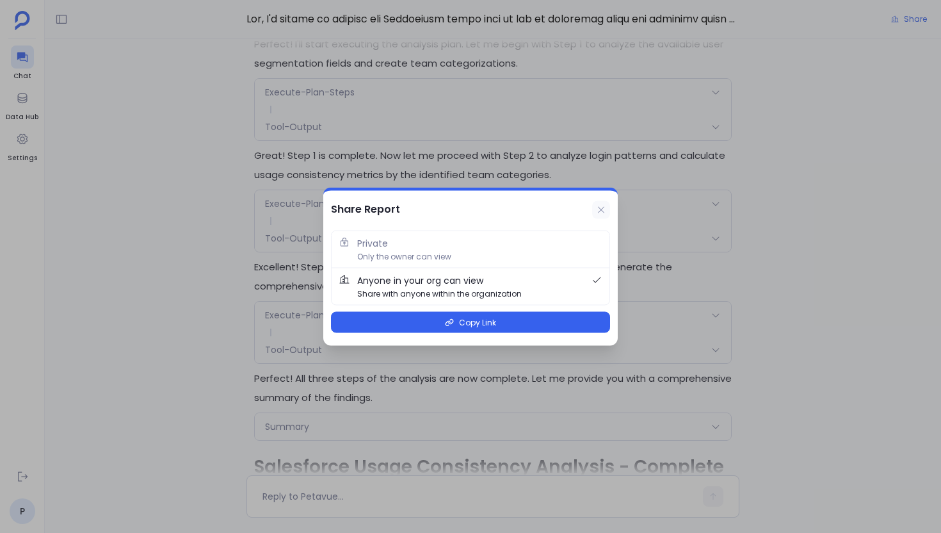
click at [602, 214] on icon at bounding box center [601, 210] width 10 height 10
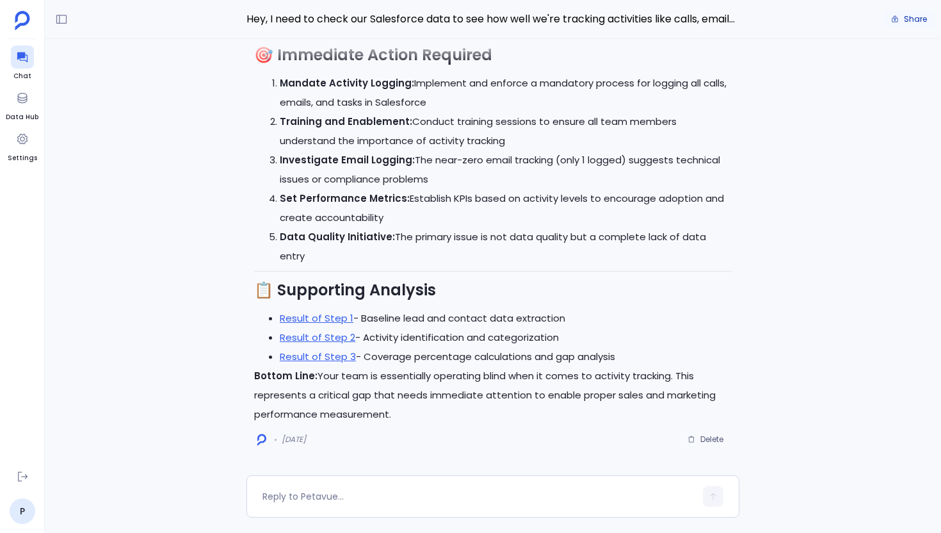
click at [905, 19] on span "Share" at bounding box center [915, 19] width 23 height 10
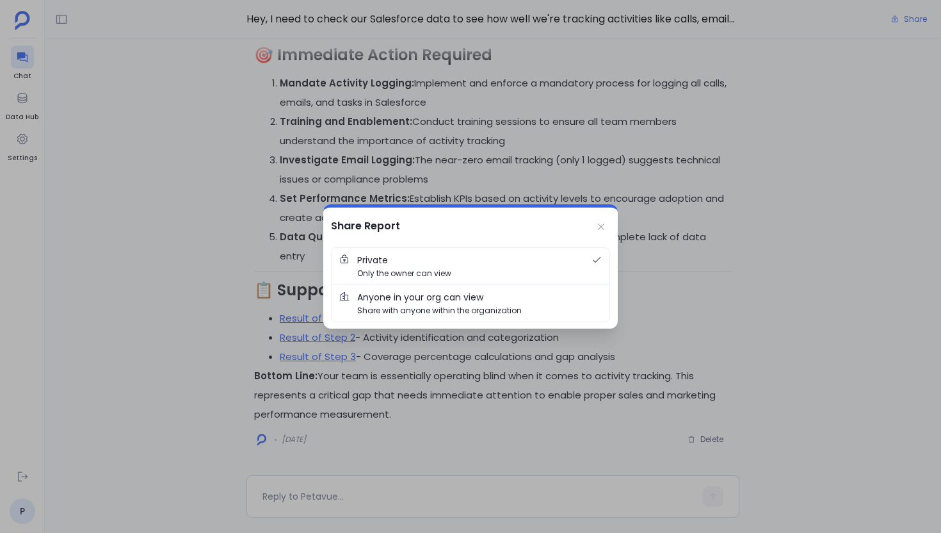
click at [484, 300] on span "Anyone in your org can view Share with anyone within the organization" at bounding box center [479, 303] width 245 height 26
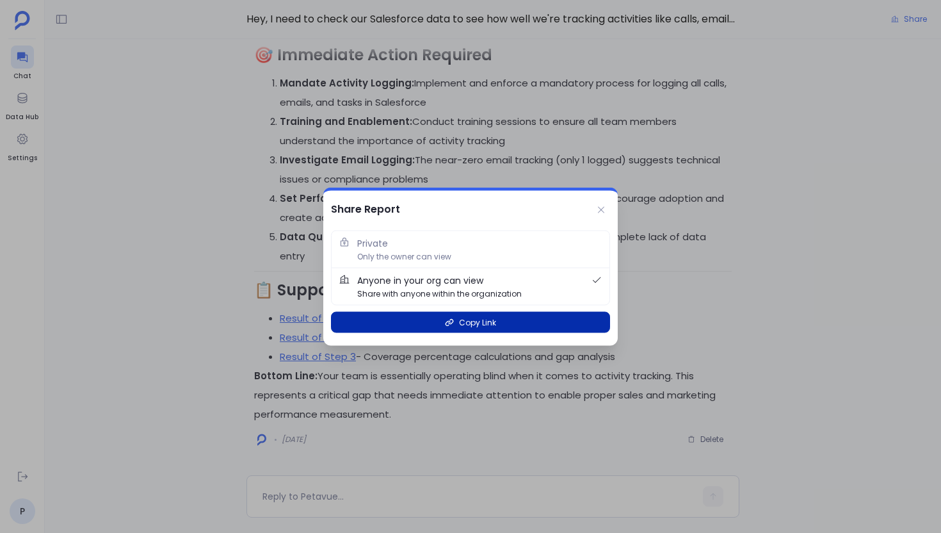
click at [480, 324] on span "Copy Link" at bounding box center [477, 322] width 37 height 12
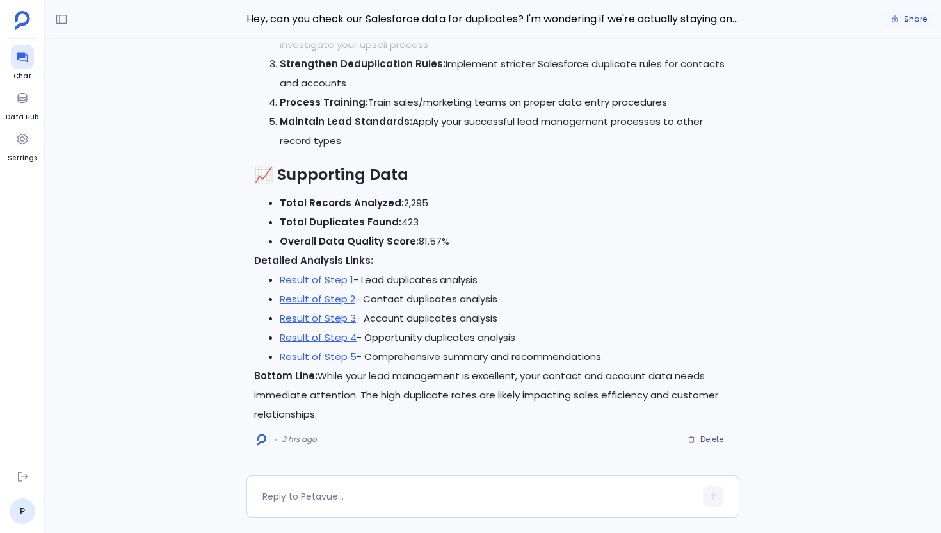
click at [923, 17] on span "Share" at bounding box center [915, 19] width 23 height 10
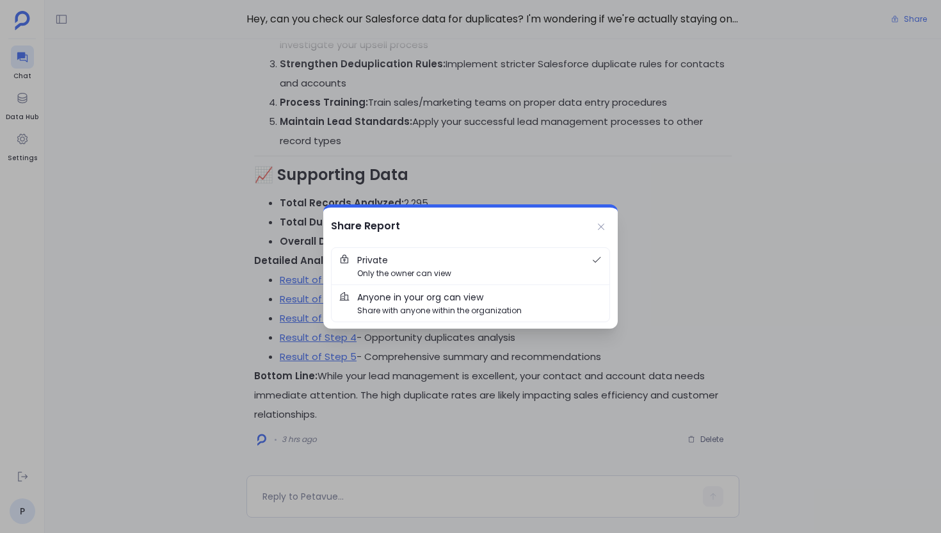
click at [489, 302] on span "Anyone in your org can view Share with anyone within the organization" at bounding box center [479, 303] width 245 height 26
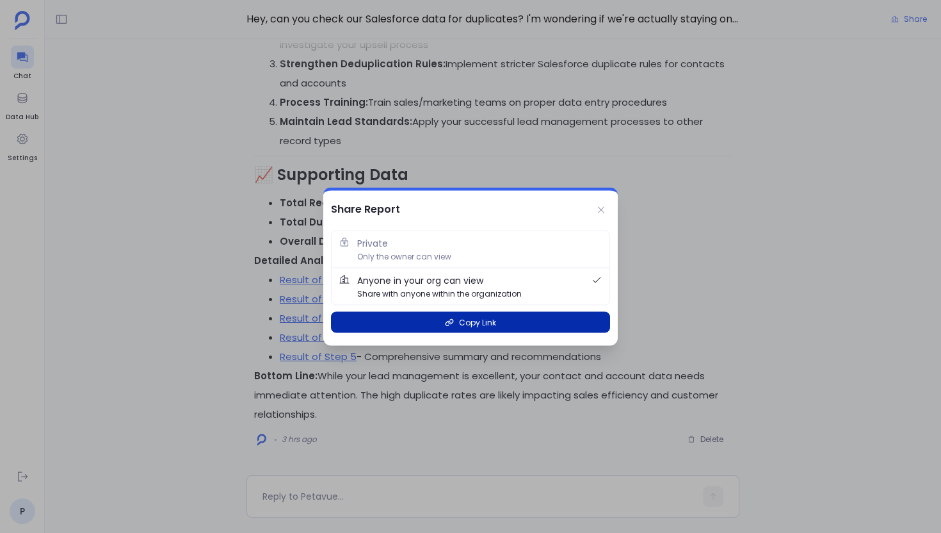
click at [476, 323] on span "Copy Link" at bounding box center [477, 322] width 37 height 12
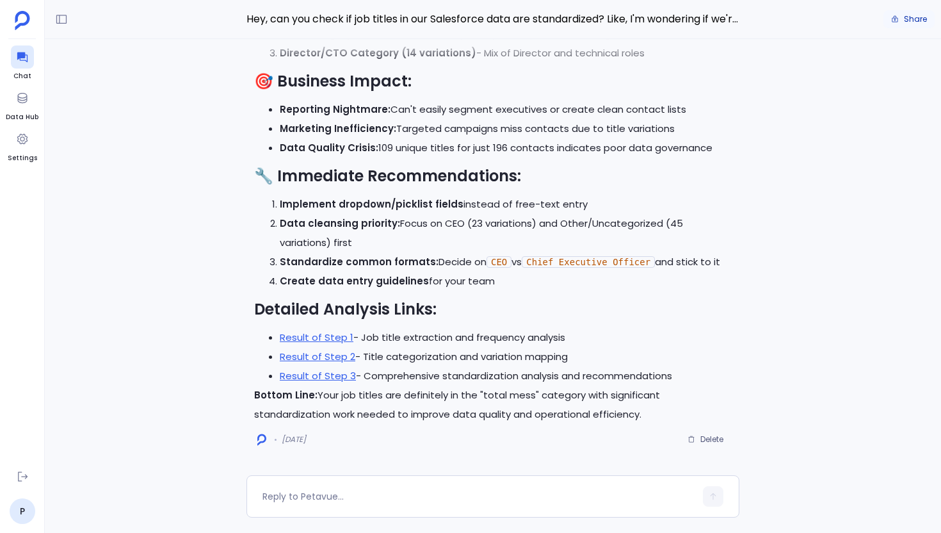
click at [918, 20] on span "Share" at bounding box center [915, 19] width 23 height 10
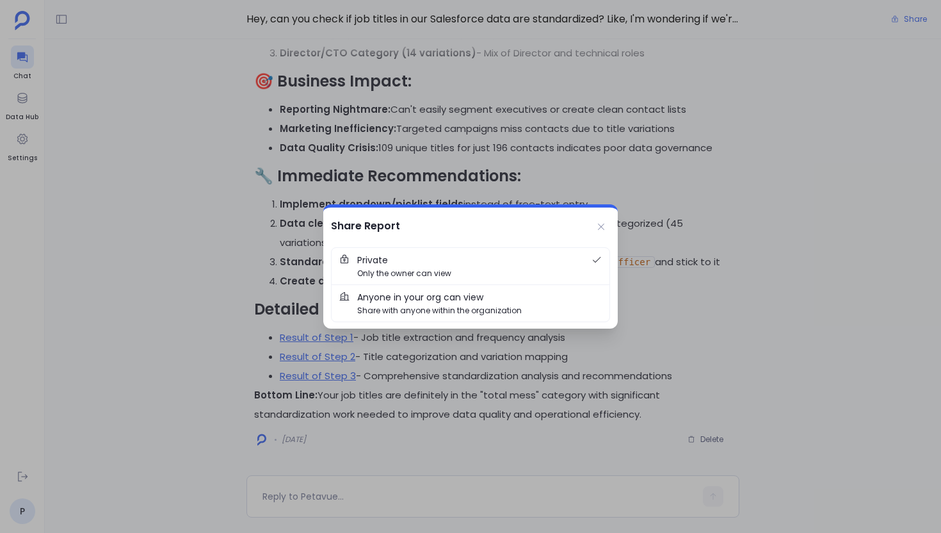
click at [487, 306] on span "Share with anyone within the organization" at bounding box center [439, 310] width 165 height 12
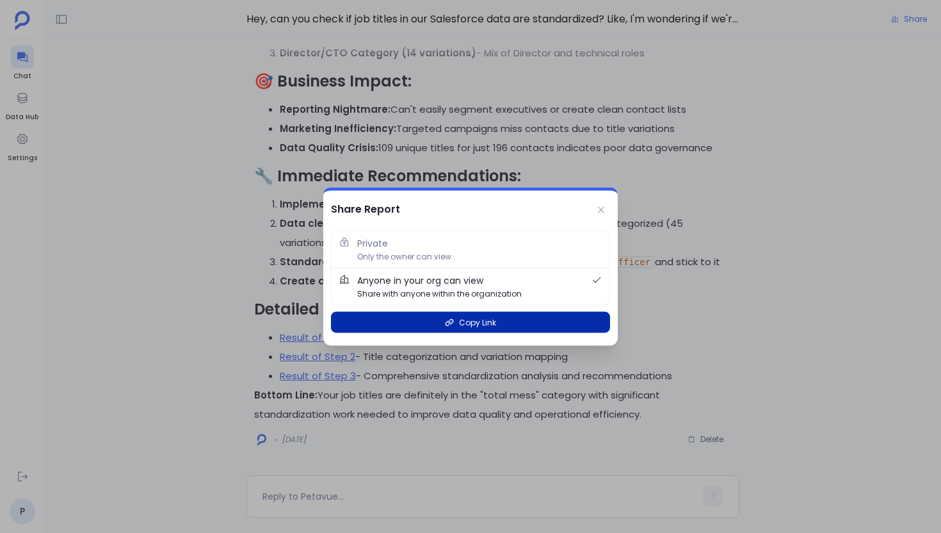
click at [475, 325] on span "Copy Link" at bounding box center [477, 322] width 37 height 12
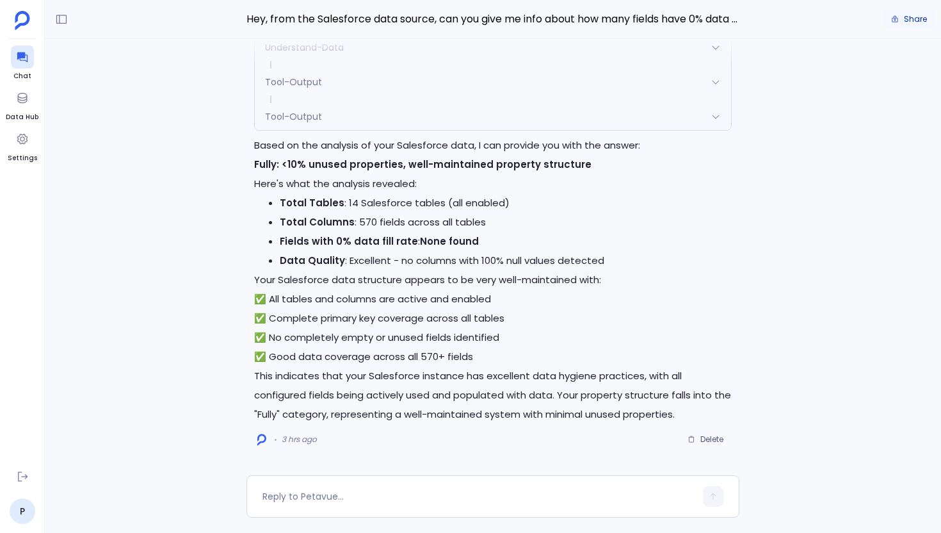
click at [904, 18] on button "Share" at bounding box center [909, 19] width 51 height 18
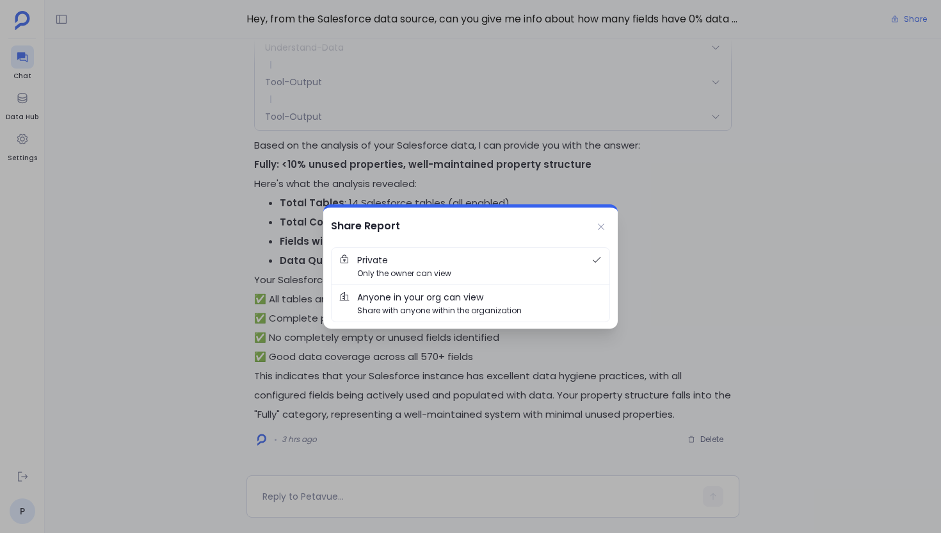
click at [524, 298] on span "Anyone in your org can view Share with anyone within the organization" at bounding box center [479, 303] width 245 height 26
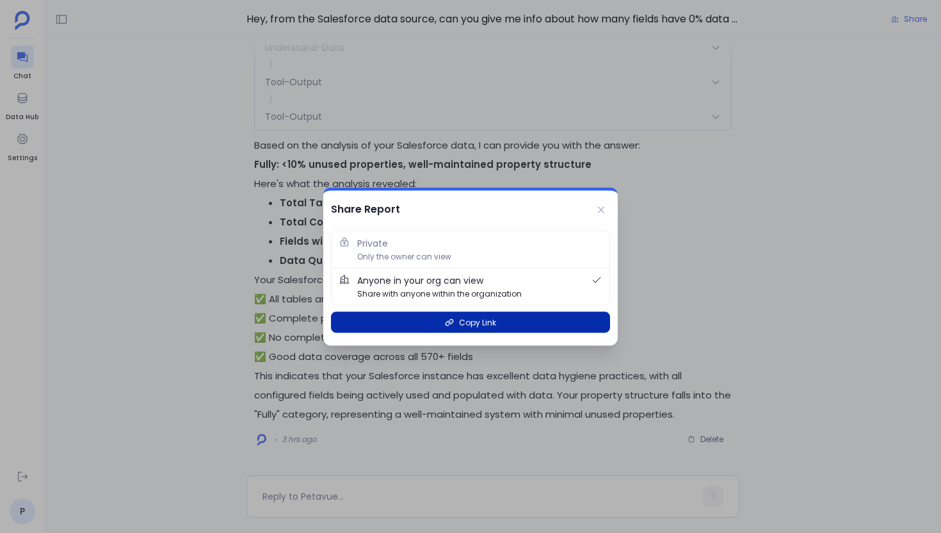
click at [499, 323] on button "Copy Link" at bounding box center [470, 322] width 279 height 21
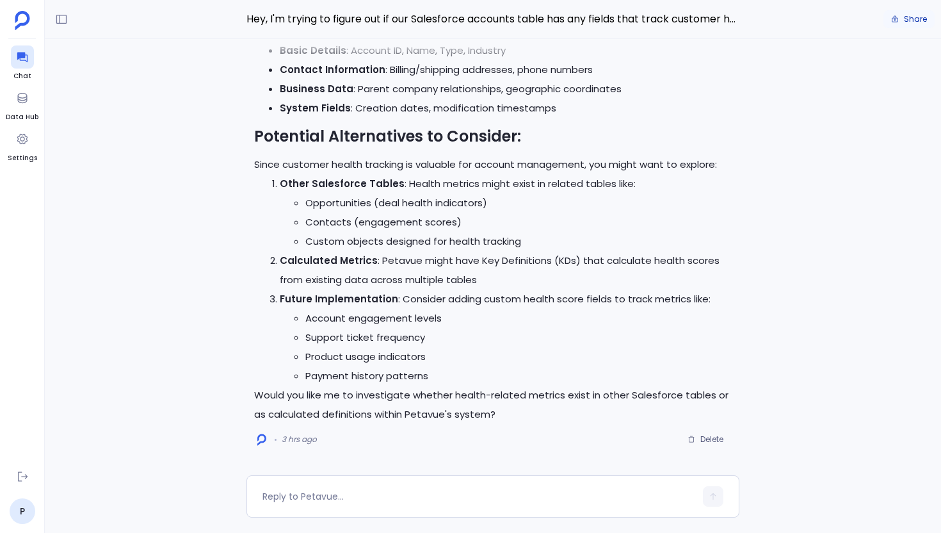
click at [913, 23] on span "Share" at bounding box center [915, 19] width 23 height 10
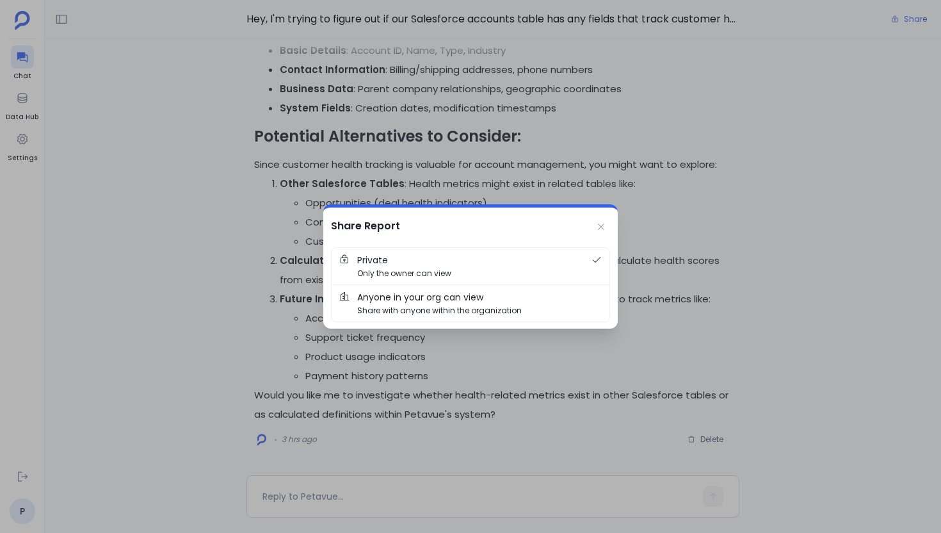
click at [523, 287] on button "Anyone in your org can view Share with anyone within the organization" at bounding box center [471, 303] width 278 height 37
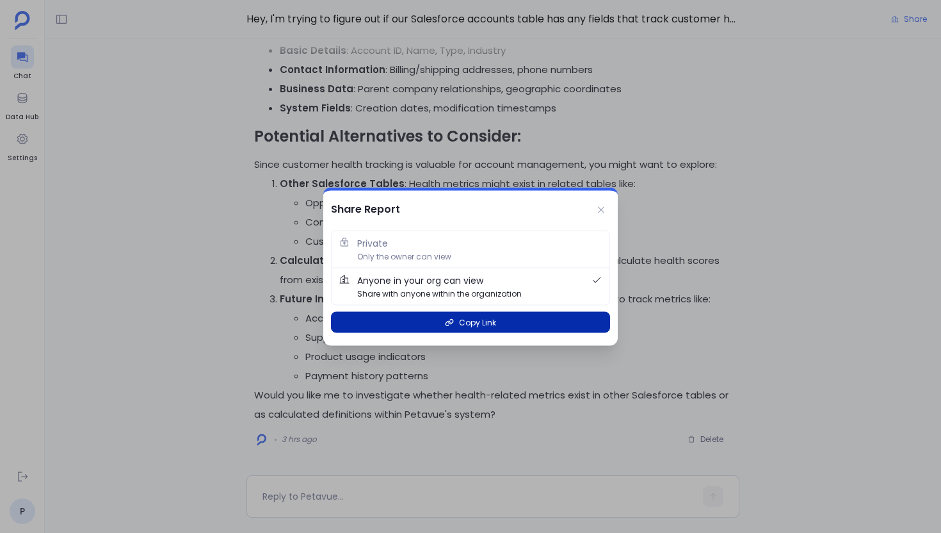
click at [555, 318] on button "Copy Link" at bounding box center [470, 322] width 279 height 21
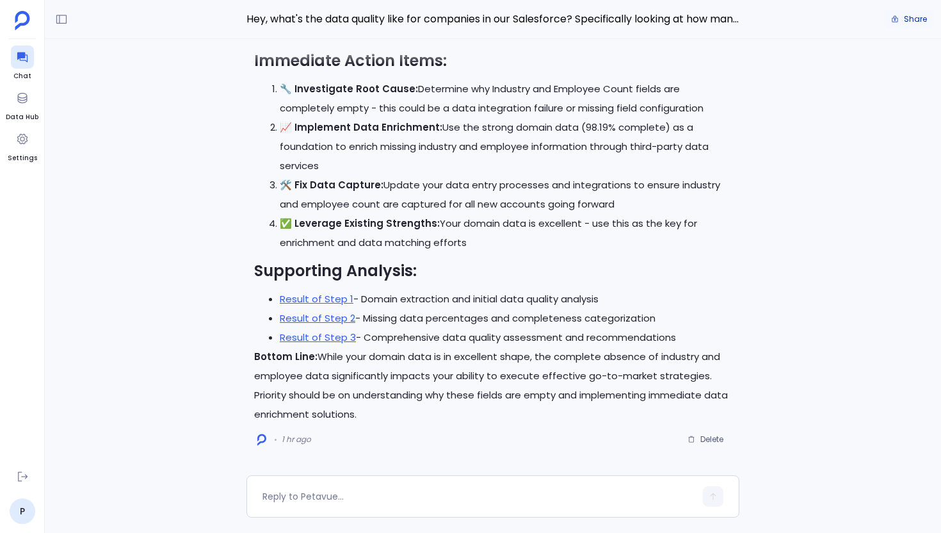
click at [913, 17] on span "Share" at bounding box center [915, 19] width 23 height 10
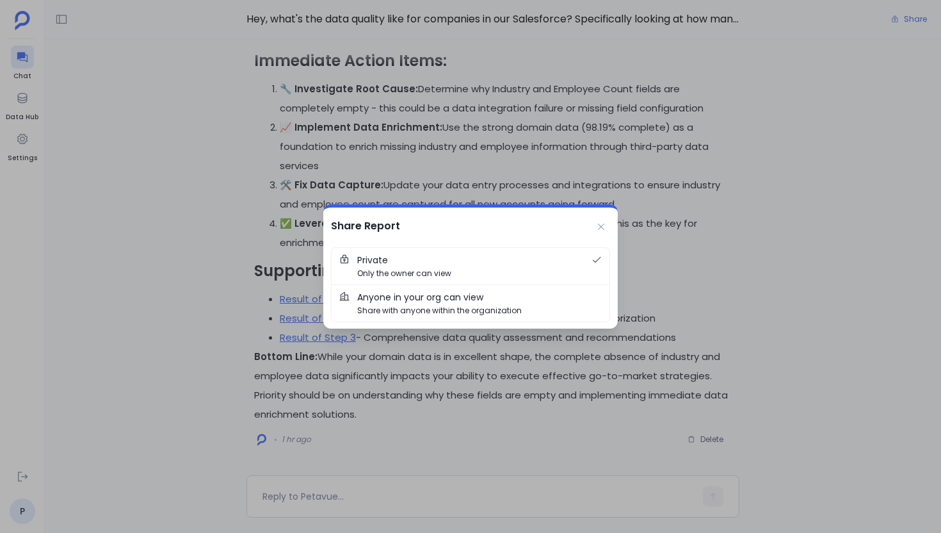
click at [483, 306] on span "Share with anyone within the organization" at bounding box center [439, 310] width 165 height 12
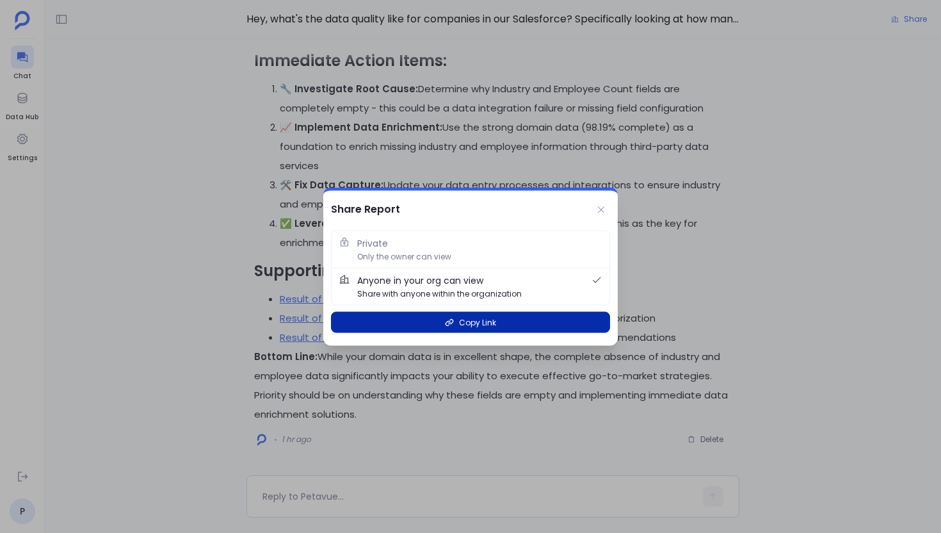
click at [486, 321] on span "Copy Link" at bounding box center [477, 322] width 37 height 12
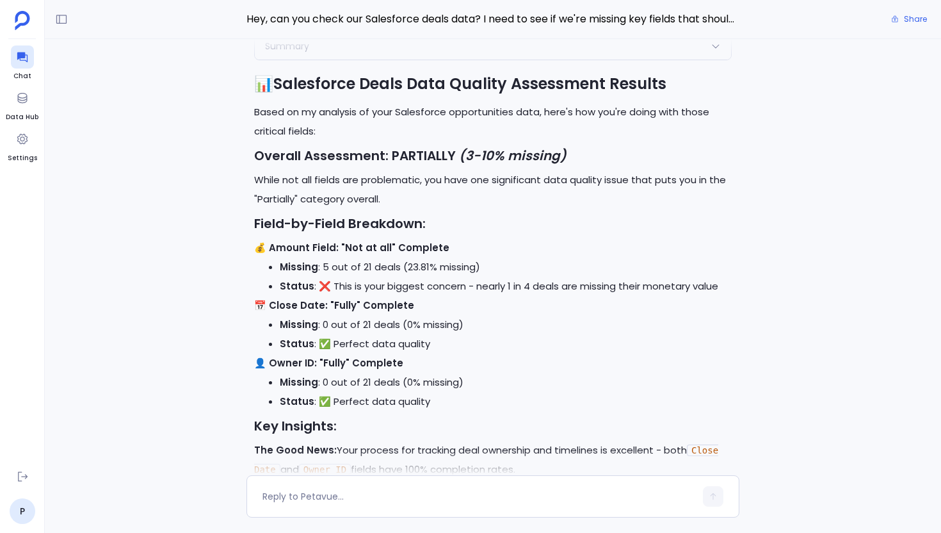
scroll to position [-371, 0]
click at [905, 17] on span "Share" at bounding box center [915, 19] width 23 height 10
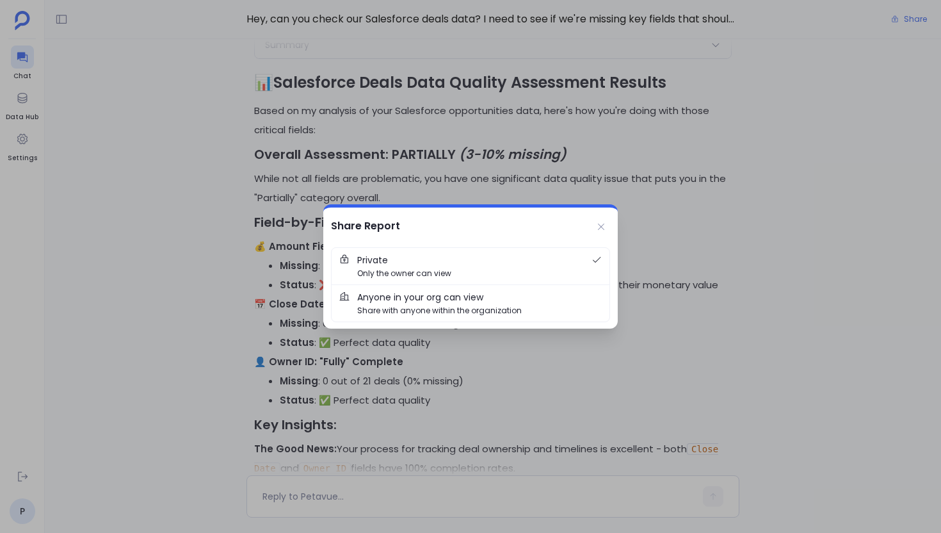
click at [503, 298] on span "Anyone in your org can view Share with anyone within the organization" at bounding box center [479, 303] width 245 height 26
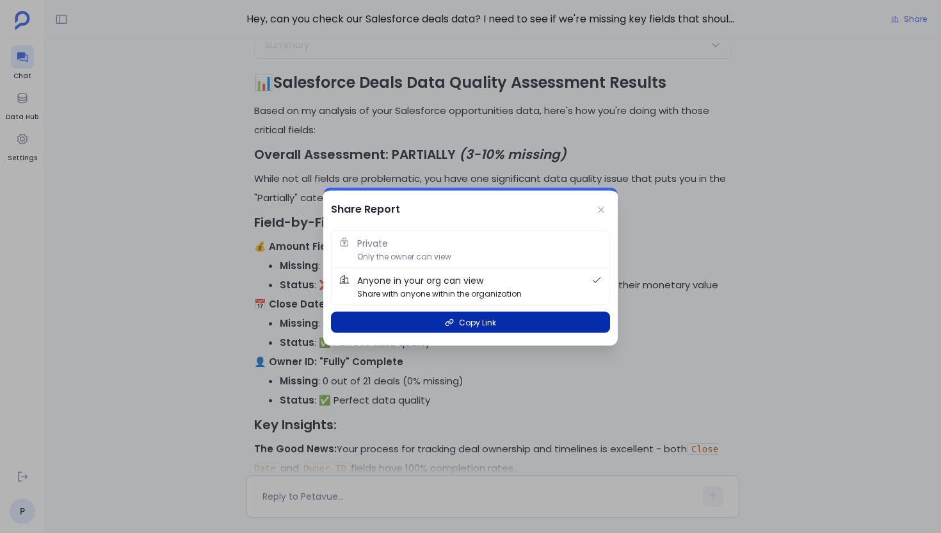
click at [492, 325] on span "Copy Link" at bounding box center [477, 322] width 37 height 12
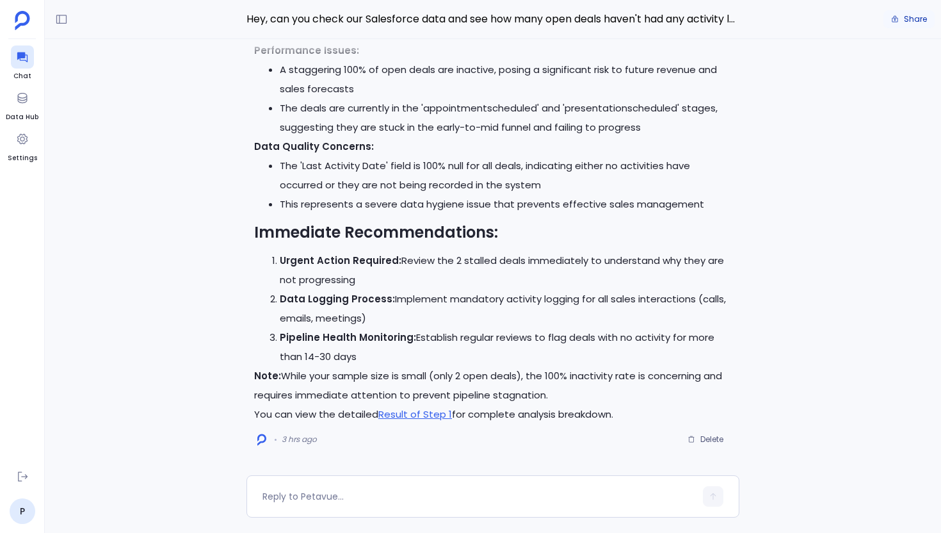
click at [914, 19] on span "Share" at bounding box center [915, 19] width 23 height 10
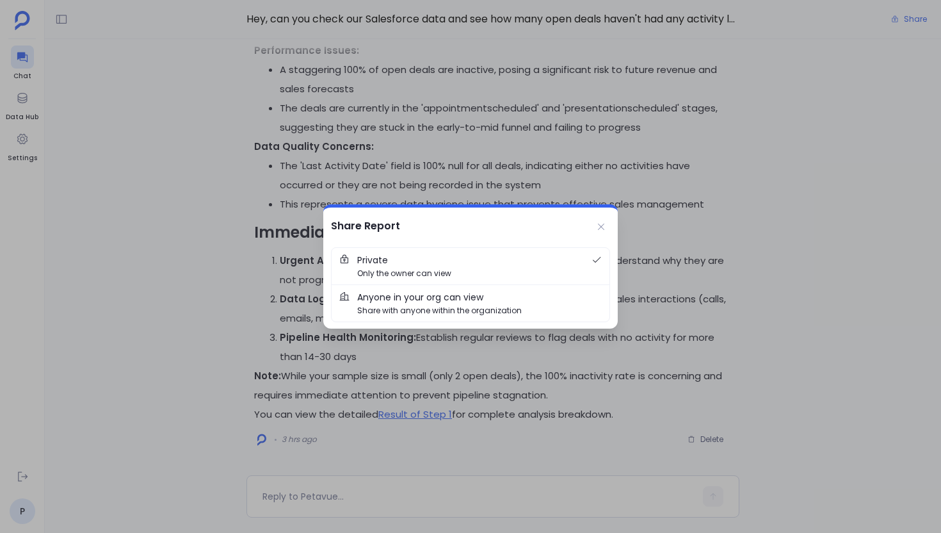
click at [498, 296] on span "Anyone in your org can view Share with anyone within the organization" at bounding box center [479, 303] width 245 height 26
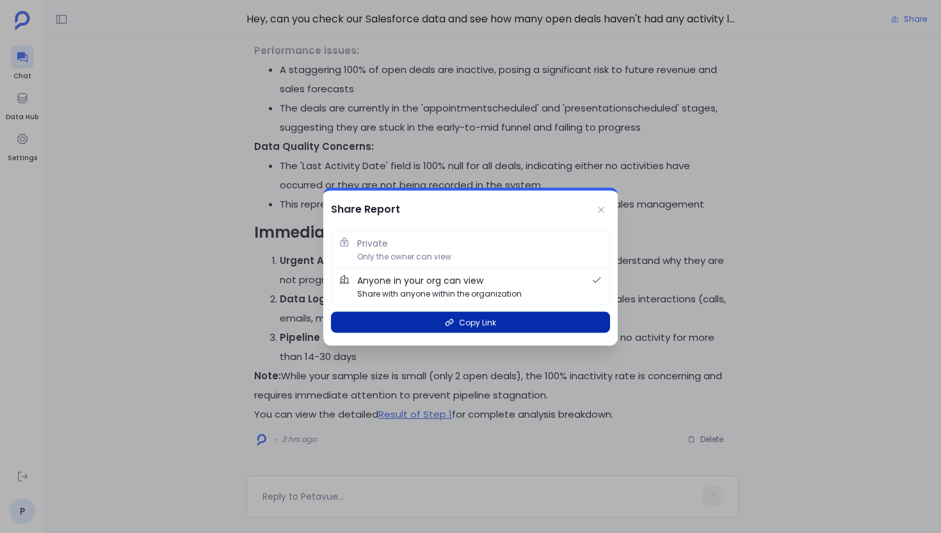
click at [489, 320] on span "Copy Link" at bounding box center [477, 322] width 37 height 12
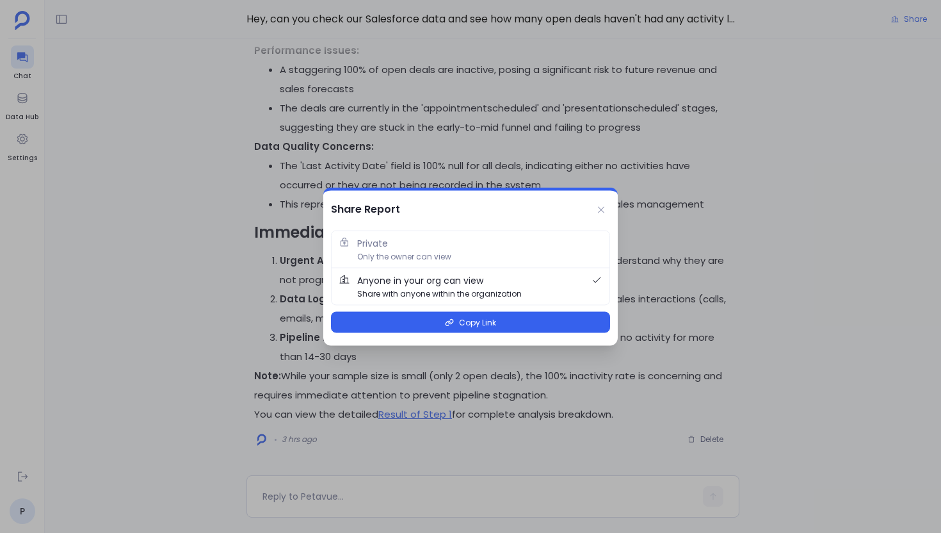
click at [400, 172] on div at bounding box center [470, 266] width 941 height 533
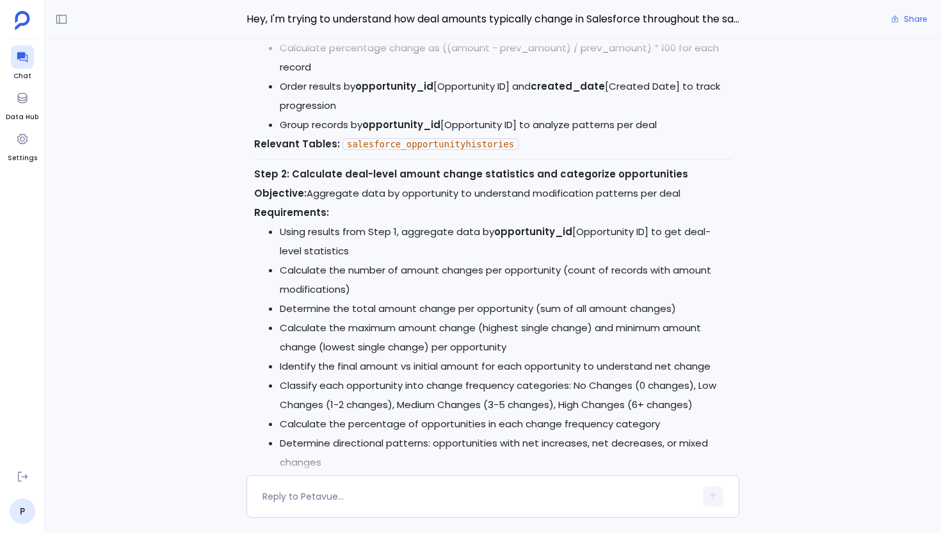
scroll to position [-2533, 0]
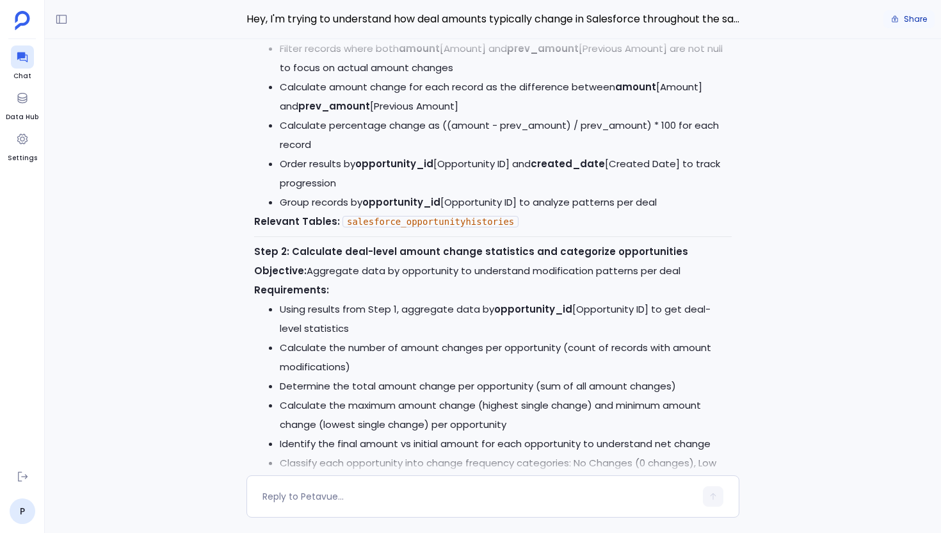
click at [905, 19] on span "Share" at bounding box center [915, 19] width 23 height 10
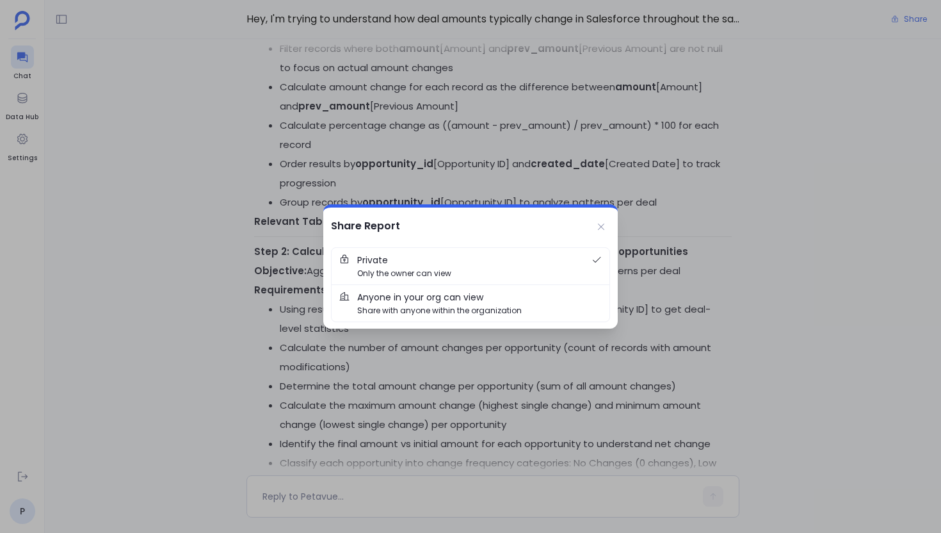
click at [502, 296] on span "Anyone in your org can view Share with anyone within the organization" at bounding box center [479, 303] width 245 height 26
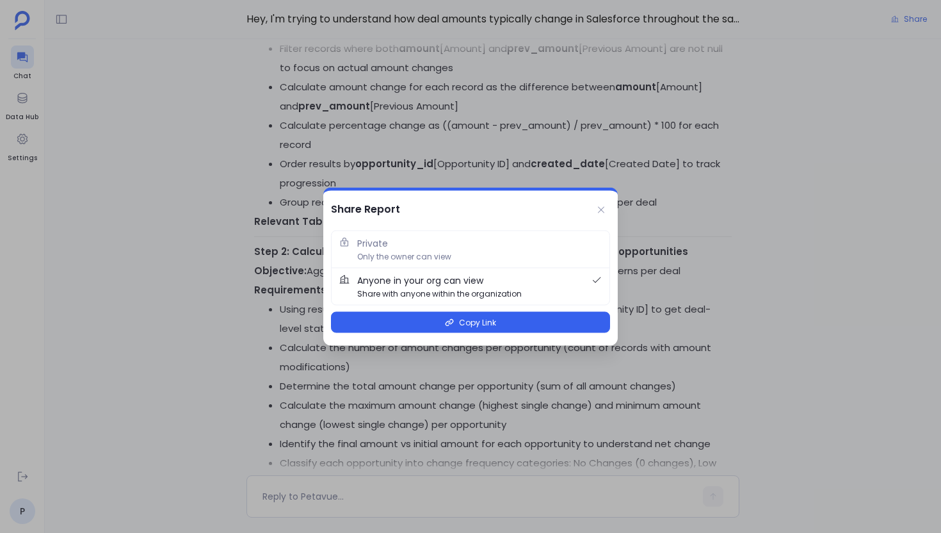
click at [421, 311] on div "Copy Link" at bounding box center [470, 322] width 279 height 34
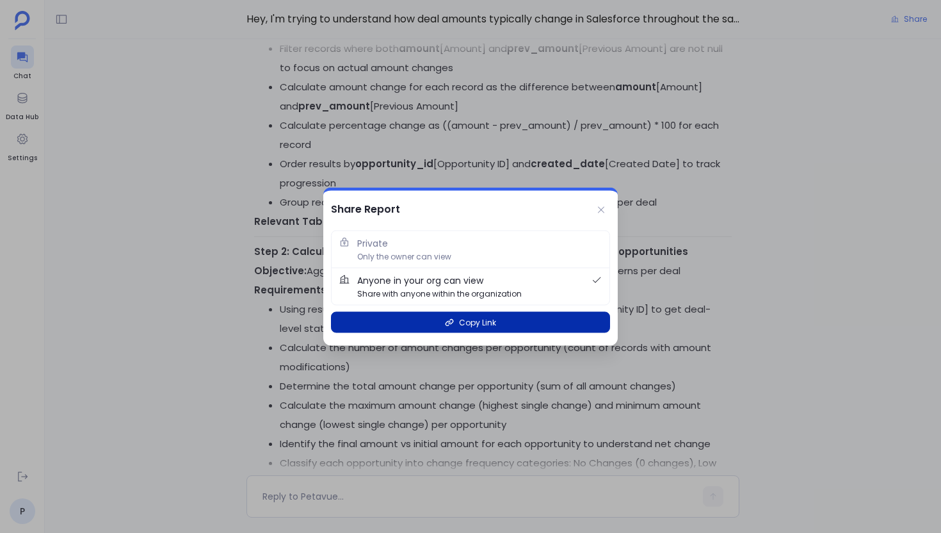
click at [425, 321] on button "Copy Link" at bounding box center [470, 322] width 279 height 21
